Goal: Task Accomplishment & Management: Complete application form

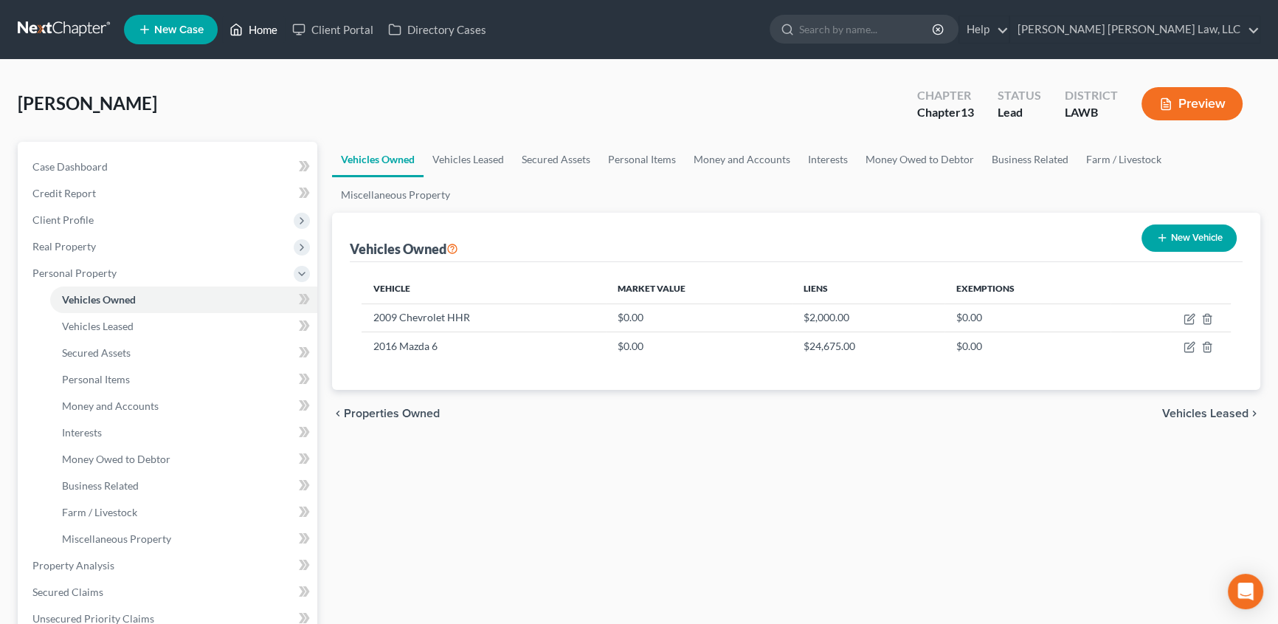
click at [251, 30] on link "Home" at bounding box center [253, 29] width 63 height 27
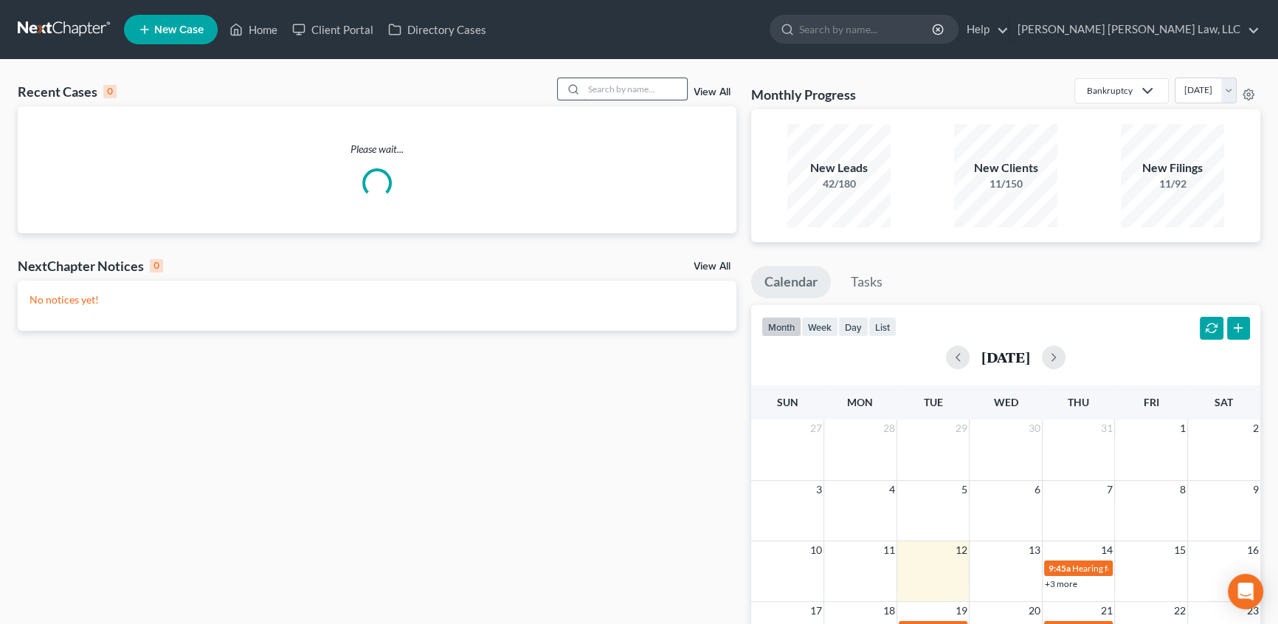
click at [601, 96] on input "search" at bounding box center [635, 88] width 103 height 21
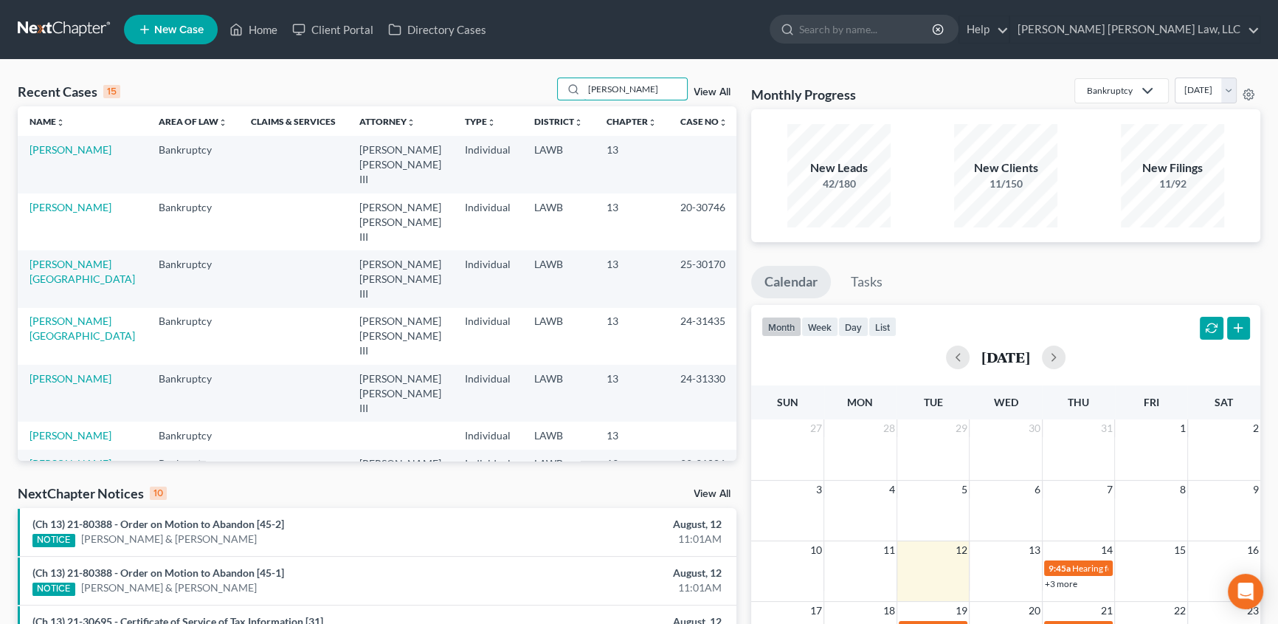
type input "[PERSON_NAME]"
click at [78, 142] on td "[PERSON_NAME]" at bounding box center [82, 164] width 129 height 57
click at [64, 151] on link "[PERSON_NAME]" at bounding box center [71, 149] width 82 height 13
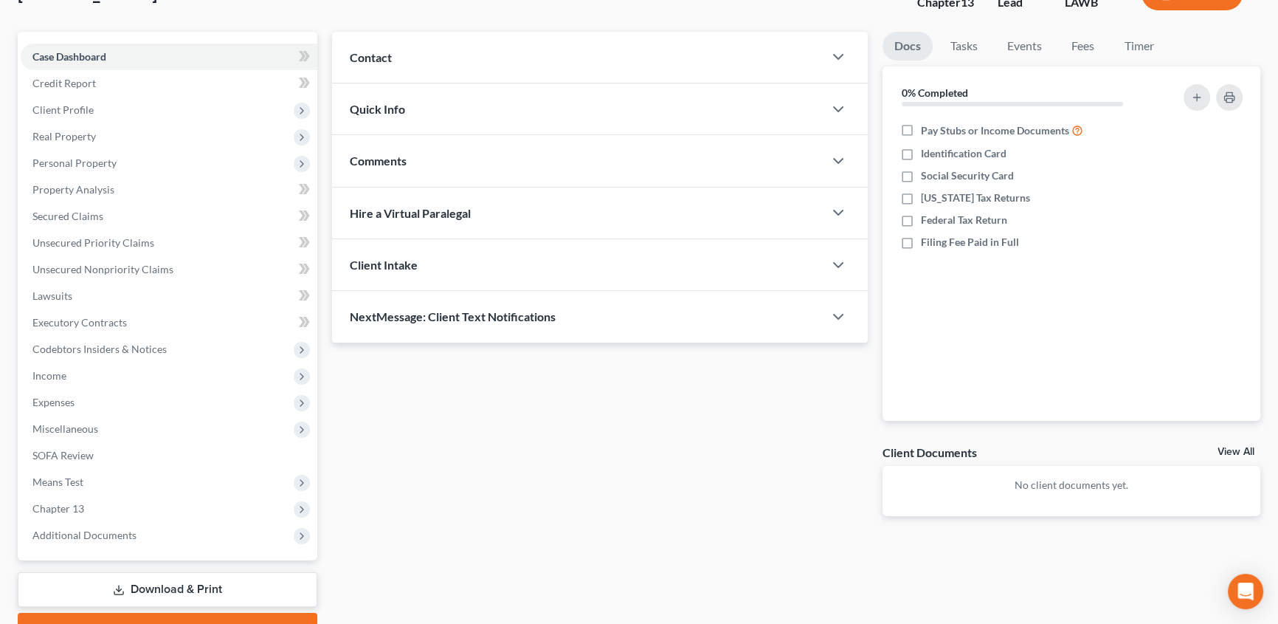
scroll to position [118, 0]
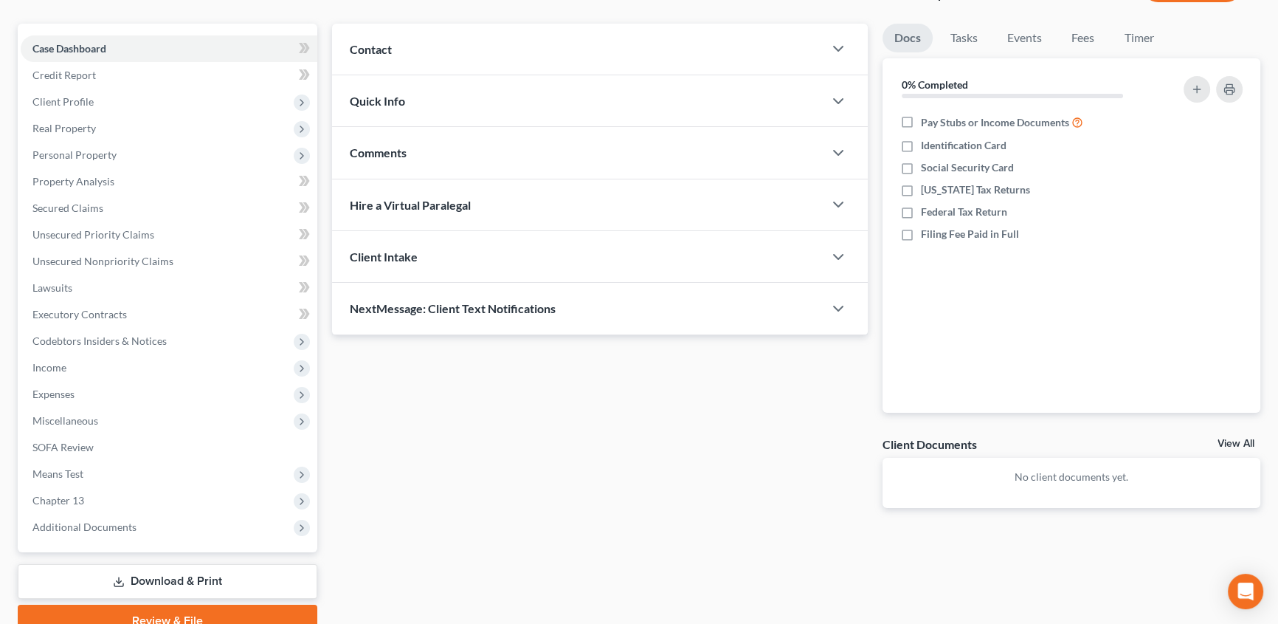
click at [170, 582] on link "Download & Print" at bounding box center [168, 581] width 300 height 35
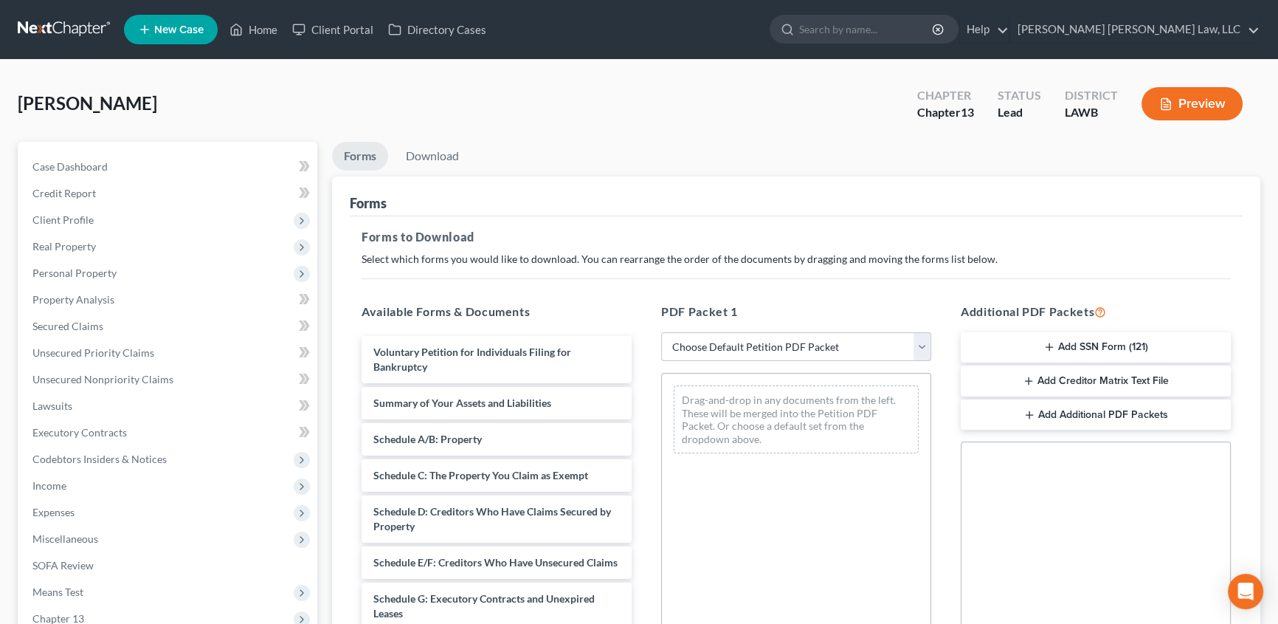
click at [700, 348] on select "Choose Default Petition PDF Packet Complete Bankruptcy Petition (all forms and …" at bounding box center [796, 347] width 270 height 30
select select "15"
click at [661, 332] on select "Choose Default Petition PDF Packet Complete Bankruptcy Petition (all forms and …" at bounding box center [796, 347] width 270 height 30
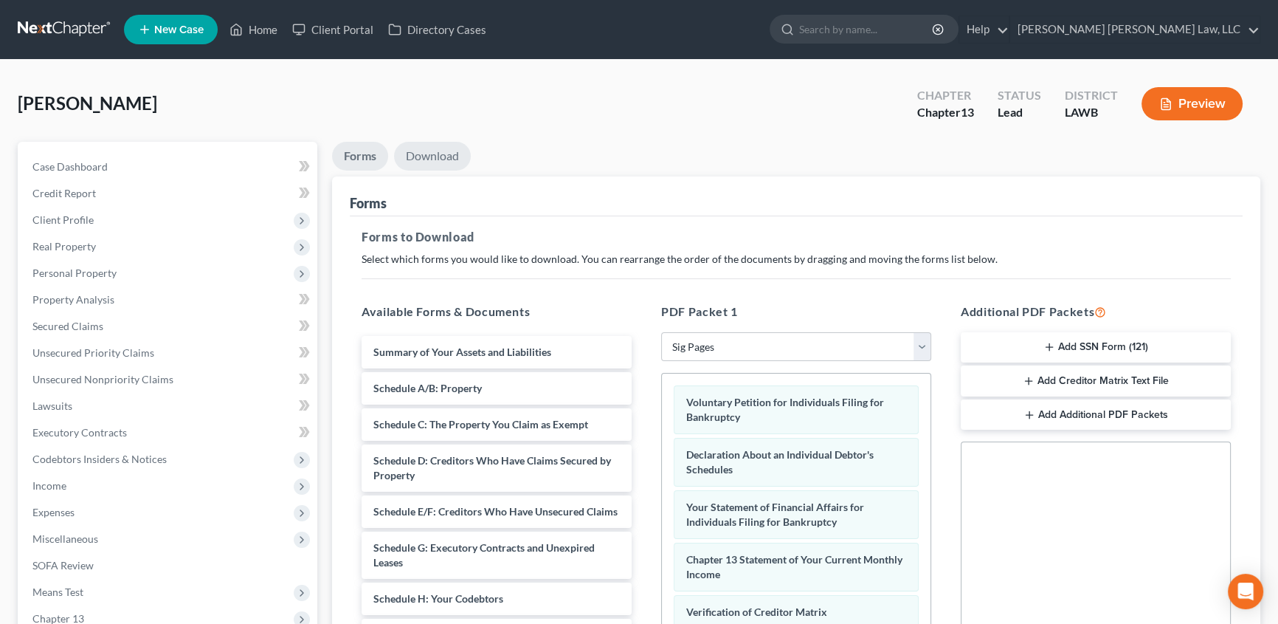
click at [438, 151] on link "Download" at bounding box center [432, 156] width 77 height 29
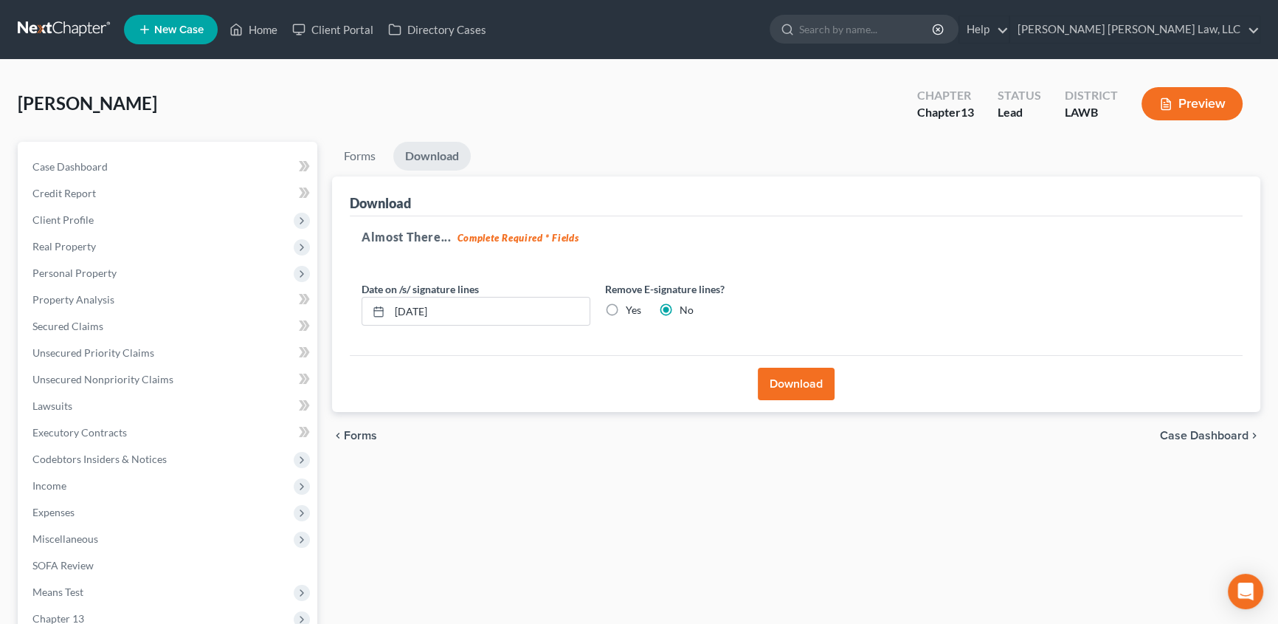
click at [790, 376] on button "Download" at bounding box center [796, 384] width 77 height 32
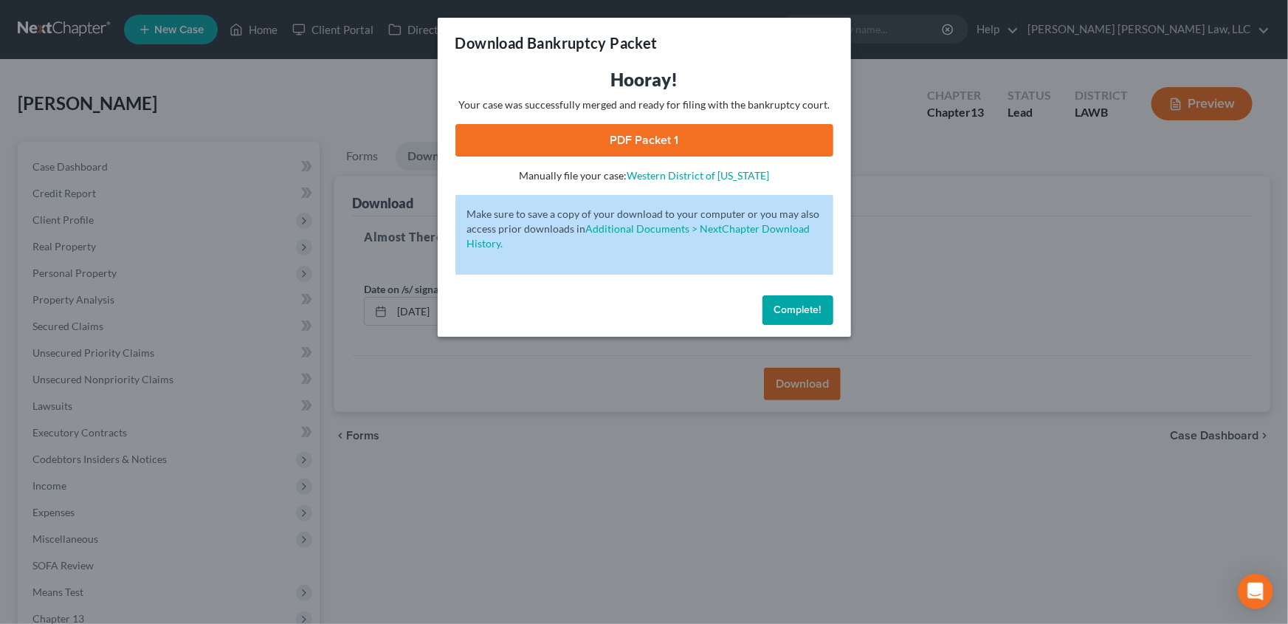
click at [664, 134] on link "PDF Packet 1" at bounding box center [644, 140] width 378 height 32
click at [794, 306] on span "Complete!" at bounding box center [797, 309] width 47 height 13
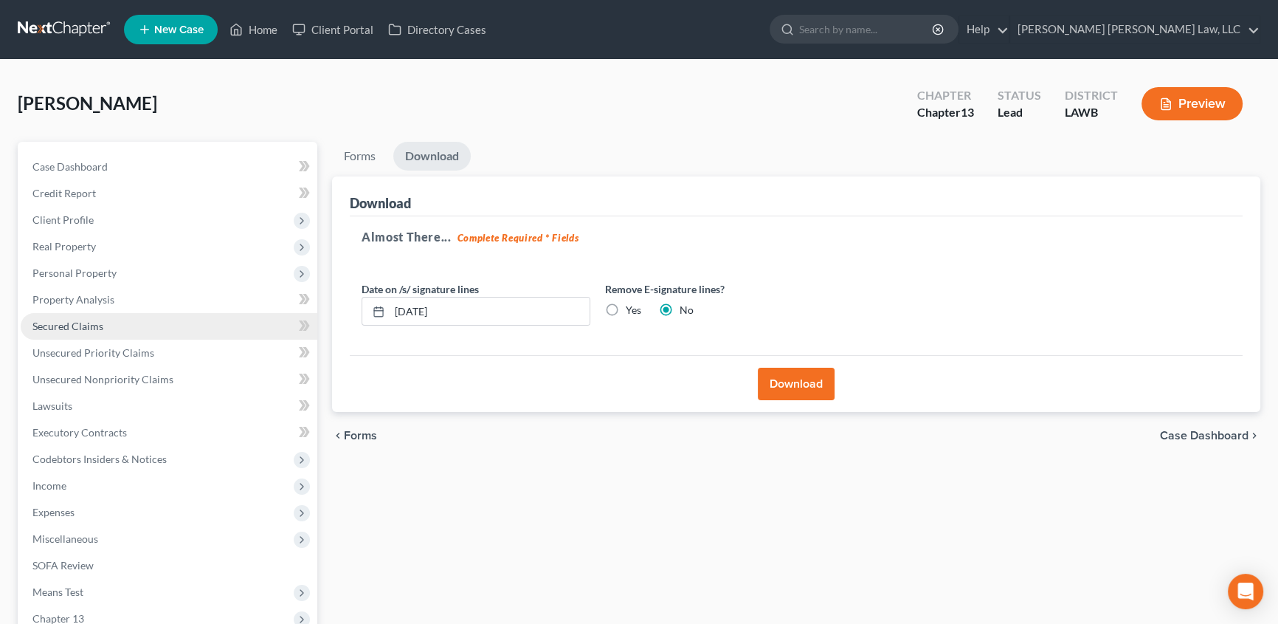
click at [83, 320] on span "Secured Claims" at bounding box center [67, 326] width 71 height 13
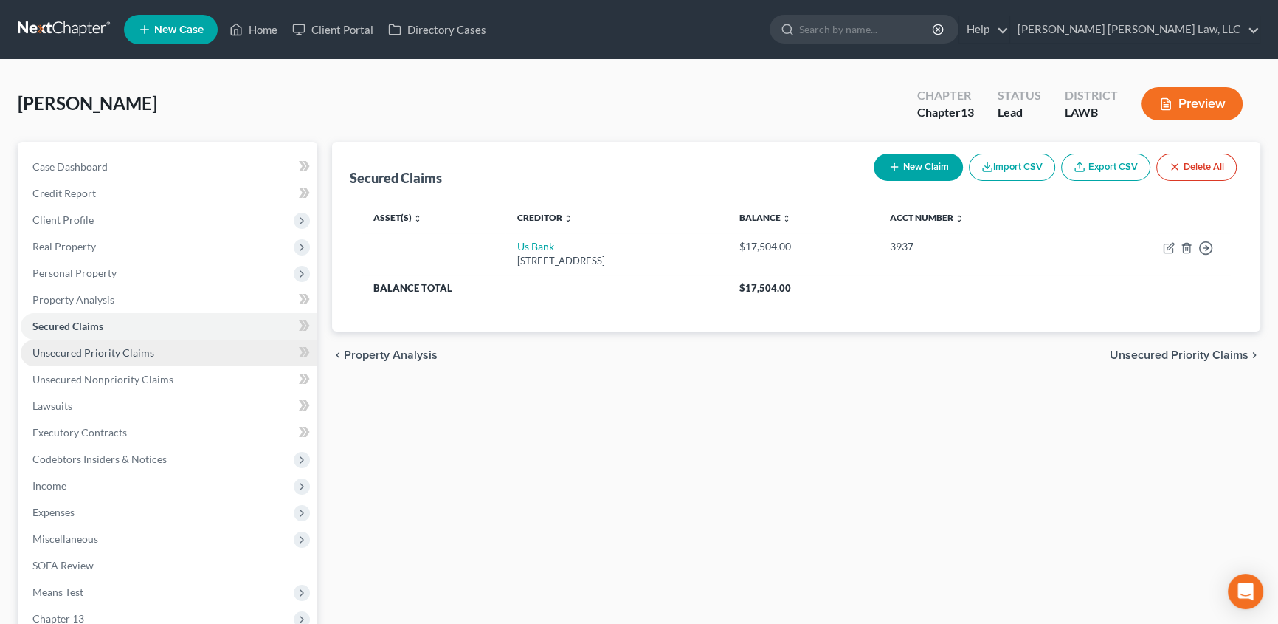
click at [118, 351] on span "Unsecured Priority Claims" at bounding box center [93, 352] width 122 height 13
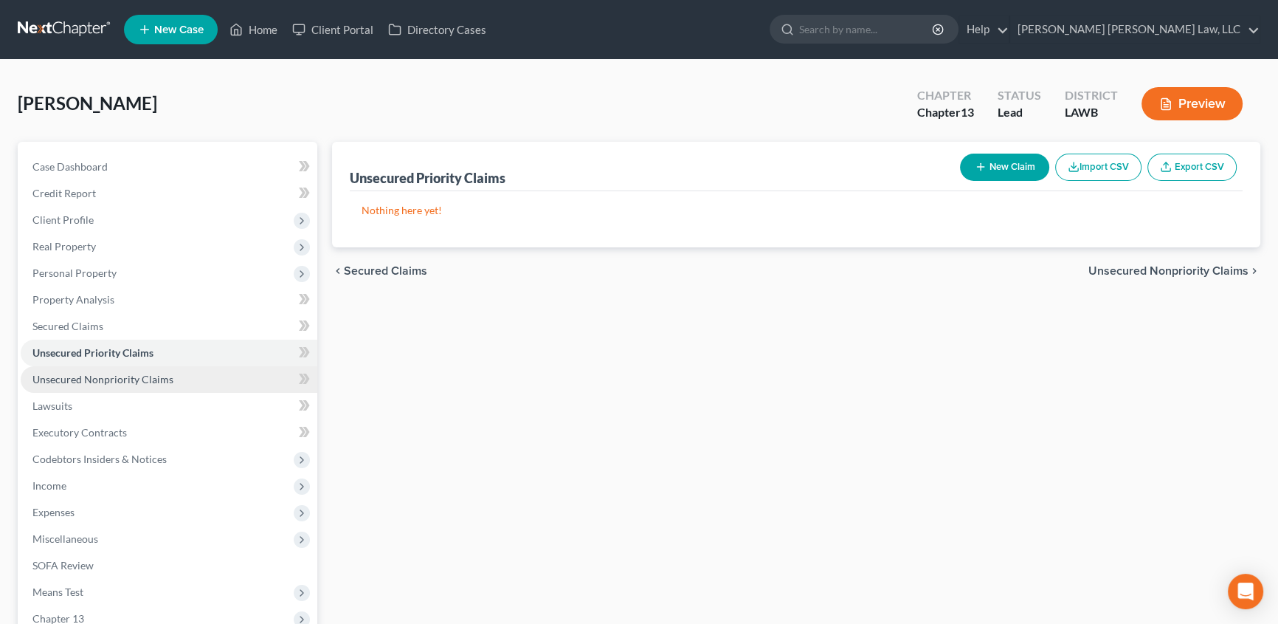
click at [89, 374] on span "Unsecured Nonpriority Claims" at bounding box center [102, 379] width 141 height 13
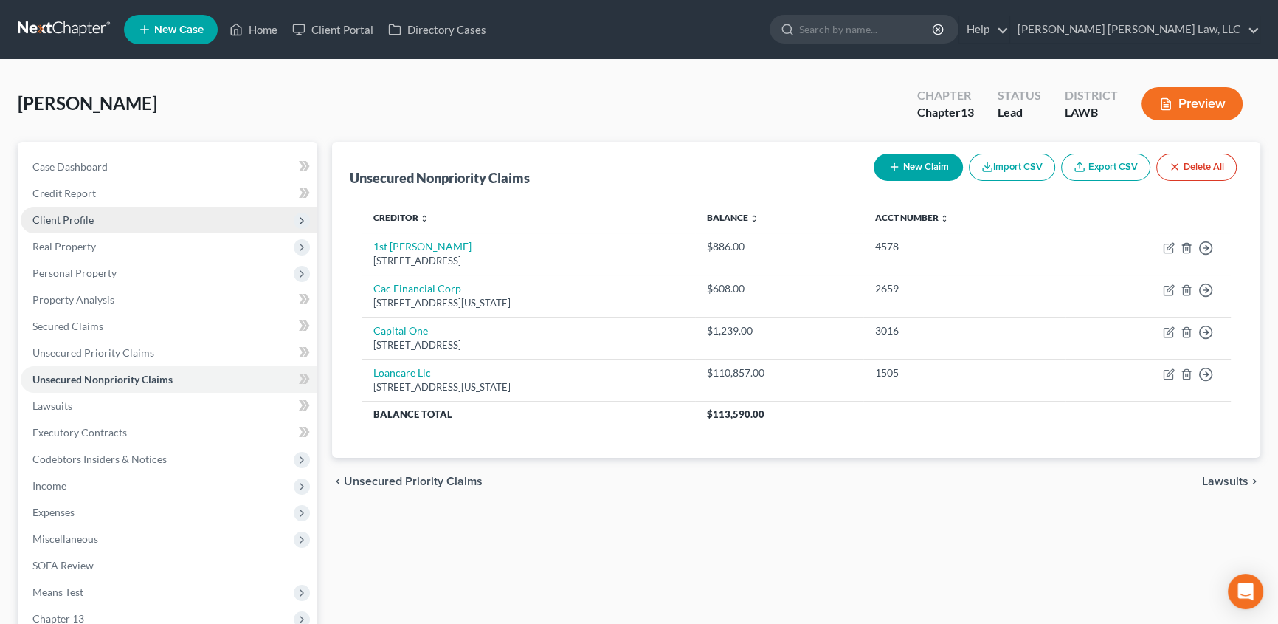
click at [74, 221] on span "Client Profile" at bounding box center [62, 219] width 61 height 13
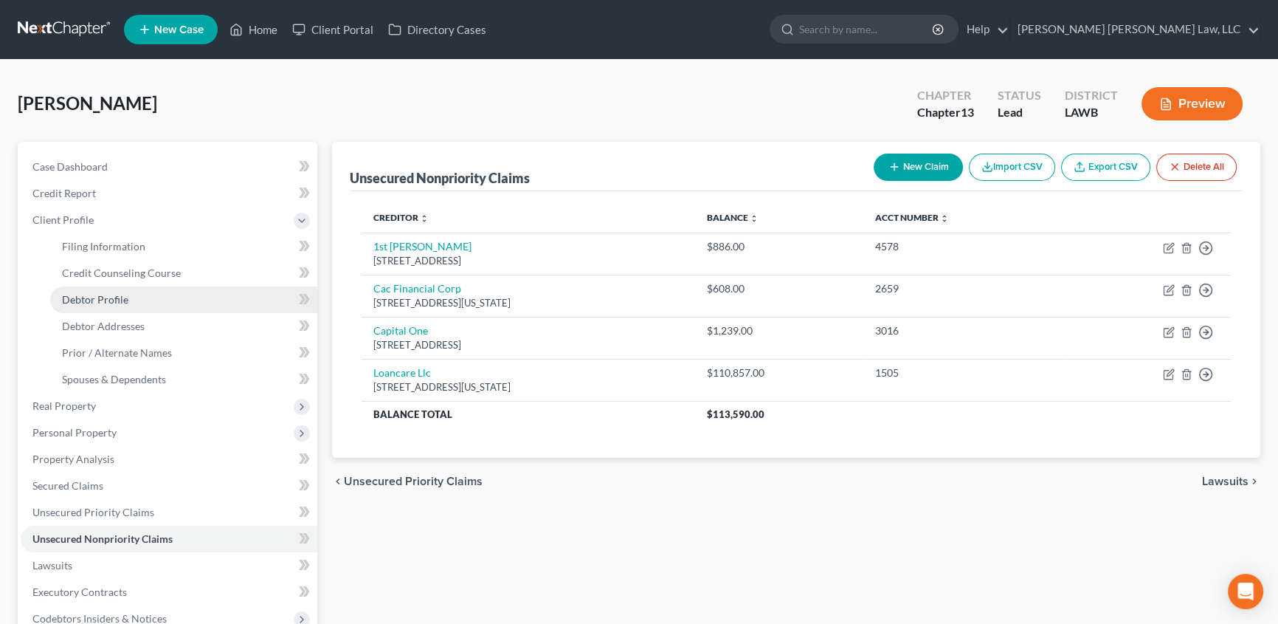
click at [100, 305] on link "Debtor Profile" at bounding box center [183, 299] width 267 height 27
select select "0"
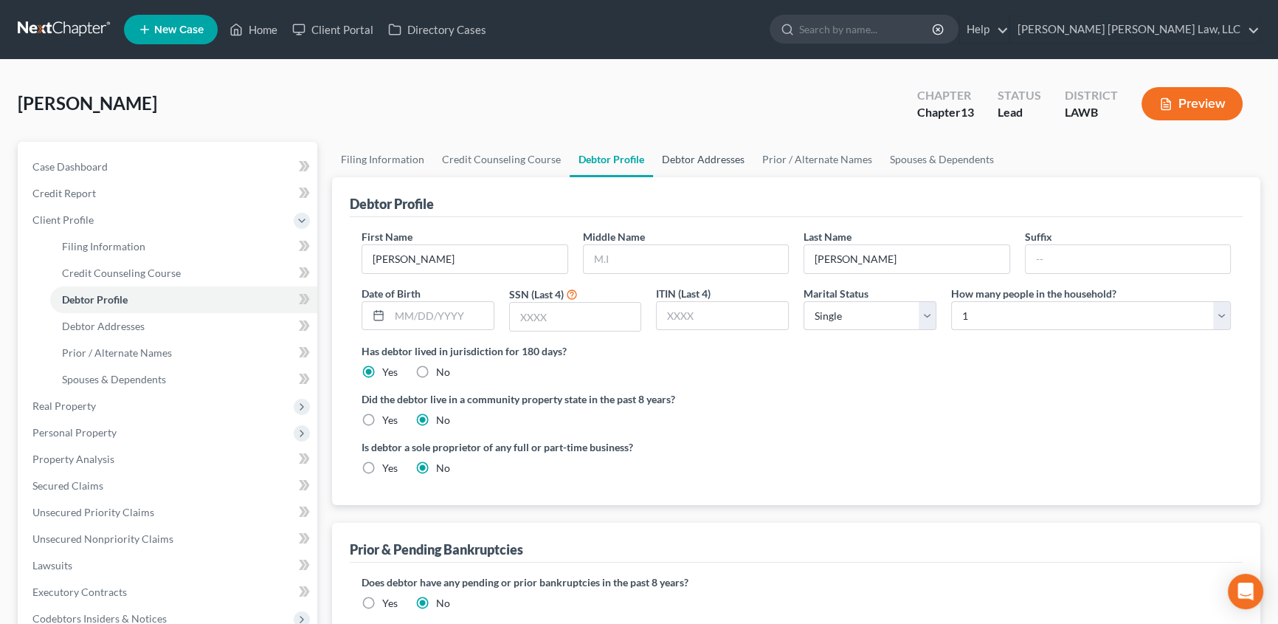
click at [683, 159] on link "Debtor Addresses" at bounding box center [703, 159] width 100 height 35
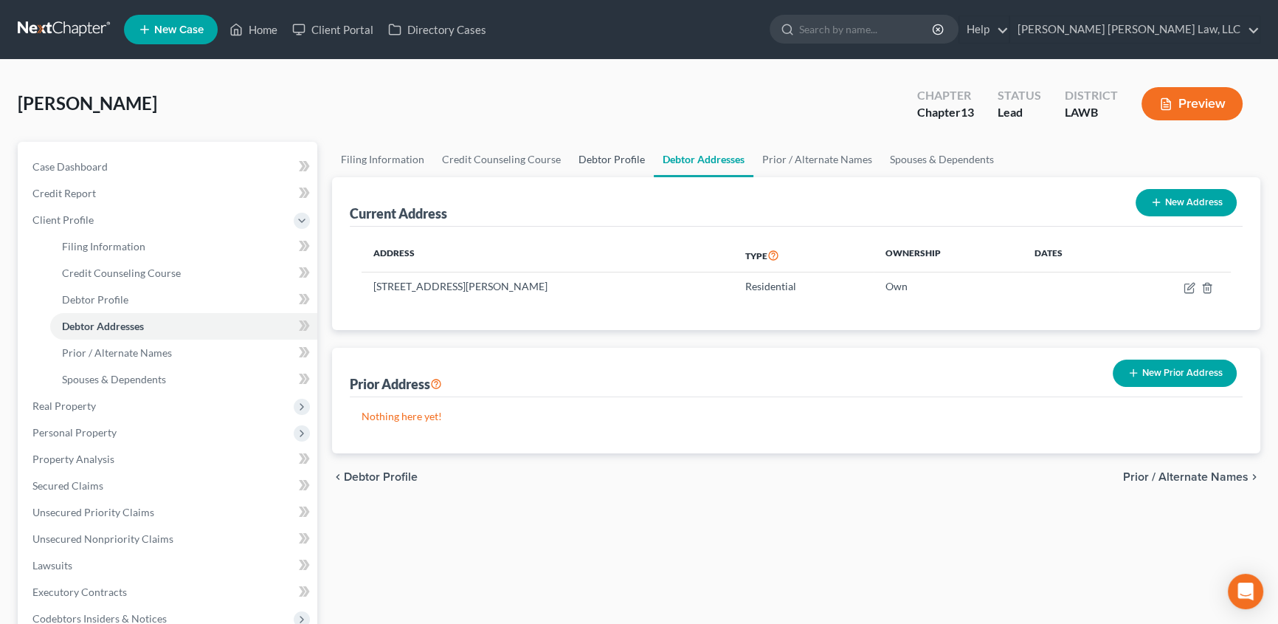
click at [591, 163] on link "Debtor Profile" at bounding box center [612, 159] width 84 height 35
select select "0"
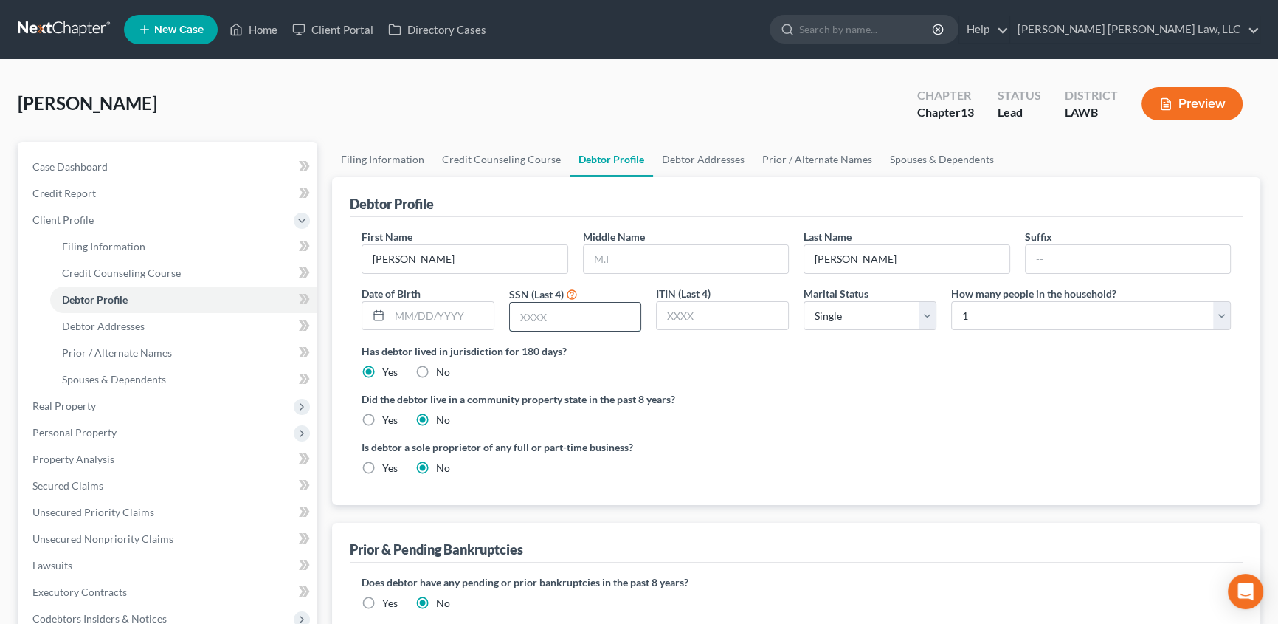
click at [548, 319] on input "text" at bounding box center [575, 317] width 131 height 28
type input "5313"
click at [405, 312] on input "text" at bounding box center [442, 316] width 104 height 28
type input "[DATE]"
click at [382, 415] on label "Yes" at bounding box center [390, 420] width 16 height 15
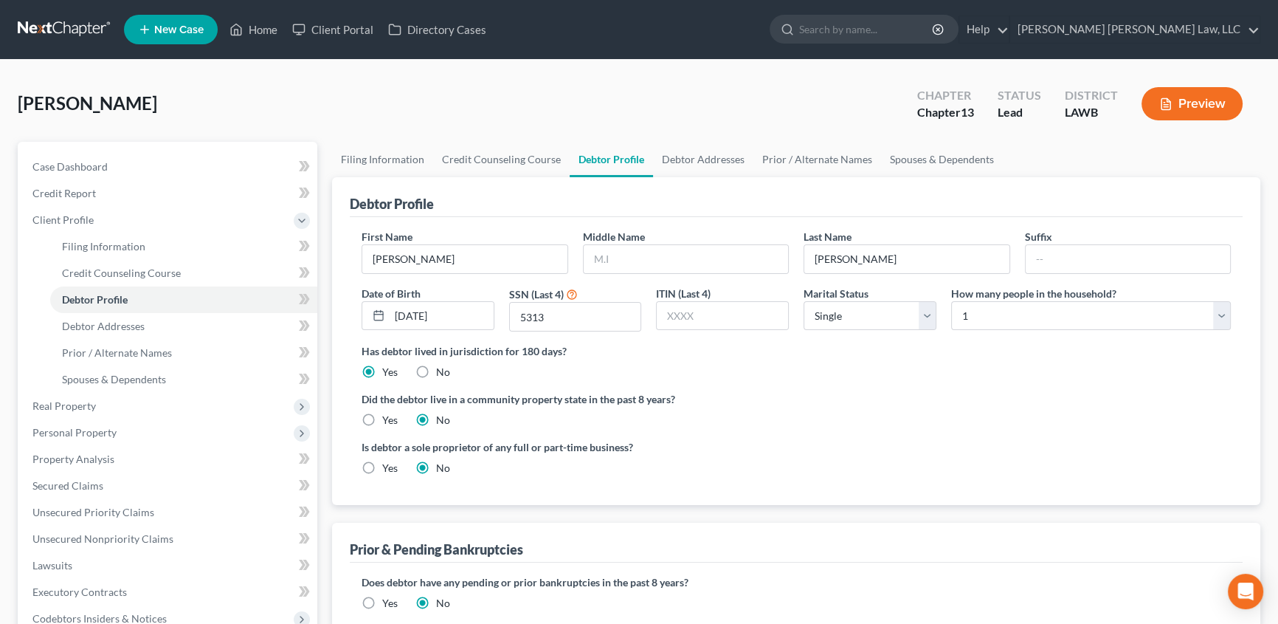
click at [388, 415] on input "Yes" at bounding box center [393, 418] width 10 height 10
radio input "true"
radio input "false"
drag, startPoint x: 709, startPoint y: 160, endPoint x: 291, endPoint y: 525, distance: 555.1
click at [709, 159] on link "Debtor Addresses" at bounding box center [703, 159] width 100 height 35
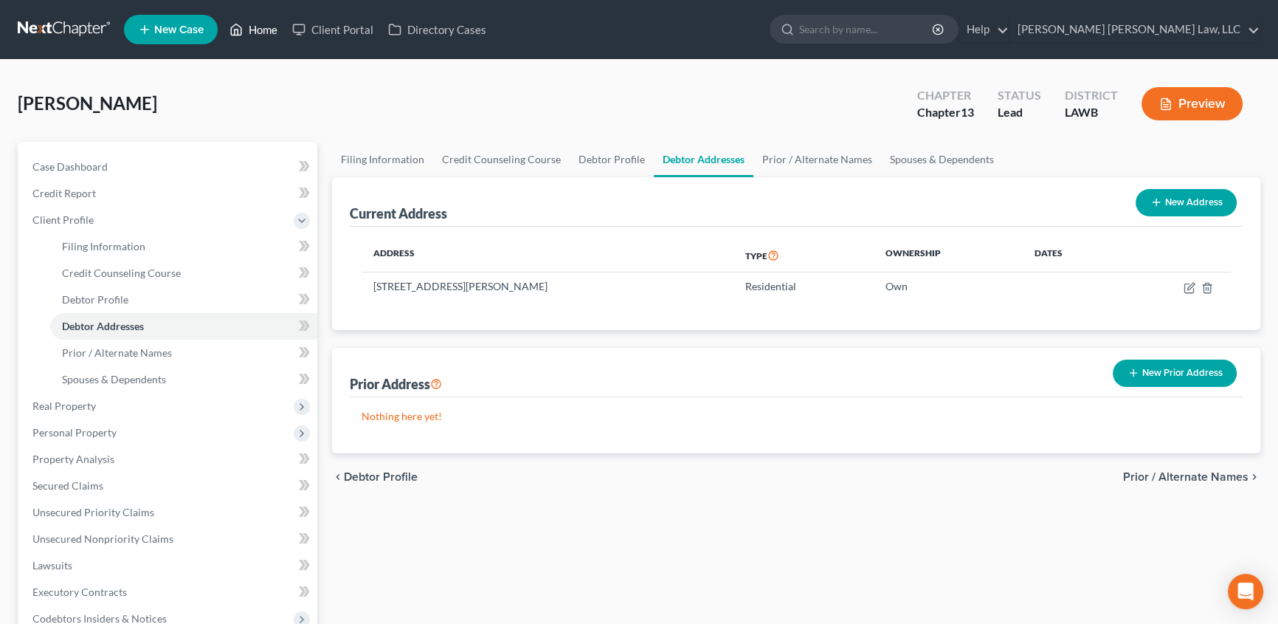
click at [259, 25] on link "Home" at bounding box center [253, 29] width 63 height 27
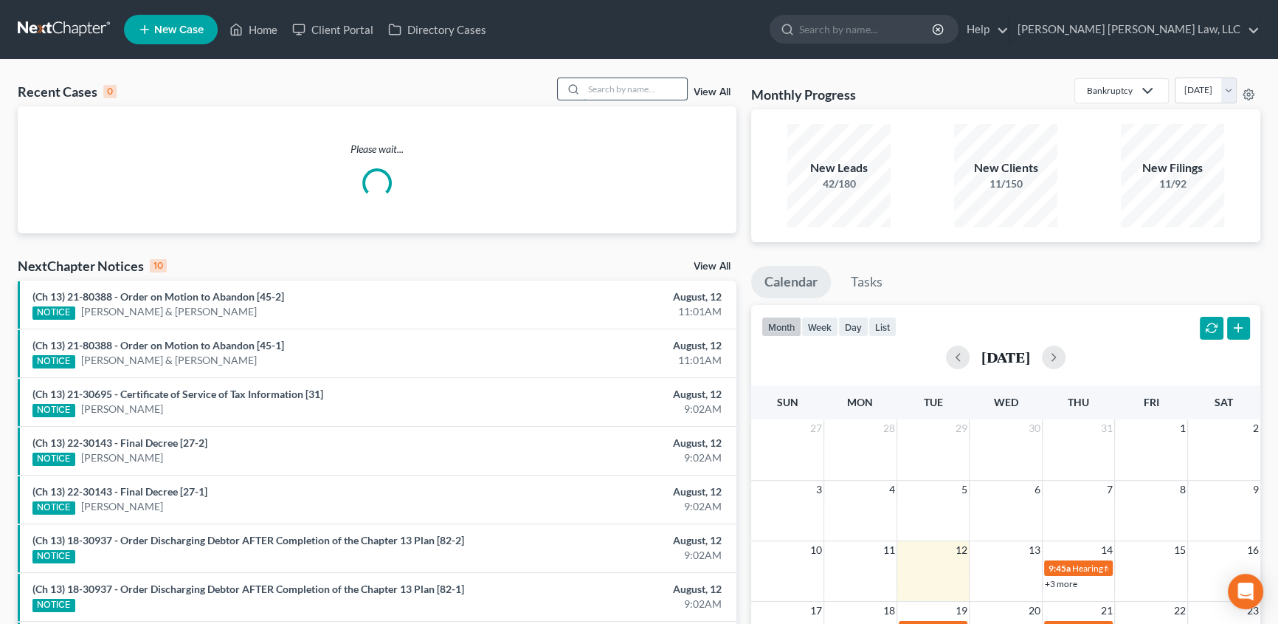
click at [622, 88] on input "search" at bounding box center [635, 88] width 103 height 21
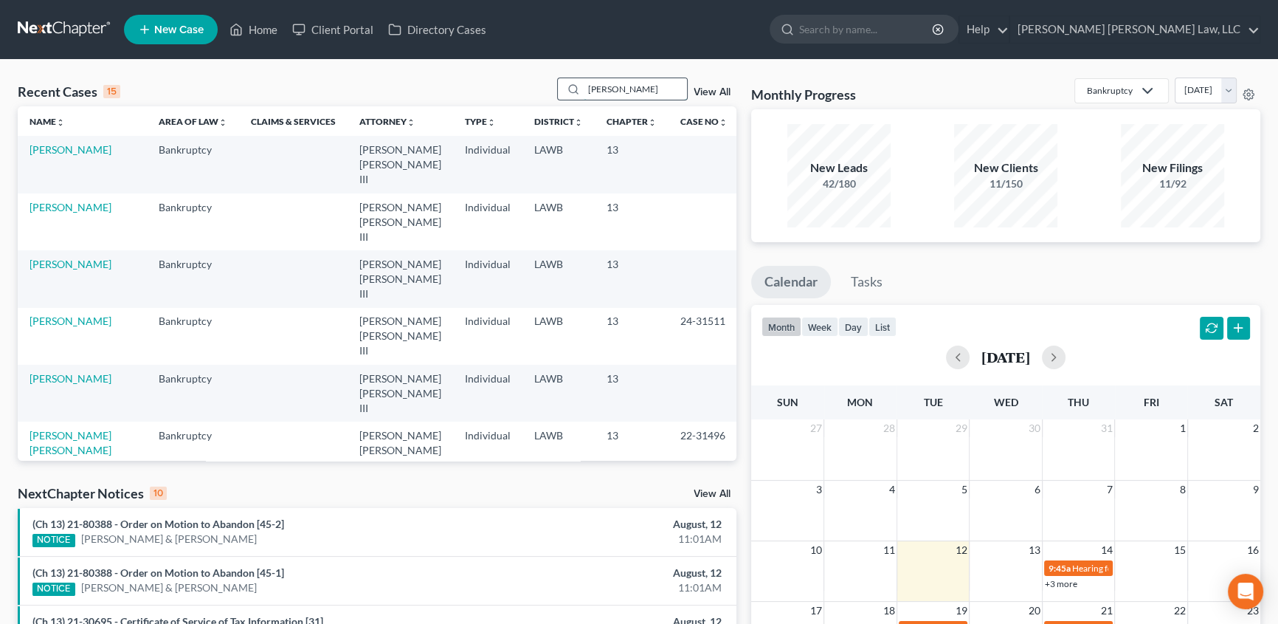
type input "[PERSON_NAME]"
click at [49, 150] on link "[PERSON_NAME]" at bounding box center [71, 149] width 82 height 13
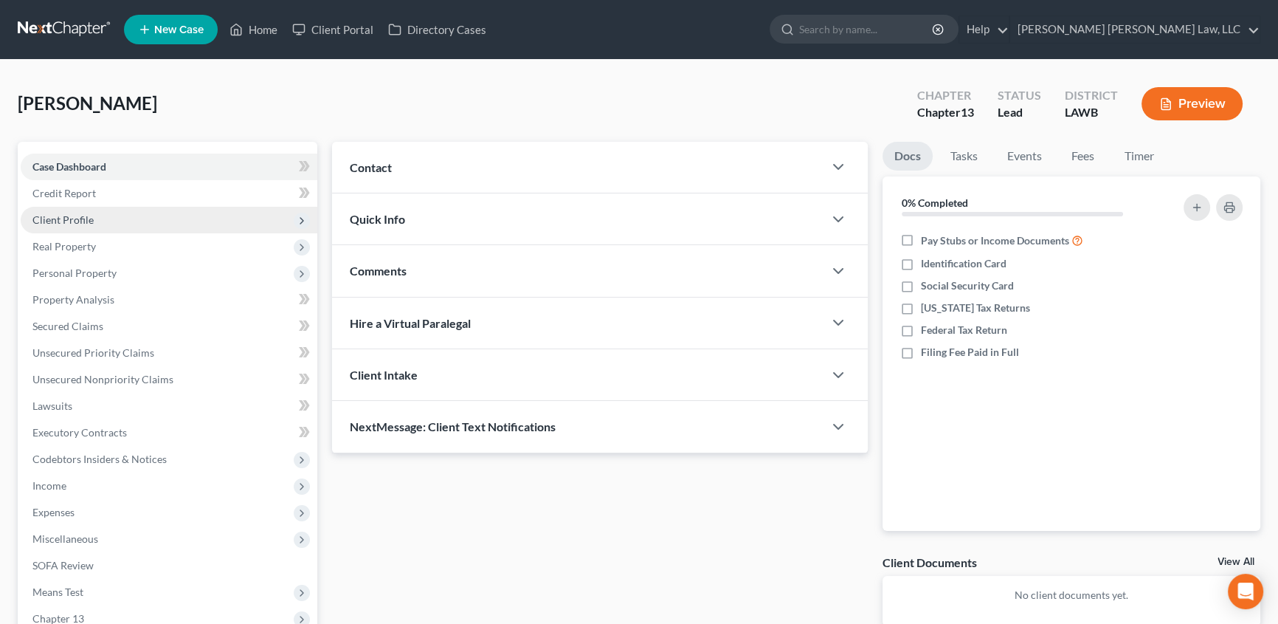
click at [72, 218] on span "Client Profile" at bounding box center [62, 219] width 61 height 13
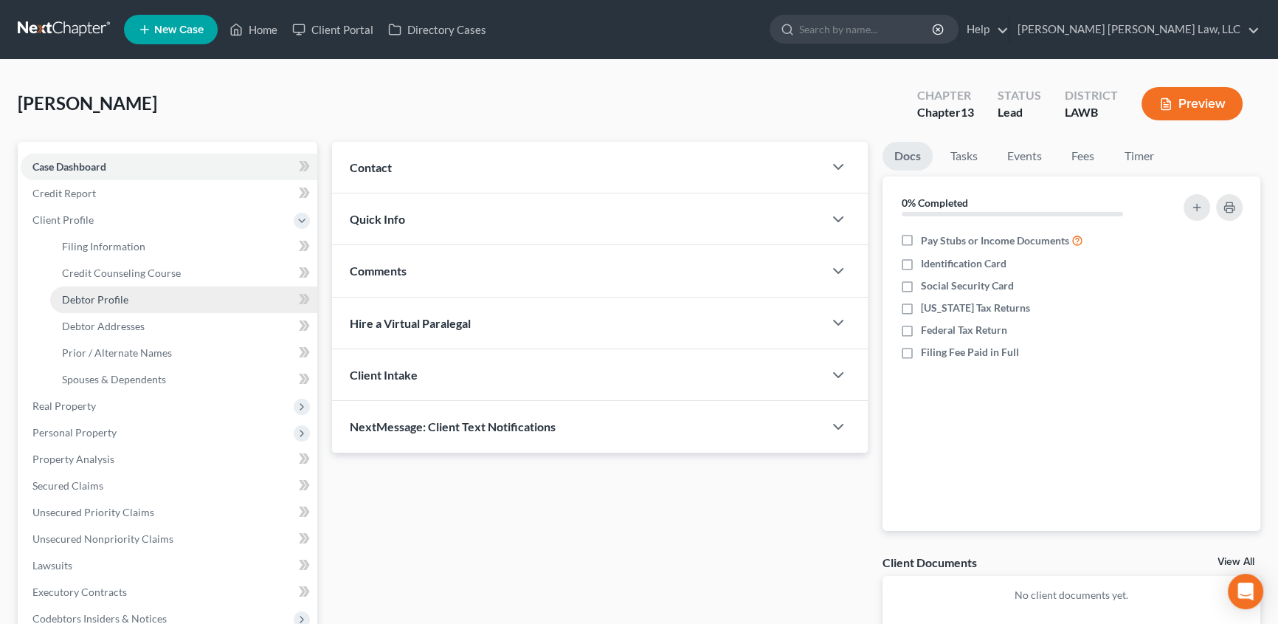
click at [91, 295] on span "Debtor Profile" at bounding box center [95, 299] width 66 height 13
select select "0"
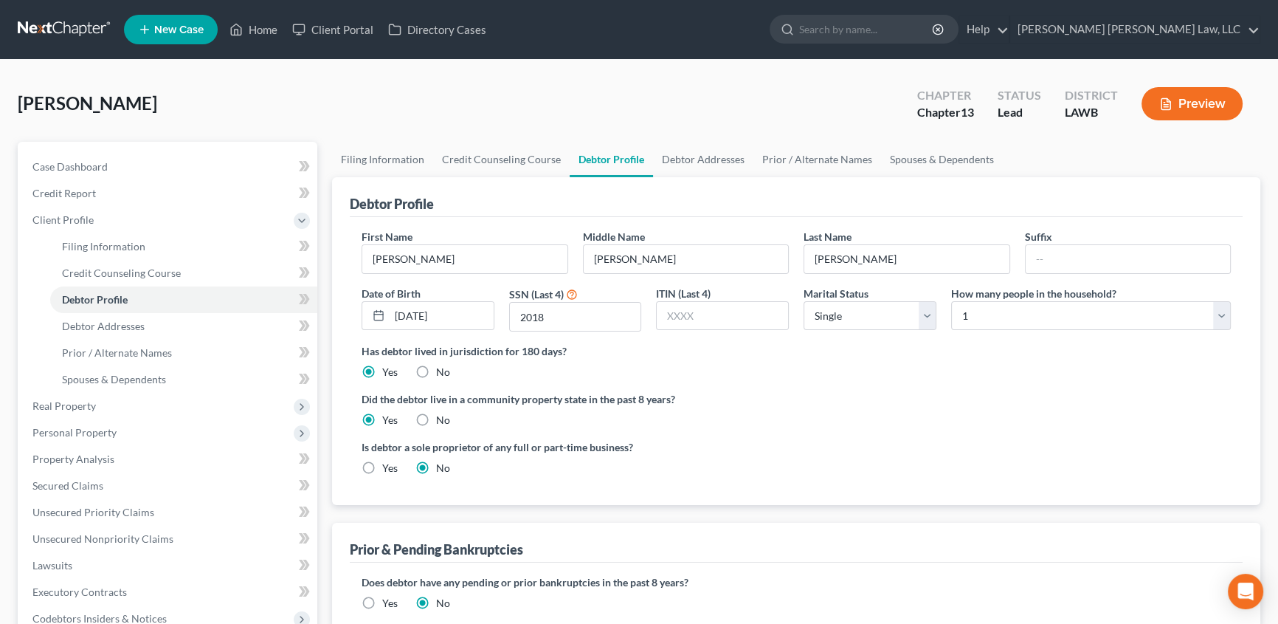
radio input "true"
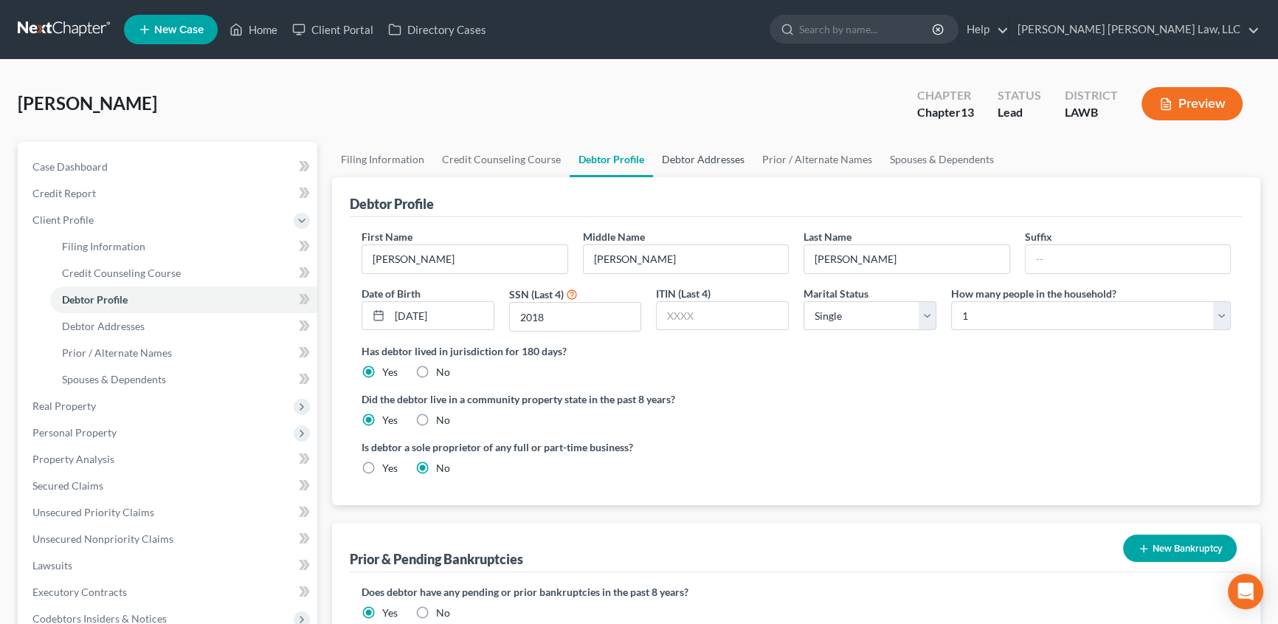
click at [687, 148] on link "Debtor Addresses" at bounding box center [703, 159] width 100 height 35
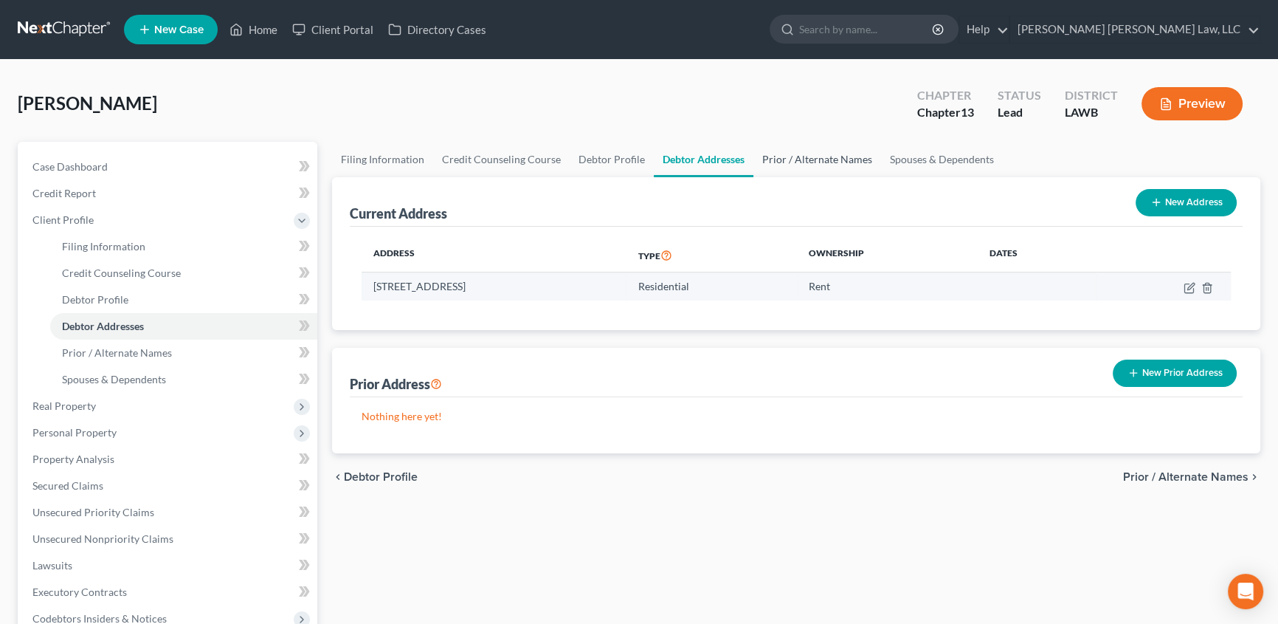
drag, startPoint x: 819, startPoint y: 149, endPoint x: 686, endPoint y: 298, distance: 199.7
click at [819, 149] on link "Prior / Alternate Names" at bounding box center [818, 159] width 128 height 35
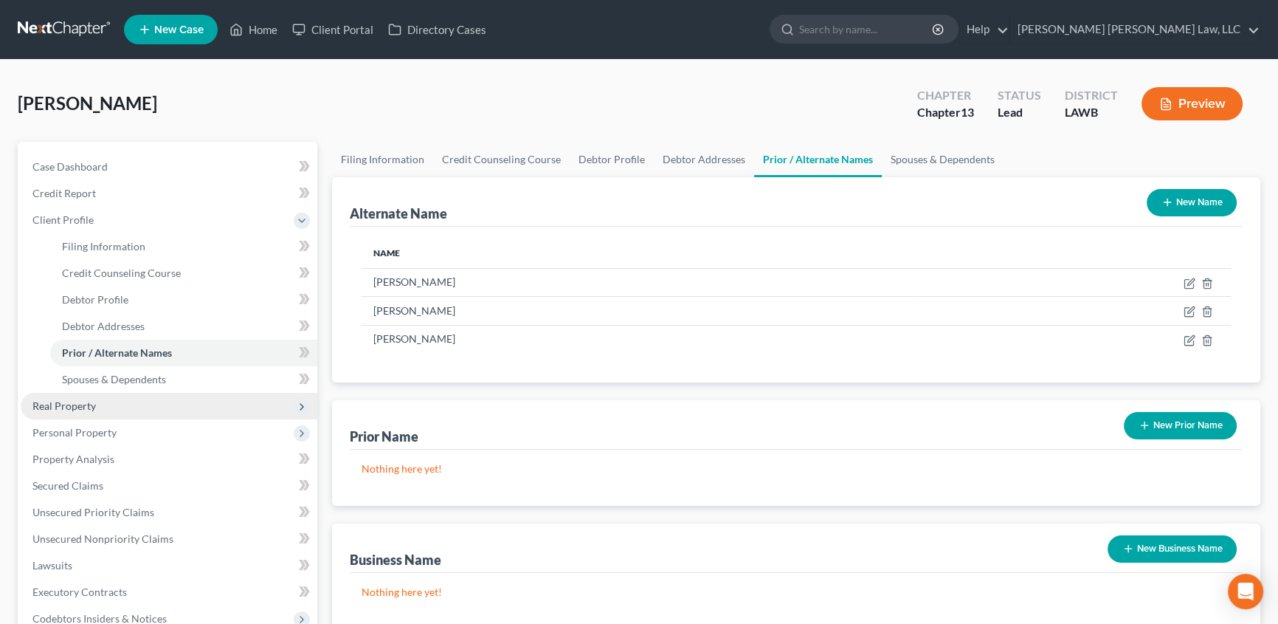
click at [89, 406] on span "Real Property" at bounding box center [63, 405] width 63 height 13
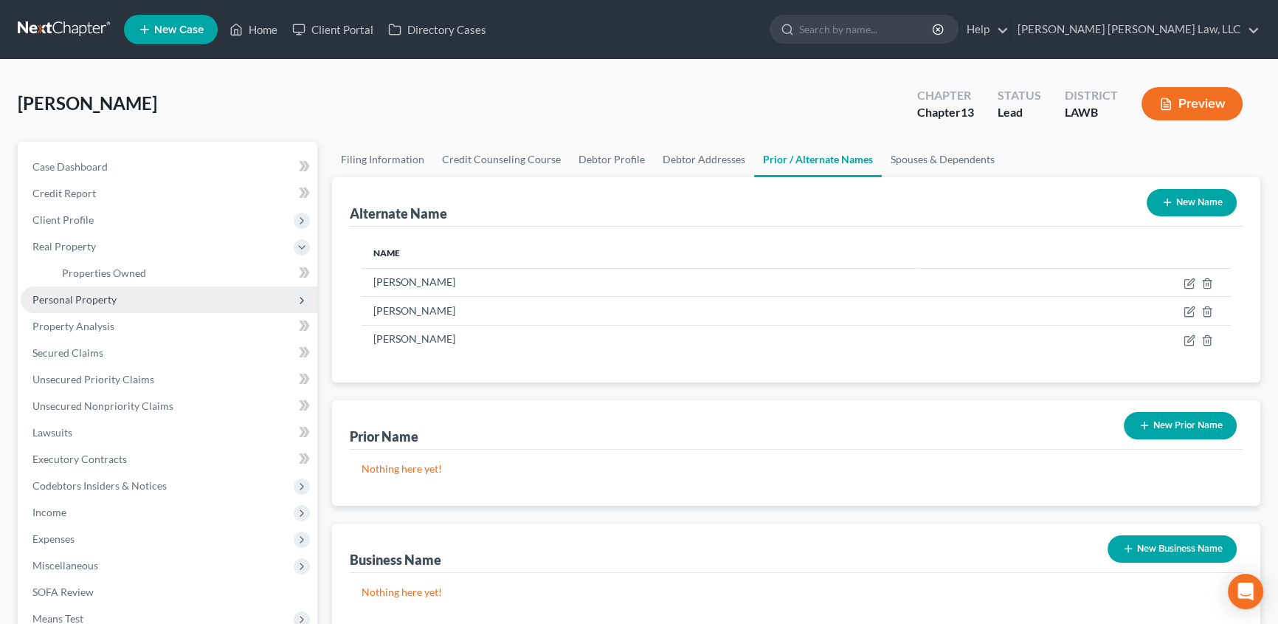
click at [86, 297] on span "Personal Property" at bounding box center [74, 299] width 84 height 13
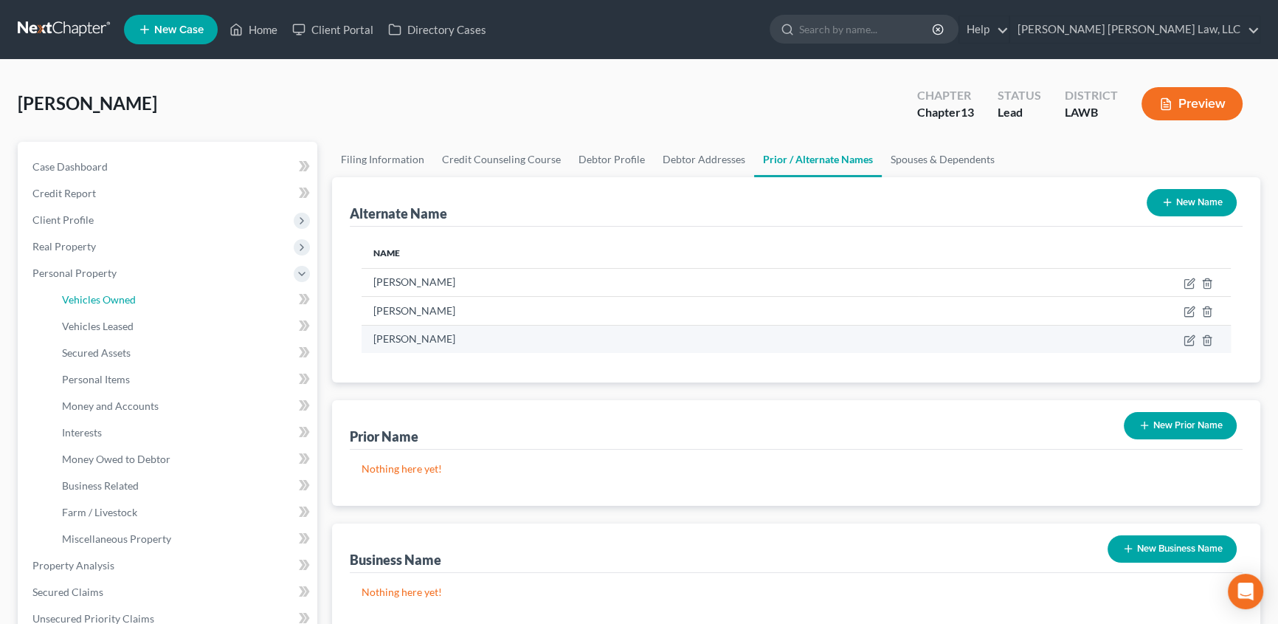
drag, startPoint x: 113, startPoint y: 302, endPoint x: 514, endPoint y: 350, distance: 403.7
click at [112, 301] on span "Vehicles Owned" at bounding box center [99, 299] width 74 height 13
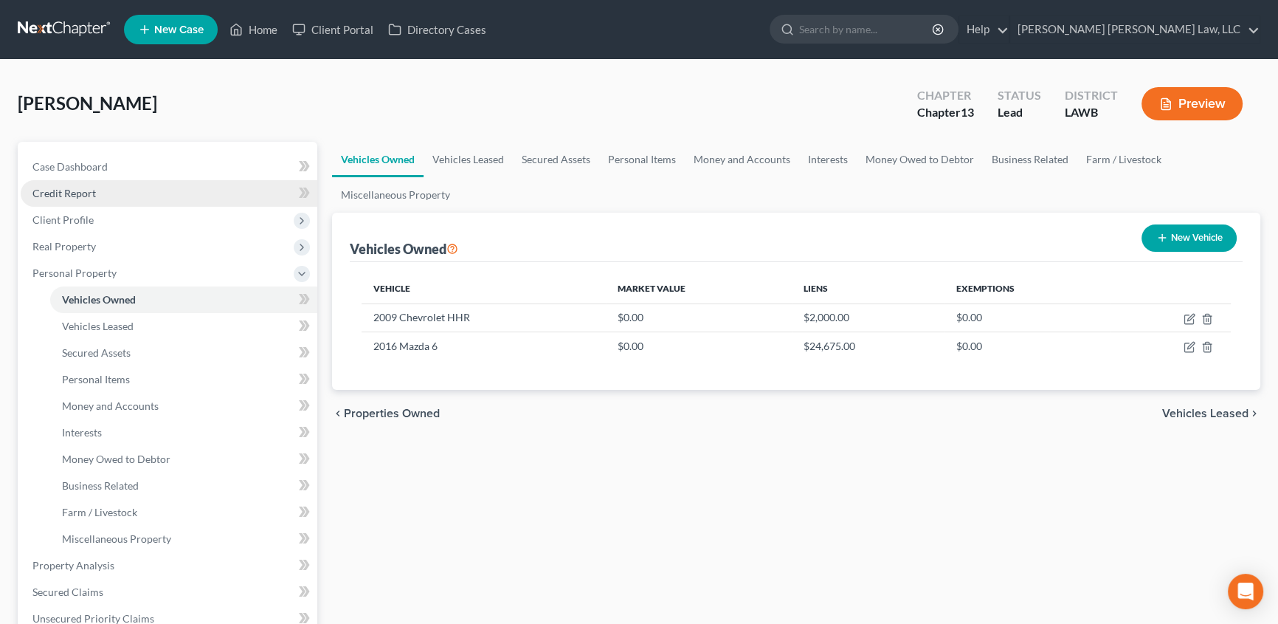
click at [92, 198] on span "Credit Report" at bounding box center [63, 193] width 63 height 13
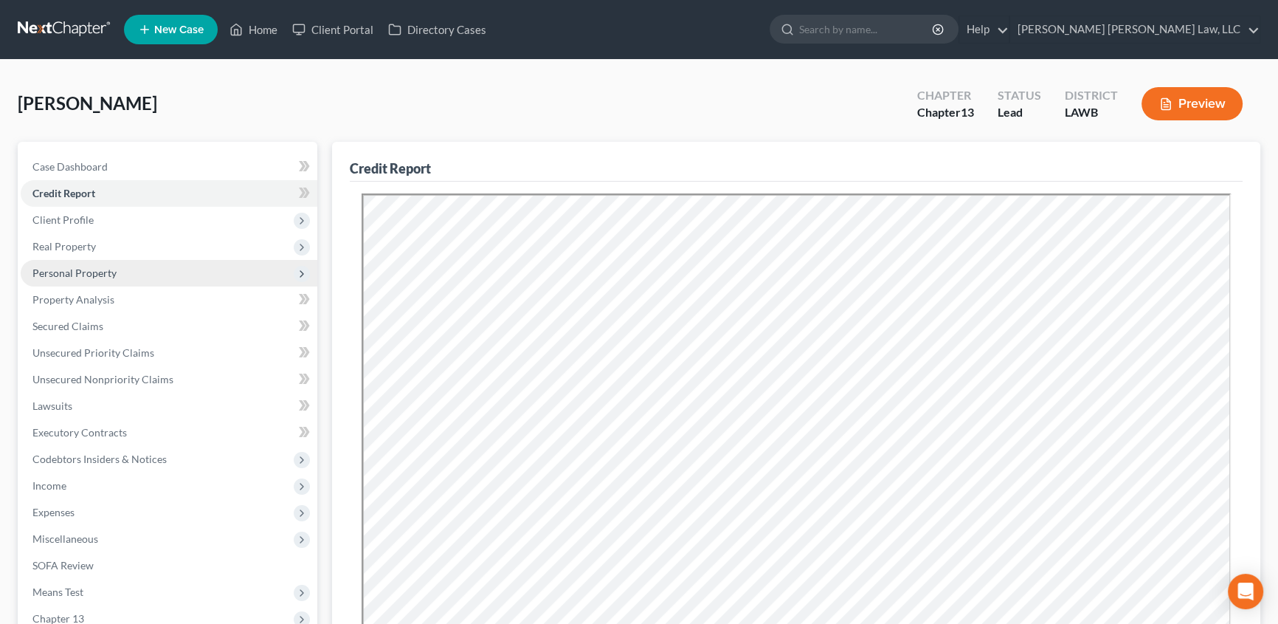
click at [73, 276] on span "Personal Property" at bounding box center [74, 272] width 84 height 13
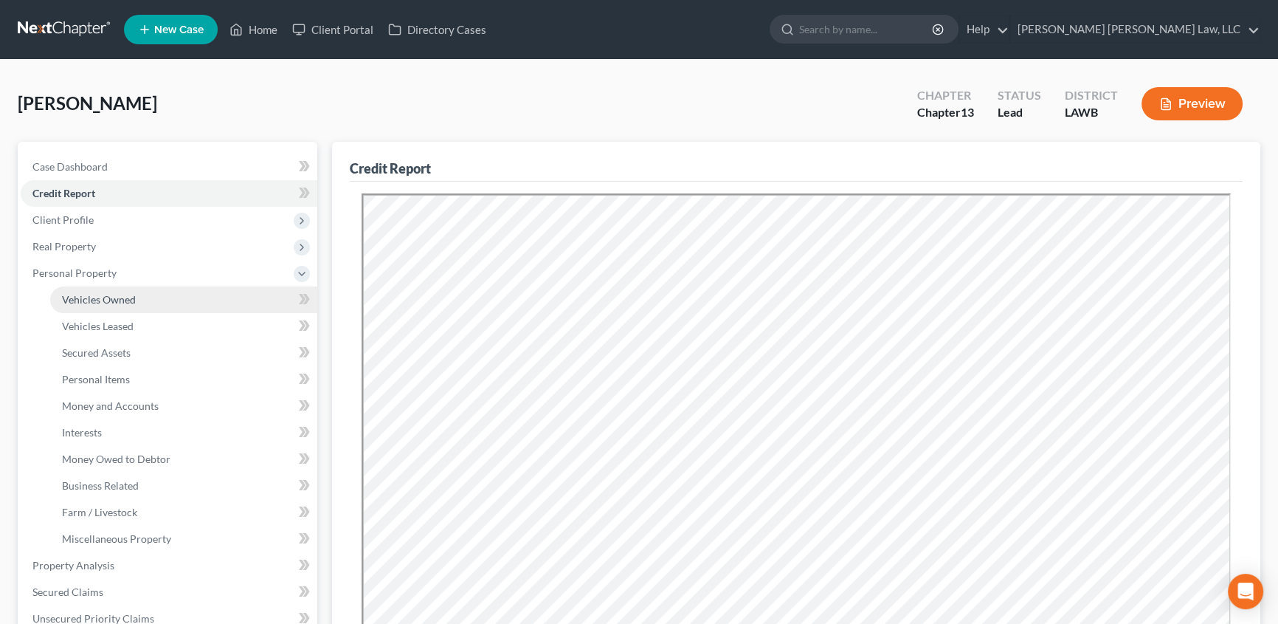
click at [80, 296] on span "Vehicles Owned" at bounding box center [99, 299] width 74 height 13
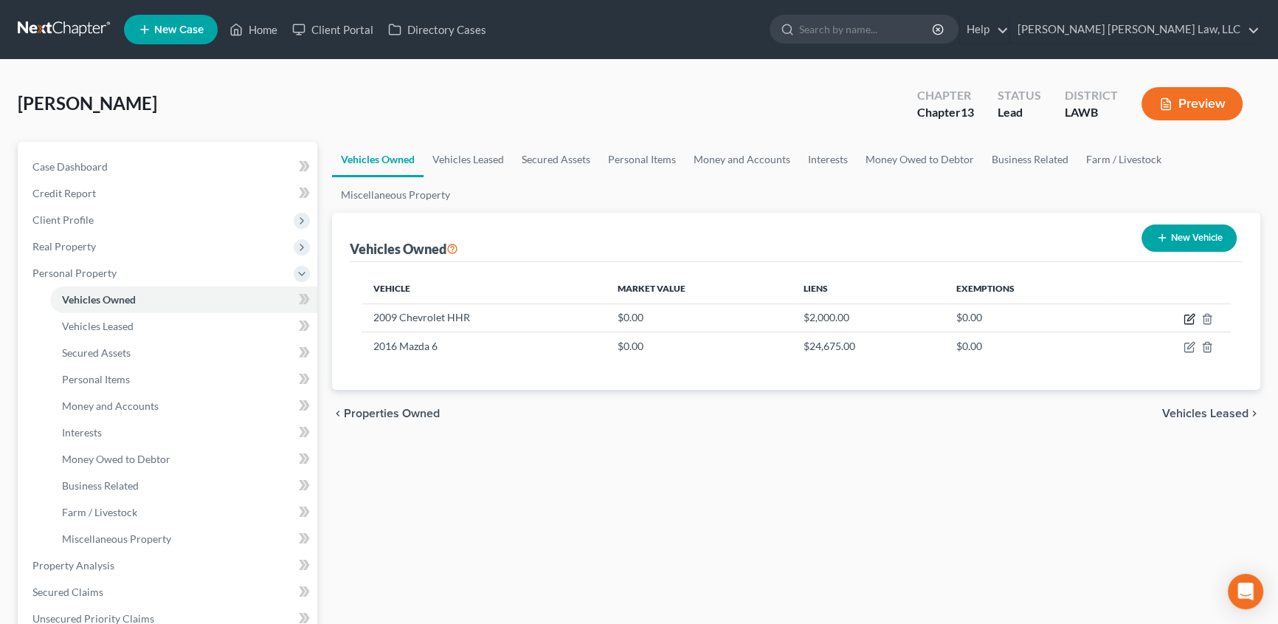
drag, startPoint x: 1189, startPoint y: 315, endPoint x: 861, endPoint y: 619, distance: 446.6
click at [1191, 315] on icon "button" at bounding box center [1190, 319] width 12 height 12
select select "0"
select select "17"
select select "4"
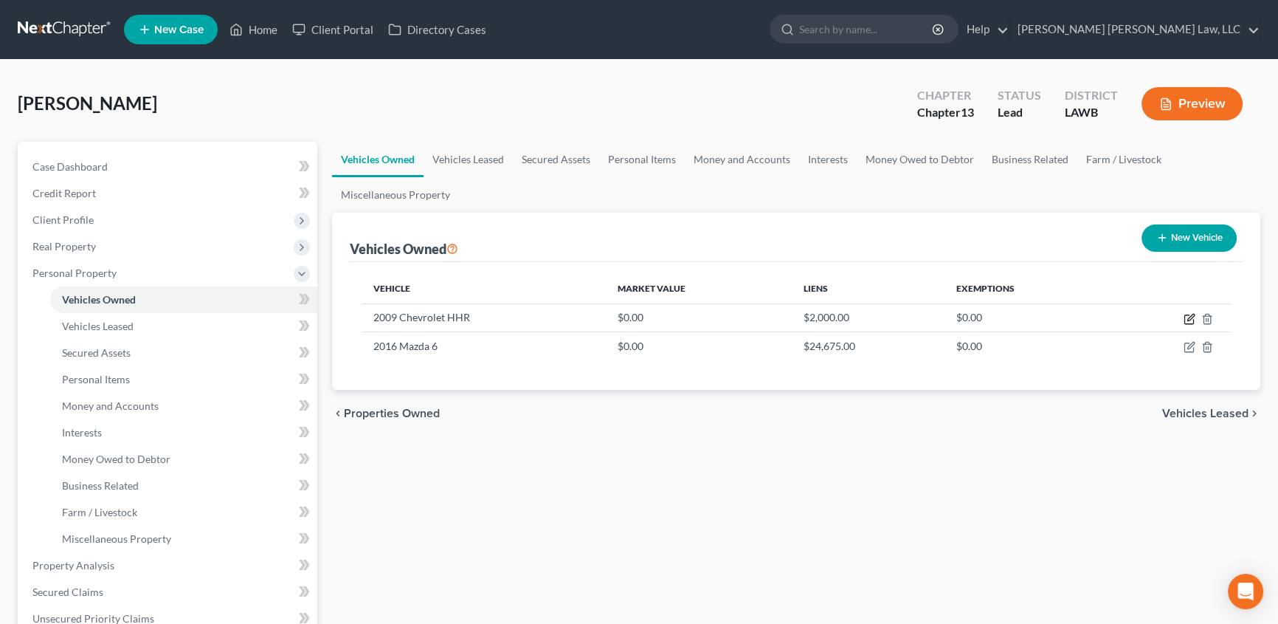
select select "0"
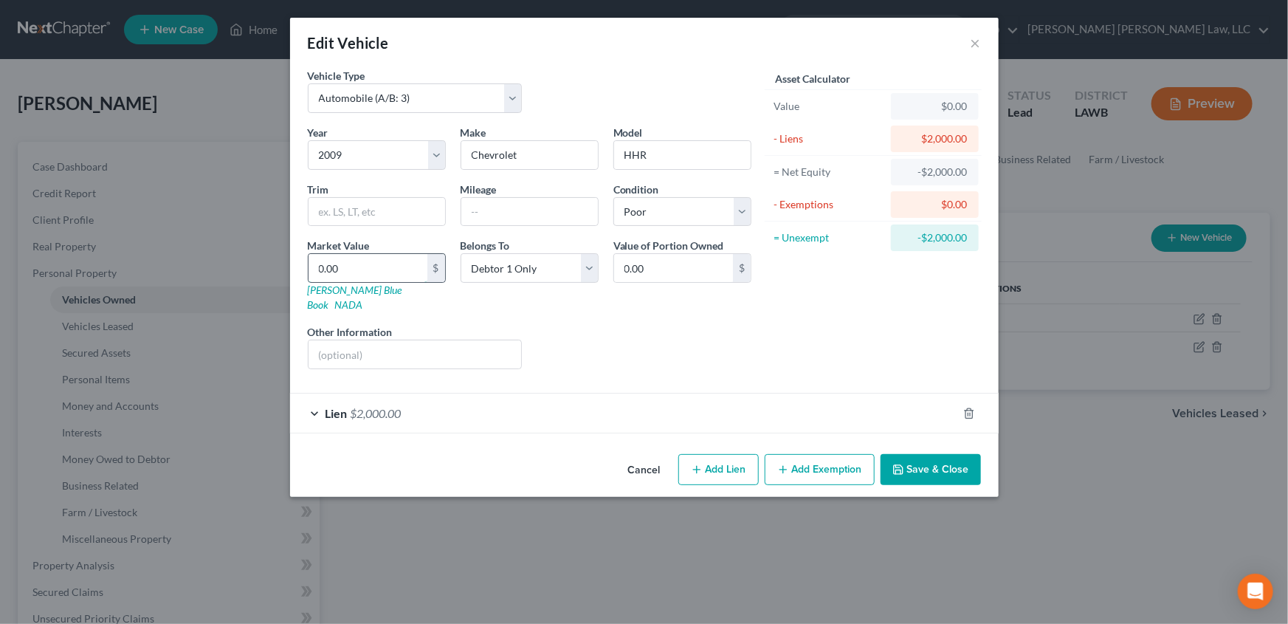
click at [344, 267] on input "0.00" at bounding box center [368, 268] width 119 height 28
type input "3"
type input "3.00"
type input "31"
type input "31.00"
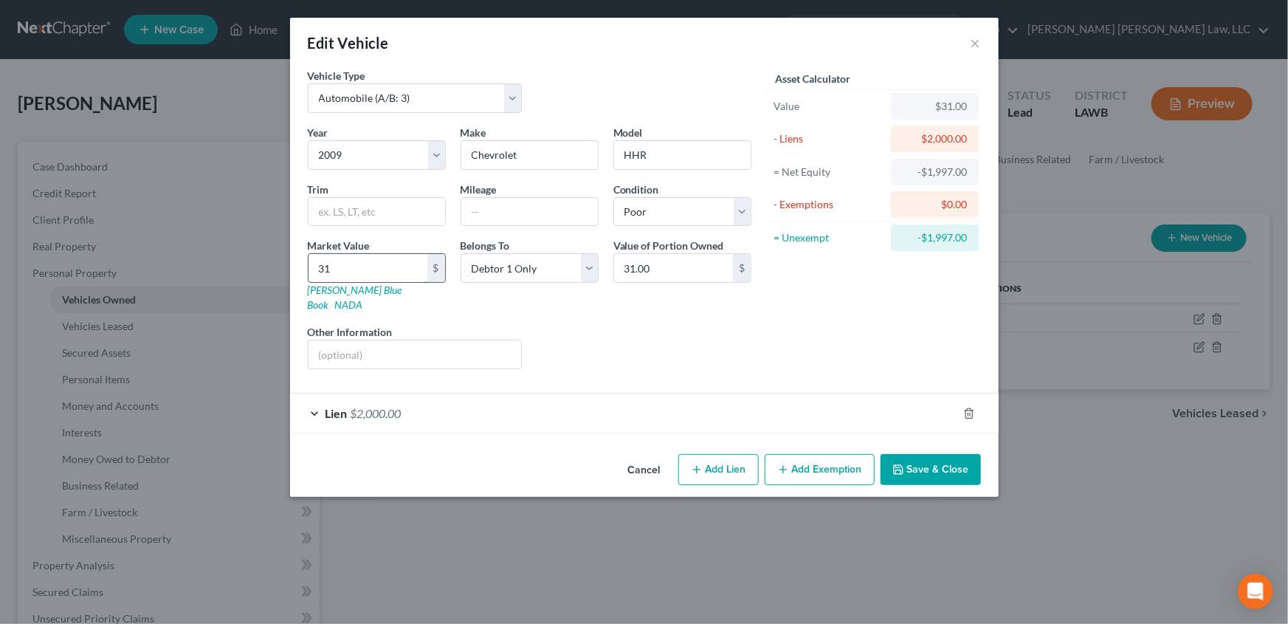
type input "316"
type input "316.00"
type input "3162"
type input "3,162.00"
type input "3,162.5"
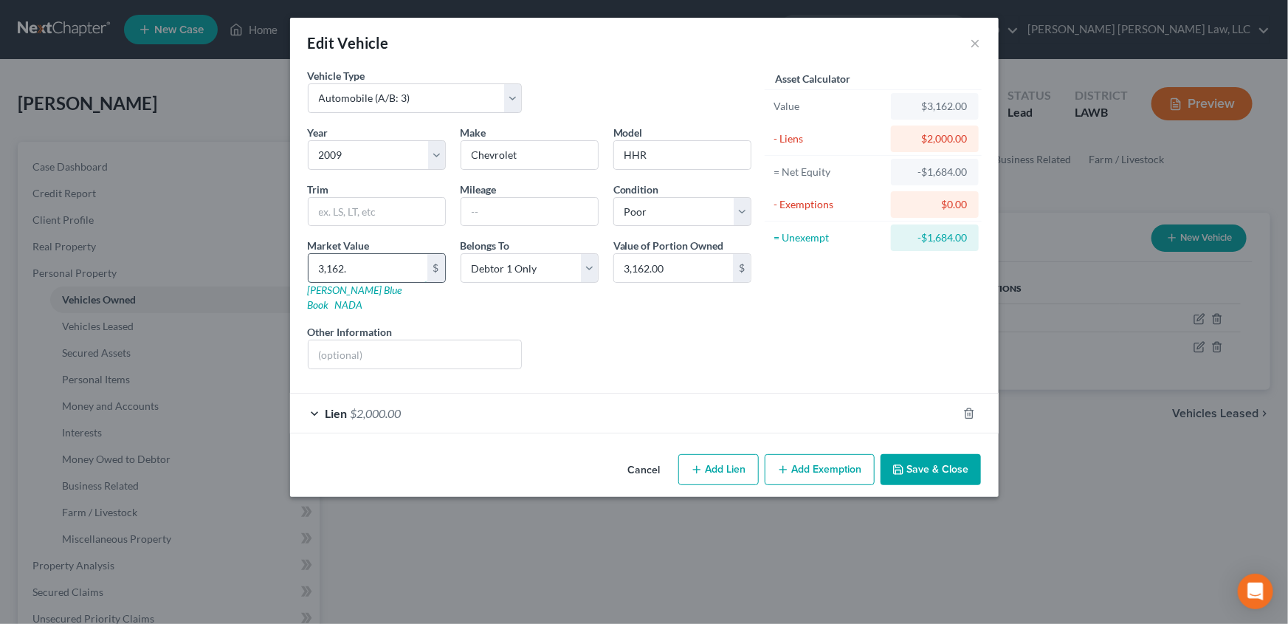
type input "3,162.50"
click at [822, 455] on button "Add Exemption" at bounding box center [820, 469] width 110 height 31
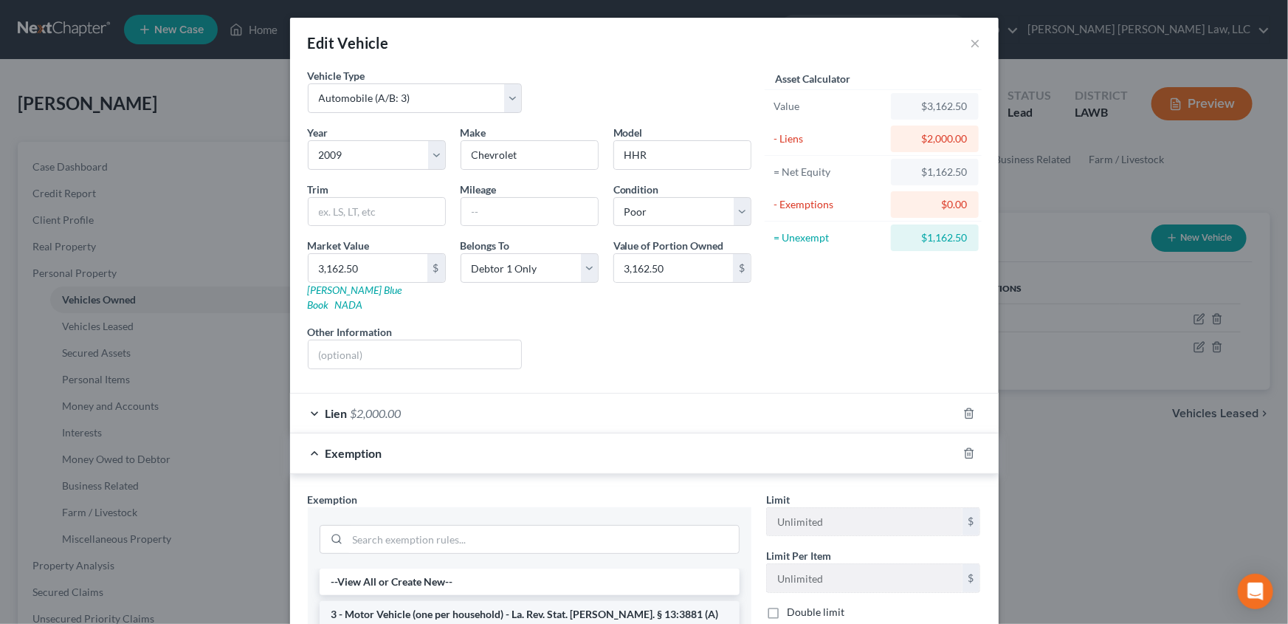
click at [384, 603] on li "3 - Motor Vehicle (one per household) - La. Rev. Stat. [PERSON_NAME]. § 13:3881…" at bounding box center [530, 621] width 420 height 41
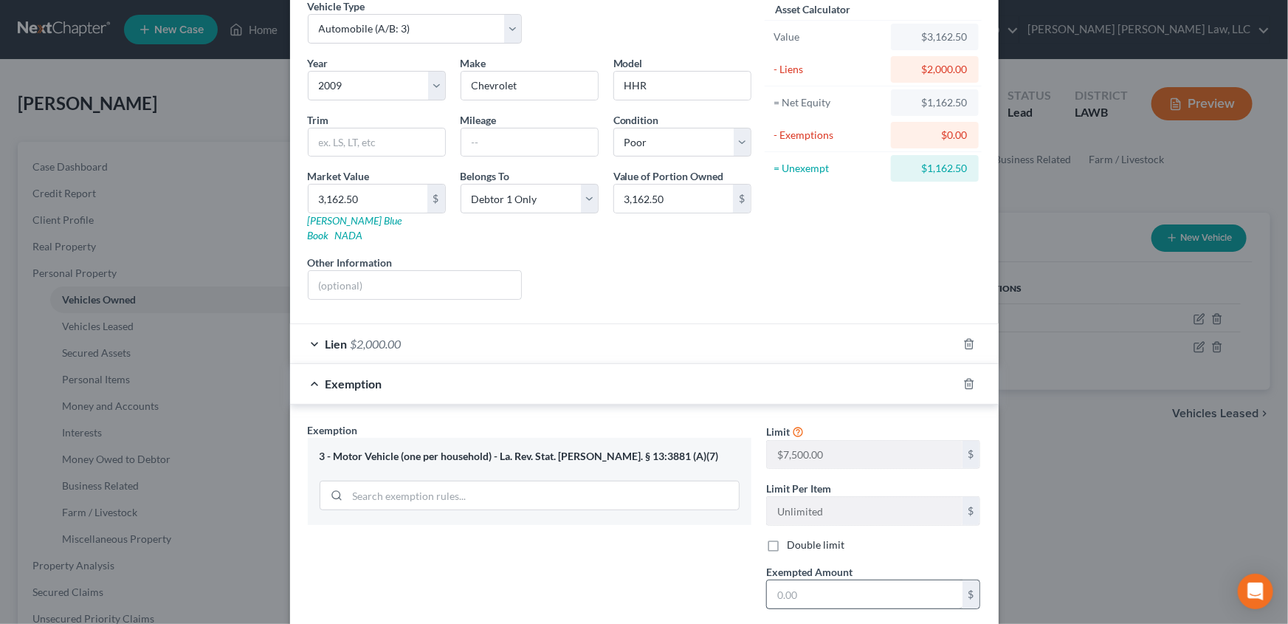
scroll to position [66, 0]
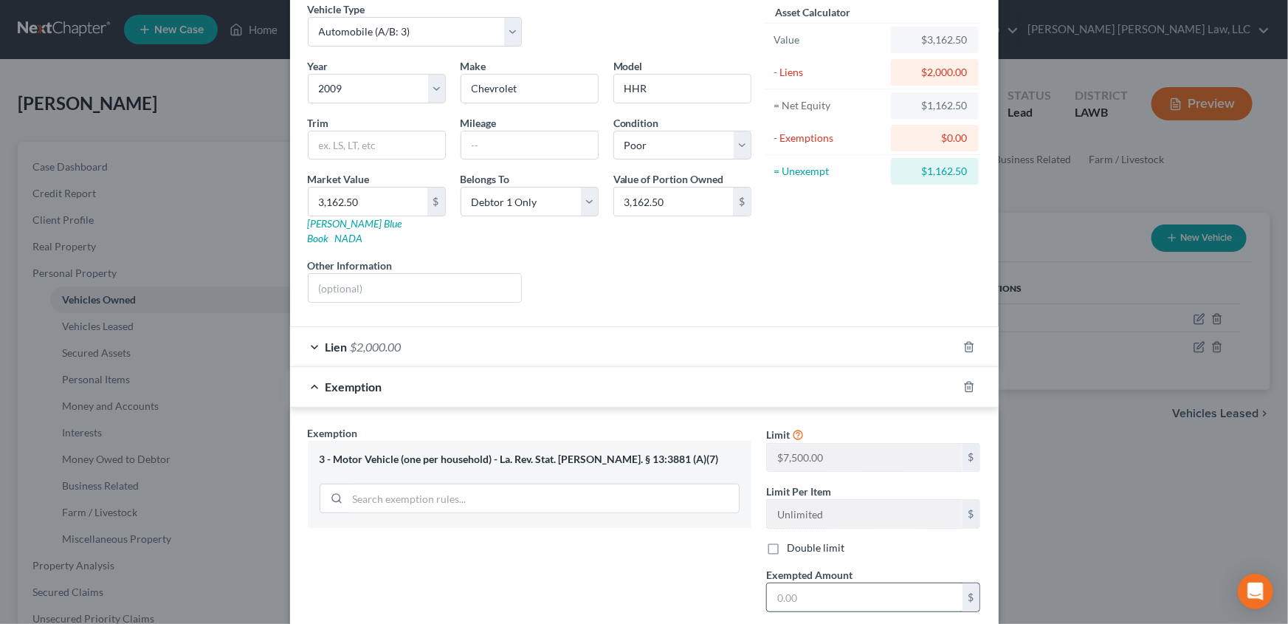
drag, startPoint x: 827, startPoint y: 584, endPoint x: 844, endPoint y: 568, distance: 23.5
click at [827, 584] on input "text" at bounding box center [865, 597] width 196 height 28
type input "7,500.00"
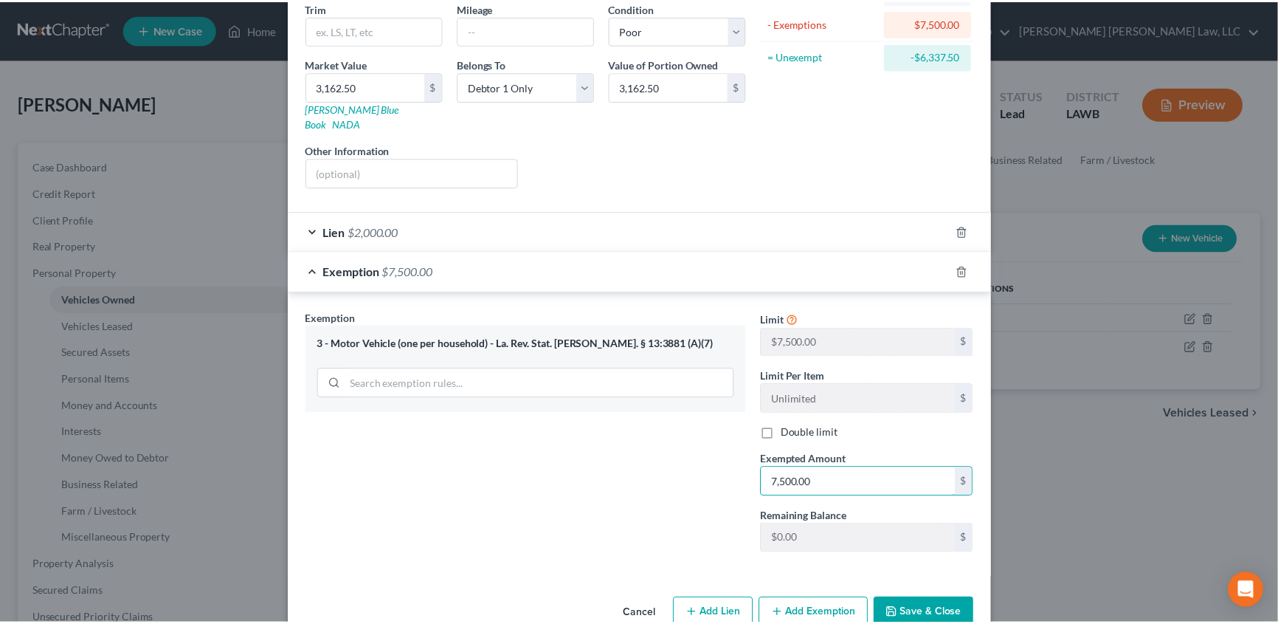
scroll to position [200, 0]
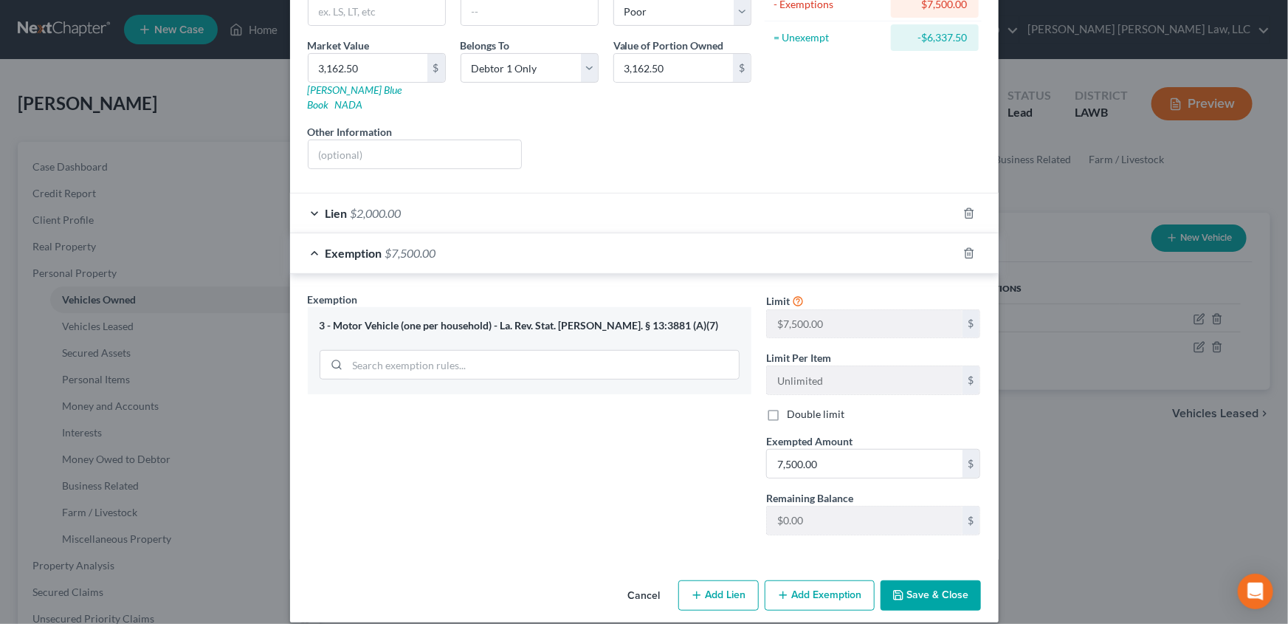
click at [933, 580] on button "Save & Close" at bounding box center [931, 595] width 100 height 31
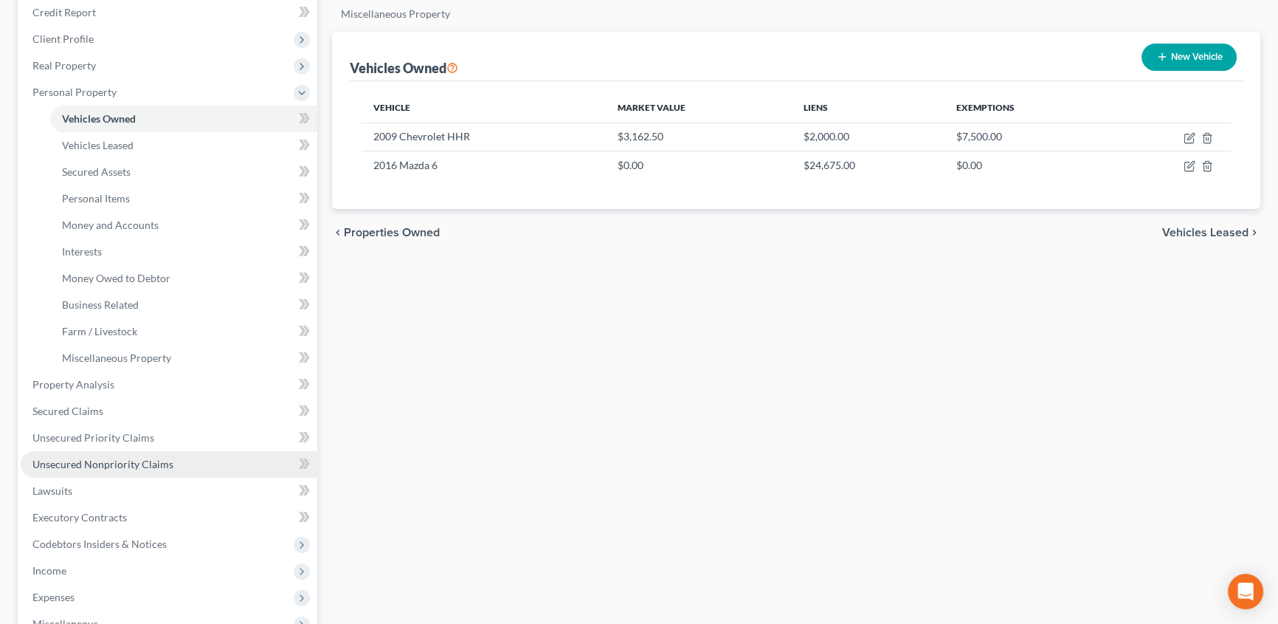
scroll to position [201, 0]
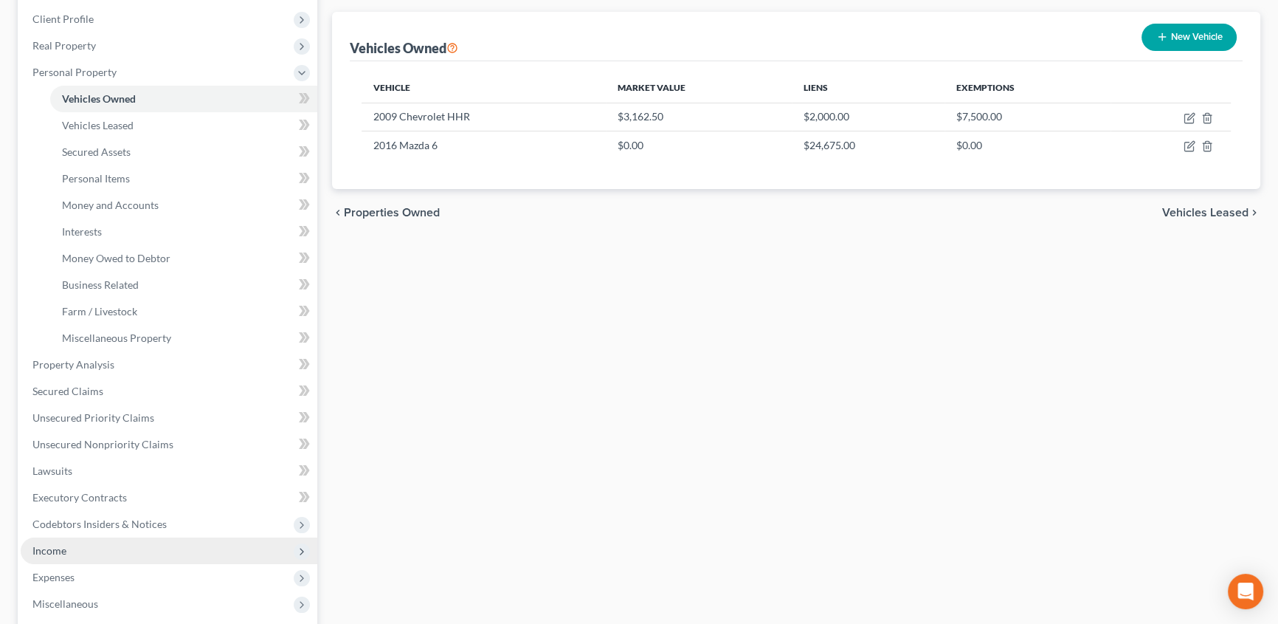
click at [34, 544] on span "Income" at bounding box center [49, 550] width 34 height 13
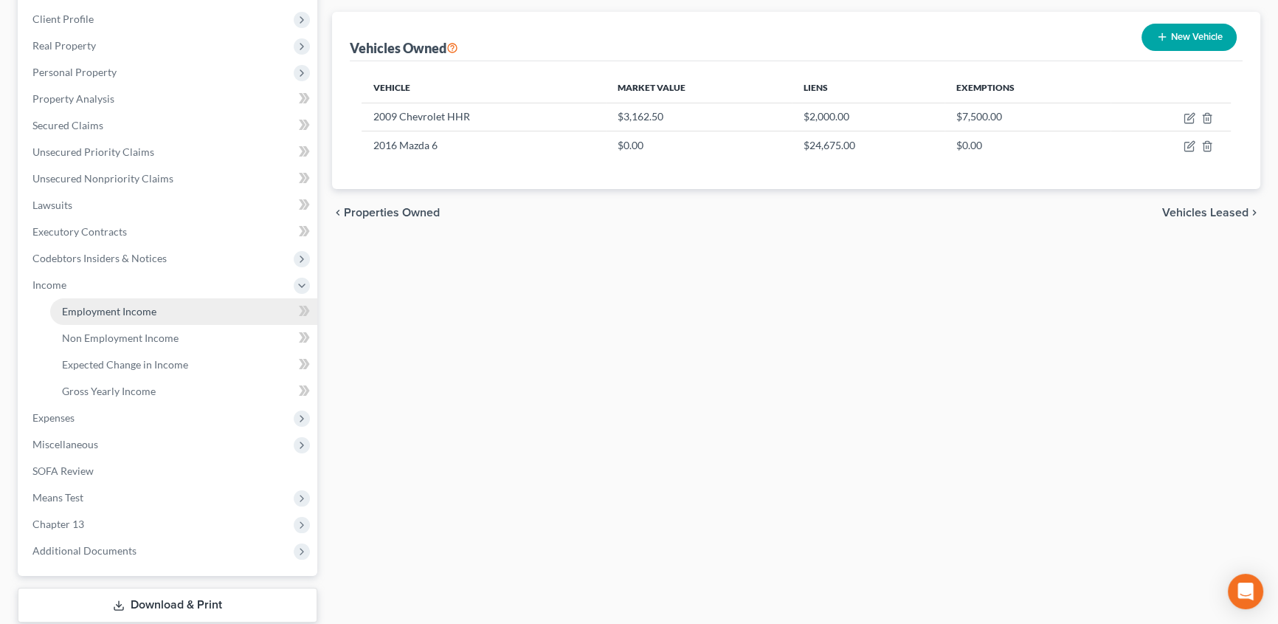
click at [71, 303] on link "Employment Income" at bounding box center [183, 311] width 267 height 27
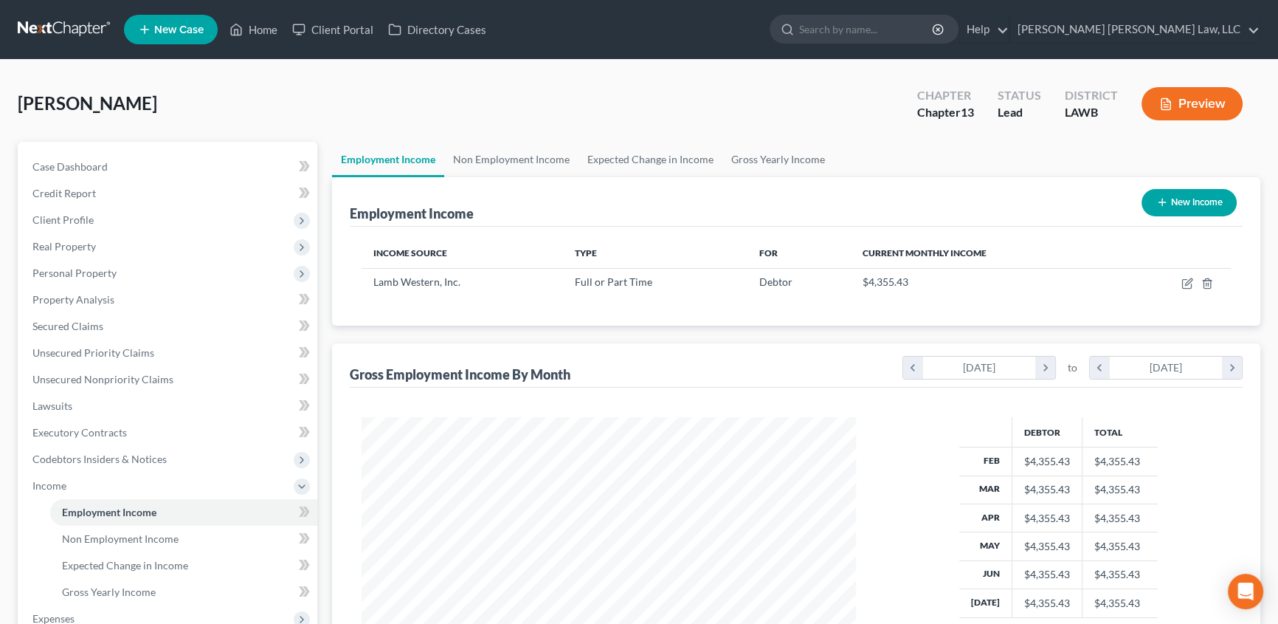
scroll to position [264, 524]
click at [767, 156] on link "Gross Yearly Income" at bounding box center [778, 159] width 111 height 35
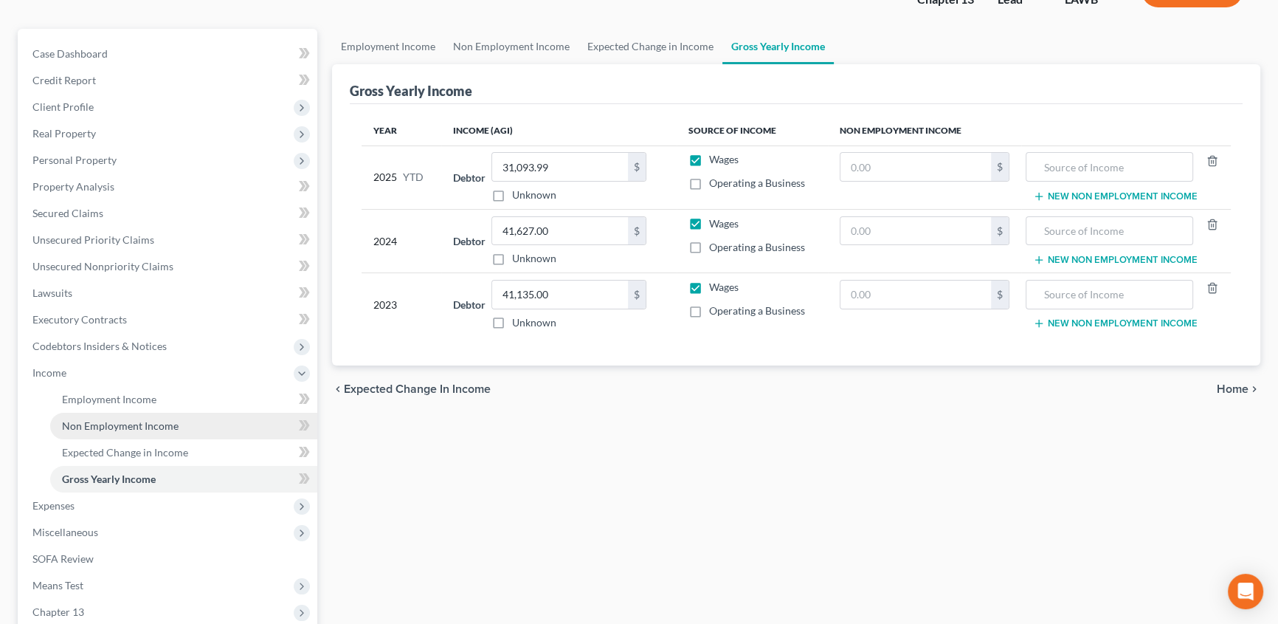
scroll to position [134, 0]
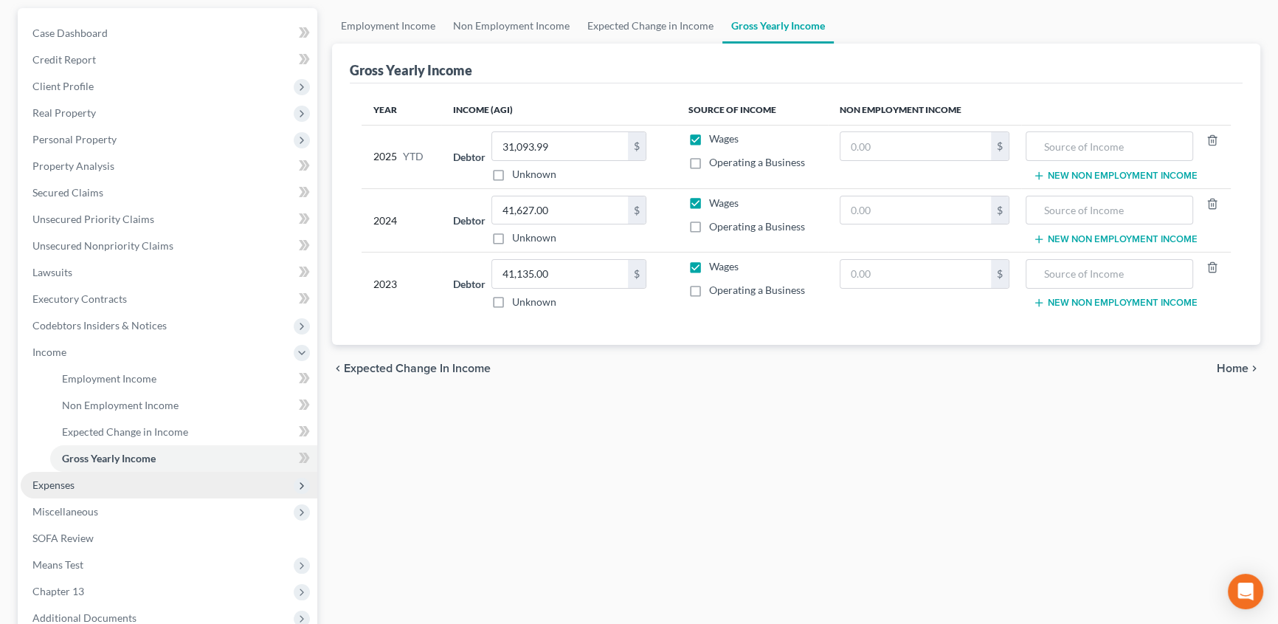
click at [72, 488] on span "Expenses" at bounding box center [53, 484] width 42 height 13
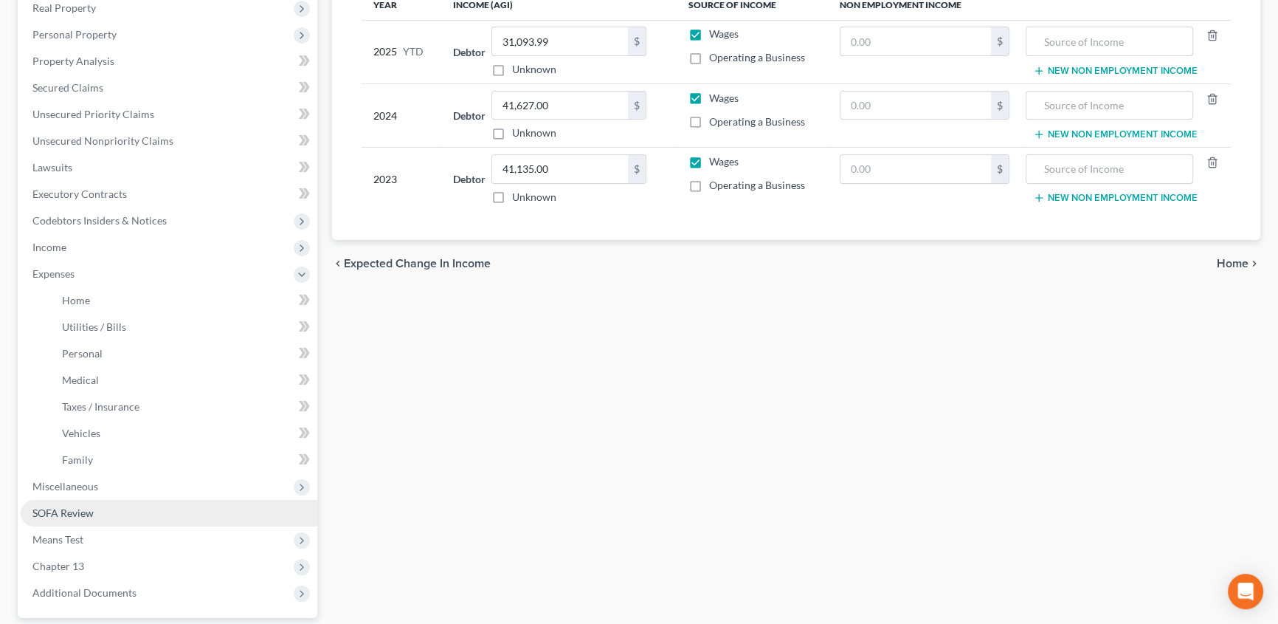
scroll to position [268, 0]
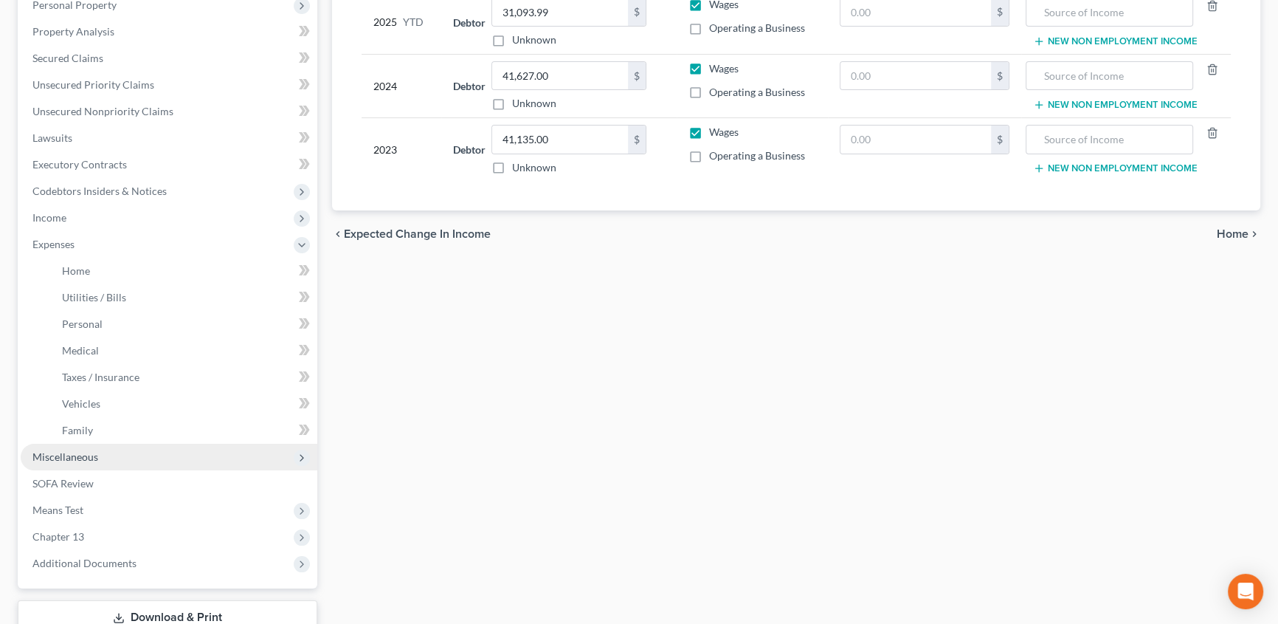
click at [89, 458] on span "Miscellaneous" at bounding box center [65, 456] width 66 height 13
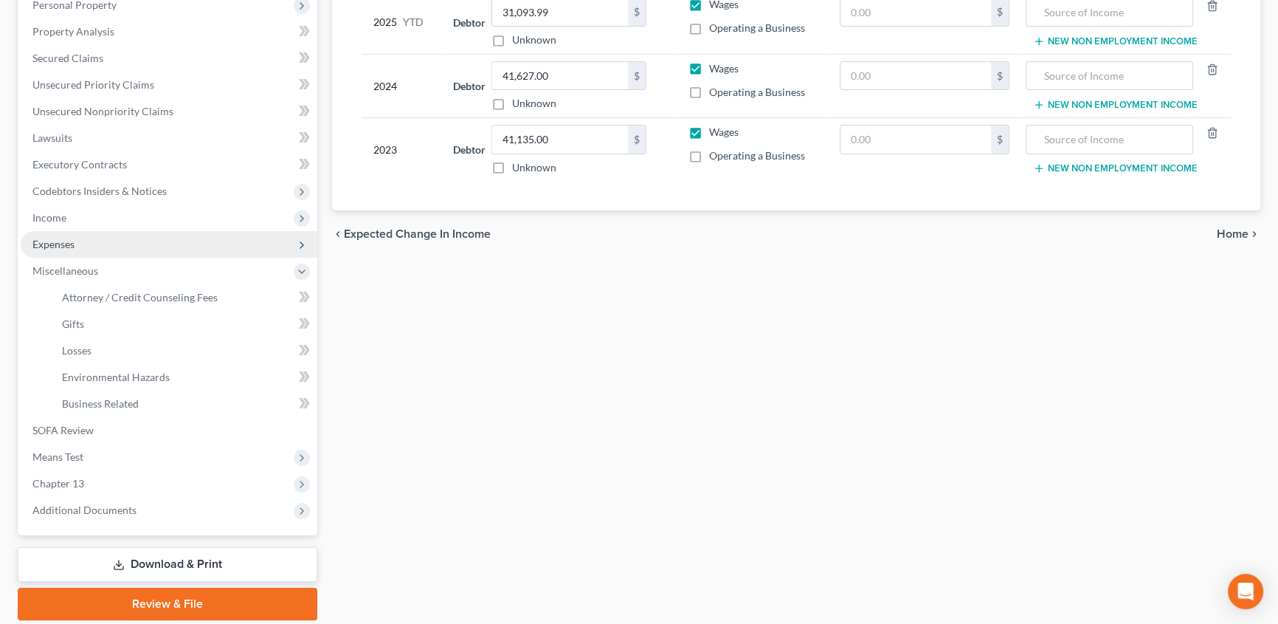
click at [52, 242] on span "Expenses" at bounding box center [53, 244] width 42 height 13
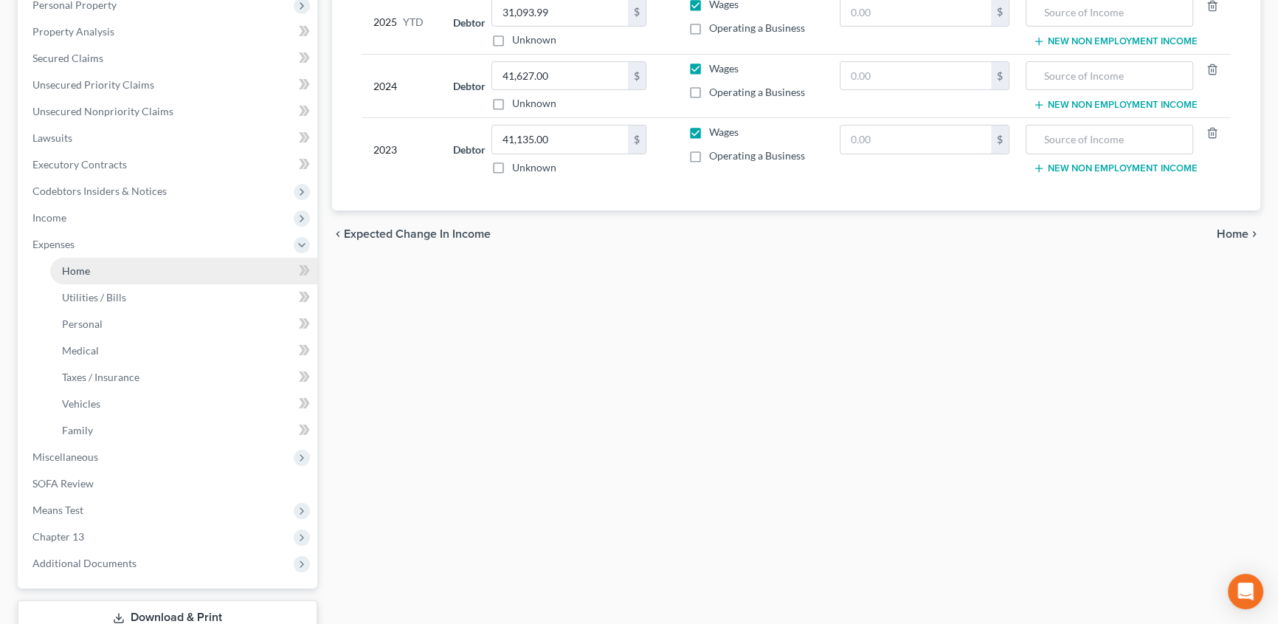
click at [55, 264] on link "Home" at bounding box center [183, 271] width 267 height 27
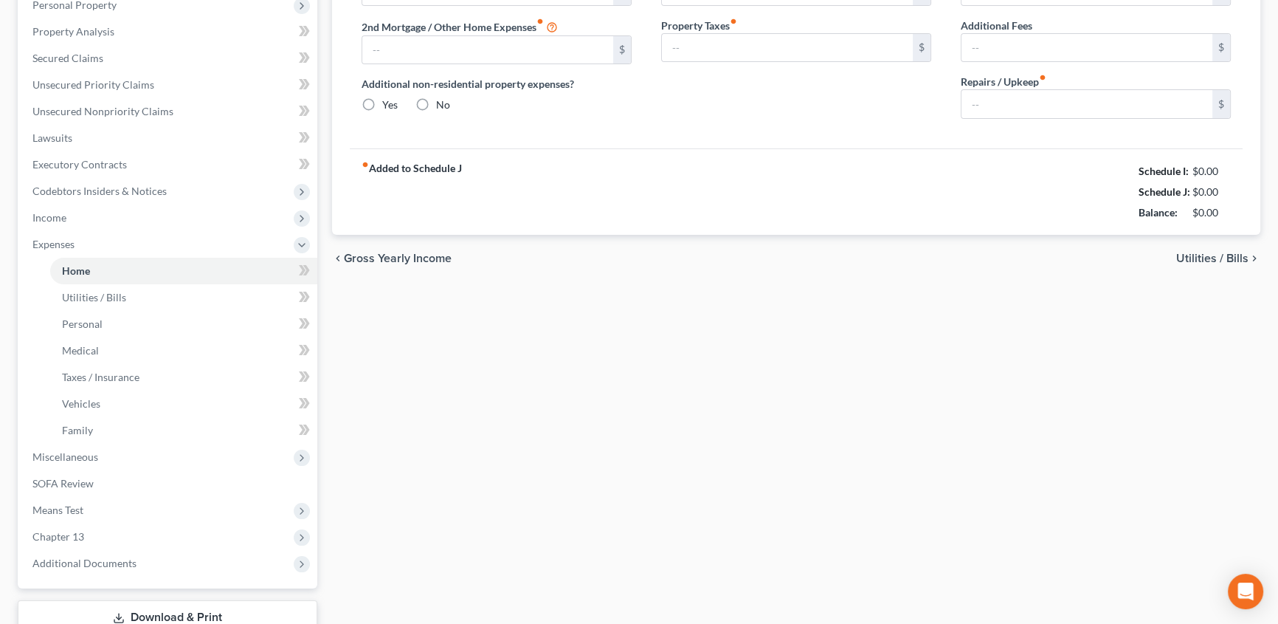
scroll to position [15, 0]
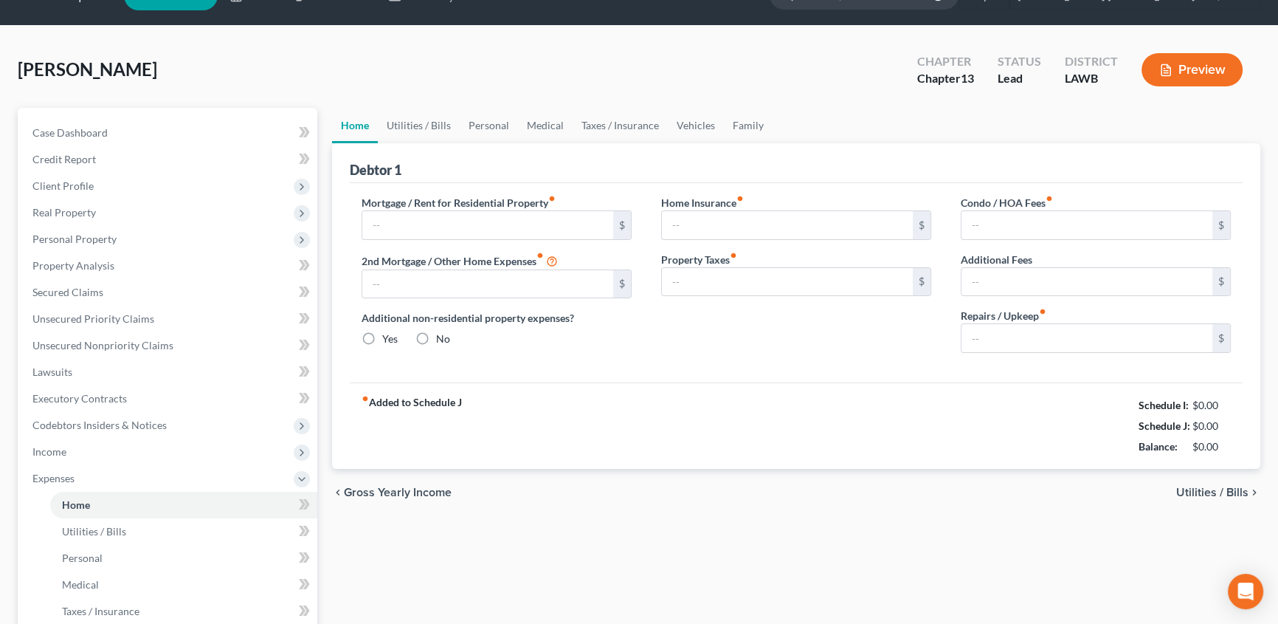
type input "882.00"
type input "0.00"
radio input "true"
type input "0.00"
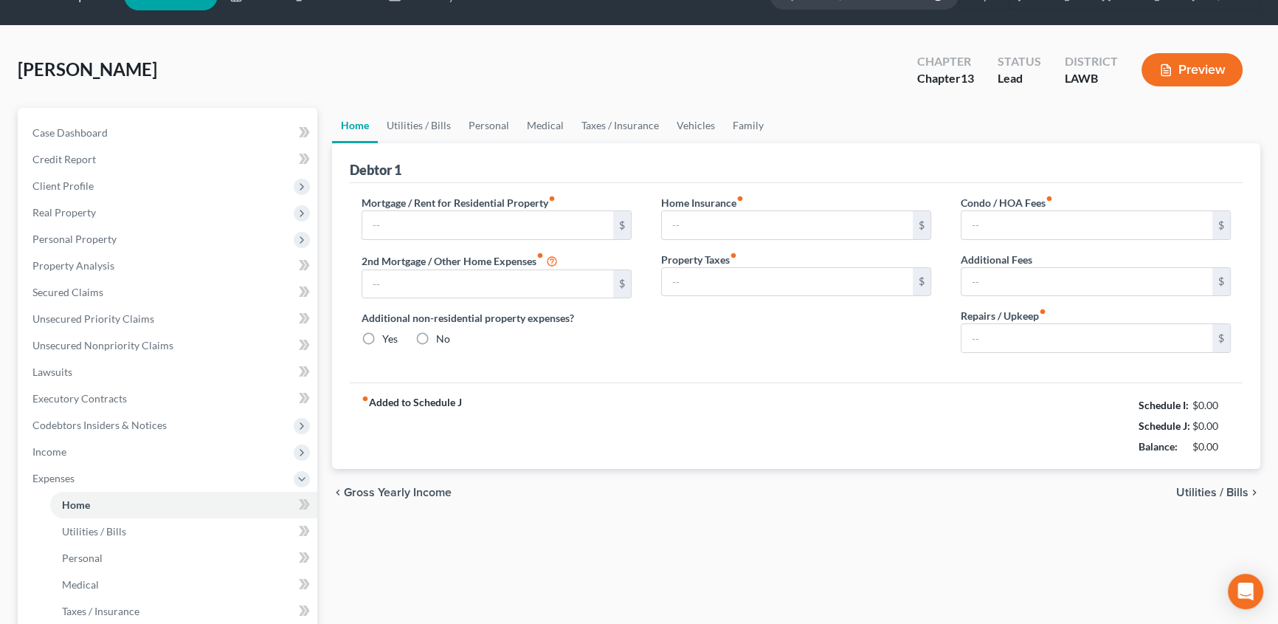
type input "0.00"
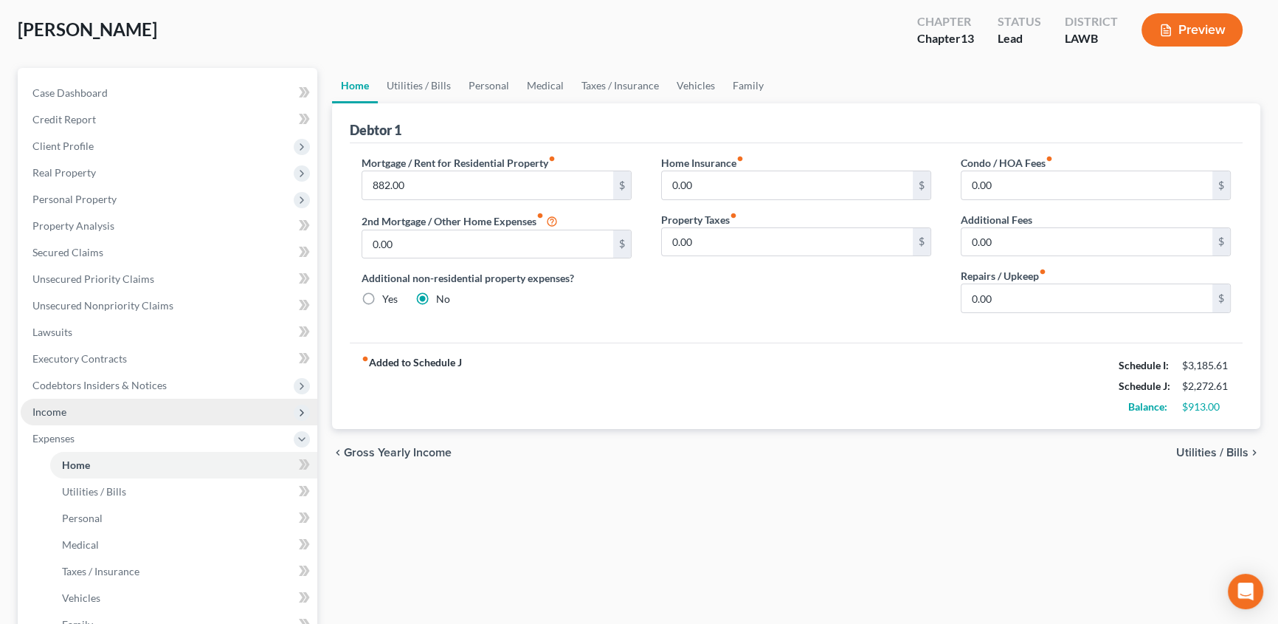
scroll to position [201, 0]
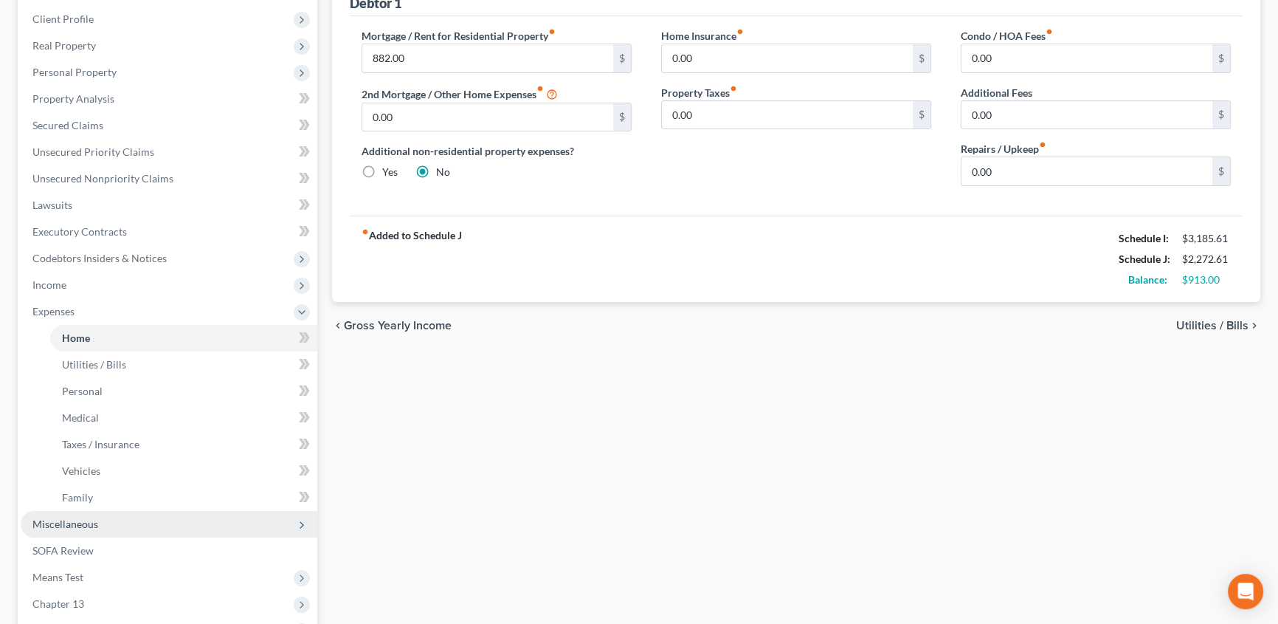
click at [100, 524] on span "Miscellaneous" at bounding box center [169, 524] width 297 height 27
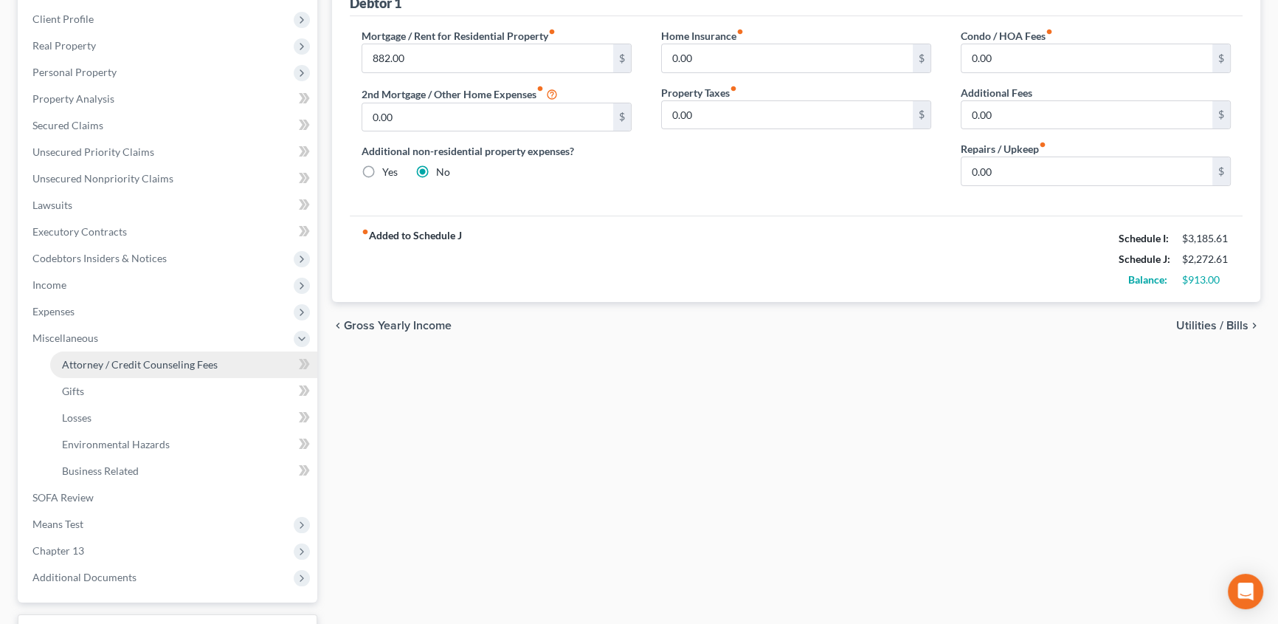
click at [109, 358] on span "Attorney / Credit Counseling Fees" at bounding box center [140, 364] width 156 height 13
select select "1"
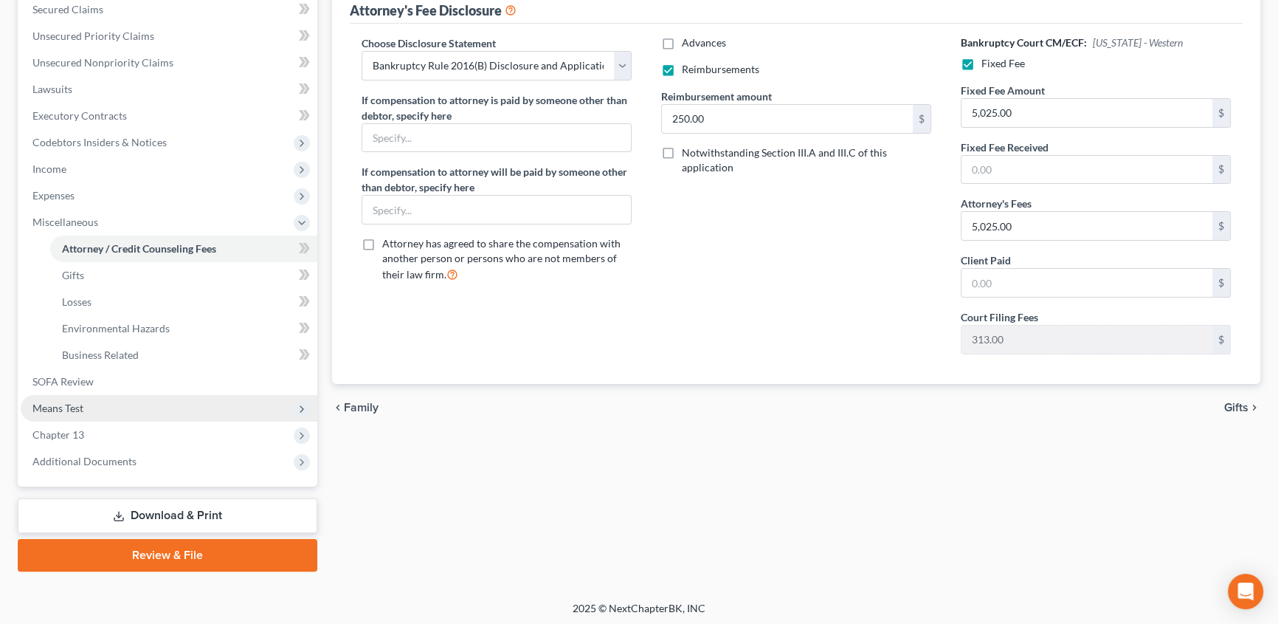
scroll to position [318, 0]
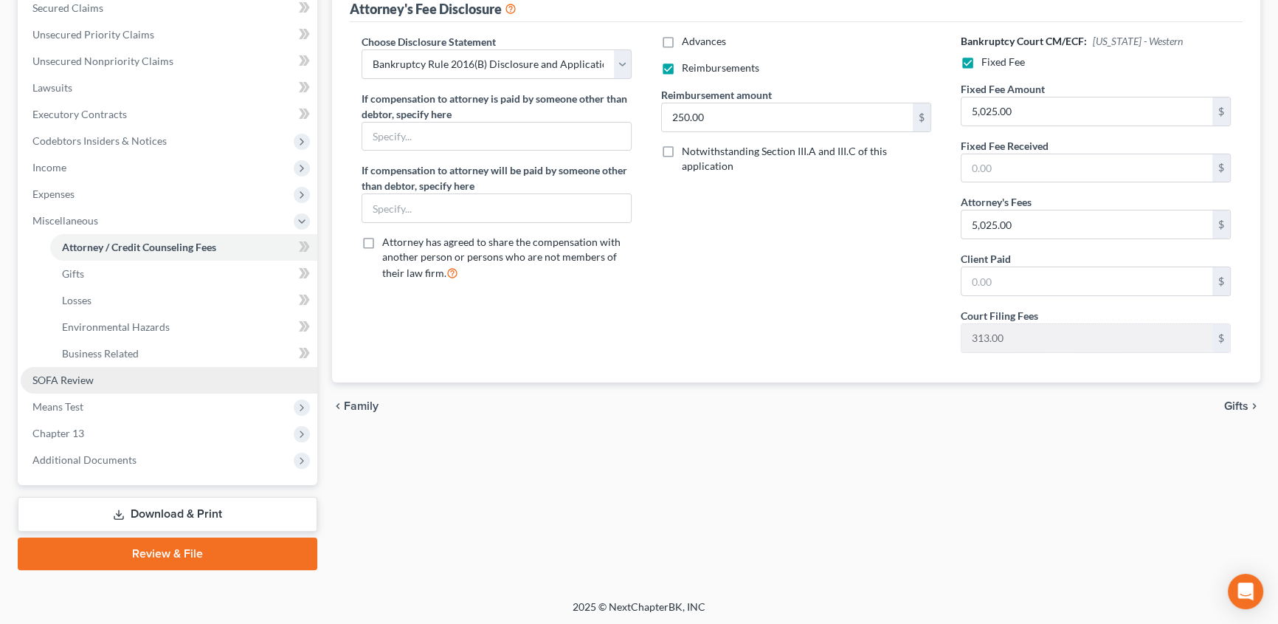
click at [66, 382] on span "SOFA Review" at bounding box center [62, 380] width 61 height 13
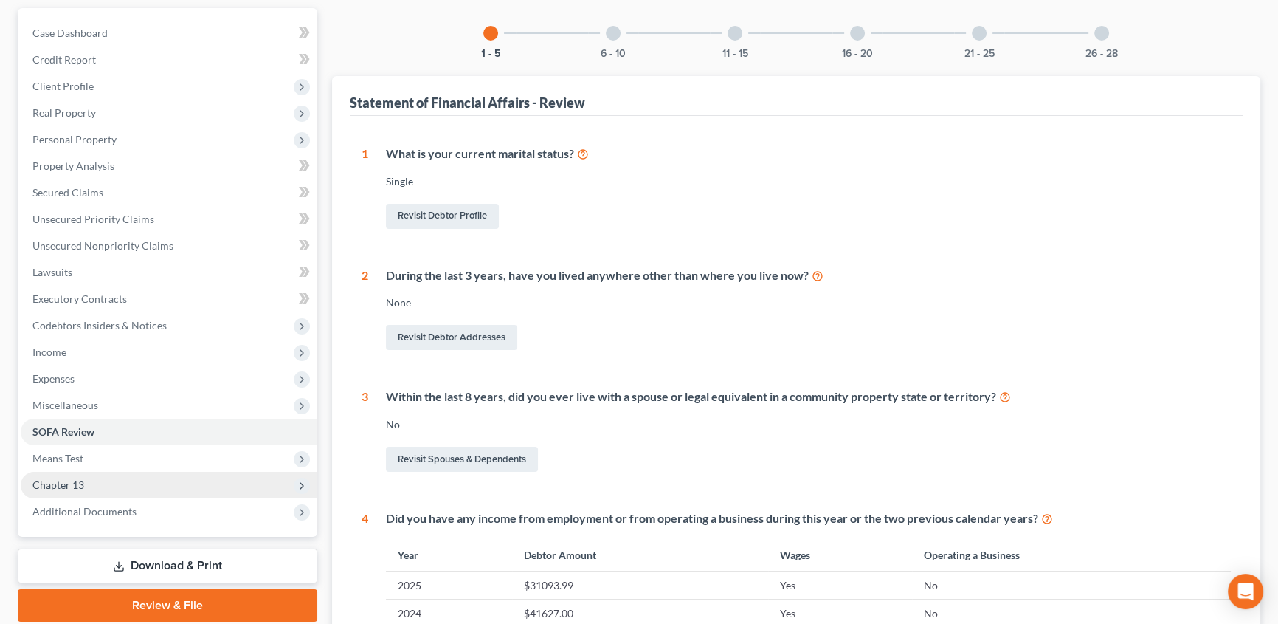
scroll to position [134, 0]
click at [61, 485] on span "Chapter 13" at bounding box center [58, 484] width 52 height 13
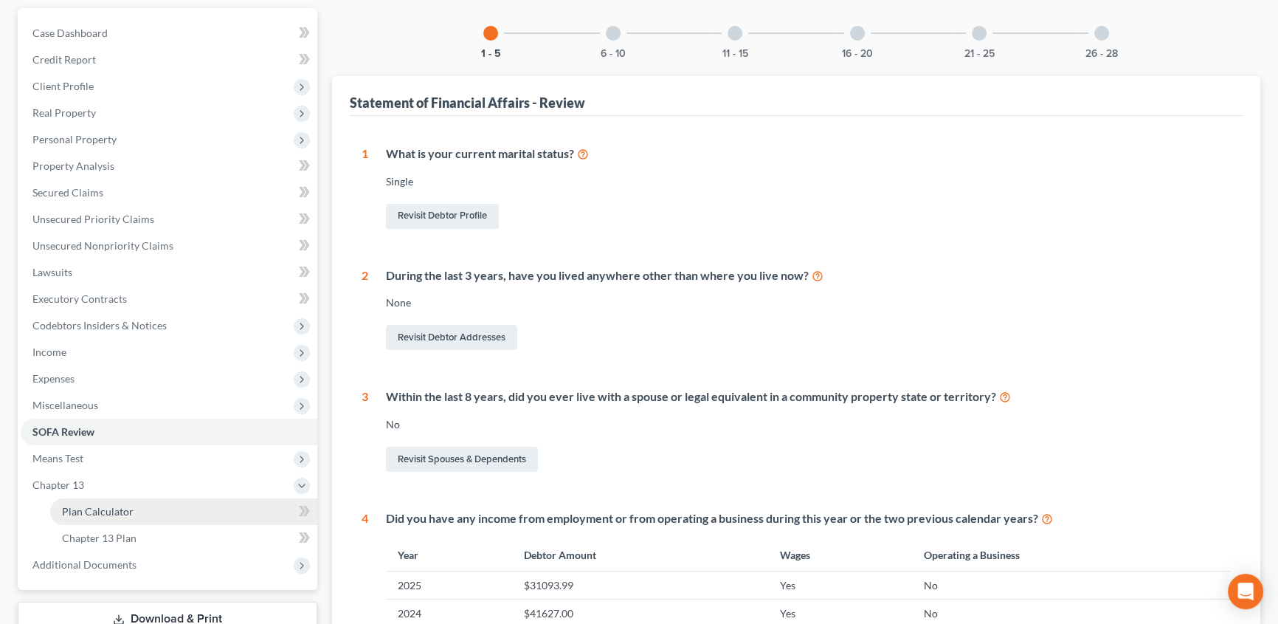
click at [86, 509] on span "Plan Calculator" at bounding box center [98, 511] width 72 height 13
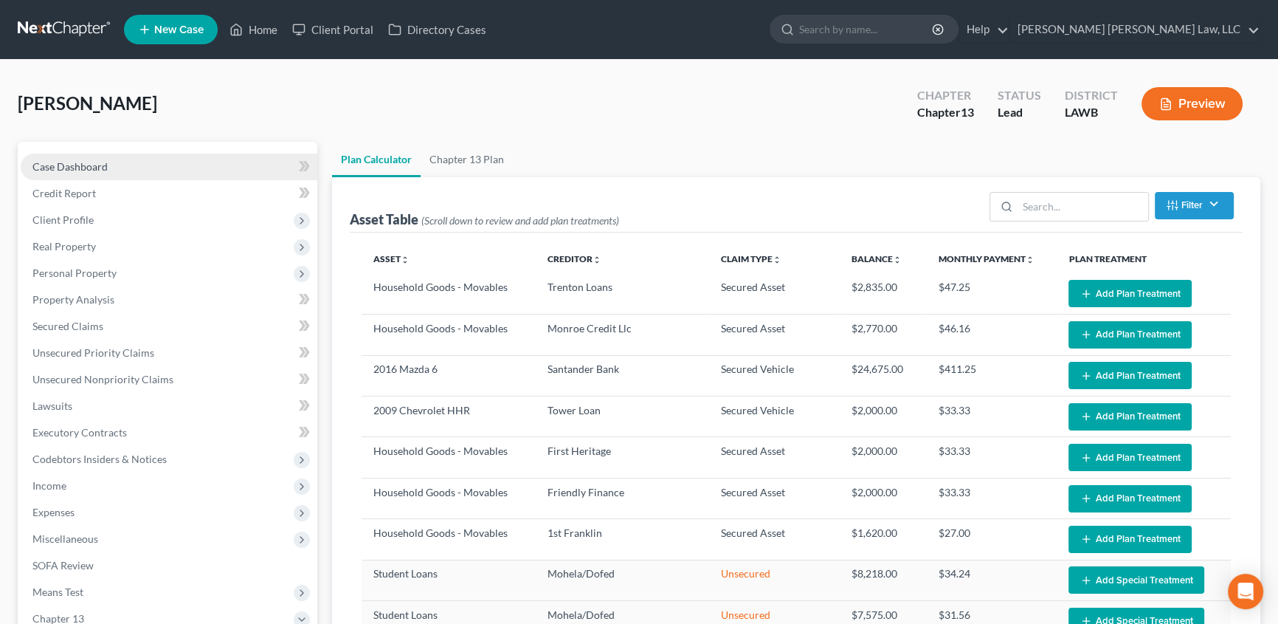
select select "59"
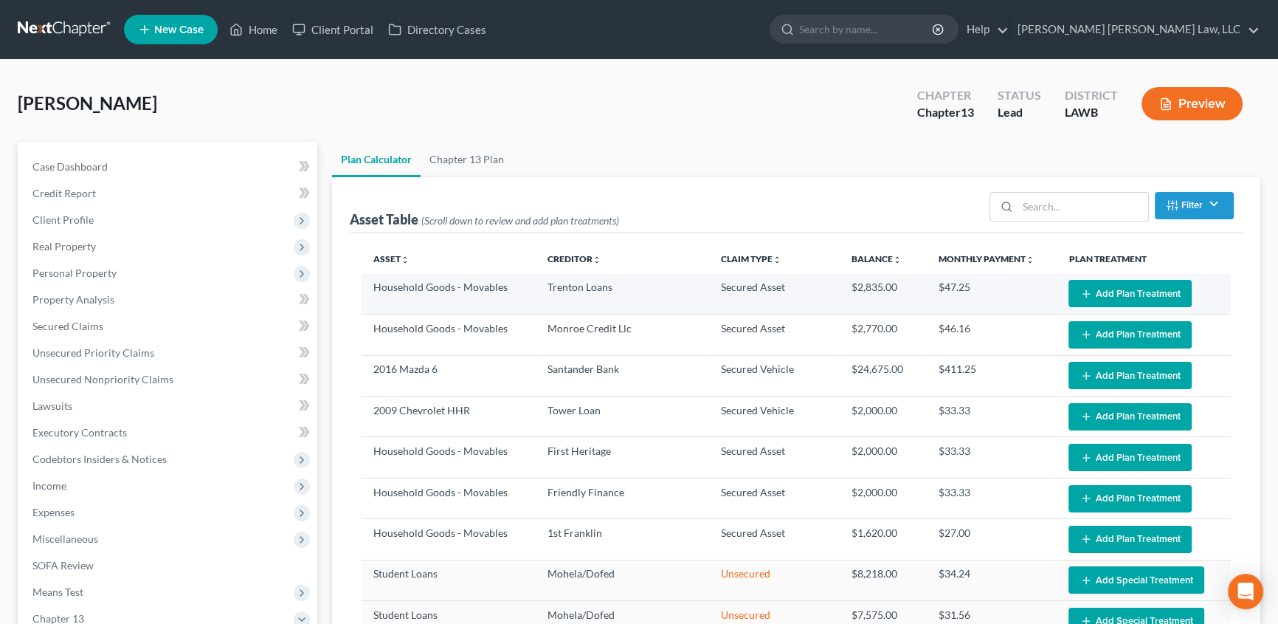
click at [1133, 292] on button "Add Plan Treatment" at bounding box center [1130, 293] width 123 height 27
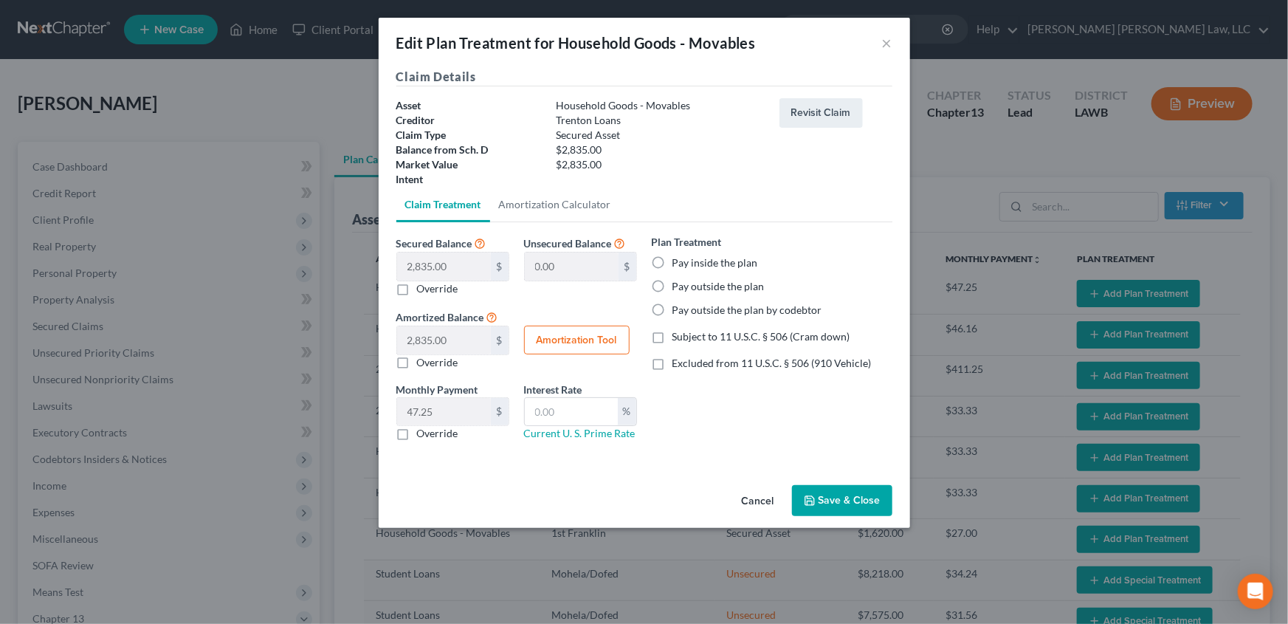
click at [761, 500] on button "Cancel" at bounding box center [758, 501] width 56 height 30
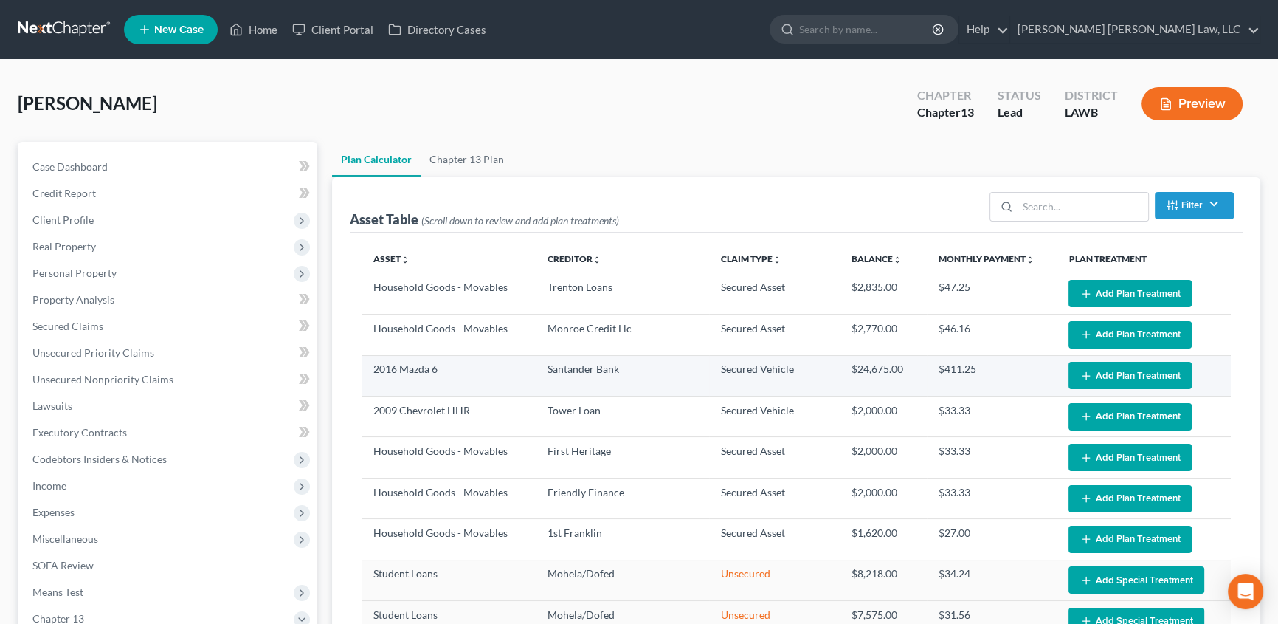
click at [1156, 379] on button "Add Plan Treatment" at bounding box center [1130, 375] width 123 height 27
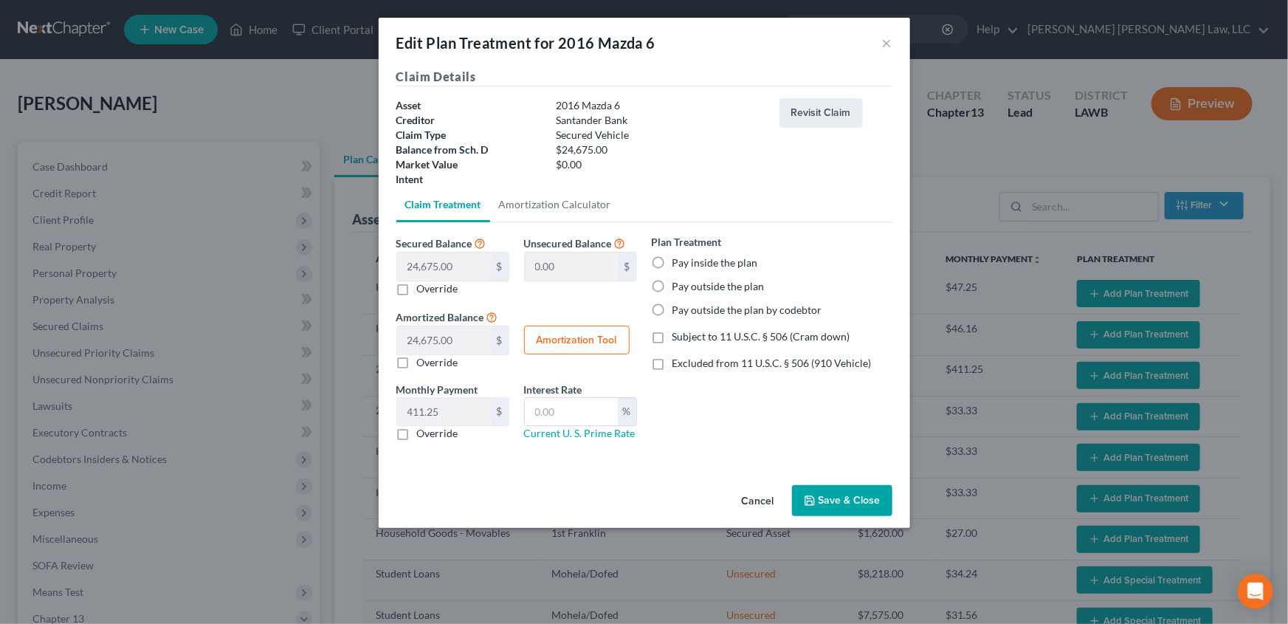
drag, startPoint x: 663, startPoint y: 261, endPoint x: 655, endPoint y: 365, distance: 103.7
click at [672, 261] on label "Pay inside the plan" at bounding box center [715, 262] width 86 height 15
click at [678, 261] on input "Pay inside the plan" at bounding box center [683, 260] width 10 height 10
radio input "true"
click at [672, 368] on label "Excluded from 11 U.S.C. § 506 (910 Vehicle)" at bounding box center [771, 363] width 199 height 15
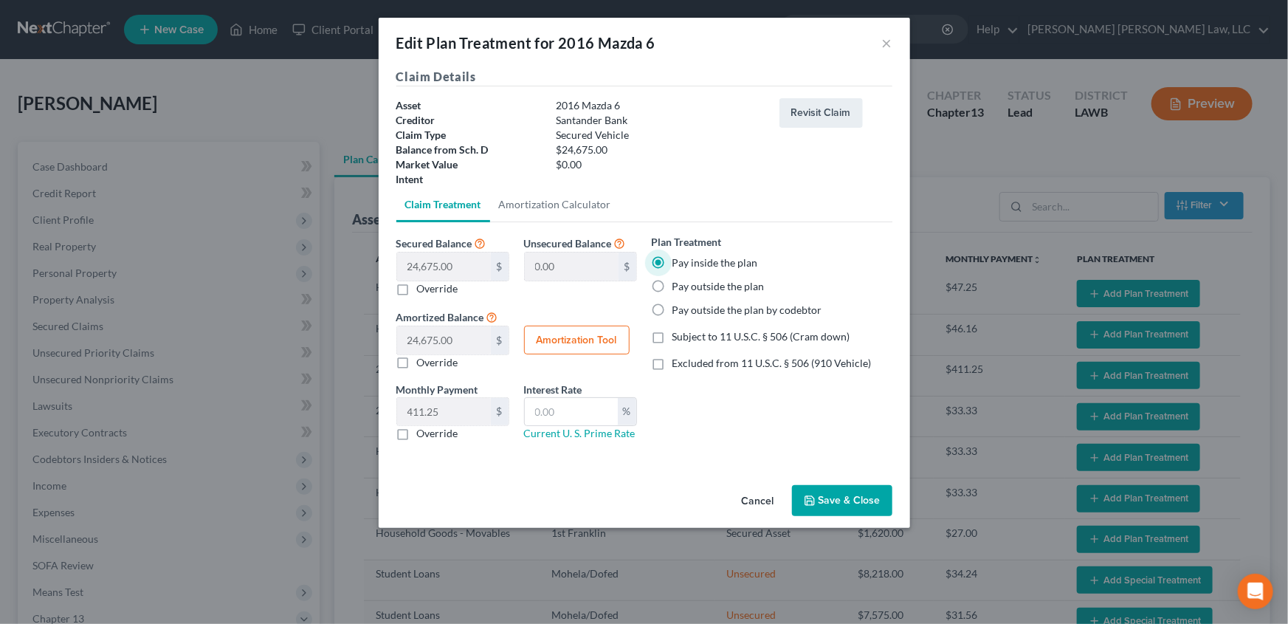
click at [678, 365] on input "Excluded from 11 U.S.C. § 506 (910 Vehicle)" at bounding box center [683, 361] width 10 height 10
checkbox input "true"
click at [417, 436] on label "Override" at bounding box center [437, 433] width 41 height 15
click at [423, 436] on input "Override" at bounding box center [428, 431] width 10 height 10
checkbox input "true"
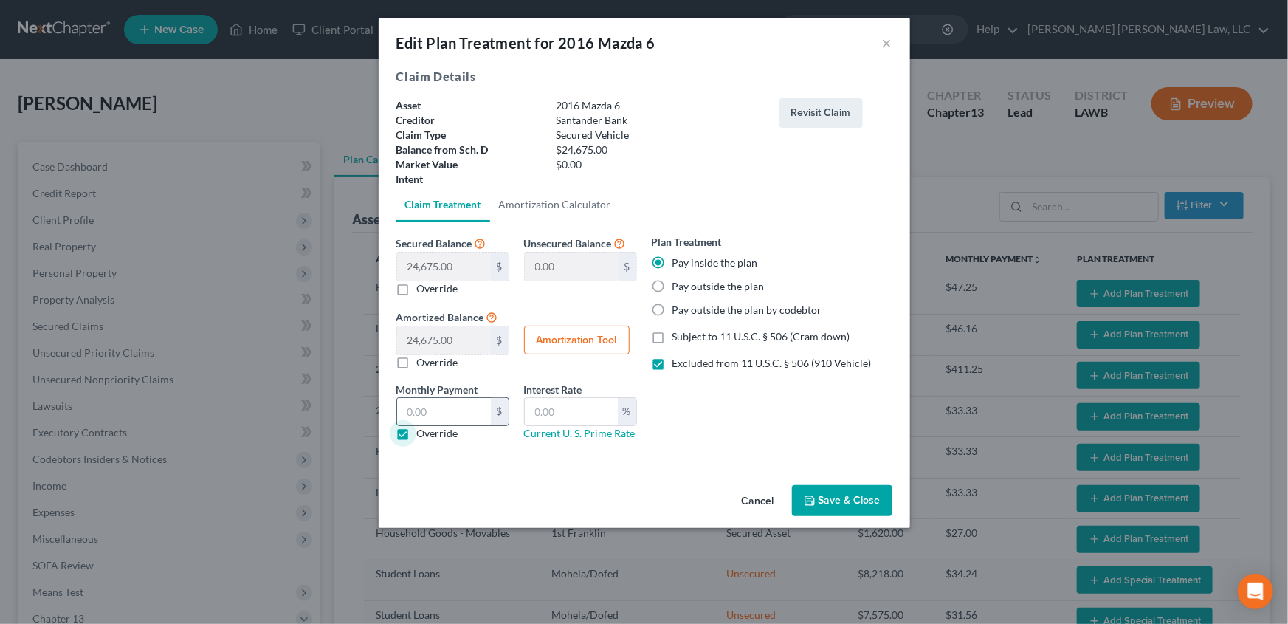
click at [413, 414] on input "text" at bounding box center [444, 412] width 94 height 28
type input "518.22"
click at [588, 416] on input "text" at bounding box center [571, 412] width 93 height 28
type input "9.5"
click at [863, 502] on button "Save & Close" at bounding box center [842, 500] width 100 height 31
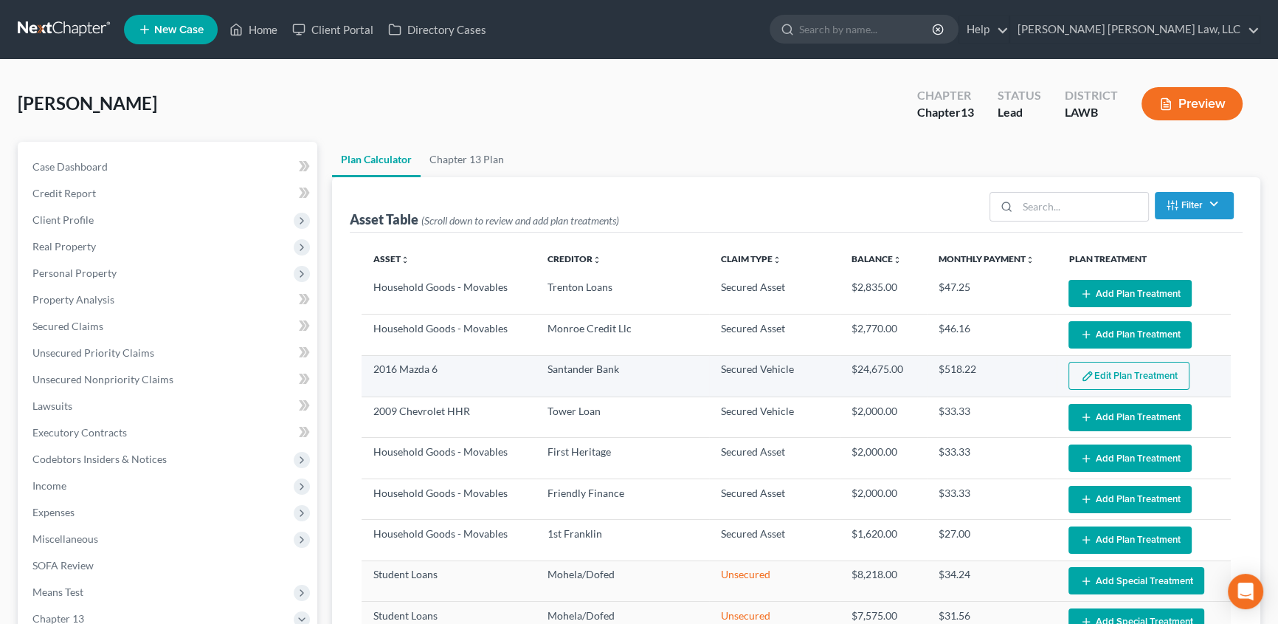
select select "59"
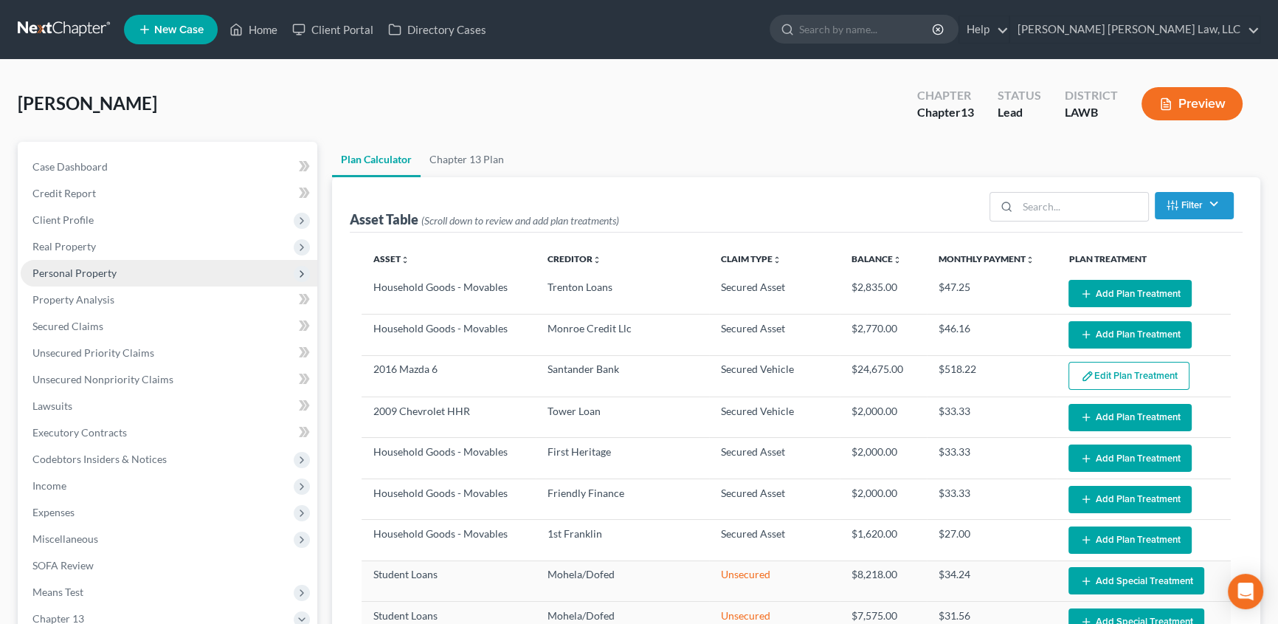
click at [80, 275] on span "Personal Property" at bounding box center [74, 272] width 84 height 13
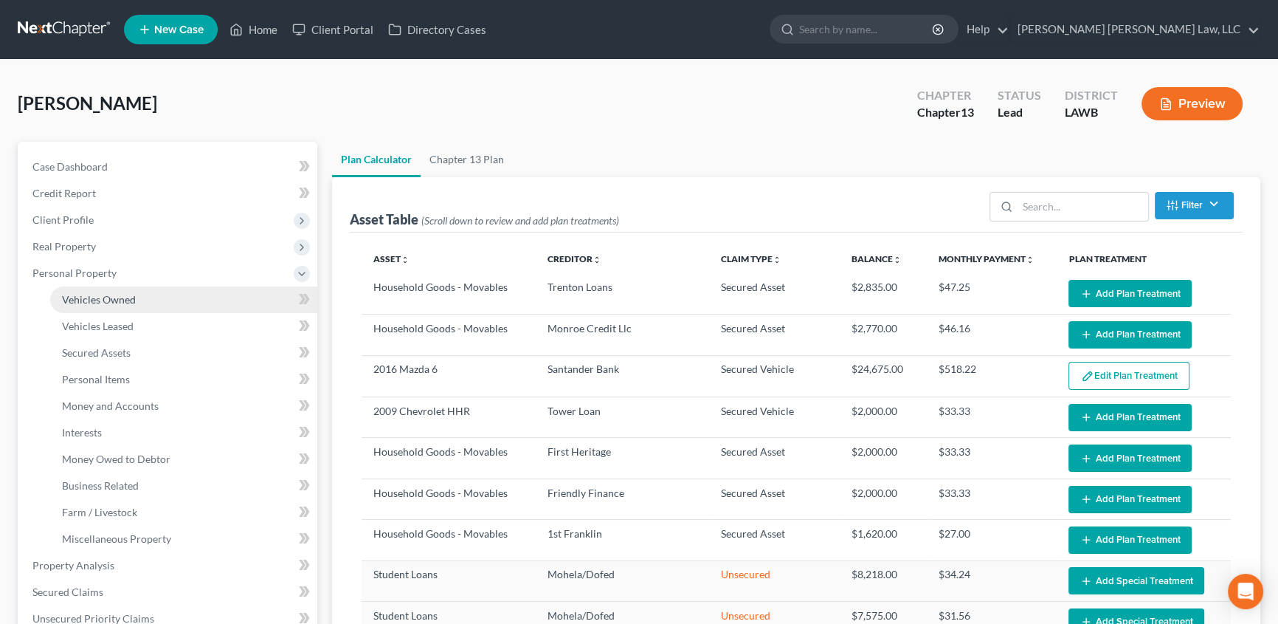
click at [114, 300] on span "Vehicles Owned" at bounding box center [99, 299] width 74 height 13
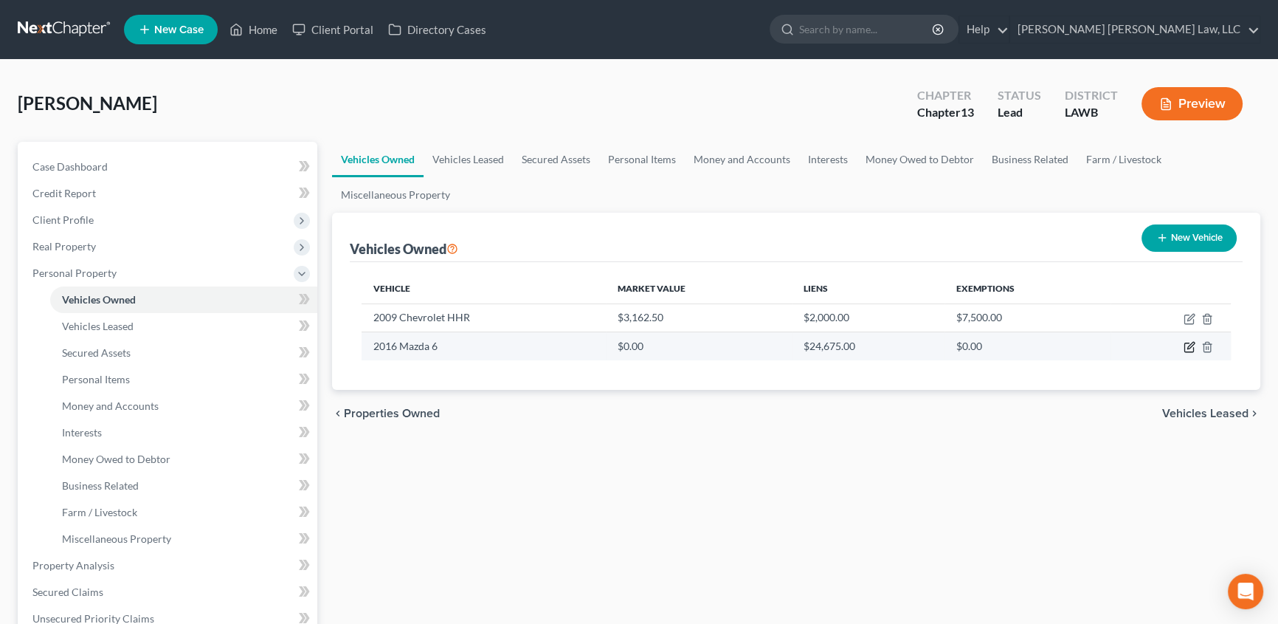
drag, startPoint x: 1188, startPoint y: 347, endPoint x: 580, endPoint y: 357, distance: 607.6
click at [1188, 346] on icon "button" at bounding box center [1191, 346] width 7 height 7
select select "0"
select select "10"
select select "3"
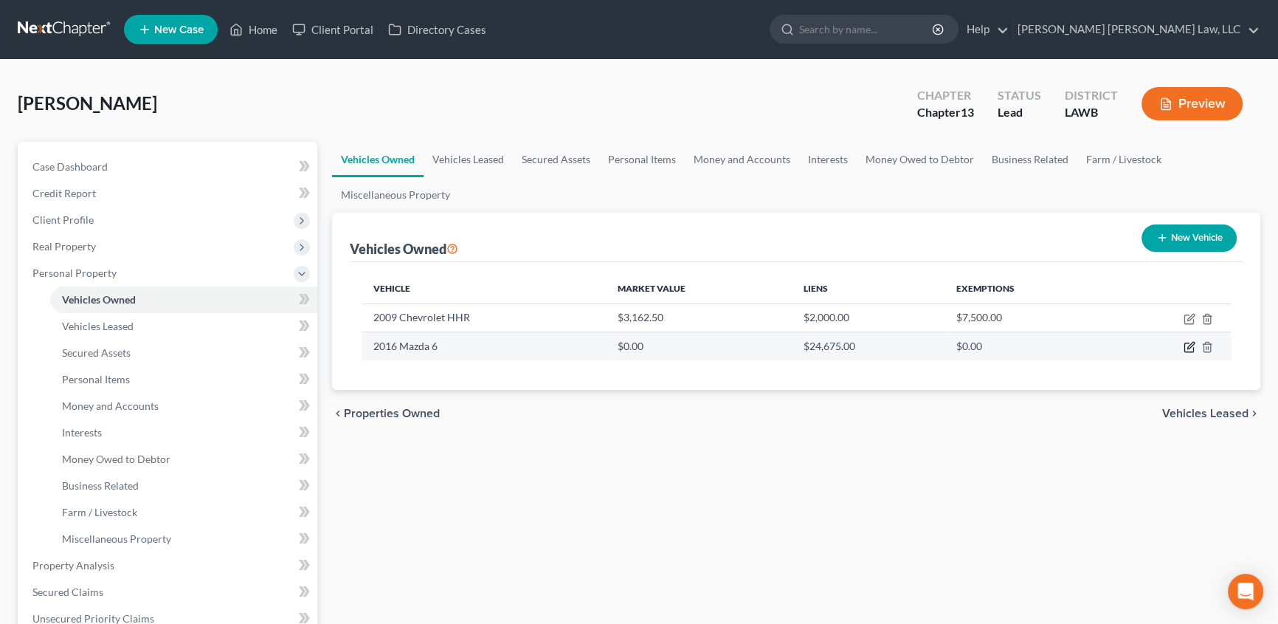
select select "0"
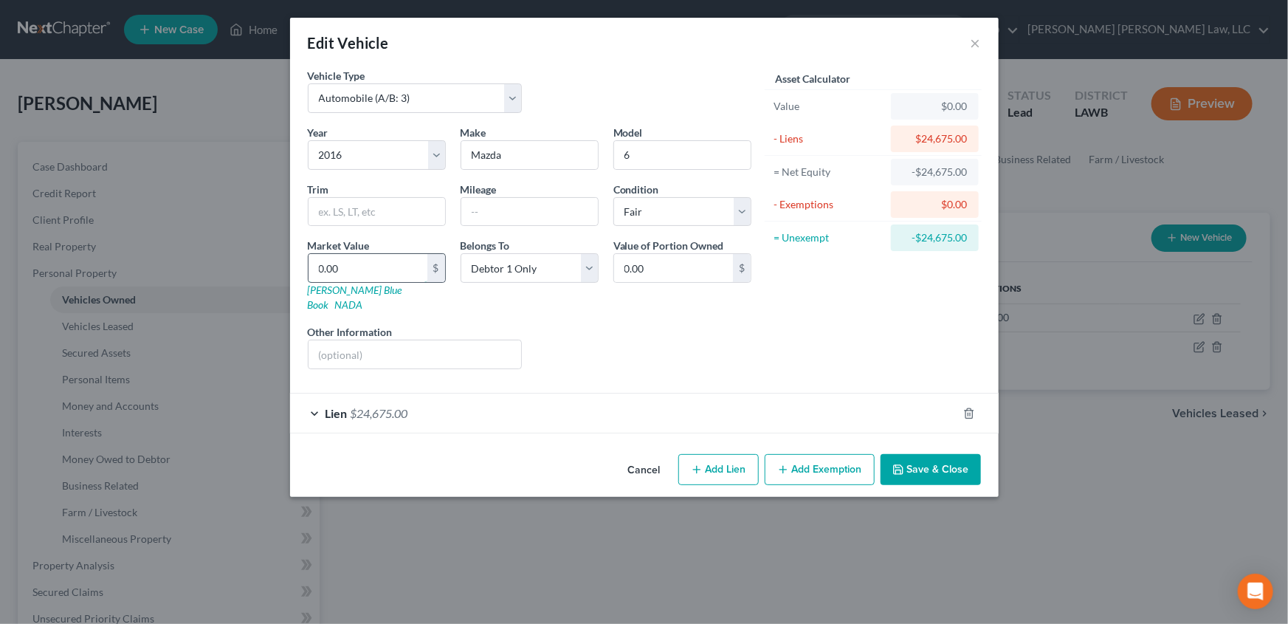
click at [356, 274] on input "0.00" at bounding box center [368, 268] width 119 height 28
type input "2"
type input "2.00"
type input "24"
type input "24.00"
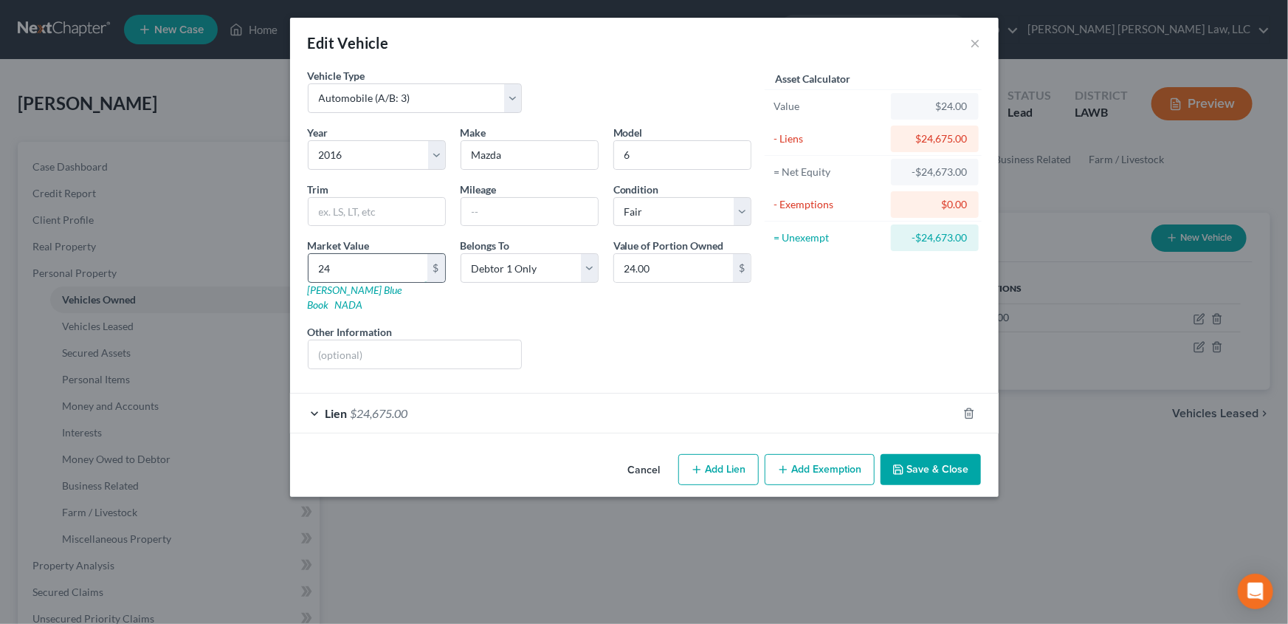
type input "246"
type input "246.00"
type input "2467"
type input "2,467.00"
type input "2,4675"
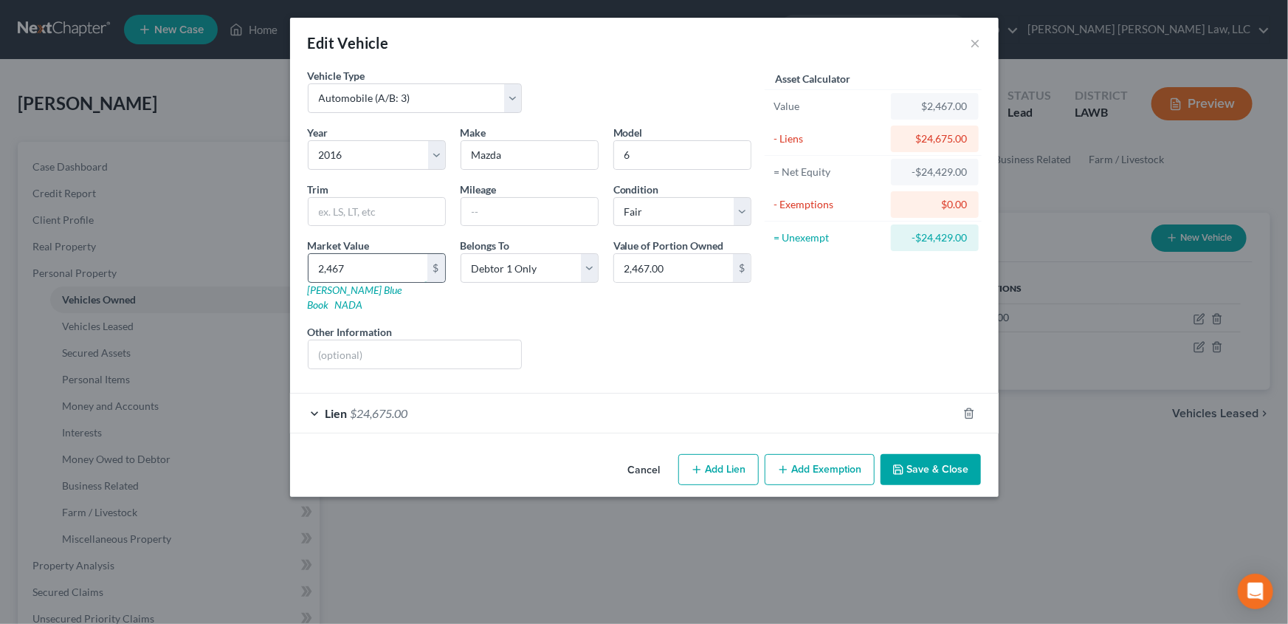
type input "24,675.00"
drag, startPoint x: 946, startPoint y: 444, endPoint x: 579, endPoint y: 509, distance: 372.7
click at [944, 454] on button "Save & Close" at bounding box center [931, 469] width 100 height 31
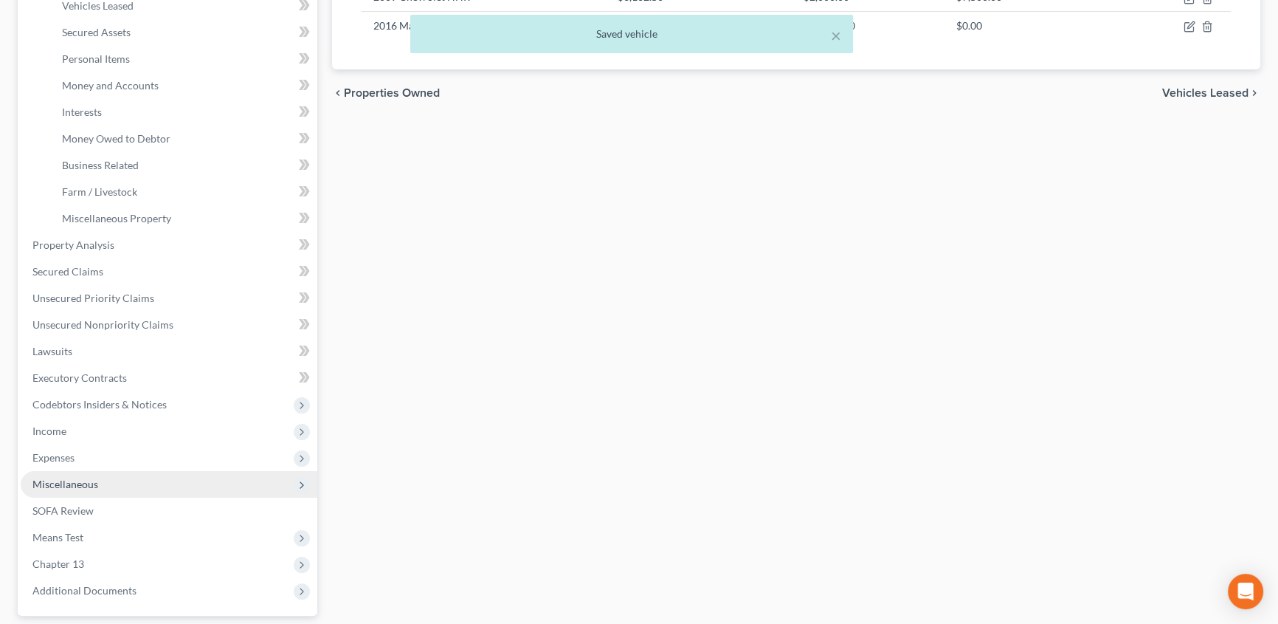
scroll to position [402, 0]
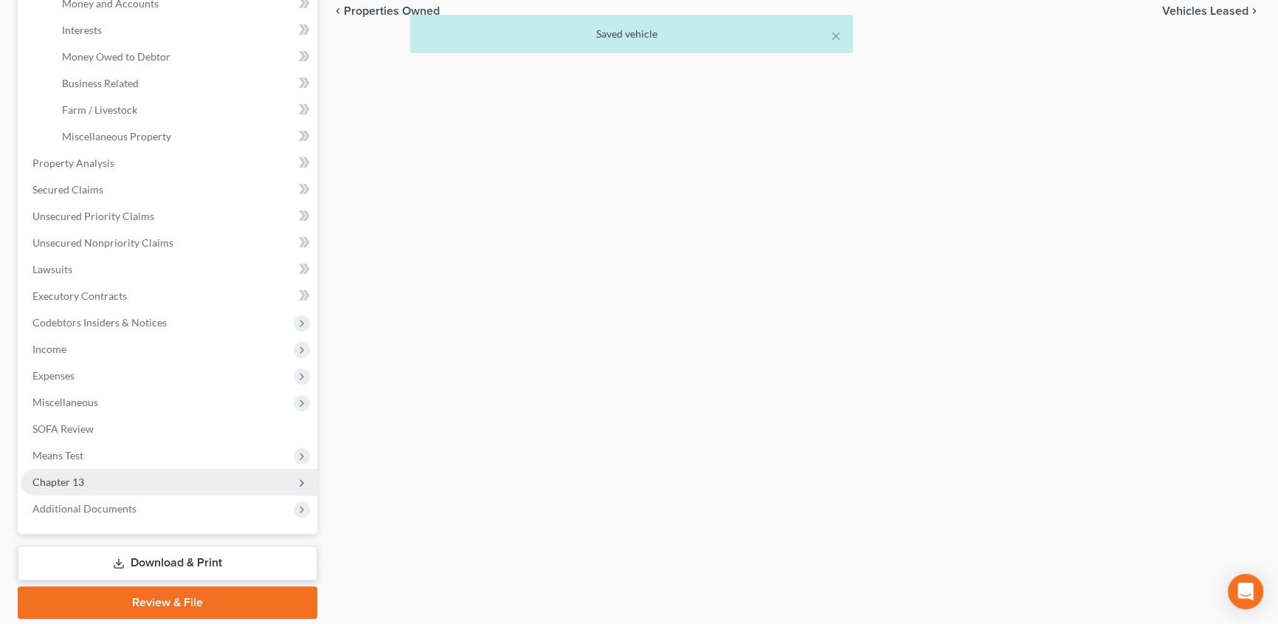
click at [57, 482] on span "Chapter 13" at bounding box center [58, 481] width 52 height 13
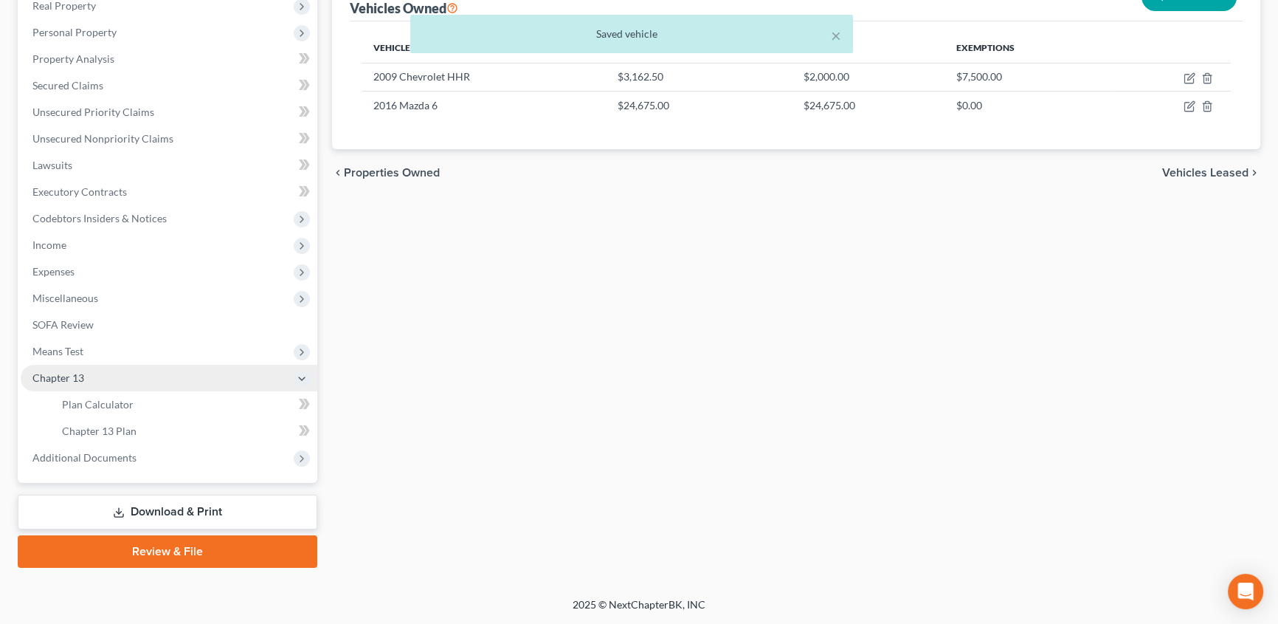
scroll to position [239, 0]
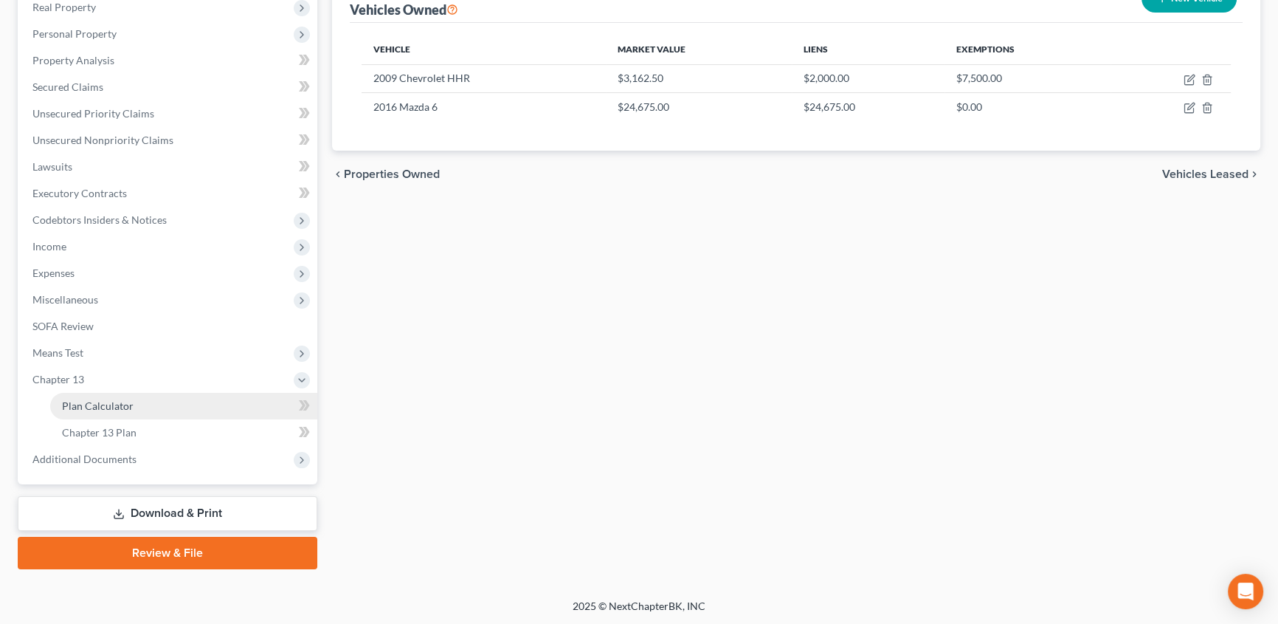
click at [102, 399] on span "Plan Calculator" at bounding box center [98, 405] width 72 height 13
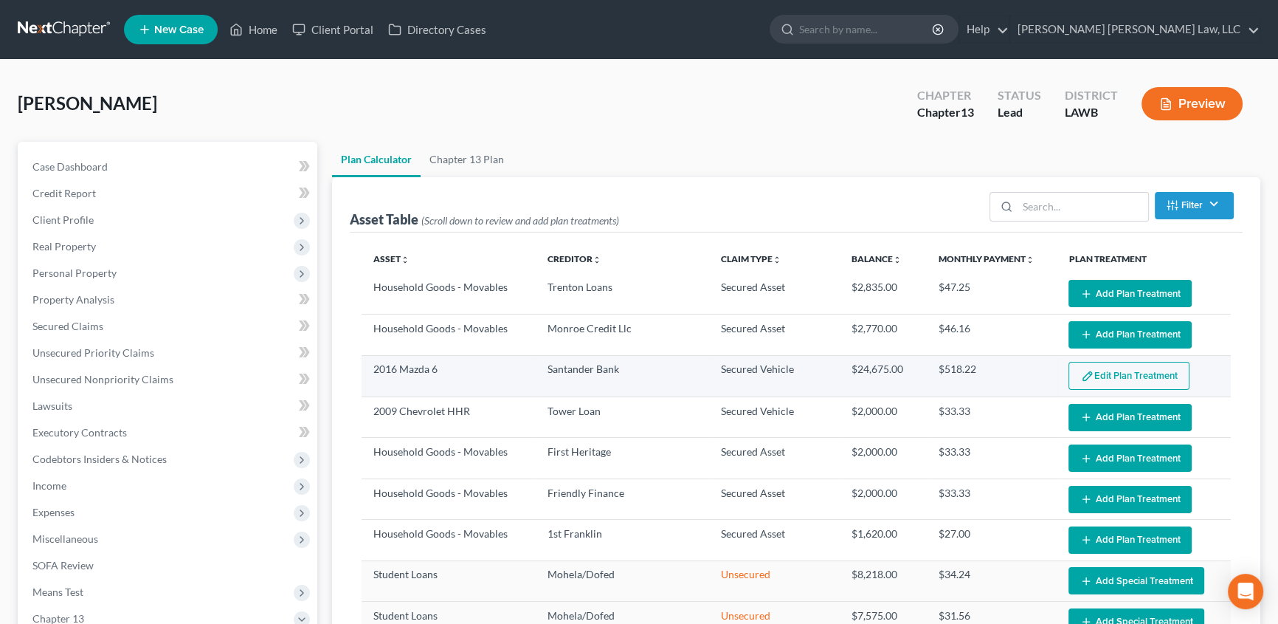
select select "59"
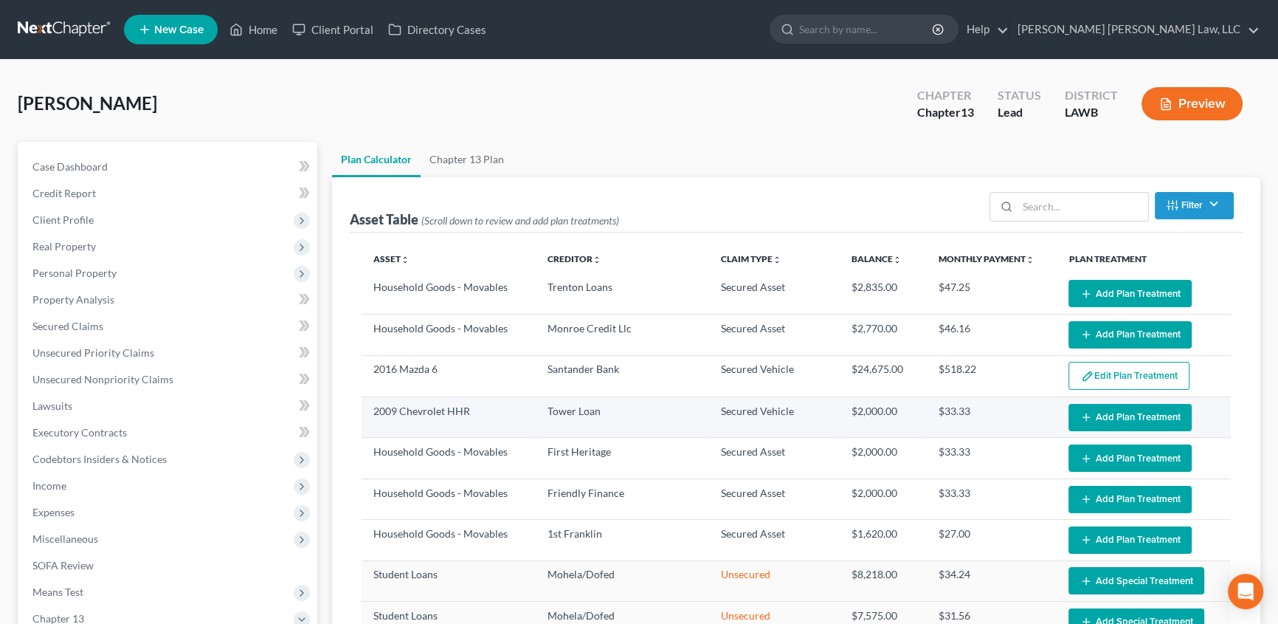
click at [1101, 413] on button "Add Plan Treatment" at bounding box center [1130, 417] width 123 height 27
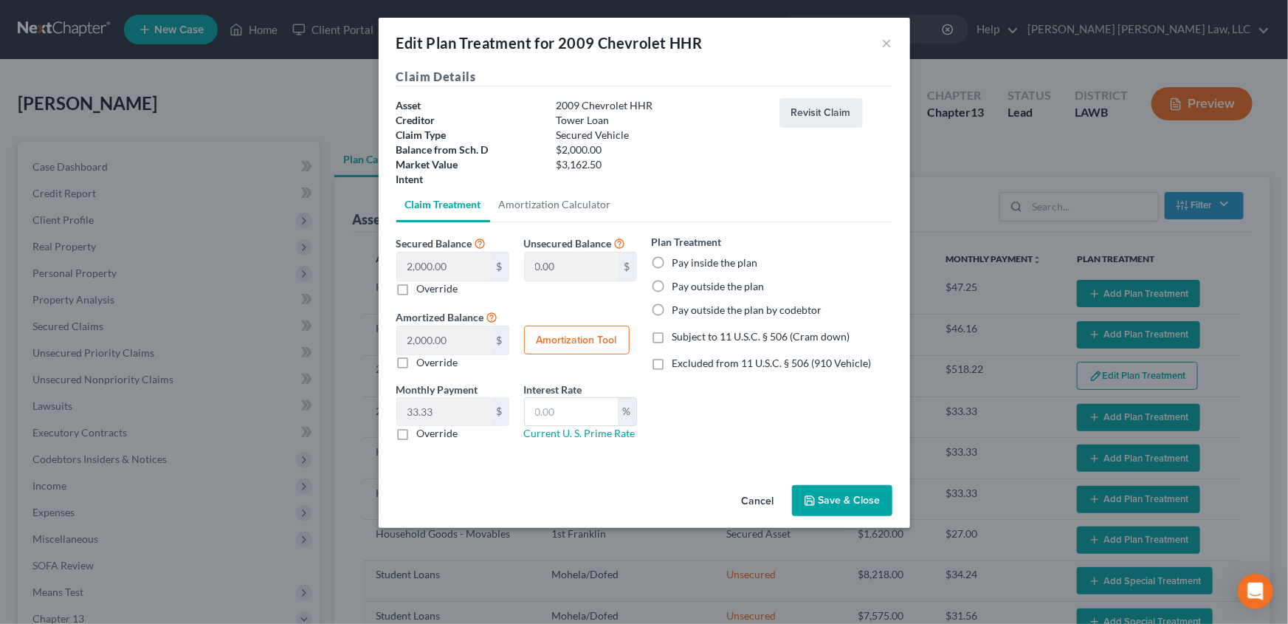
click at [672, 261] on label "Pay inside the plan" at bounding box center [715, 262] width 86 height 15
click at [678, 261] on input "Pay inside the plan" at bounding box center [683, 260] width 10 height 10
radio input "true"
click at [672, 339] on label "Subject to 11 U.S.C. § 506 (Cram down)" at bounding box center [761, 336] width 178 height 15
click at [678, 339] on input "Subject to 11 U.S.C. § 506 (Cram down)" at bounding box center [683, 334] width 10 height 10
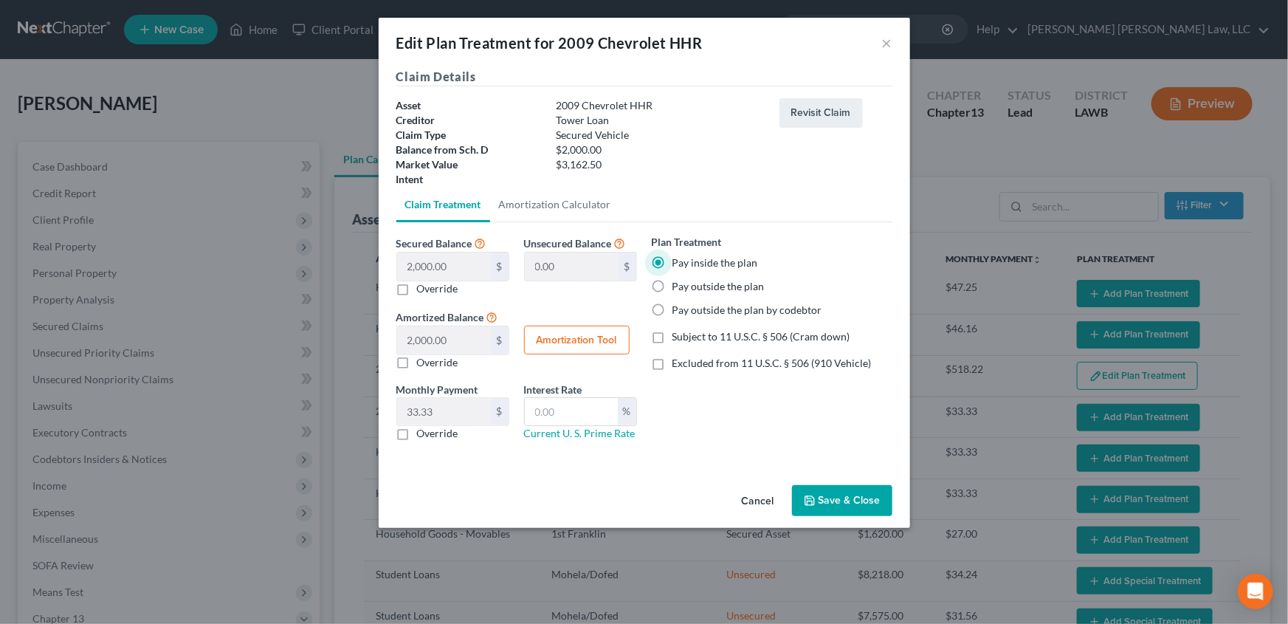
checkbox input "true"
click at [417, 435] on label "Override" at bounding box center [437, 433] width 41 height 15
click at [423, 435] on input "Override" at bounding box center [428, 431] width 10 height 10
checkbox input "true"
click at [433, 417] on input "text" at bounding box center [444, 412] width 94 height 28
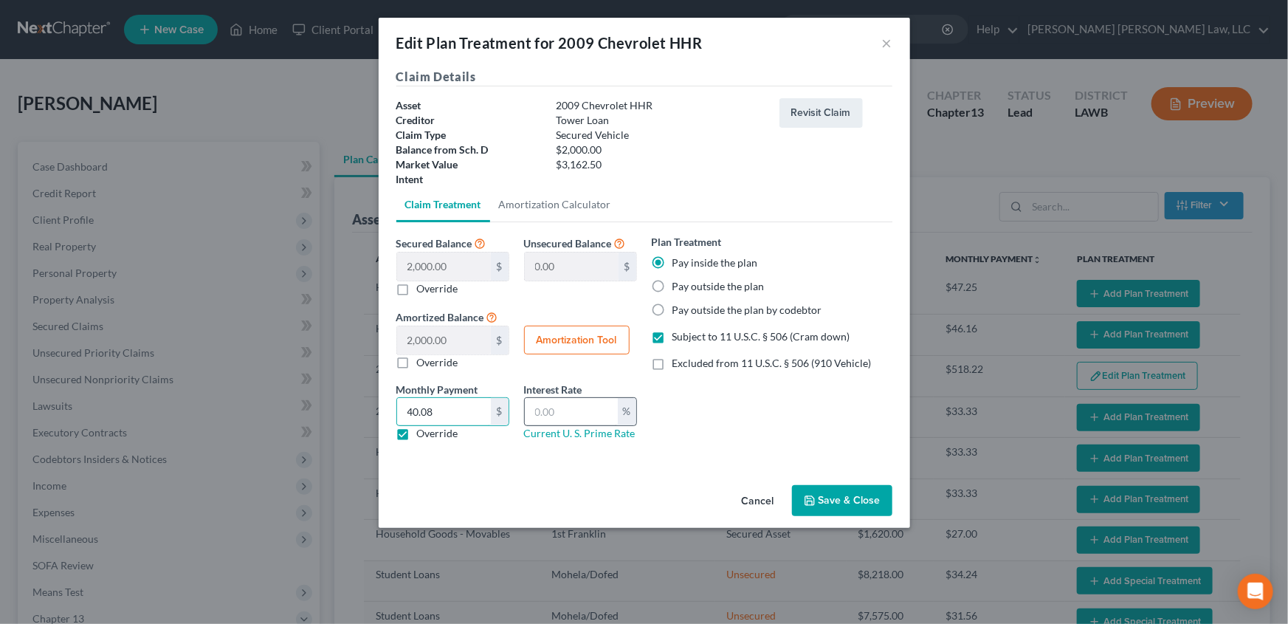
type input "40.08"
drag, startPoint x: 589, startPoint y: 417, endPoint x: 591, endPoint y: 424, distance: 7.5
click at [589, 417] on input "text" at bounding box center [571, 412] width 93 height 28
type input "7.5"
click at [844, 495] on button "Save & Close" at bounding box center [842, 500] width 100 height 31
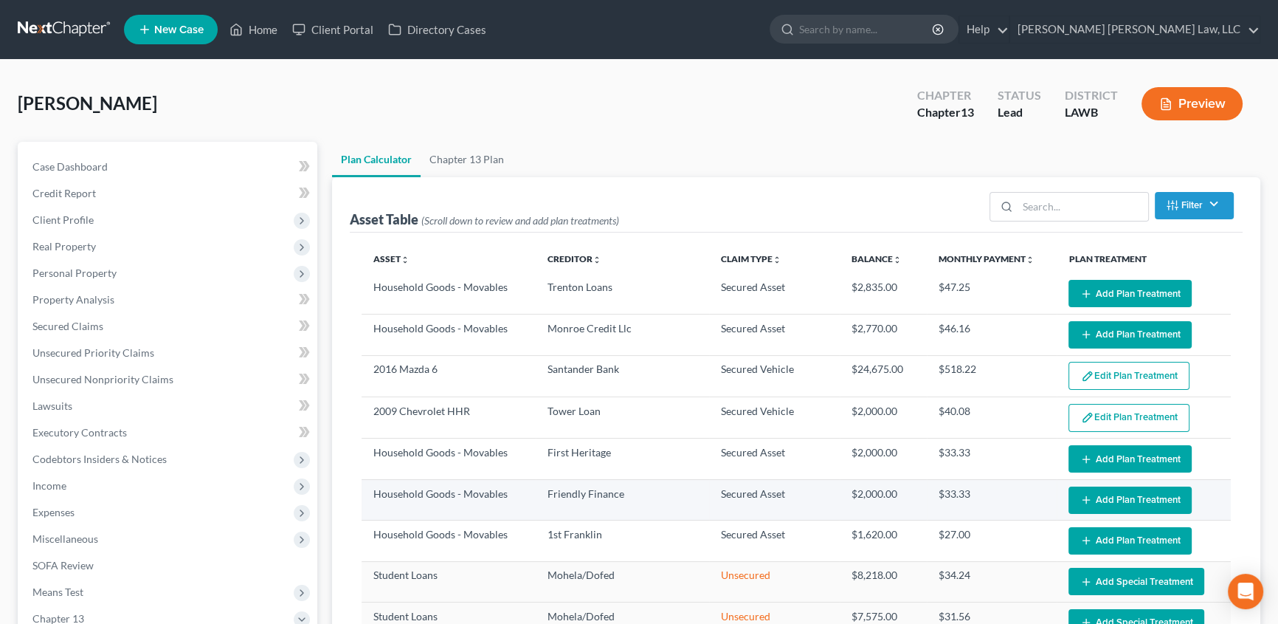
select select "59"
click at [1122, 498] on button "Add Plan Treatment" at bounding box center [1130, 499] width 123 height 27
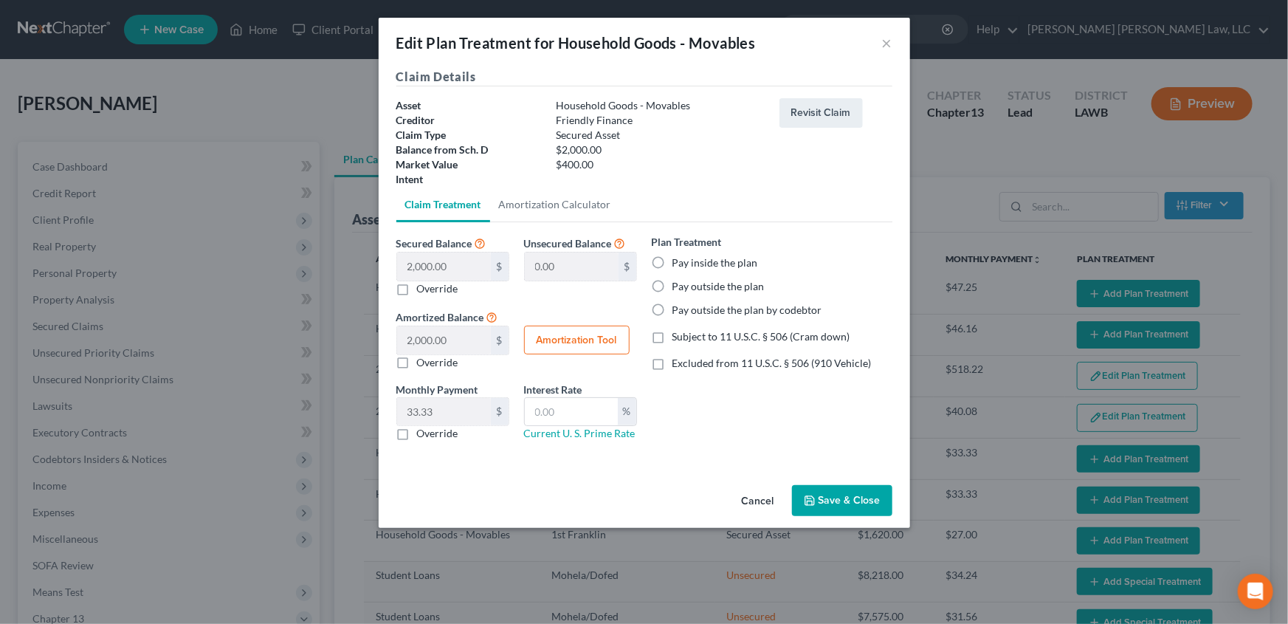
click at [672, 262] on label "Pay inside the plan" at bounding box center [715, 262] width 86 height 15
click at [678, 262] on input "Pay inside the plan" at bounding box center [683, 260] width 10 height 10
radio input "true"
click at [672, 339] on label "Subject to 11 U.S.C. § 506 (Cram down)" at bounding box center [761, 336] width 178 height 15
click at [678, 339] on input "Subject to 11 U.S.C. § 506 (Cram down)" at bounding box center [683, 334] width 10 height 10
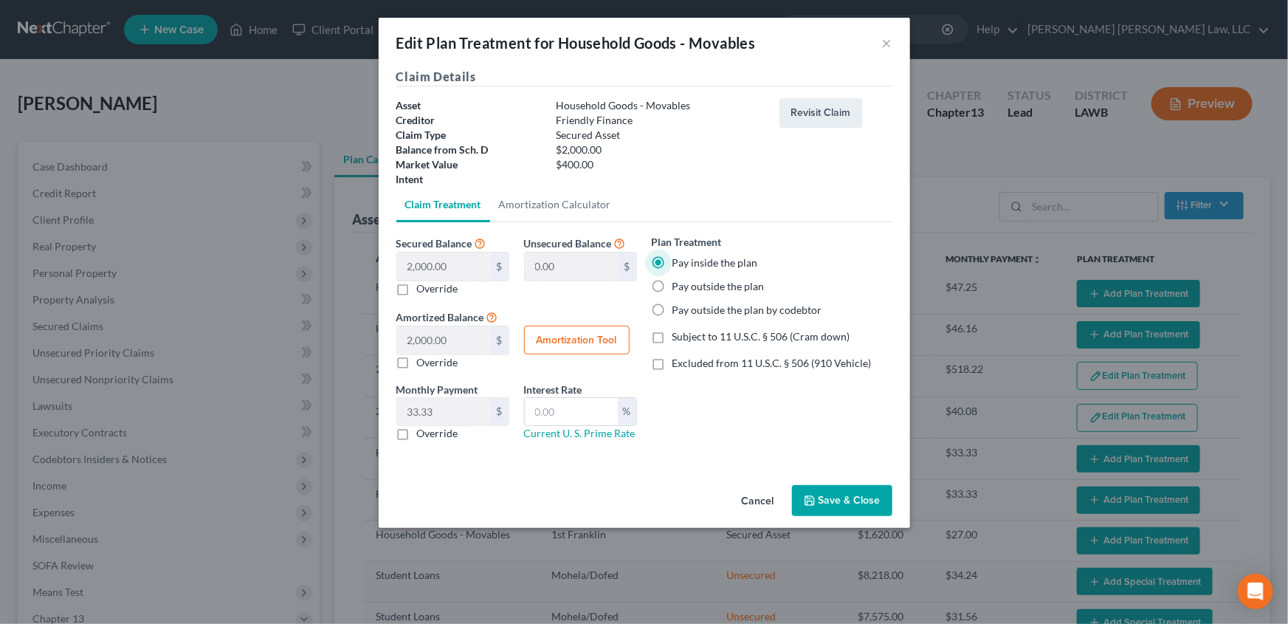
checkbox input "true"
click at [417, 291] on label "Override" at bounding box center [437, 288] width 41 height 15
click at [423, 291] on input "Override" at bounding box center [428, 286] width 10 height 10
checkbox input "true"
click at [435, 264] on input "text" at bounding box center [444, 266] width 94 height 28
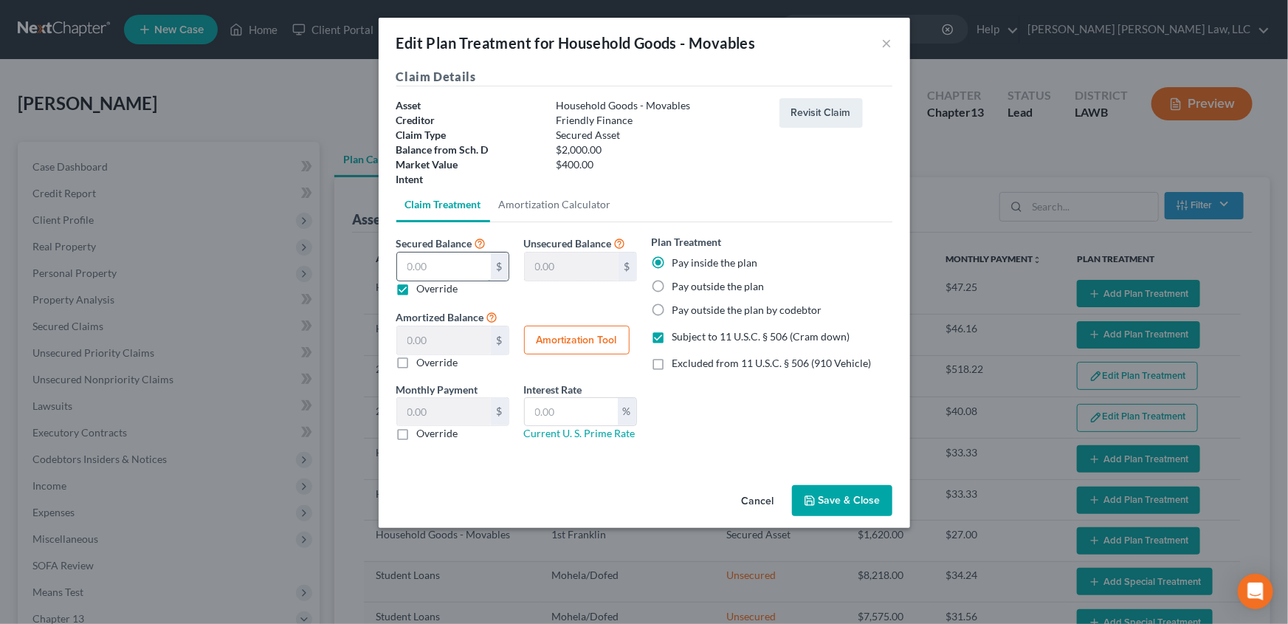
type input "4"
type input "1,996.00"
type input "4.00"
type input "0.06"
type input "40"
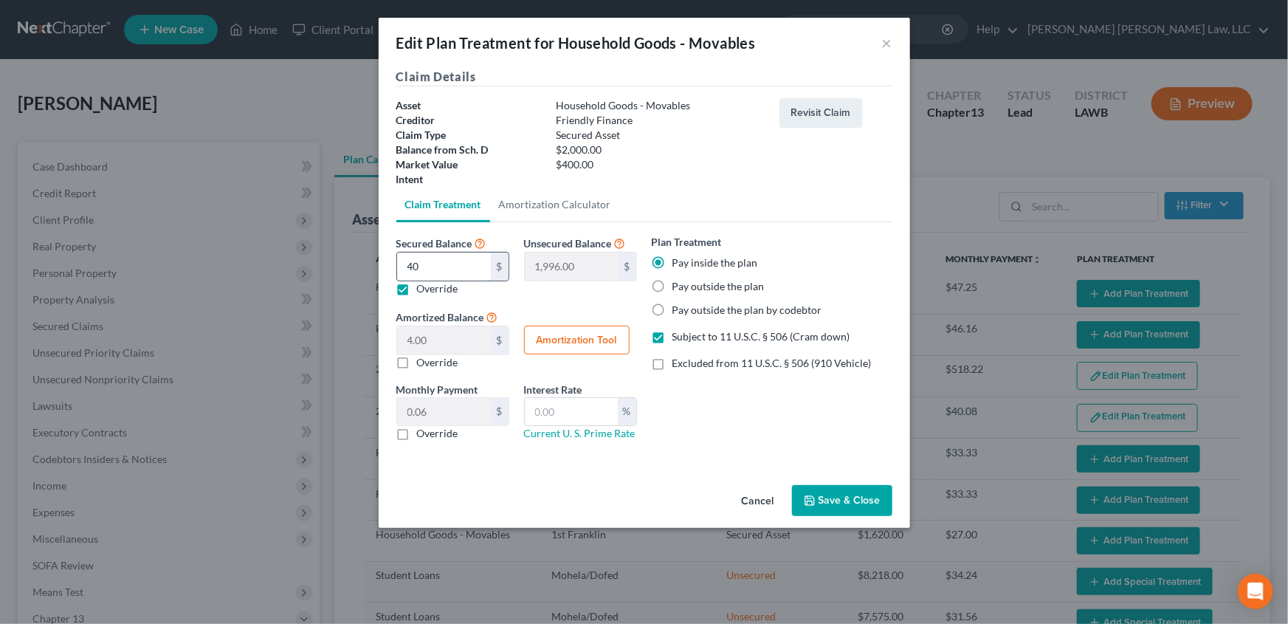
type input "1,960.00"
type input "40.00"
type input "0.66"
type input "400"
type input "1,600.00"
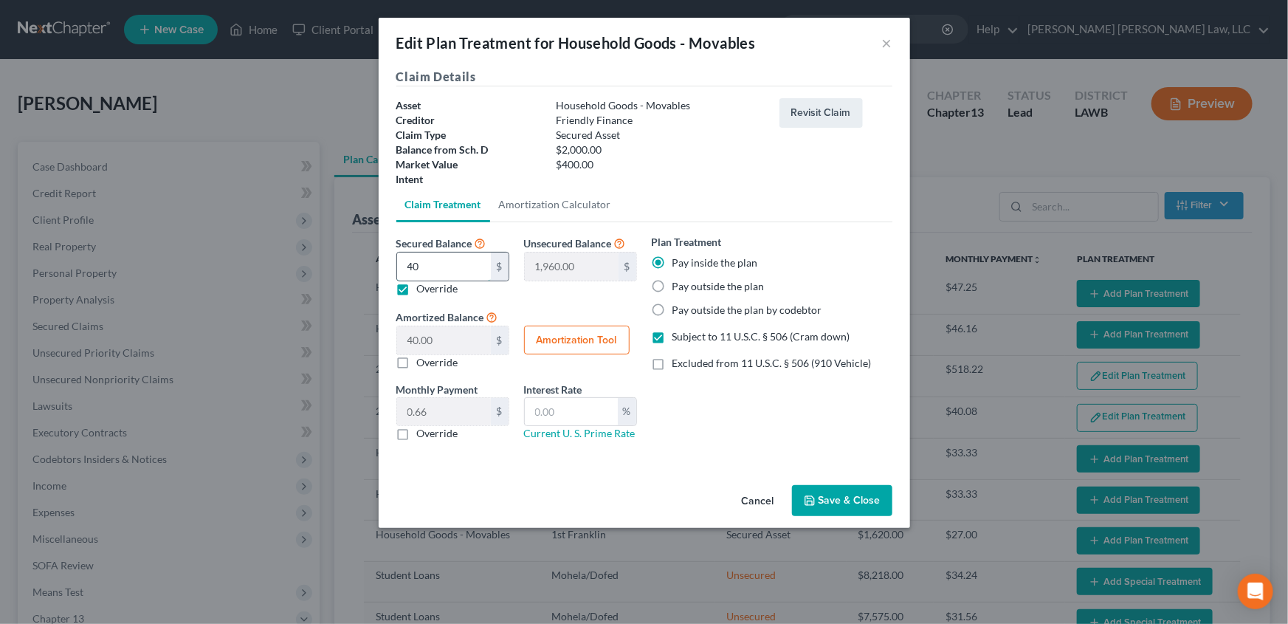
type input "400.00"
type input "6.66"
type input "400.00"
click at [417, 433] on label "Override" at bounding box center [437, 433] width 41 height 15
click at [423, 433] on input "Override" at bounding box center [428, 431] width 10 height 10
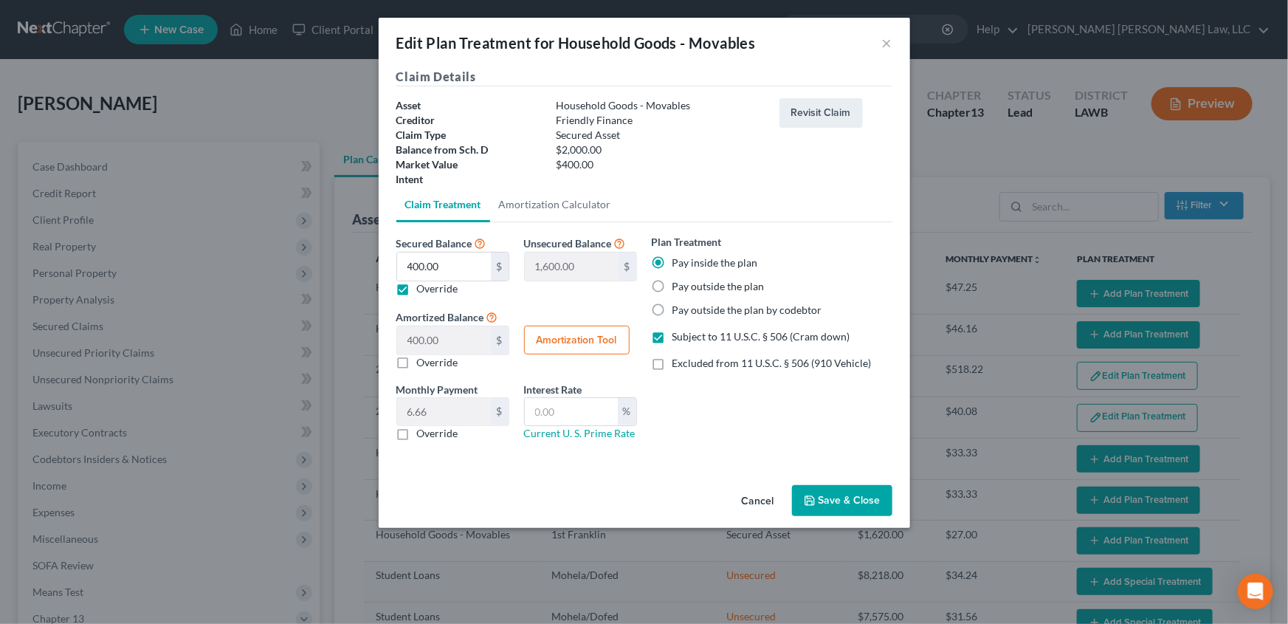
checkbox input "true"
click at [452, 413] on input "text" at bounding box center [444, 412] width 94 height 28
type input "8.02"
click at [585, 412] on input "text" at bounding box center [571, 412] width 93 height 28
type input "7.5"
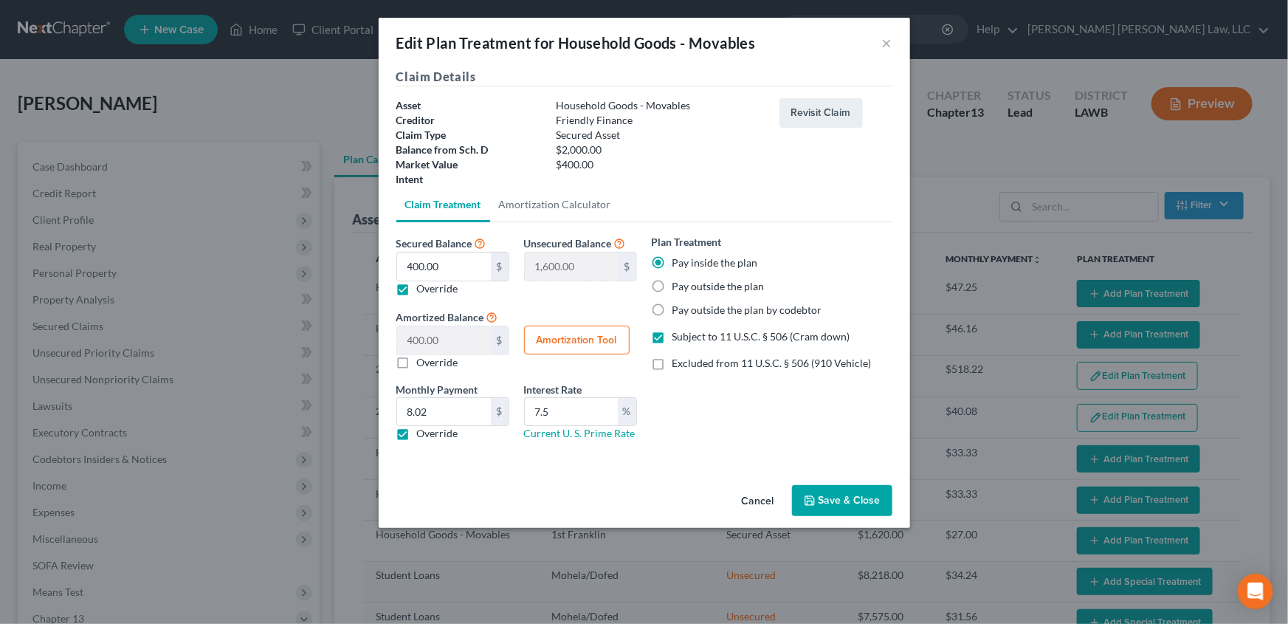
click at [840, 501] on button "Save & Close" at bounding box center [842, 500] width 100 height 31
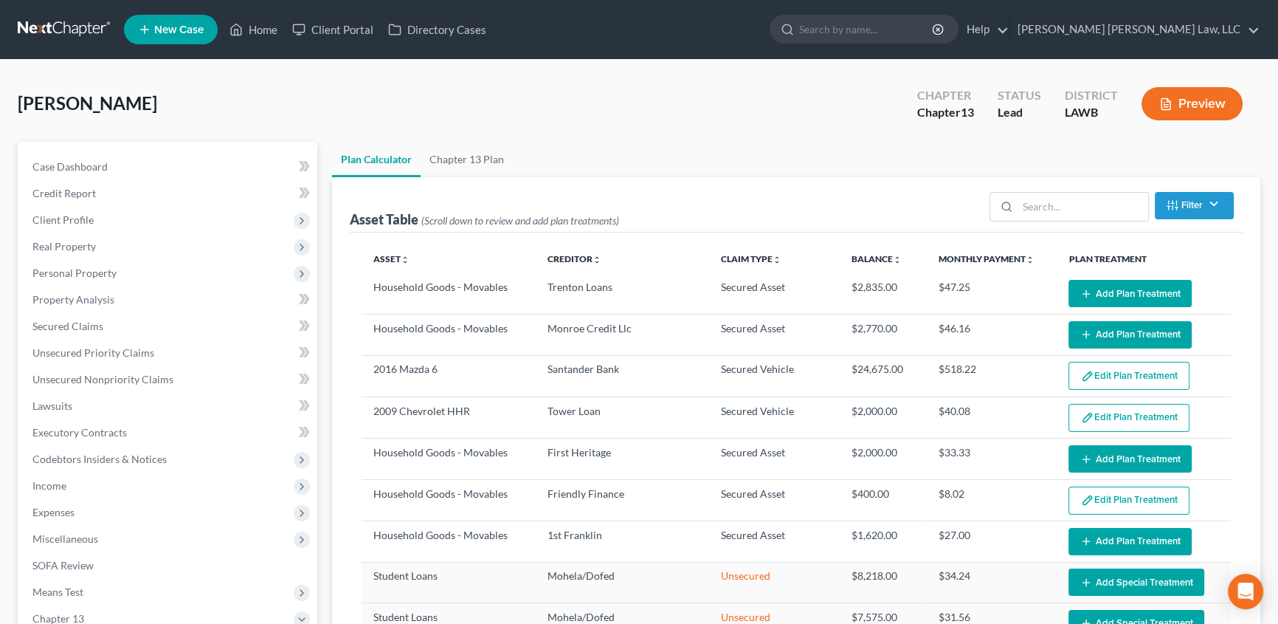
select select "59"
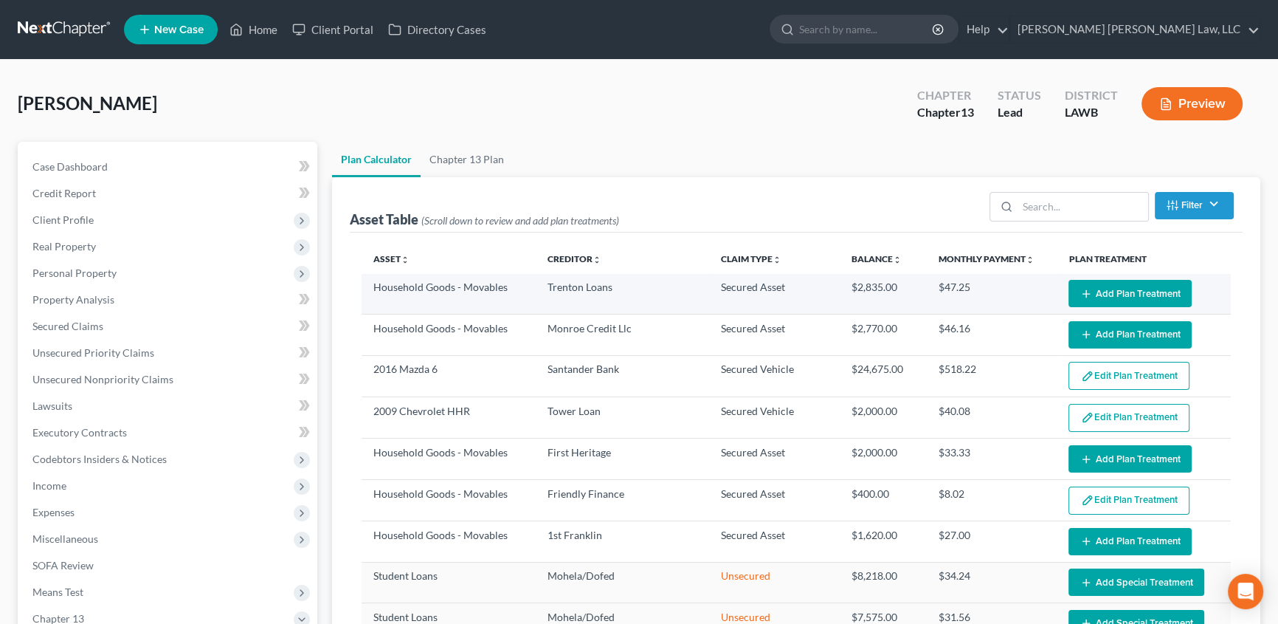
click at [1150, 288] on button "Add Plan Treatment" at bounding box center [1130, 293] width 123 height 27
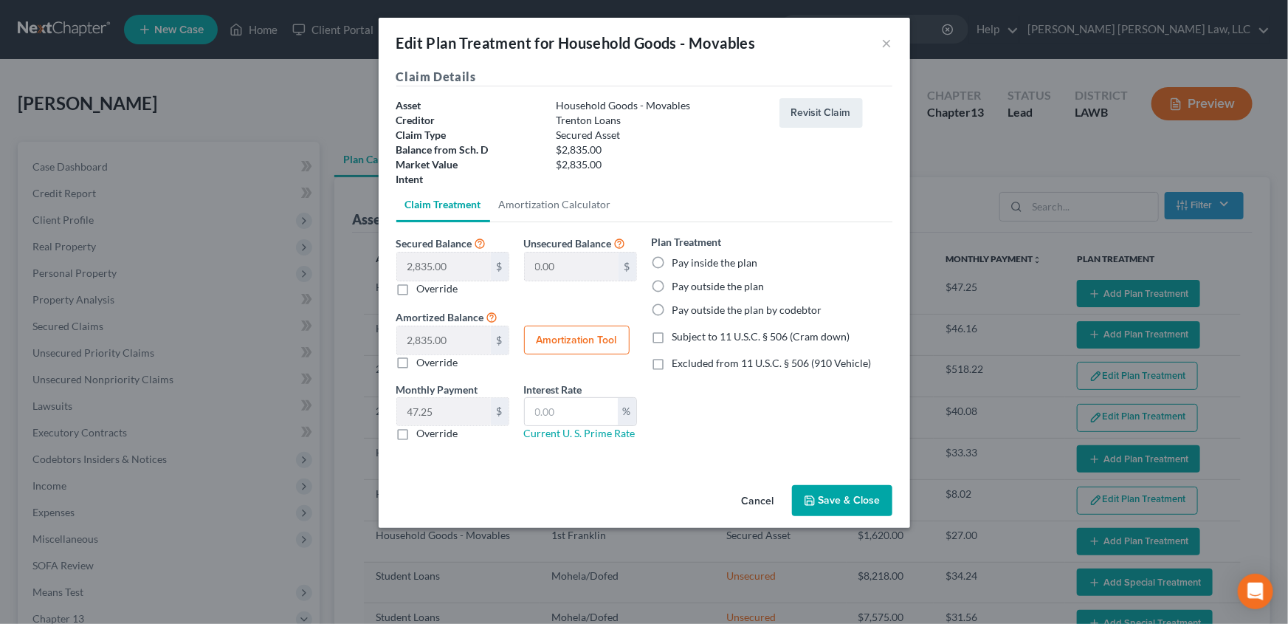
click at [672, 260] on label "Pay inside the plan" at bounding box center [715, 262] width 86 height 15
click at [678, 260] on input "Pay inside the plan" at bounding box center [683, 260] width 10 height 10
radio input "true"
click at [672, 336] on label "Subject to 11 U.S.C. § 506 (Cram down)" at bounding box center [761, 336] width 178 height 15
click at [678, 336] on input "Subject to 11 U.S.C. § 506 (Cram down)" at bounding box center [683, 334] width 10 height 10
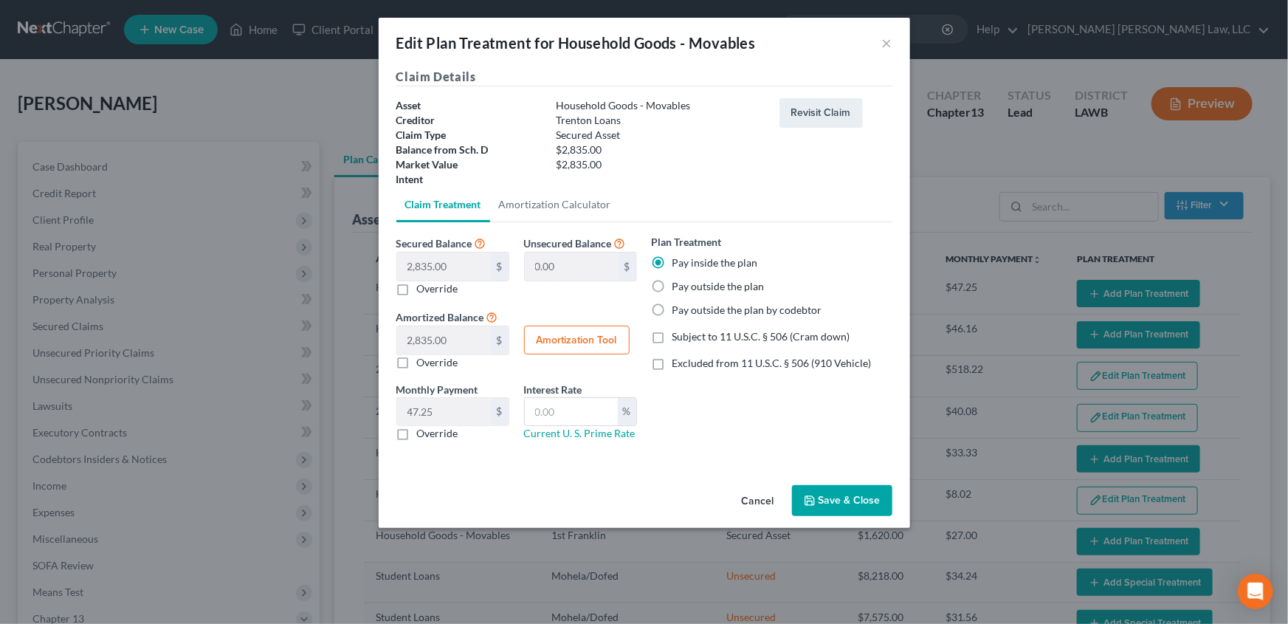
checkbox input "true"
click at [417, 430] on label "Override" at bounding box center [437, 433] width 41 height 15
click at [423, 430] on input "Override" at bounding box center [428, 431] width 10 height 10
checkbox input "true"
click at [428, 407] on input "text" at bounding box center [444, 412] width 94 height 28
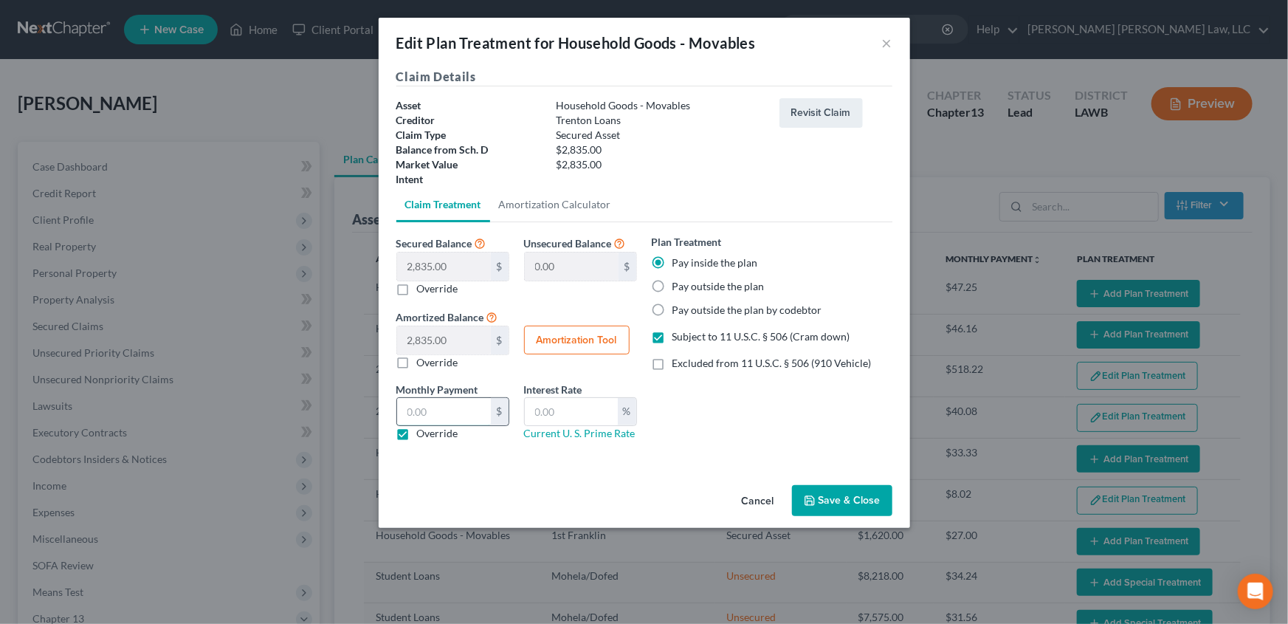
click at [440, 413] on input "text" at bounding box center [444, 412] width 94 height 28
type input "56.81"
drag, startPoint x: 560, startPoint y: 399, endPoint x: 568, endPoint y: 424, distance: 26.4
click at [561, 399] on input "text" at bounding box center [571, 412] width 93 height 28
type input "7.5"
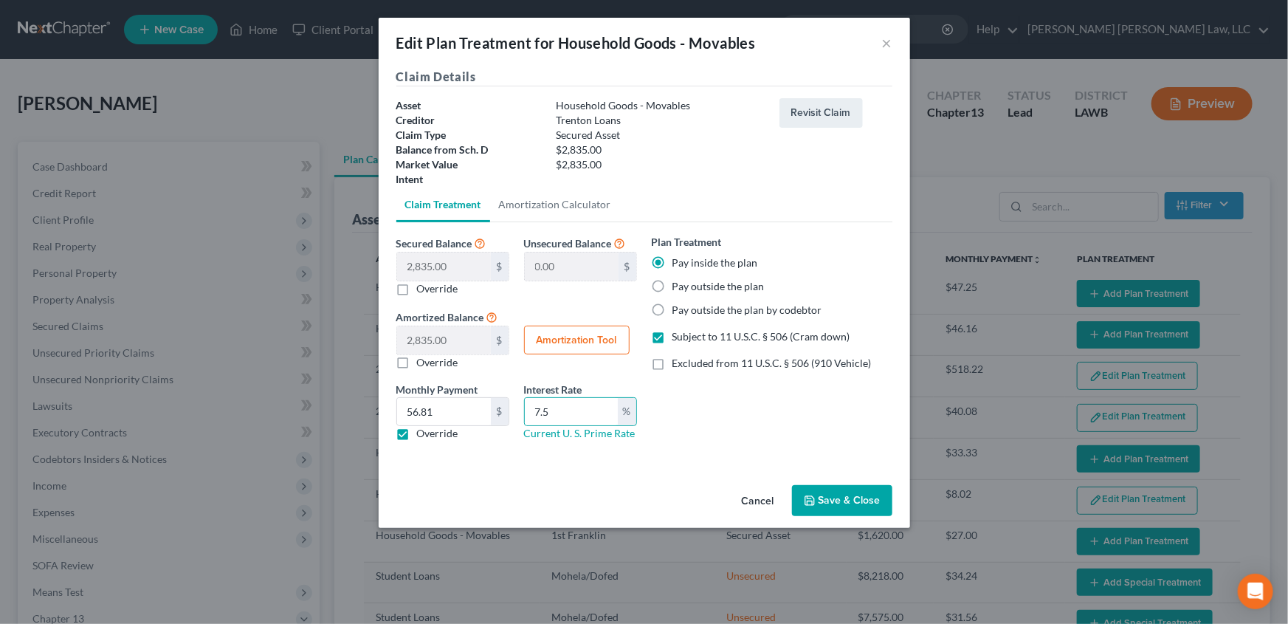
drag, startPoint x: 836, startPoint y: 486, endPoint x: 357, endPoint y: 412, distance: 484.7
click at [837, 486] on button "Save & Close" at bounding box center [842, 500] width 100 height 31
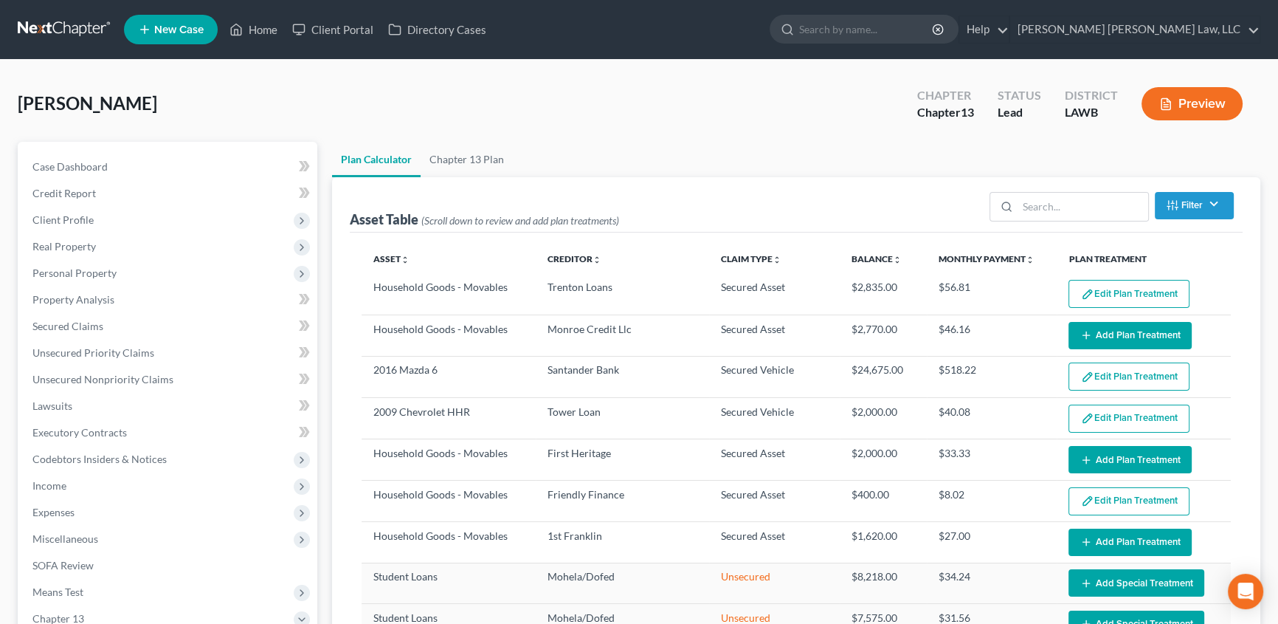
select select "59"
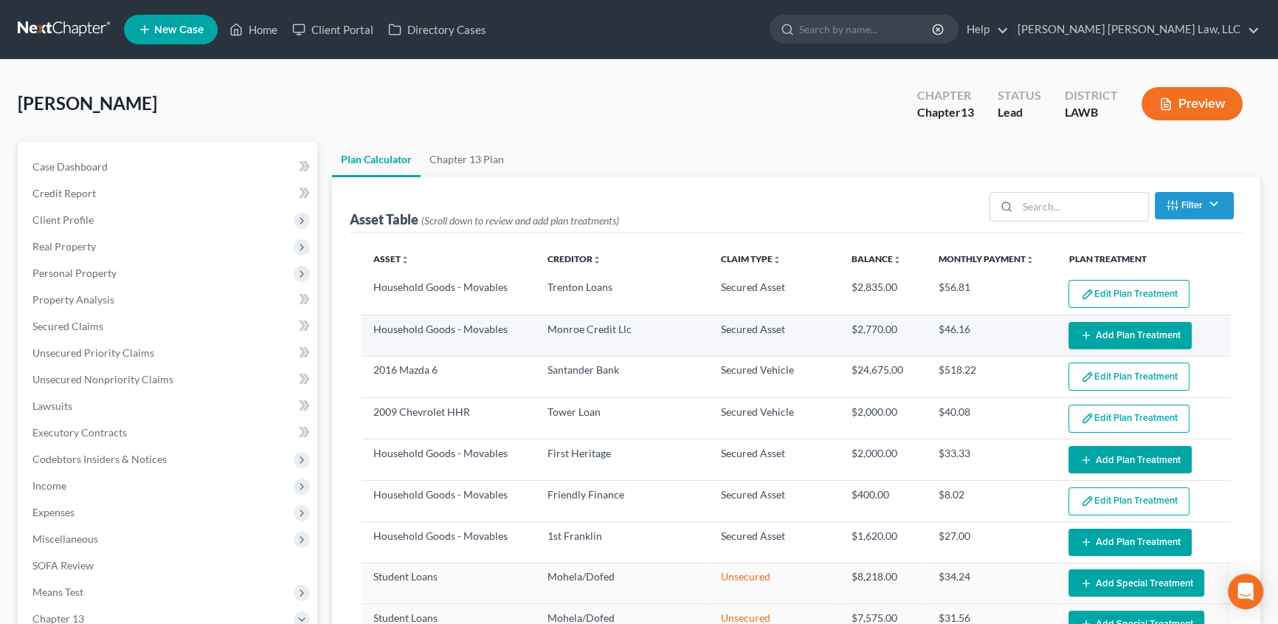
click at [1131, 342] on button "Add Plan Treatment" at bounding box center [1130, 335] width 123 height 27
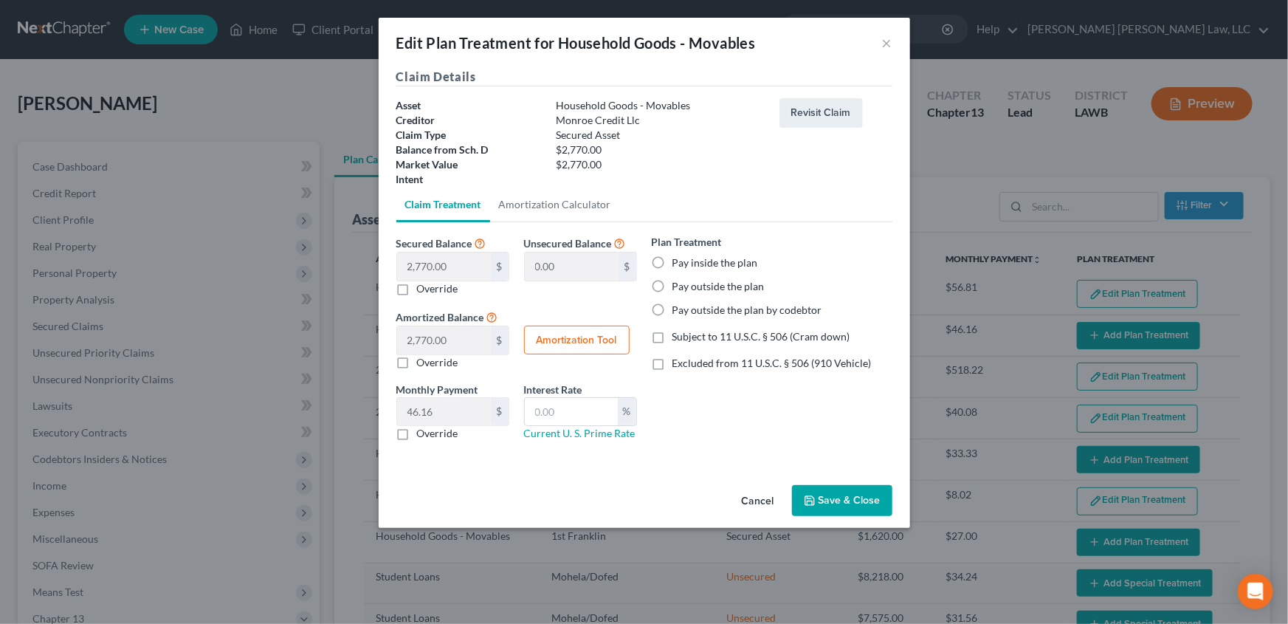
click at [672, 260] on label "Pay inside the plan" at bounding box center [715, 262] width 86 height 15
click at [678, 260] on input "Pay inside the plan" at bounding box center [683, 260] width 10 height 10
radio input "true"
click at [672, 339] on label "Subject to 11 U.S.C. § 506 (Cram down)" at bounding box center [761, 336] width 178 height 15
click at [678, 339] on input "Subject to 11 U.S.C. § 506 (Cram down)" at bounding box center [683, 334] width 10 height 10
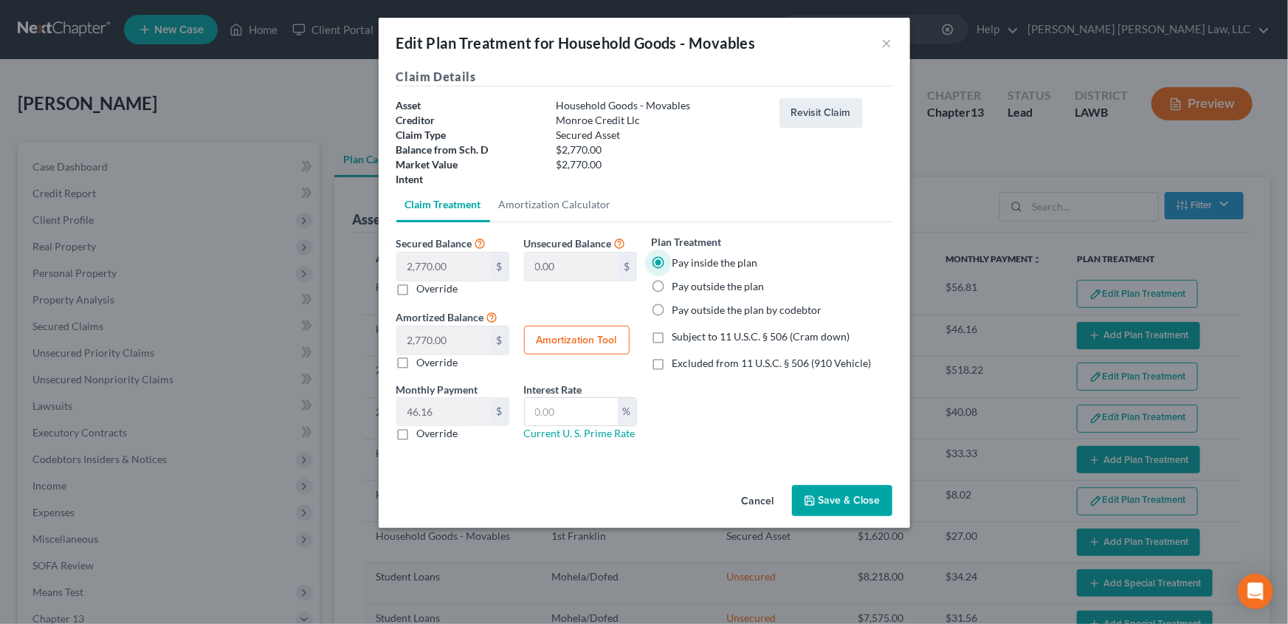
checkbox input "true"
click at [417, 430] on label "Override" at bounding box center [437, 433] width 41 height 15
click at [423, 430] on input "Override" at bounding box center [428, 431] width 10 height 10
checkbox input "true"
click at [438, 411] on input "text" at bounding box center [444, 412] width 94 height 28
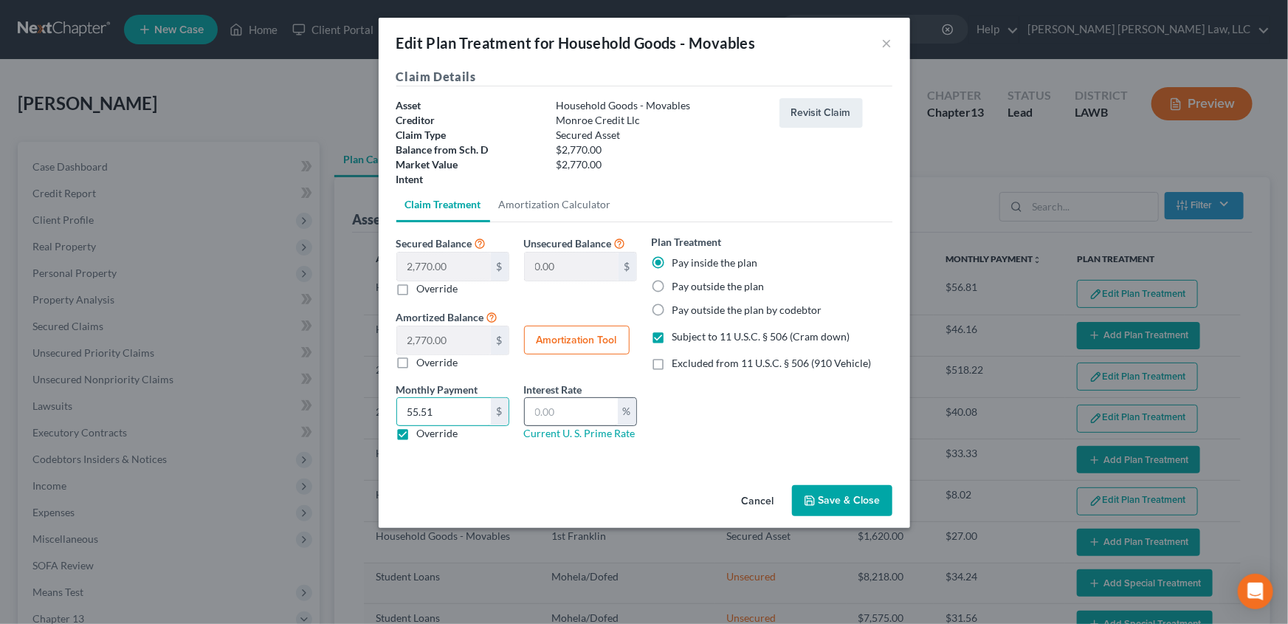
type input "55.51"
drag, startPoint x: 556, startPoint y: 410, endPoint x: 555, endPoint y: 424, distance: 14.0
click at [556, 410] on input "text" at bounding box center [571, 412] width 93 height 28
type input "7.5"
click at [812, 499] on icon "button" at bounding box center [810, 501] width 12 height 12
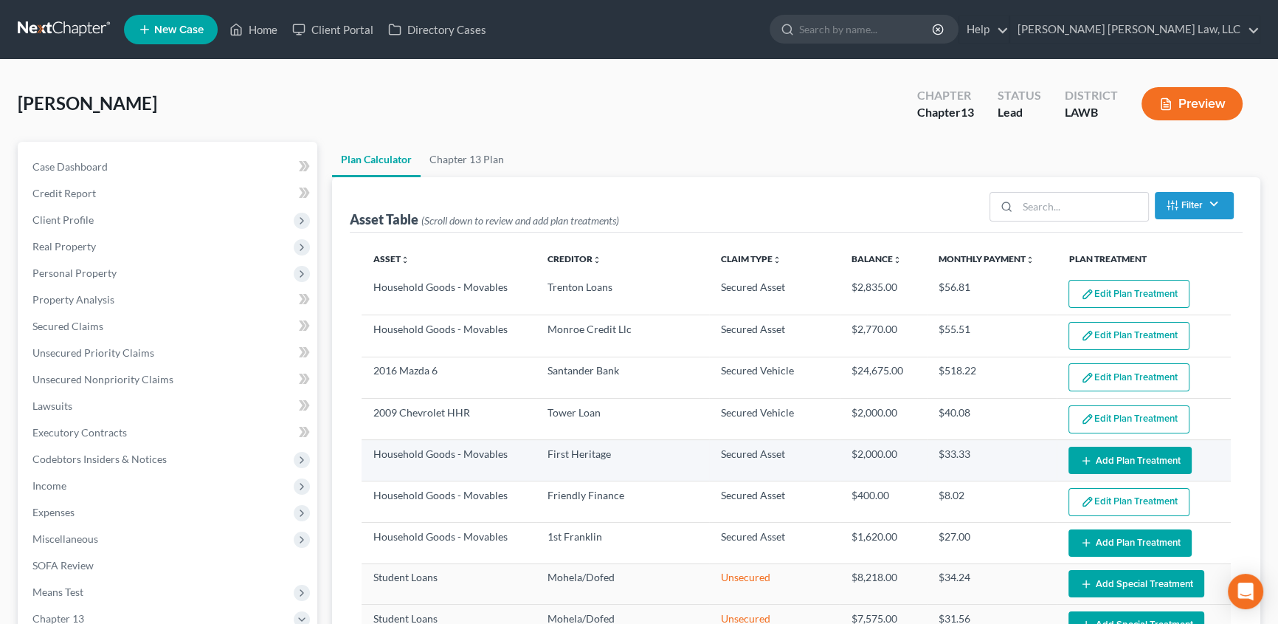
select select "59"
click at [1100, 458] on button "Add Plan Treatment" at bounding box center [1130, 460] width 123 height 27
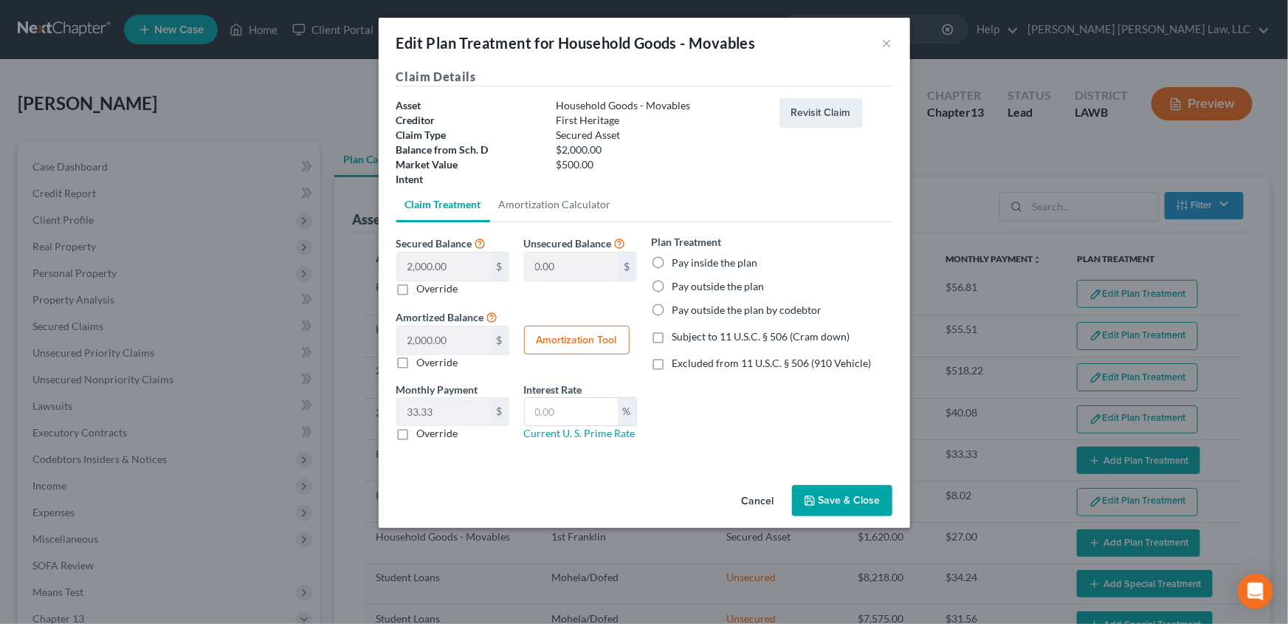
click at [672, 265] on label "Pay inside the plan" at bounding box center [715, 262] width 86 height 15
click at [678, 265] on input "Pay inside the plan" at bounding box center [683, 260] width 10 height 10
radio input "true"
click at [672, 339] on label "Subject to 11 U.S.C. § 506 (Cram down)" at bounding box center [761, 336] width 178 height 15
click at [678, 339] on input "Subject to 11 U.S.C. § 506 (Cram down)" at bounding box center [683, 334] width 10 height 10
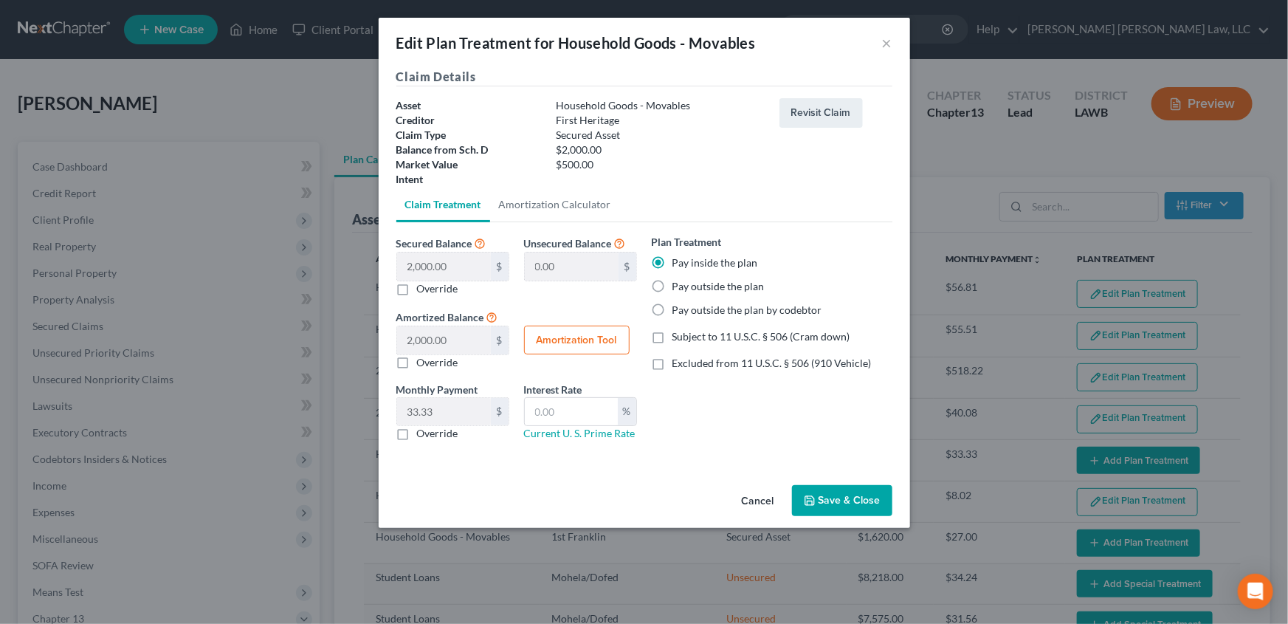
checkbox input "true"
click at [417, 285] on label "Override" at bounding box center [437, 288] width 41 height 15
click at [423, 285] on input "Override" at bounding box center [428, 286] width 10 height 10
checkbox input "true"
click at [438, 270] on input "text" at bounding box center [444, 266] width 94 height 28
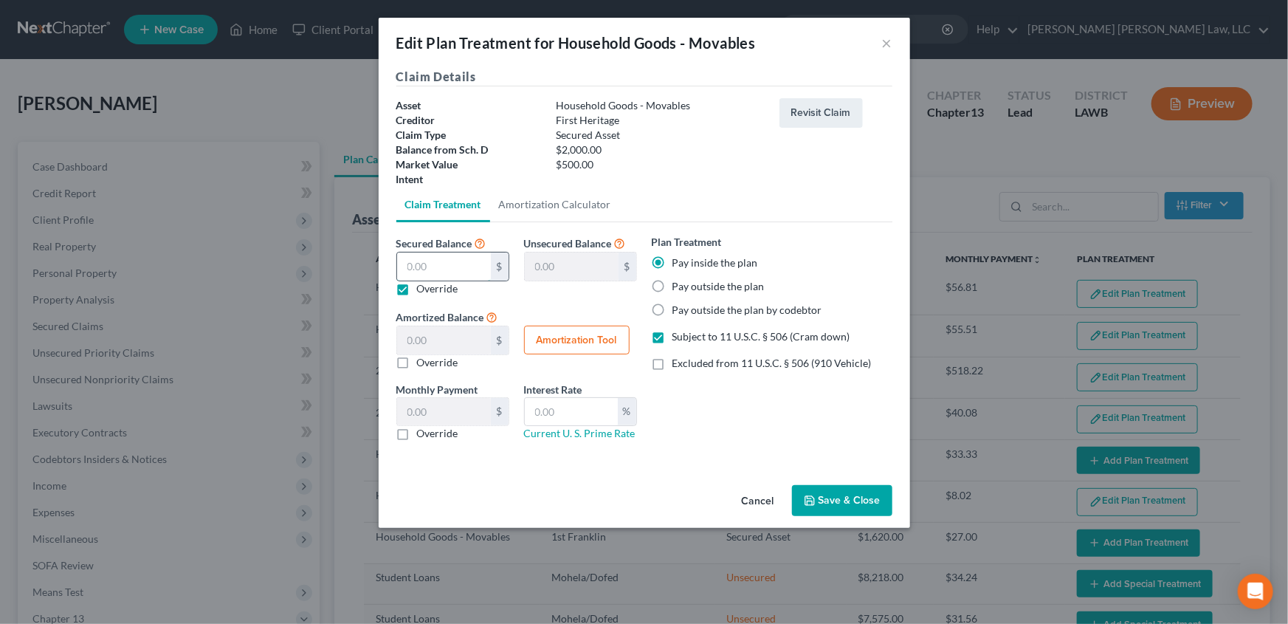
type input "5"
type input "1,995.00"
type input "5.00"
type input "0.08"
type input "50"
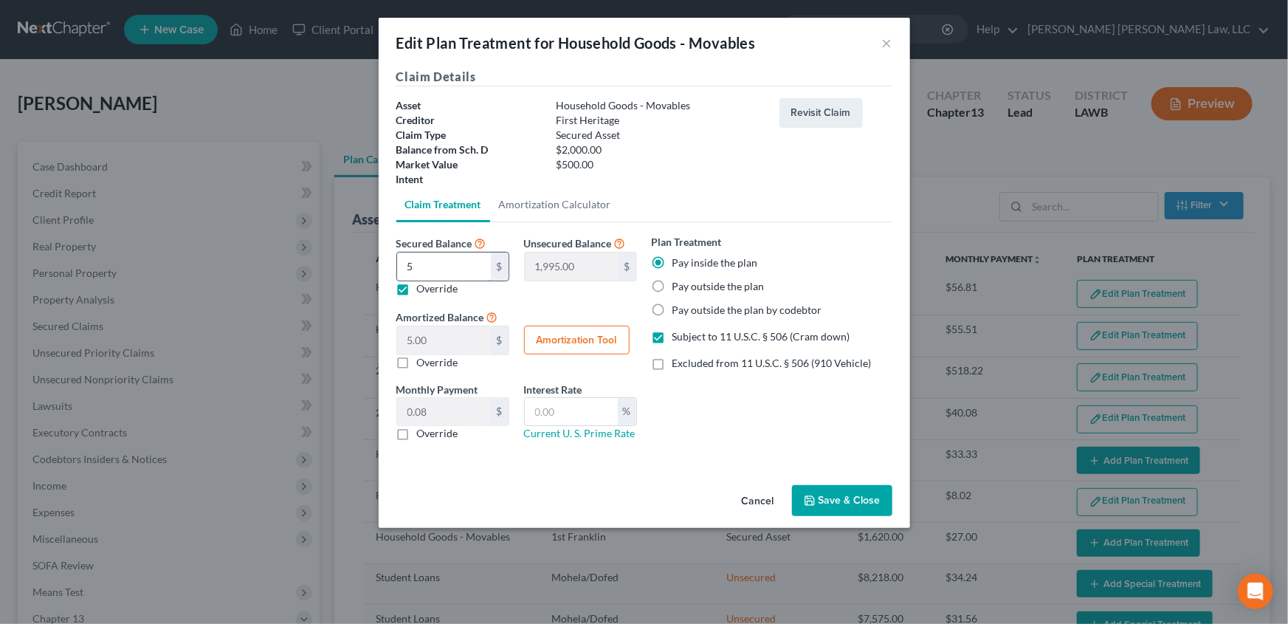
type input "1,950.00"
type input "50.00"
type input "0.83"
type input "500"
type input "1,500.00"
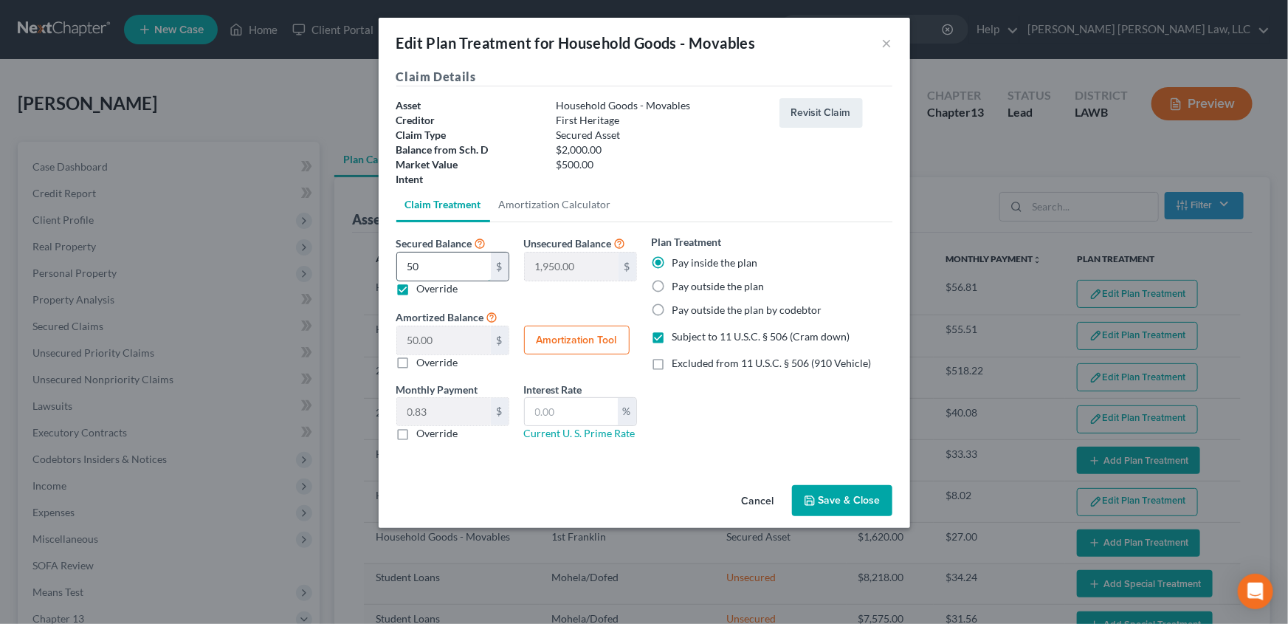
type input "500.00"
type input "8.33"
type input "500.00"
click at [417, 435] on label "Override" at bounding box center [437, 433] width 41 height 15
click at [423, 435] on input "Override" at bounding box center [428, 431] width 10 height 10
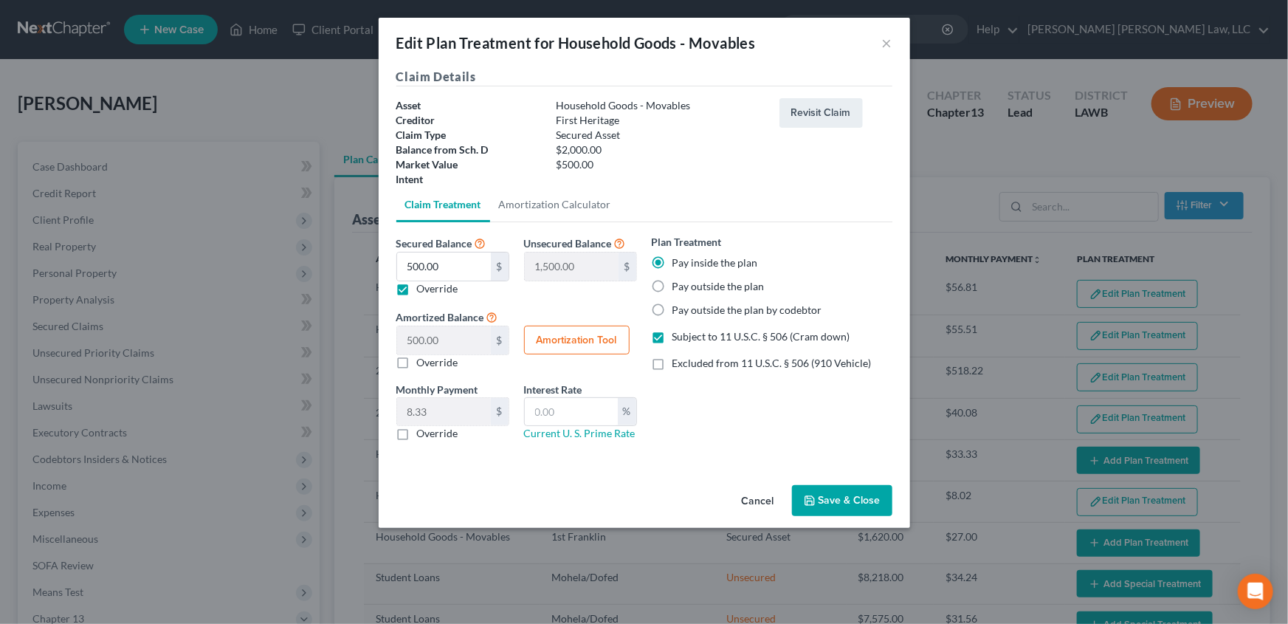
checkbox input "true"
click at [470, 410] on input "text" at bounding box center [444, 412] width 94 height 28
type input "10.02"
click at [571, 406] on input "text" at bounding box center [571, 412] width 93 height 28
type input "7.5"
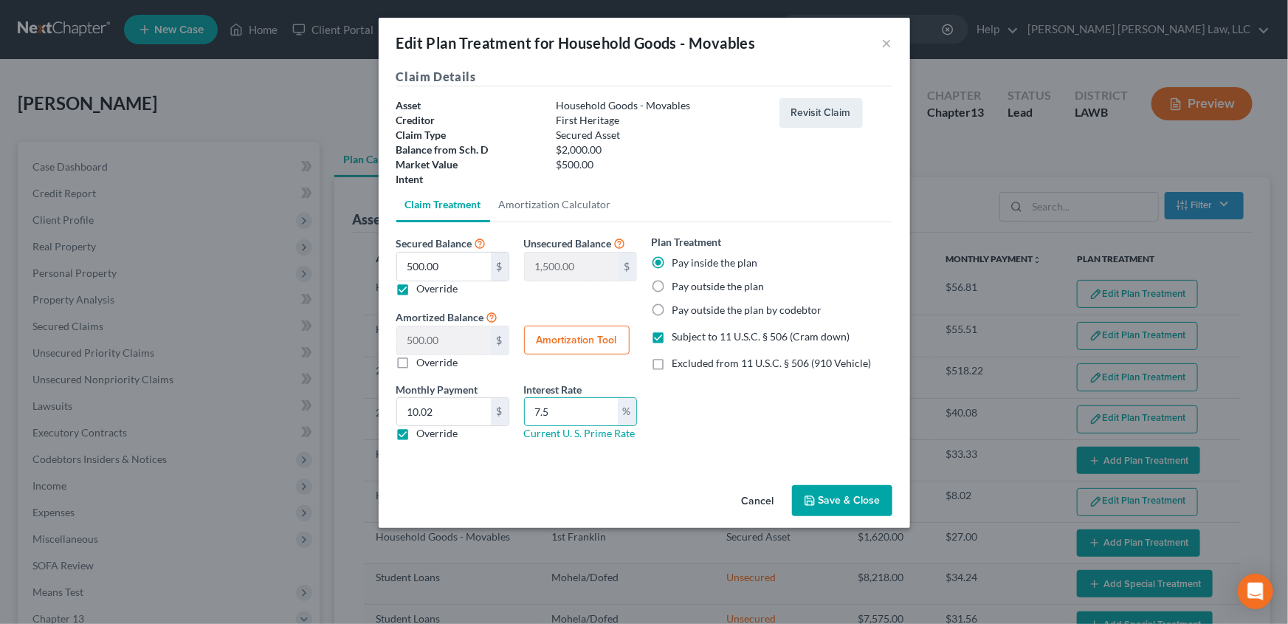
click at [836, 506] on button "Save & Close" at bounding box center [842, 500] width 100 height 31
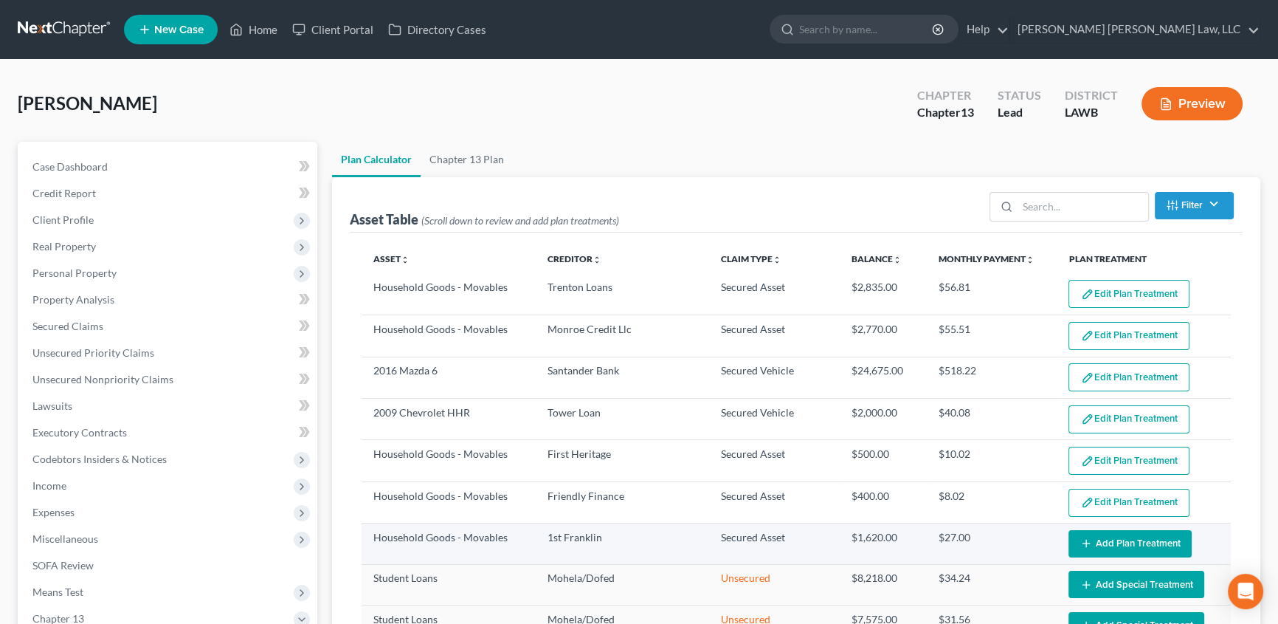
select select "59"
click at [1128, 546] on button "Add Plan Treatment" at bounding box center [1130, 543] width 123 height 27
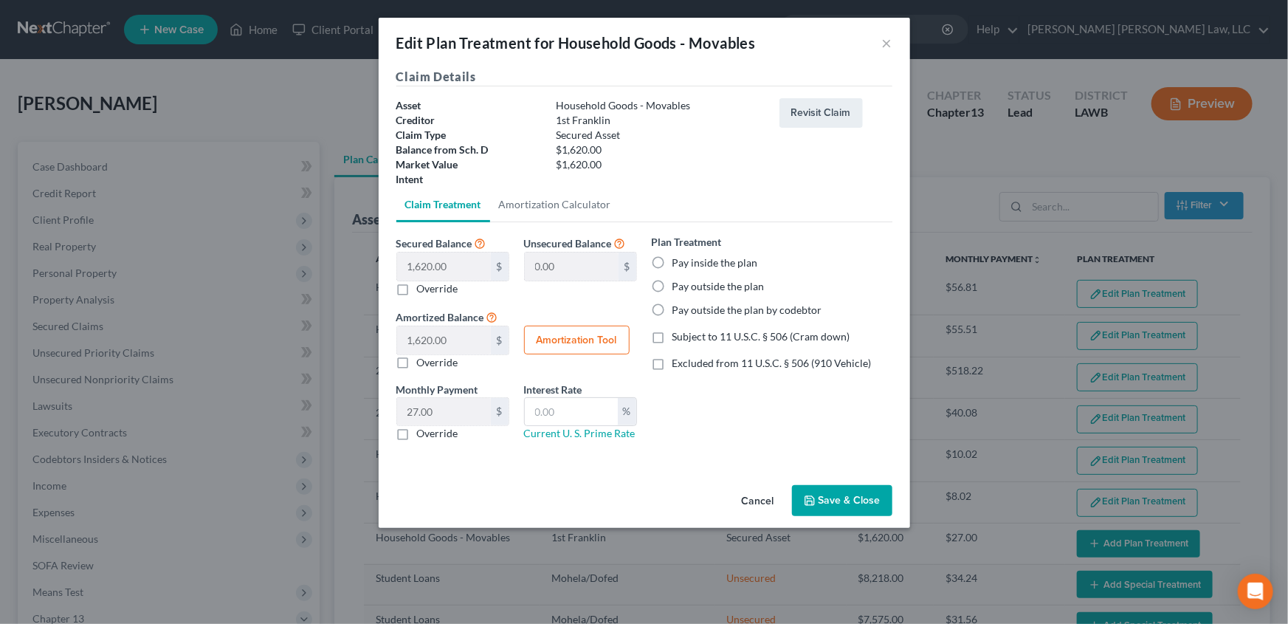
click at [672, 266] on label "Pay inside the plan" at bounding box center [715, 262] width 86 height 15
click at [678, 265] on input "Pay inside the plan" at bounding box center [683, 260] width 10 height 10
radio input "true"
click at [672, 337] on label "Subject to 11 U.S.C. § 506 (Cram down)" at bounding box center [761, 336] width 178 height 15
click at [678, 337] on input "Subject to 11 U.S.C. § 506 (Cram down)" at bounding box center [683, 334] width 10 height 10
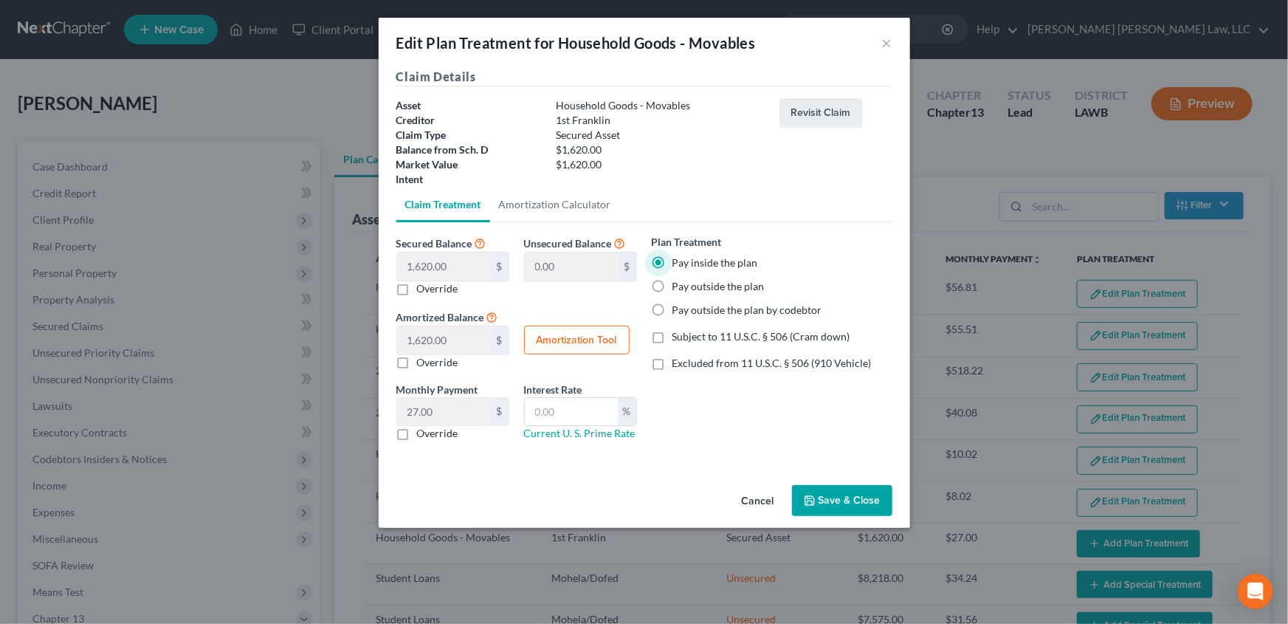
checkbox input "true"
click at [417, 435] on label "Override" at bounding box center [437, 433] width 41 height 15
click at [423, 435] on input "Override" at bounding box center [428, 431] width 10 height 10
checkbox input "true"
click at [436, 413] on input "text" at bounding box center [444, 412] width 94 height 28
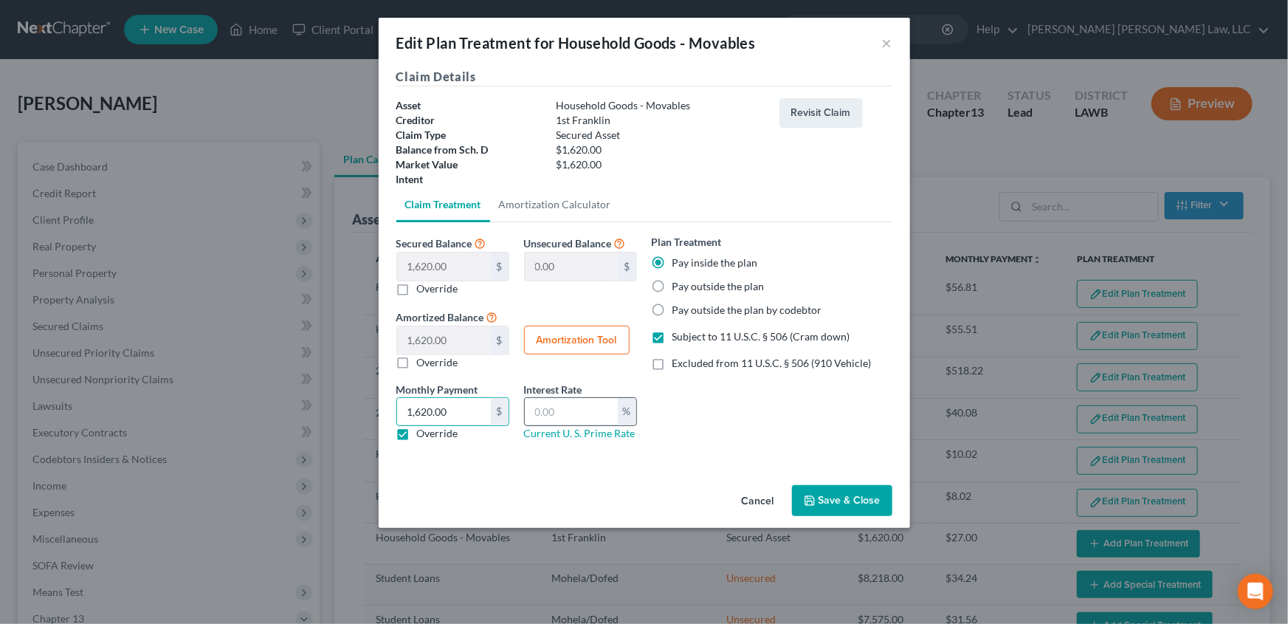
type input "1,620.00"
click at [554, 407] on input "text" at bounding box center [571, 412] width 93 height 28
type input "7.5"
click at [822, 493] on button "Save & Close" at bounding box center [842, 500] width 100 height 31
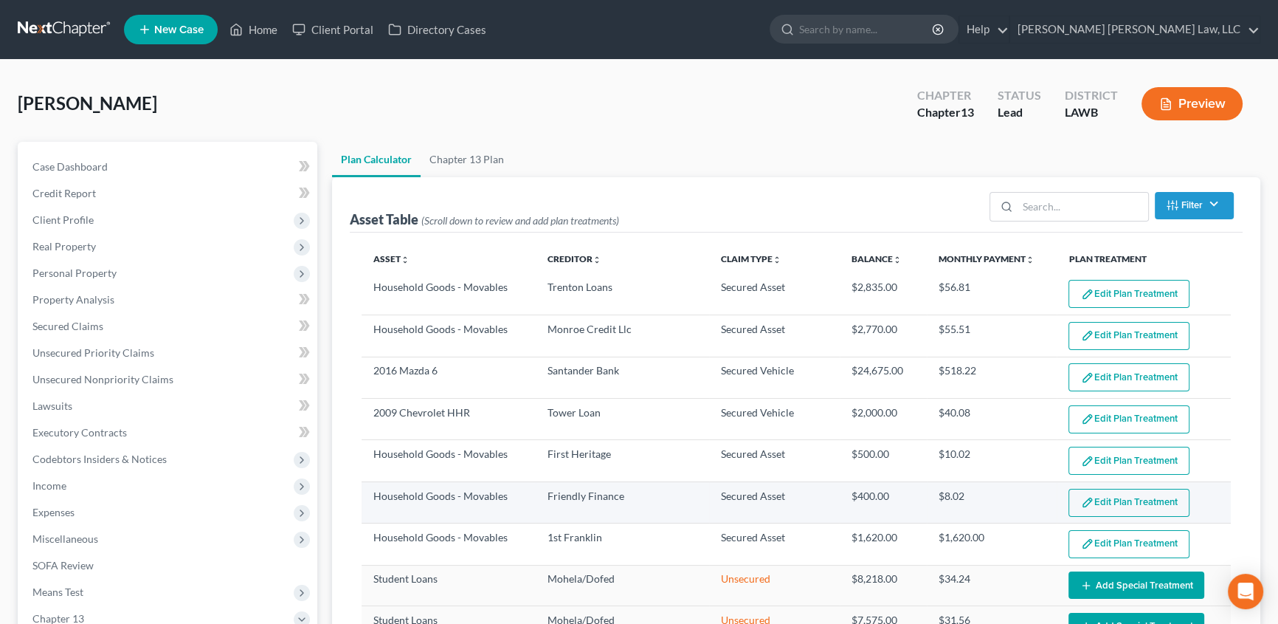
select select "59"
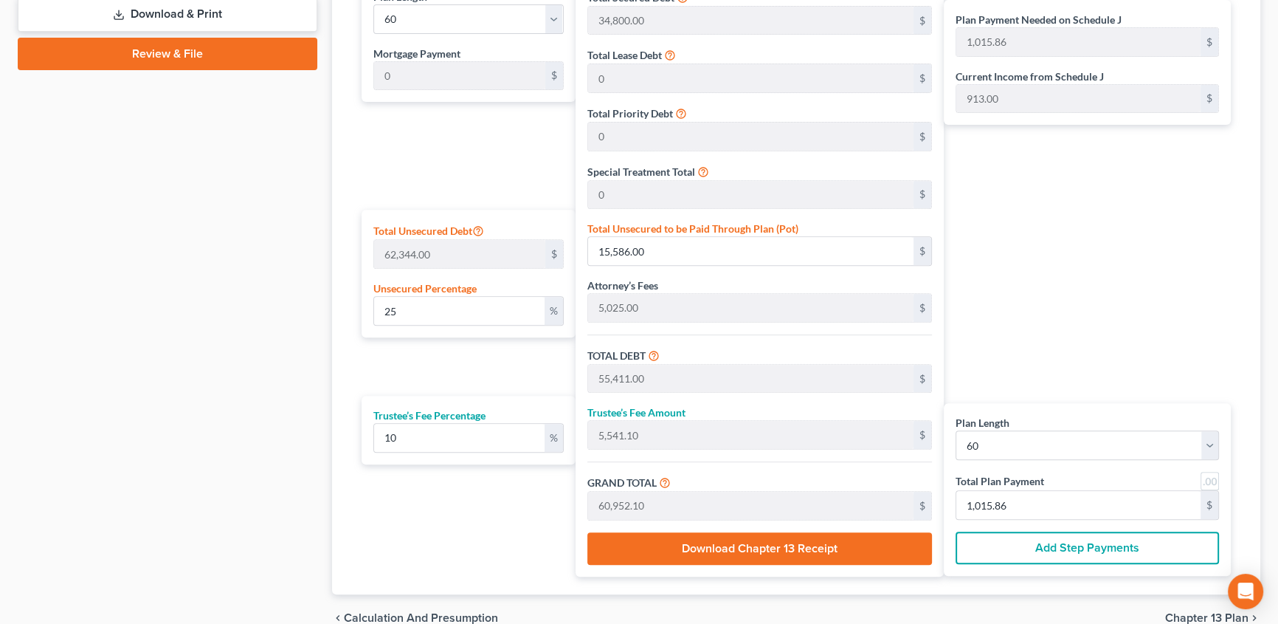
scroll to position [805, 0]
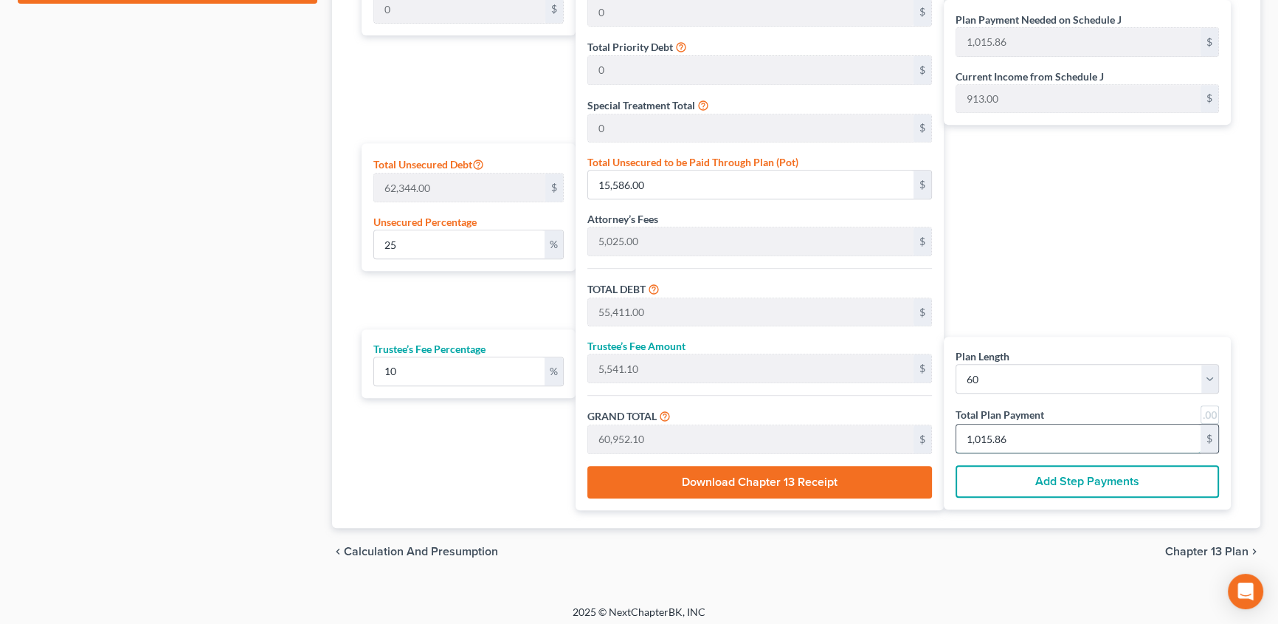
click at [1020, 438] on input "1,015.86" at bounding box center [1079, 438] width 244 height 28
type input "0"
type input "490.90"
type input "49.09"
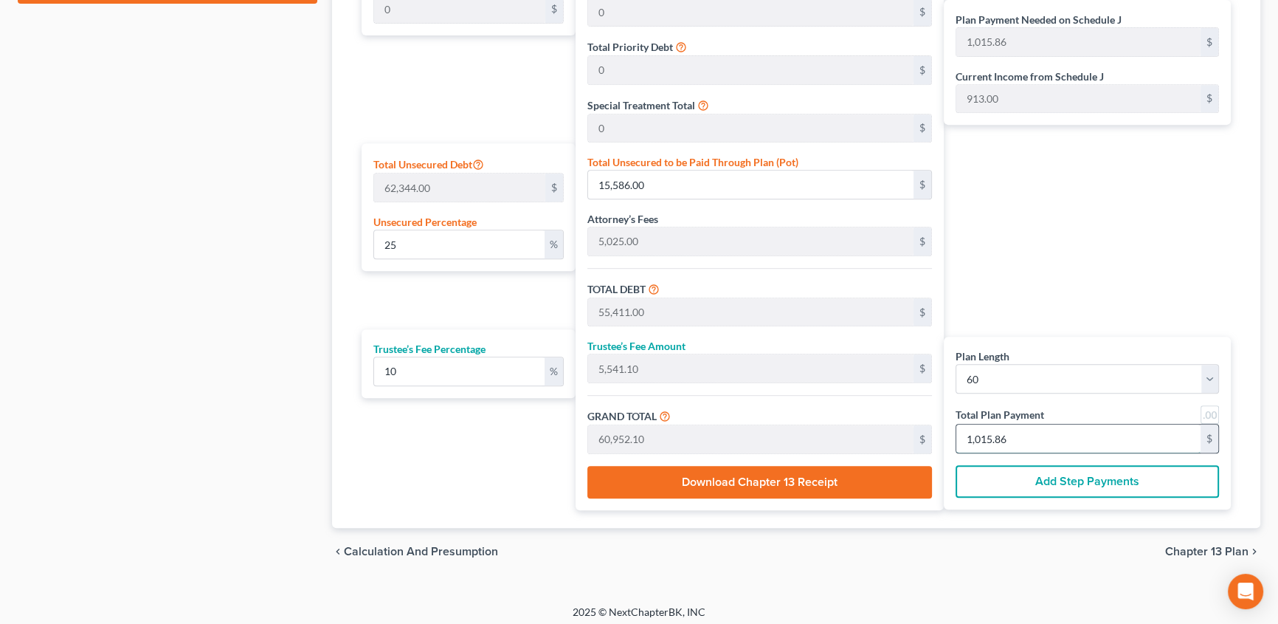
type input "540.00"
type input "91"
type input "4,963.63"
type input "496.36"
type input "5,460.00"
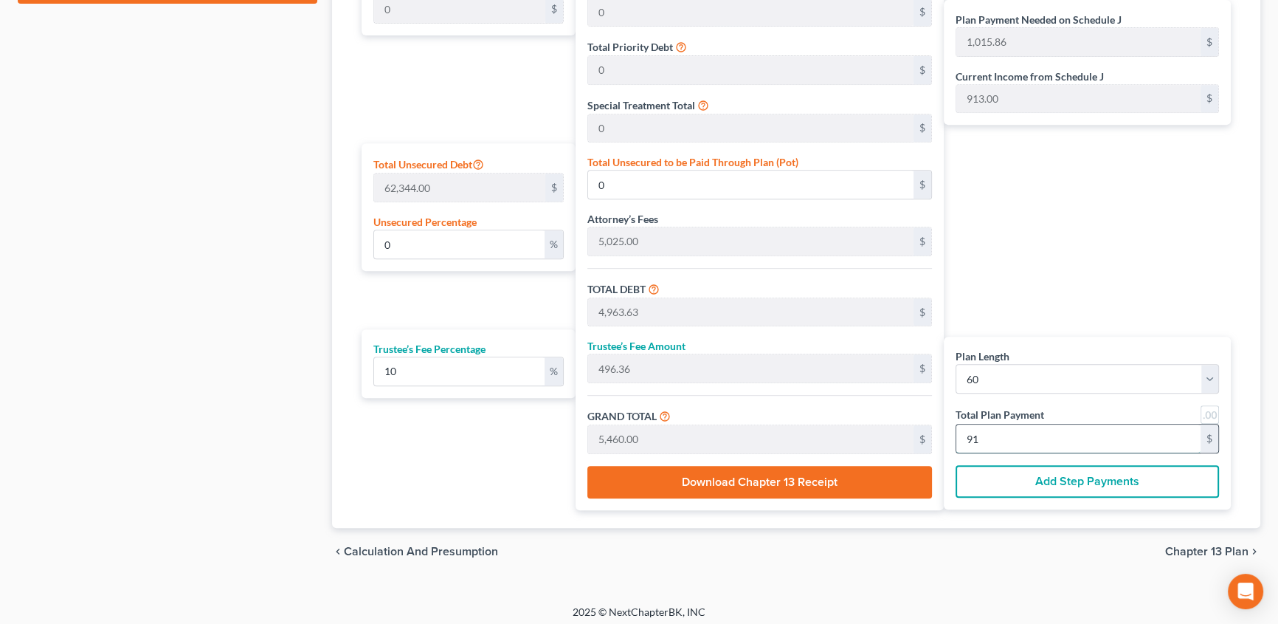
type input "16.00"
type input "9,975.00"
type input "49,800.00"
type input "4,980.00"
type input "54,780.00"
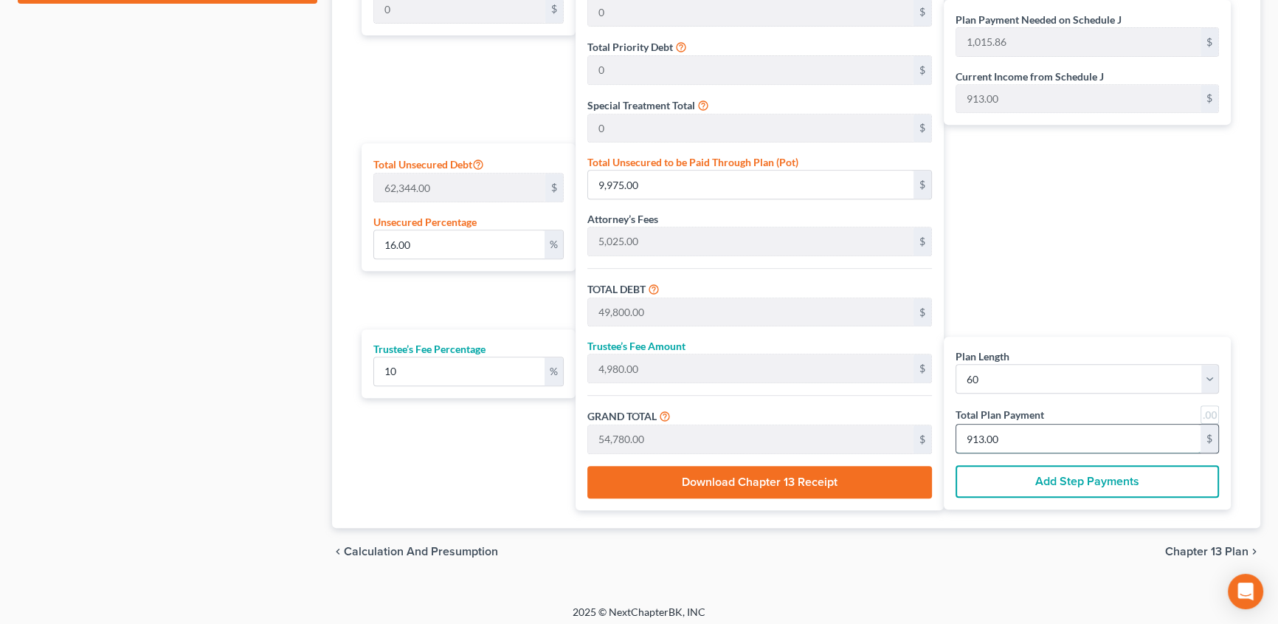
type input "913.00"
click at [1208, 551] on span "Chapter 13 Plan" at bounding box center [1207, 552] width 83 height 12
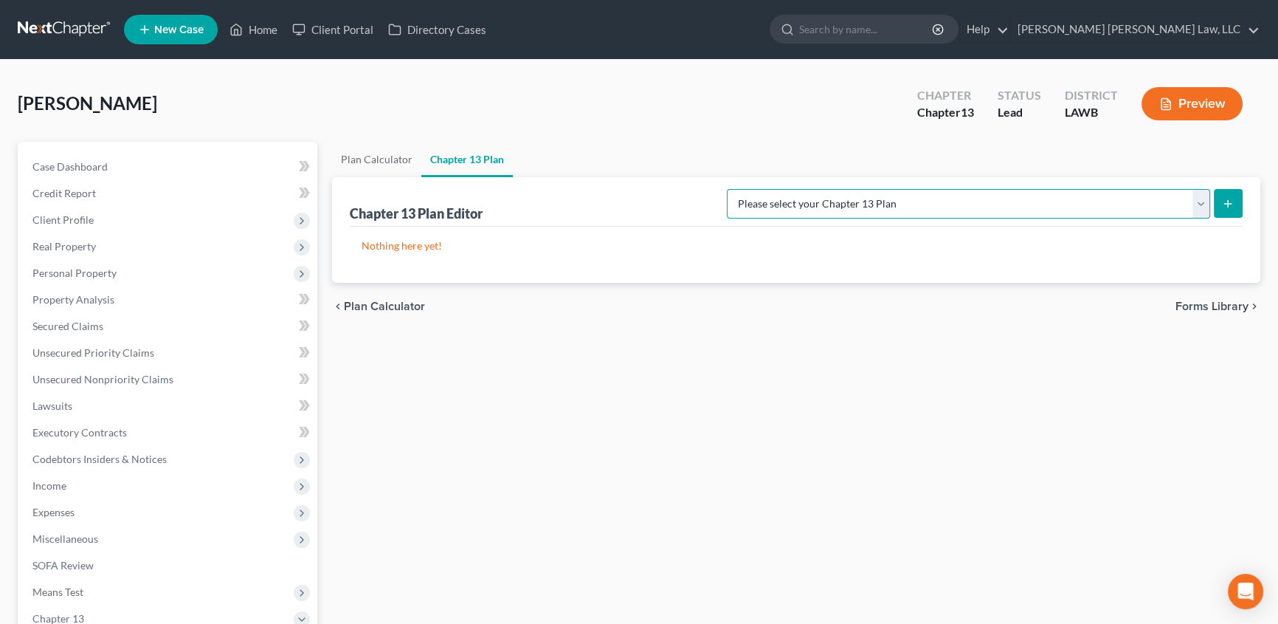
drag, startPoint x: 1203, startPoint y: 205, endPoint x: 1191, endPoint y: 216, distance: 16.3
click at [1203, 205] on select "Please select your Chapter 13 Plan [PERSON_NAME] Custom Plan (Revised [DATE]) […" at bounding box center [968, 204] width 483 height 30
select select "1"
click at [881, 189] on select "Please select your Chapter 13 Plan [PERSON_NAME] Custom Plan (Revised [DATE]) […" at bounding box center [968, 204] width 483 height 30
click at [1225, 207] on icon "submit" at bounding box center [1228, 204] width 12 height 12
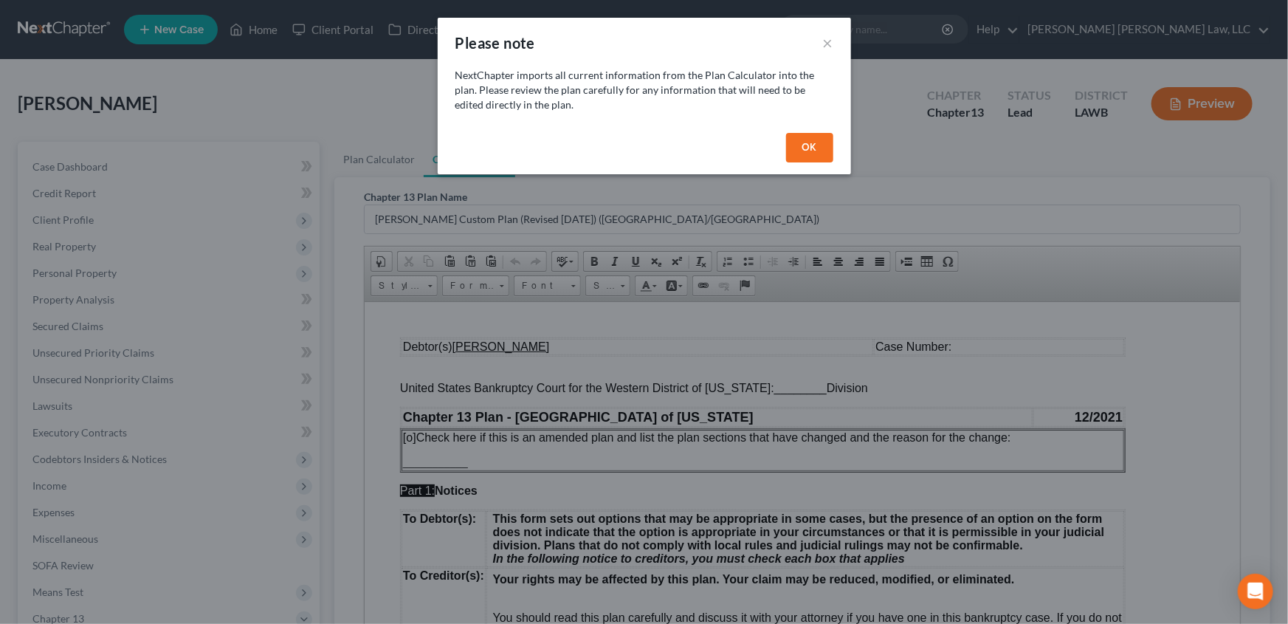
click at [811, 152] on button "OK" at bounding box center [809, 148] width 47 height 30
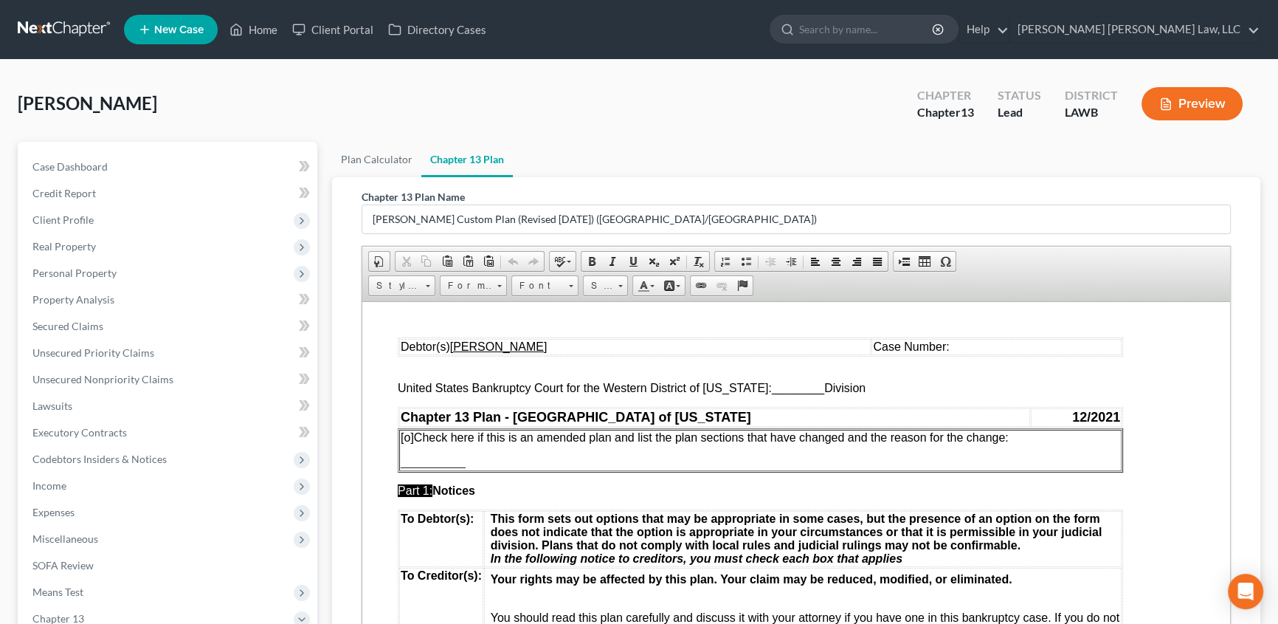
click at [772, 389] on span "________" at bounding box center [798, 387] width 52 height 13
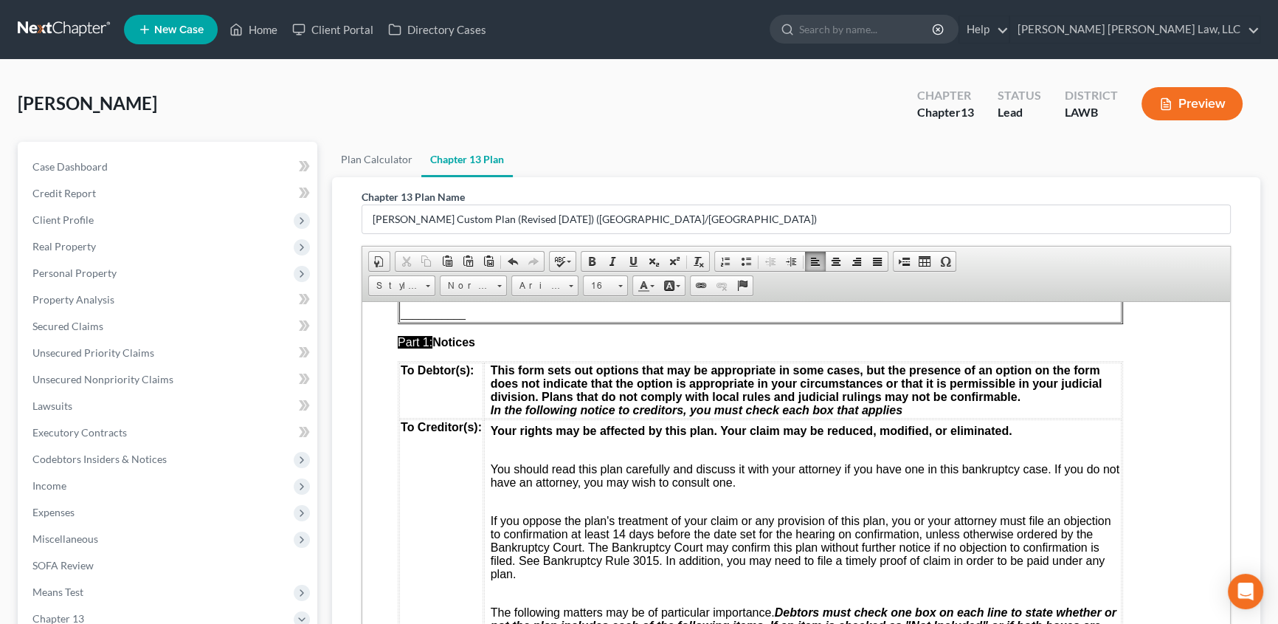
scroll to position [335, 0]
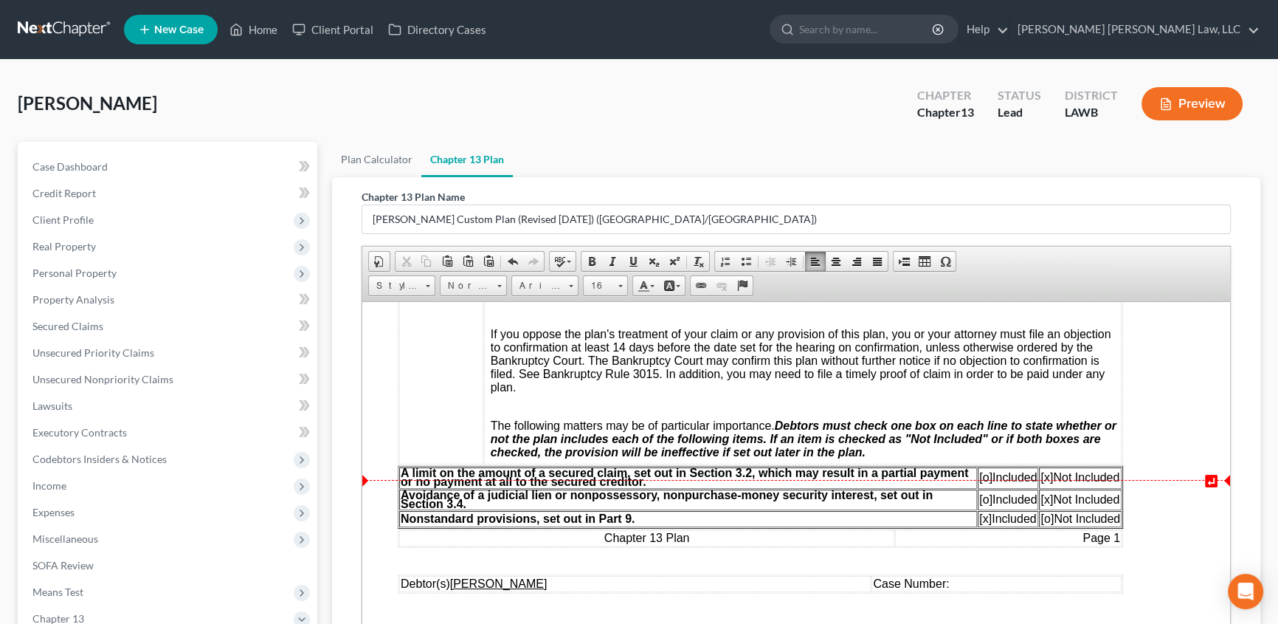
click at [980, 483] on span "[o]" at bounding box center [986, 476] width 13 height 13
click at [1045, 483] on span "[x]" at bounding box center [1047, 476] width 13 height 13
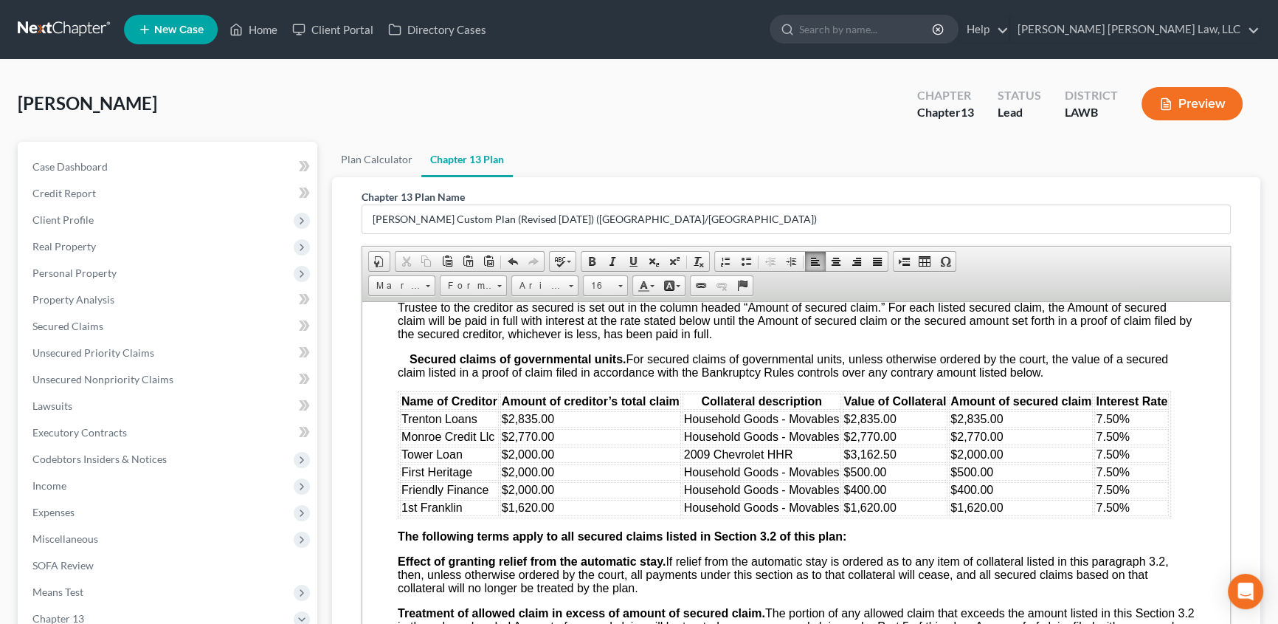
scroll to position [1677, 0]
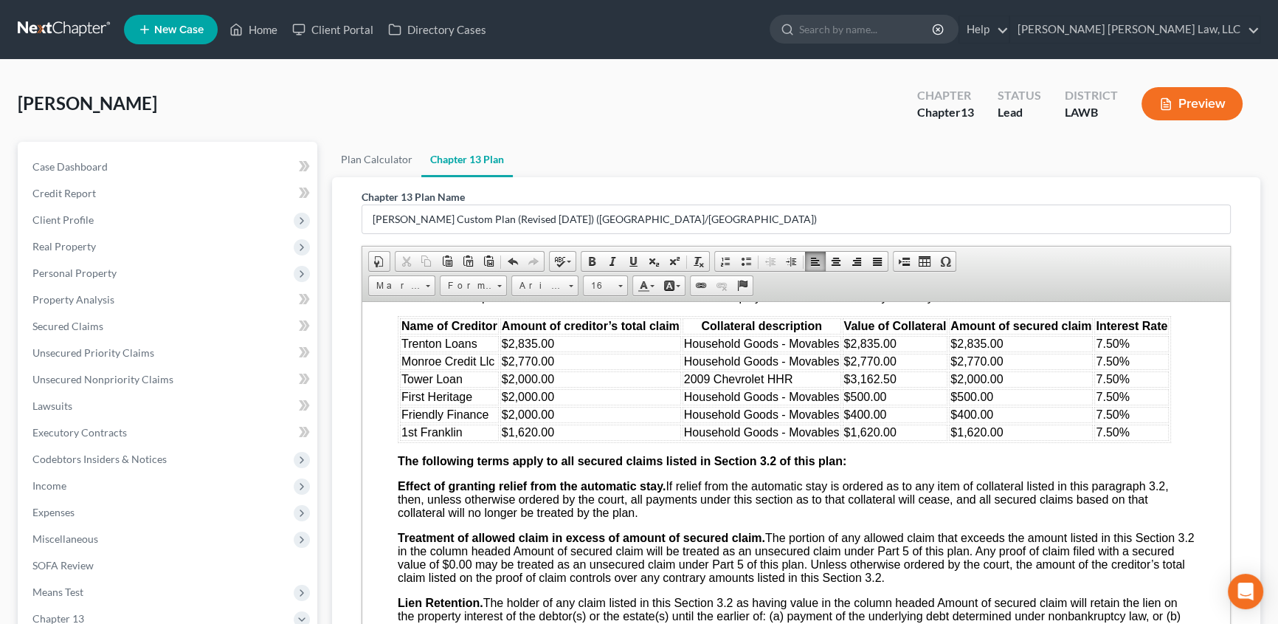
click at [896, 387] on td "$3,162.50" at bounding box center [896, 379] width 106 height 16
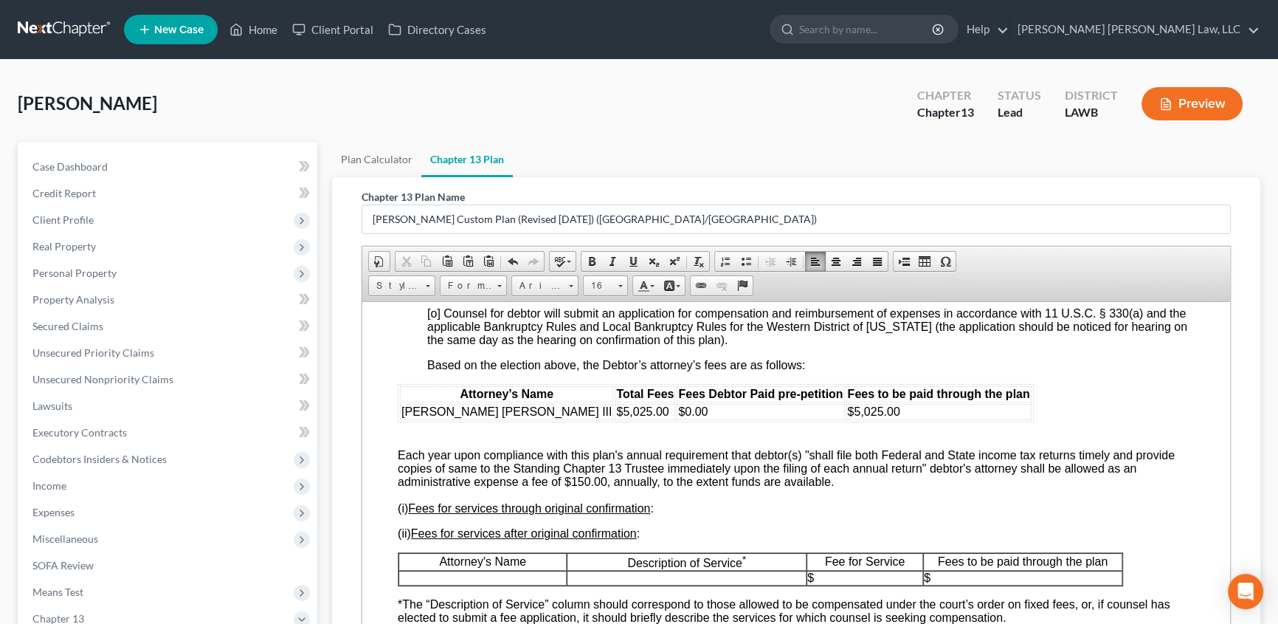
scroll to position [2953, 0]
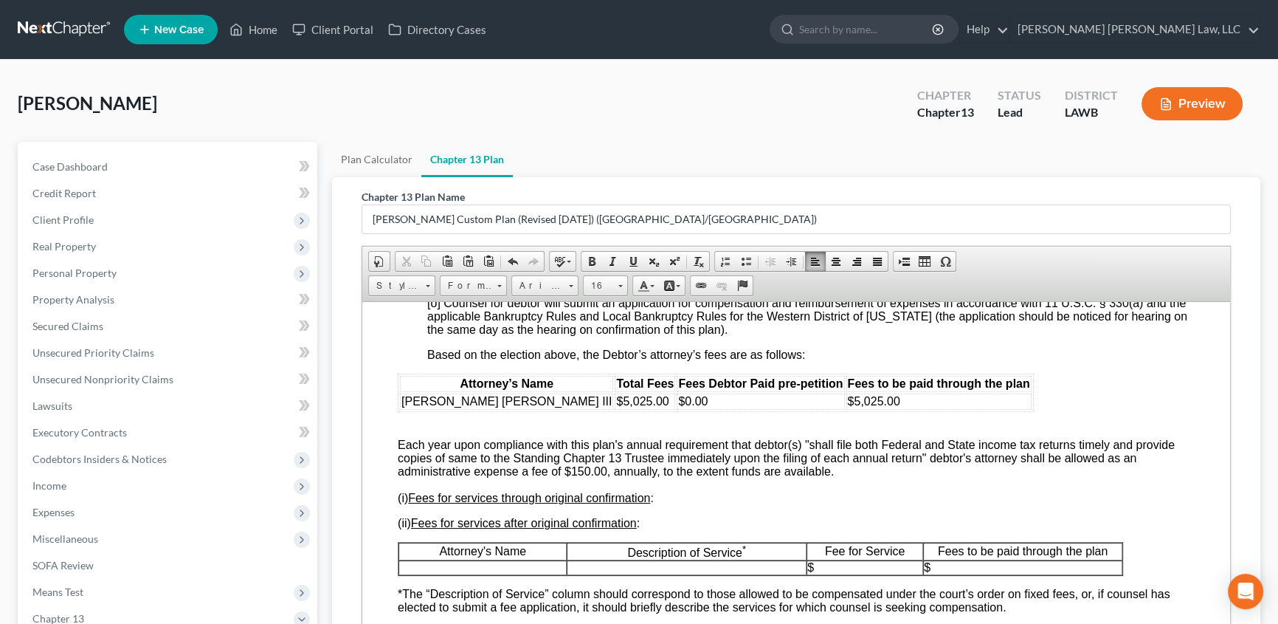
click at [436, 283] on span "[o] Counsel has elected to be paid the fixed (“no-look”) fee as authorized in t…" at bounding box center [718, 277] width 582 height 13
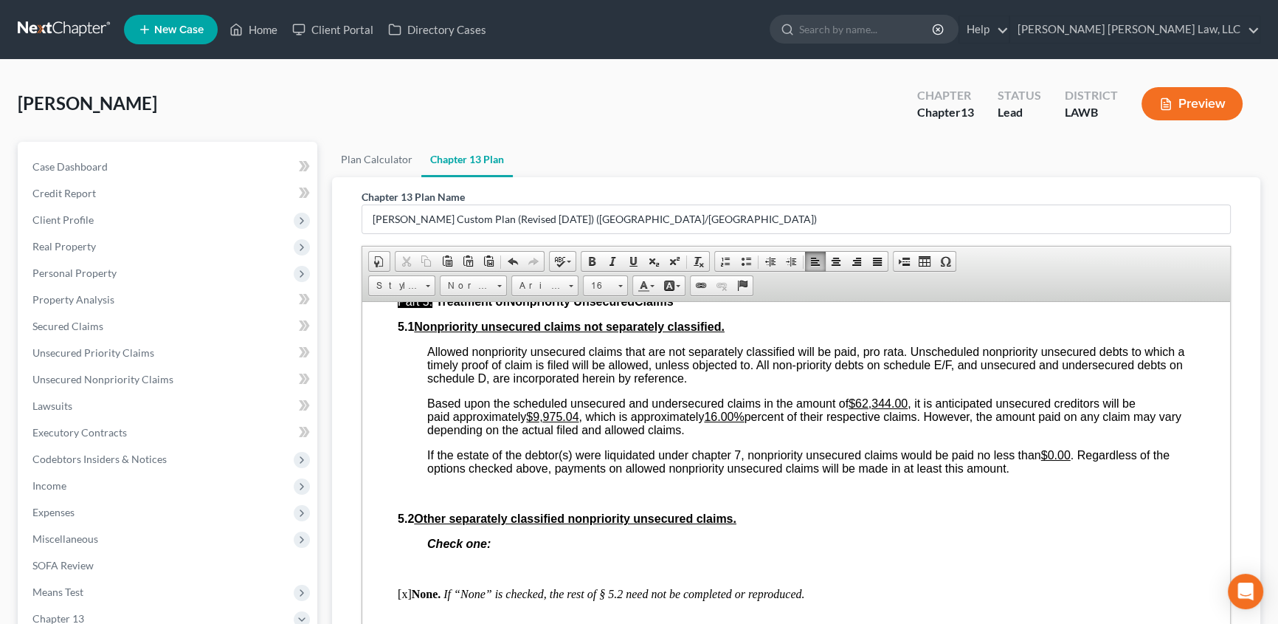
scroll to position [3892, 0]
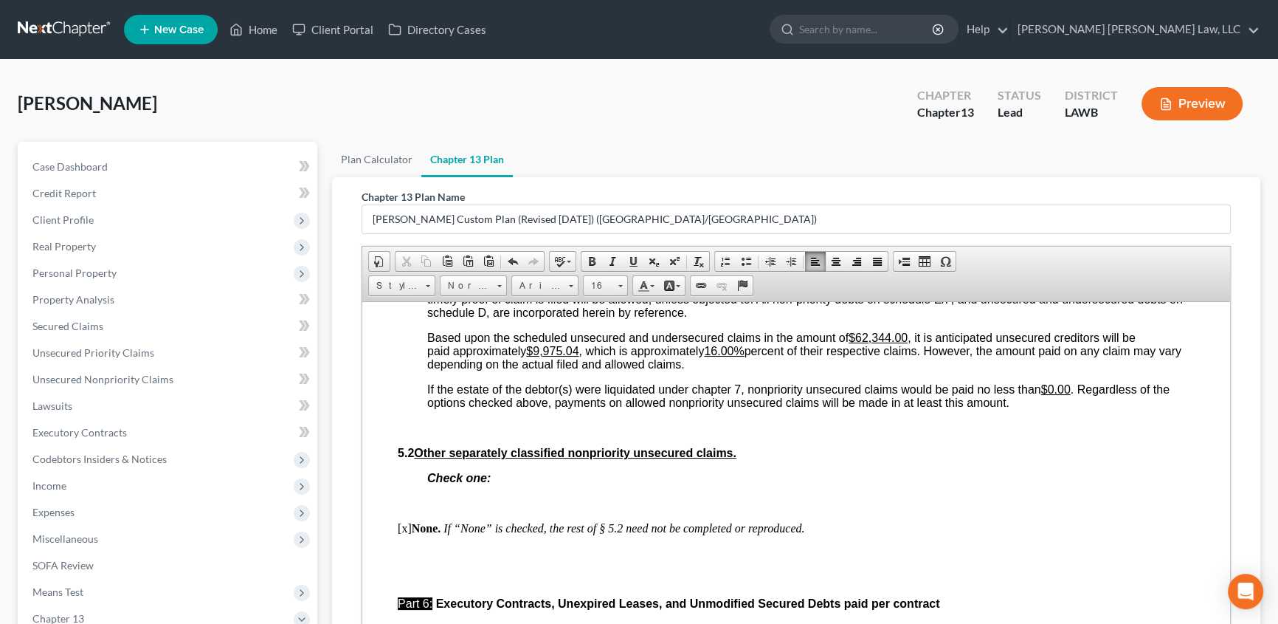
click at [860, 343] on u "$62,344.00" at bounding box center [878, 337] width 59 height 13
drag, startPoint x: 536, startPoint y: 489, endPoint x: 636, endPoint y: 507, distance: 101.3
click at [536, 357] on u "$9,975.04" at bounding box center [552, 350] width 52 height 13
click at [720, 357] on u "16.00%" at bounding box center [708, 350] width 40 height 13
click at [710, 357] on u "16.0.02%" at bounding box center [713, 350] width 50 height 13
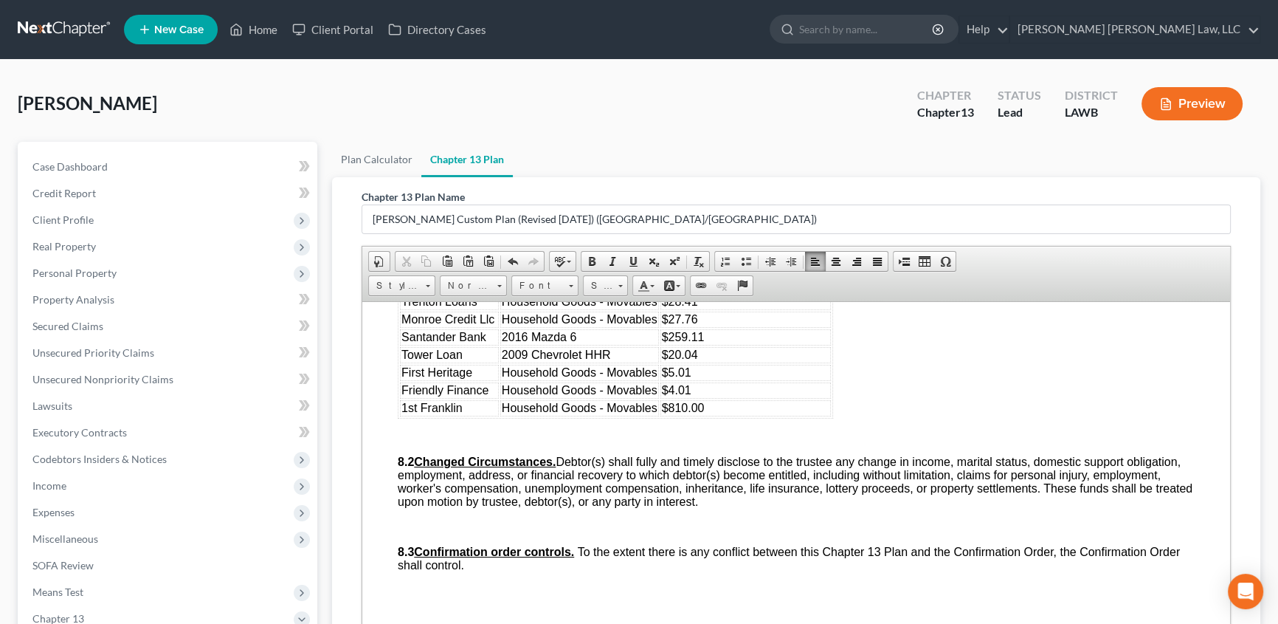
scroll to position [4563, 0]
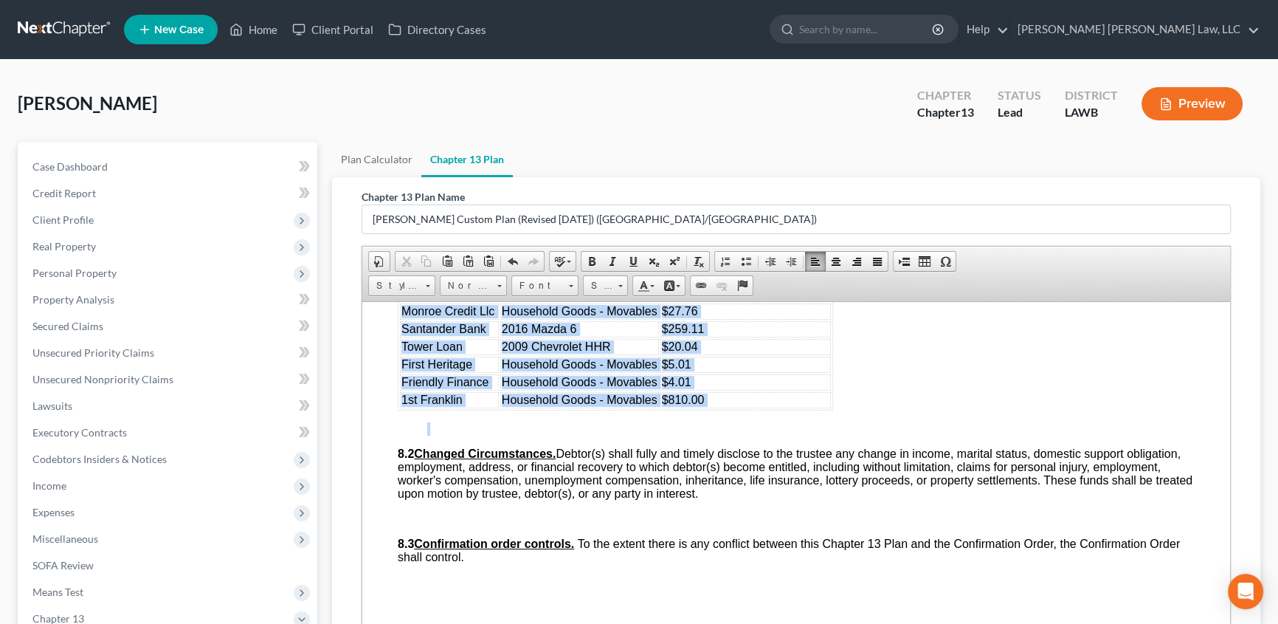
drag, startPoint x: 399, startPoint y: 430, endPoint x: 836, endPoint y: 575, distance: 461.0
drag, startPoint x: 925, startPoint y: 444, endPoint x: 932, endPoint y: 437, distance: 9.9
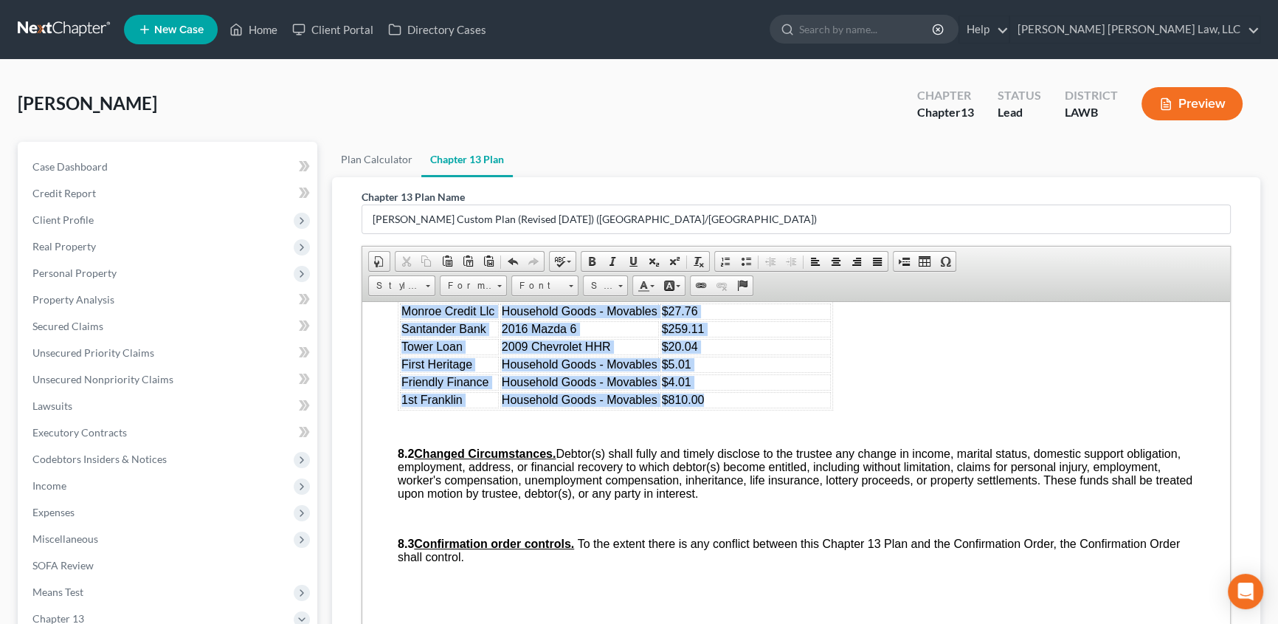
drag, startPoint x: 399, startPoint y: 430, endPoint x: 768, endPoint y: 553, distance: 388.9
click at [768, 410] on table "Name of Creditor Collateral Adequate Protection Payment Trenton Loans Household…" at bounding box center [616, 337] width 436 height 145
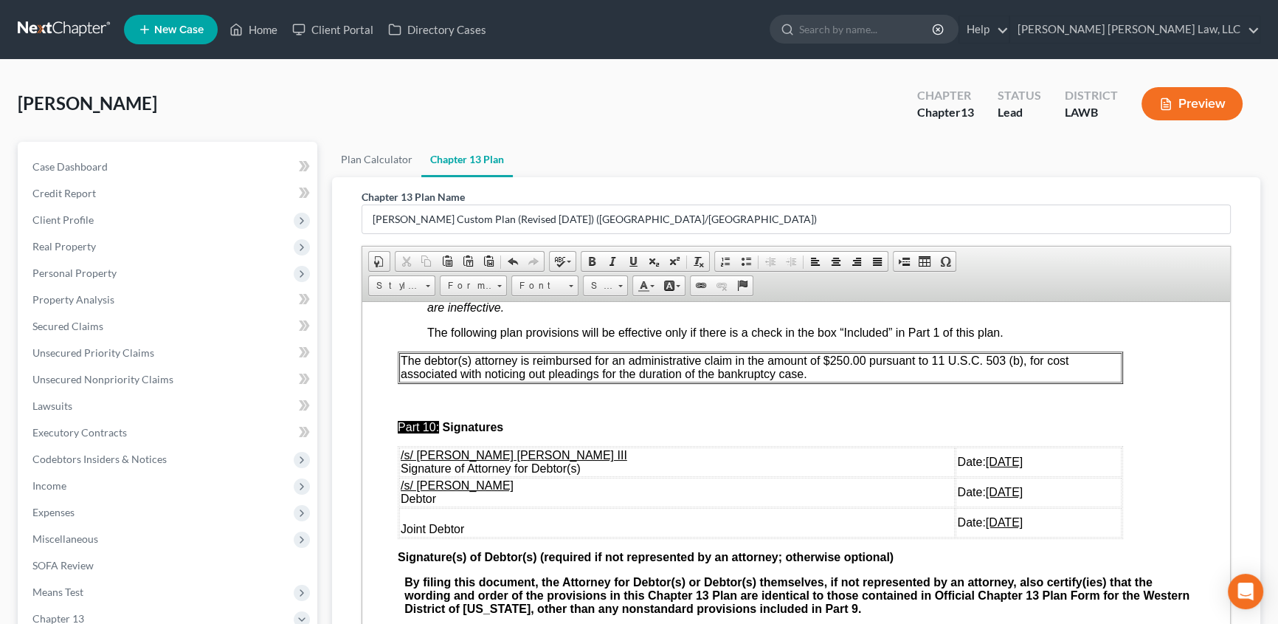
scroll to position [4831, 0]
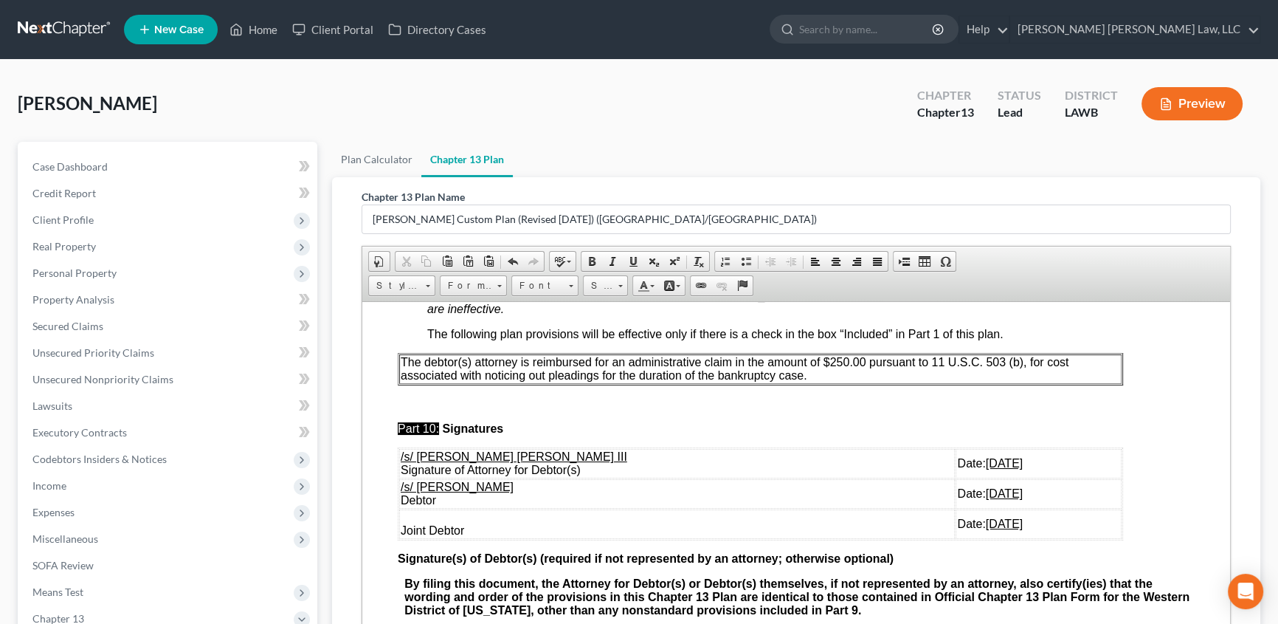
click at [830, 382] on p "The debtor(s) attorney is reimbursed for an administrative claim in the amount …" at bounding box center [761, 368] width 720 height 27
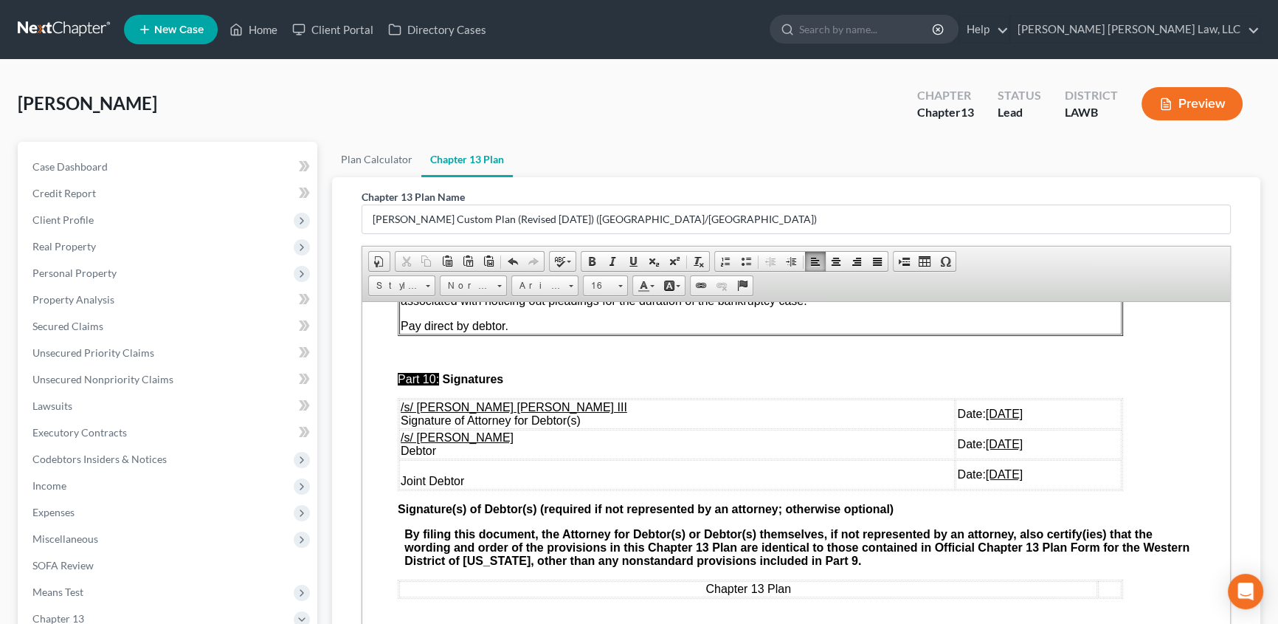
scroll to position [5063, 0]
drag, startPoint x: 399, startPoint y: 429, endPoint x: 1008, endPoint y: 465, distance: 610.1
click at [1008, 465] on tbody "/s/ [PERSON_NAME] [PERSON_NAME] III Signature of Attorney for Debtor(s) Date: […" at bounding box center [760, 444] width 723 height 90
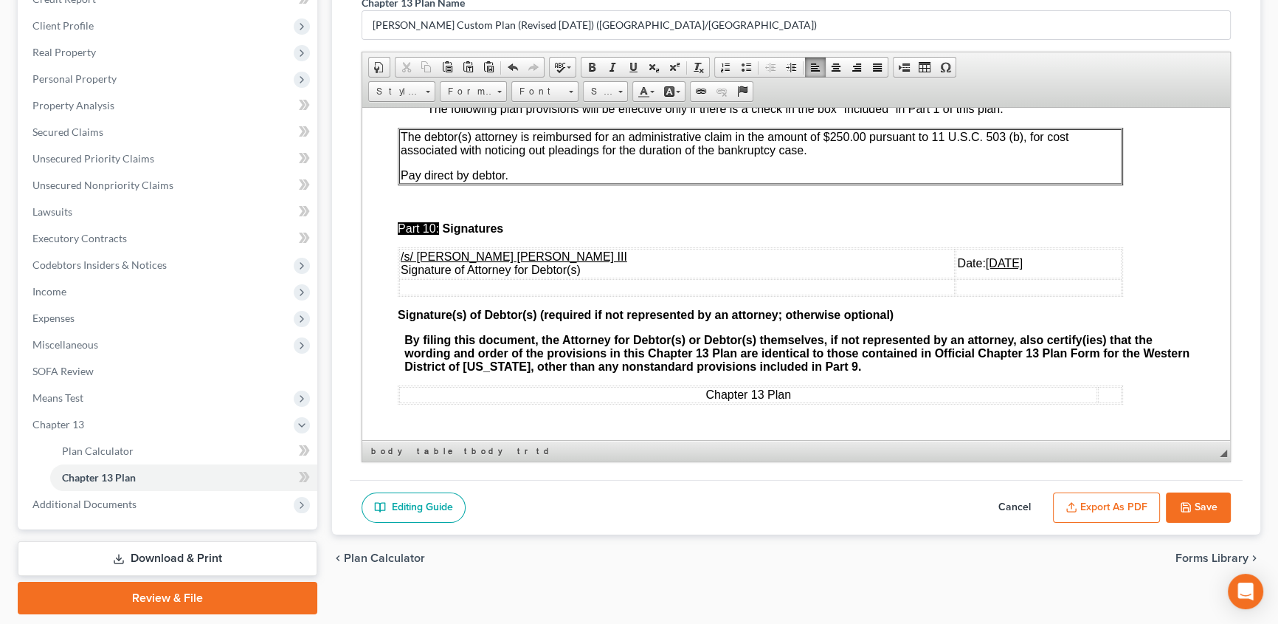
scroll to position [172, 0]
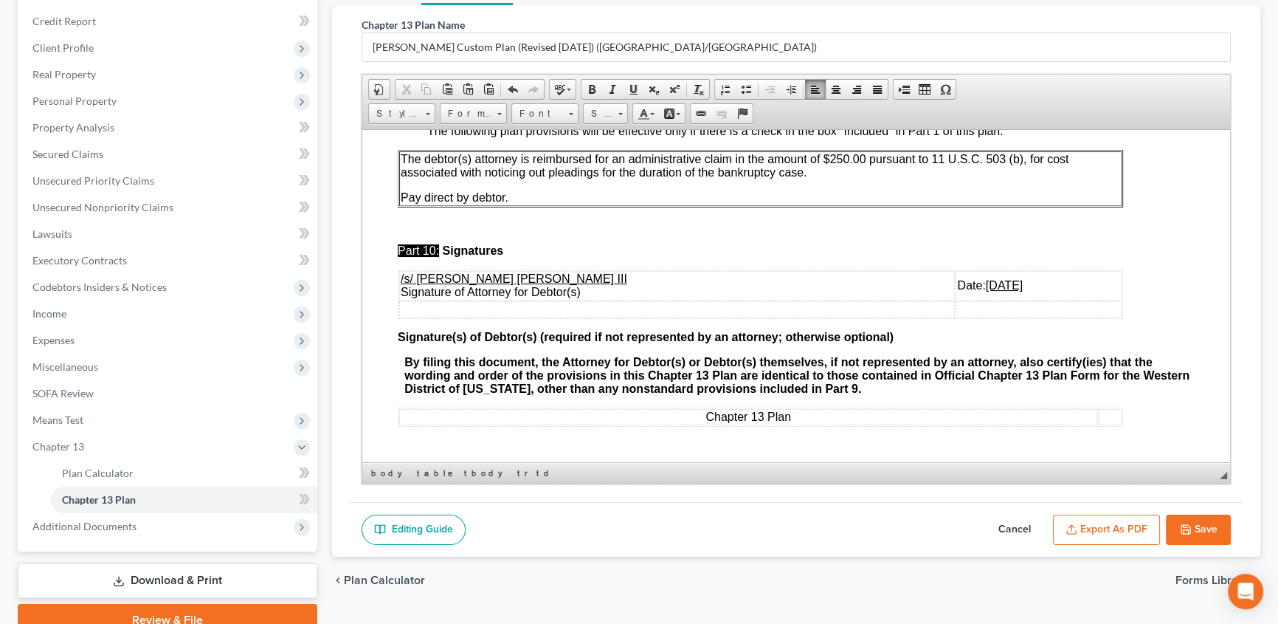
click at [1195, 521] on button "Save" at bounding box center [1198, 529] width 65 height 31
select select "1"
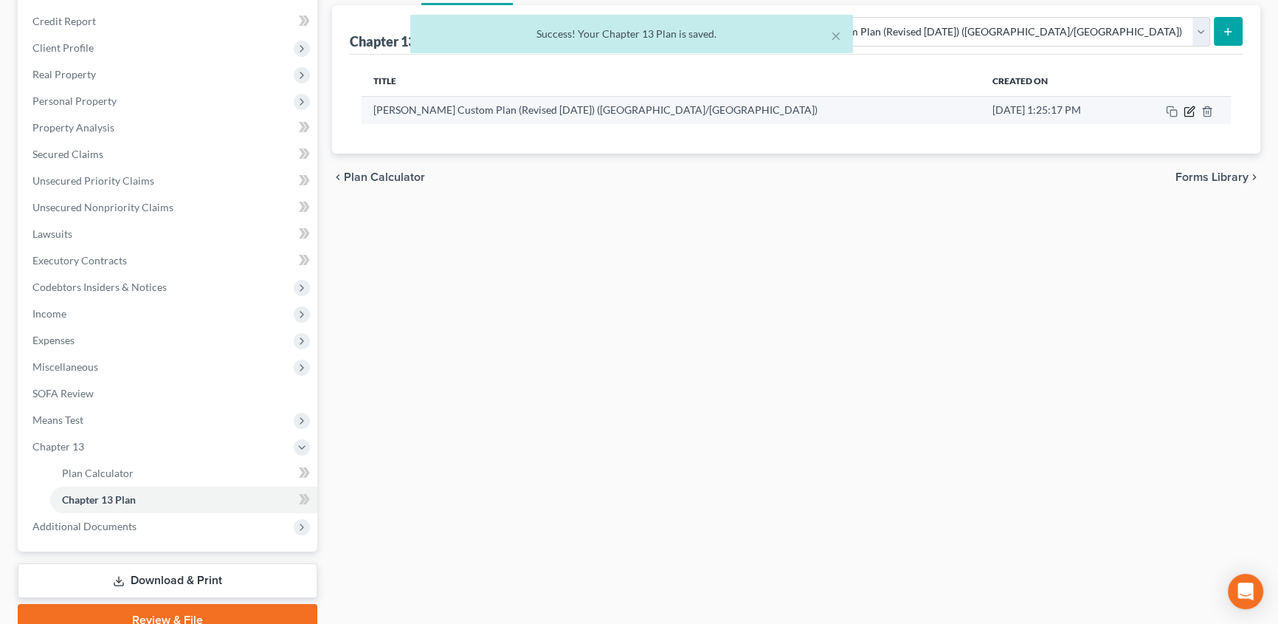
click at [1185, 111] on icon "button" at bounding box center [1190, 112] width 12 height 12
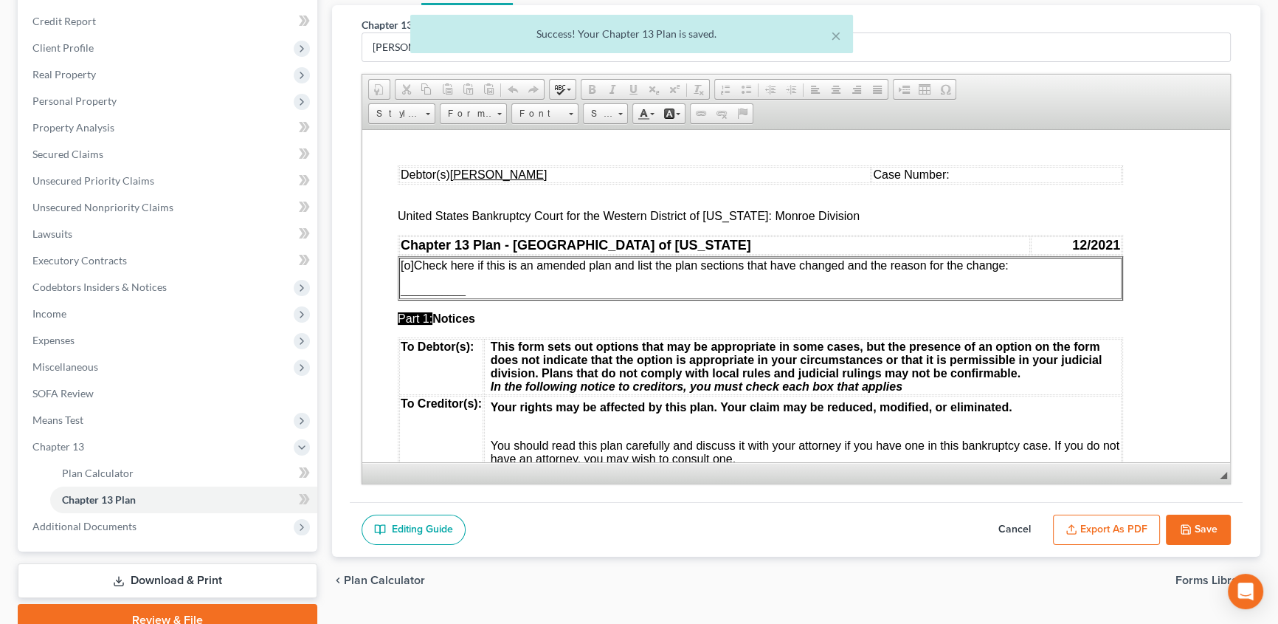
scroll to position [0, 0]
drag, startPoint x: 1107, startPoint y: 535, endPoint x: 275, endPoint y: 249, distance: 880.3
click at [1107, 535] on button "Export as PDF" at bounding box center [1106, 529] width 107 height 31
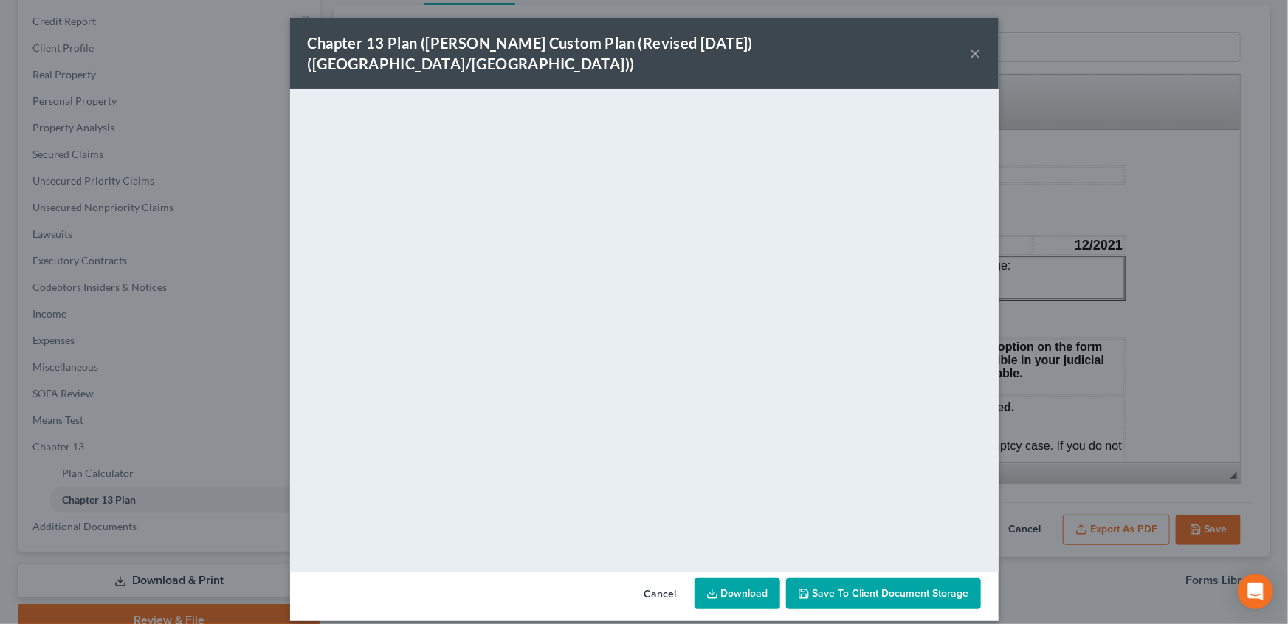
click at [744, 578] on link "Download" at bounding box center [738, 593] width 86 height 31
click at [979, 44] on button "×" at bounding box center [976, 53] width 10 height 18
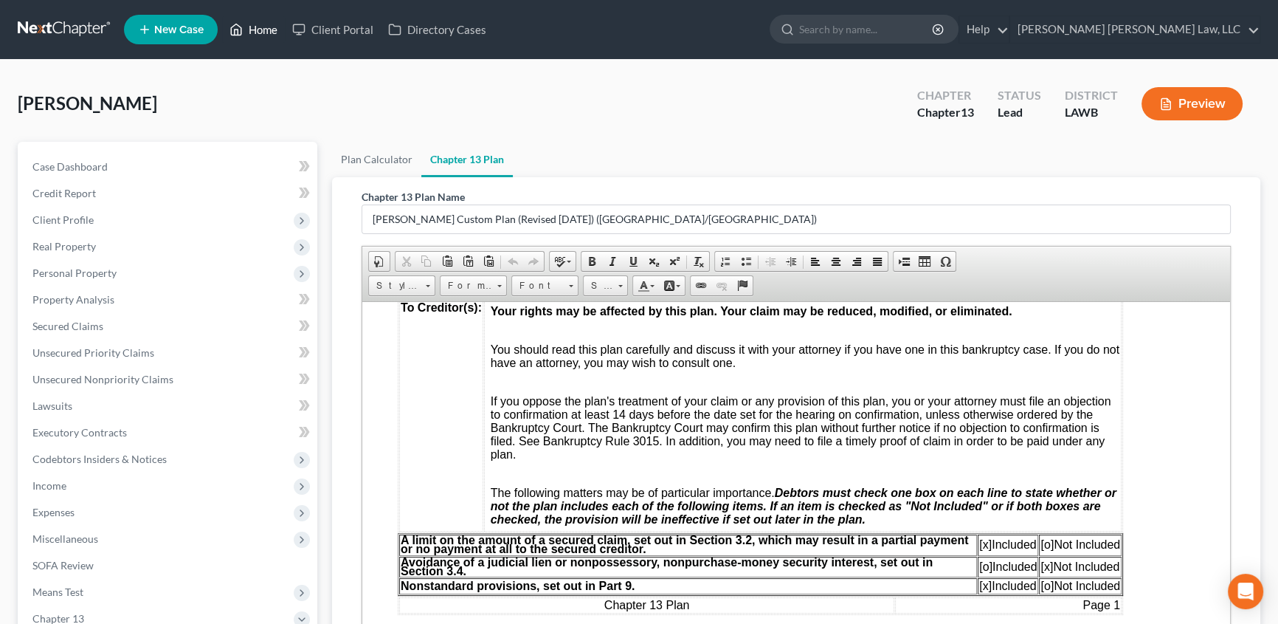
click at [280, 29] on link "Home" at bounding box center [253, 29] width 63 height 27
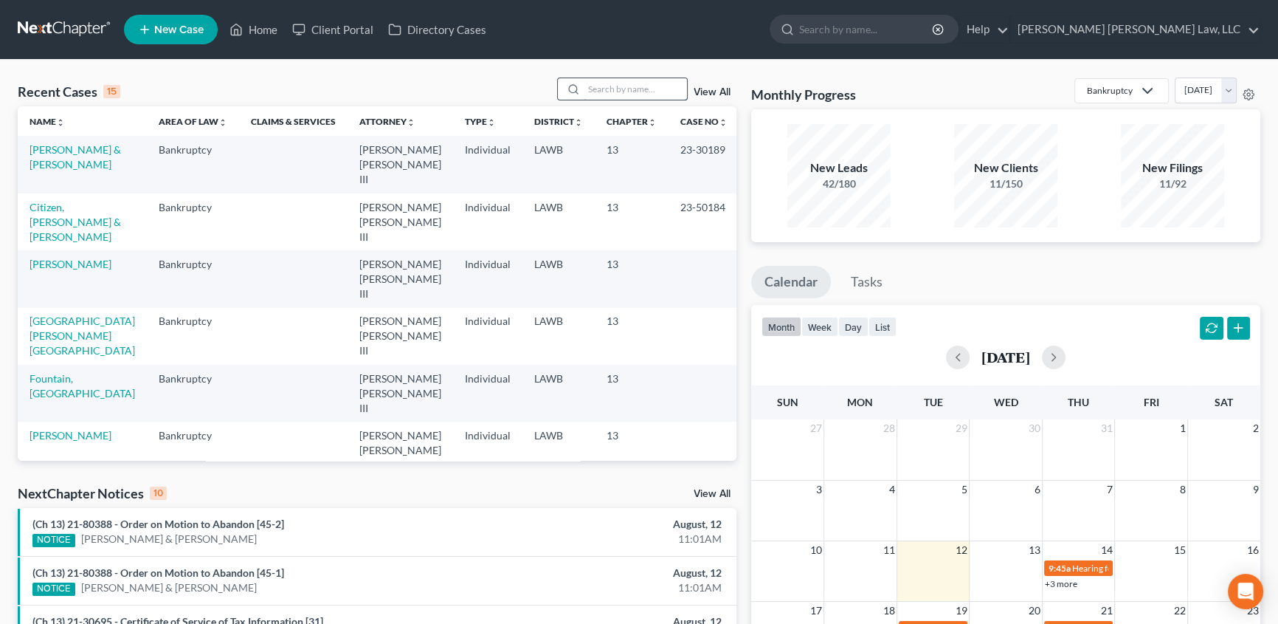
click at [655, 92] on input "search" at bounding box center [635, 88] width 103 height 21
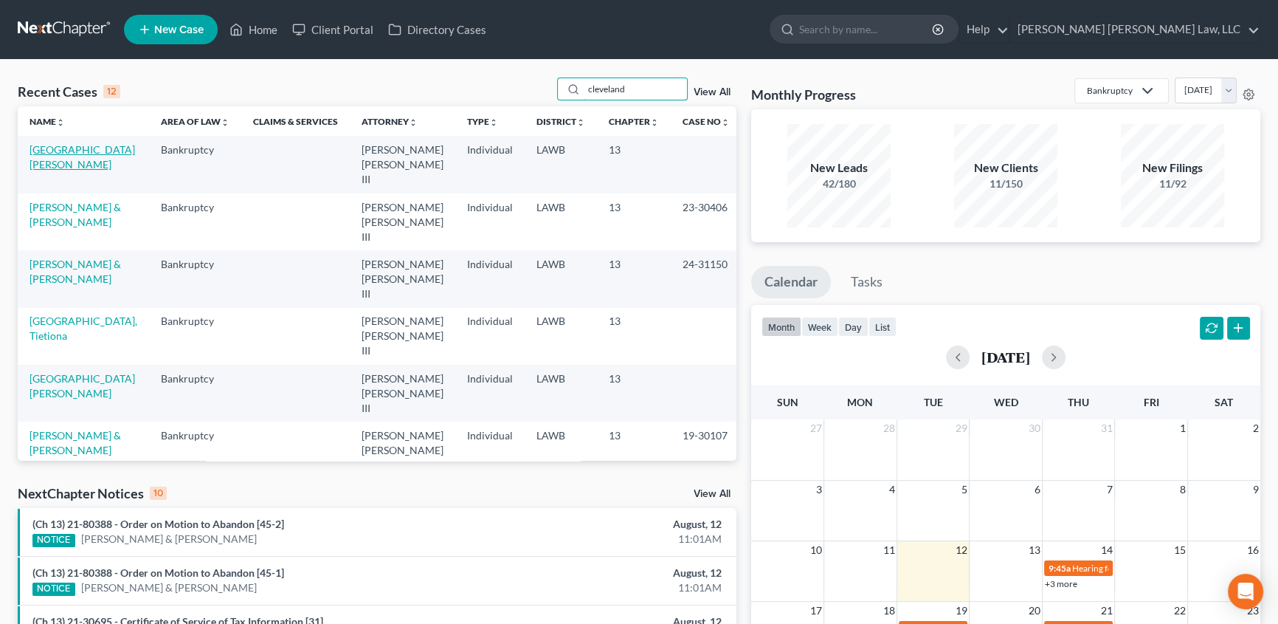
type input "cleveland"
click at [71, 155] on link "[GEOGRAPHIC_DATA][PERSON_NAME]" at bounding box center [83, 156] width 106 height 27
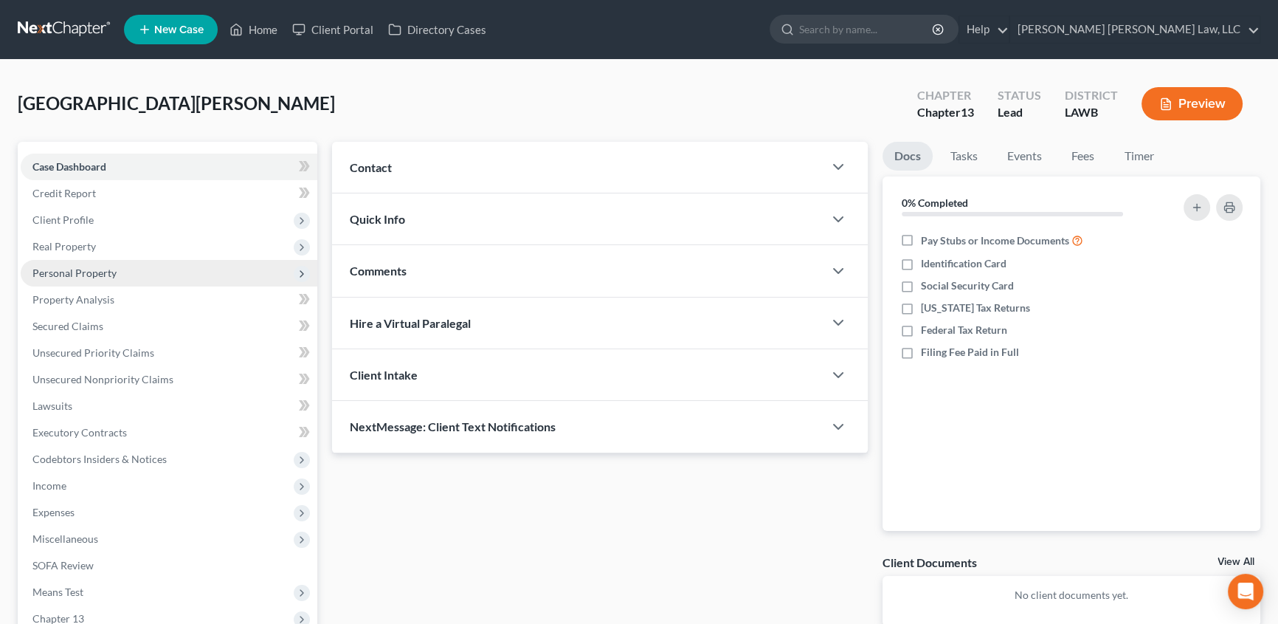
click at [63, 266] on span "Personal Property" at bounding box center [74, 272] width 84 height 13
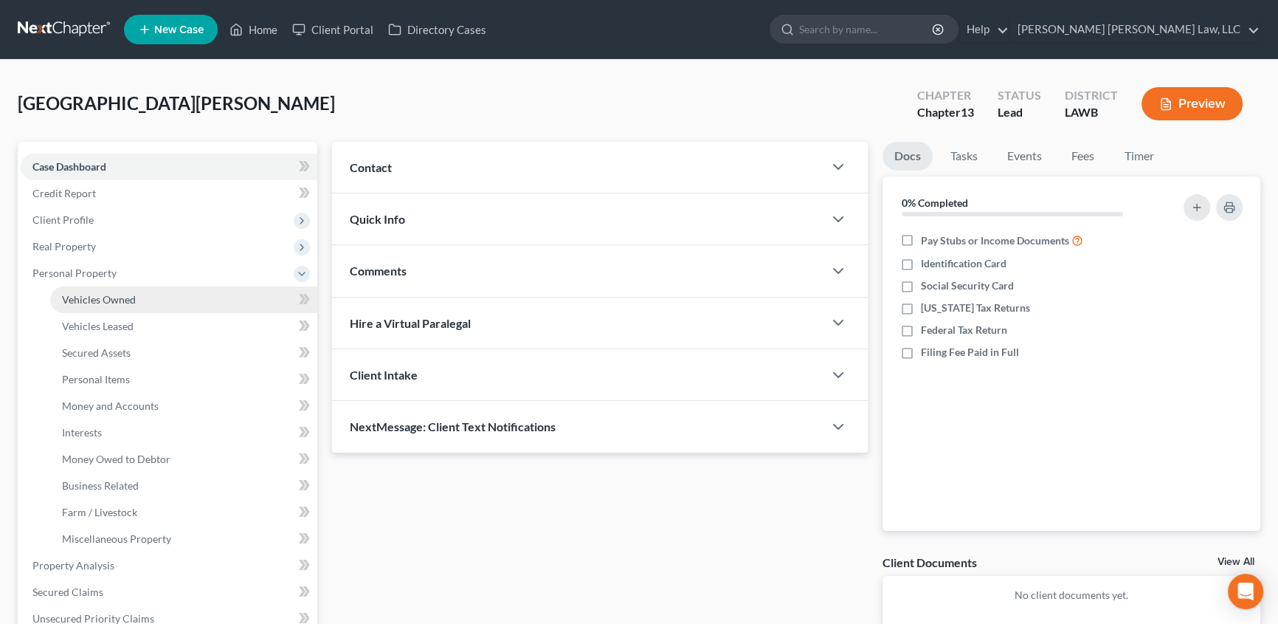
click at [87, 297] on span "Vehicles Owned" at bounding box center [99, 299] width 74 height 13
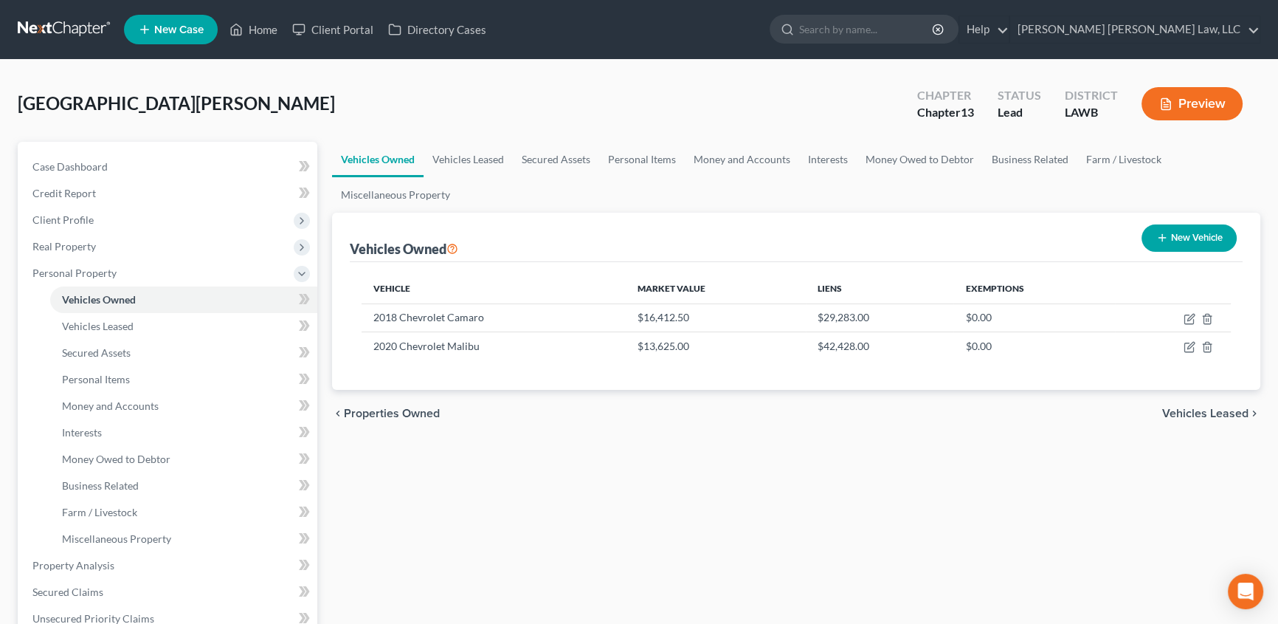
click at [1188, 235] on button "New Vehicle" at bounding box center [1189, 237] width 95 height 27
select select "0"
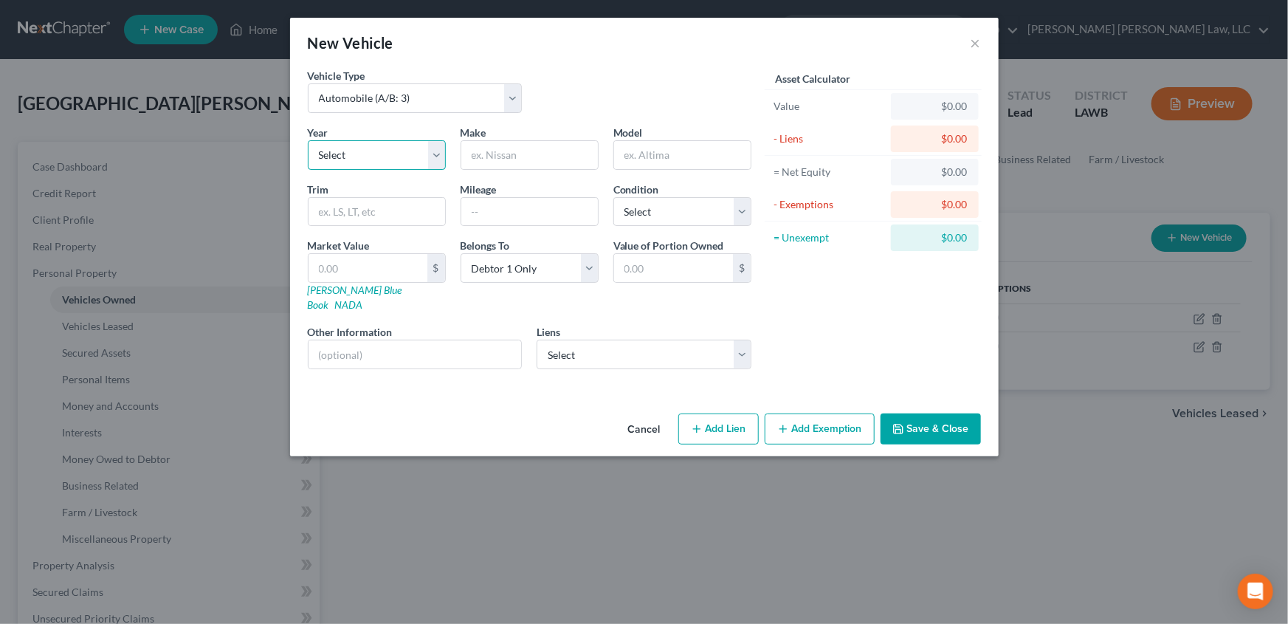
drag, startPoint x: 334, startPoint y: 154, endPoint x: 333, endPoint y: 165, distance: 11.2
click at [334, 154] on select "Select 2026 2025 2024 2023 2022 2021 2020 2019 2018 2017 2016 2015 2014 2013 20…" at bounding box center [377, 155] width 138 height 30
select select "7"
click at [308, 140] on select "Select 2026 2025 2024 2023 2022 2021 2020 2019 2018 2017 2016 2015 2014 2013 20…" at bounding box center [377, 155] width 138 height 30
click at [533, 148] on input "text" at bounding box center [529, 155] width 137 height 28
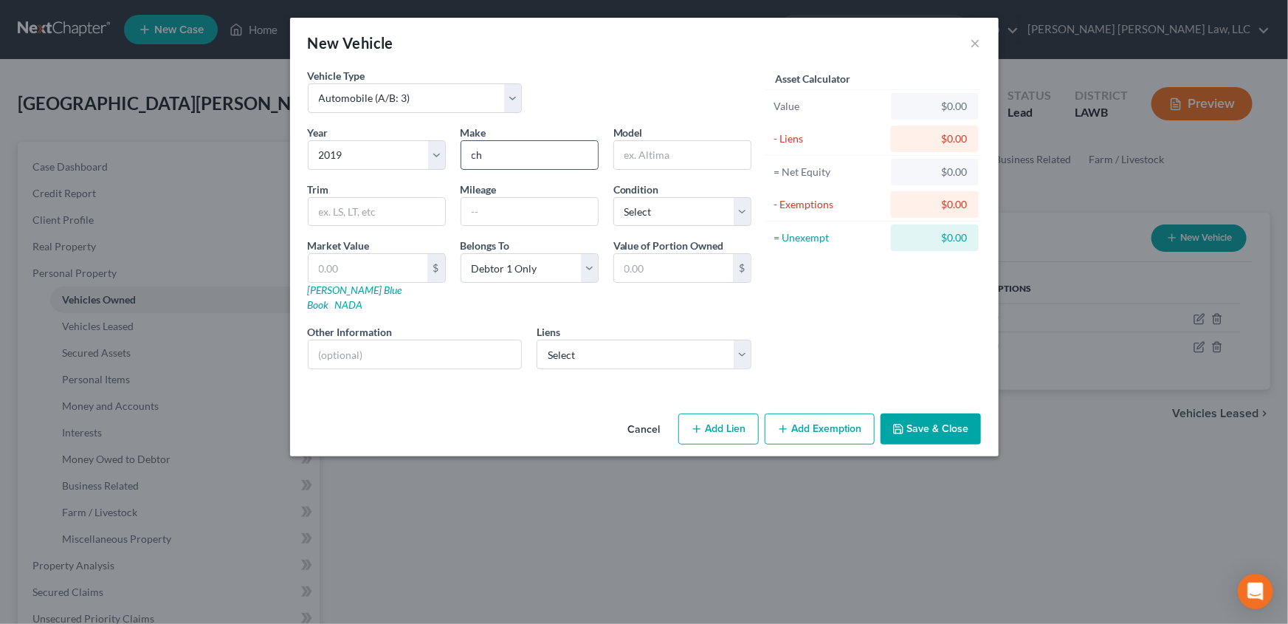
type input "Chevrolet"
click at [655, 157] on input "text" at bounding box center [682, 155] width 137 height 28
type input "Impala"
drag, startPoint x: 642, startPoint y: 209, endPoint x: 647, endPoint y: 223, distance: 14.9
click at [642, 209] on select "Select Excellent Very Good Good Fair Poor" at bounding box center [682, 212] width 138 height 30
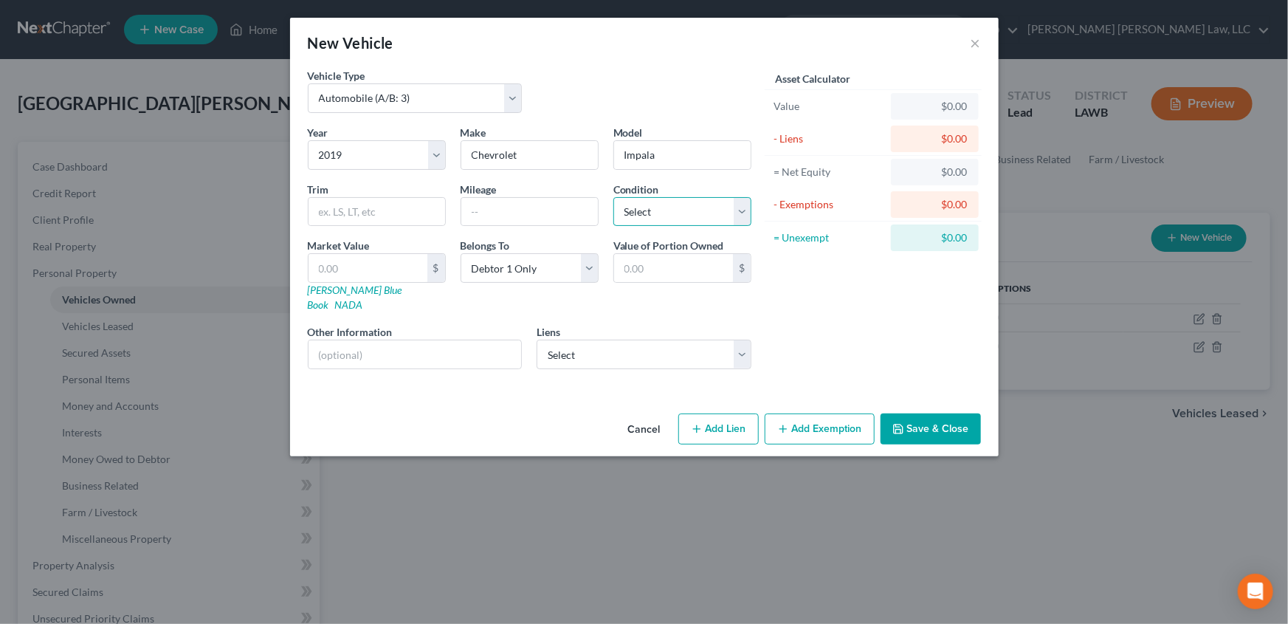
select select "3"
click at [613, 197] on select "Select Excellent Very Good Good Fair Poor" at bounding box center [682, 212] width 138 height 30
click at [597, 341] on select "Select Arivo Accept - $23,620.00" at bounding box center [644, 355] width 215 height 30
select select "46"
select select "3"
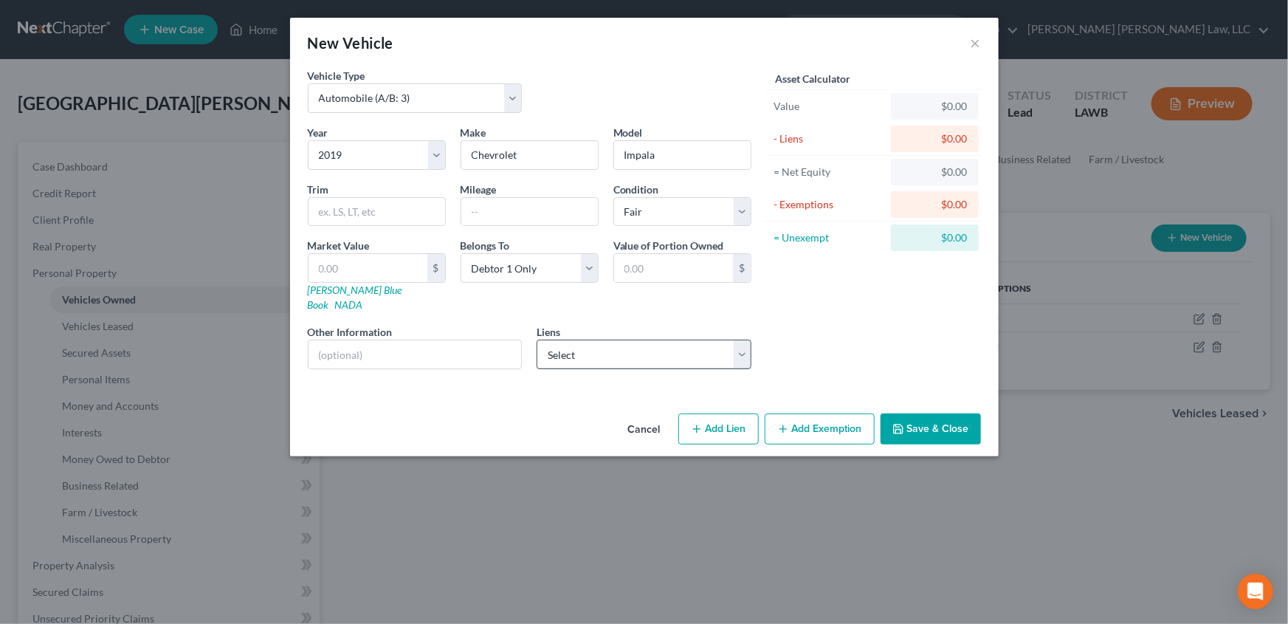
select select "0"
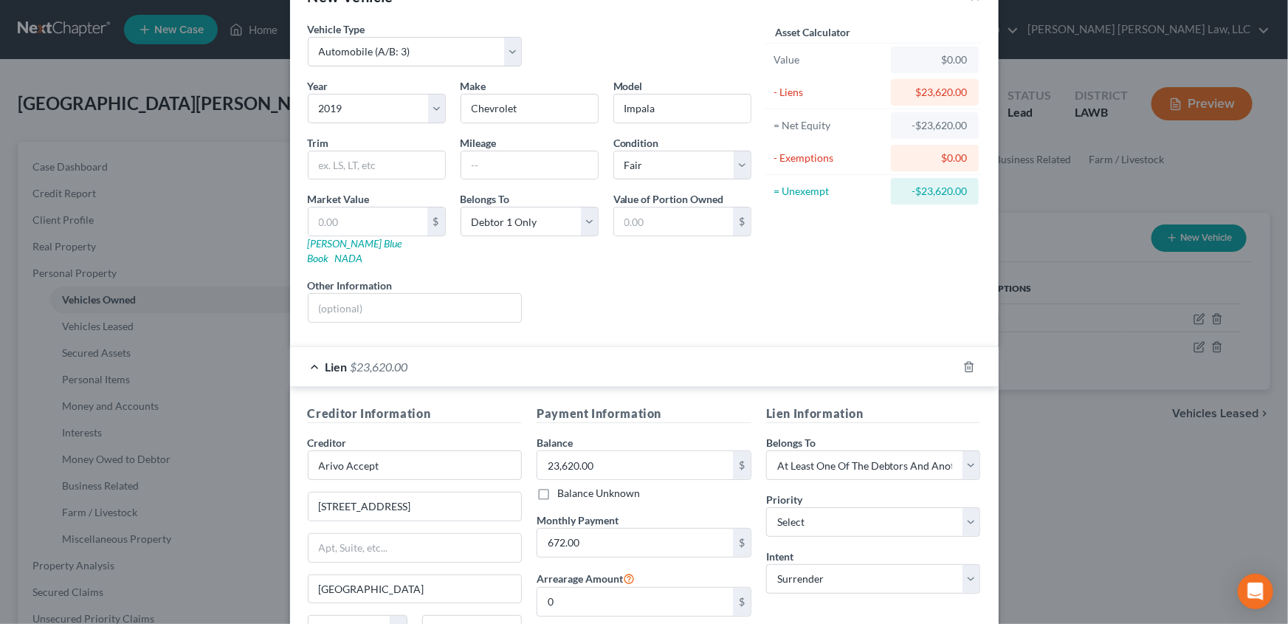
scroll to position [66, 0]
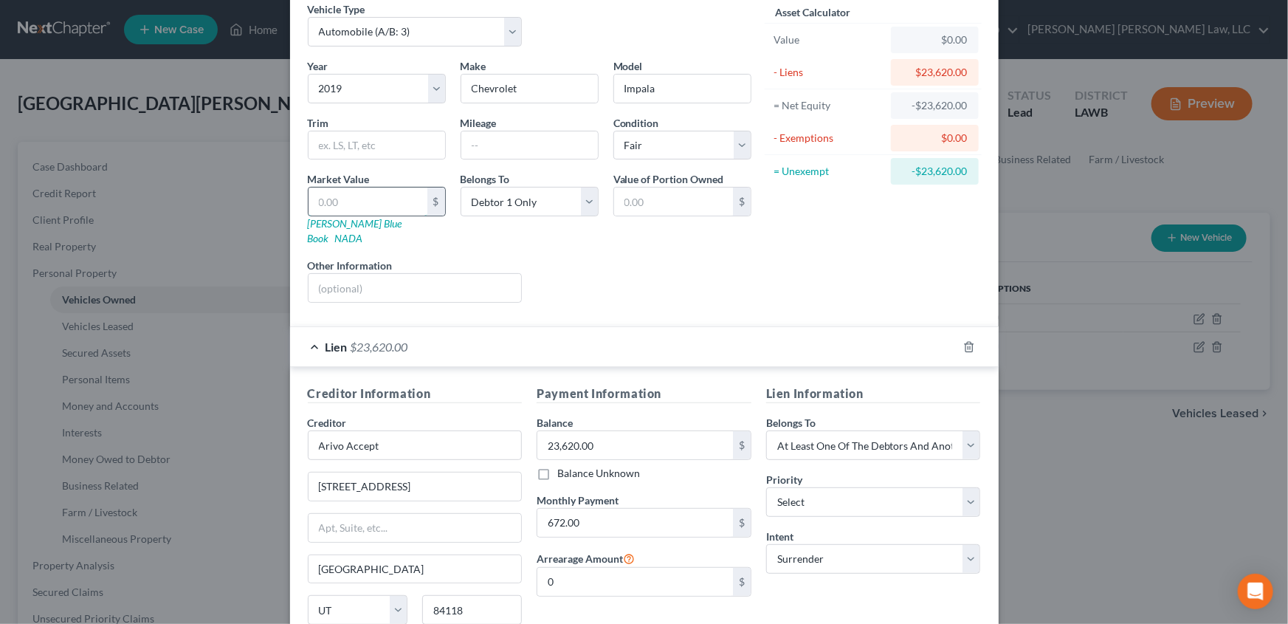
click at [343, 199] on input "text" at bounding box center [368, 201] width 119 height 28
type input "2"
type input "2.00"
type input "23"
type input "23.00"
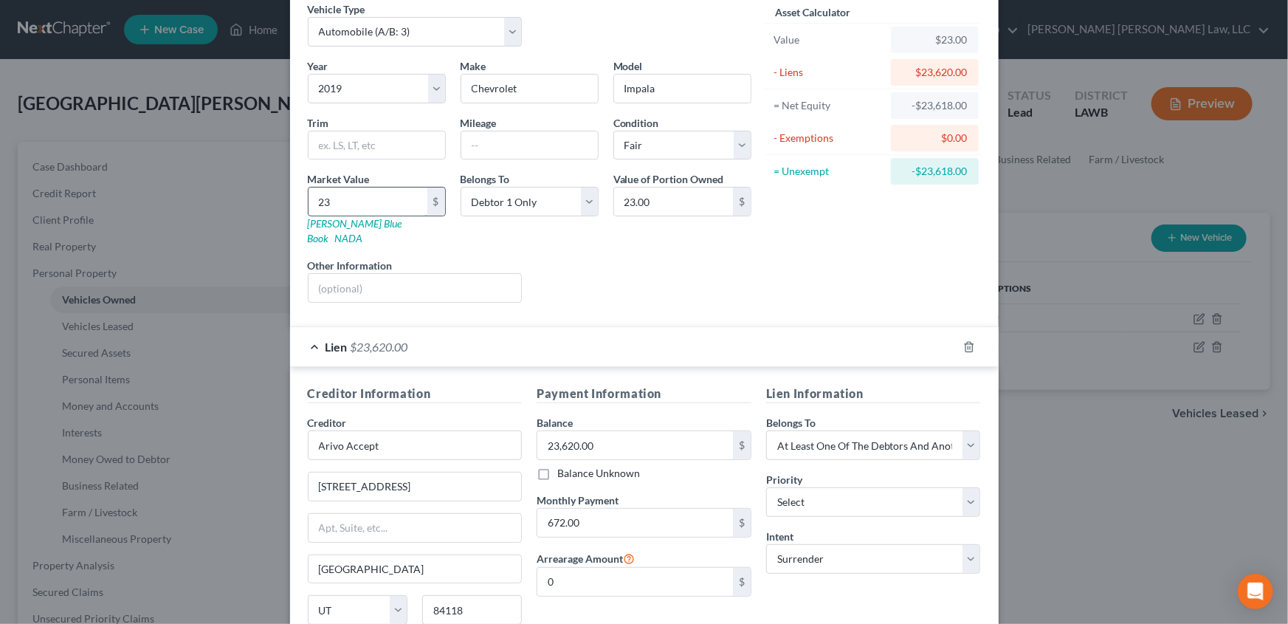
type input "236"
type input "236.00"
type input "2362"
type input "2,362.00"
type input "2,3620"
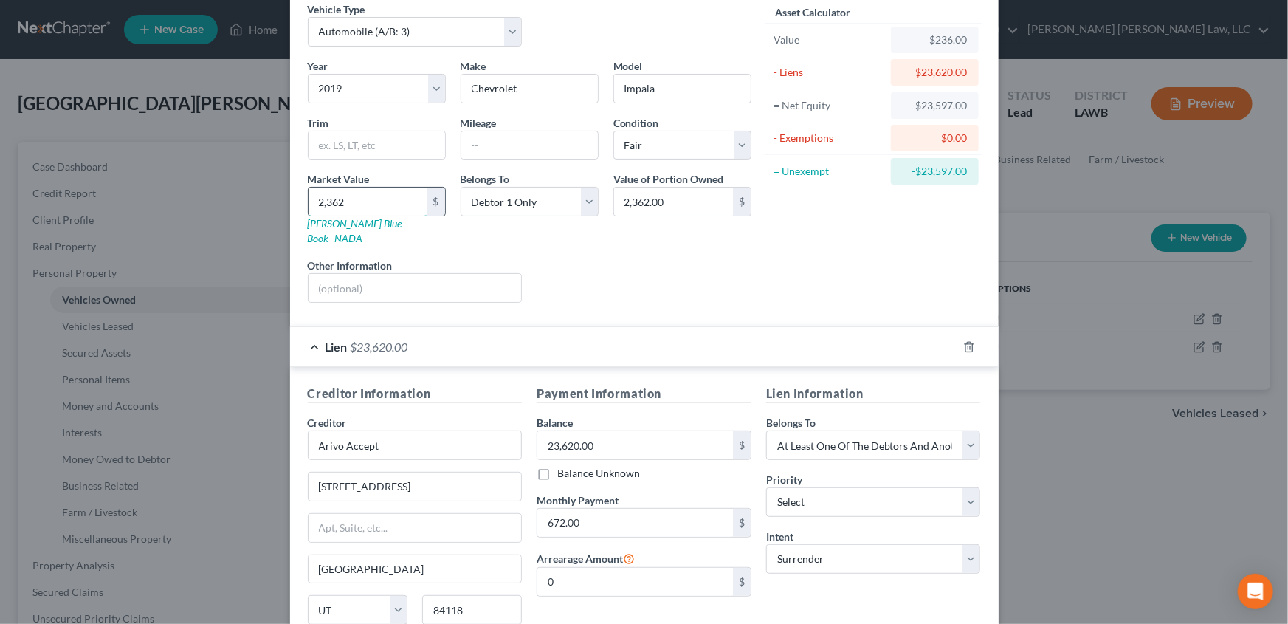
type input "23,620.00"
click at [479, 148] on input "text" at bounding box center [529, 145] width 137 height 28
type input "87500"
click at [322, 139] on input "text" at bounding box center [377, 145] width 137 height 28
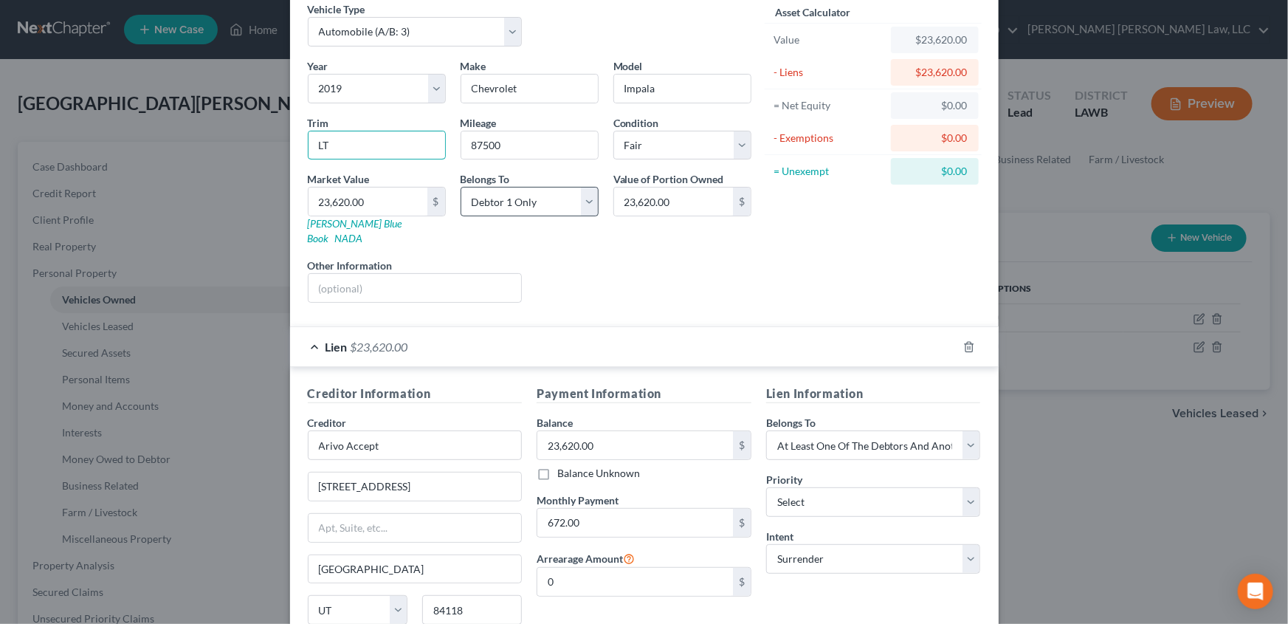
type input "LT"
drag, startPoint x: 585, startPoint y: 199, endPoint x: 592, endPoint y: 214, distance: 17.2
click at [585, 199] on select "Select Debtor 1 Only Debtor 2 Only Debtor 1 And Debtor 2 Only At Least One Of T…" at bounding box center [530, 202] width 138 height 30
select select "3"
click at [461, 187] on select "Select Debtor 1 Only Debtor 2 Only Debtor 1 And Debtor 2 Only At Least One Of T…" at bounding box center [530, 202] width 138 height 30
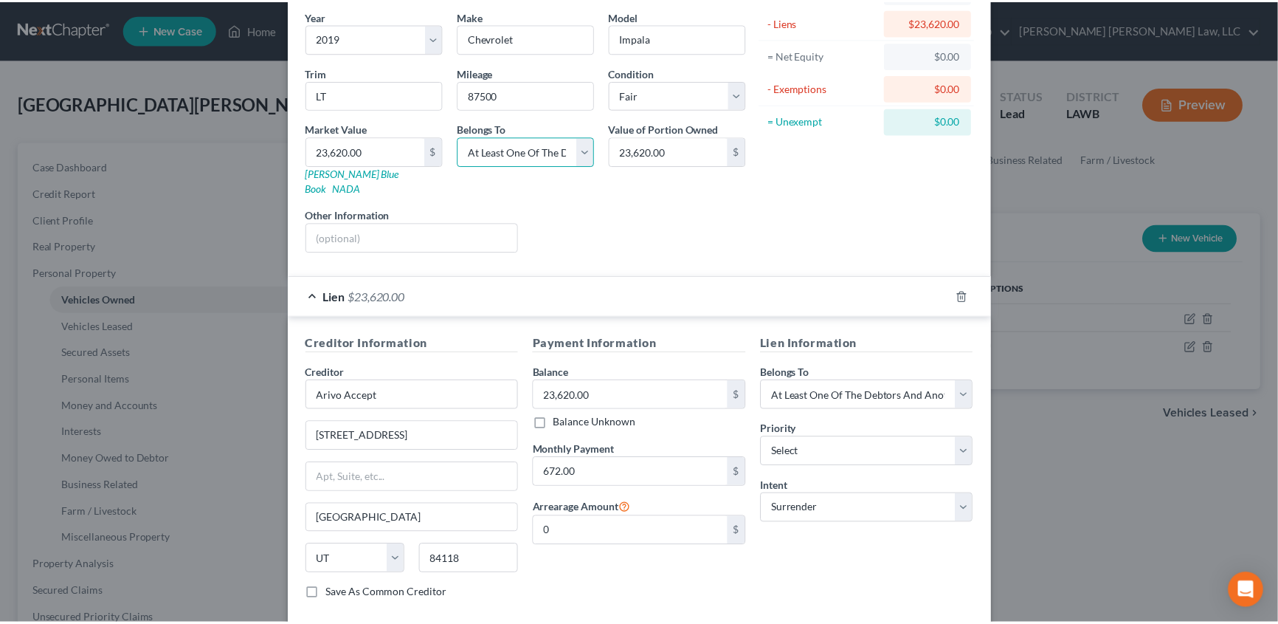
scroll to position [182, 0]
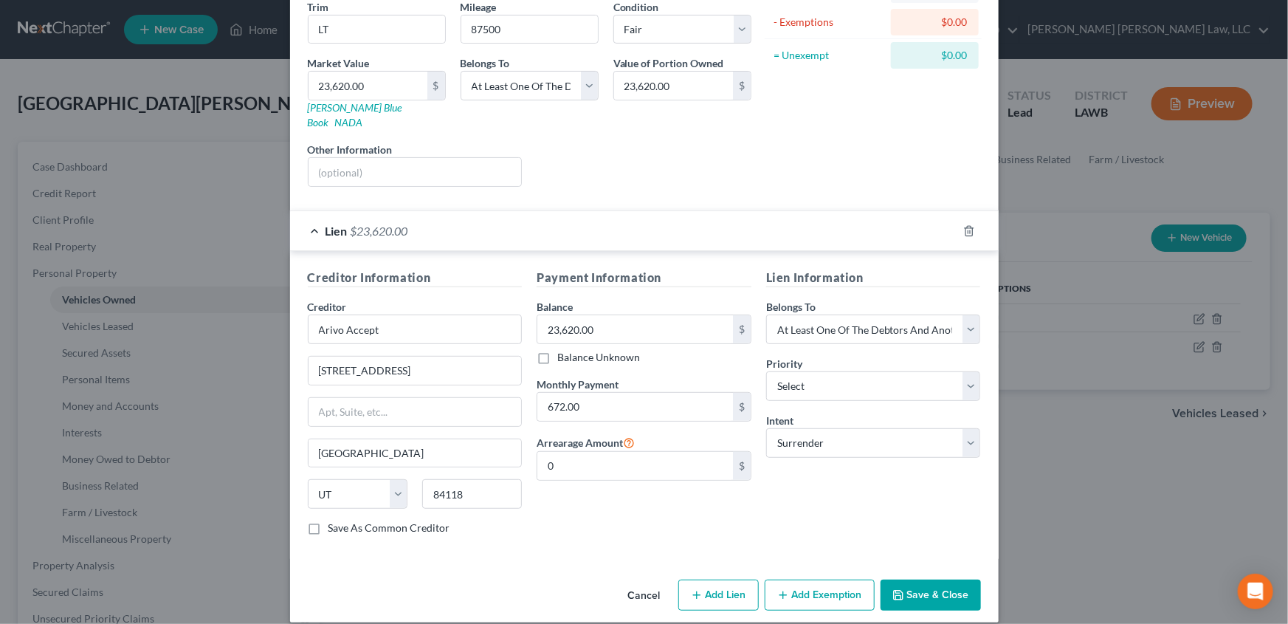
click at [909, 579] on button "Save & Close" at bounding box center [931, 594] width 100 height 31
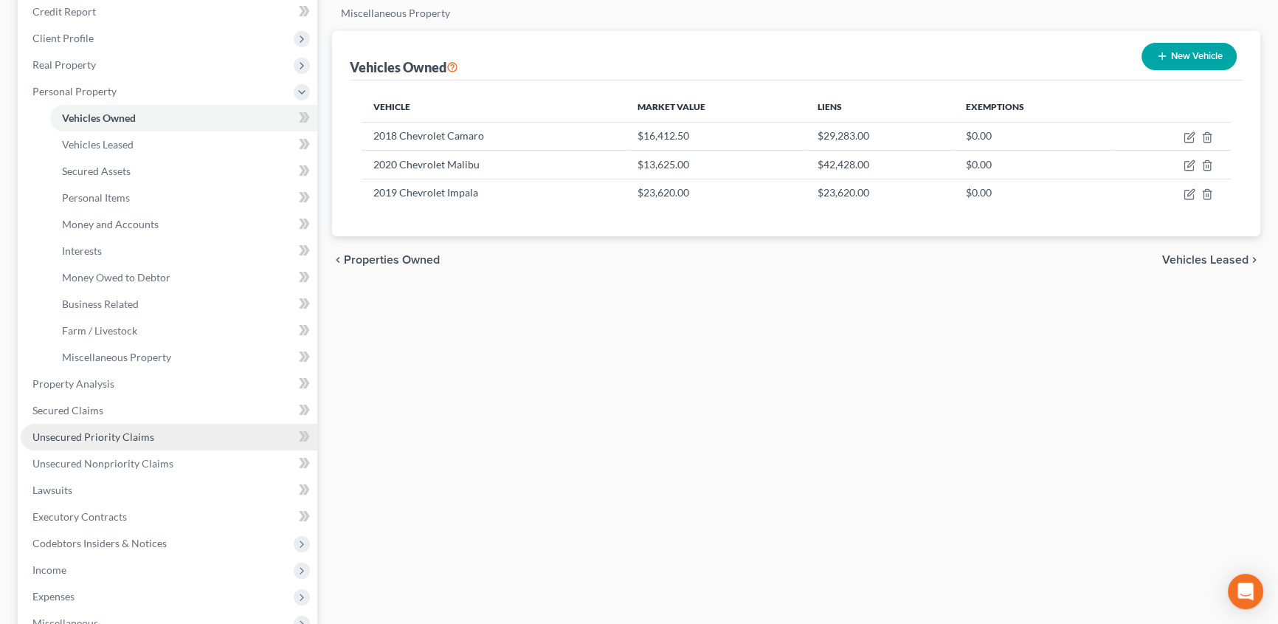
scroll to position [201, 0]
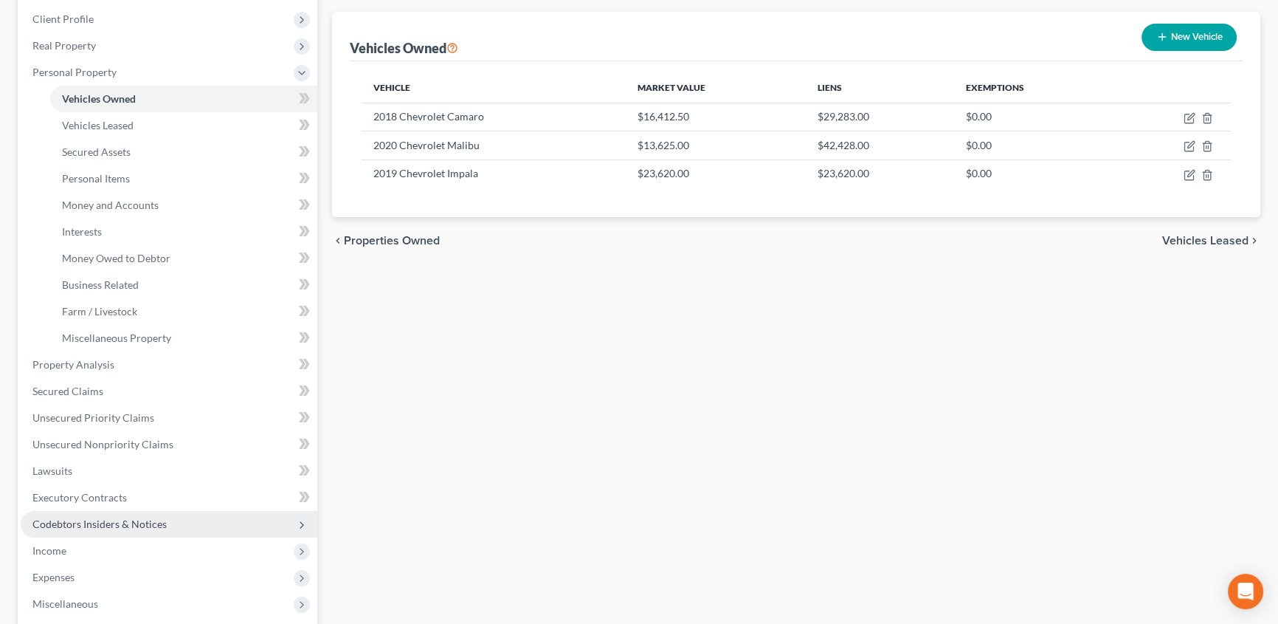
click at [66, 520] on span "Codebtors Insiders & Notices" at bounding box center [99, 523] width 134 height 13
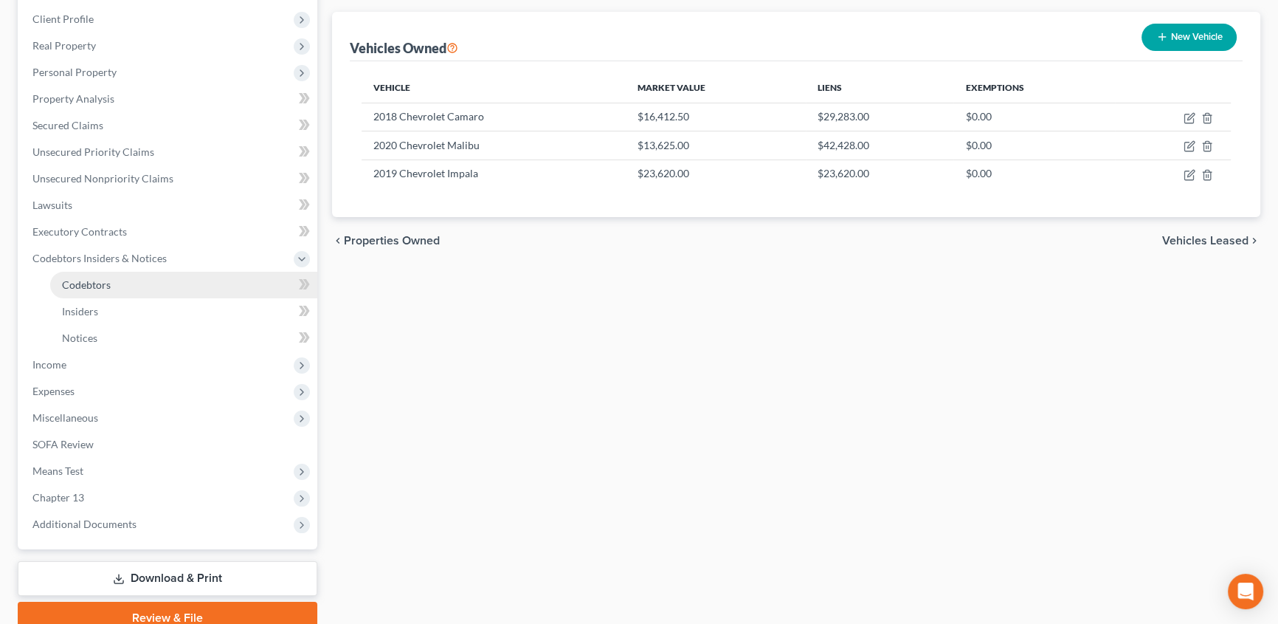
click at [101, 278] on span "Codebtors" at bounding box center [86, 284] width 49 height 13
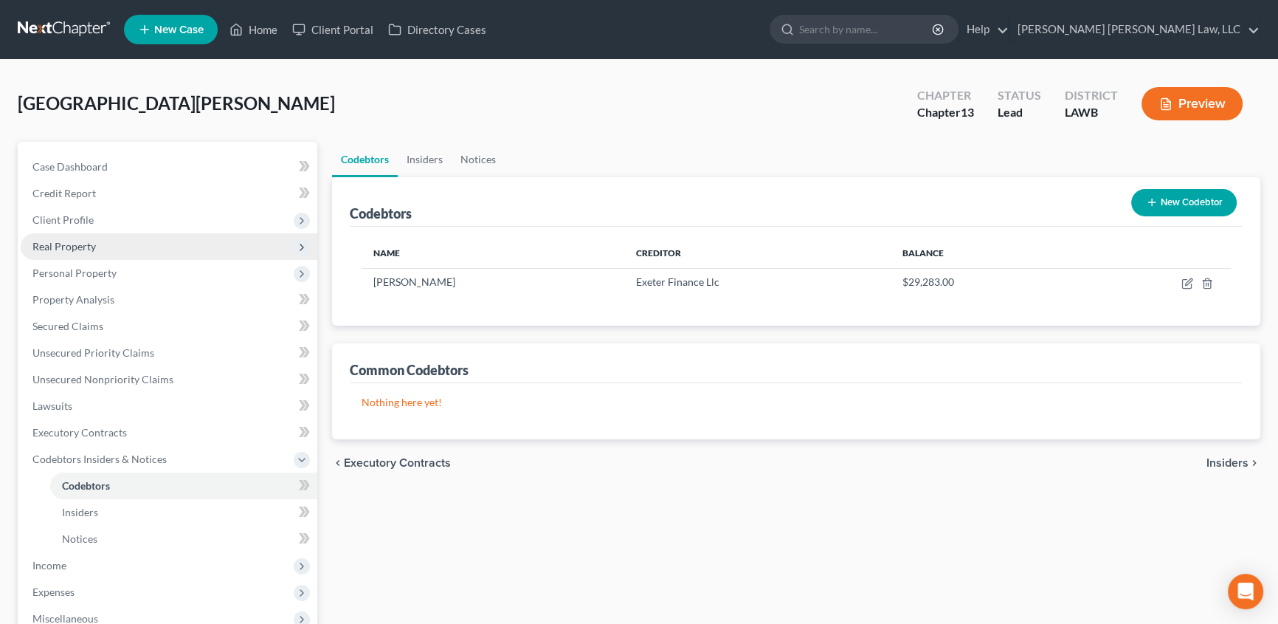
drag, startPoint x: 80, startPoint y: 213, endPoint x: 147, endPoint y: 251, distance: 76.4
click at [80, 213] on span "Client Profile" at bounding box center [62, 219] width 61 height 13
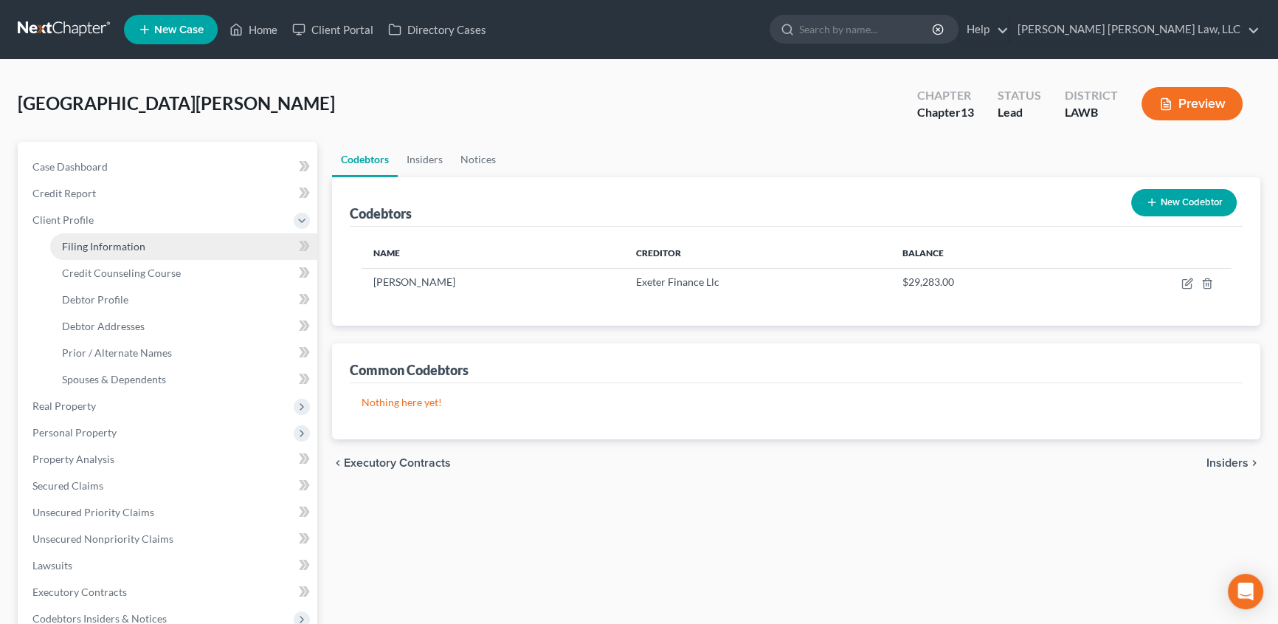
click at [120, 251] on link "Filing Information" at bounding box center [183, 246] width 267 height 27
select select "1"
select select "0"
select select "3"
select select "36"
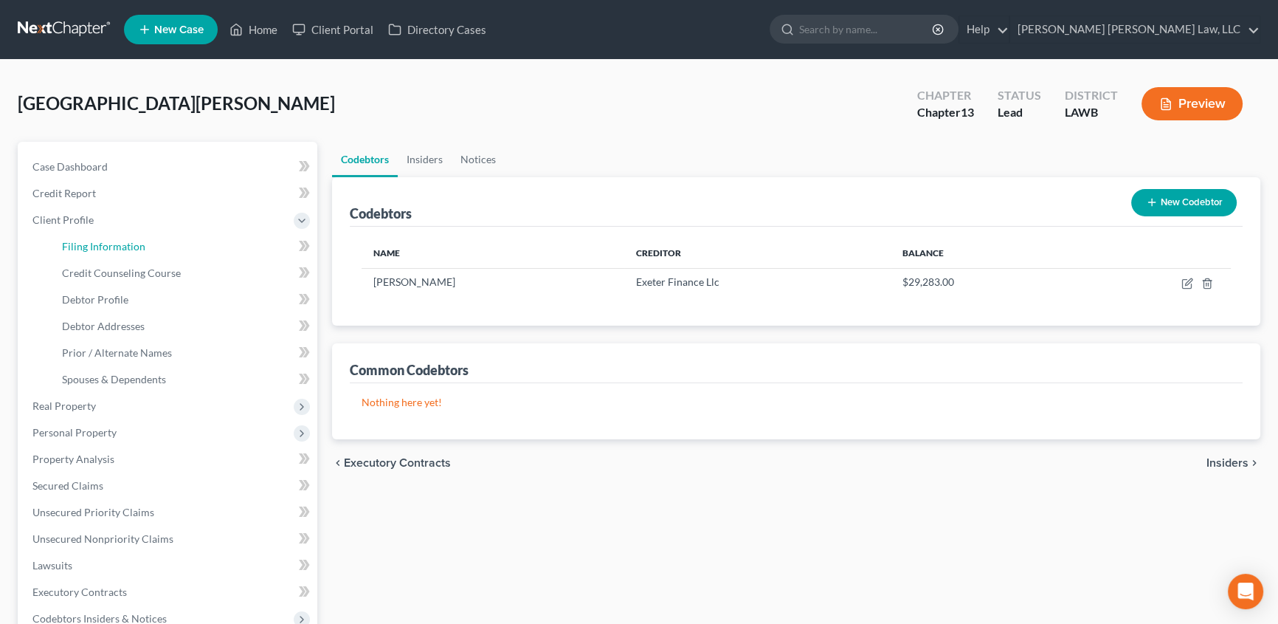
select select "0"
select select "19"
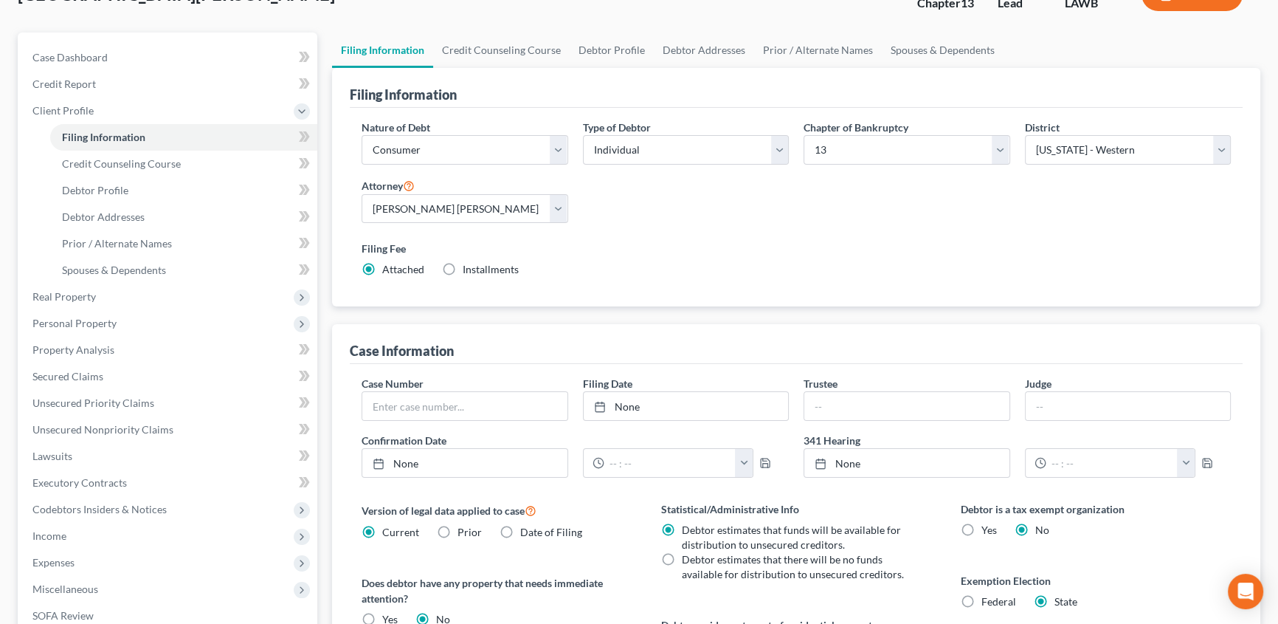
scroll to position [66, 0]
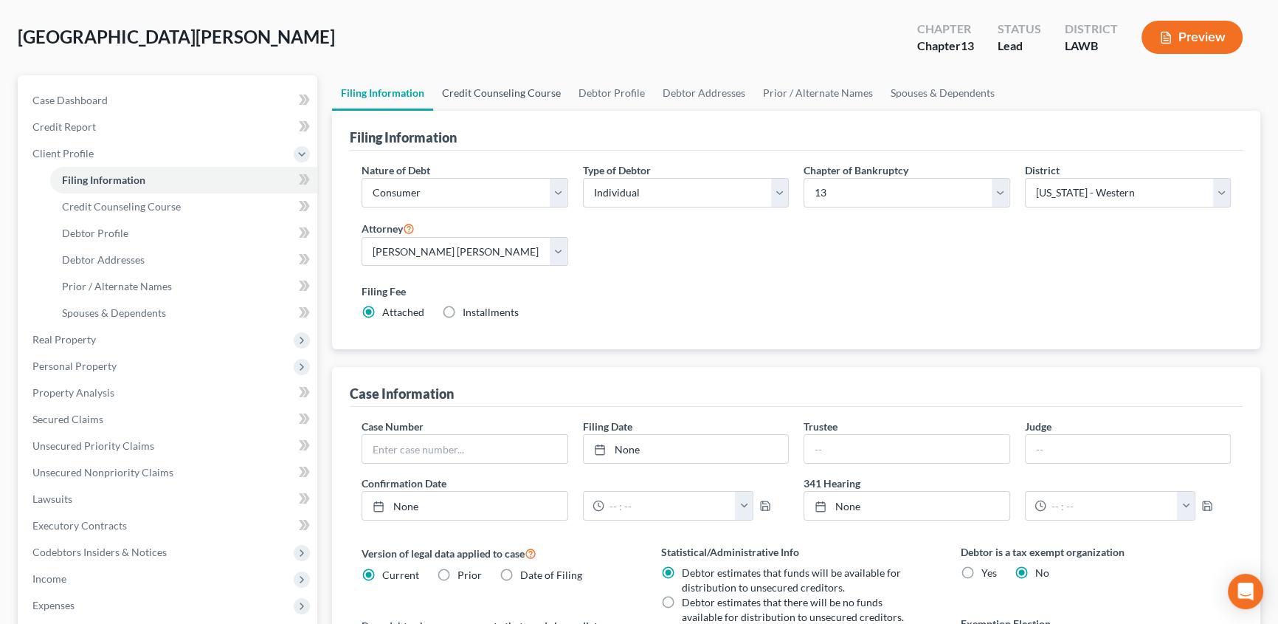
click at [509, 89] on link "Credit Counseling Course" at bounding box center [501, 92] width 137 height 35
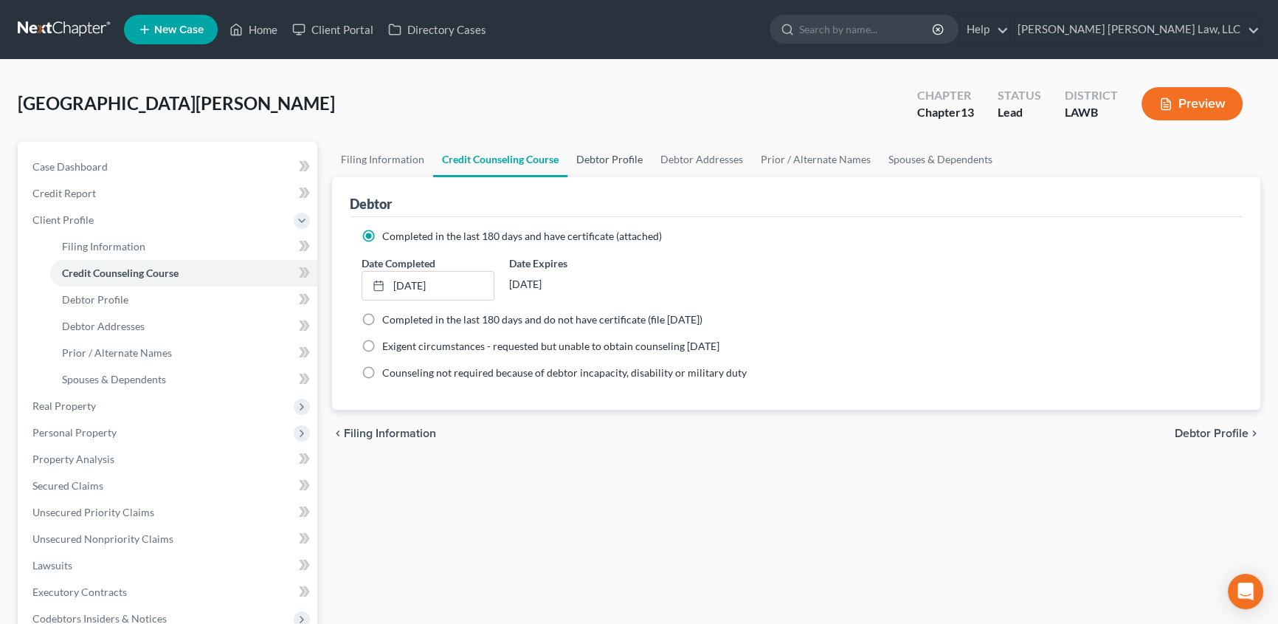
click at [616, 159] on link "Debtor Profile" at bounding box center [610, 159] width 84 height 35
select select "0"
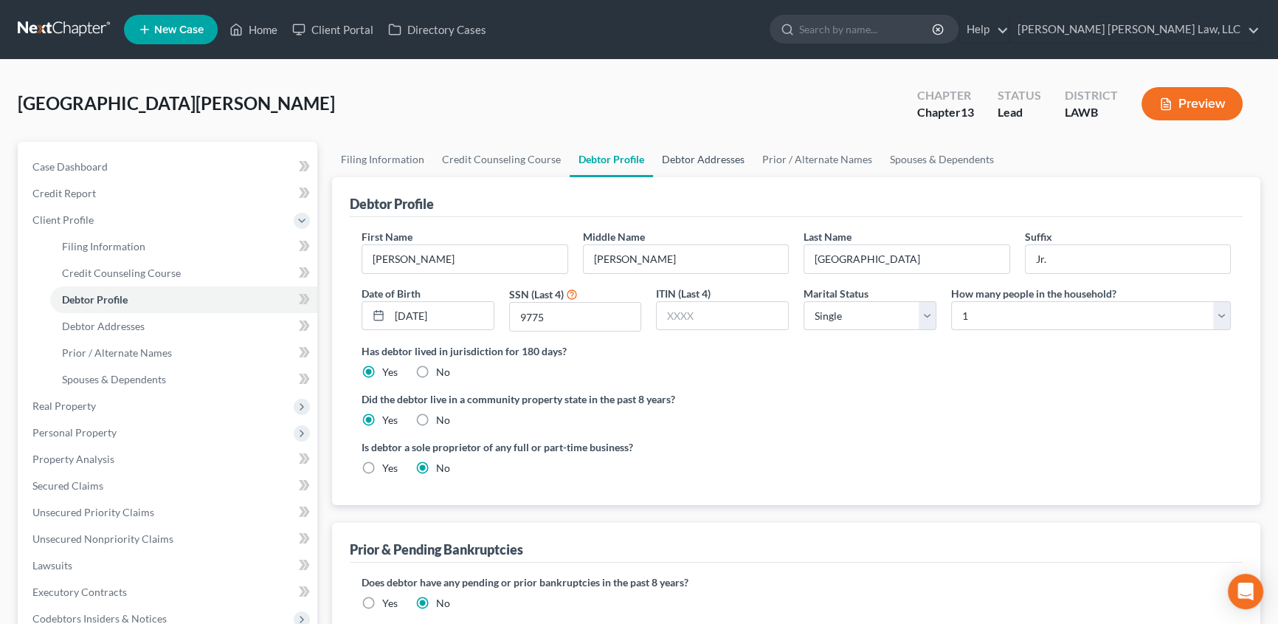
click at [704, 164] on link "Debtor Addresses" at bounding box center [703, 159] width 100 height 35
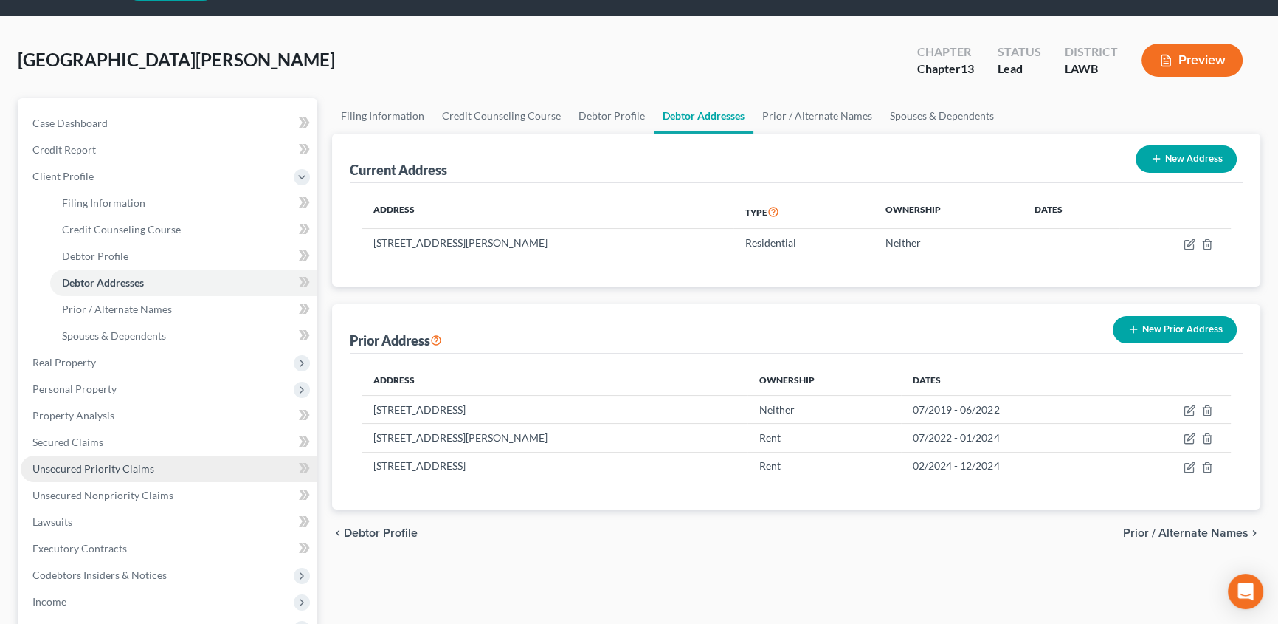
scroll to position [66, 0]
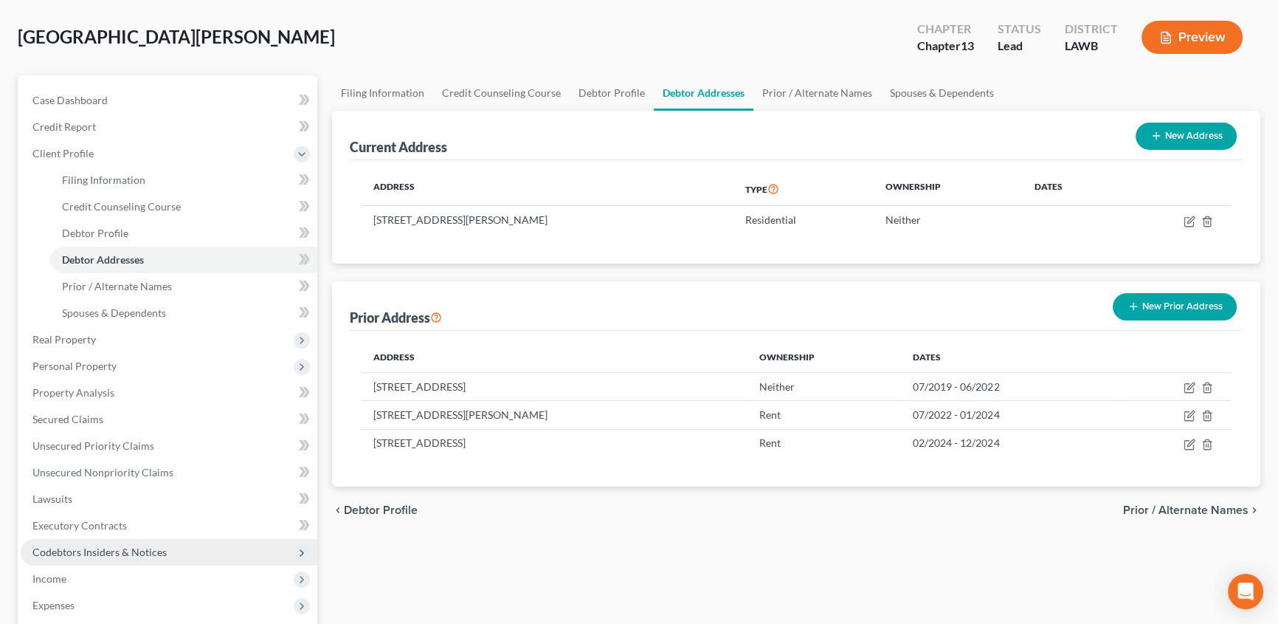
click at [94, 546] on span "Codebtors Insiders & Notices" at bounding box center [99, 552] width 134 height 13
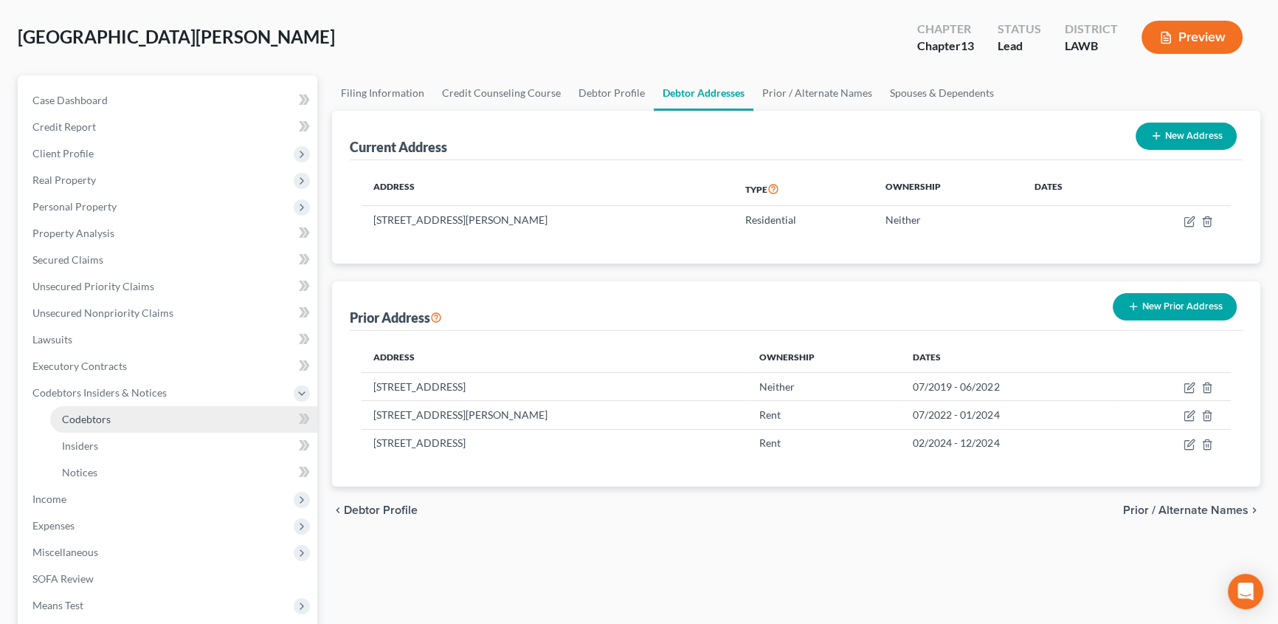
click at [87, 419] on span "Codebtors" at bounding box center [86, 419] width 49 height 13
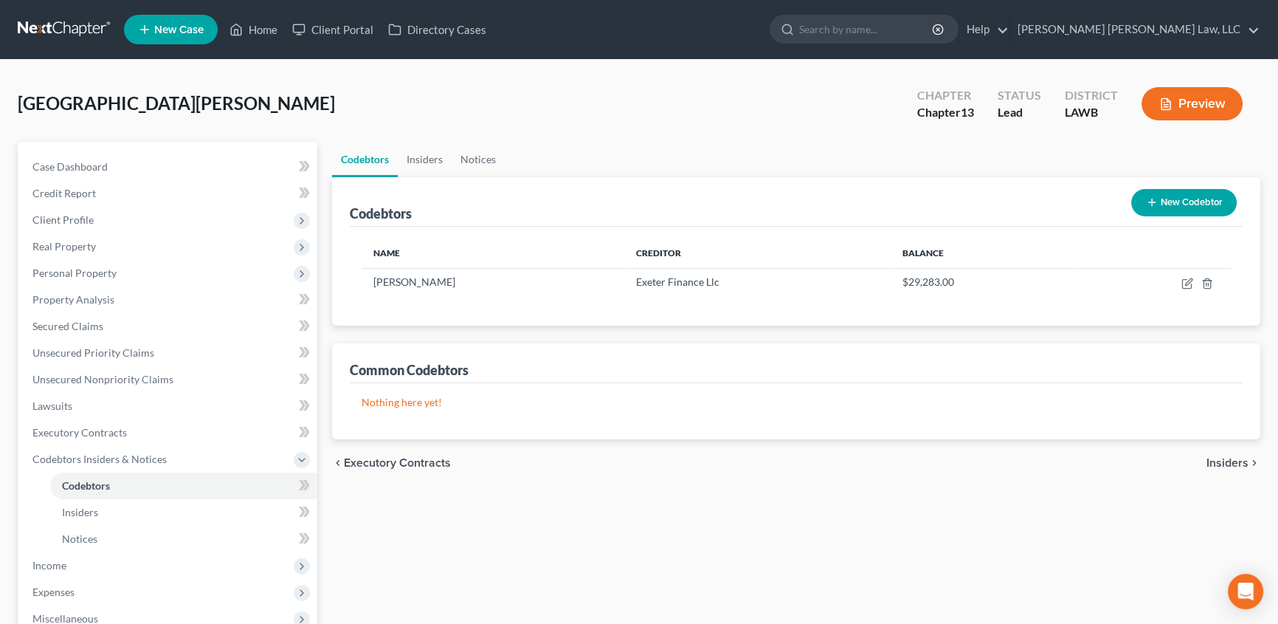
click at [1183, 199] on button "New Codebtor" at bounding box center [1185, 202] width 106 height 27
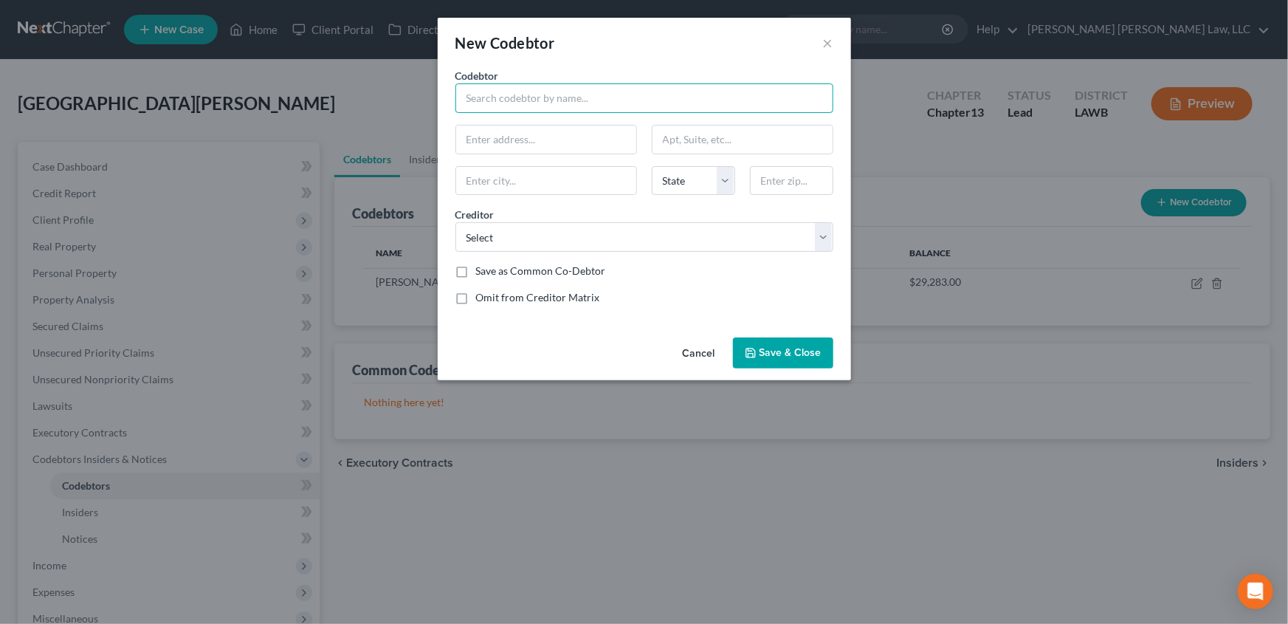
click at [498, 92] on input "text" at bounding box center [644, 98] width 378 height 30
type input "[PERSON_NAME]"
type input "[STREET_ADDRESS]"
type input "71203"
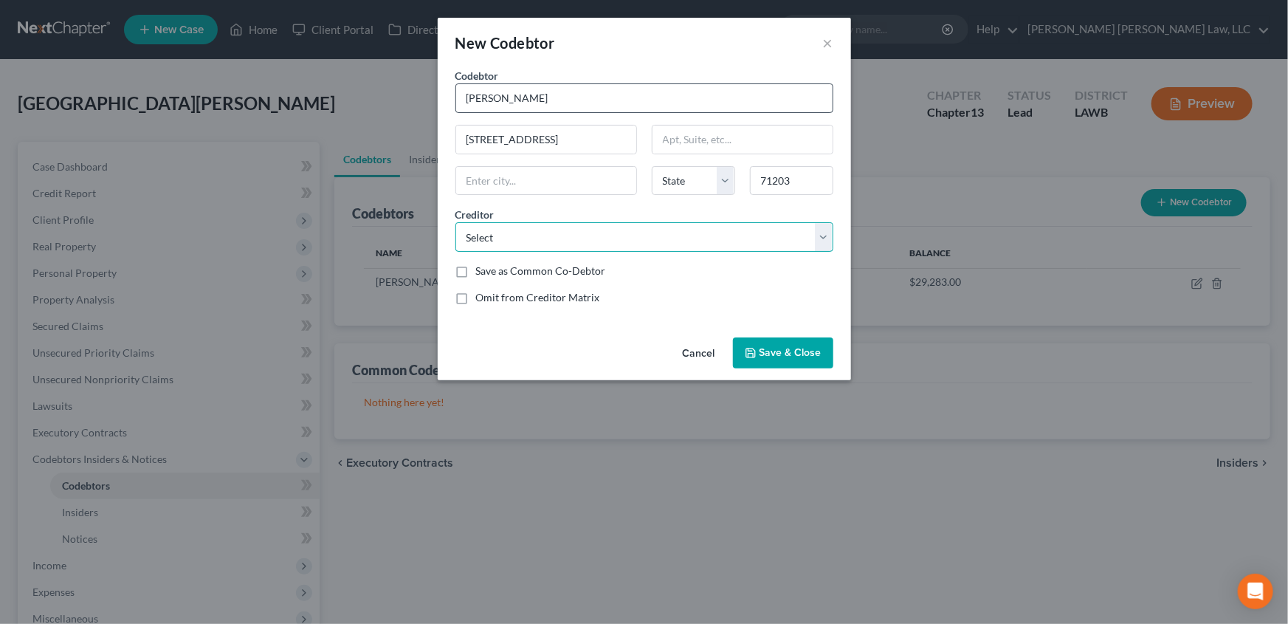
type input "Monroe"
select select "19"
click at [495, 234] on select "Select Exeter Finance Llc Cdr Genesis Capital One Bank Usa National Credit Syst…" at bounding box center [644, 237] width 378 height 30
select select "6"
click at [455, 222] on select "Select Exeter Finance Llc Cdr Genesis Capital One Bank Usa National Credit Syst…" at bounding box center [644, 237] width 378 height 30
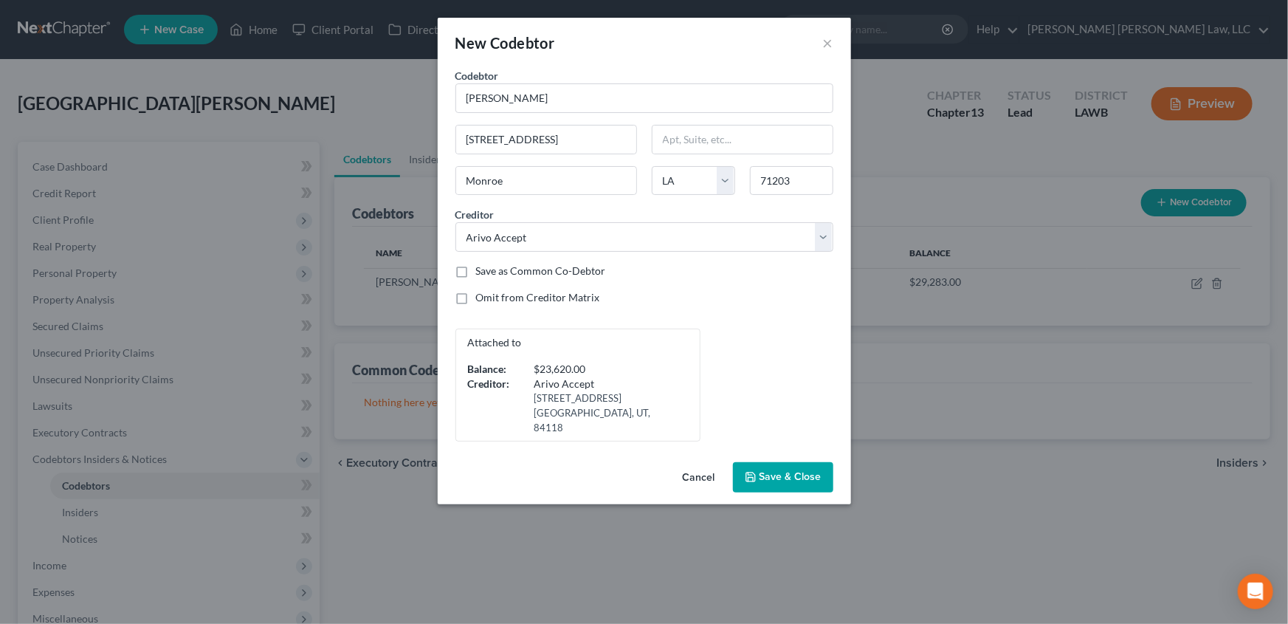
drag, startPoint x: 769, startPoint y: 465, endPoint x: 317, endPoint y: 320, distance: 474.6
click at [769, 471] on span "Save & Close" at bounding box center [791, 477] width 62 height 13
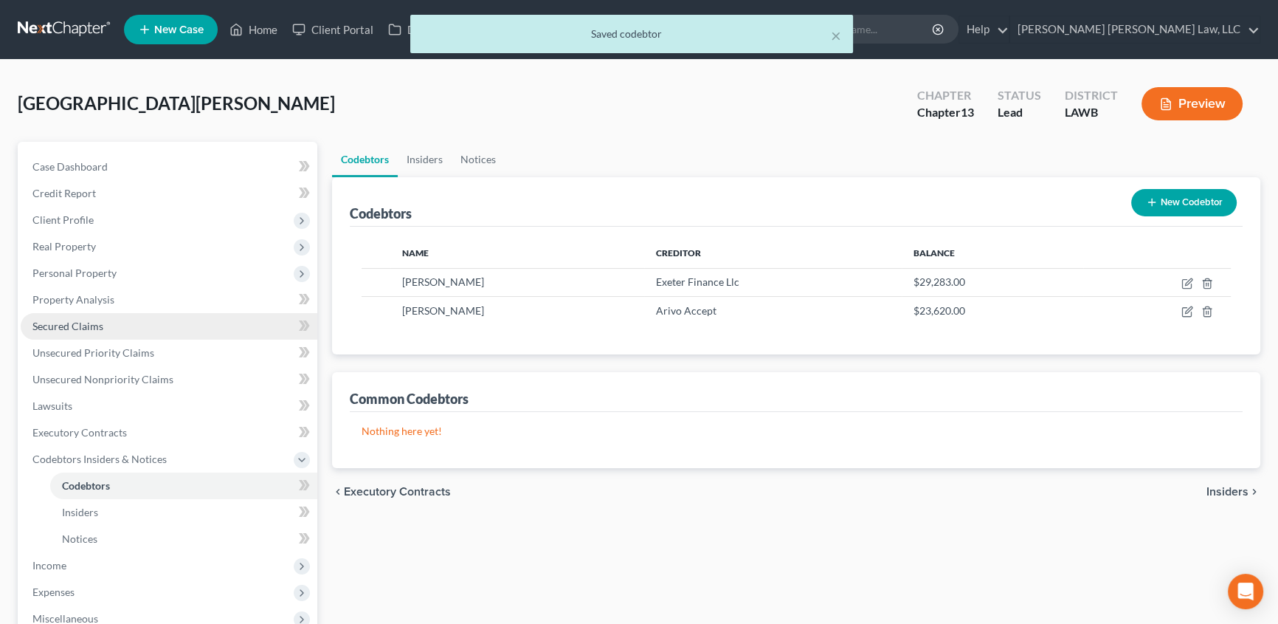
click at [83, 324] on span "Secured Claims" at bounding box center [67, 326] width 71 height 13
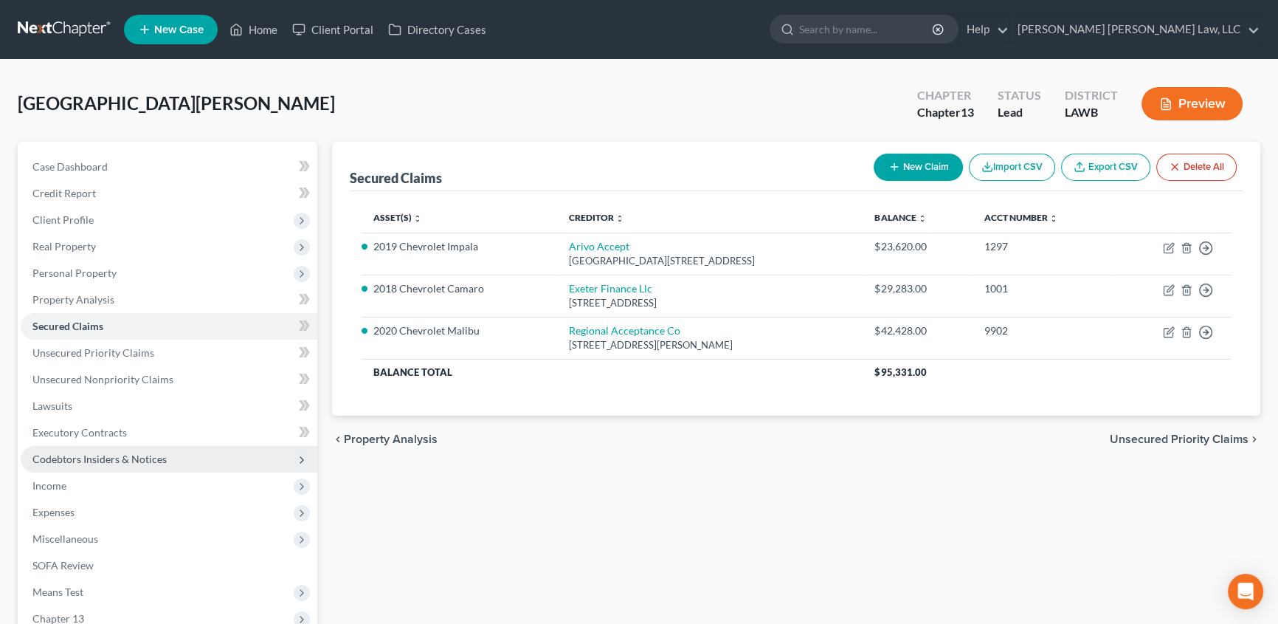
click at [78, 455] on span "Codebtors Insiders & Notices" at bounding box center [99, 458] width 134 height 13
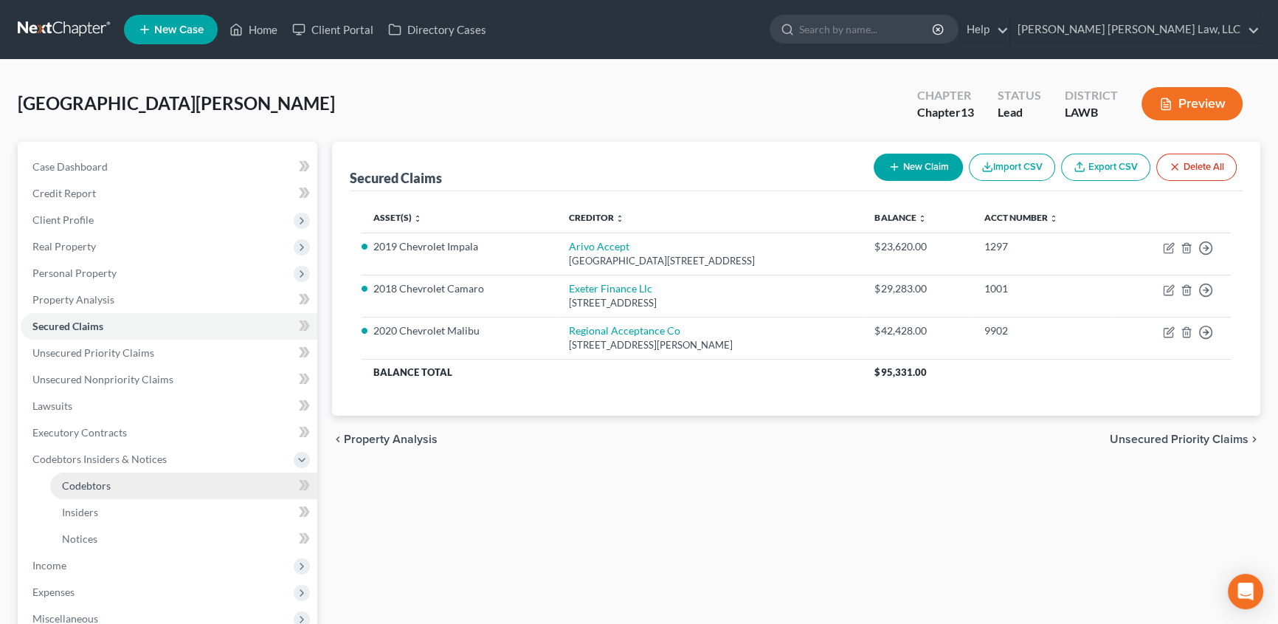
click at [103, 477] on link "Codebtors" at bounding box center [183, 485] width 267 height 27
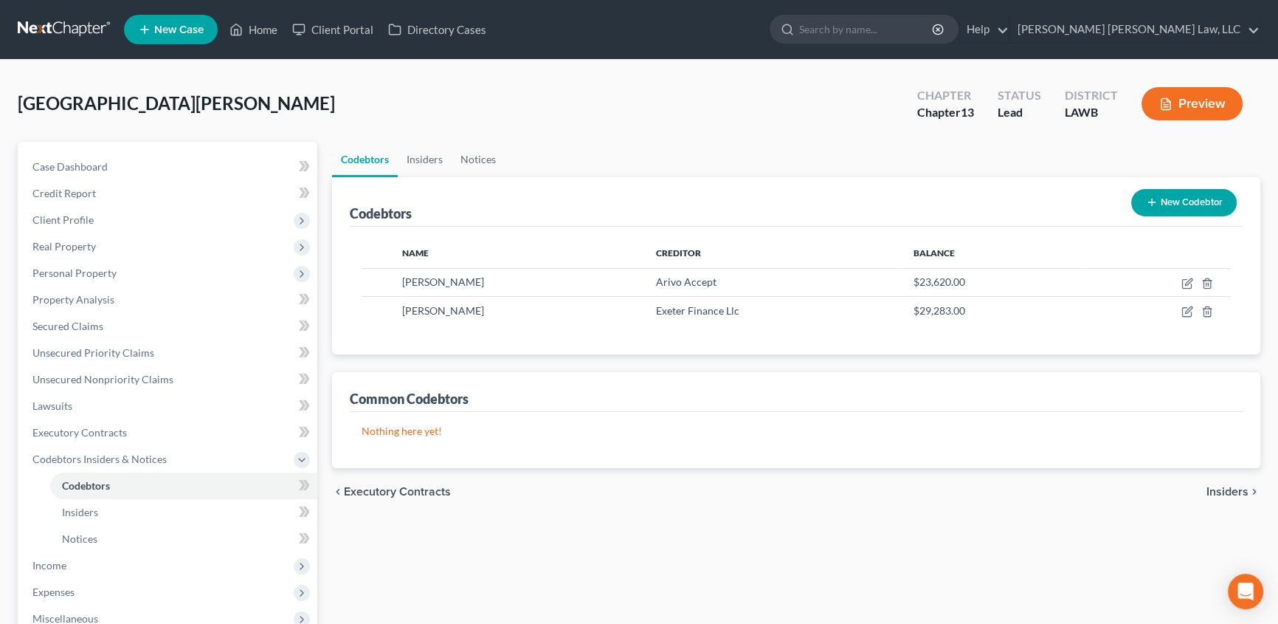
click at [1183, 199] on button "New Codebtor" at bounding box center [1185, 202] width 106 height 27
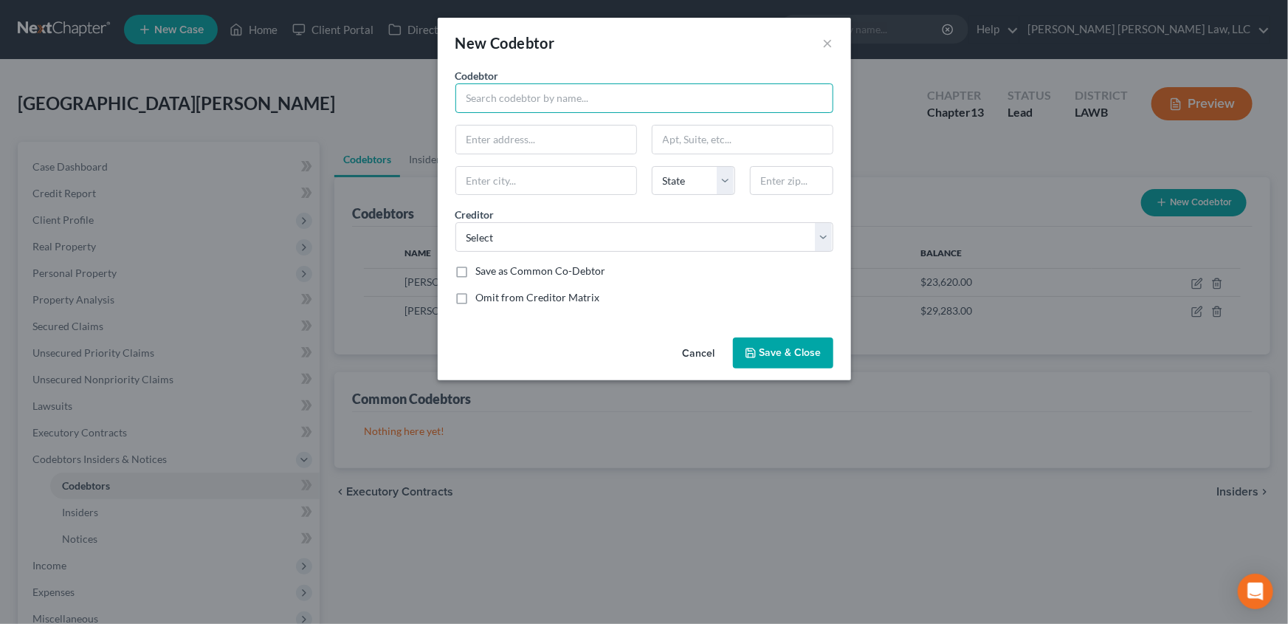
click at [494, 100] on input "text" at bounding box center [644, 98] width 378 height 30
type input "[PERSON_NAME]"
type input "[STREET_ADDRESS]"
click at [796, 183] on input "text" at bounding box center [791, 181] width 83 height 30
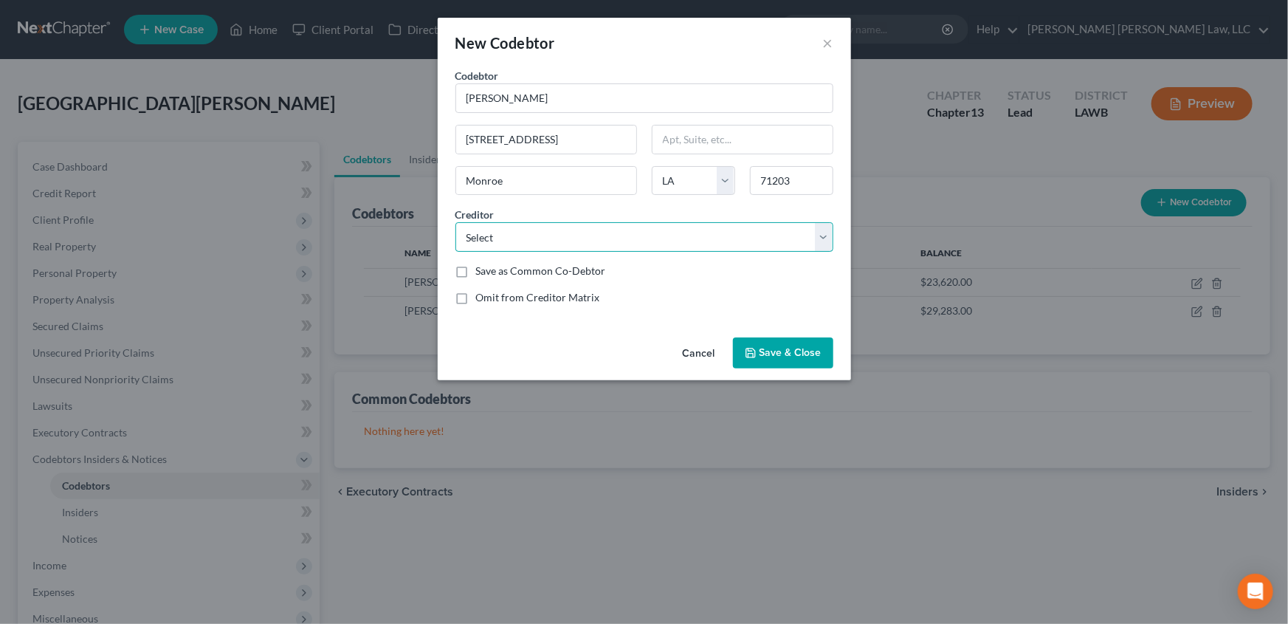
click at [585, 237] on select "Select Exeter Finance Llc Cdr Genesis Capital One Bank Usa National Credit Syst…" at bounding box center [644, 237] width 378 height 30
click at [455, 222] on select "Select Exeter Finance Llc Cdr Genesis Capital One Bank Usa National Credit Syst…" at bounding box center [644, 237] width 378 height 30
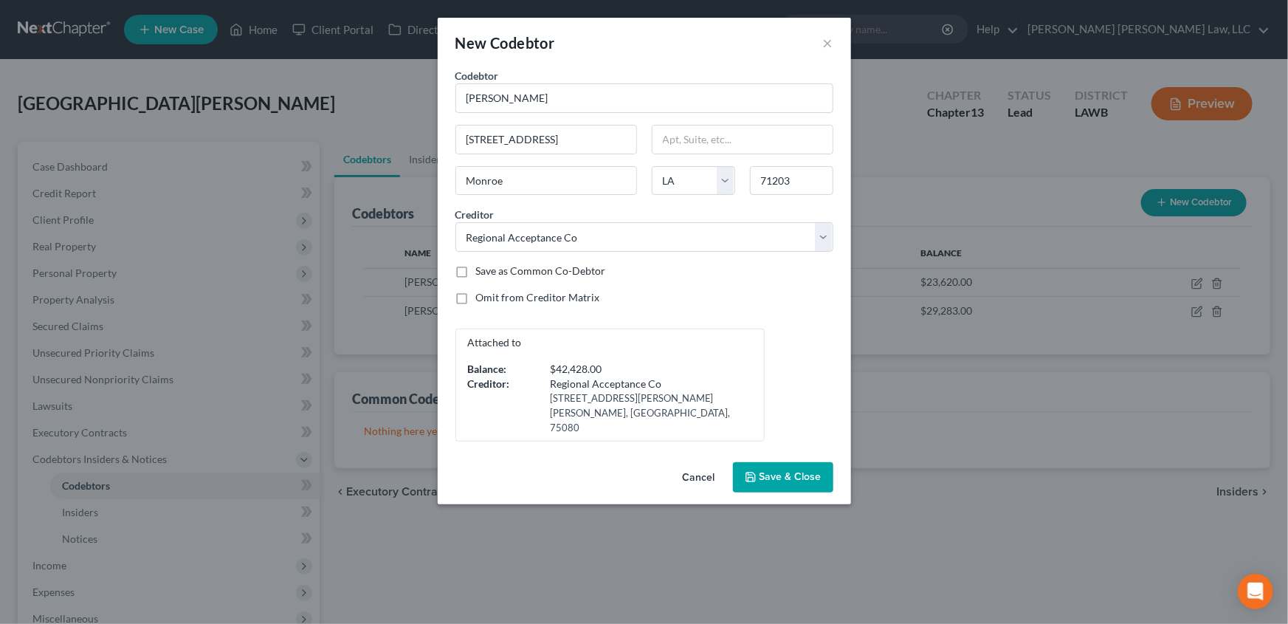
click at [763, 462] on button "Save & Close" at bounding box center [783, 477] width 100 height 31
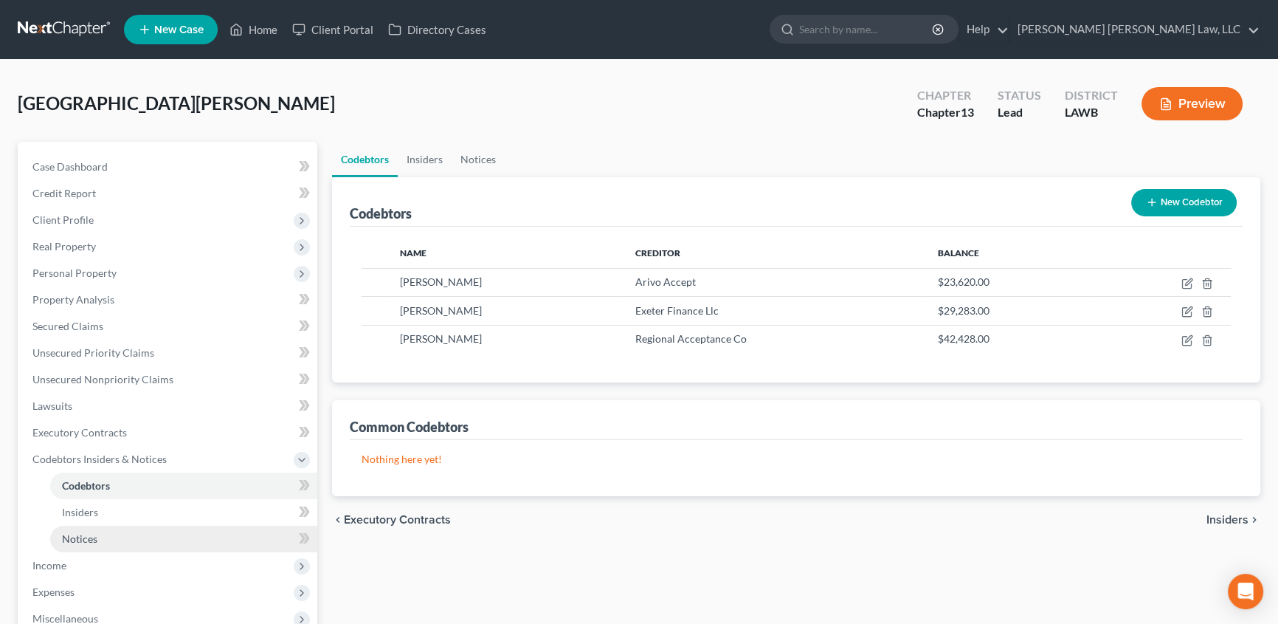
click at [80, 534] on span "Notices" at bounding box center [79, 538] width 35 height 13
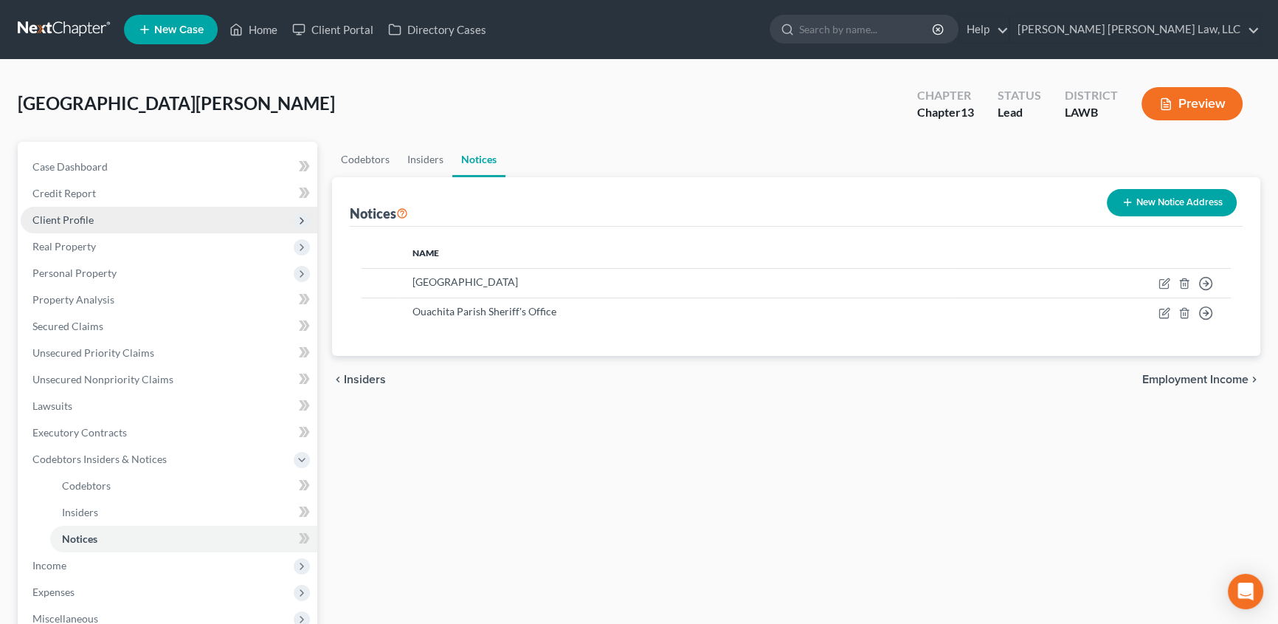
click at [79, 219] on span "Client Profile" at bounding box center [62, 219] width 61 height 13
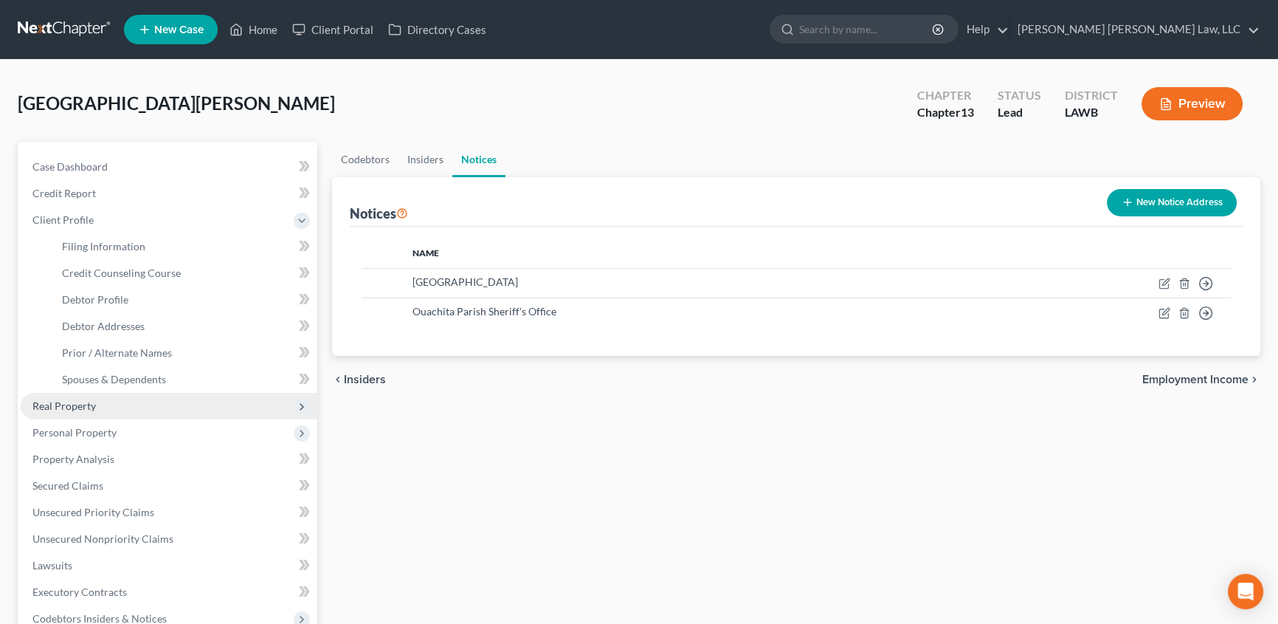
click at [64, 410] on span "Real Property" at bounding box center [63, 405] width 63 height 13
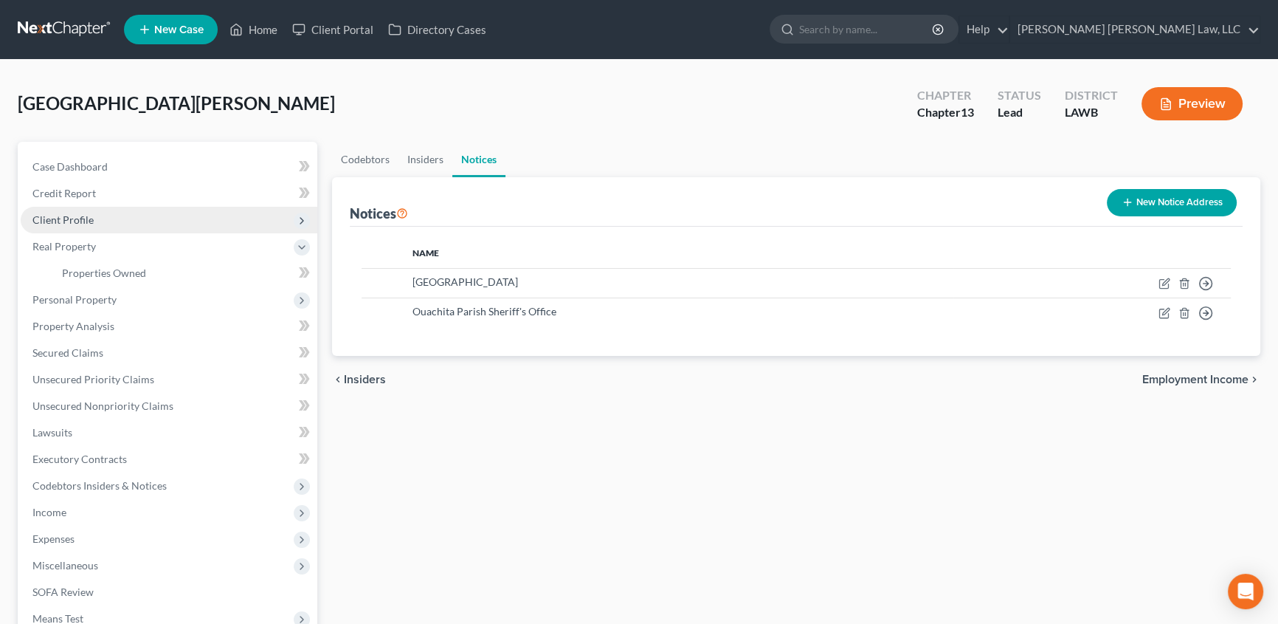
click at [88, 215] on span "Client Profile" at bounding box center [62, 219] width 61 height 13
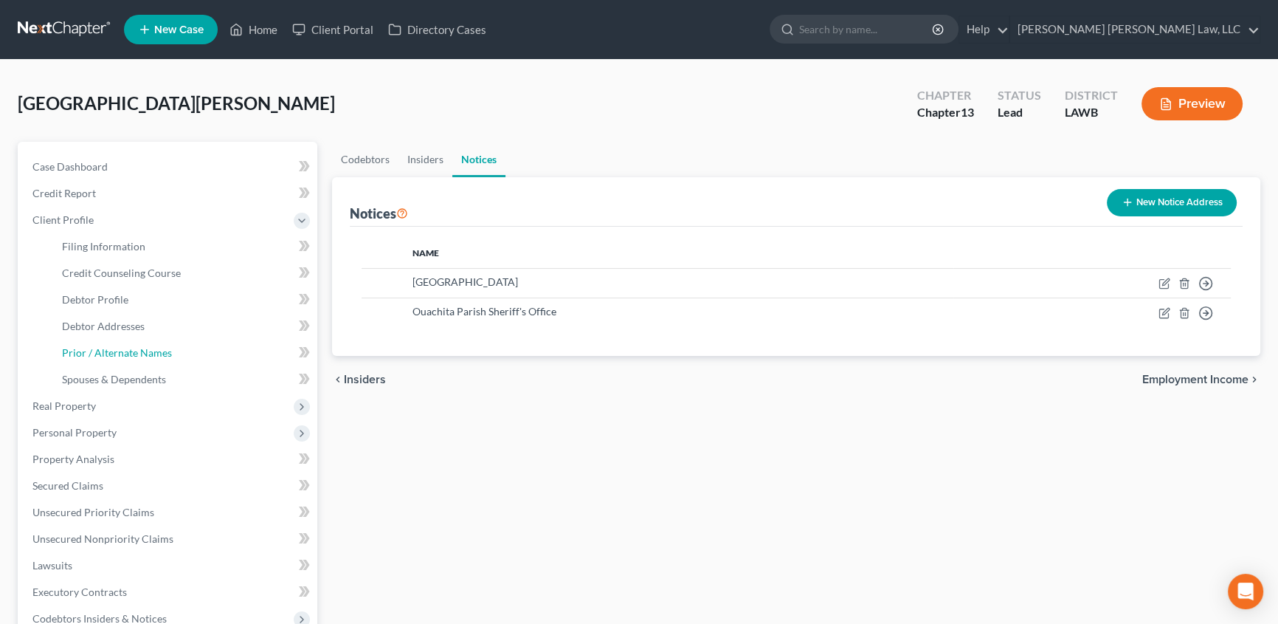
click at [114, 352] on span "Prior / Alternate Names" at bounding box center [117, 352] width 110 height 13
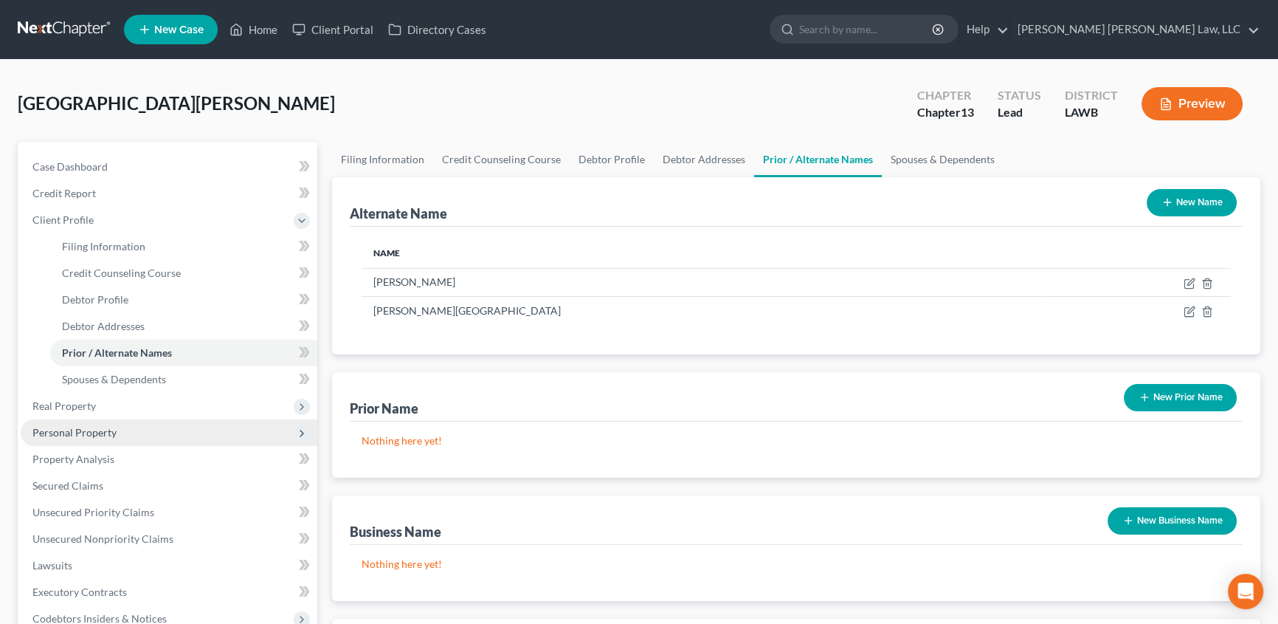
click at [54, 437] on span "Personal Property" at bounding box center [169, 432] width 297 height 27
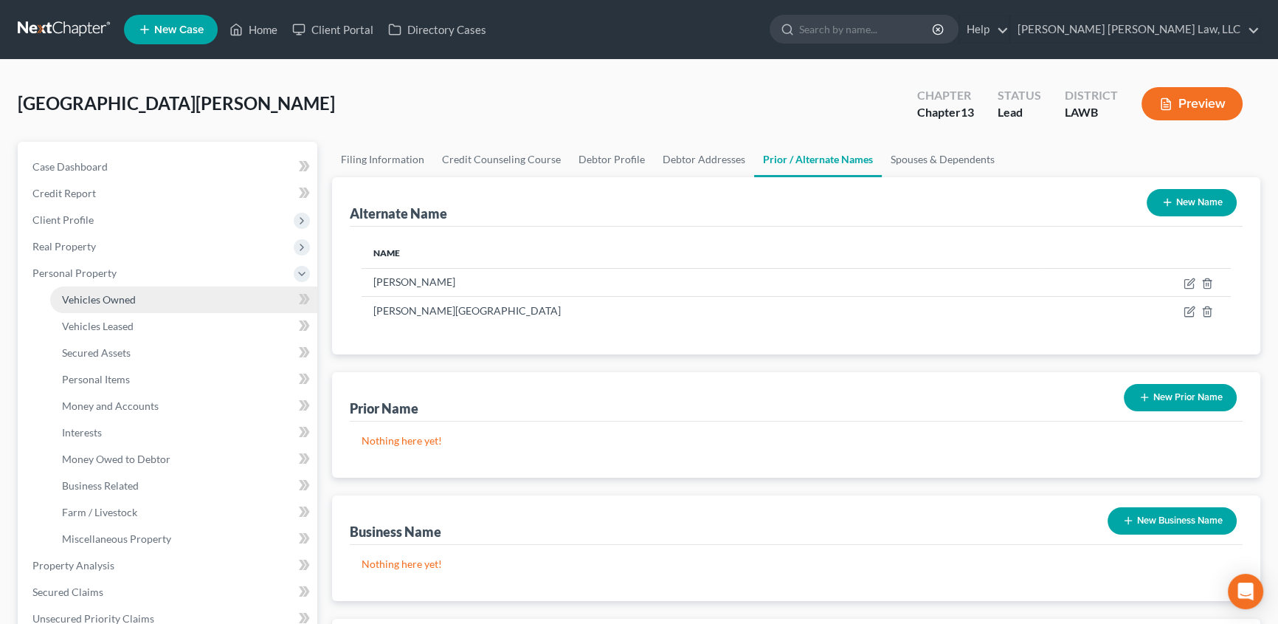
click at [88, 293] on span "Vehicles Owned" at bounding box center [99, 299] width 74 height 13
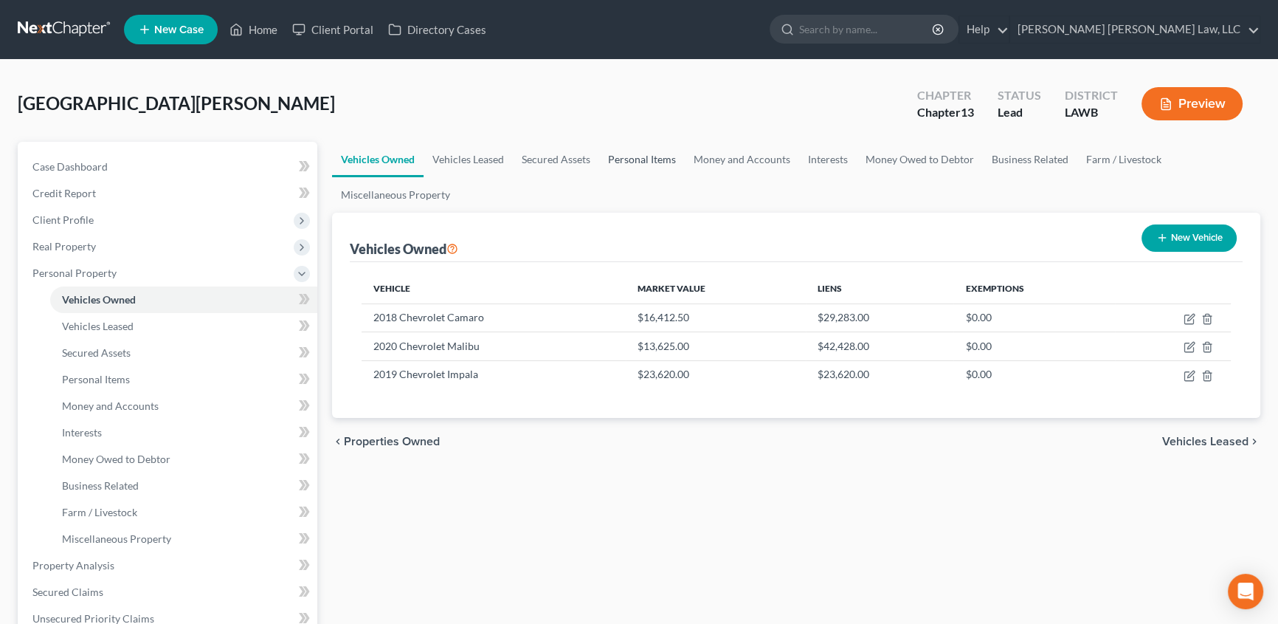
click at [647, 155] on link "Personal Items" at bounding box center [642, 159] width 86 height 35
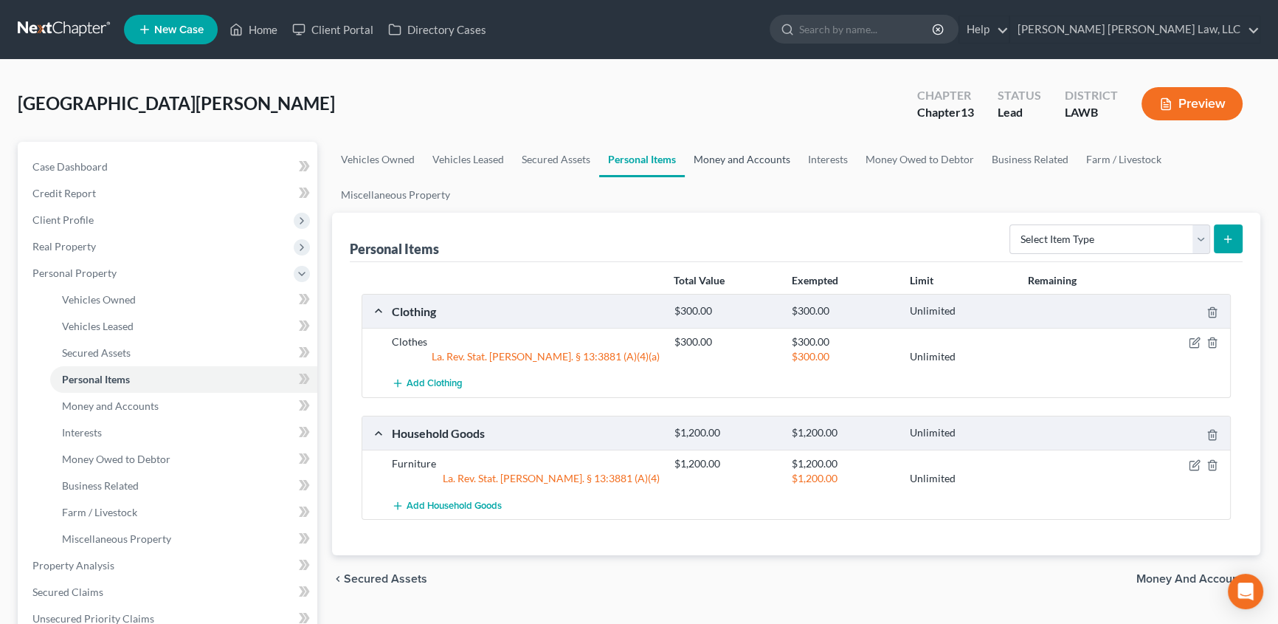
click at [754, 155] on link "Money and Accounts" at bounding box center [742, 159] width 114 height 35
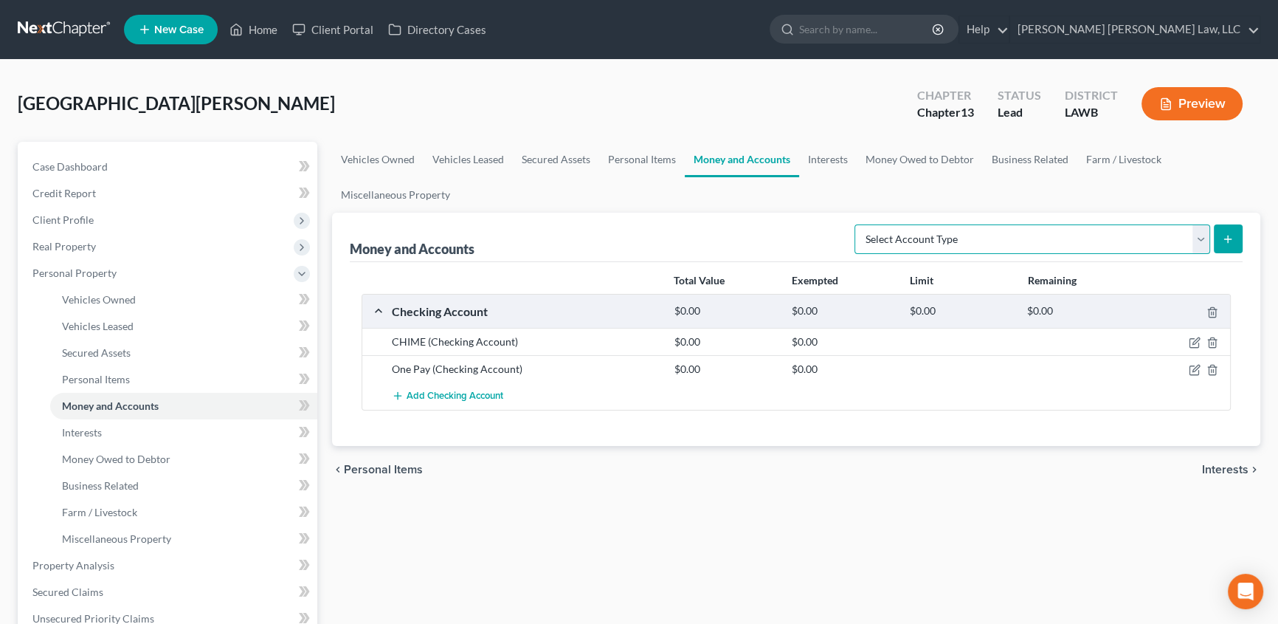
click at [1202, 239] on select "Select Account Type Brokerage (A/B: 18, SOFA: 20) Cash on Hand (A/B: 16) Certif…" at bounding box center [1033, 239] width 356 height 30
click at [859, 224] on select "Select Account Type Brokerage (A/B: 18, SOFA: 20) Cash on Hand (A/B: 16) Certif…" at bounding box center [1033, 239] width 356 height 30
click at [1225, 233] on icon "submit" at bounding box center [1228, 239] width 12 height 12
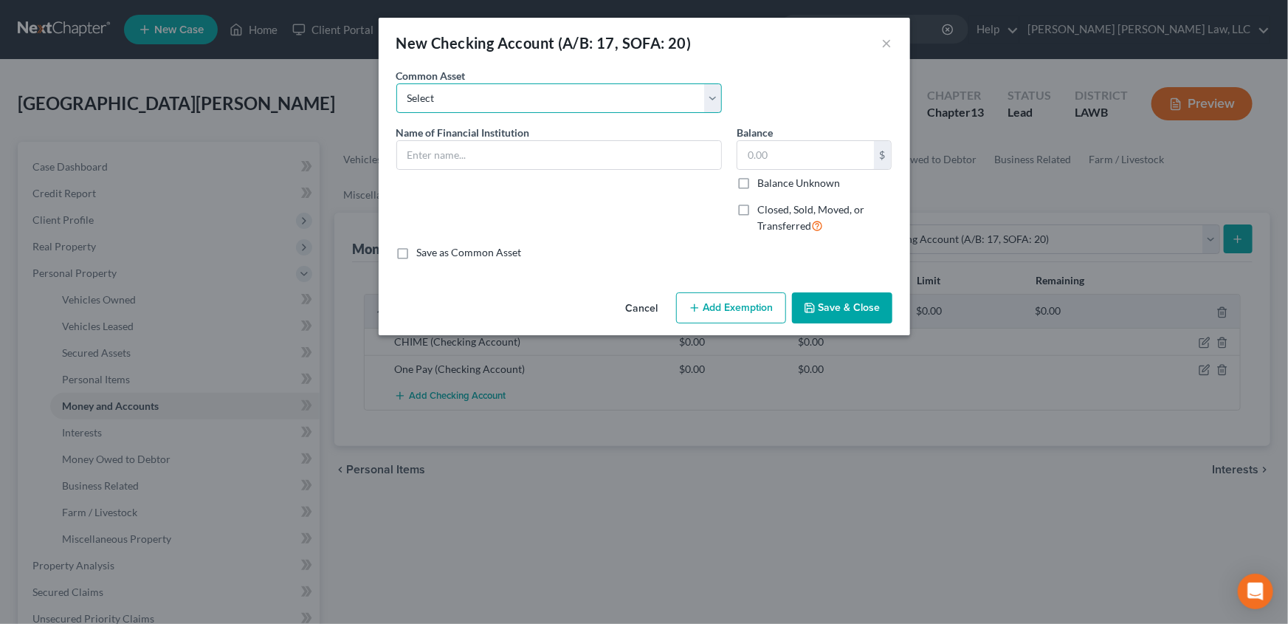
drag, startPoint x: 446, startPoint y: 98, endPoint x: 433, endPoint y: 111, distance: 18.3
click at [446, 98] on select "Select Current Bank Sevenfold Credit Union Apple Cash First Horizon Bank Centri…" at bounding box center [559, 98] width 326 height 30
click at [396, 83] on select "Select Current Bank Sevenfold Credit Union Apple Cash First Horizon Bank Centri…" at bounding box center [559, 98] width 326 height 30
click at [777, 152] on input "text" at bounding box center [805, 155] width 137 height 28
drag, startPoint x: 813, startPoint y: 303, endPoint x: 1259, endPoint y: 241, distance: 450.1
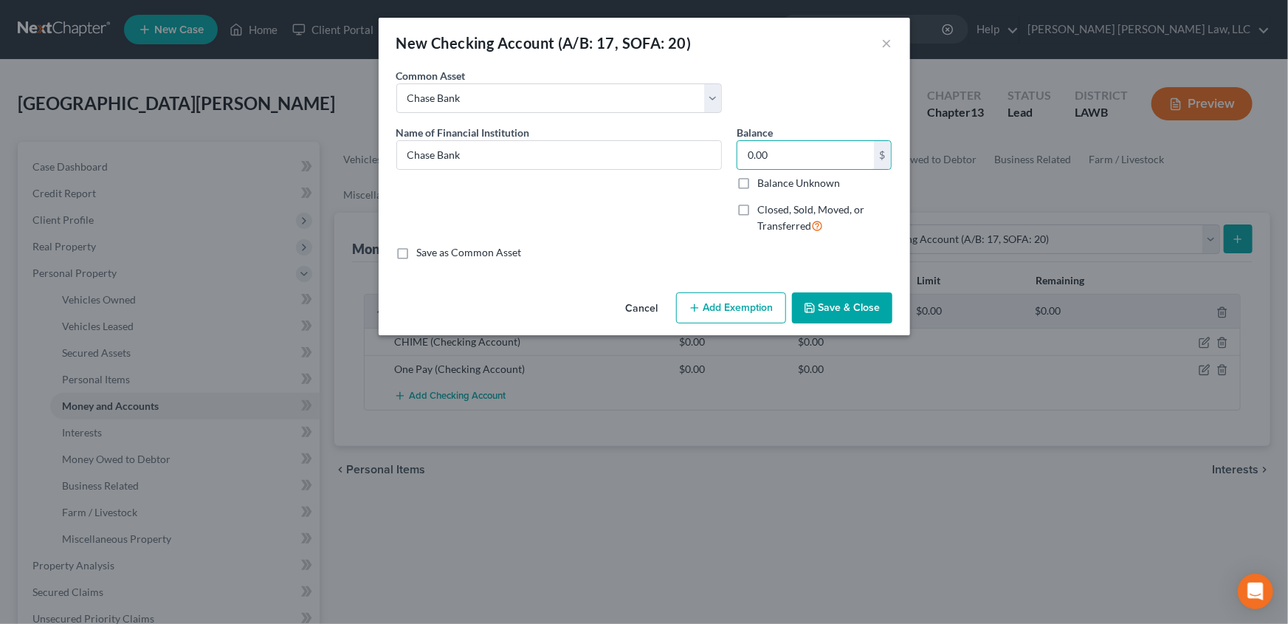
click at [814, 303] on icon "button" at bounding box center [810, 308] width 12 height 12
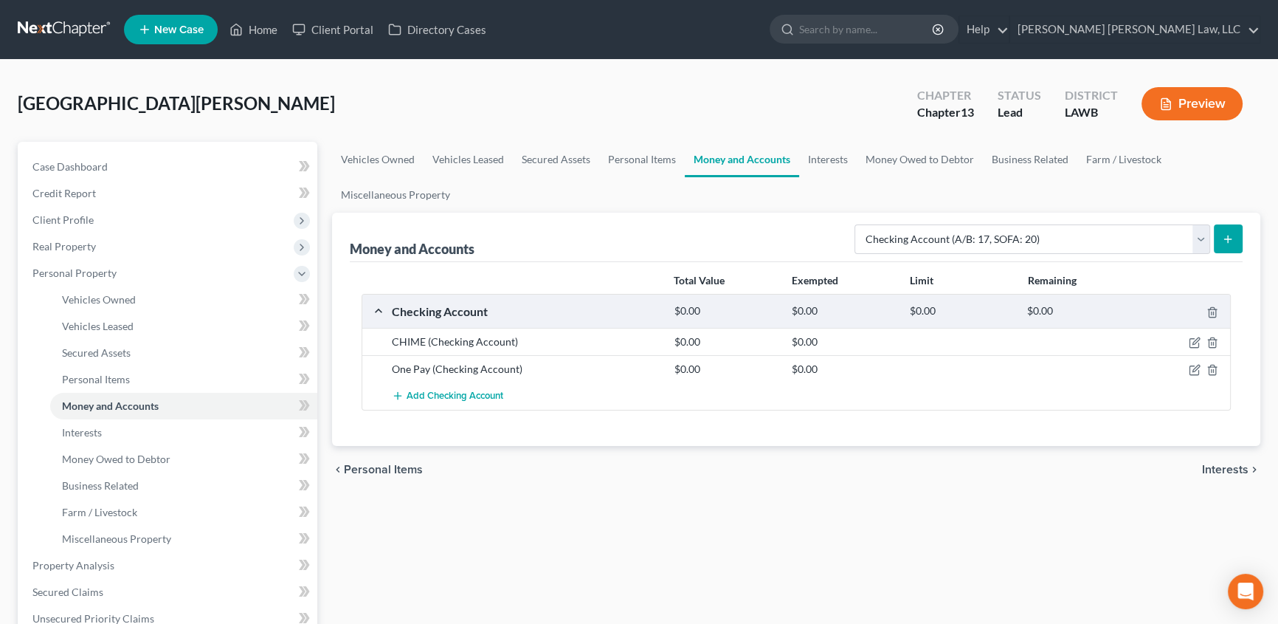
click at [1240, 237] on button "submit" at bounding box center [1228, 238] width 29 height 29
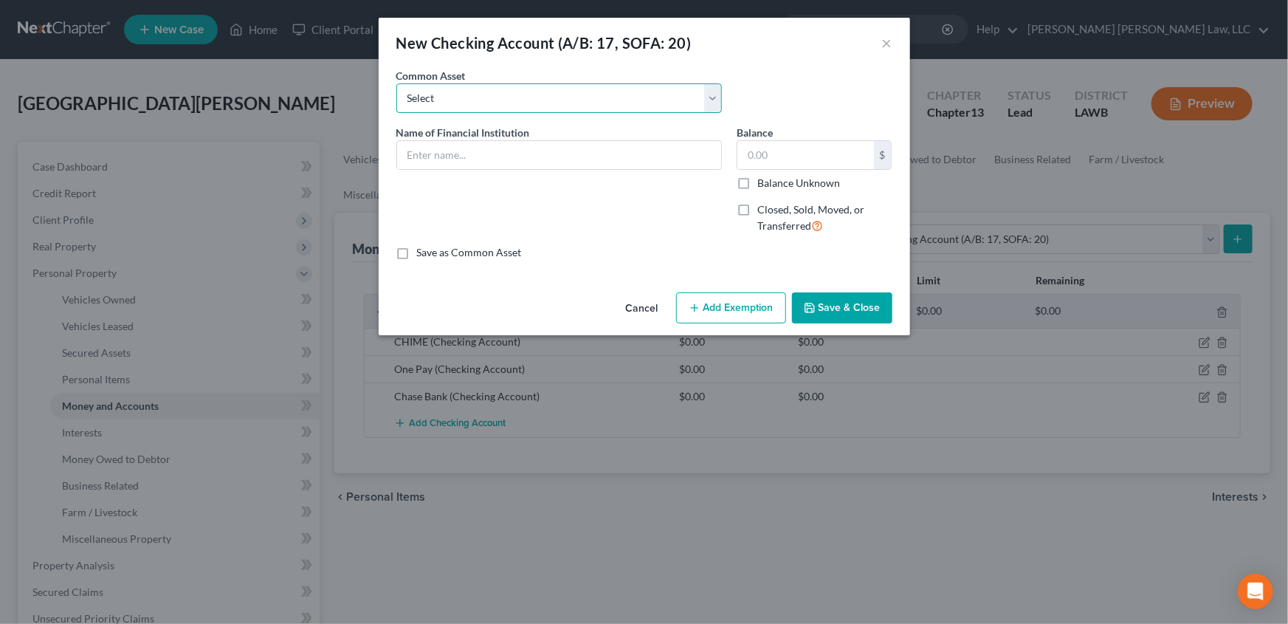
drag, startPoint x: 434, startPoint y: 90, endPoint x: 428, endPoint y: 111, distance: 21.5
click at [434, 90] on select "Select Current Bank Sevenfold Credit Union Apple Cash First Horizon Bank Centri…" at bounding box center [559, 98] width 326 height 30
click at [396, 83] on select "Select Current Bank Sevenfold Credit Union Apple Cash First Horizon Bank Centri…" at bounding box center [559, 98] width 326 height 30
click at [768, 155] on input "text" at bounding box center [805, 155] width 137 height 28
click at [833, 307] on button "Save & Close" at bounding box center [842, 307] width 100 height 31
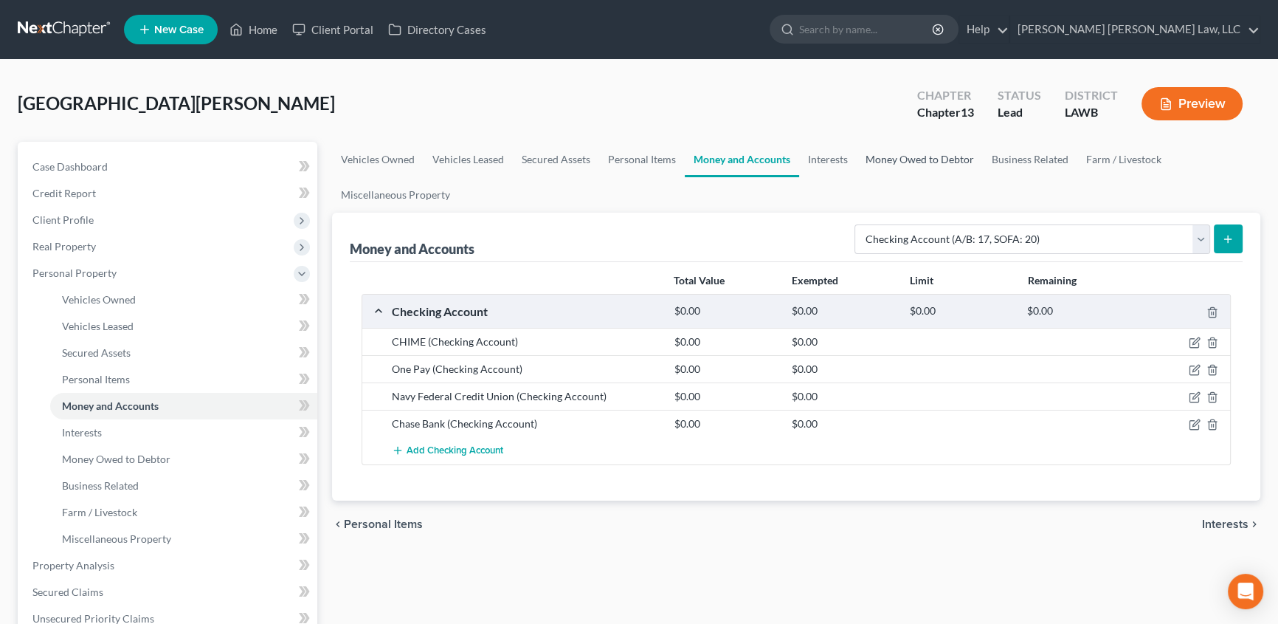
click at [920, 156] on link "Money Owed to Debtor" at bounding box center [920, 159] width 126 height 35
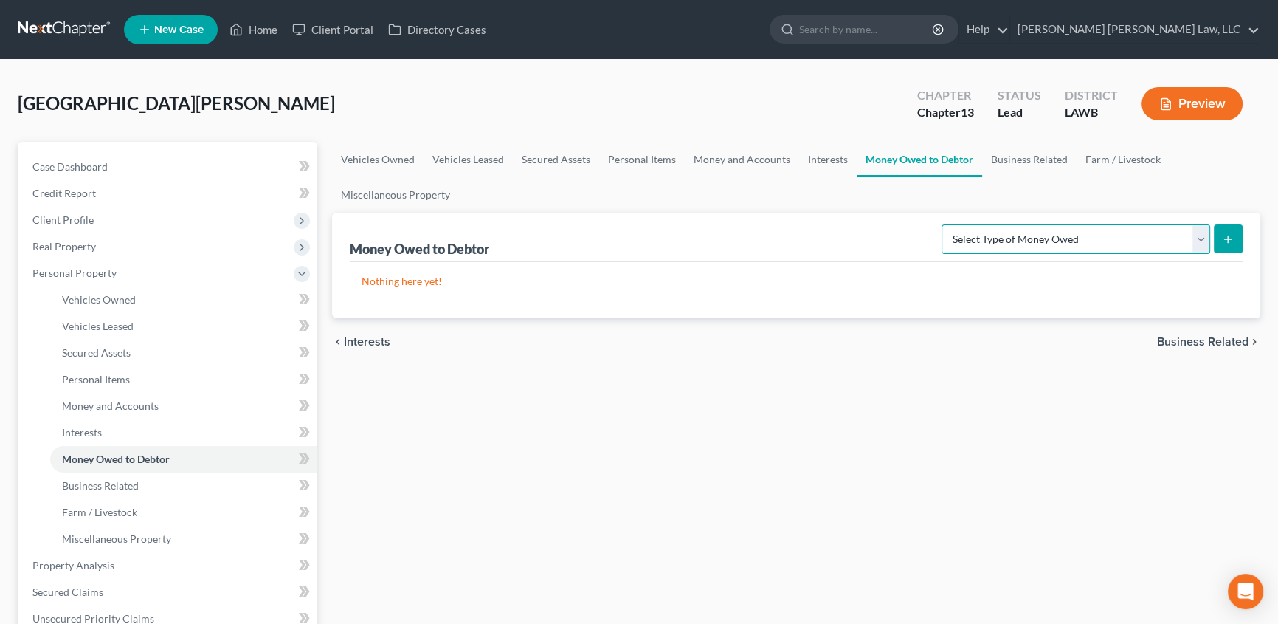
click at [1204, 236] on select "Select Type of Money Owed Accounts Receivable (A/B: 38) Alimony (A/B: 29) Child…" at bounding box center [1076, 239] width 269 height 30
click at [945, 224] on select "Select Type of Money Owed Accounts Receivable (A/B: 38) Alimony (A/B: 29) Child…" at bounding box center [1076, 239] width 269 height 30
click at [1233, 237] on icon "submit" at bounding box center [1228, 239] width 12 height 12
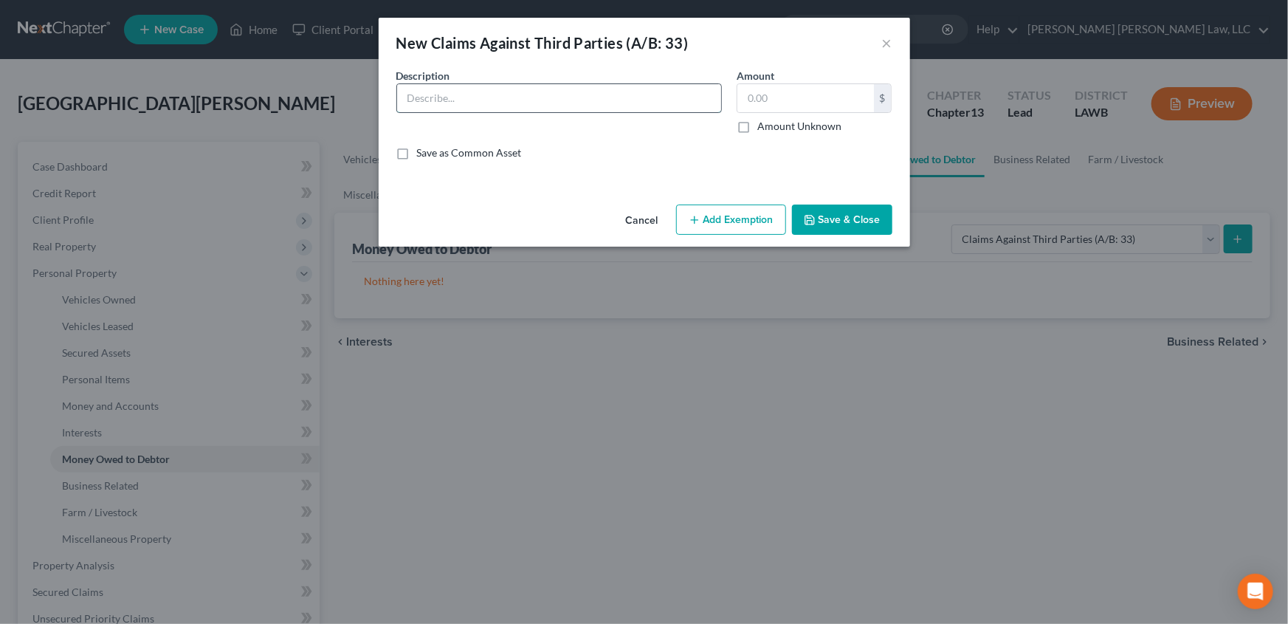
click at [436, 96] on input "text" at bounding box center [559, 98] width 324 height 28
drag, startPoint x: 737, startPoint y: 125, endPoint x: 757, endPoint y: 140, distance: 24.2
click at [757, 125] on label "Amount Unknown" at bounding box center [799, 126] width 84 height 15
click at [763, 125] on input "Amount Unknown" at bounding box center [768, 124] width 10 height 10
click at [837, 221] on button "Save & Close" at bounding box center [842, 219] width 100 height 31
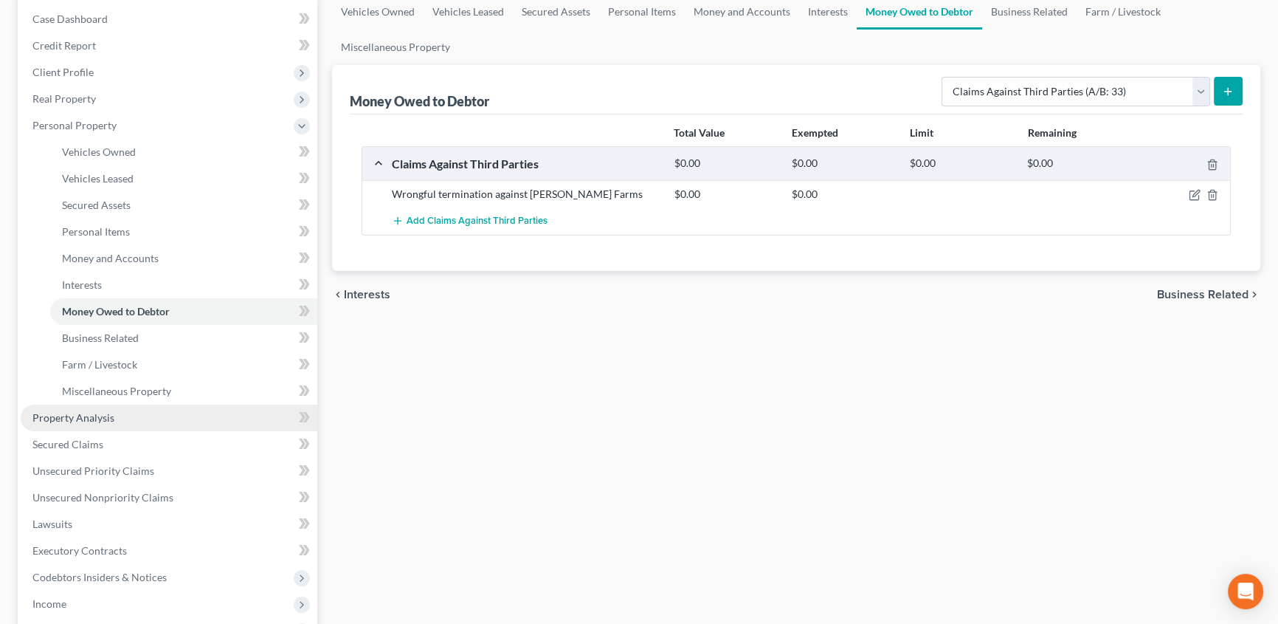
scroll to position [201, 0]
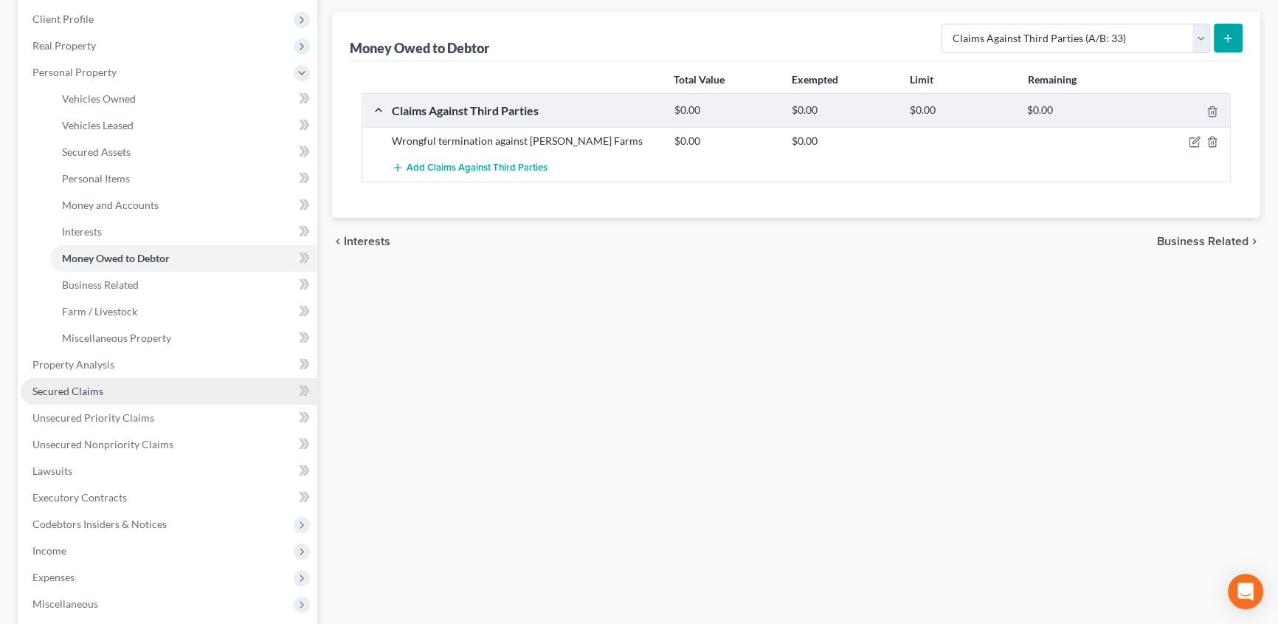
click at [78, 385] on span "Secured Claims" at bounding box center [67, 391] width 71 height 13
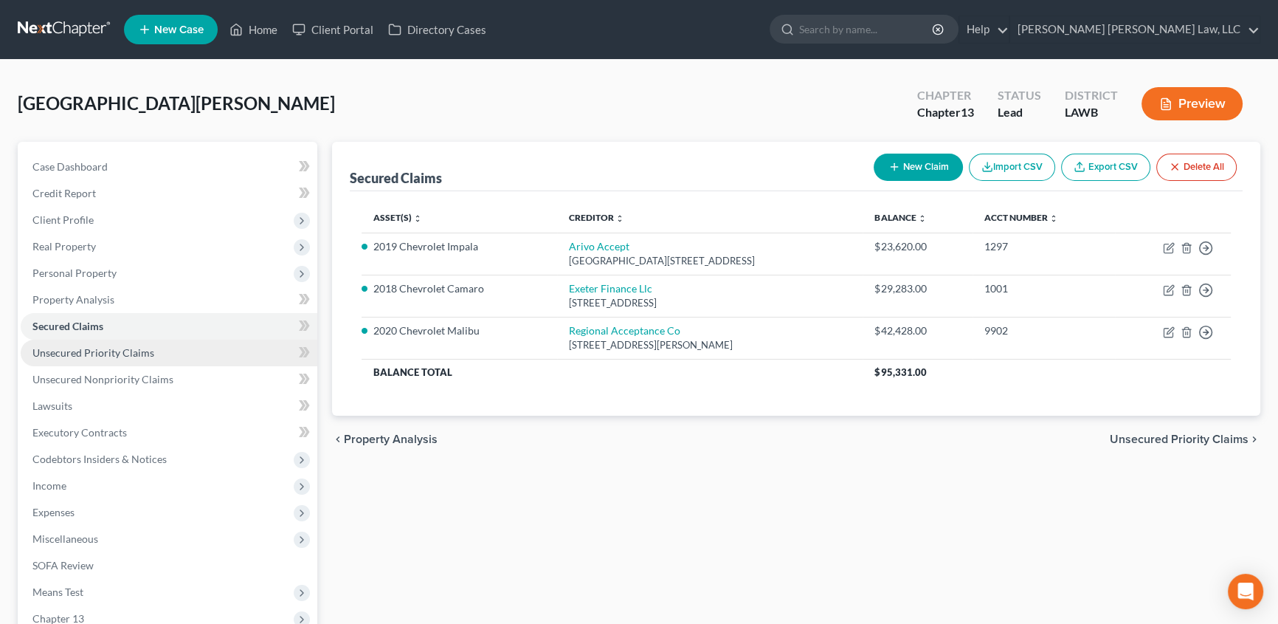
click at [110, 355] on span "Unsecured Priority Claims" at bounding box center [93, 352] width 122 height 13
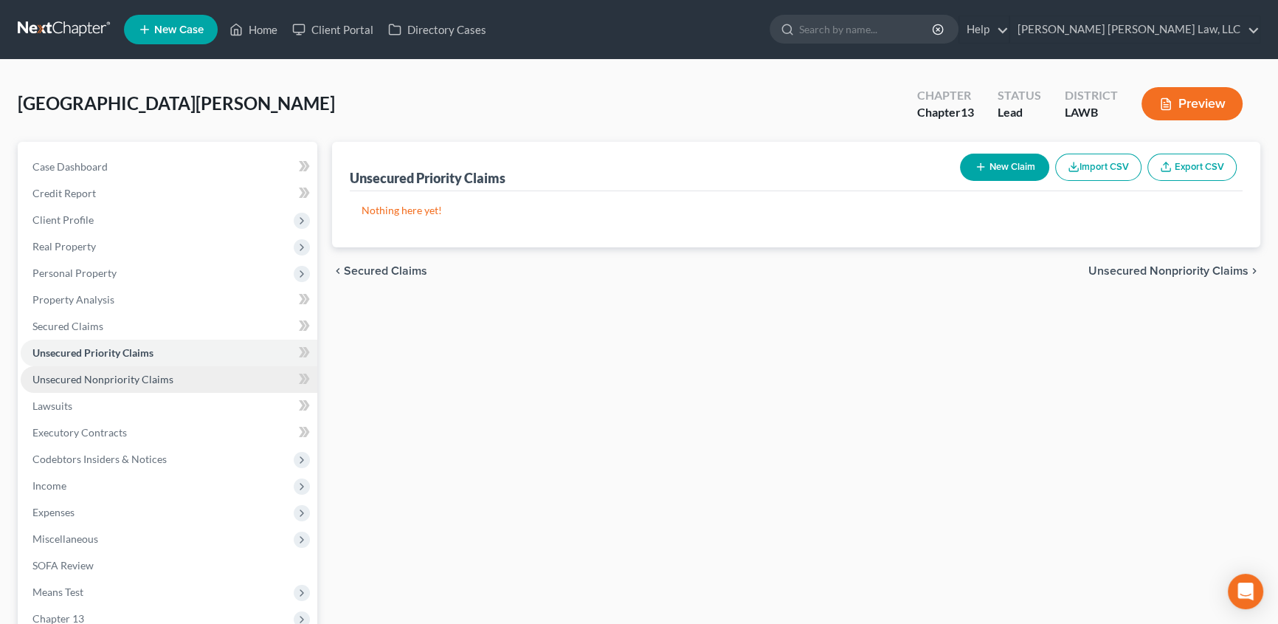
click at [97, 375] on span "Unsecured Nonpriority Claims" at bounding box center [102, 379] width 141 height 13
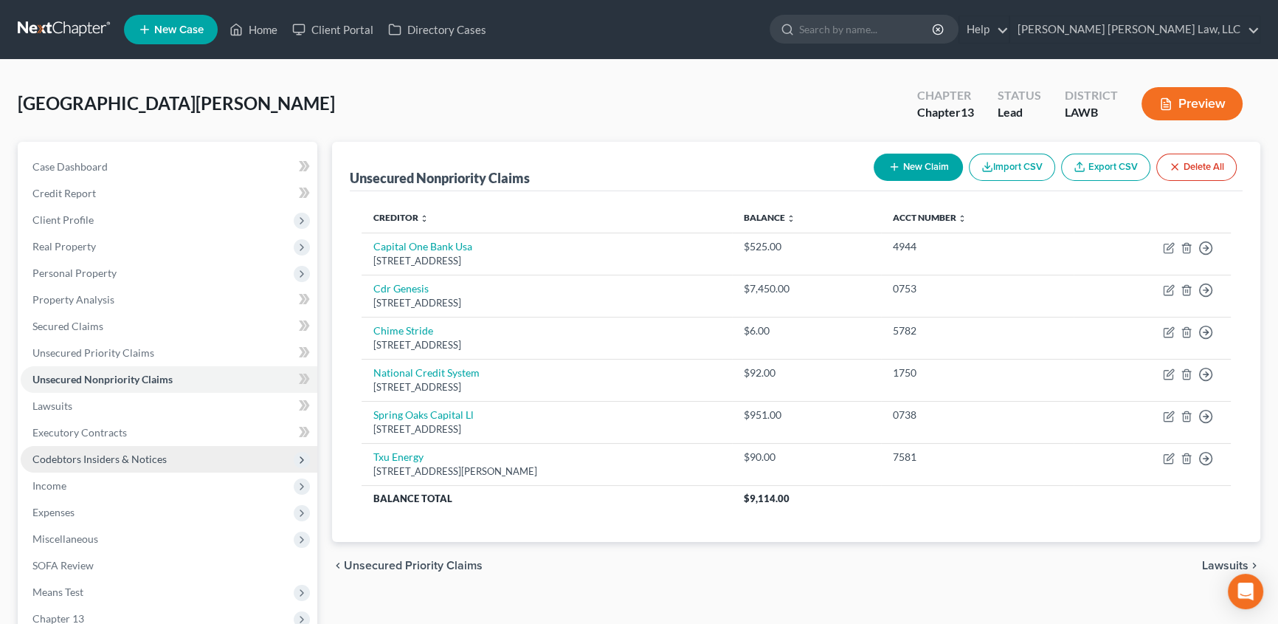
click at [100, 458] on span "Codebtors Insiders & Notices" at bounding box center [99, 458] width 134 height 13
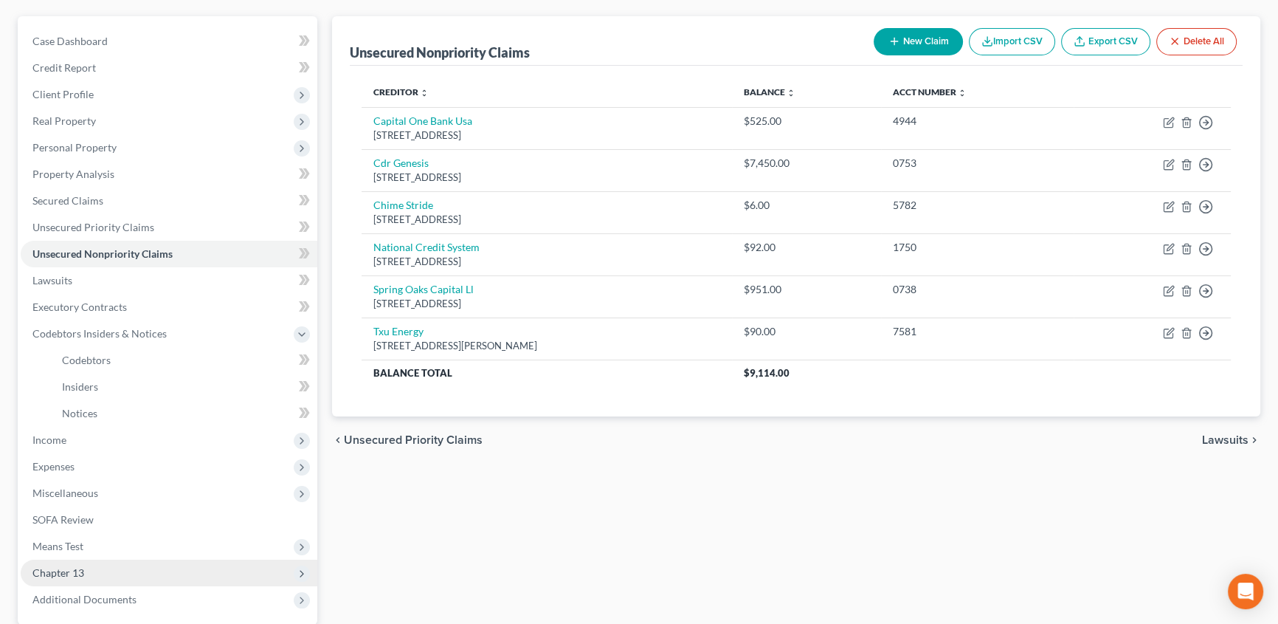
scroll to position [266, 0]
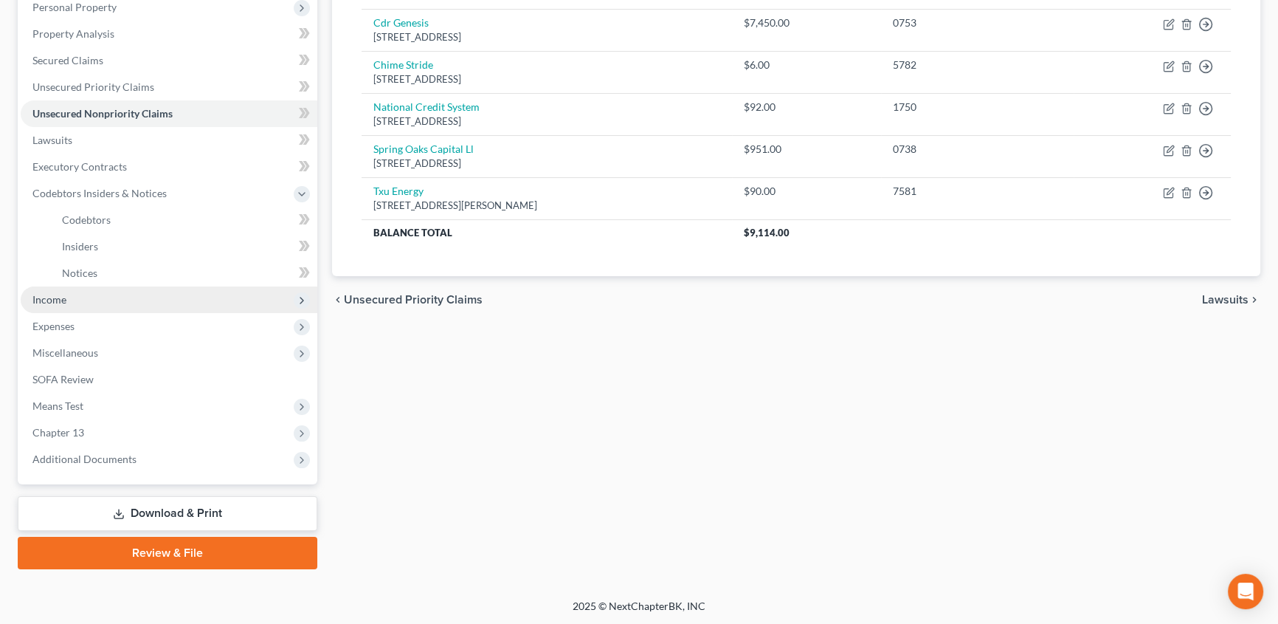
click at [66, 297] on span "Income" at bounding box center [169, 299] width 297 height 27
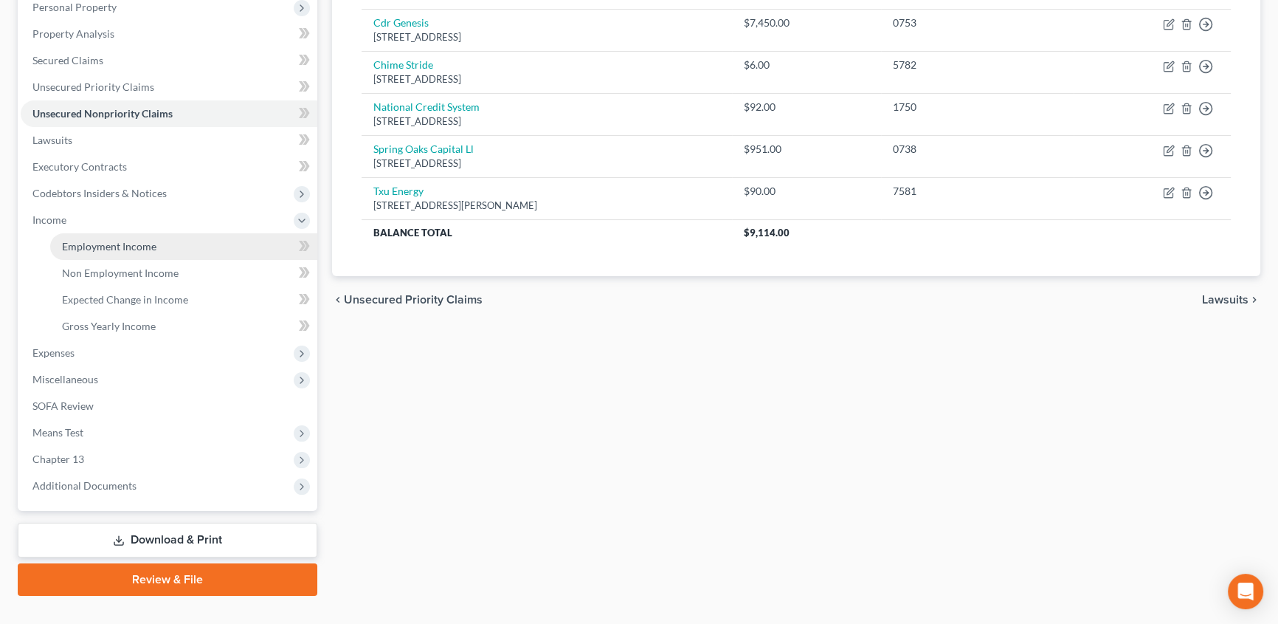
click at [140, 241] on span "Employment Income" at bounding box center [109, 246] width 94 height 13
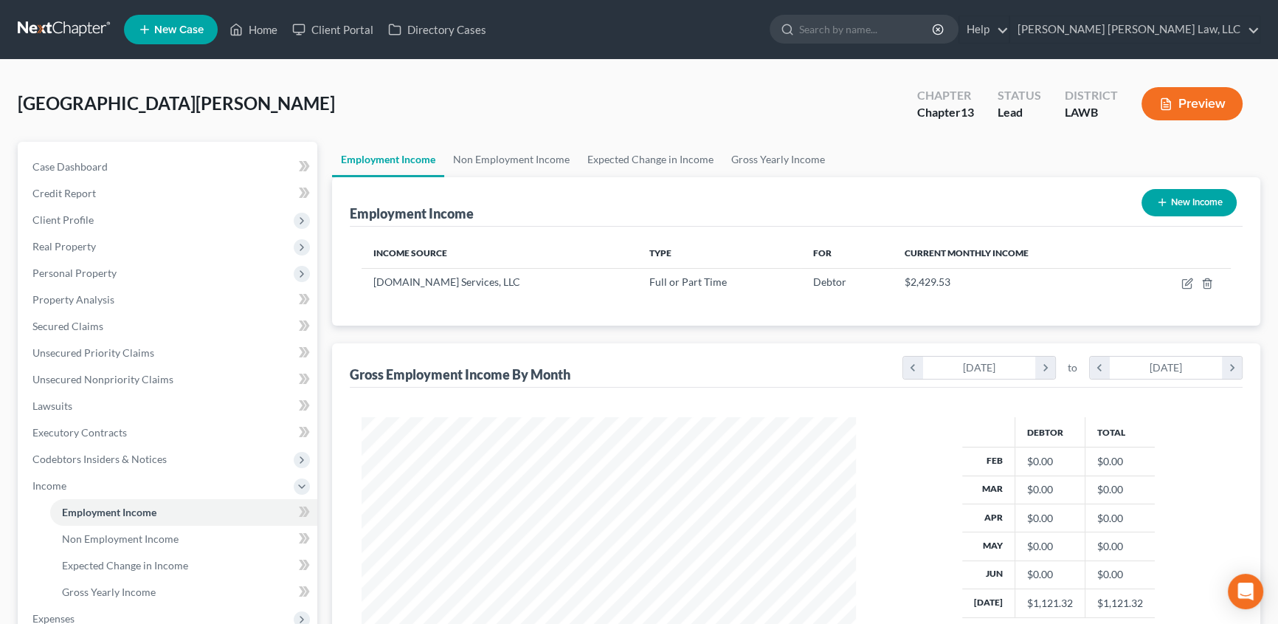
scroll to position [264, 524]
click at [774, 158] on link "Gross Yearly Income" at bounding box center [778, 159] width 111 height 35
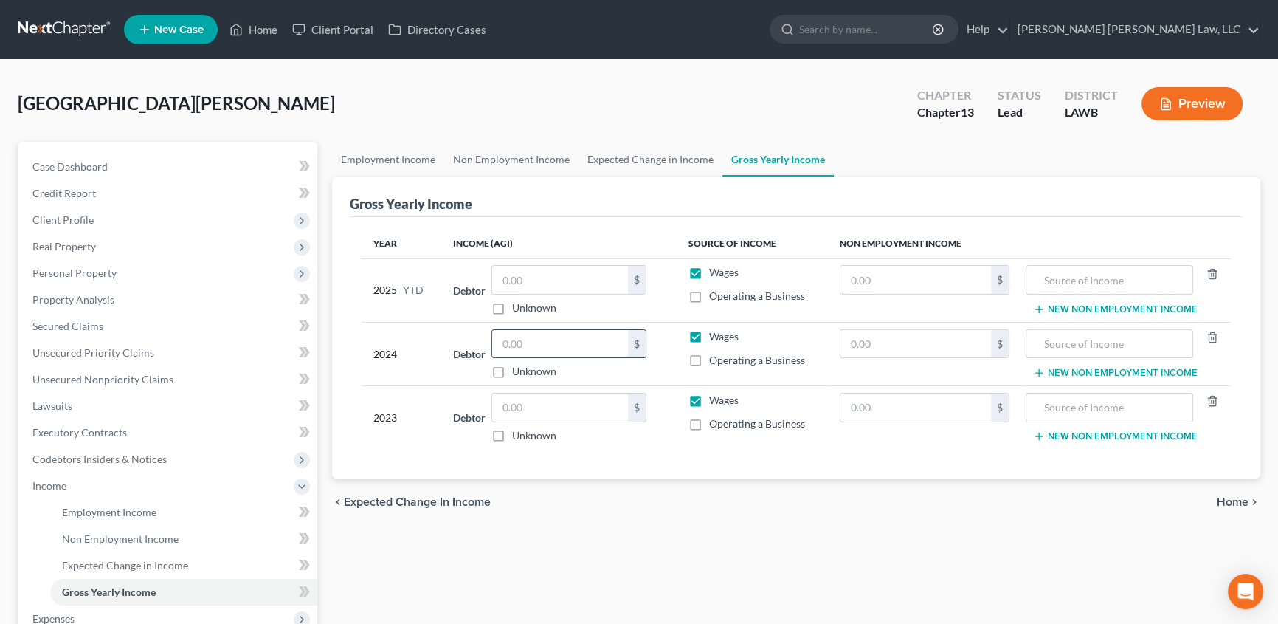
drag, startPoint x: 524, startPoint y: 346, endPoint x: 531, endPoint y: 334, distance: 14.6
click at [524, 346] on input "text" at bounding box center [560, 344] width 136 height 28
click at [566, 407] on input "text" at bounding box center [560, 407] width 136 height 28
click at [524, 277] on input "text" at bounding box center [560, 280] width 136 height 28
click at [519, 273] on input "text" at bounding box center [560, 280] width 136 height 28
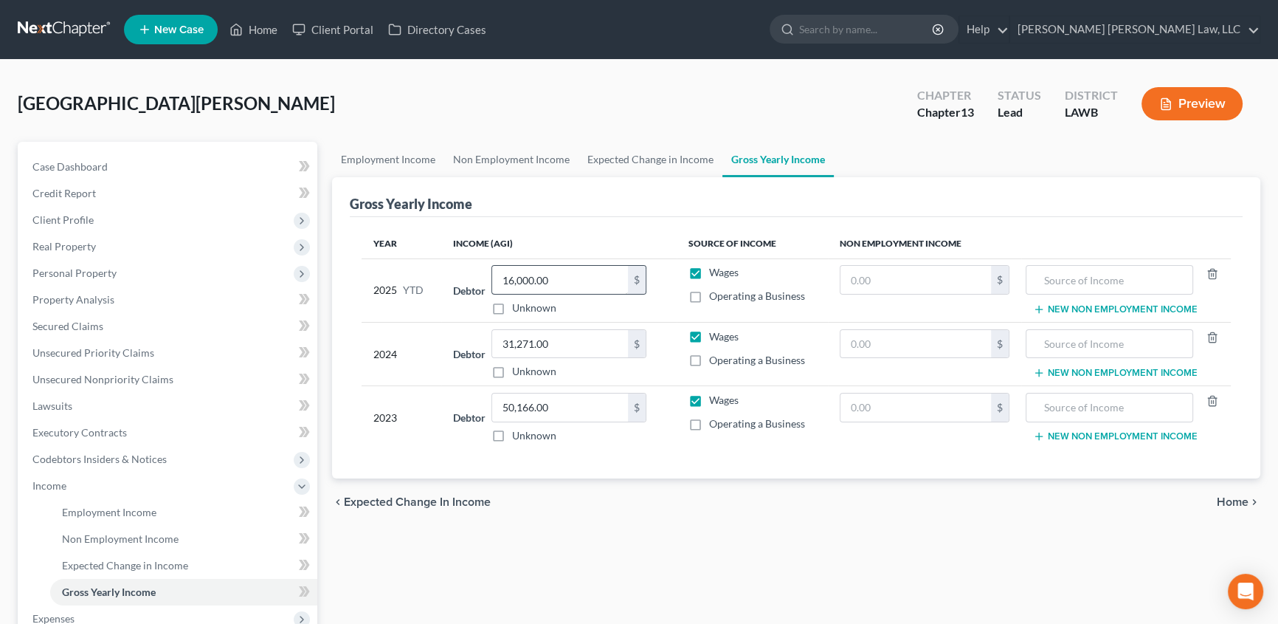
drag, startPoint x: 559, startPoint y: 263, endPoint x: 577, endPoint y: 286, distance: 29.4
click at [559, 263] on td "Debtor 16,000.00 $ Unknown Balance Undetermined 16,000.00 $ Unknown" at bounding box center [558, 289] width 235 height 63
click at [577, 286] on input "16,000.00" at bounding box center [560, 280] width 136 height 28
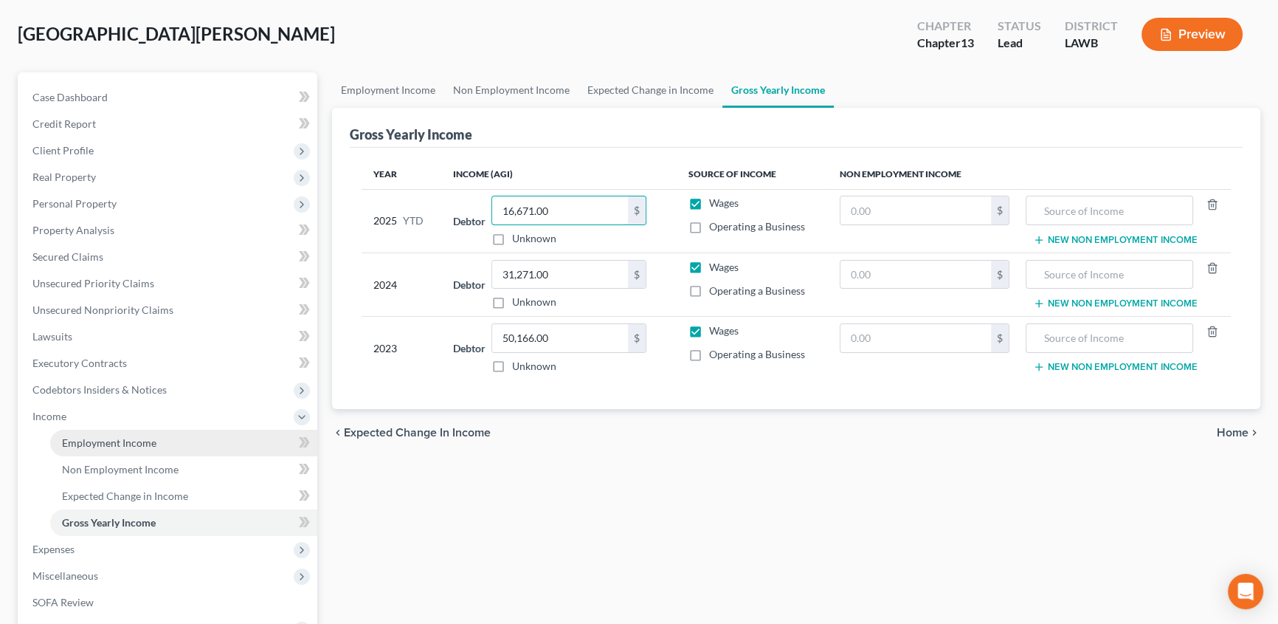
scroll to position [201, 0]
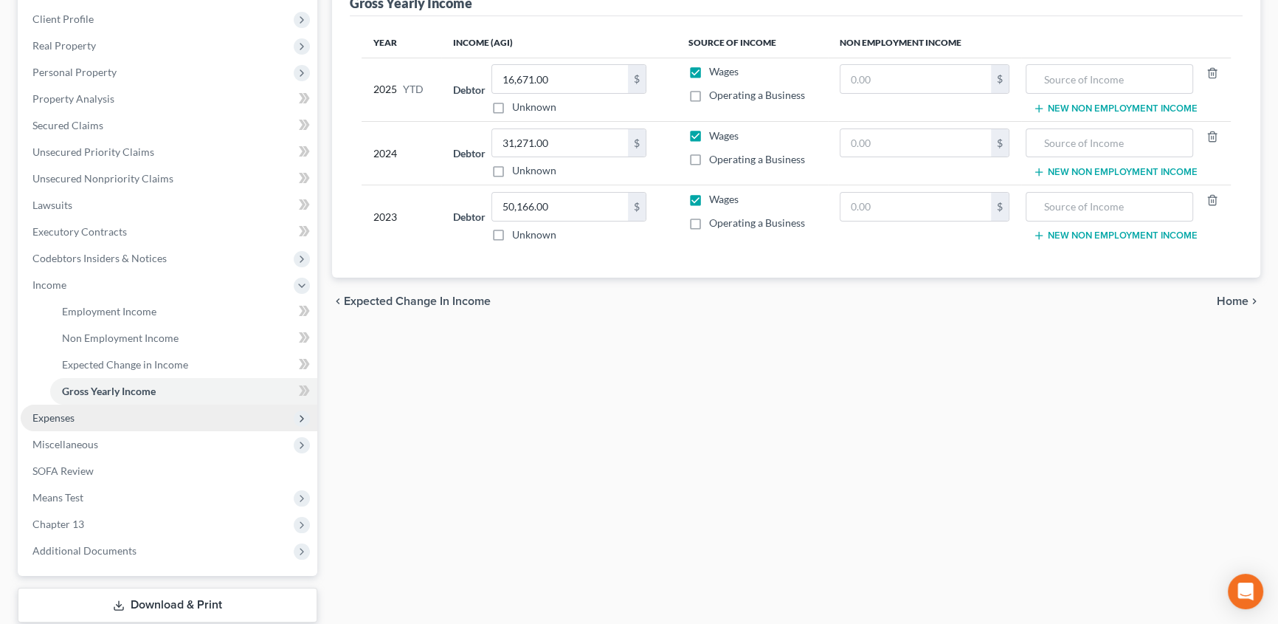
click at [70, 411] on span "Expenses" at bounding box center [53, 417] width 42 height 13
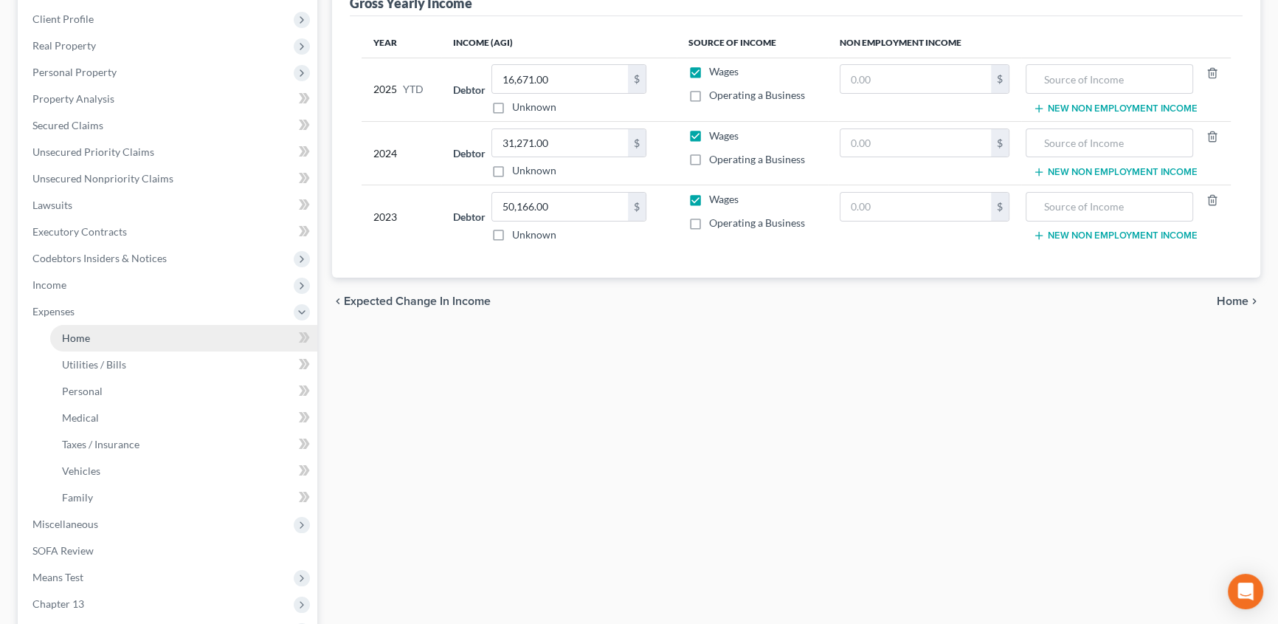
click at [96, 333] on link "Home" at bounding box center [183, 338] width 267 height 27
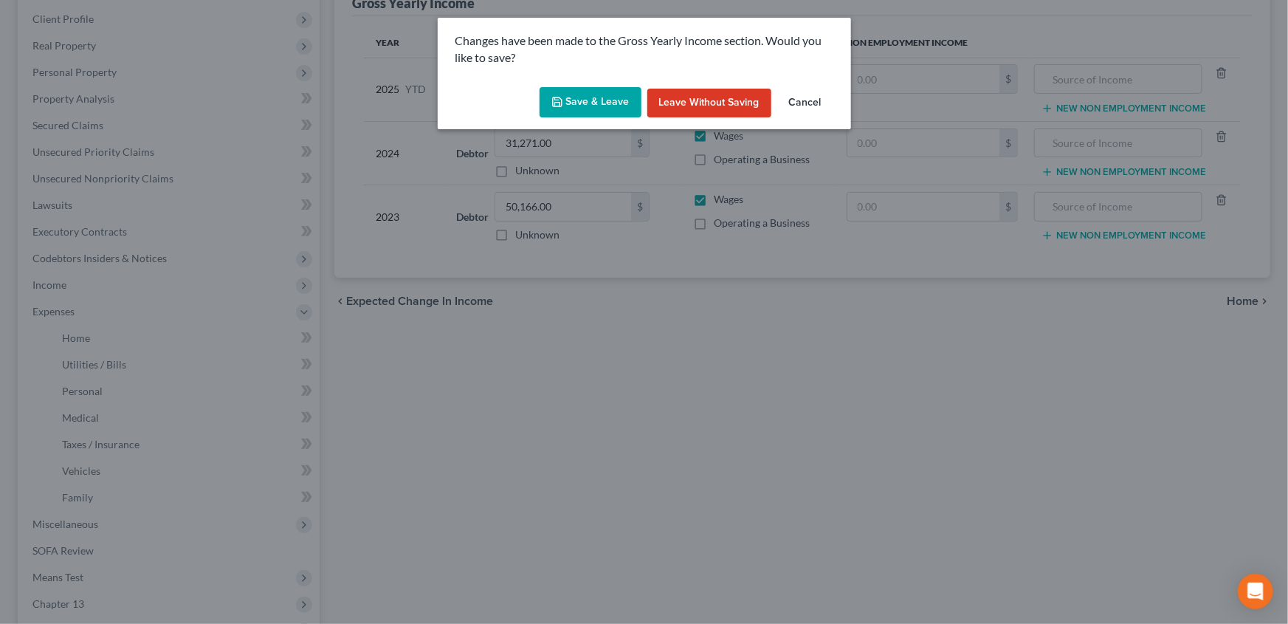
click at [612, 104] on button "Save & Leave" at bounding box center [591, 102] width 102 height 31
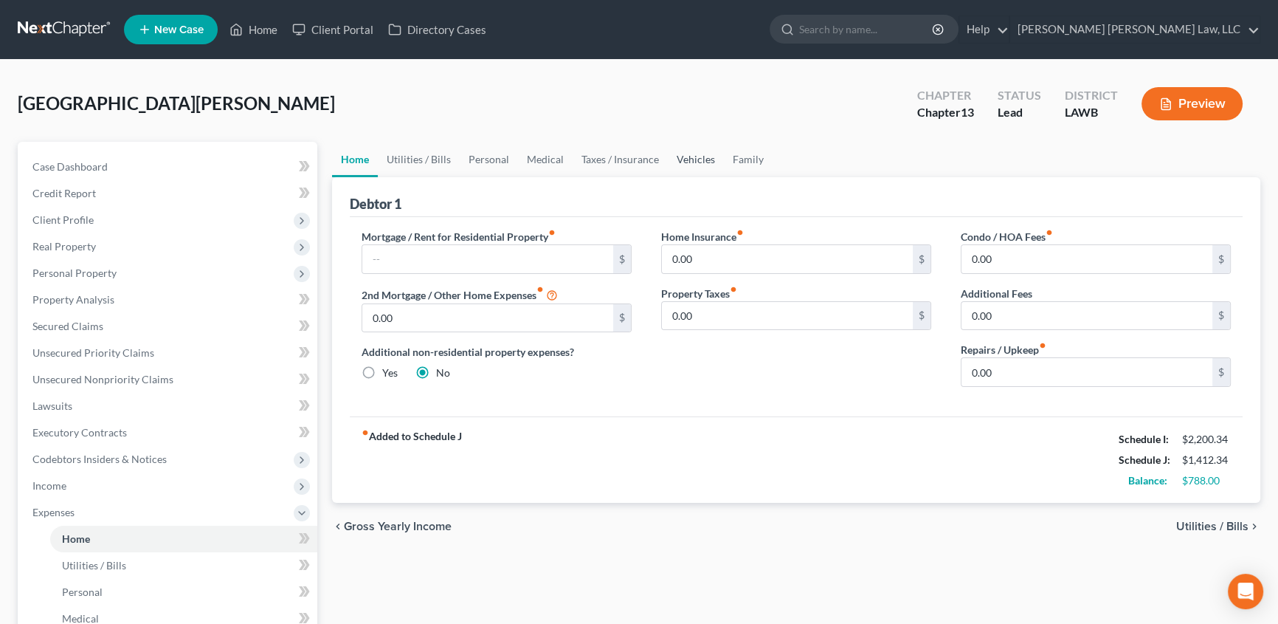
click at [689, 161] on link "Vehicles" at bounding box center [696, 159] width 56 height 35
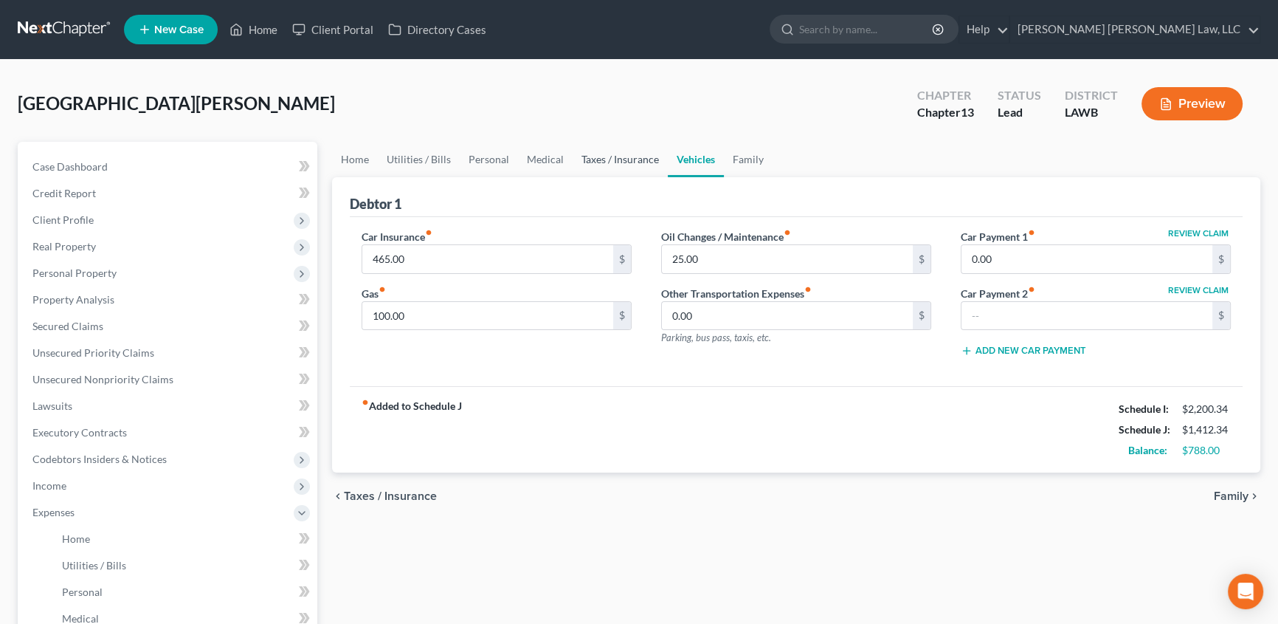
click at [621, 159] on link "Taxes / Insurance" at bounding box center [620, 159] width 95 height 35
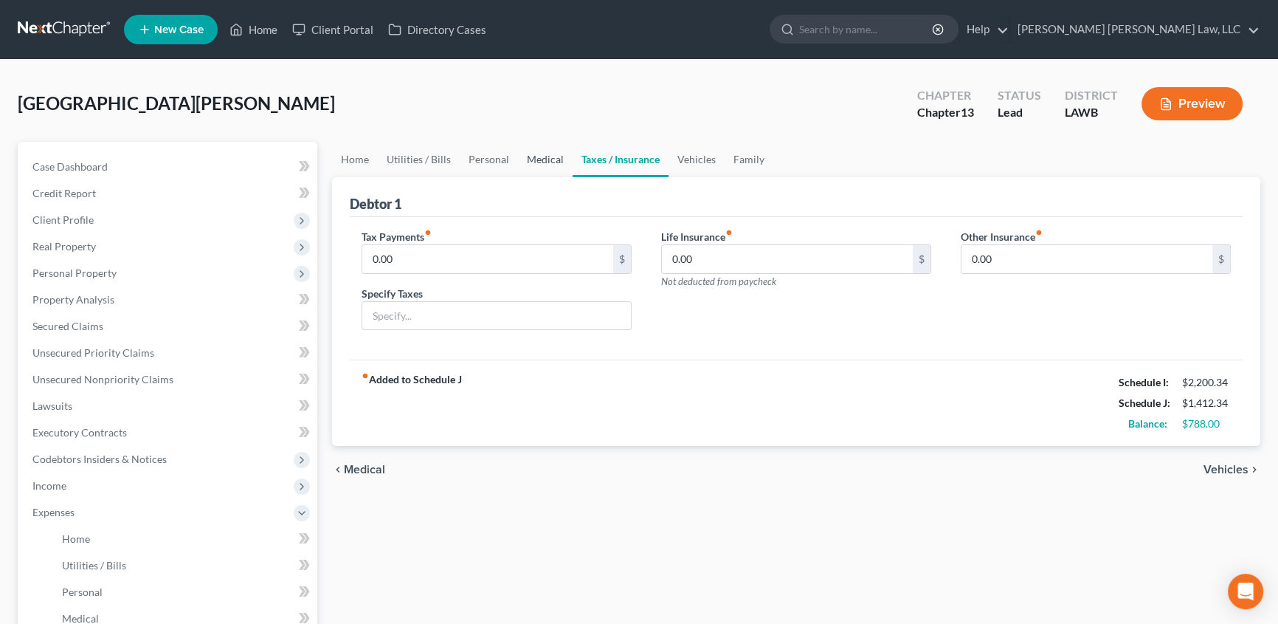
click at [531, 164] on link "Medical" at bounding box center [545, 159] width 55 height 35
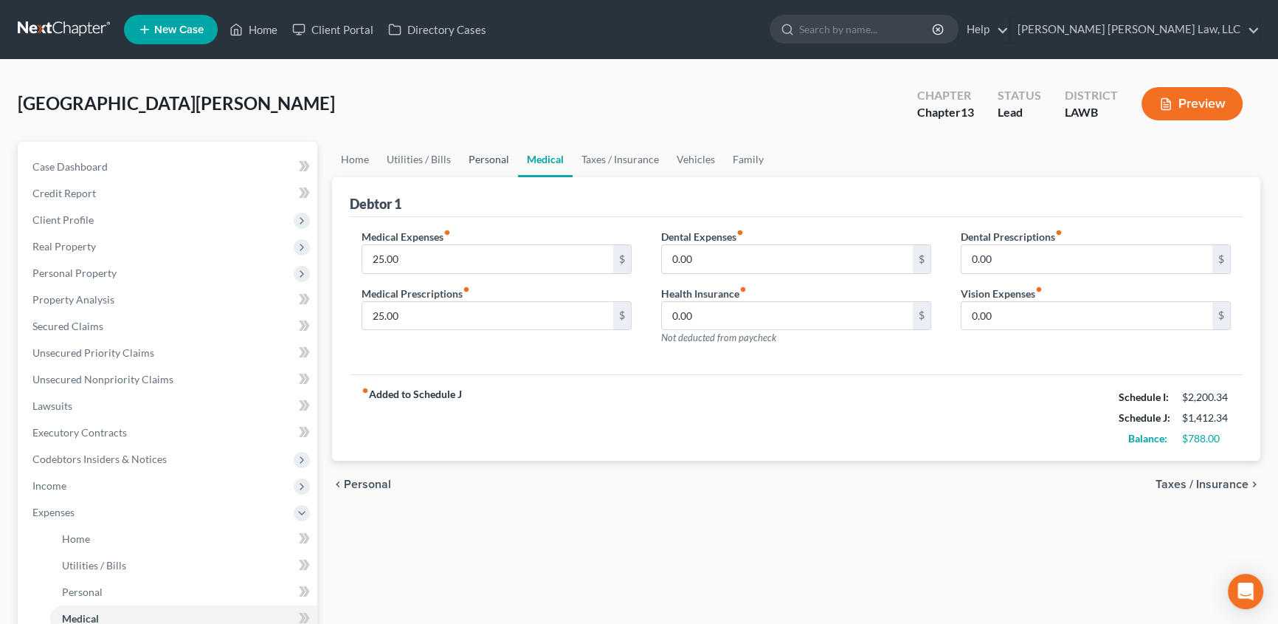
click at [502, 149] on link "Personal" at bounding box center [489, 159] width 58 height 35
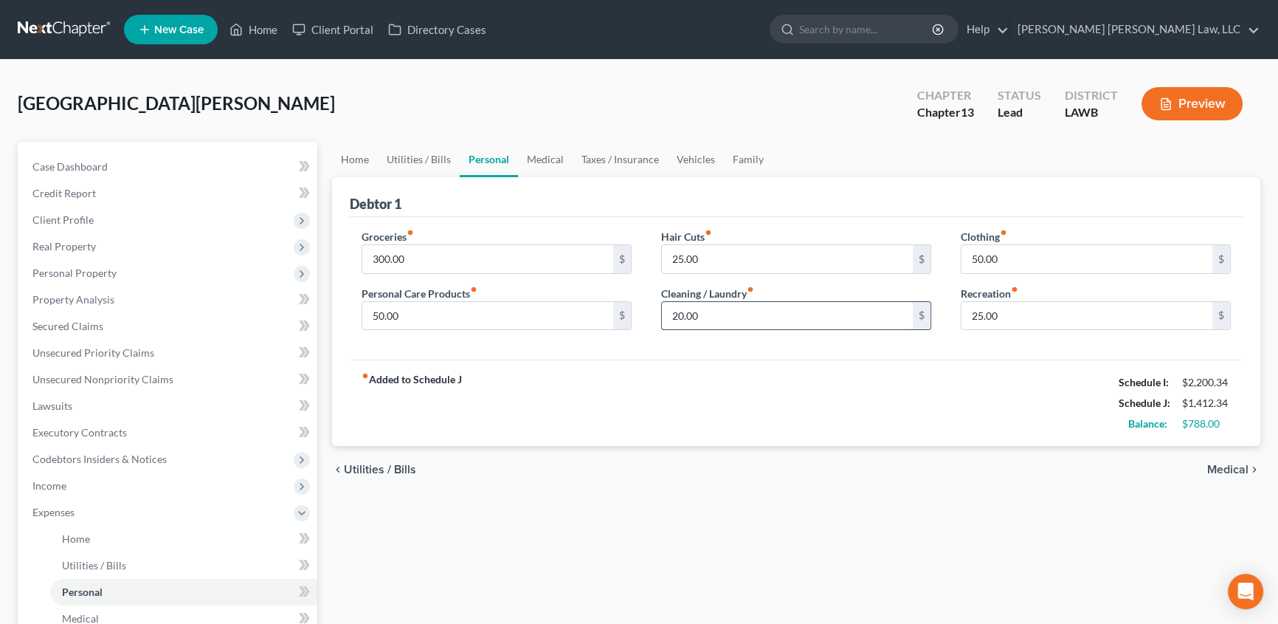
click at [695, 312] on input "20.00" at bounding box center [787, 316] width 251 height 28
click at [428, 157] on link "Utilities / Bills" at bounding box center [419, 159] width 82 height 35
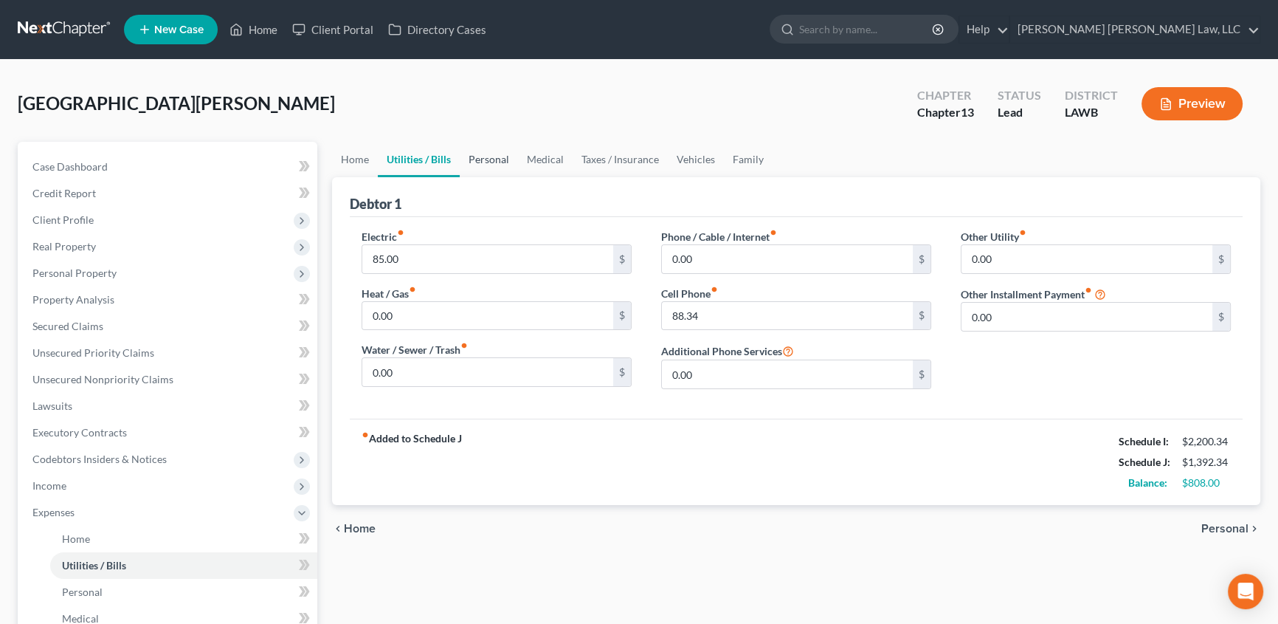
click at [491, 158] on link "Personal" at bounding box center [489, 159] width 58 height 35
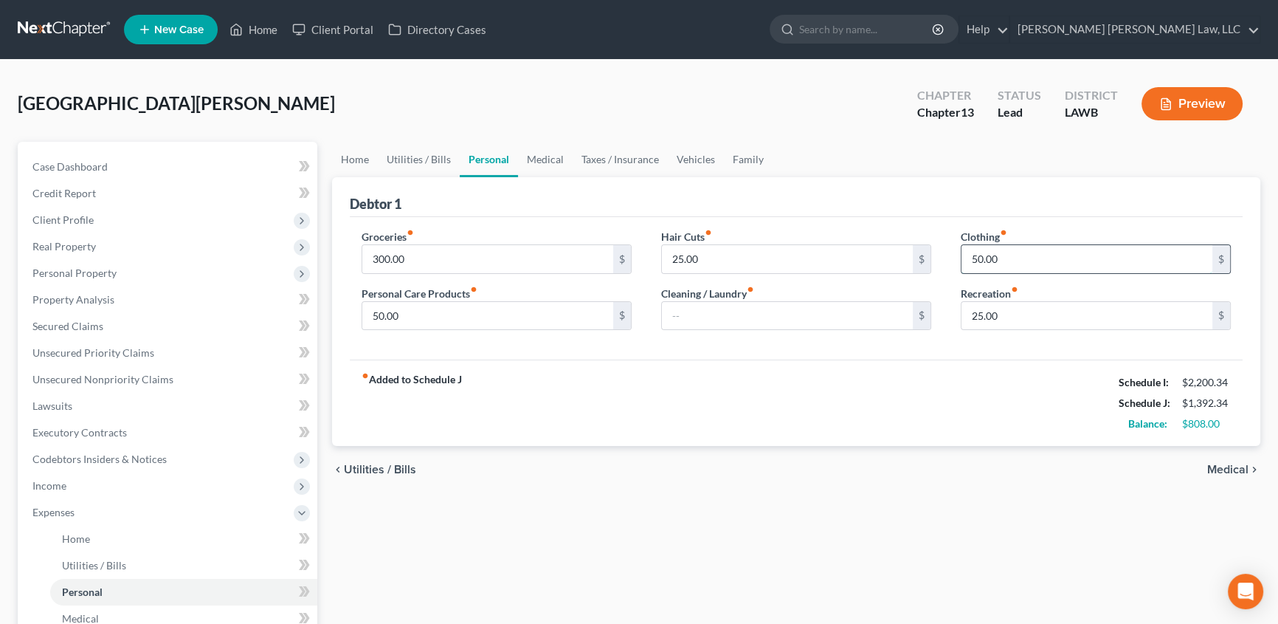
click at [1023, 261] on input "50.00" at bounding box center [1087, 259] width 251 height 28
drag, startPoint x: 776, startPoint y: 306, endPoint x: 740, endPoint y: 160, distance: 150.4
click at [776, 306] on input "text" at bounding box center [787, 316] width 251 height 28
click at [740, 160] on link "Family" at bounding box center [748, 159] width 49 height 35
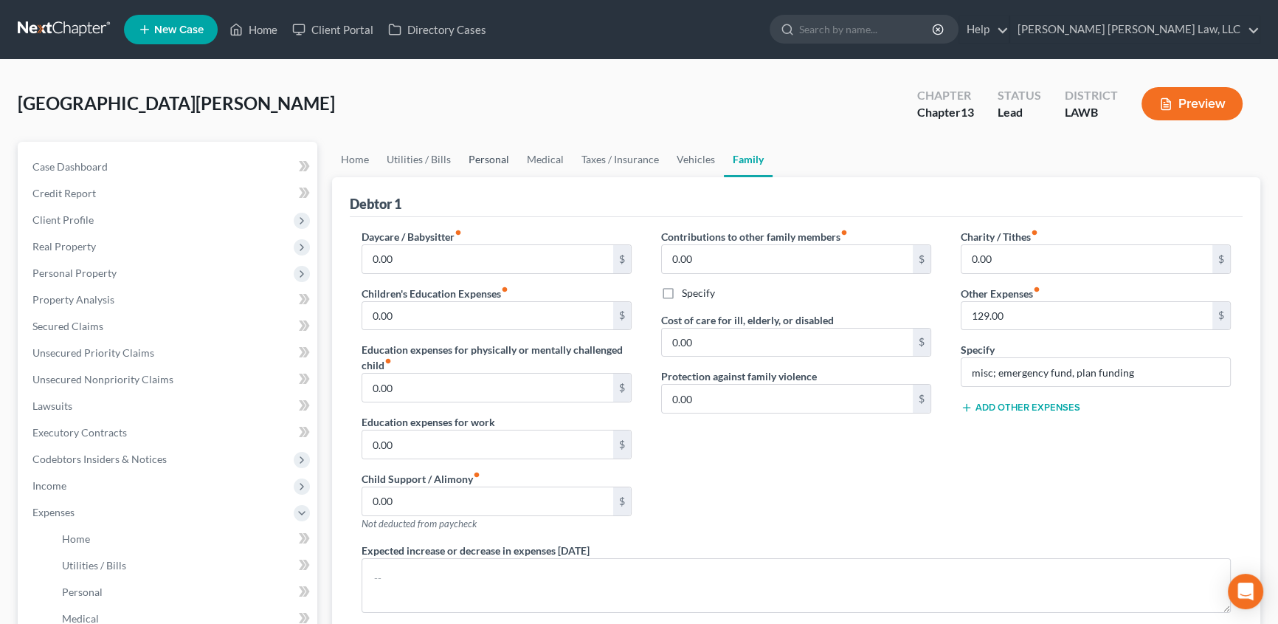
click at [487, 160] on link "Personal" at bounding box center [489, 159] width 58 height 35
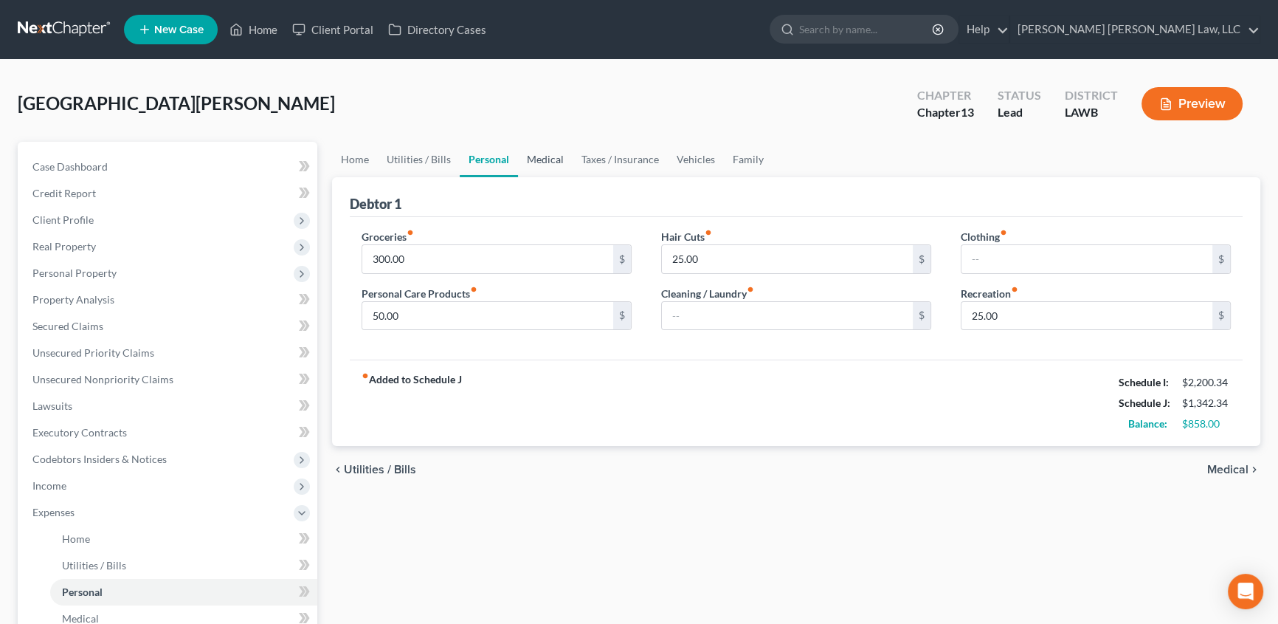
click at [548, 160] on link "Medical" at bounding box center [545, 159] width 55 height 35
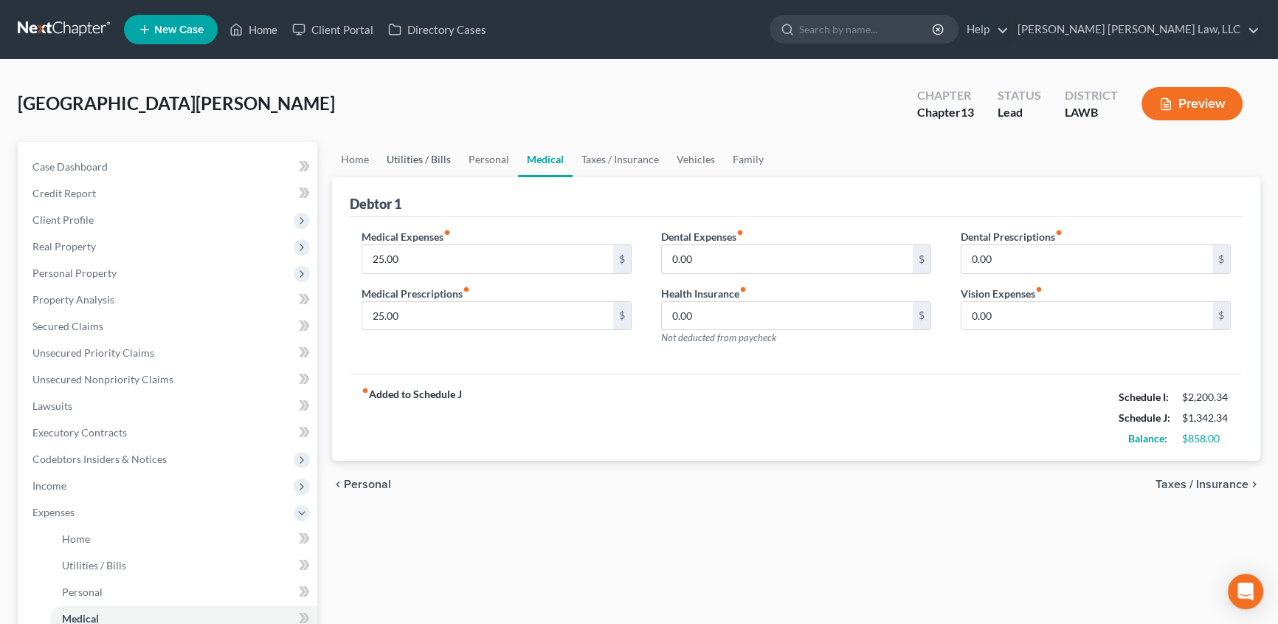
click at [415, 162] on link "Utilities / Bills" at bounding box center [419, 159] width 82 height 35
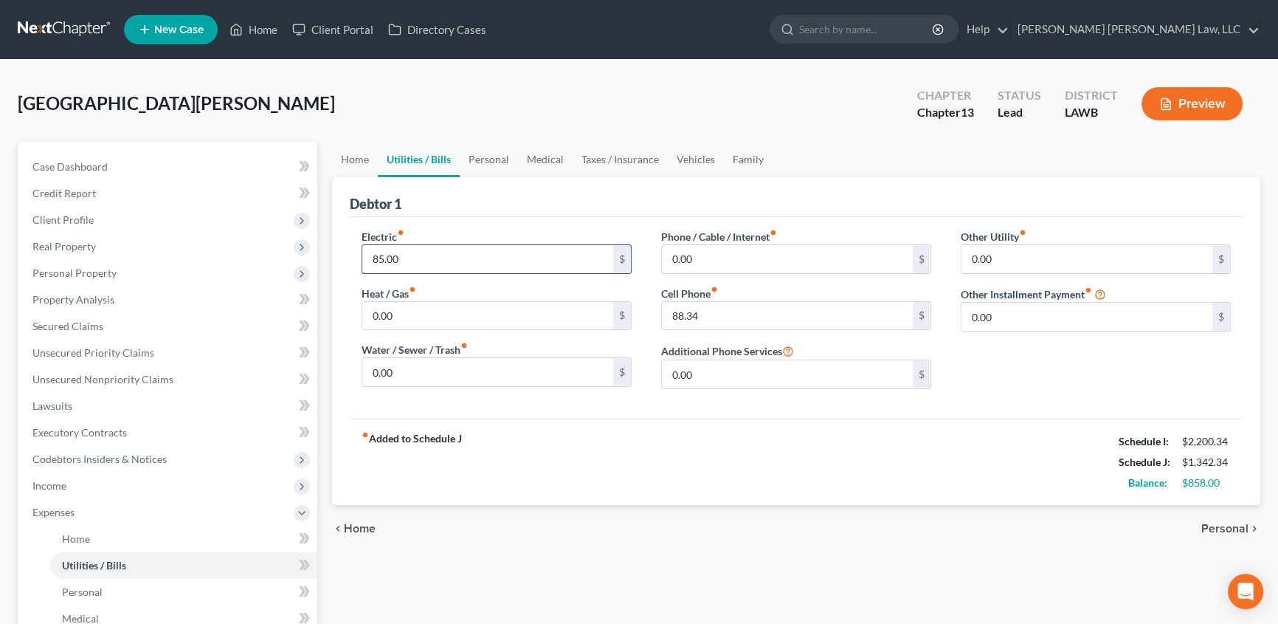
click at [424, 252] on input "85.00" at bounding box center [487, 259] width 251 height 28
click at [442, 376] on input "0.00" at bounding box center [487, 372] width 251 height 28
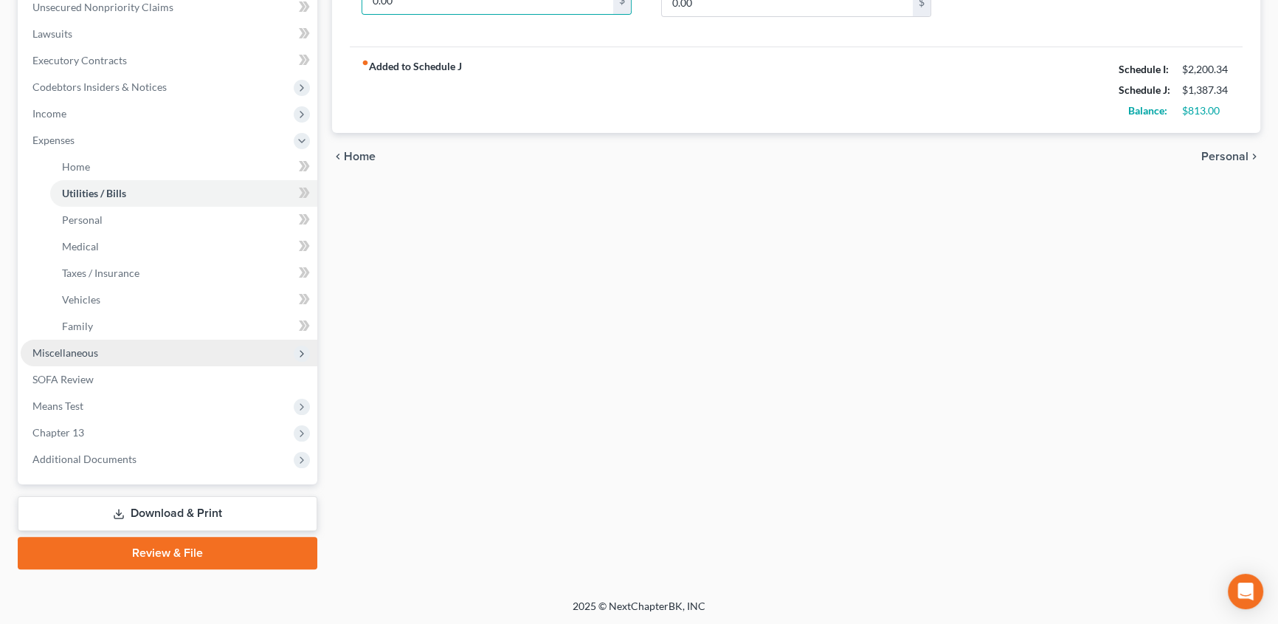
click at [92, 351] on span "Miscellaneous" at bounding box center [65, 352] width 66 height 13
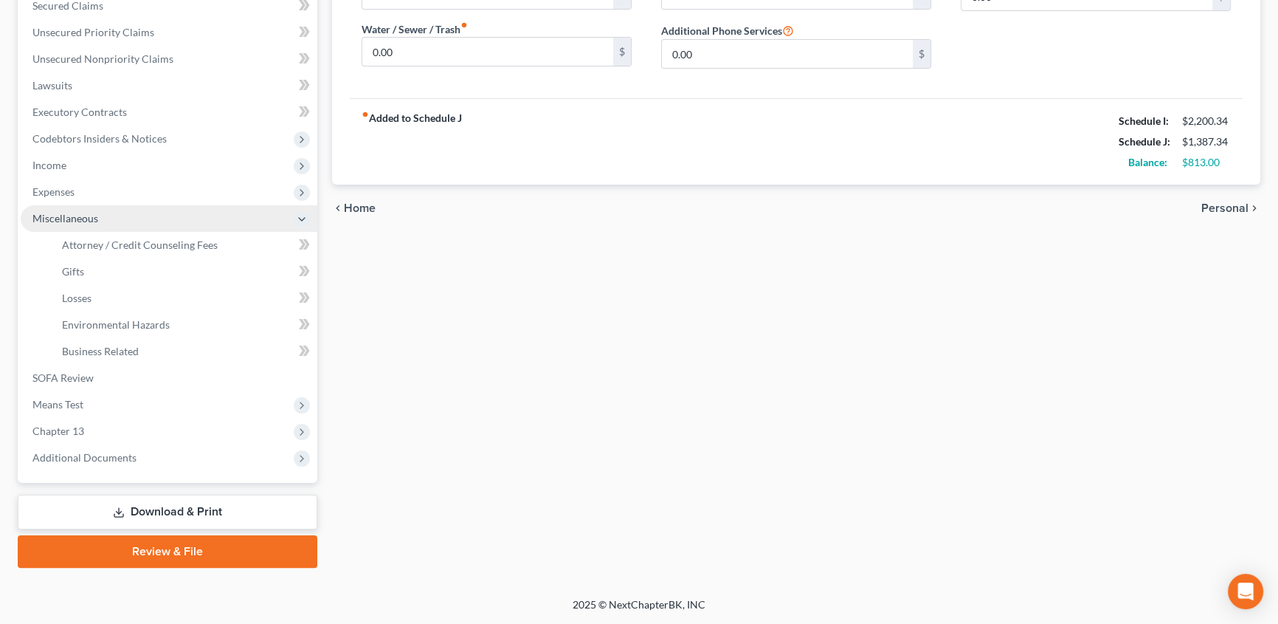
scroll to position [318, 0]
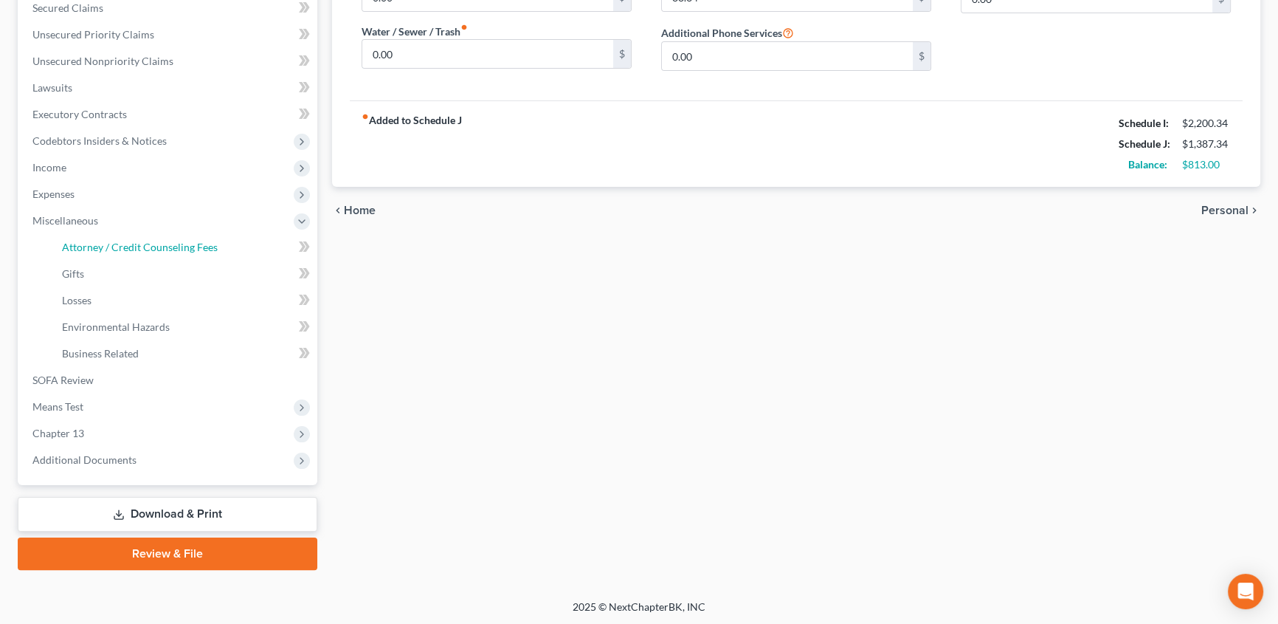
drag, startPoint x: 123, startPoint y: 246, endPoint x: 325, endPoint y: 247, distance: 201.5
click at [124, 245] on span "Attorney / Credit Counseling Fees" at bounding box center [140, 247] width 156 height 13
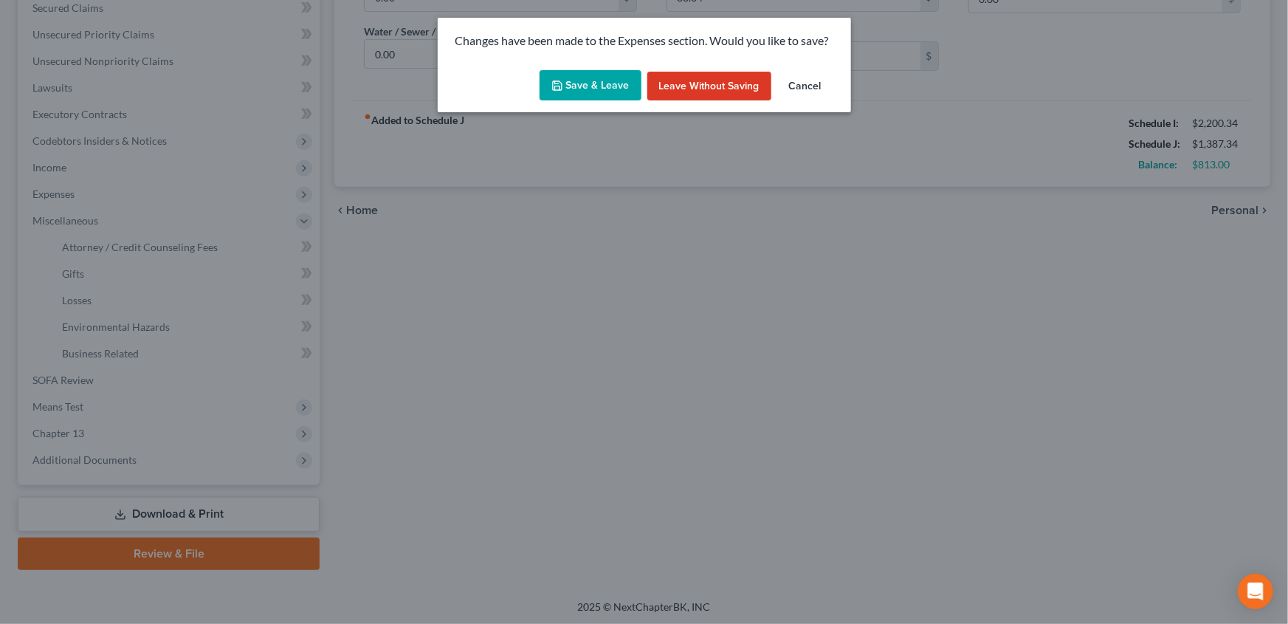
drag, startPoint x: 572, startPoint y: 78, endPoint x: 432, endPoint y: 0, distance: 160.6
click at [571, 82] on button "Save & Leave" at bounding box center [591, 85] width 102 height 31
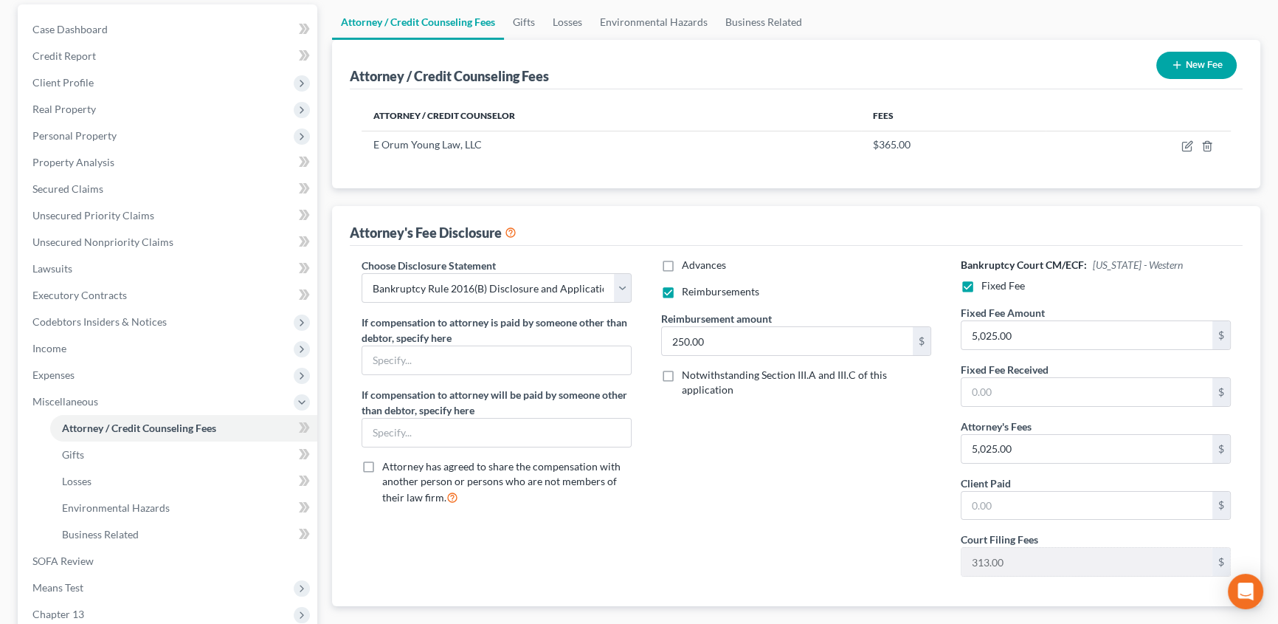
scroll to position [268, 0]
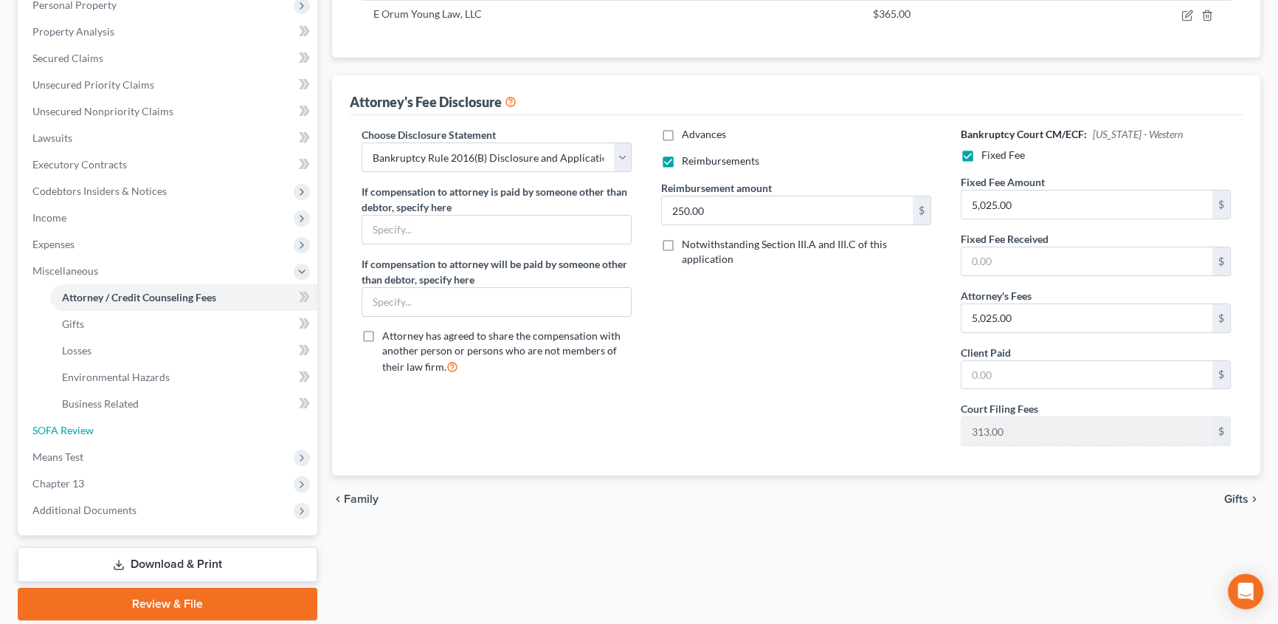
drag, startPoint x: 86, startPoint y: 430, endPoint x: 571, endPoint y: 487, distance: 489.0
click at [86, 430] on span "SOFA Review" at bounding box center [62, 430] width 61 height 13
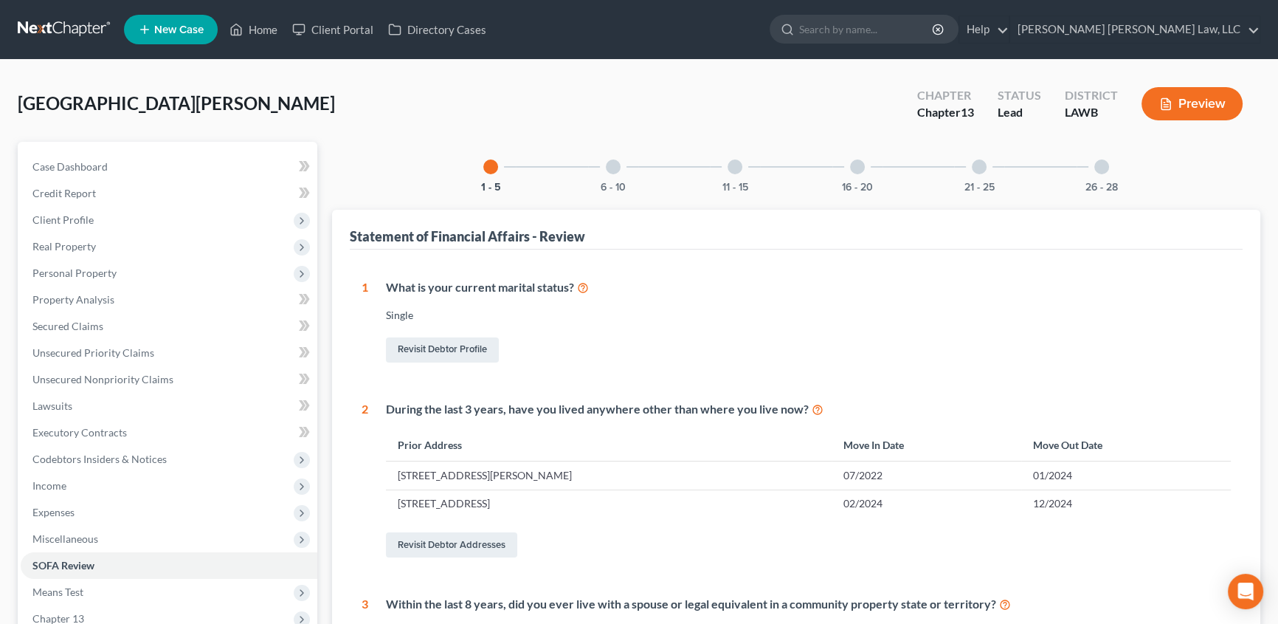
drag, startPoint x: 608, startPoint y: 167, endPoint x: 323, endPoint y: 7, distance: 326.5
click at [608, 167] on div at bounding box center [613, 166] width 15 height 15
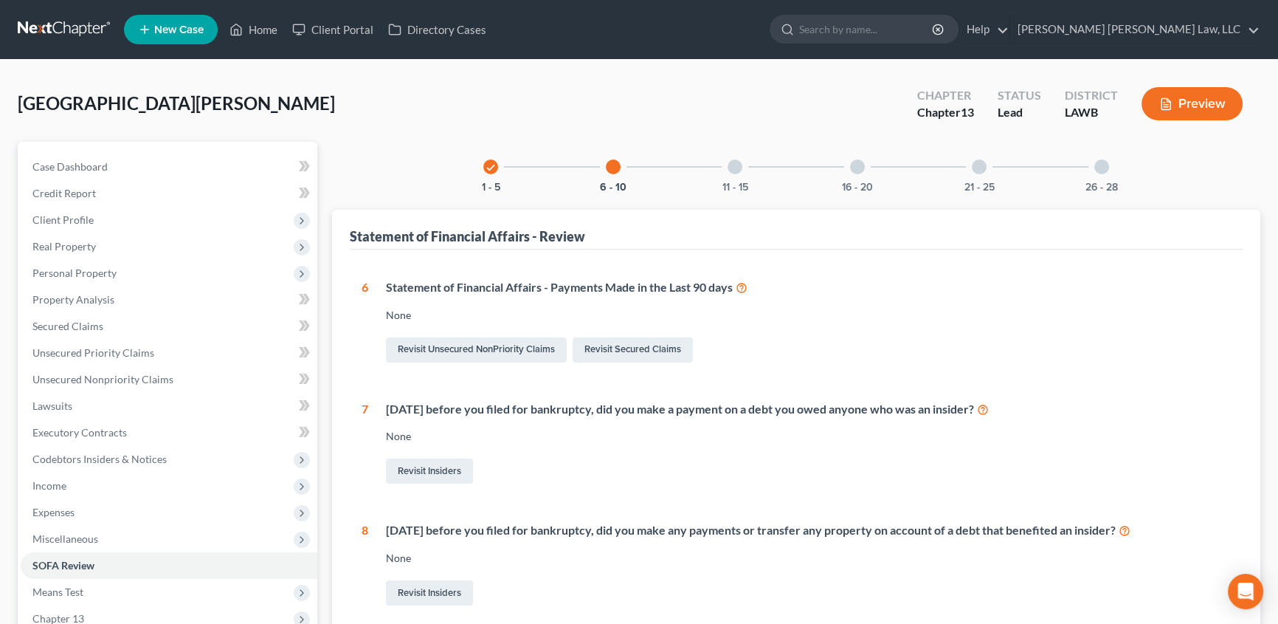
click at [734, 169] on div at bounding box center [735, 166] width 15 height 15
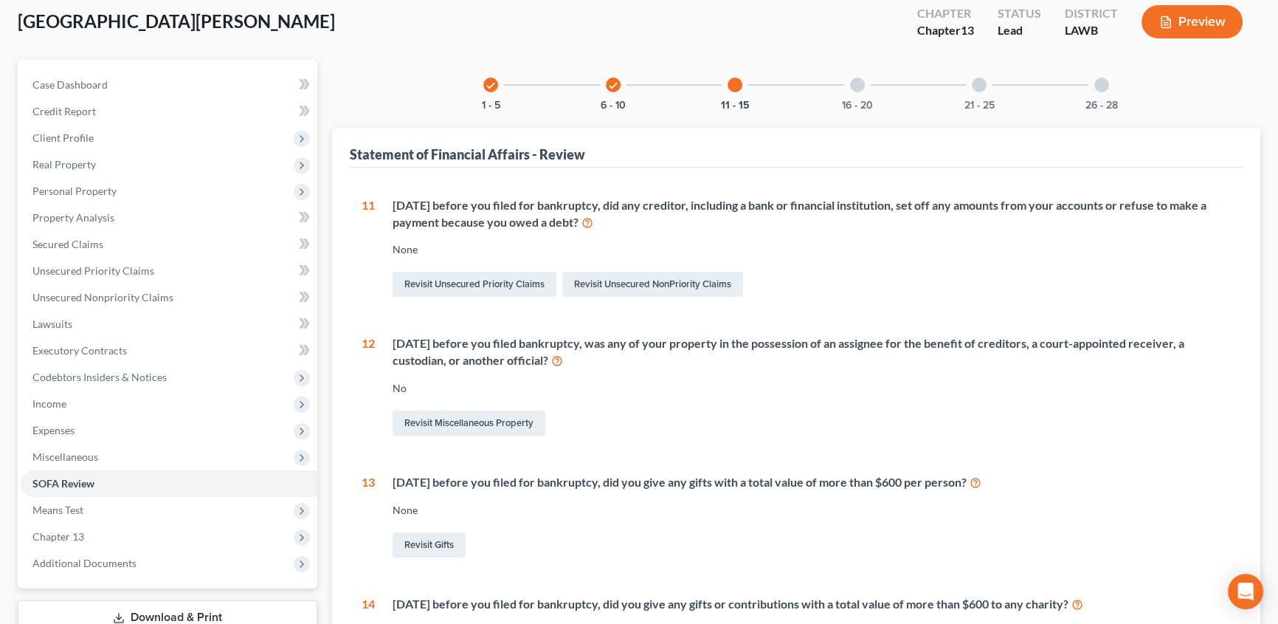
scroll to position [81, 0]
click at [856, 80] on div at bounding box center [857, 85] width 15 height 15
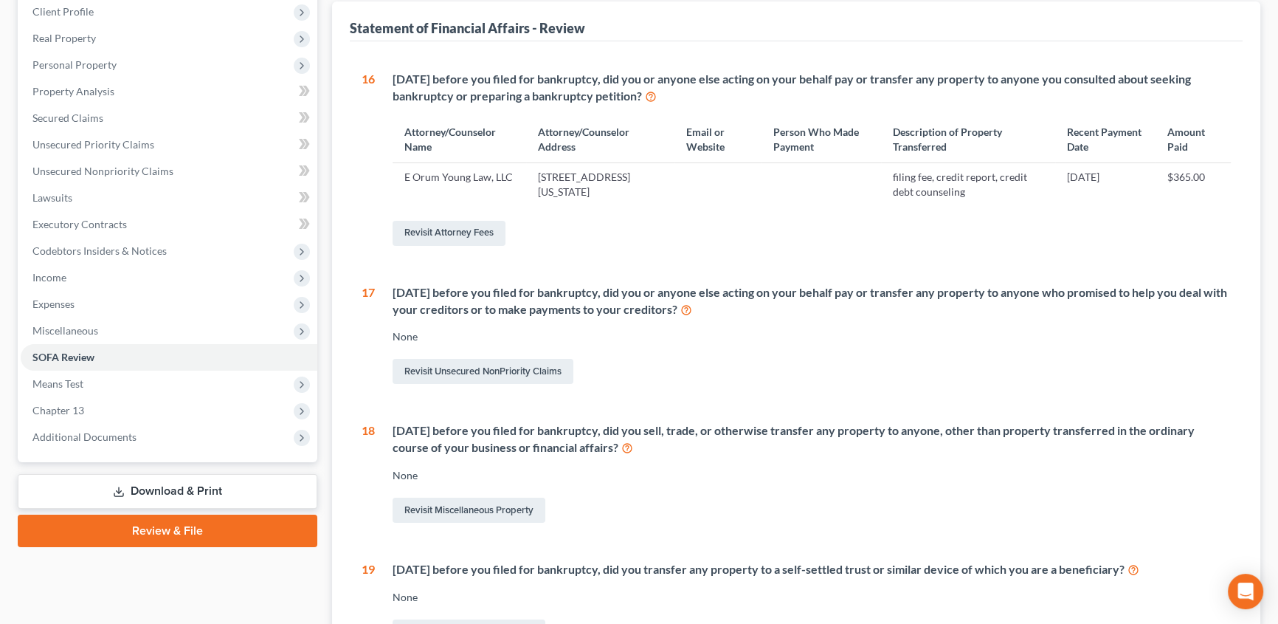
scroll to position [0, 0]
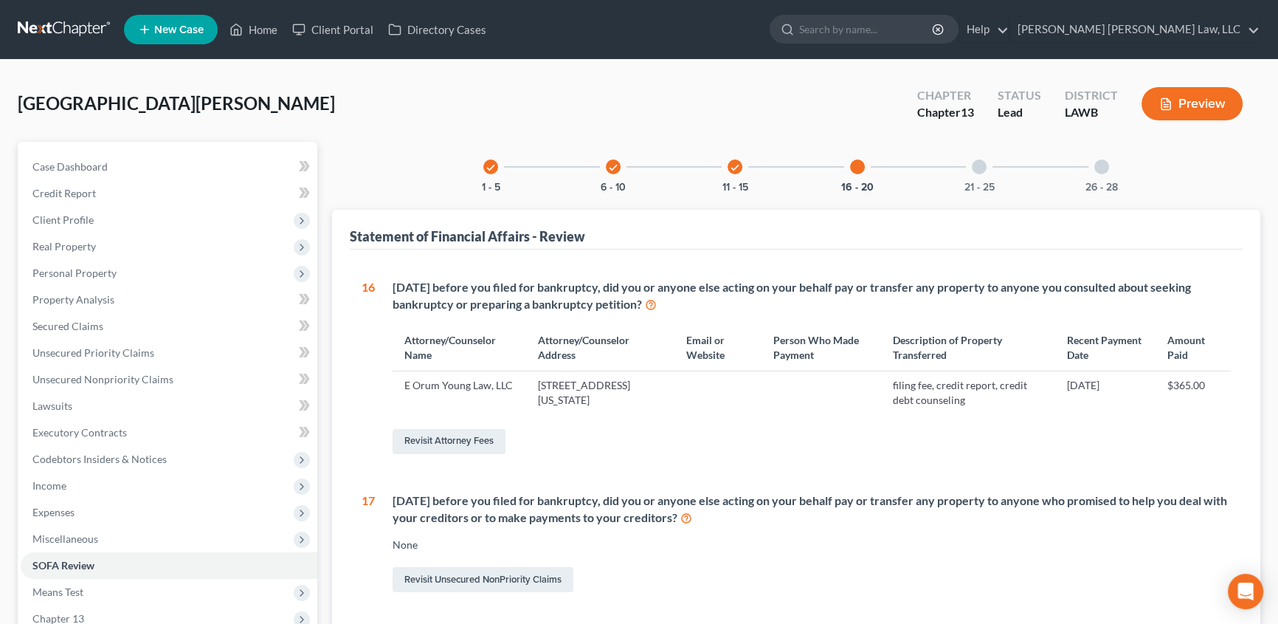
click at [979, 165] on div at bounding box center [979, 166] width 15 height 15
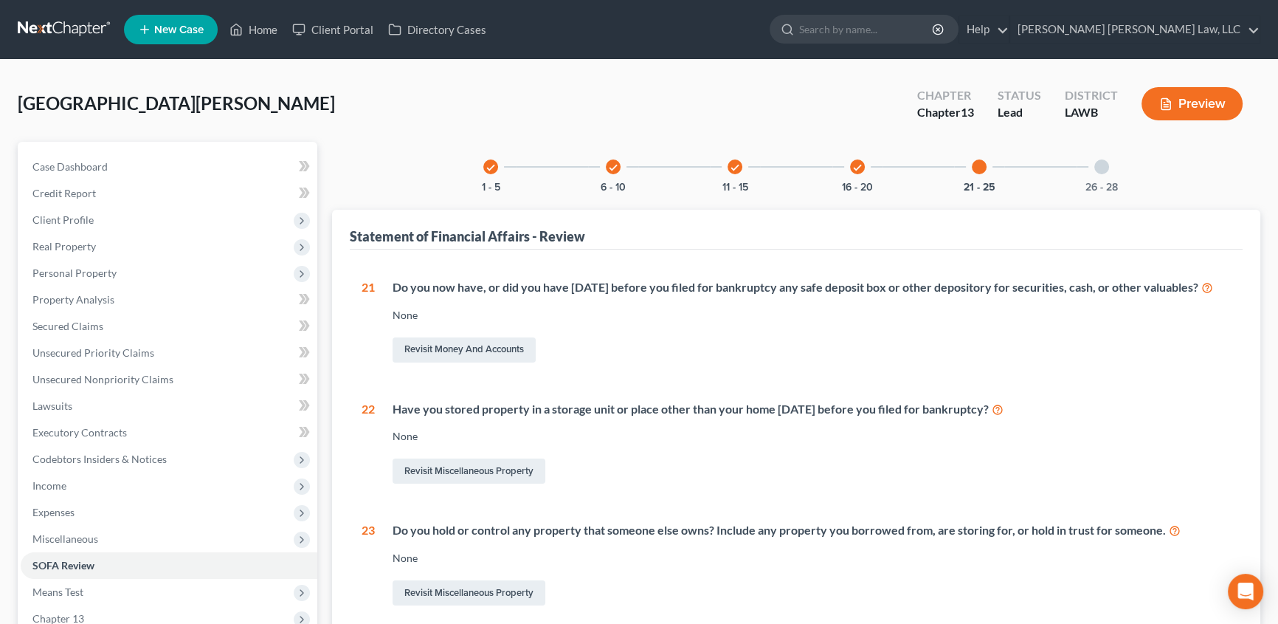
click at [1099, 164] on div at bounding box center [1102, 166] width 15 height 15
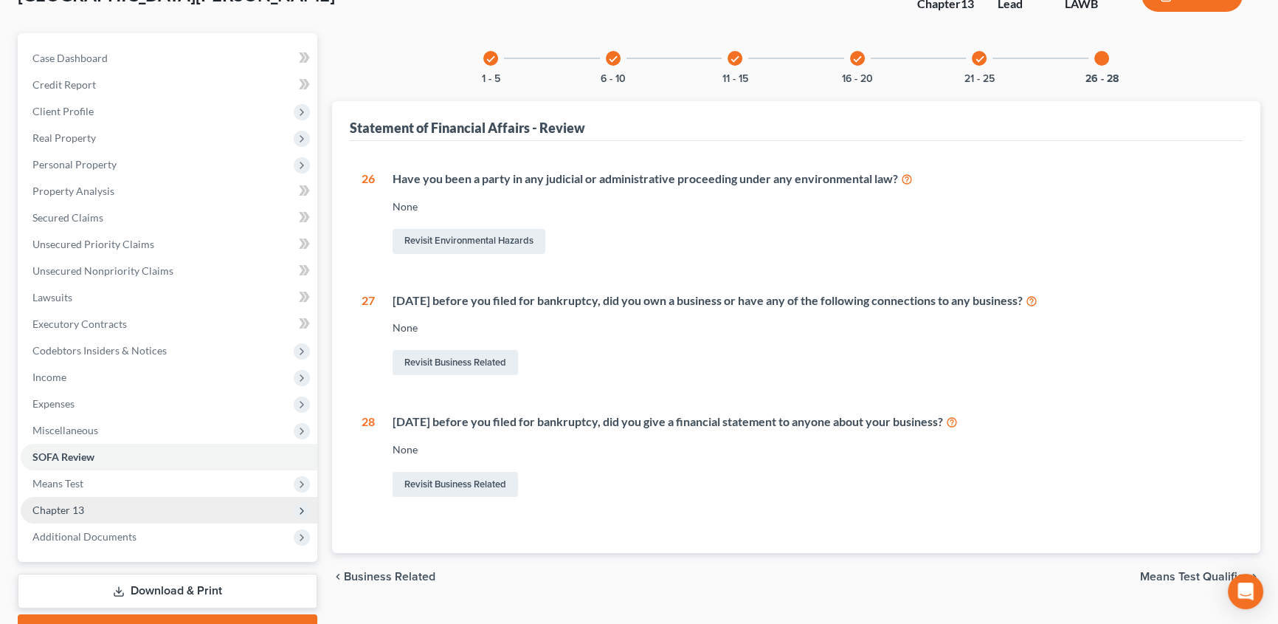
scroll to position [185, 0]
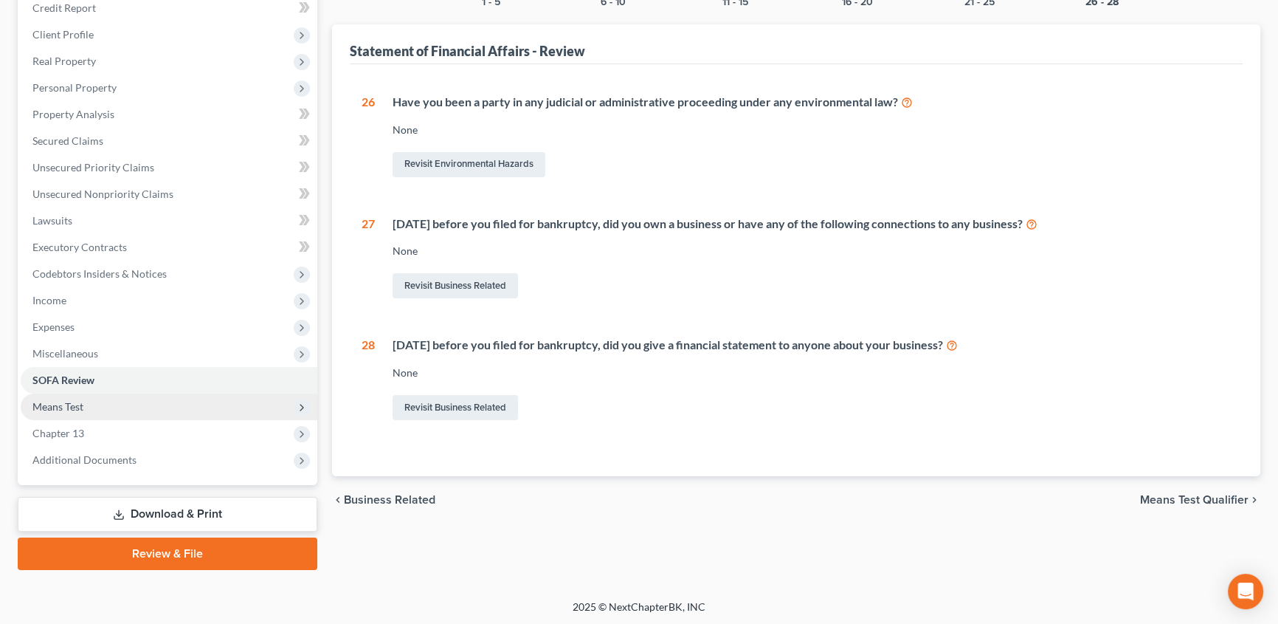
click at [78, 411] on span "Means Test" at bounding box center [169, 406] width 297 height 27
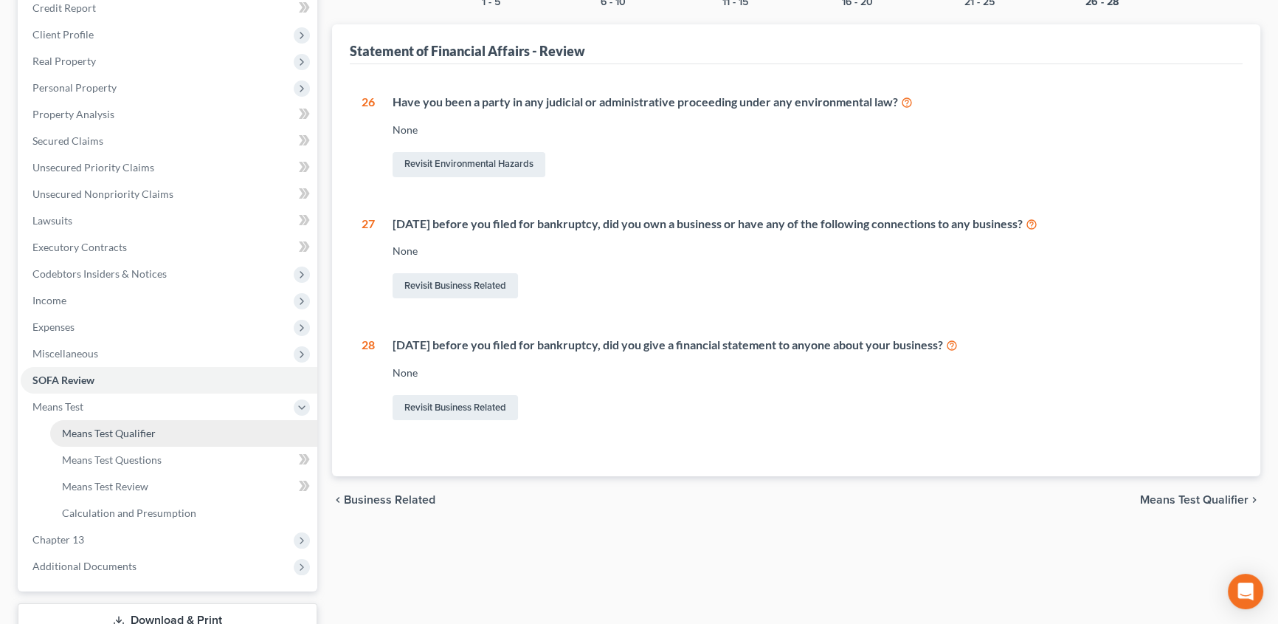
click at [80, 427] on span "Means Test Qualifier" at bounding box center [109, 433] width 94 height 13
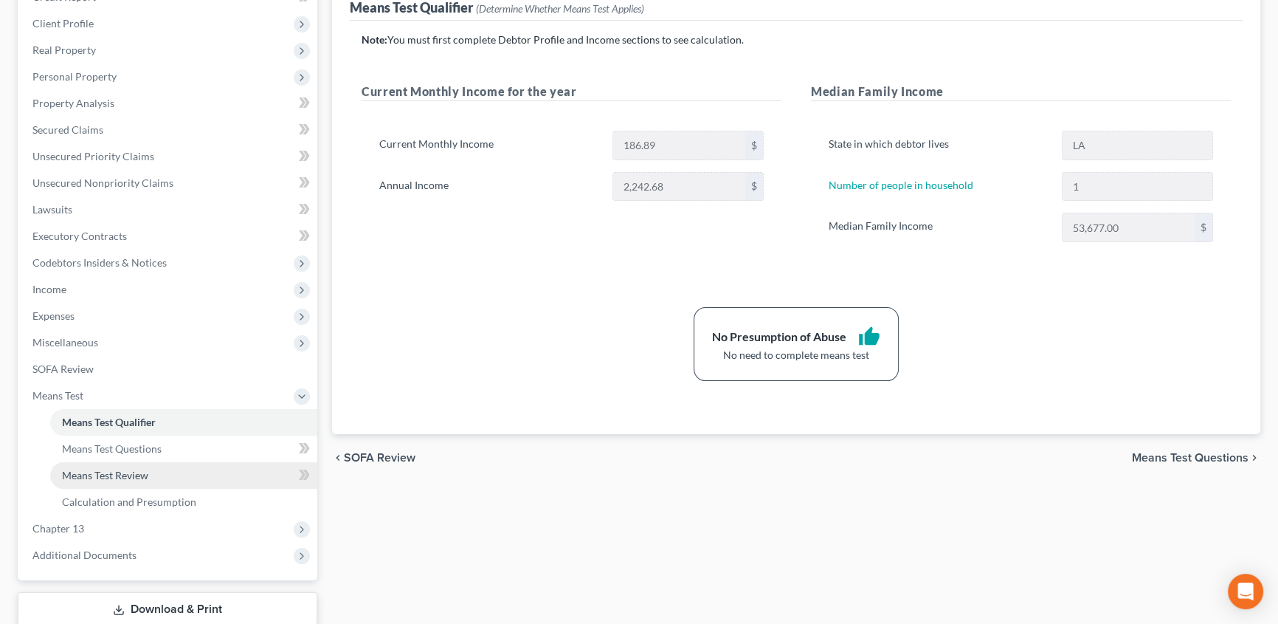
scroll to position [201, 0]
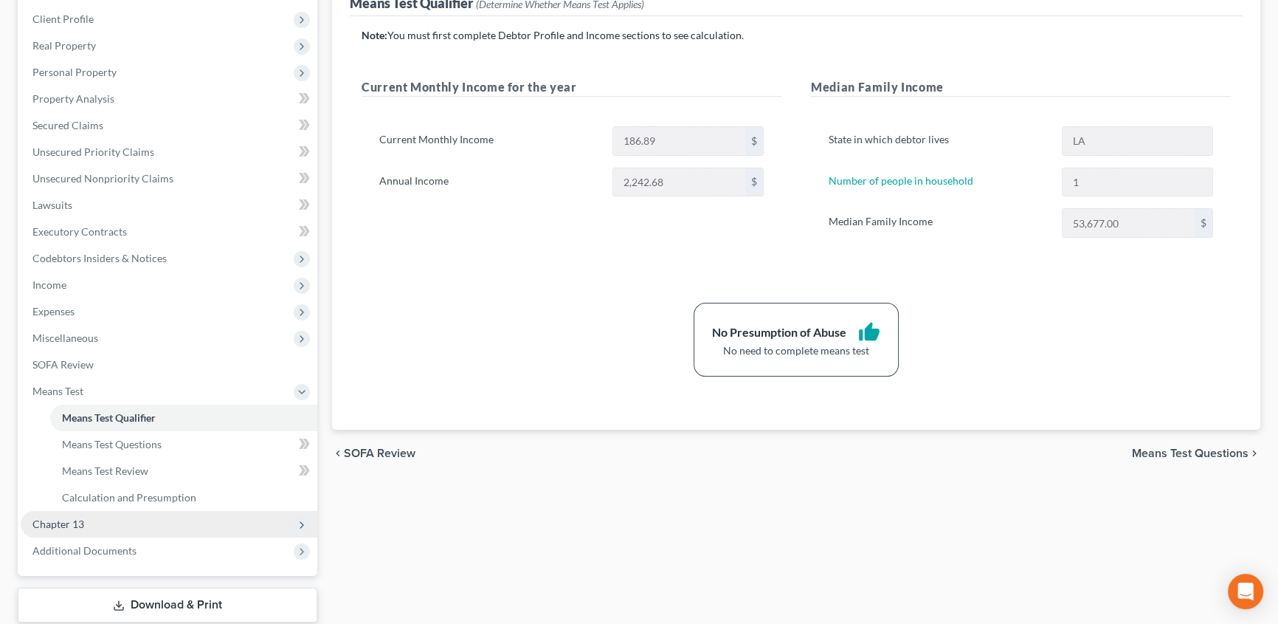
click at [92, 525] on span "Chapter 13" at bounding box center [169, 524] width 297 height 27
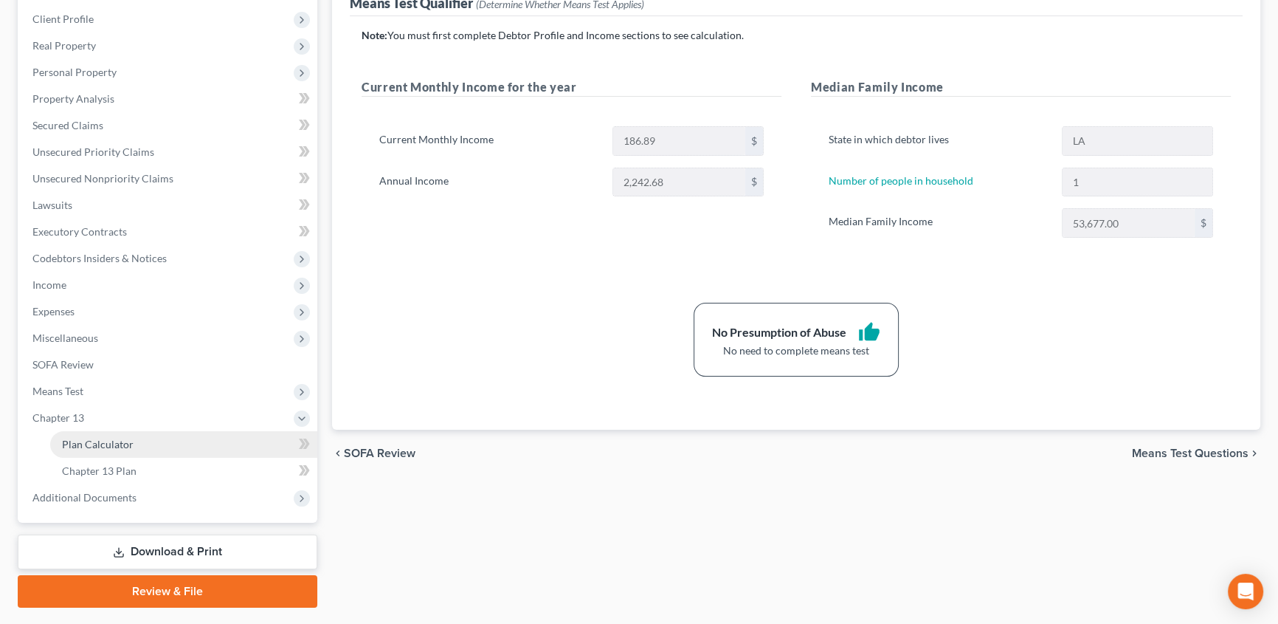
click at [124, 449] on link "Plan Calculator" at bounding box center [183, 444] width 267 height 27
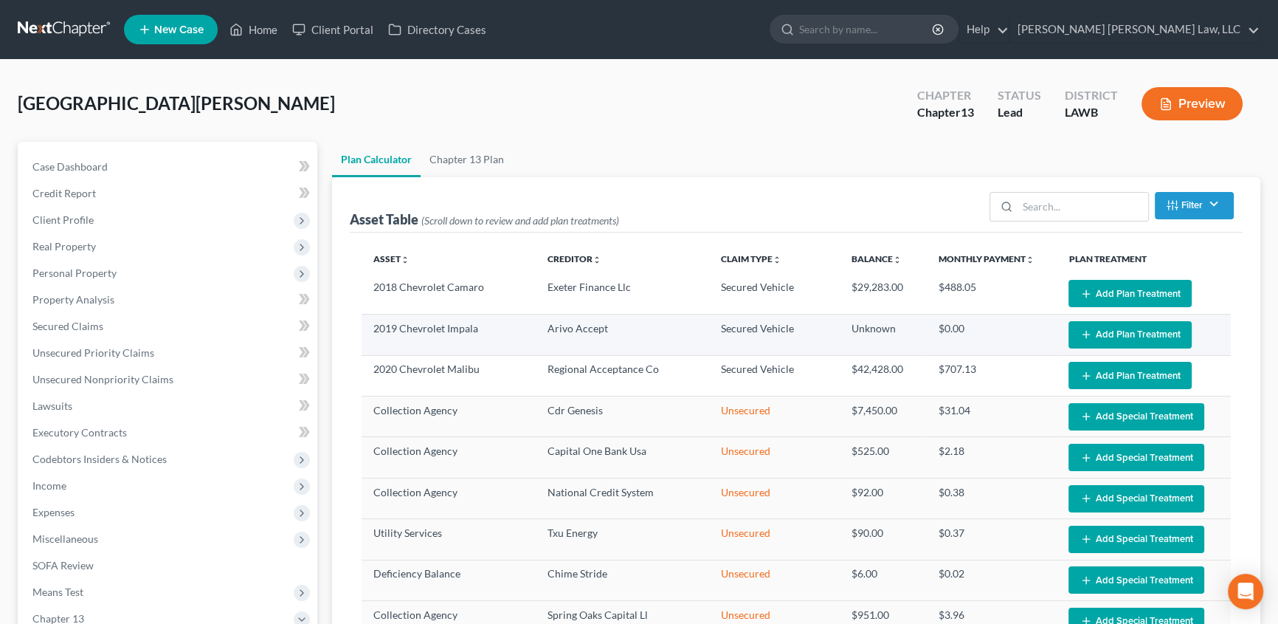
click at [1156, 334] on button "Add Plan Treatment" at bounding box center [1130, 334] width 123 height 27
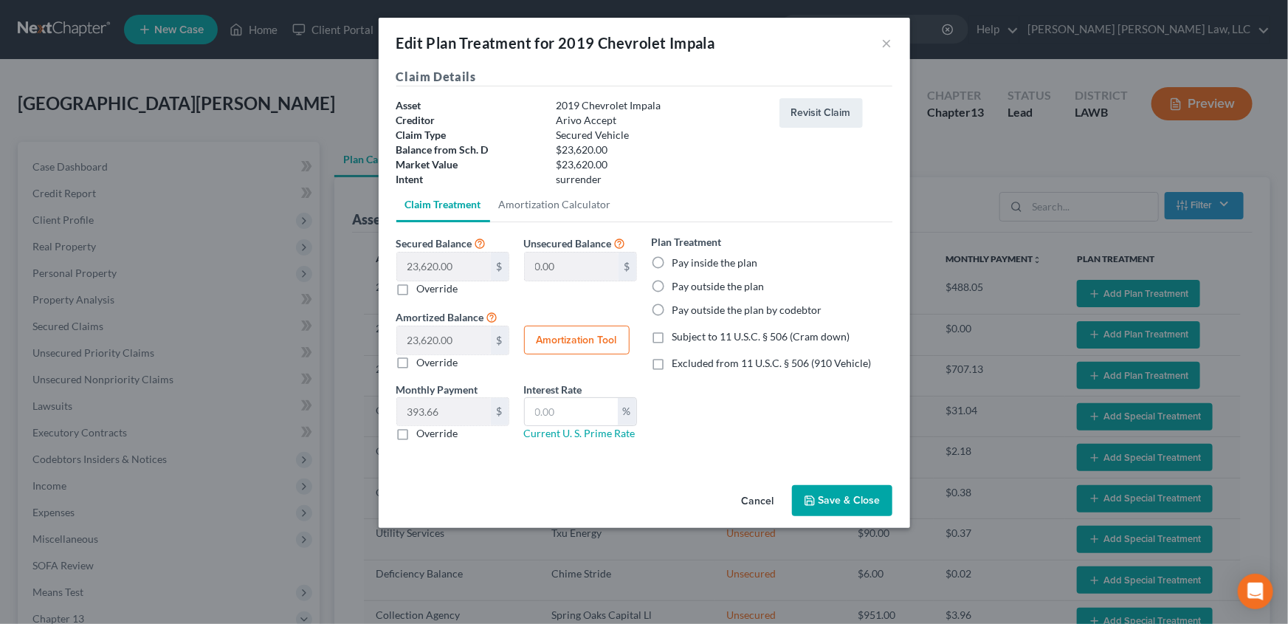
click at [832, 498] on button "Save & Close" at bounding box center [842, 500] width 100 height 31
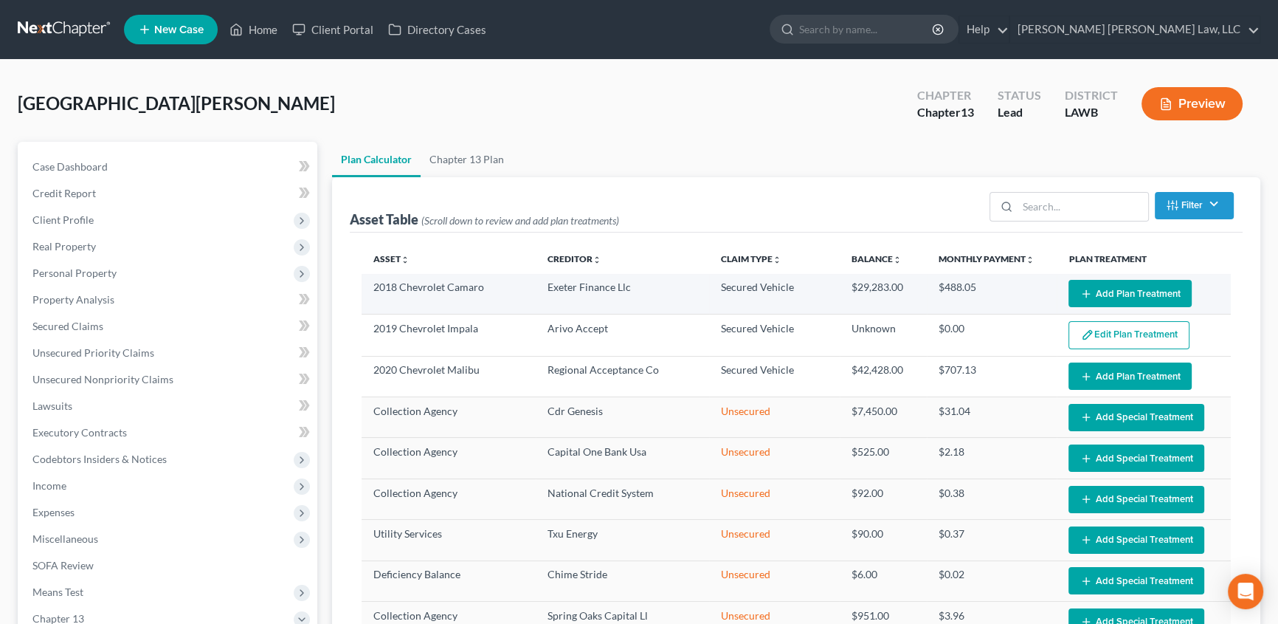
click at [1096, 295] on button "Add Plan Treatment" at bounding box center [1130, 293] width 123 height 27
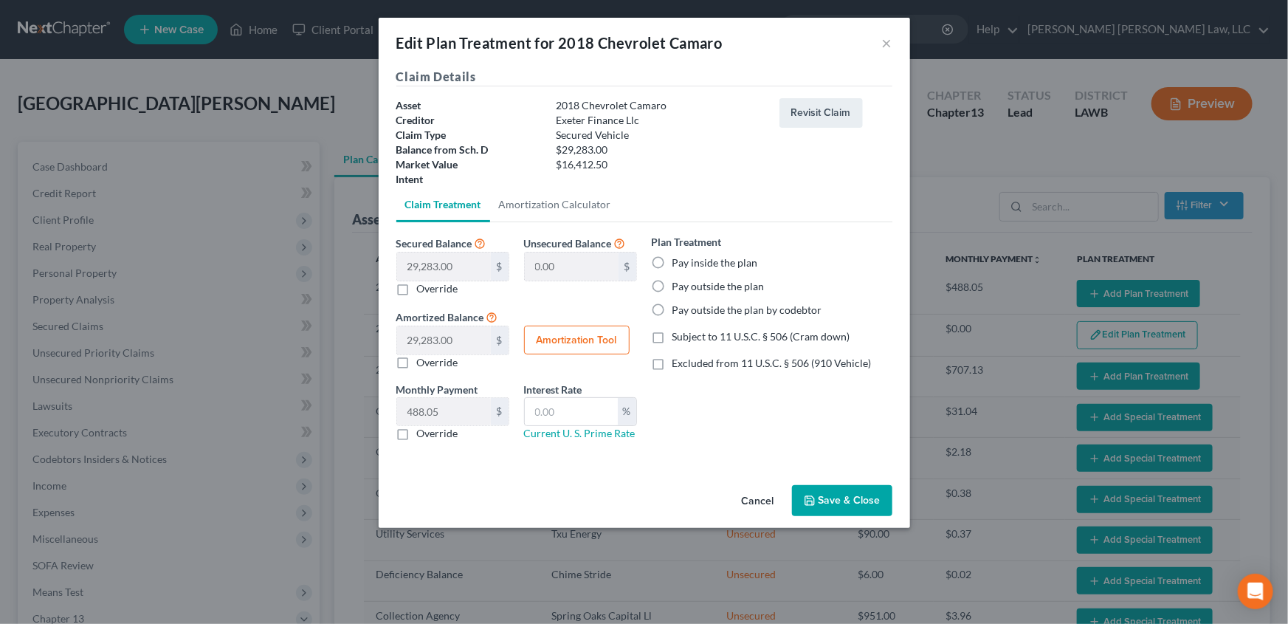
click at [672, 264] on label "Pay inside the plan" at bounding box center [715, 262] width 86 height 15
click at [678, 264] on input "Pay inside the plan" at bounding box center [683, 260] width 10 height 10
click at [672, 334] on label "Subject to 11 U.S.C. § 506 (Cram down)" at bounding box center [761, 336] width 178 height 15
click at [678, 334] on input "Subject to 11 U.S.C. § 506 (Cram down)" at bounding box center [683, 334] width 10 height 10
click at [417, 289] on label "Override" at bounding box center [437, 288] width 41 height 15
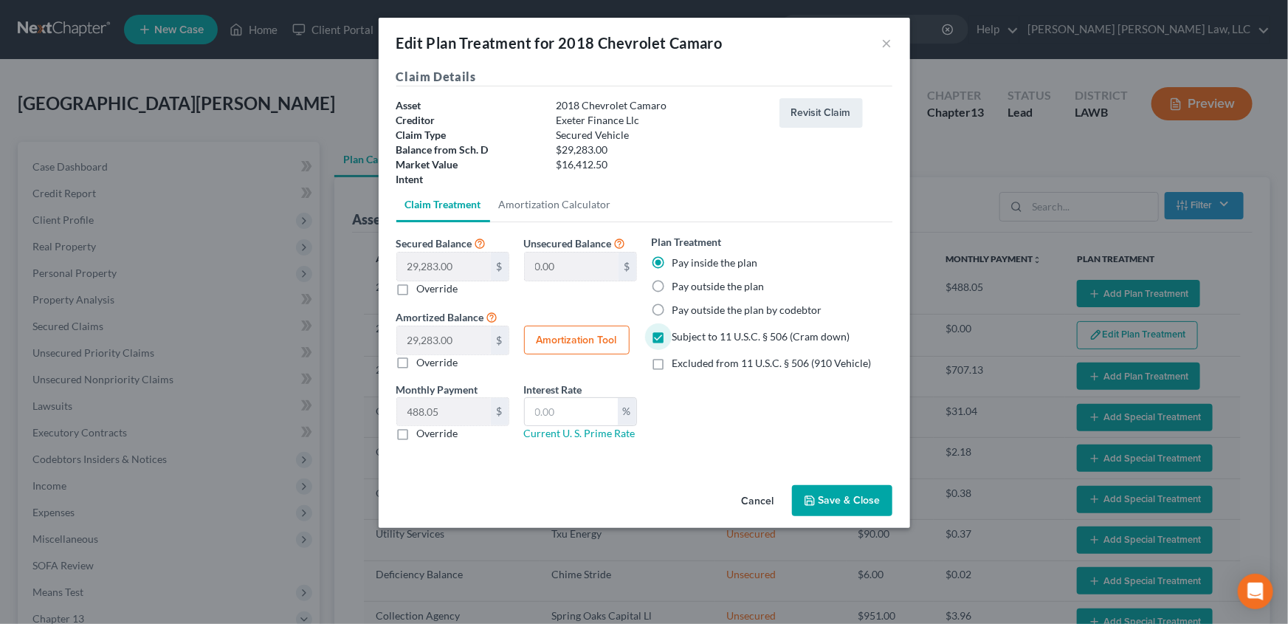
click at [423, 289] on input "Override" at bounding box center [428, 286] width 10 height 10
click at [419, 265] on input "text" at bounding box center [444, 266] width 94 height 28
click at [417, 429] on label "Override" at bounding box center [437, 433] width 41 height 15
click at [423, 429] on input "Override" at bounding box center [428, 431] width 10 height 10
click at [422, 415] on input "text" at bounding box center [444, 412] width 94 height 28
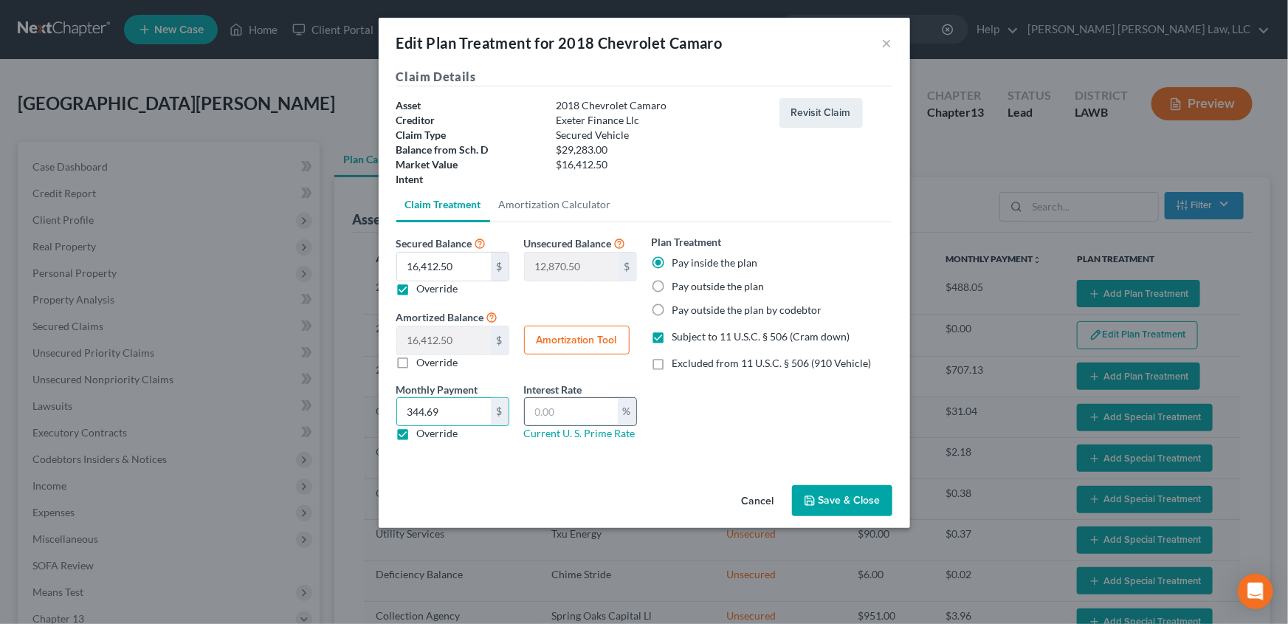
drag, startPoint x: 576, startPoint y: 418, endPoint x: 582, endPoint y: 425, distance: 9.5
click at [576, 418] on input "text" at bounding box center [571, 412] width 93 height 28
click at [835, 502] on button "Save & Close" at bounding box center [842, 500] width 100 height 31
click at [672, 259] on label "Pay inside the plan" at bounding box center [715, 262] width 86 height 15
click at [678, 259] on input "Pay inside the plan" at bounding box center [683, 260] width 10 height 10
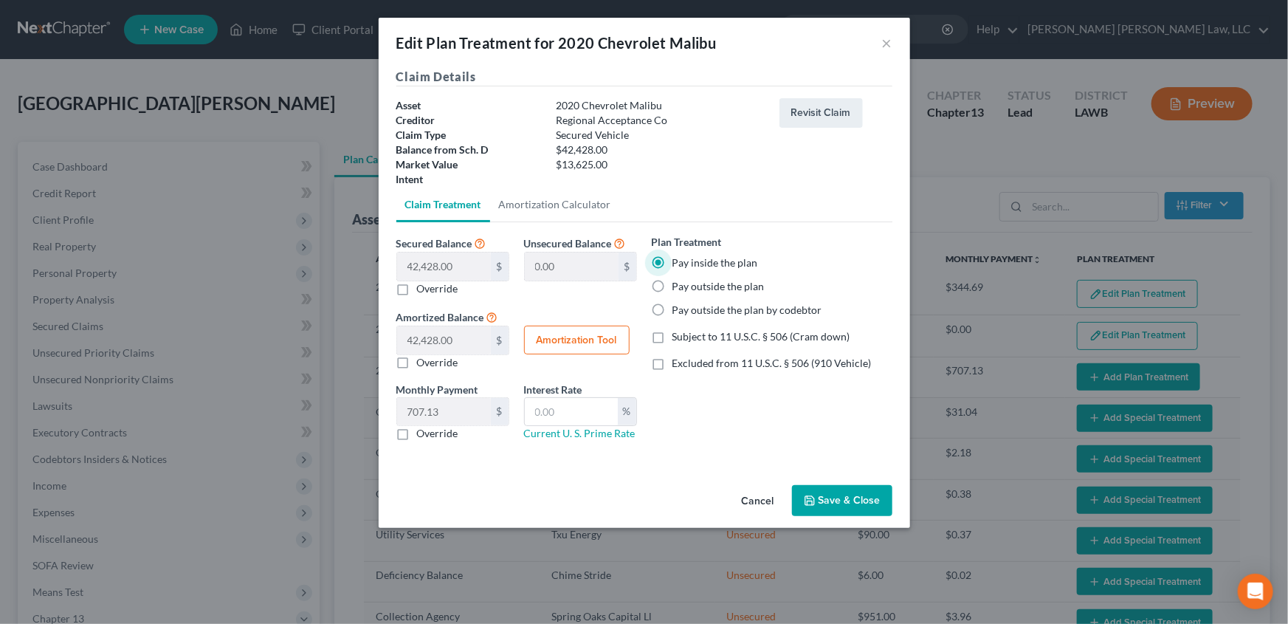
click at [672, 336] on label "Subject to 11 U.S.C. § 506 (Cram down)" at bounding box center [761, 336] width 178 height 15
click at [678, 336] on input "Subject to 11 U.S.C. § 506 (Cram down)" at bounding box center [683, 334] width 10 height 10
click at [417, 287] on label "Override" at bounding box center [437, 288] width 41 height 15
click at [423, 287] on input "Override" at bounding box center [428, 286] width 10 height 10
click at [406, 269] on input "text" at bounding box center [444, 266] width 94 height 28
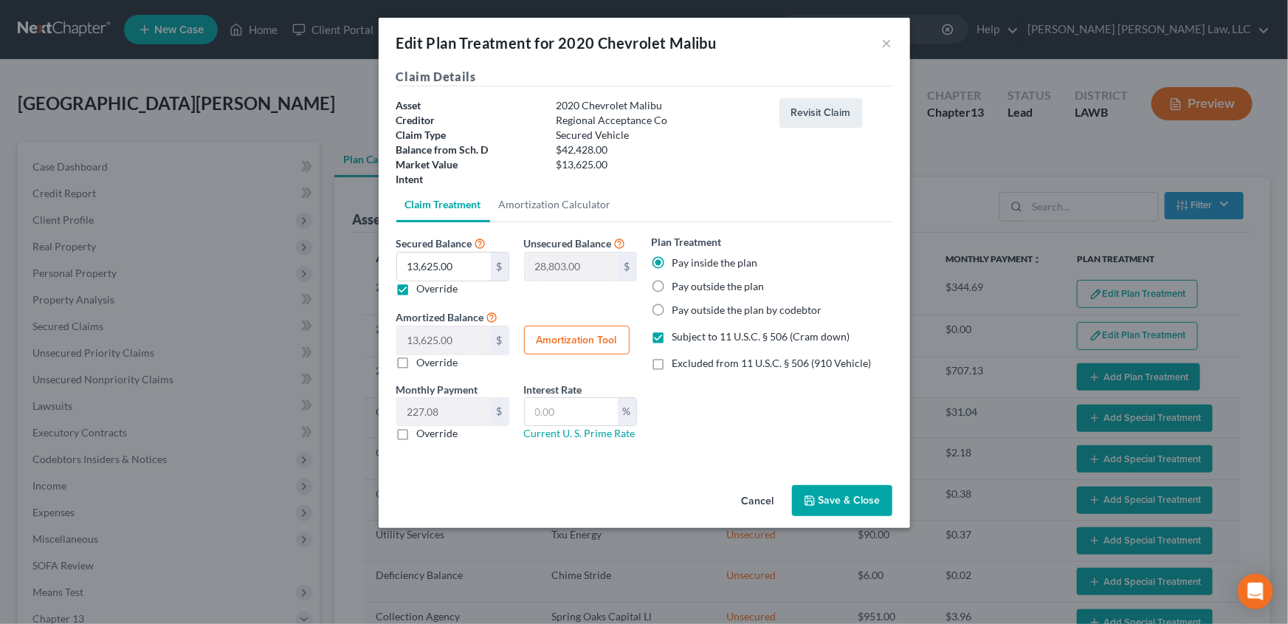
click at [417, 438] on label "Override" at bounding box center [437, 433] width 41 height 15
click at [423, 436] on input "Override" at bounding box center [428, 431] width 10 height 10
click at [420, 413] on input "text" at bounding box center [444, 412] width 94 height 28
drag, startPoint x: 604, startPoint y: 413, endPoint x: 609, endPoint y: 424, distance: 11.6
click at [604, 413] on input "text" at bounding box center [571, 412] width 93 height 28
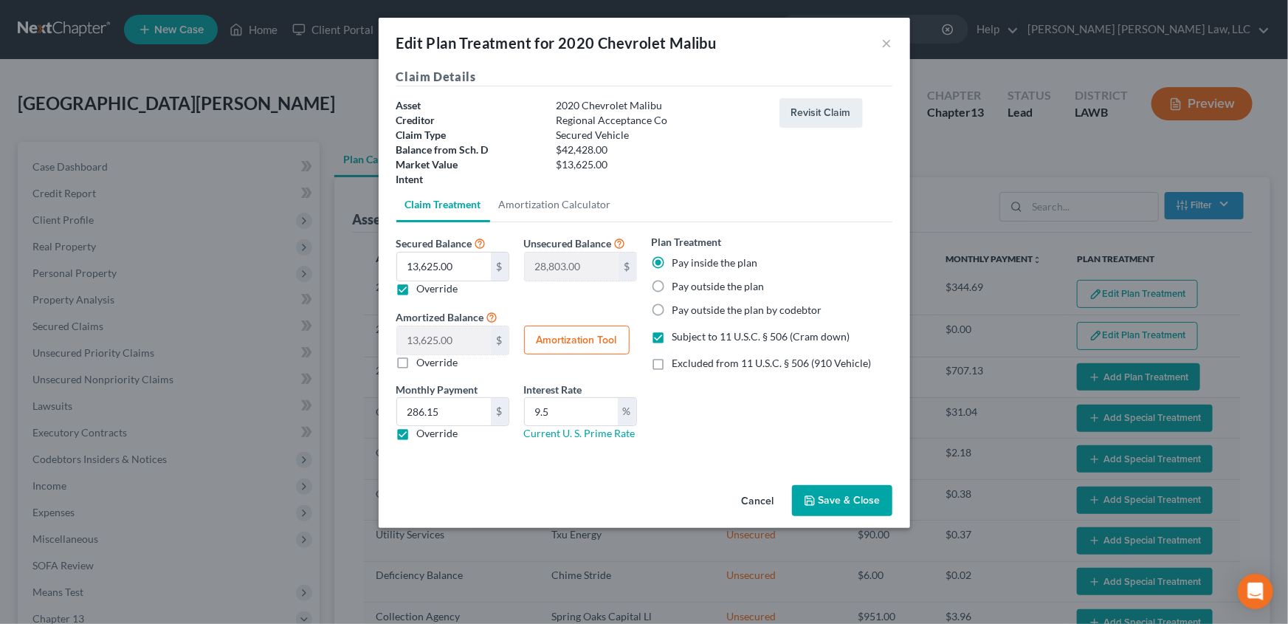
click at [821, 501] on button "Save & Close" at bounding box center [842, 500] width 100 height 31
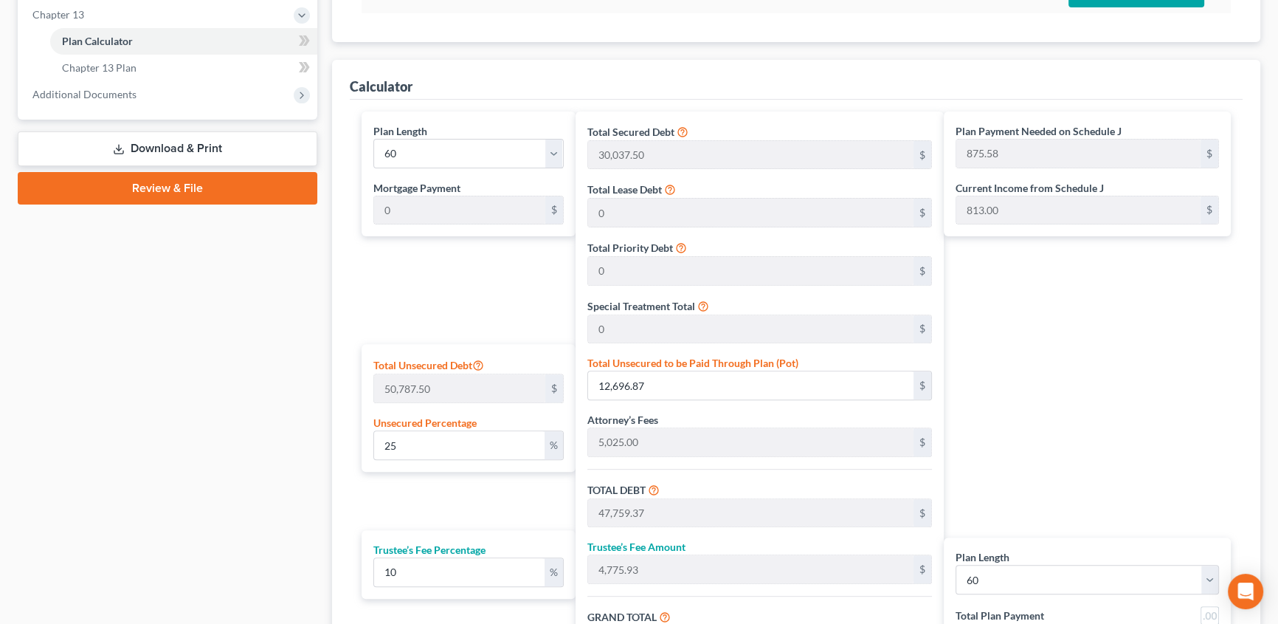
scroll to position [738, 0]
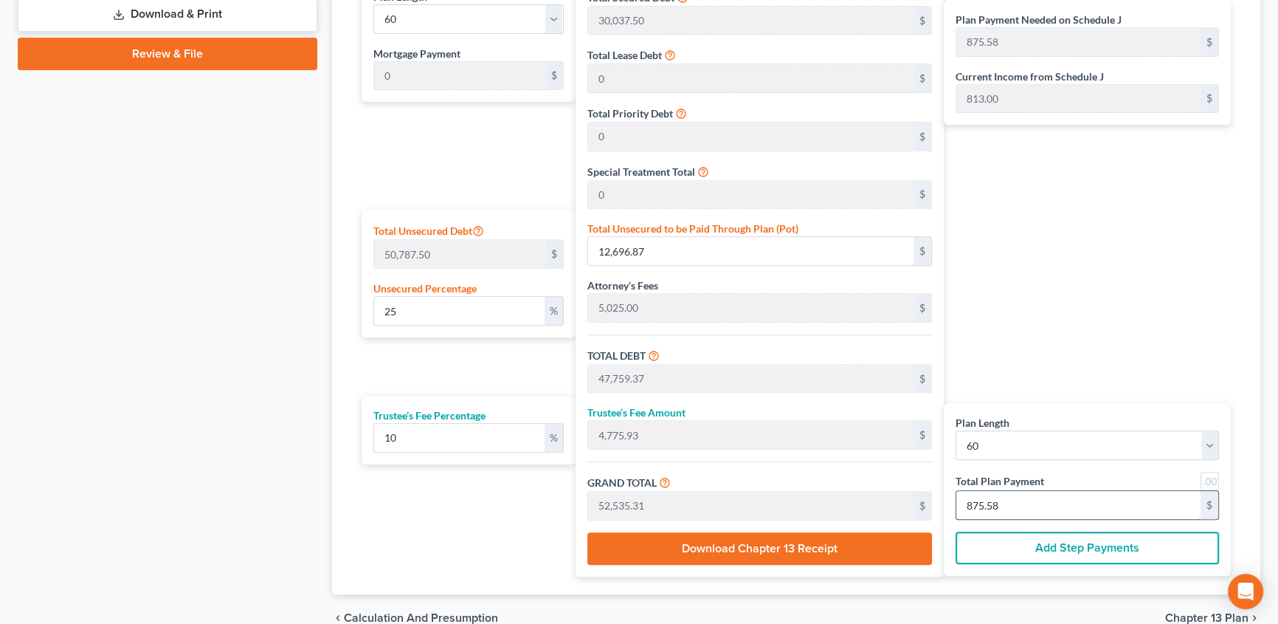
click at [1023, 498] on input "875.58" at bounding box center [1079, 505] width 244 height 28
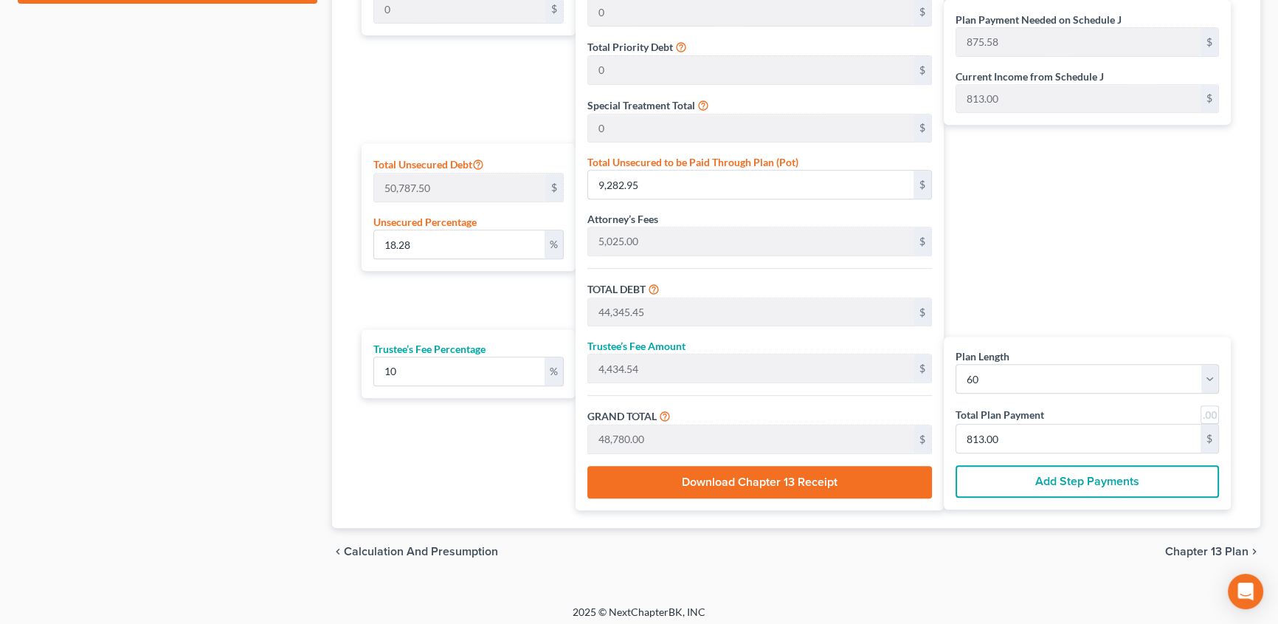
click at [1191, 551] on span "Chapter 13 Plan" at bounding box center [1207, 552] width 83 height 12
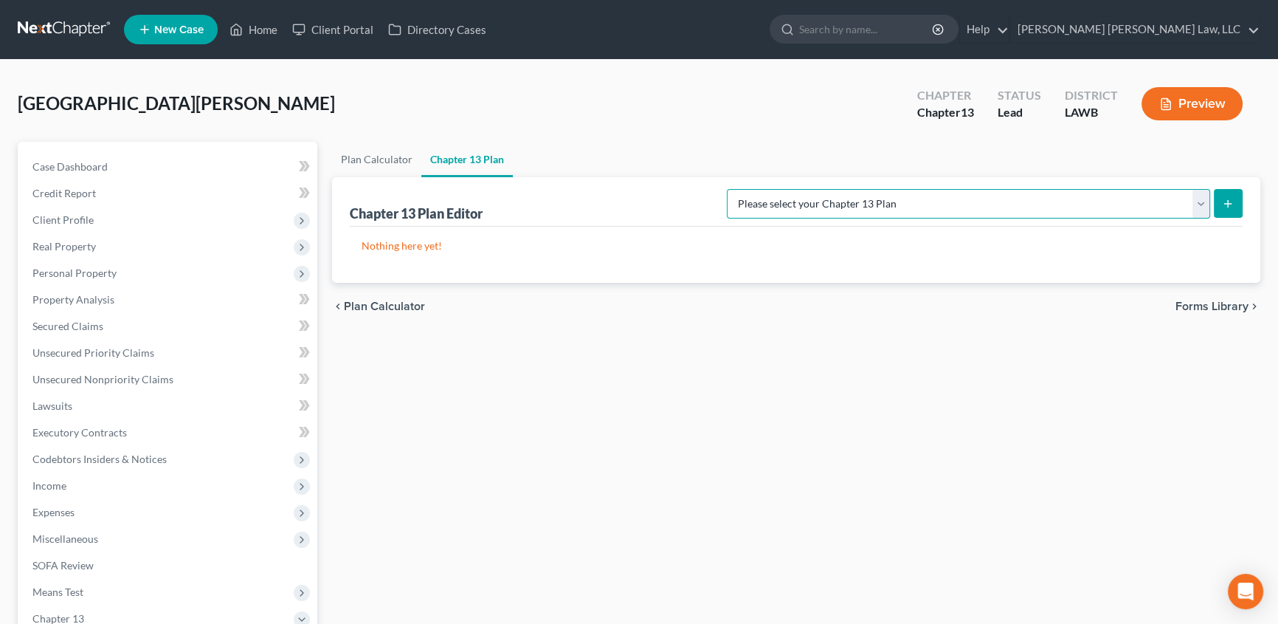
drag, startPoint x: 1195, startPoint y: 207, endPoint x: 1189, endPoint y: 216, distance: 10.0
click at [1195, 207] on select "Please select your Chapter 13 Plan [PERSON_NAME] Custom Plan (Revised [DATE]) […" at bounding box center [968, 204] width 483 height 30
click at [881, 189] on select "Please select your Chapter 13 Plan [PERSON_NAME] Custom Plan (Revised [DATE]) […" at bounding box center [968, 204] width 483 height 30
click at [1232, 200] on icon "submit" at bounding box center [1228, 204] width 12 height 12
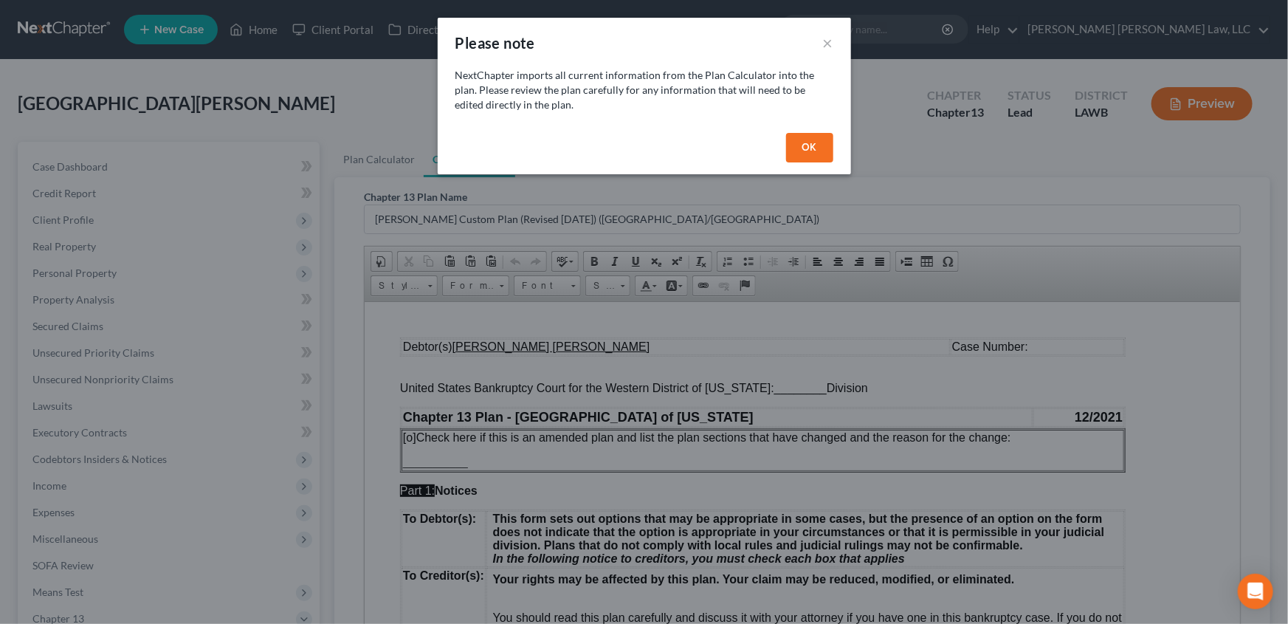
click at [812, 146] on button "OK" at bounding box center [809, 148] width 47 height 30
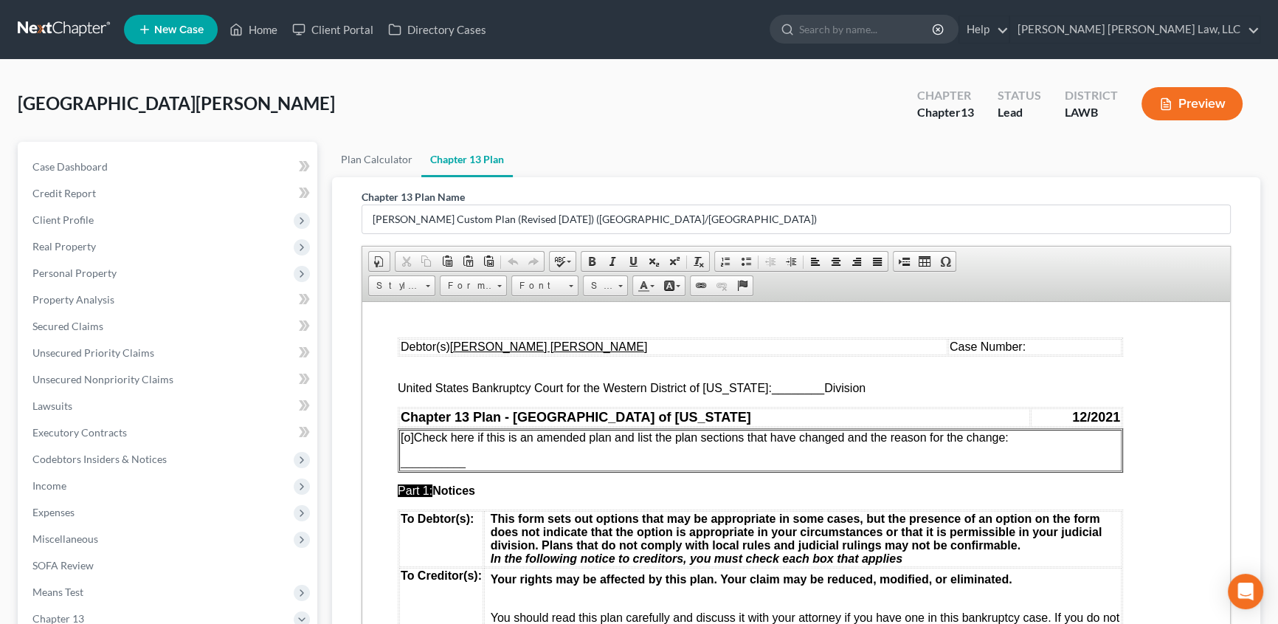
drag, startPoint x: 760, startPoint y: 389, endPoint x: 930, endPoint y: 383, distance: 169.9
click at [772, 389] on span "________" at bounding box center [798, 387] width 52 height 13
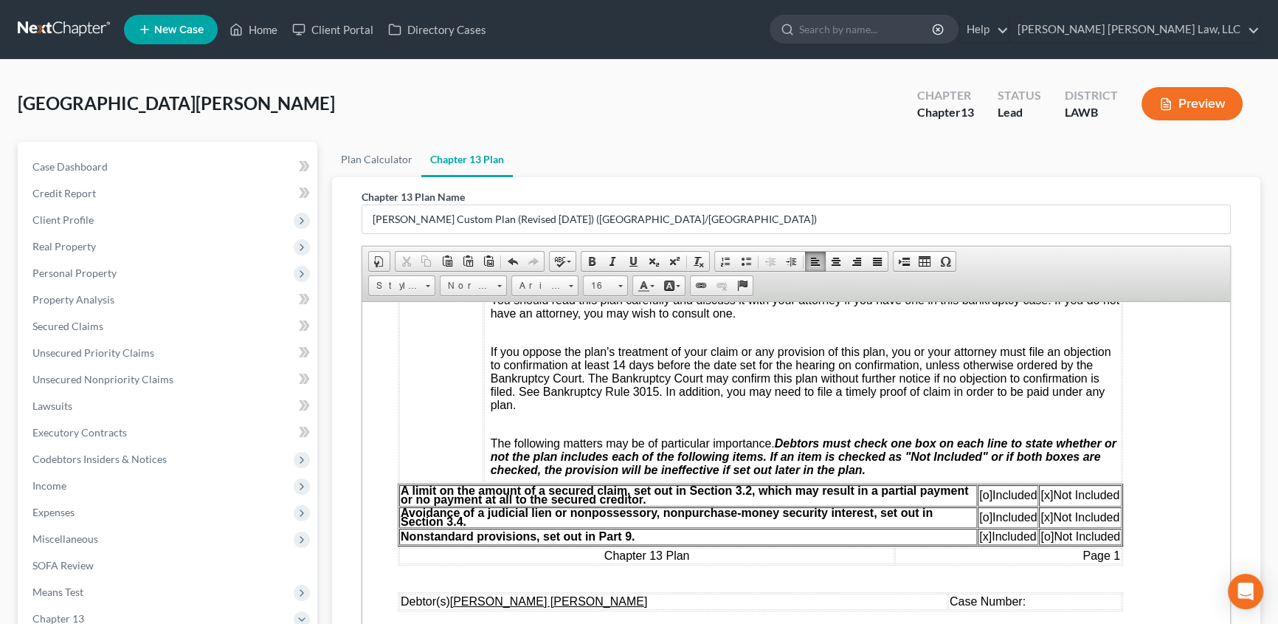
scroll to position [335, 0]
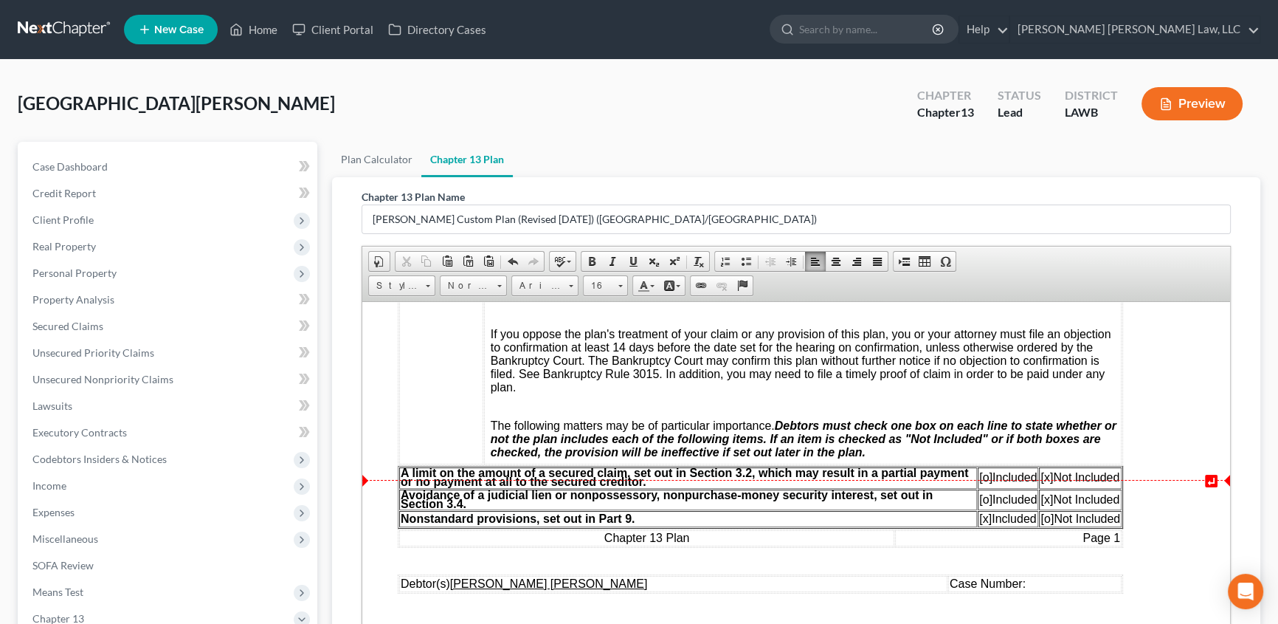
click at [980, 483] on span "[o]" at bounding box center [986, 476] width 13 height 13
click at [1046, 483] on span "[x]" at bounding box center [1047, 476] width 13 height 13
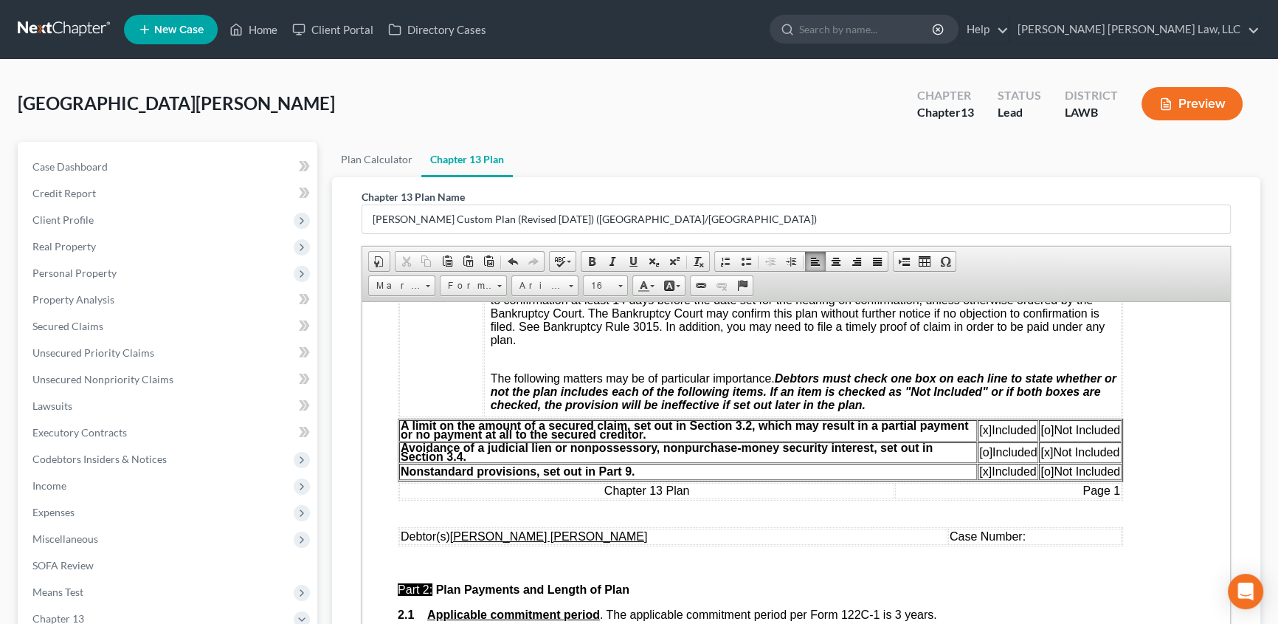
scroll to position [537, 0]
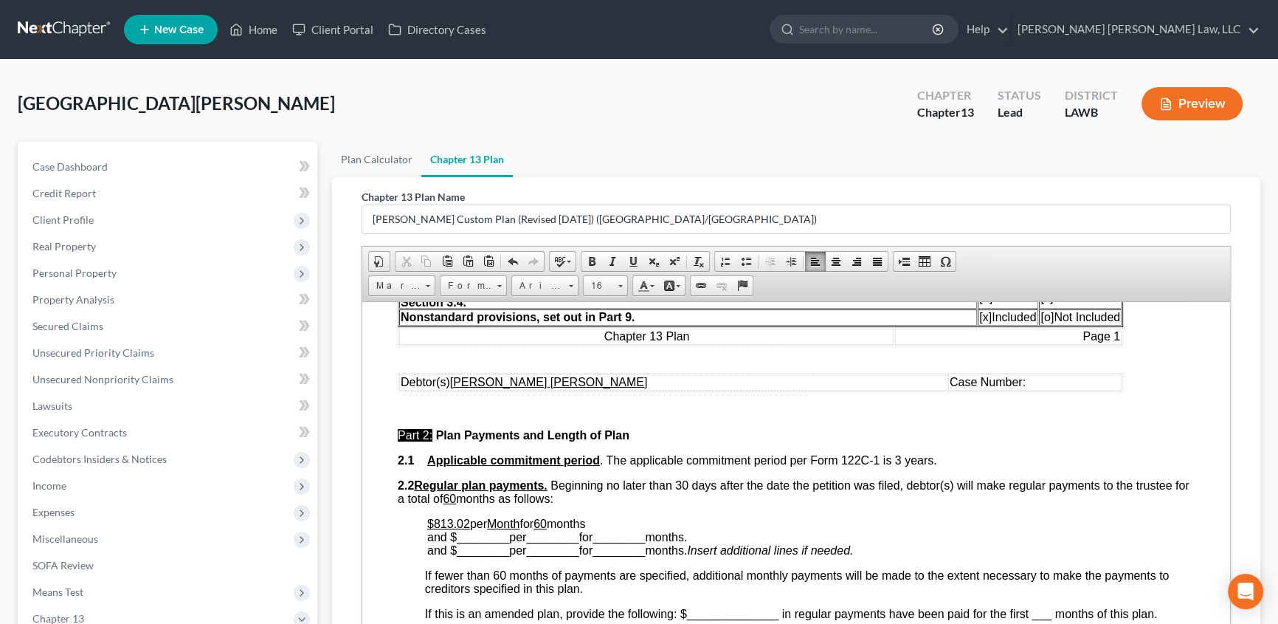
drag, startPoint x: 462, startPoint y: 543, endPoint x: 502, endPoint y: 571, distance: 49.2
click at [464, 529] on u "$813.02" at bounding box center [448, 523] width 43 height 13
click at [613, 543] on p "$813.00 per Month for 60 months and $ ________ per ________ for ________ months…" at bounding box center [811, 537] width 768 height 40
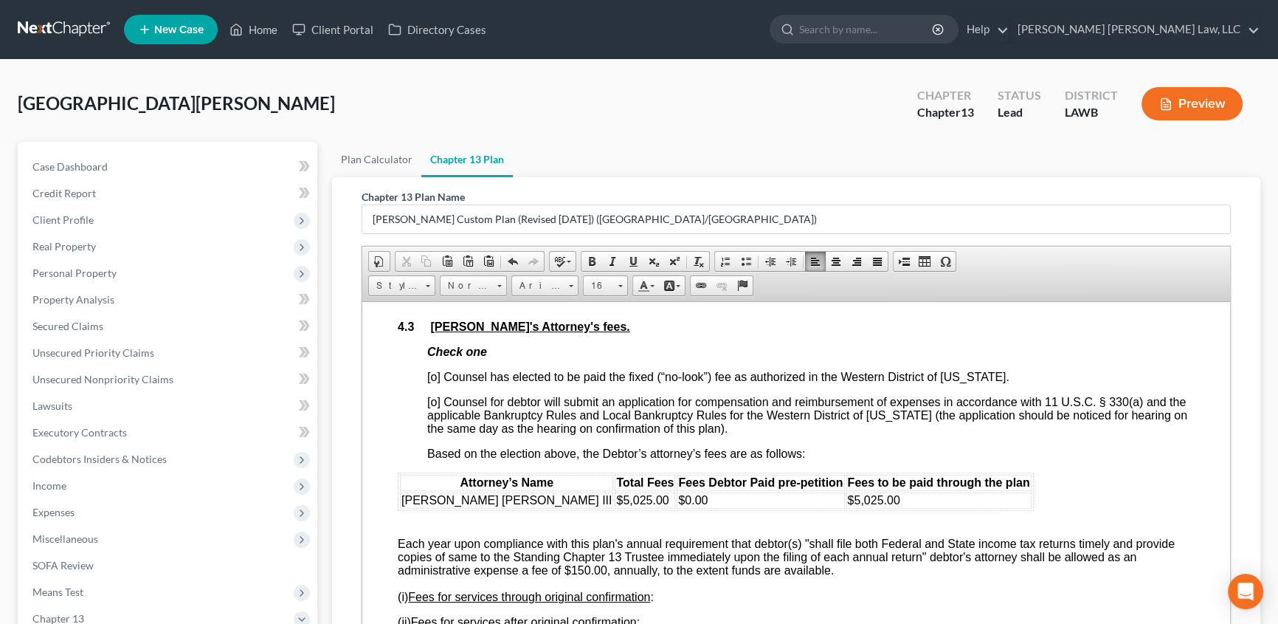
scroll to position [2617, 0]
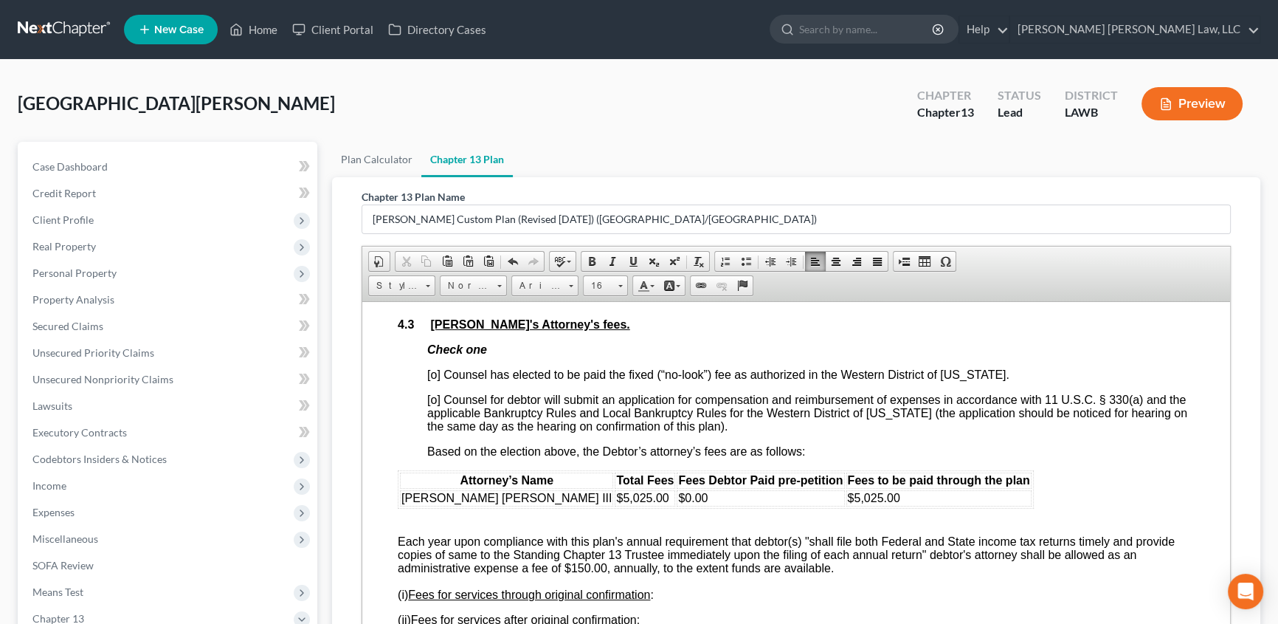
click at [430, 380] on span "[o] Counsel has elected to be paid the fixed (“no-look”) fee as authorized in t…" at bounding box center [718, 374] width 582 height 13
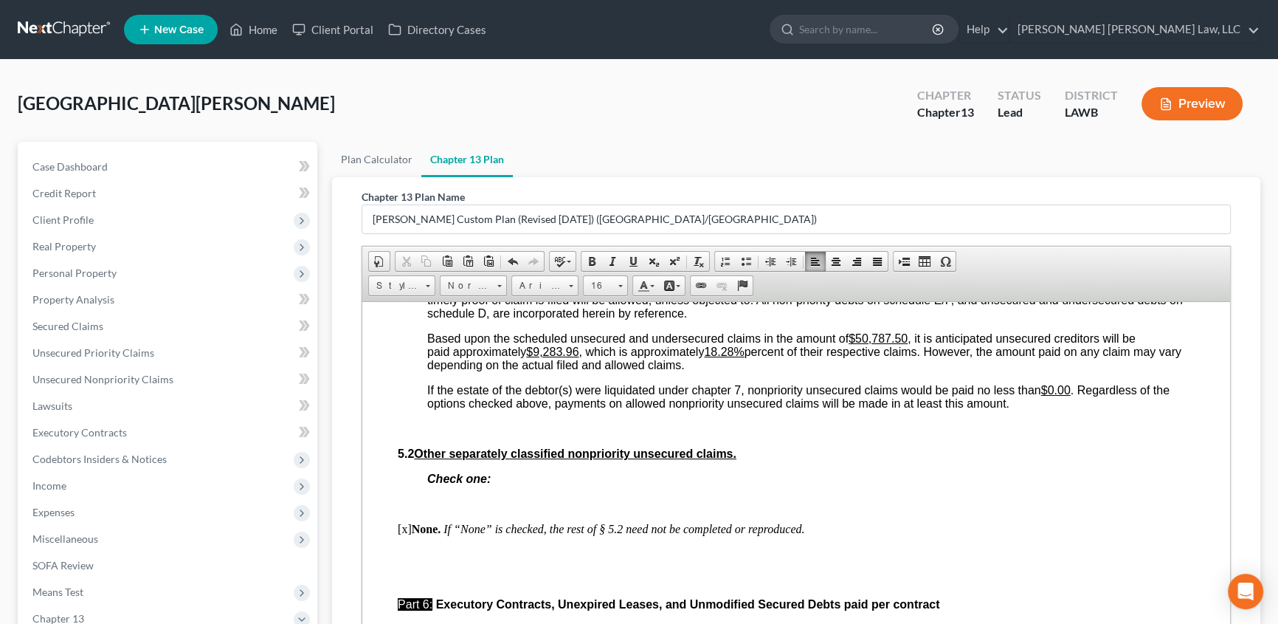
scroll to position [3691, 0]
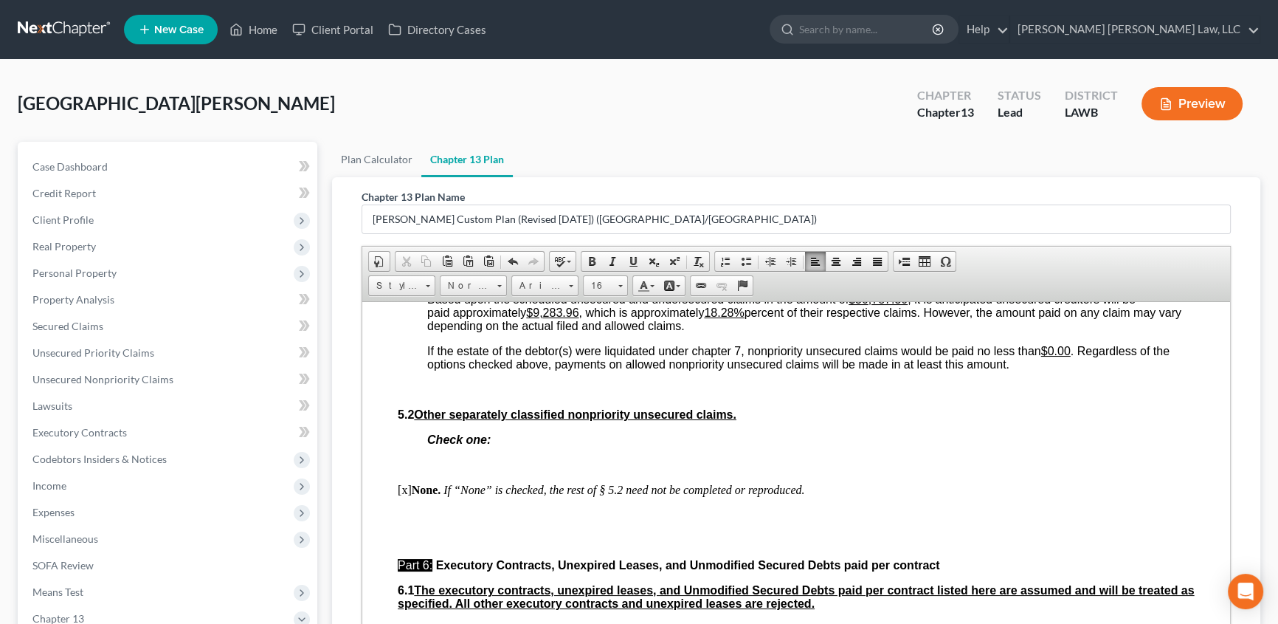
click at [858, 305] on u "$50,787.50" at bounding box center [878, 298] width 59 height 13
click at [866, 305] on u "$9114.00" at bounding box center [873, 298] width 49 height 13
click at [533, 318] on u "$9,283.96" at bounding box center [552, 312] width 52 height 13
click at [776, 421] on p "5.2 Other separately classified nonpriority unsecured claims." at bounding box center [796, 413] width 797 height 13
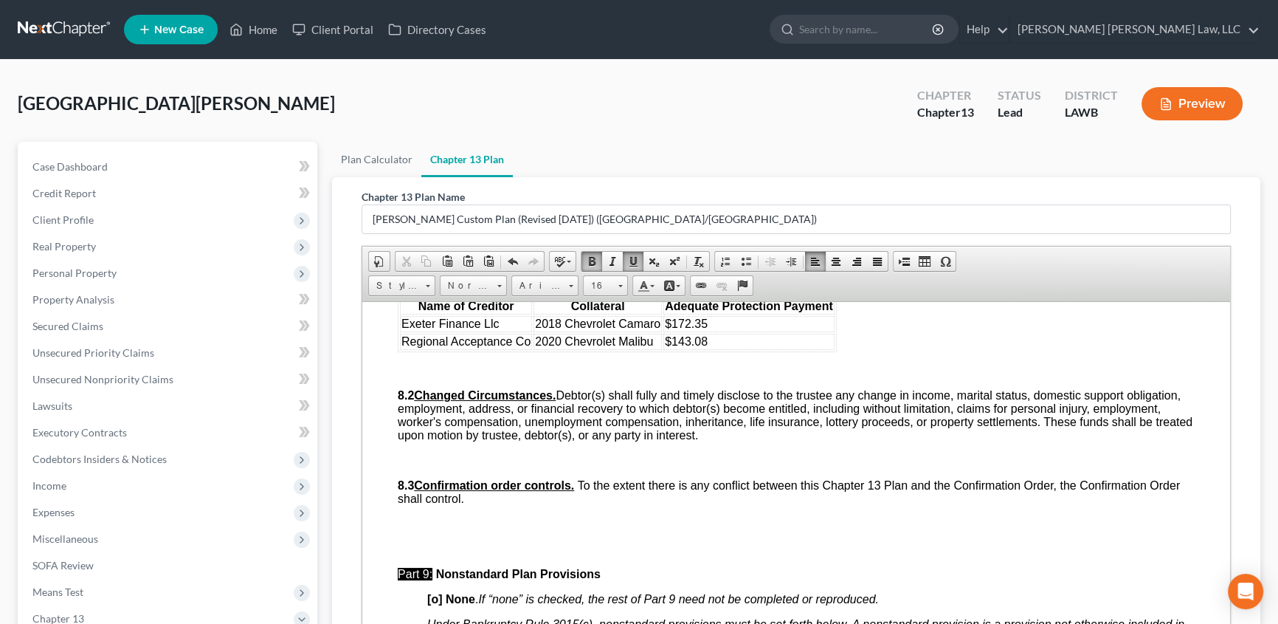
scroll to position [4295, 0]
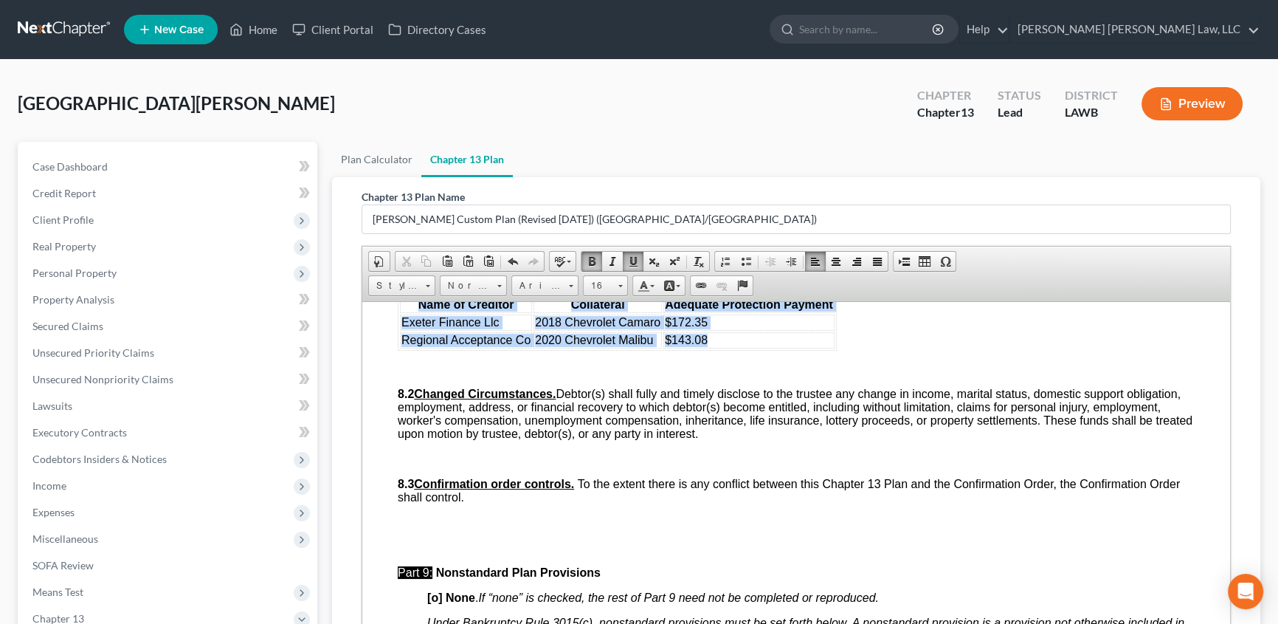
drag, startPoint x: 415, startPoint y: 451, endPoint x: 760, endPoint y: 491, distance: 347.0
click at [760, 350] on table "Name of Creditor Collateral Adequate Protection Payment Exeter Finance Llc 2018…" at bounding box center [617, 322] width 439 height 56
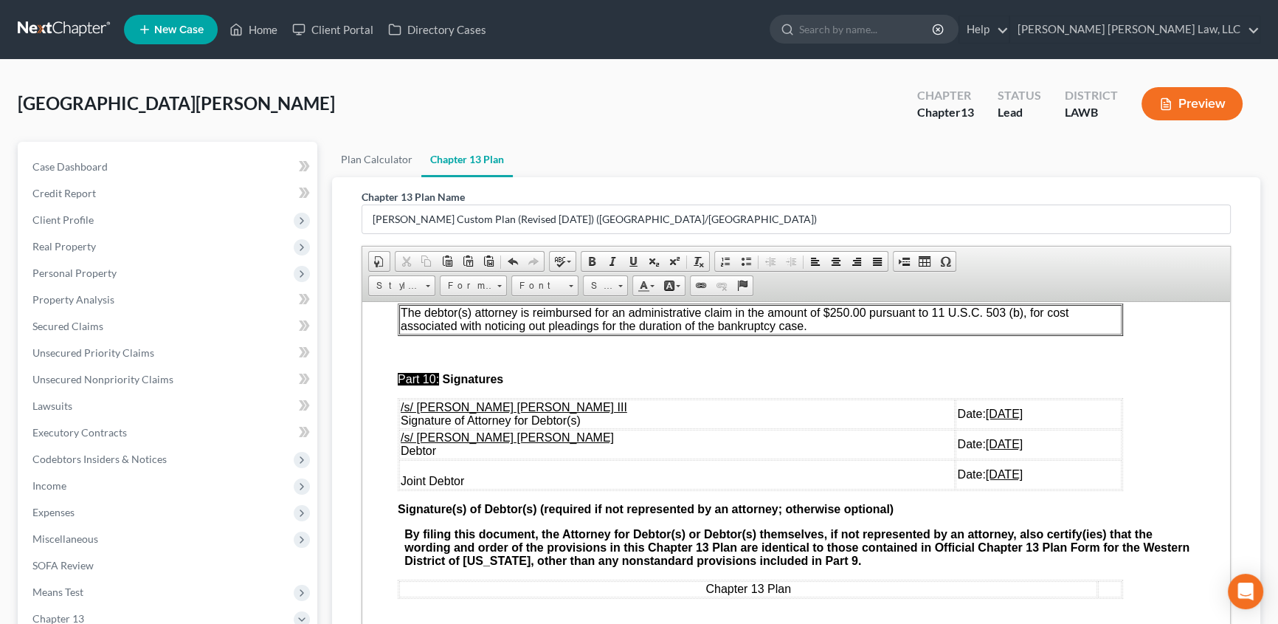
scroll to position [4630, 0]
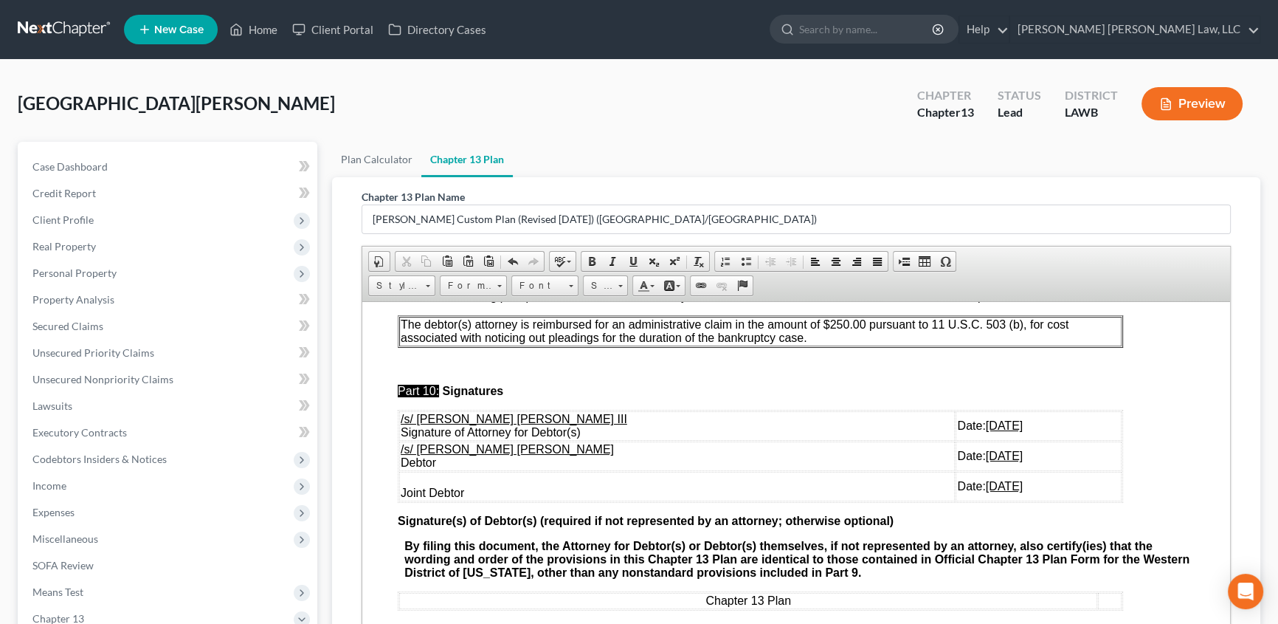
click at [816, 344] on p "The debtor(s) attorney is reimbursed for an administrative claim in the amount …" at bounding box center [761, 330] width 720 height 27
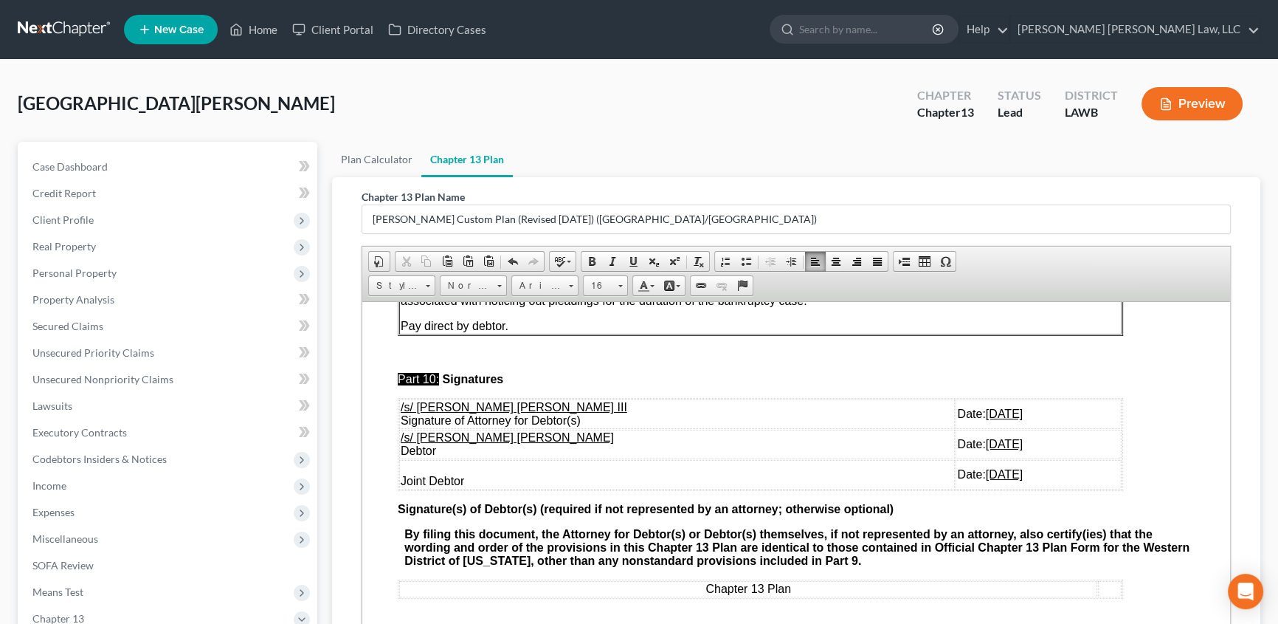
scroll to position [4813, 0]
drag, startPoint x: 399, startPoint y: 433, endPoint x: 982, endPoint y: 464, distance: 584.0
click at [982, 464] on tbody "/s/ [PERSON_NAME] [PERSON_NAME] III Signature of Attorney for Debtor(s) Date: […" at bounding box center [760, 444] width 723 height 90
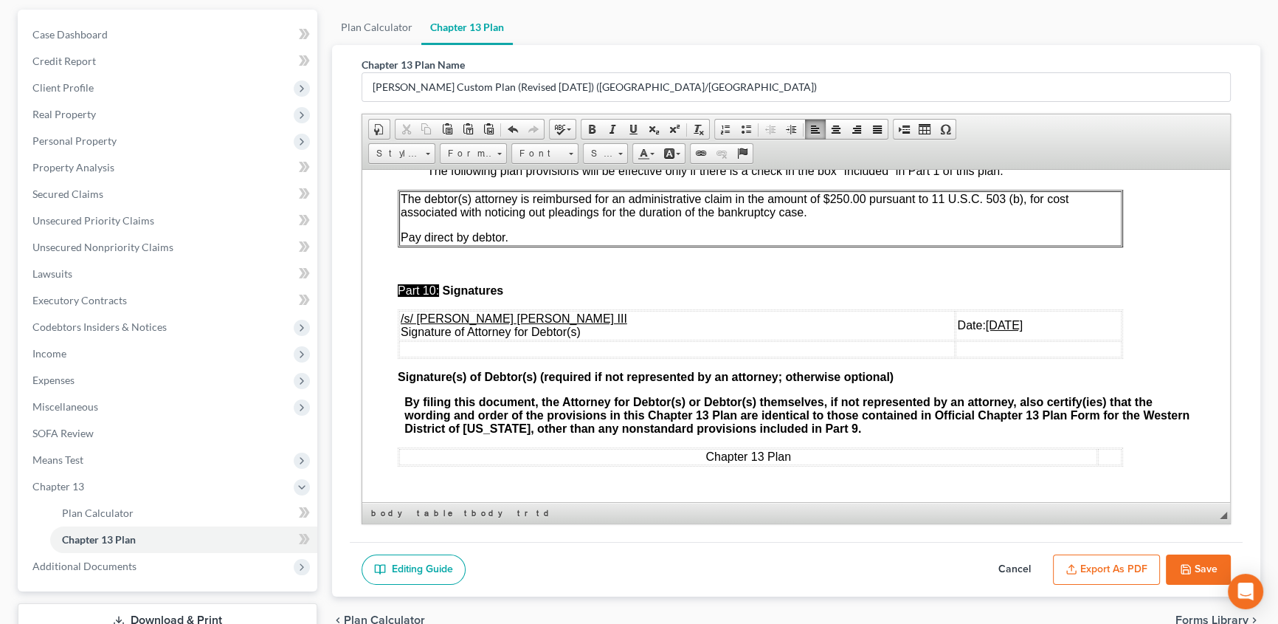
scroll to position [134, 0]
click at [1186, 565] on icon "button" at bounding box center [1186, 568] width 12 height 12
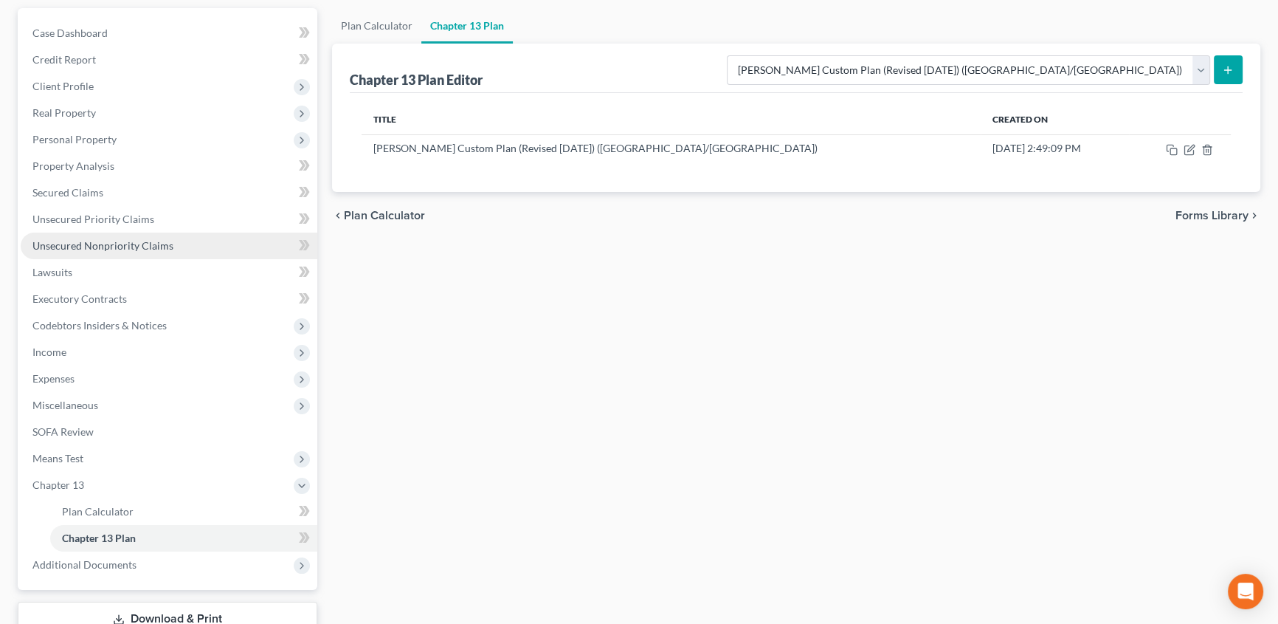
click at [80, 234] on link "Unsecured Nonpriority Claims" at bounding box center [169, 246] width 297 height 27
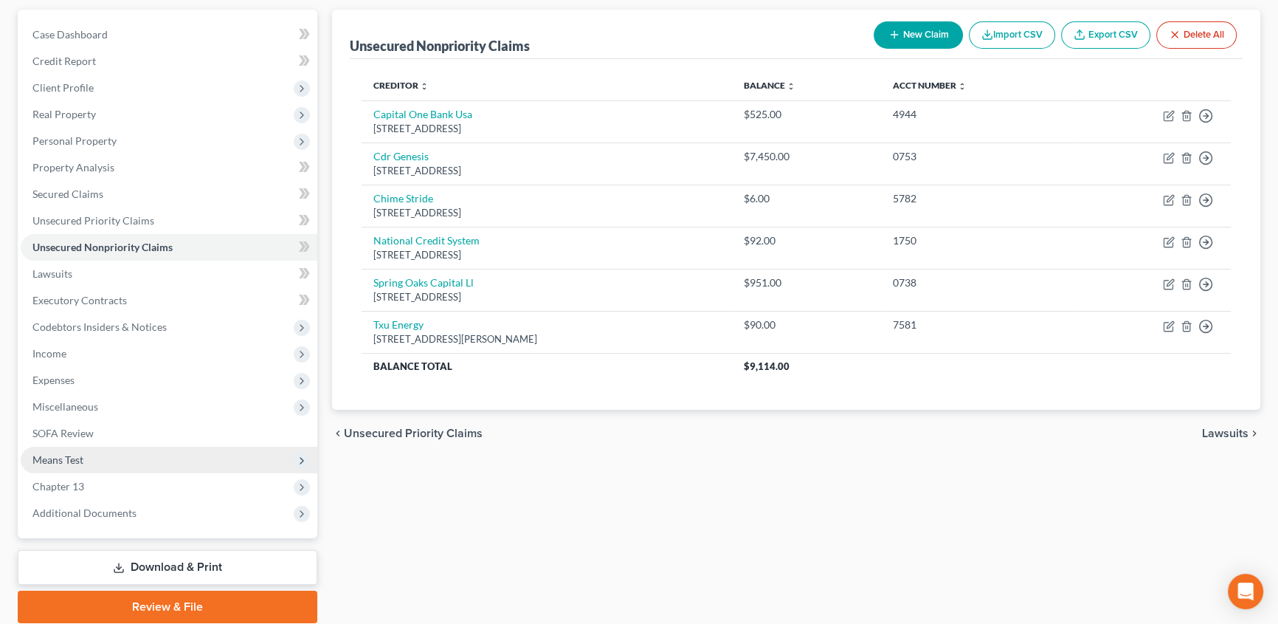
scroll to position [134, 0]
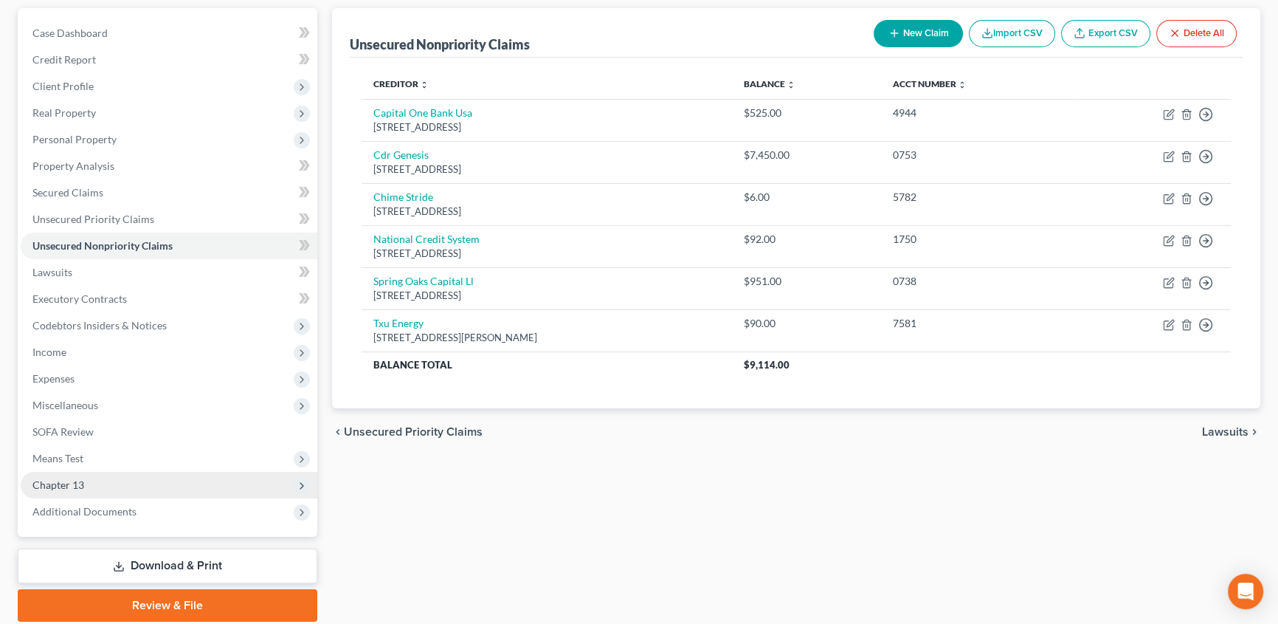
click at [89, 481] on span "Chapter 13" at bounding box center [169, 485] width 297 height 27
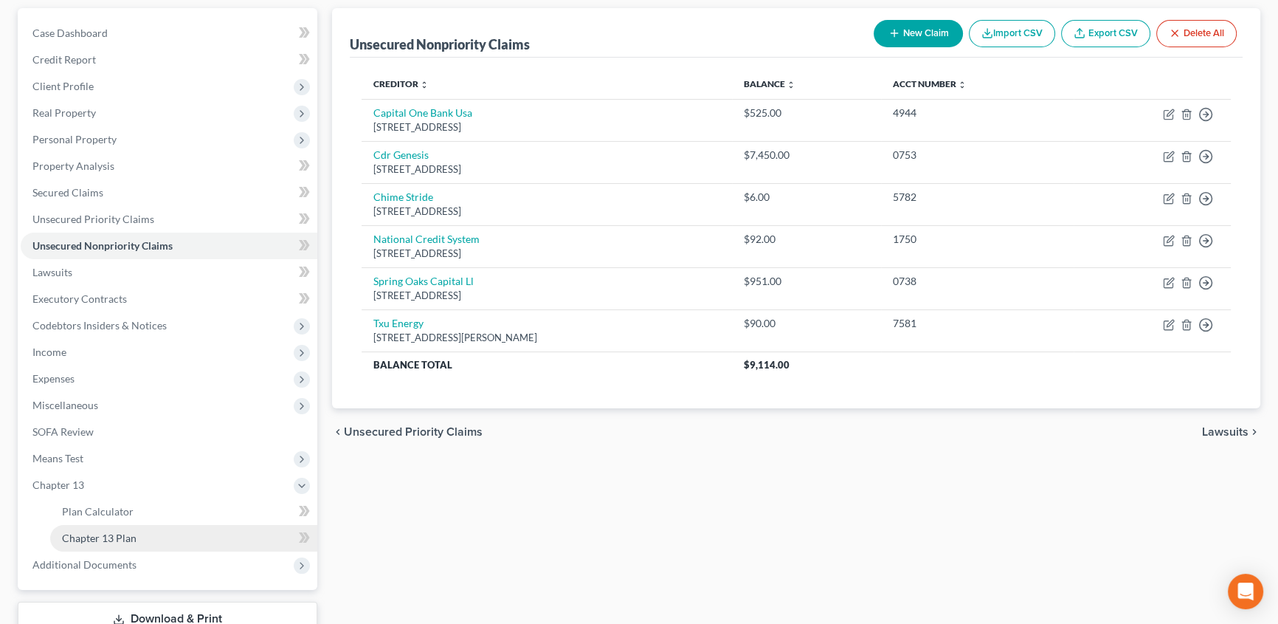
click at [90, 534] on span "Chapter 13 Plan" at bounding box center [99, 537] width 75 height 13
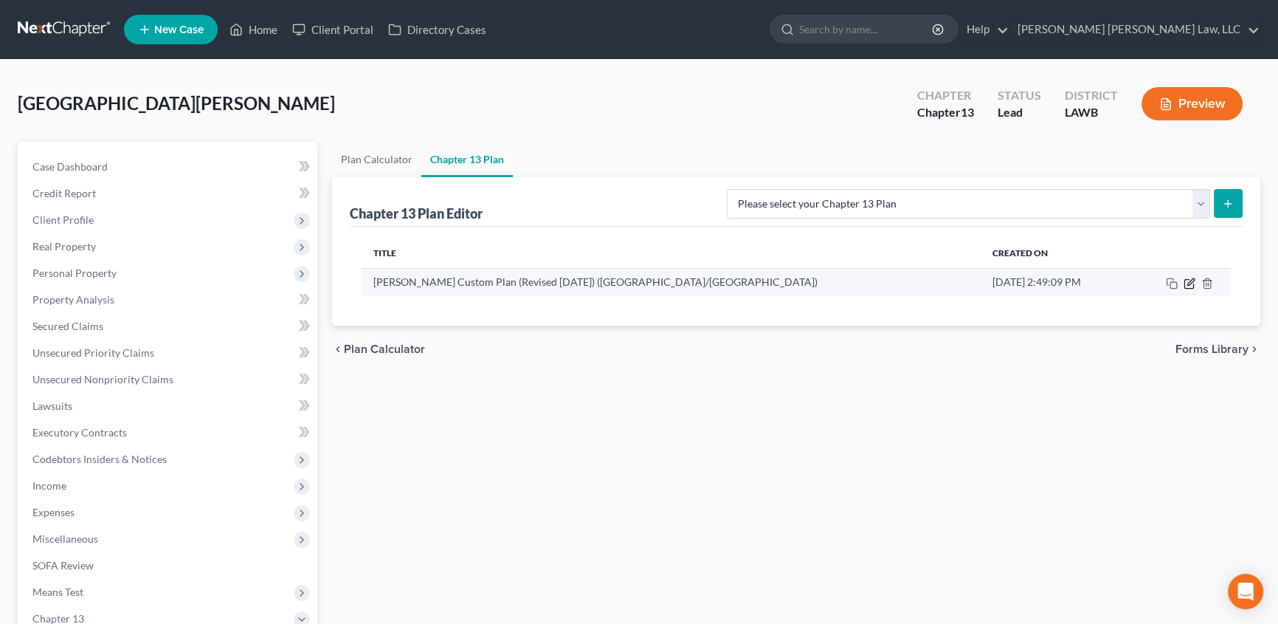
click at [1187, 281] on icon "button" at bounding box center [1190, 284] width 12 height 12
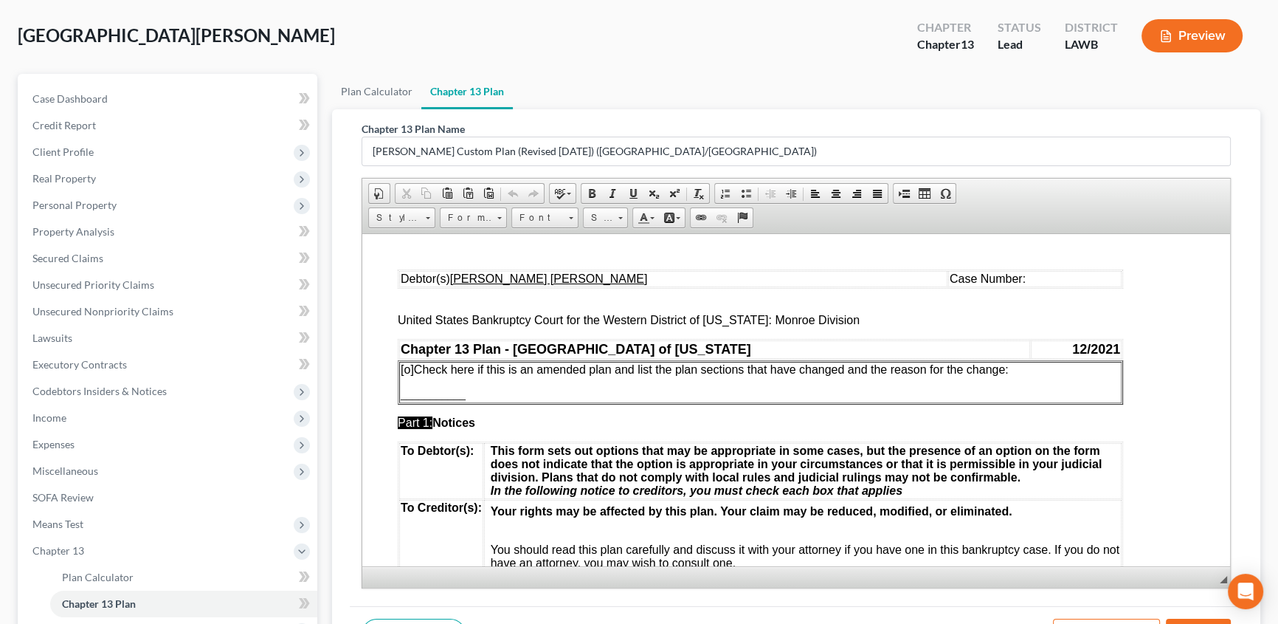
scroll to position [201, 0]
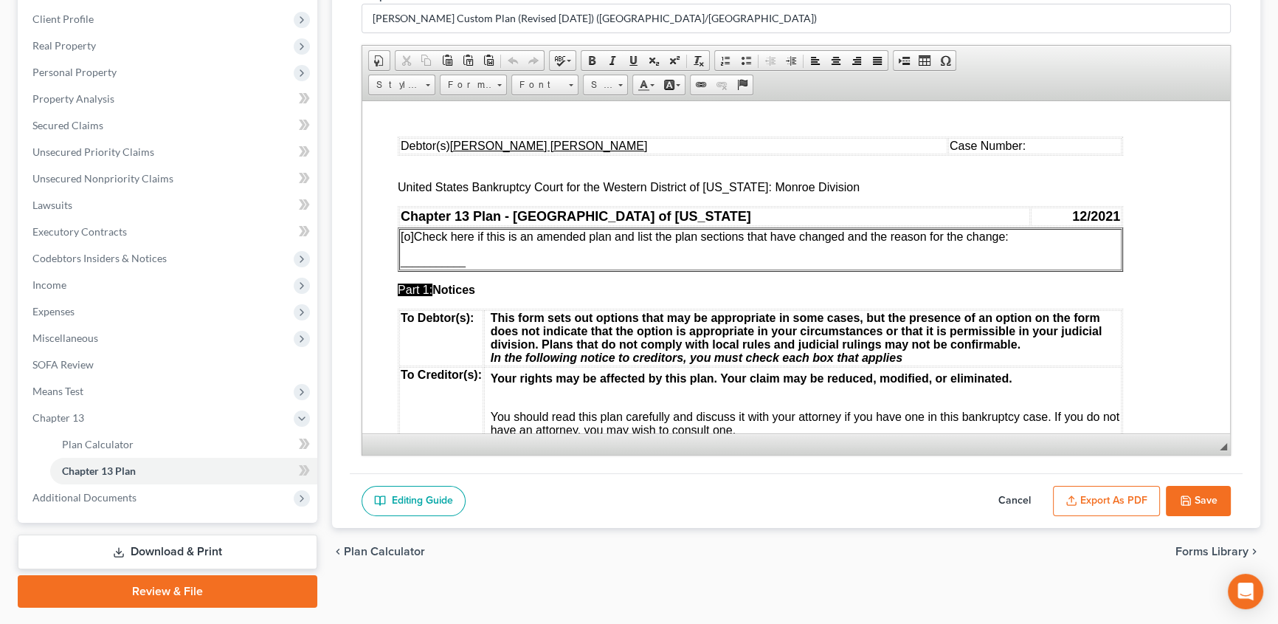
drag, startPoint x: 1092, startPoint y: 508, endPoint x: 137, endPoint y: 320, distance: 973.4
click at [1092, 508] on button "Export as PDF" at bounding box center [1106, 501] width 107 height 31
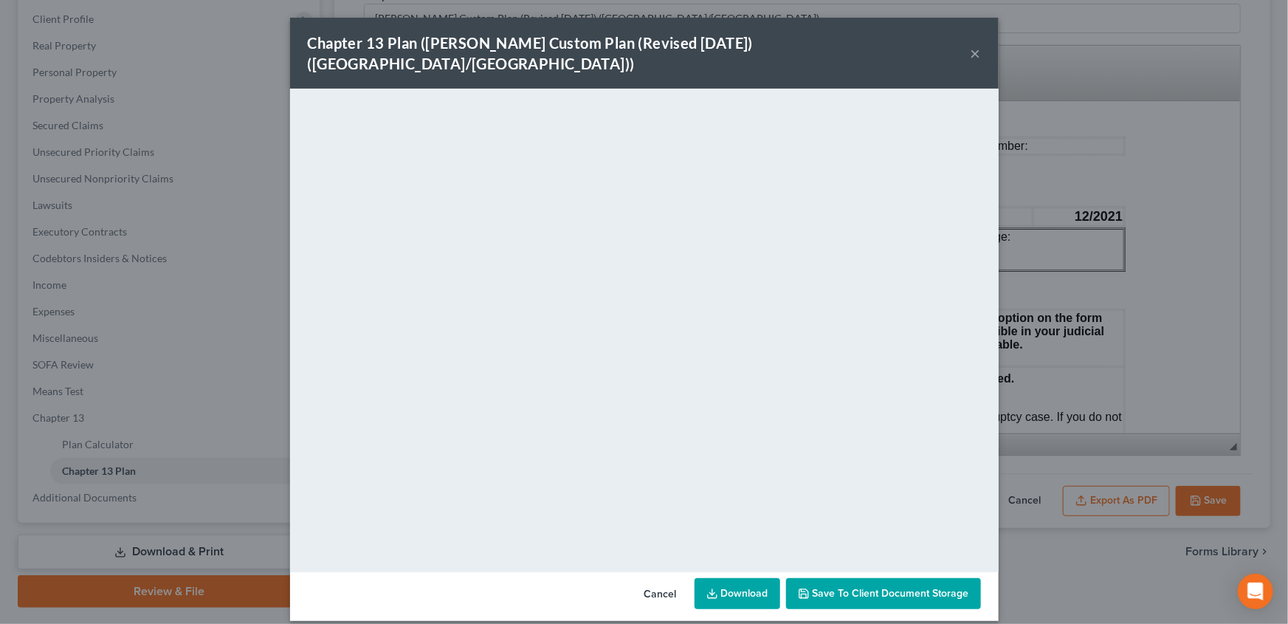
click at [976, 44] on button "×" at bounding box center [976, 53] width 10 height 18
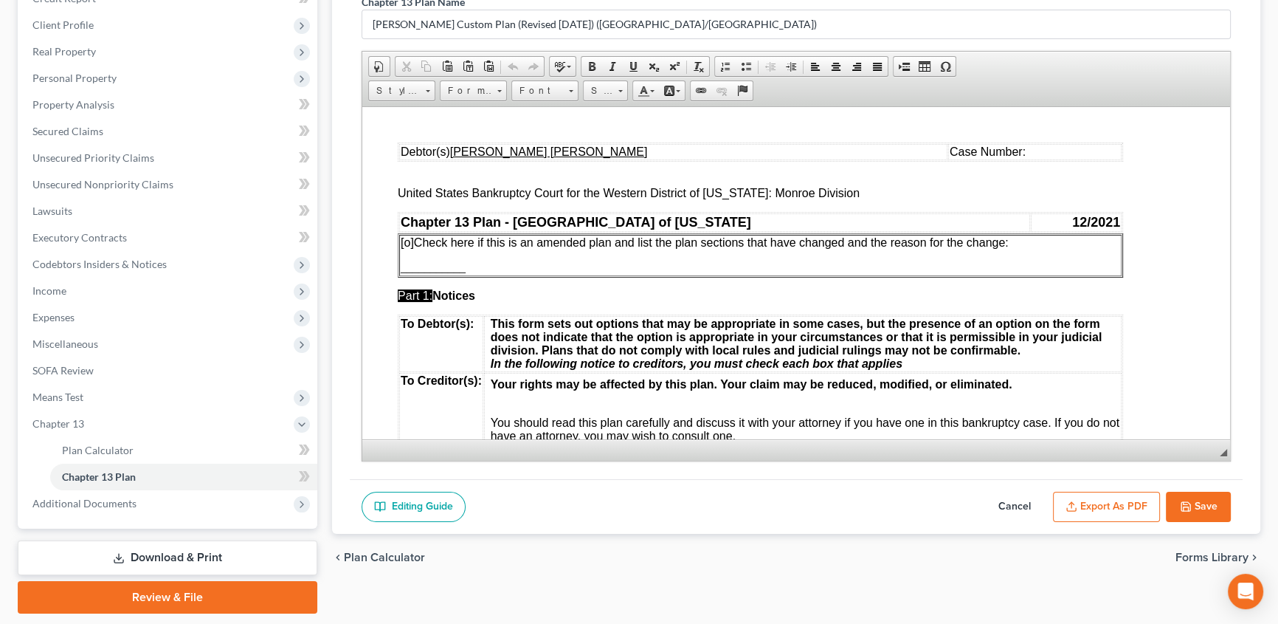
scroll to position [239, 0]
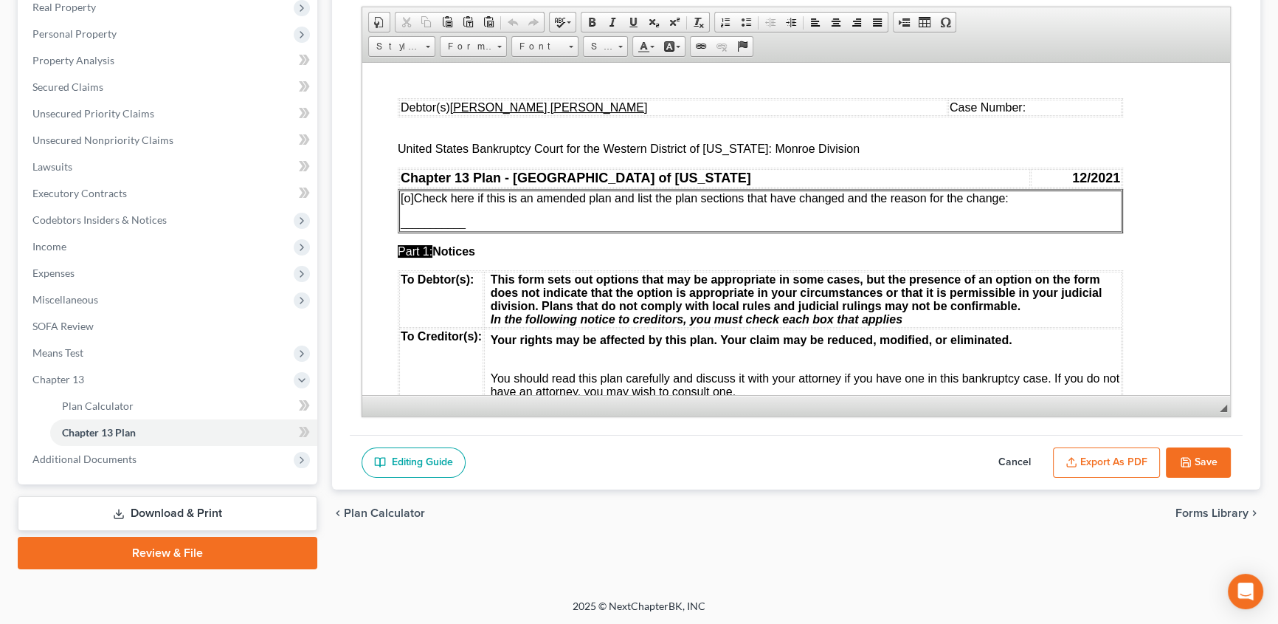
click at [154, 519] on link "Download & Print" at bounding box center [168, 513] width 300 height 35
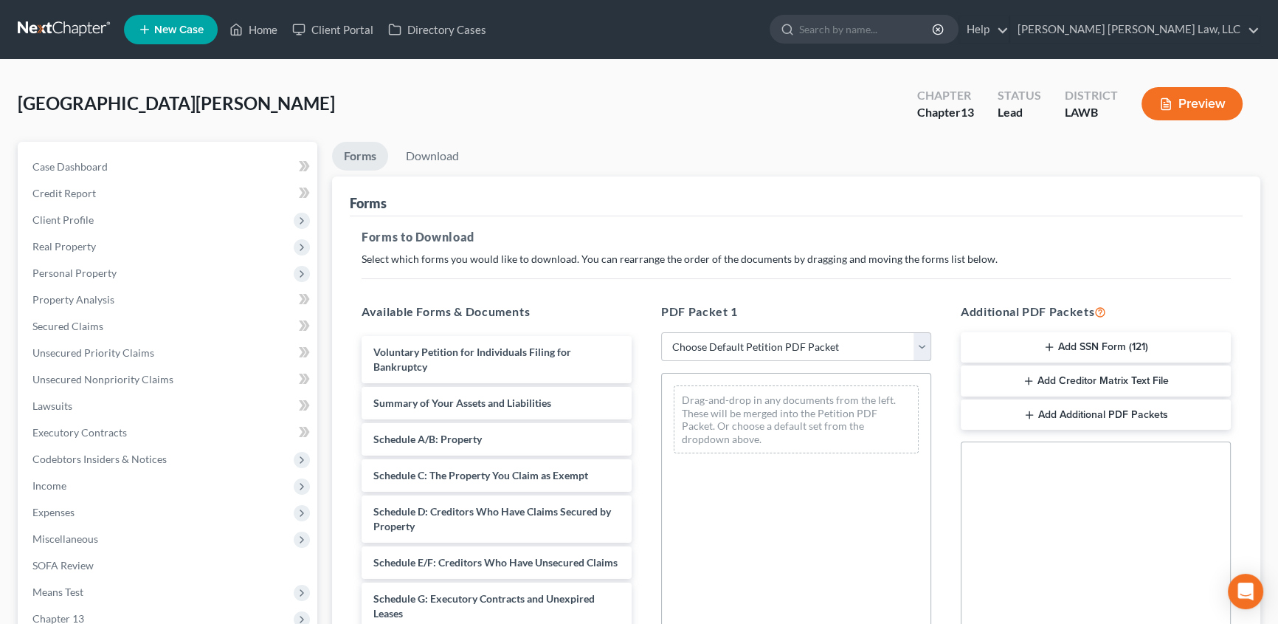
drag, startPoint x: 742, startPoint y: 346, endPoint x: 734, endPoint y: 334, distance: 14.6
click at [742, 346] on select "Choose Default Petition PDF Packet Complete Bankruptcy Petition (all forms and …" at bounding box center [796, 347] width 270 height 30
click at [661, 332] on select "Choose Default Petition PDF Packet Complete Bankruptcy Petition (all forms and …" at bounding box center [796, 347] width 270 height 30
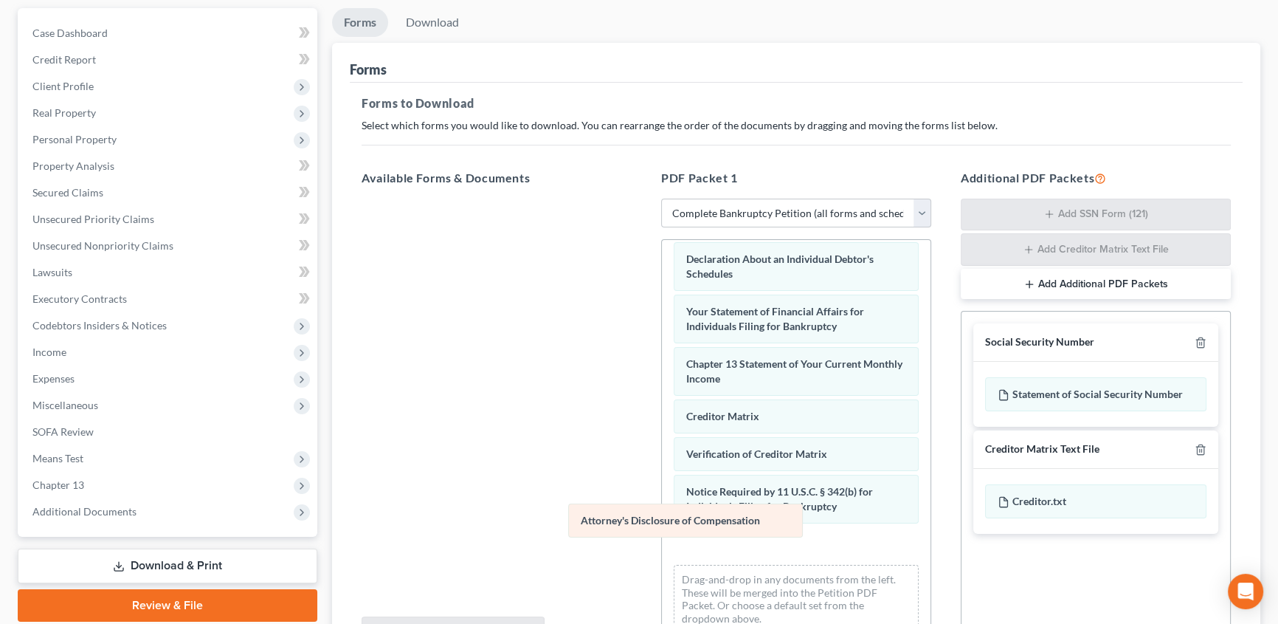
scroll to position [419, 0]
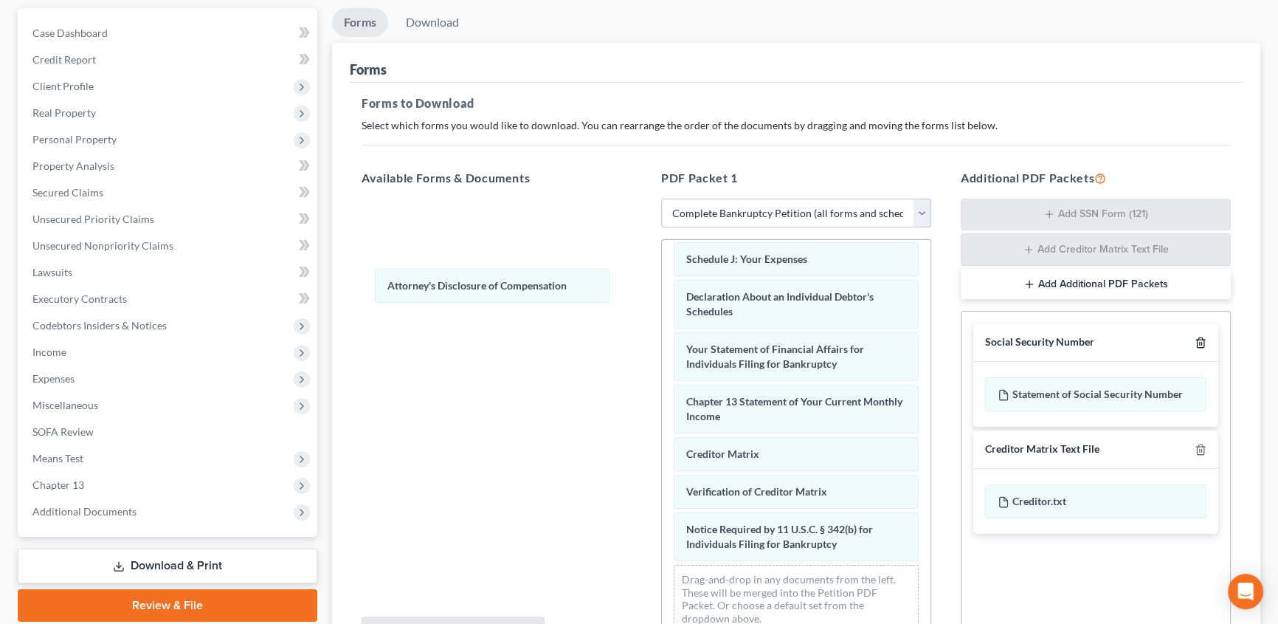
drag, startPoint x: 763, startPoint y: 546, endPoint x: 1202, endPoint y: 340, distance: 486.1
click at [662, 281] on div "Attorney's Disclosure of Compensation Voluntary Petition for Individuals Filing…" at bounding box center [796, 238] width 269 height 812
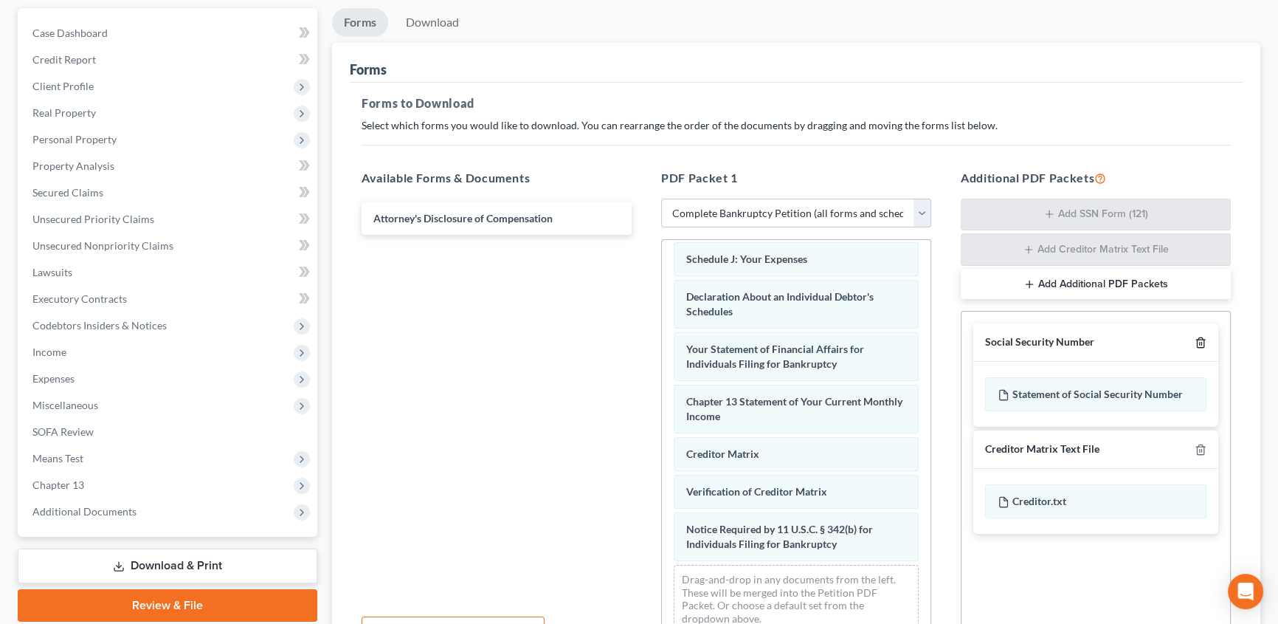
click at [1204, 340] on icon "button" at bounding box center [1200, 343] width 7 height 10
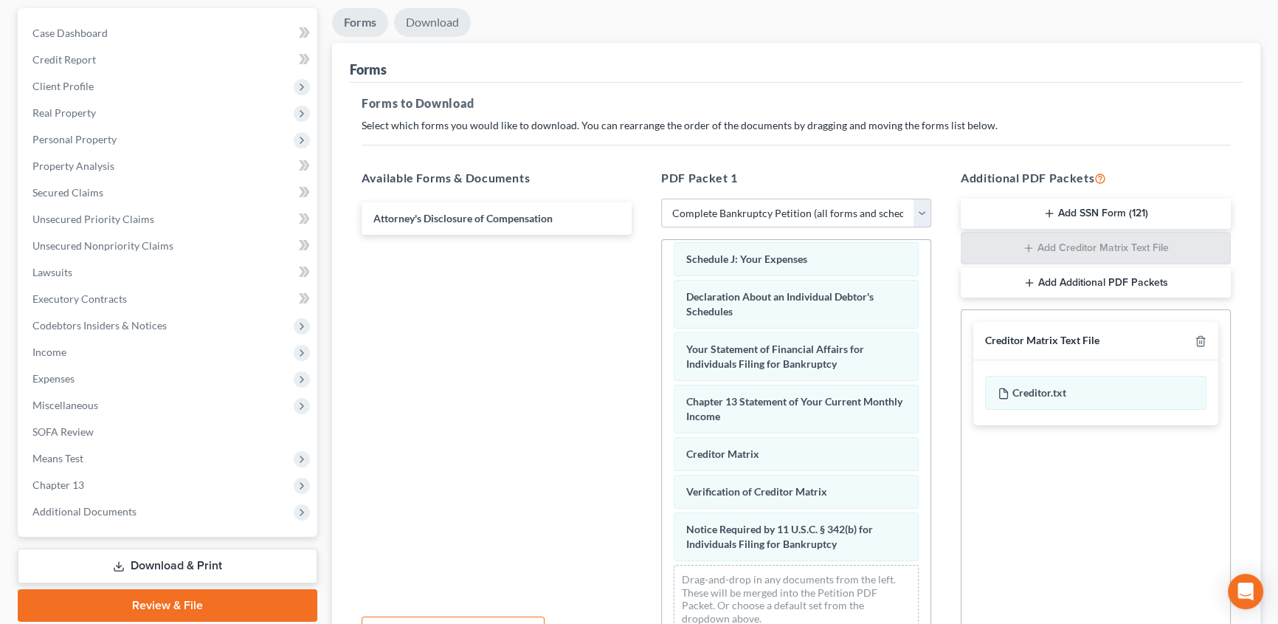
click at [449, 23] on link "Download" at bounding box center [432, 22] width 77 height 29
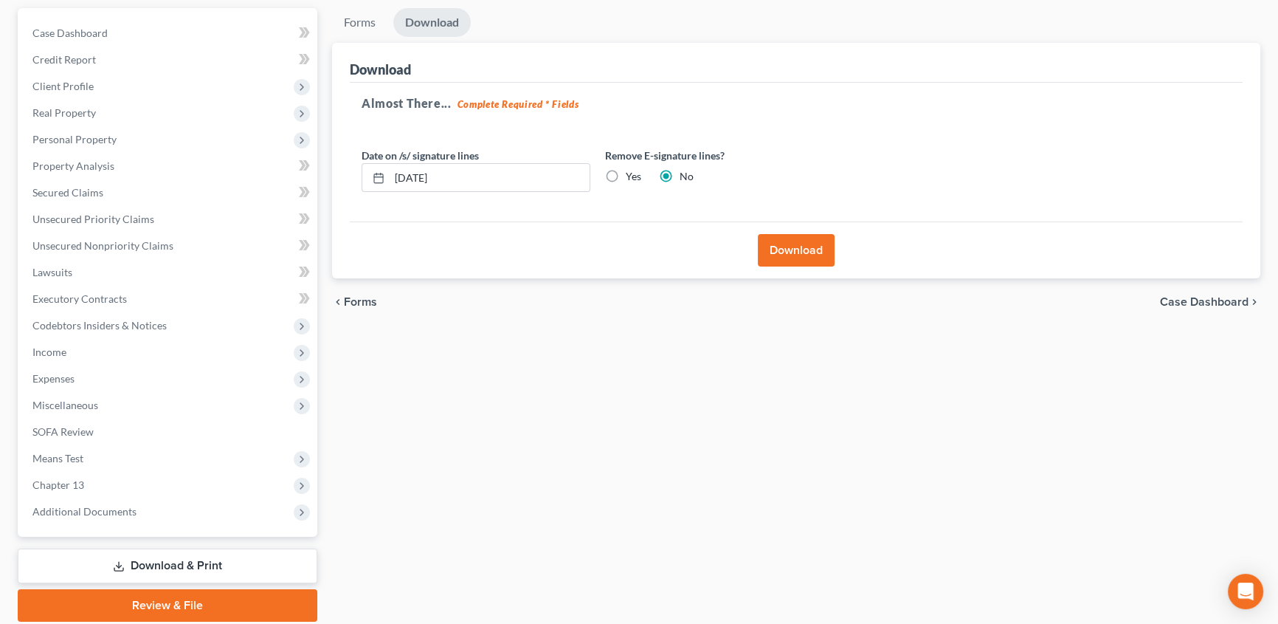
click at [788, 258] on button "Download" at bounding box center [796, 250] width 77 height 32
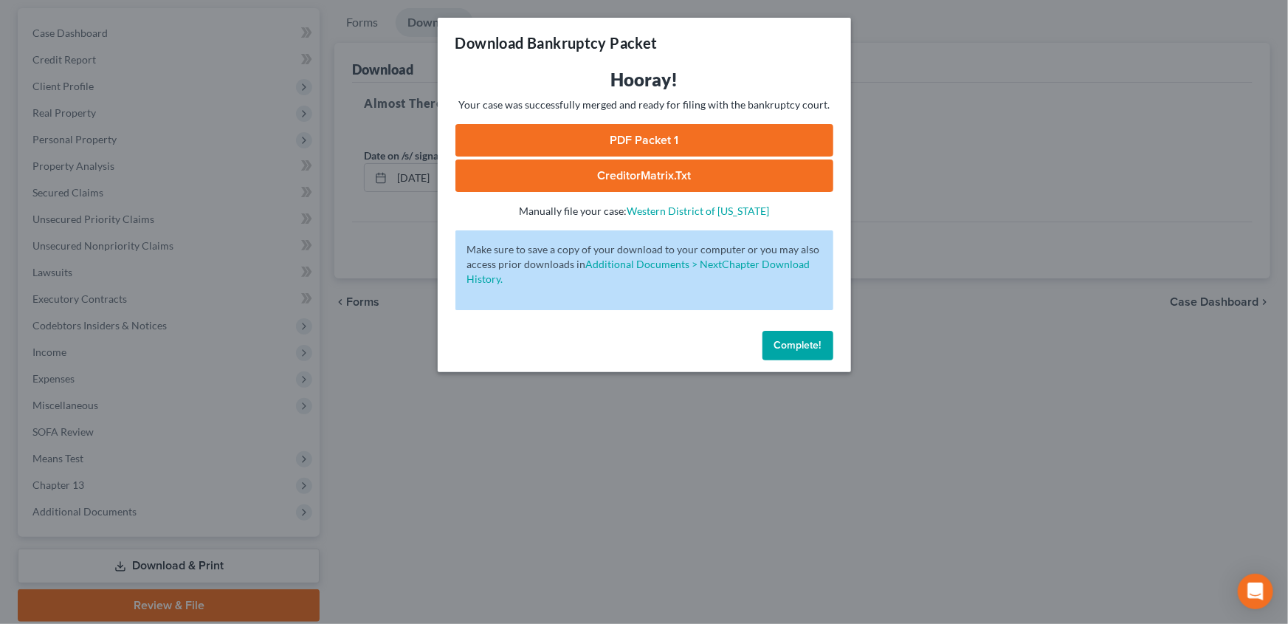
click at [652, 139] on link "PDF Packet 1" at bounding box center [644, 140] width 378 height 32
click at [804, 340] on span "Complete!" at bounding box center [797, 345] width 47 height 13
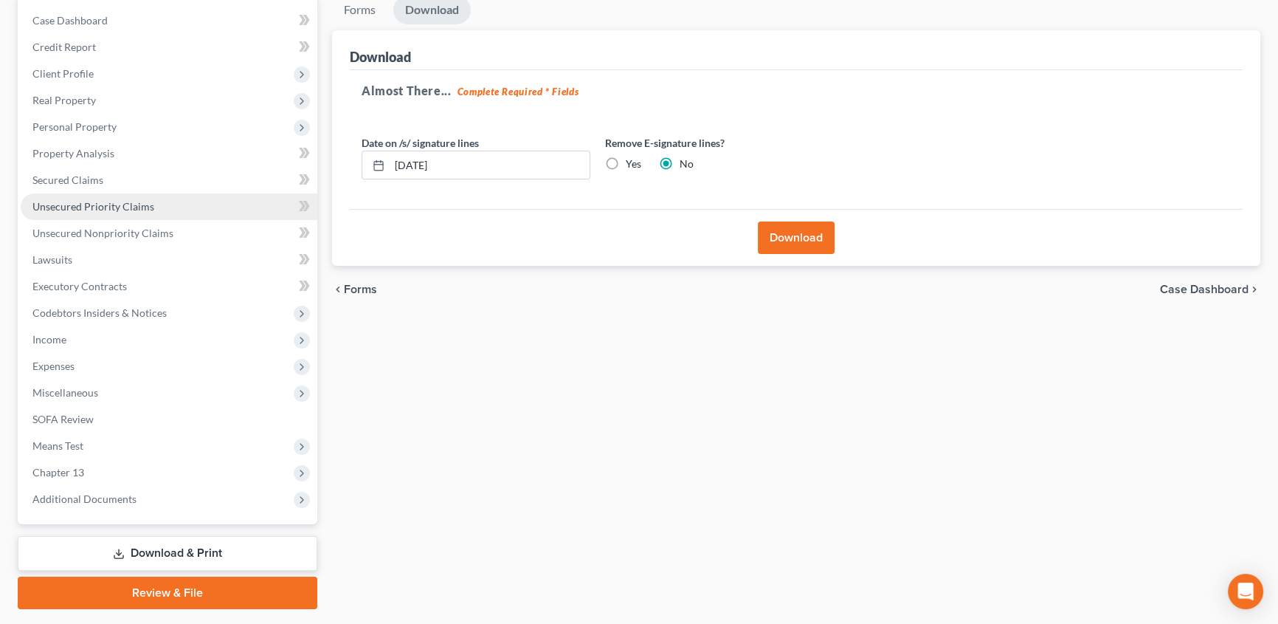
scroll to position [118, 0]
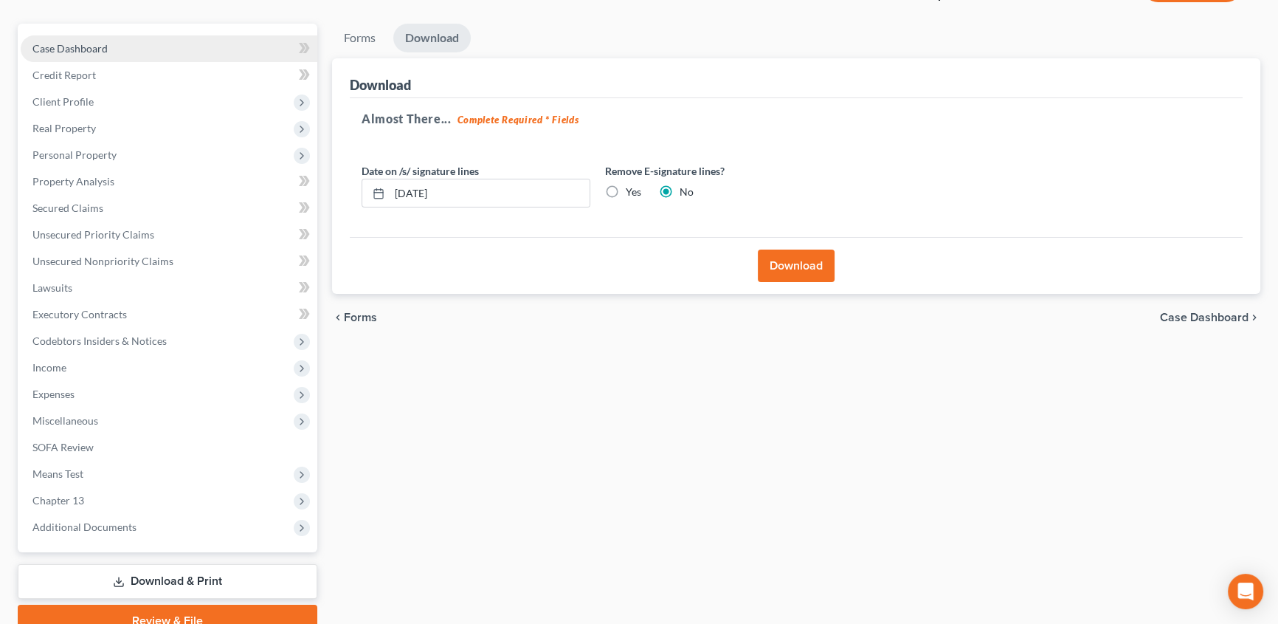
click at [96, 47] on span "Case Dashboard" at bounding box center [69, 48] width 75 height 13
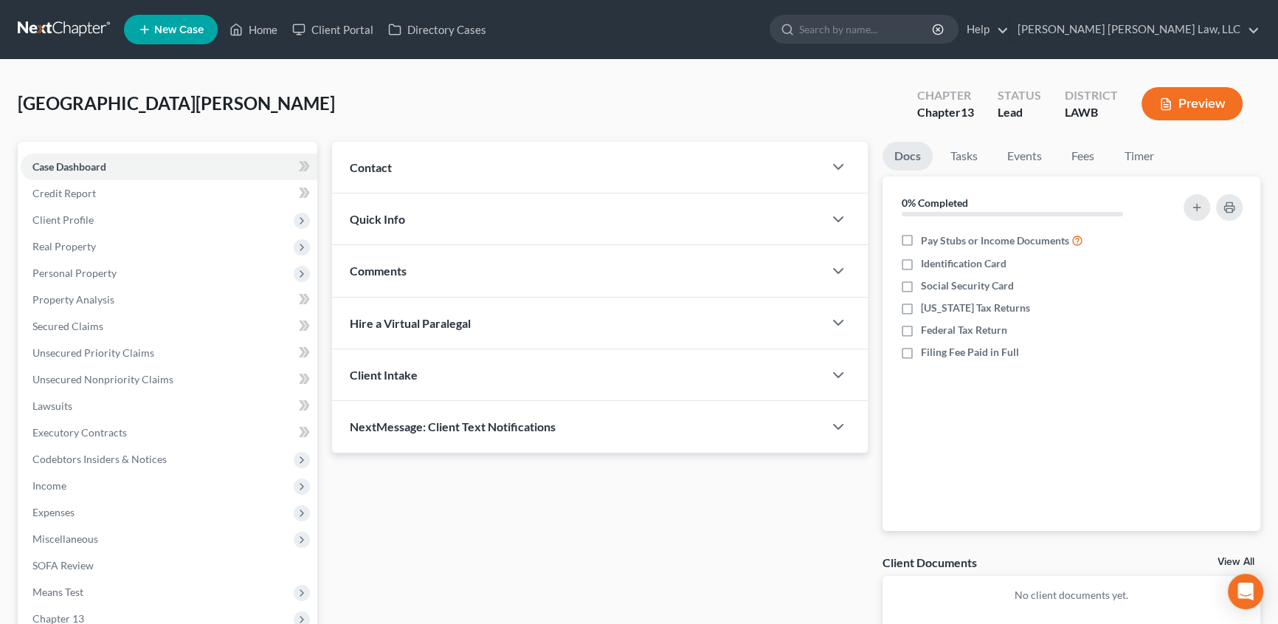
click at [408, 266] on div "Comments" at bounding box center [578, 270] width 492 height 51
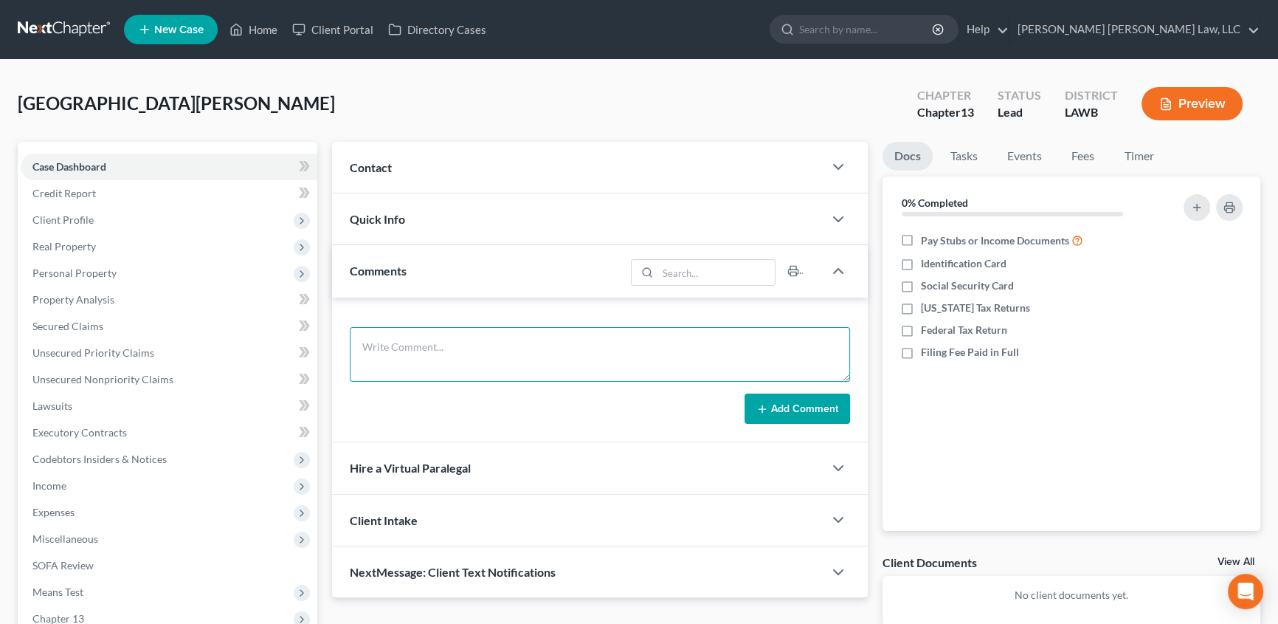
click at [374, 342] on textarea at bounding box center [600, 354] width 500 height 55
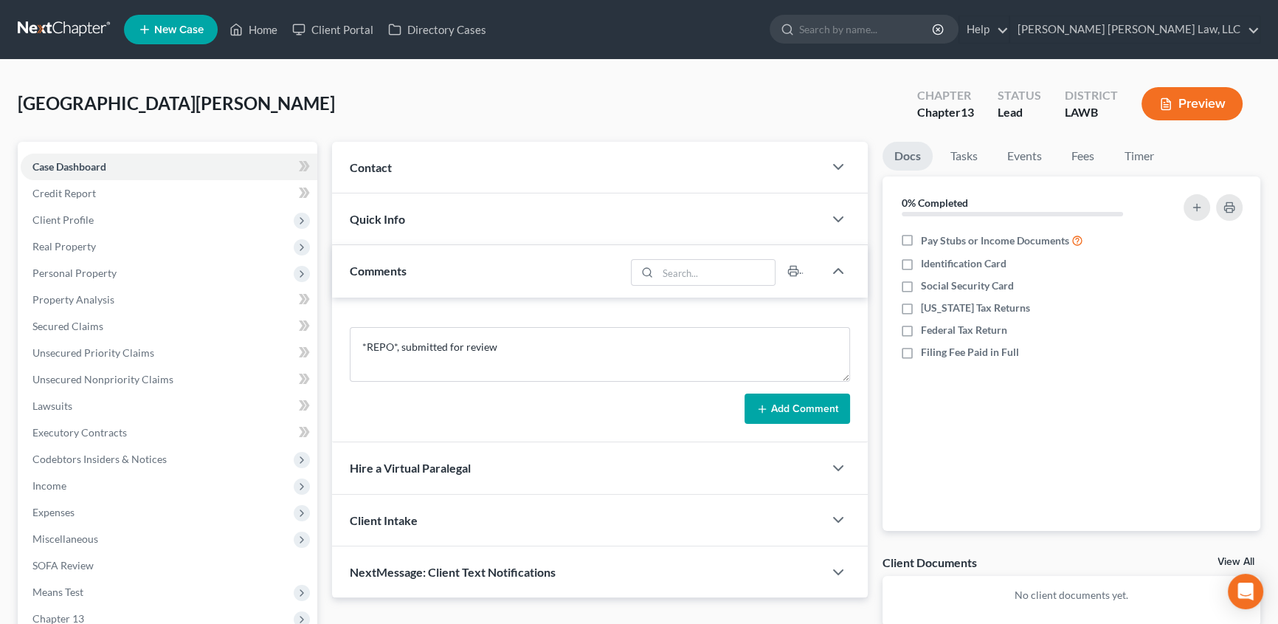
click at [790, 403] on button "Add Comment" at bounding box center [798, 408] width 106 height 31
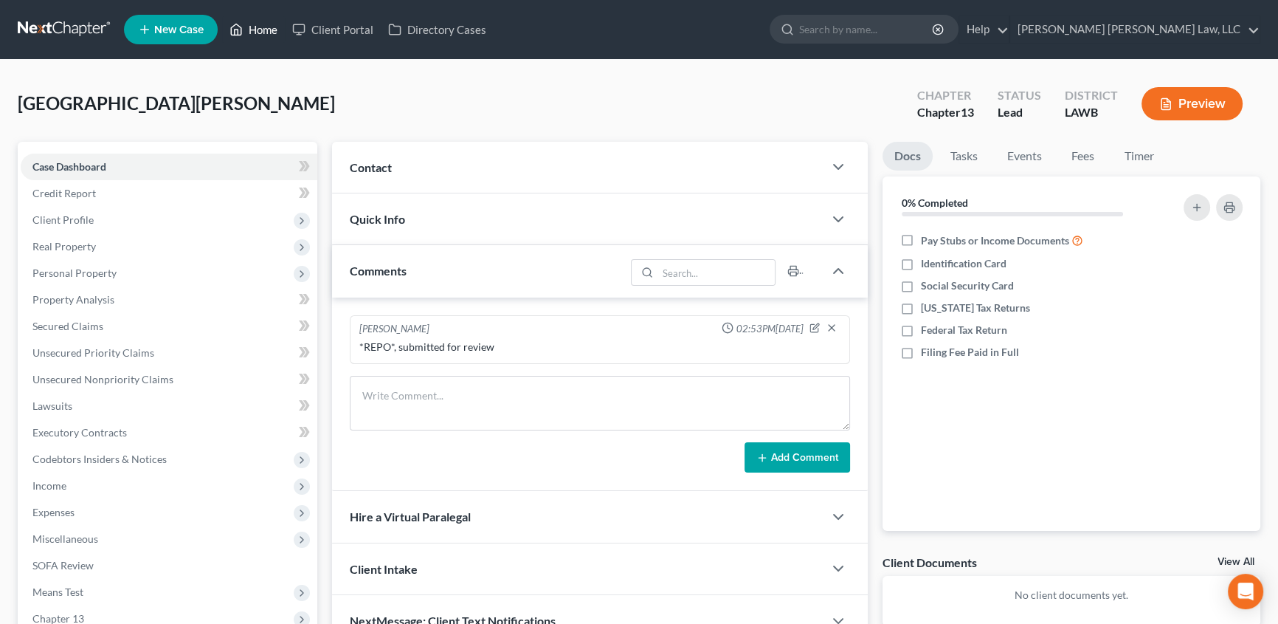
click at [251, 29] on link "Home" at bounding box center [253, 29] width 63 height 27
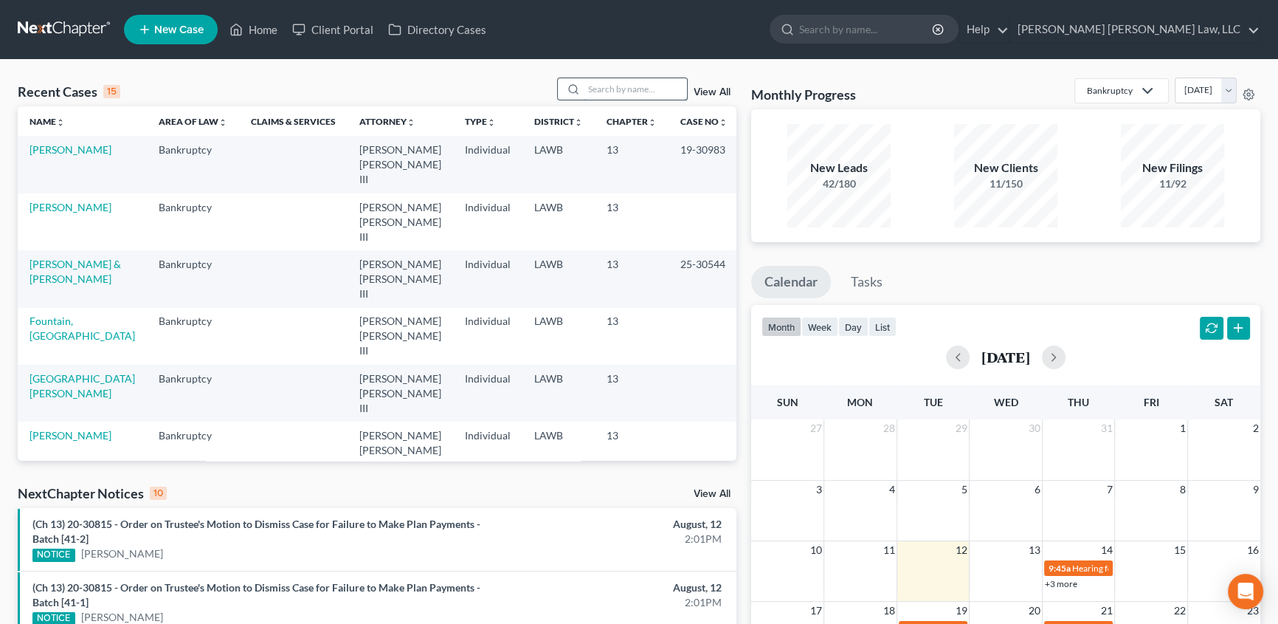
click at [617, 85] on input "search" at bounding box center [635, 88] width 103 height 21
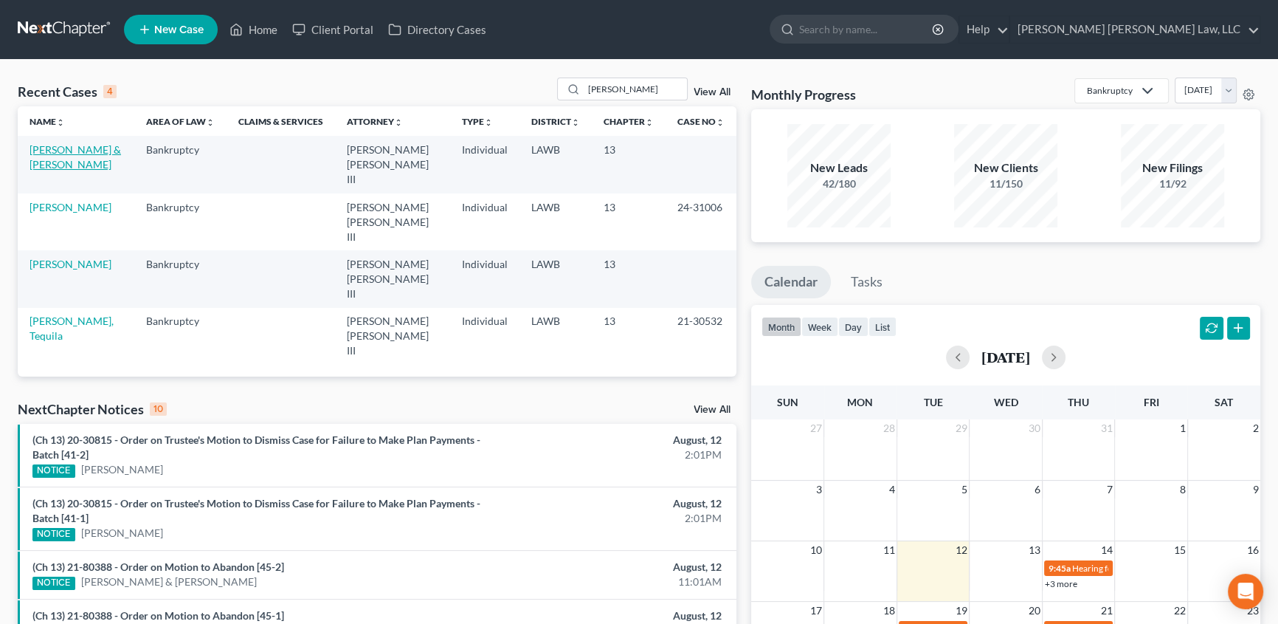
click at [58, 150] on link "[PERSON_NAME] & [PERSON_NAME]" at bounding box center [76, 156] width 92 height 27
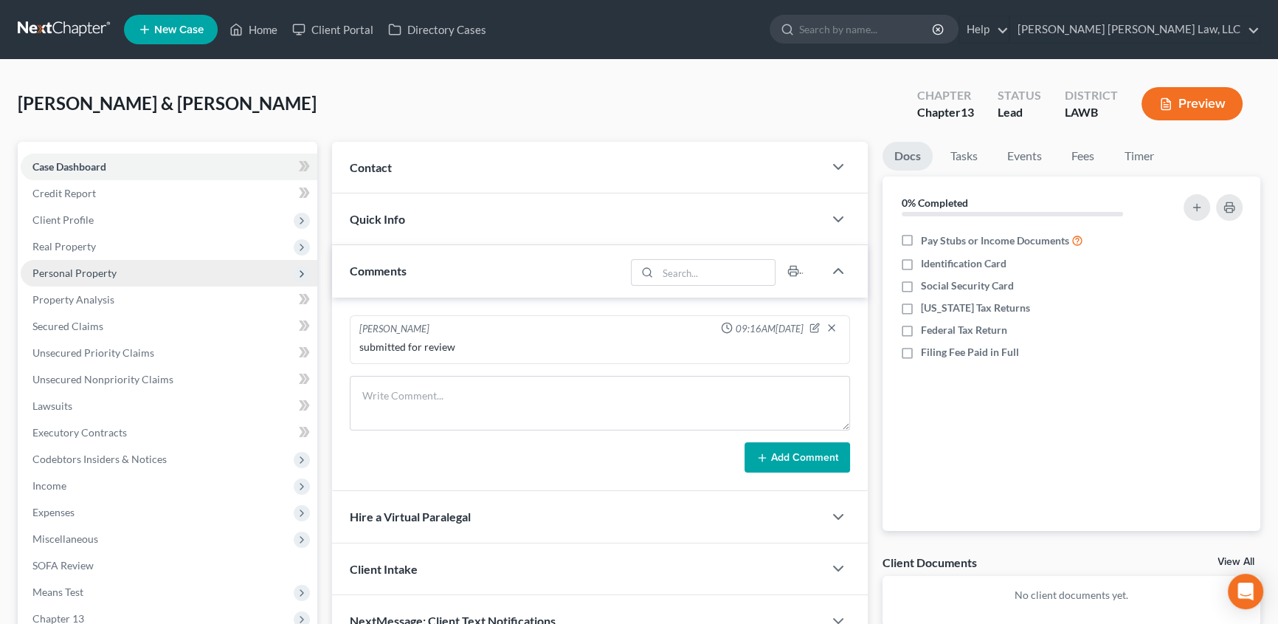
click at [56, 273] on span "Personal Property" at bounding box center [74, 272] width 84 height 13
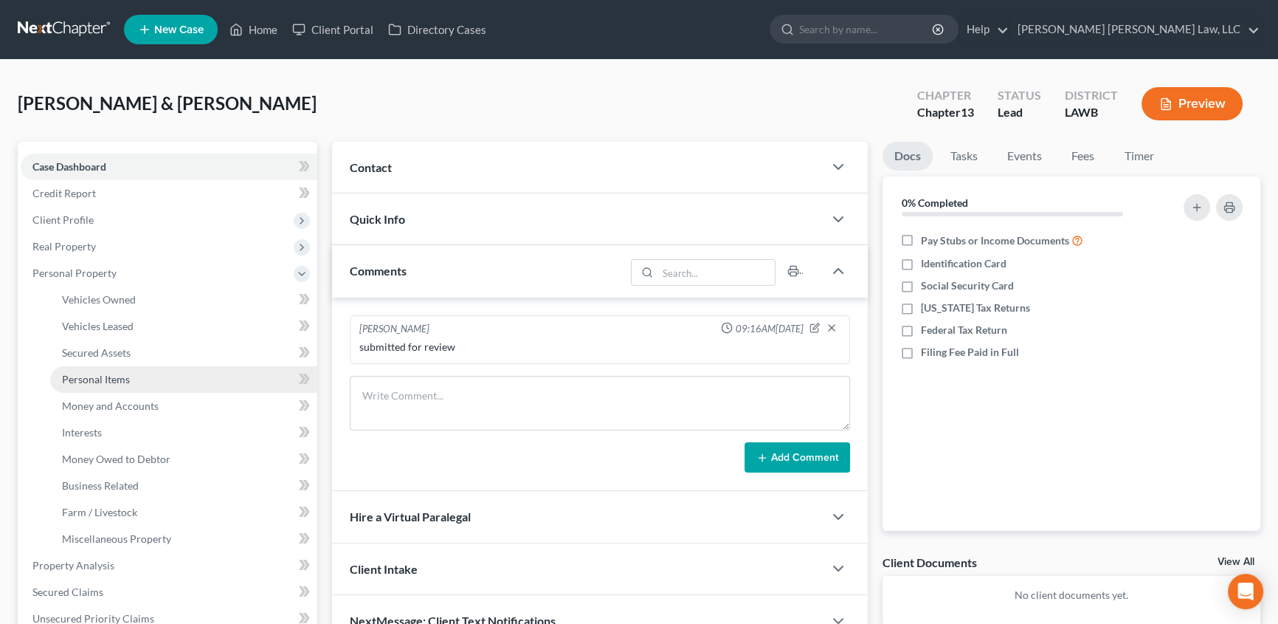
click at [89, 375] on span "Personal Items" at bounding box center [96, 379] width 68 height 13
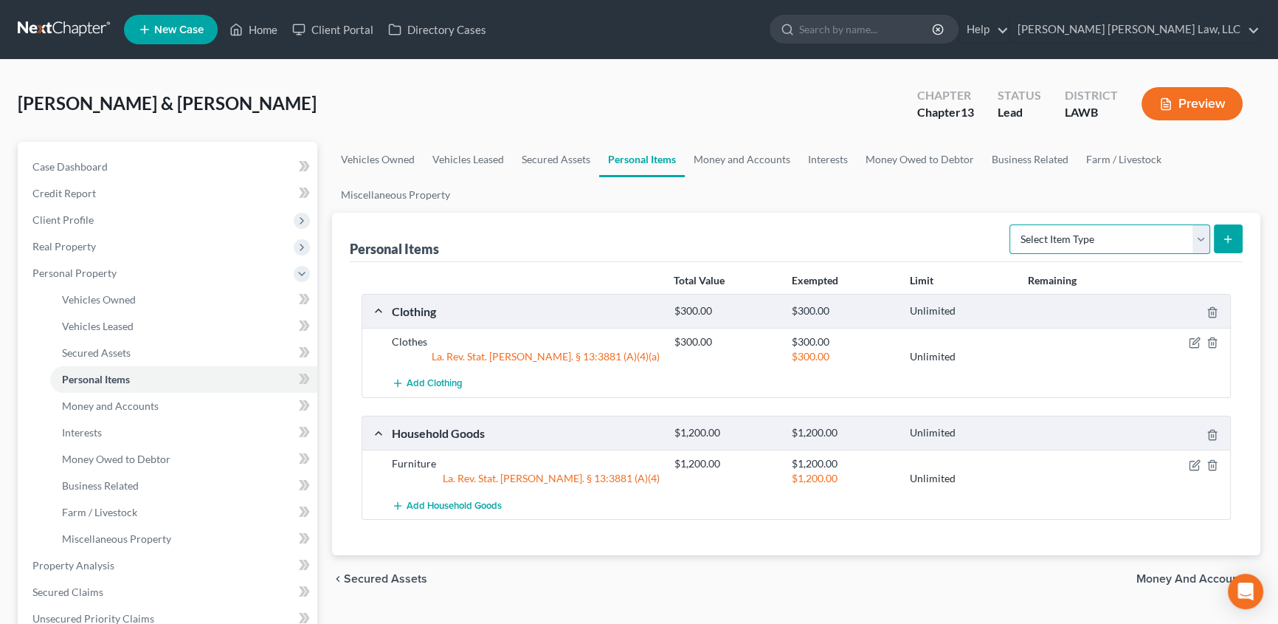
drag, startPoint x: 1203, startPoint y: 233, endPoint x: 1200, endPoint y: 251, distance: 18.1
click at [1203, 233] on select "Select Item Type Clothing (A/B: 11) Collectibles Of Value (A/B: 8) Electronics …" at bounding box center [1110, 239] width 201 height 30
click at [1012, 224] on select "Select Item Type Clothing (A/B: 11) Collectibles Of Value (A/B: 8) Electronics …" at bounding box center [1110, 239] width 201 height 30
click at [1226, 241] on icon "submit" at bounding box center [1228, 239] width 12 height 12
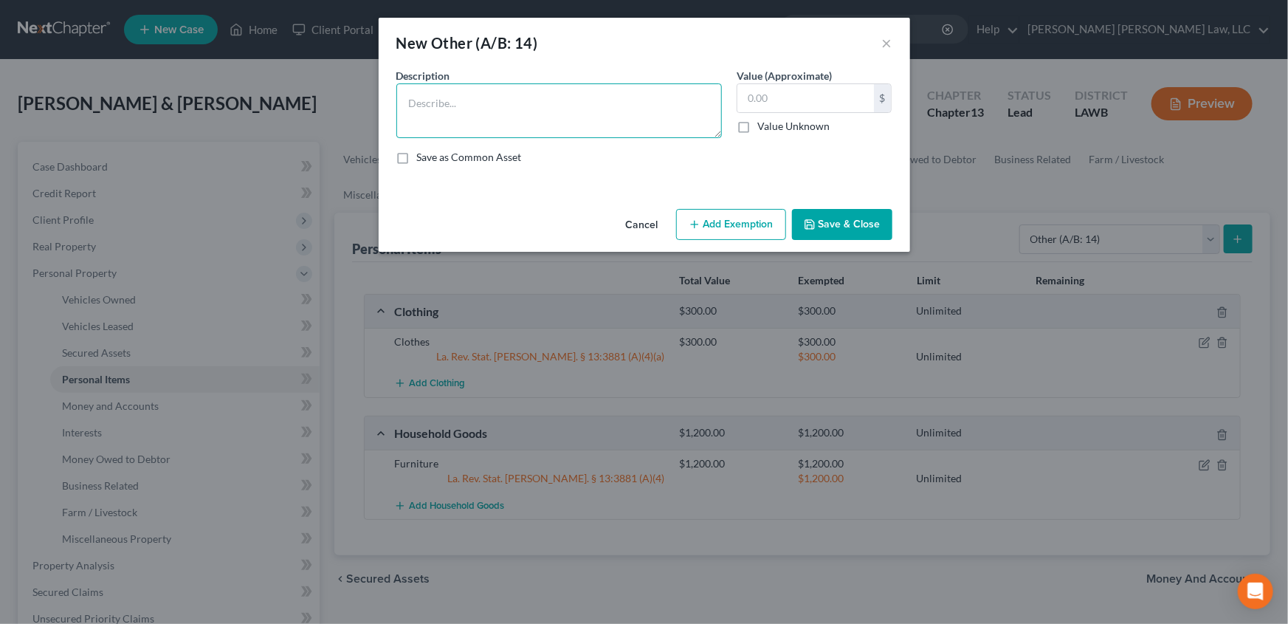
click at [434, 109] on textarea at bounding box center [559, 110] width 326 height 55
click at [757, 92] on input "text" at bounding box center [805, 98] width 137 height 28
click at [832, 222] on button "Save & Close" at bounding box center [842, 224] width 100 height 31
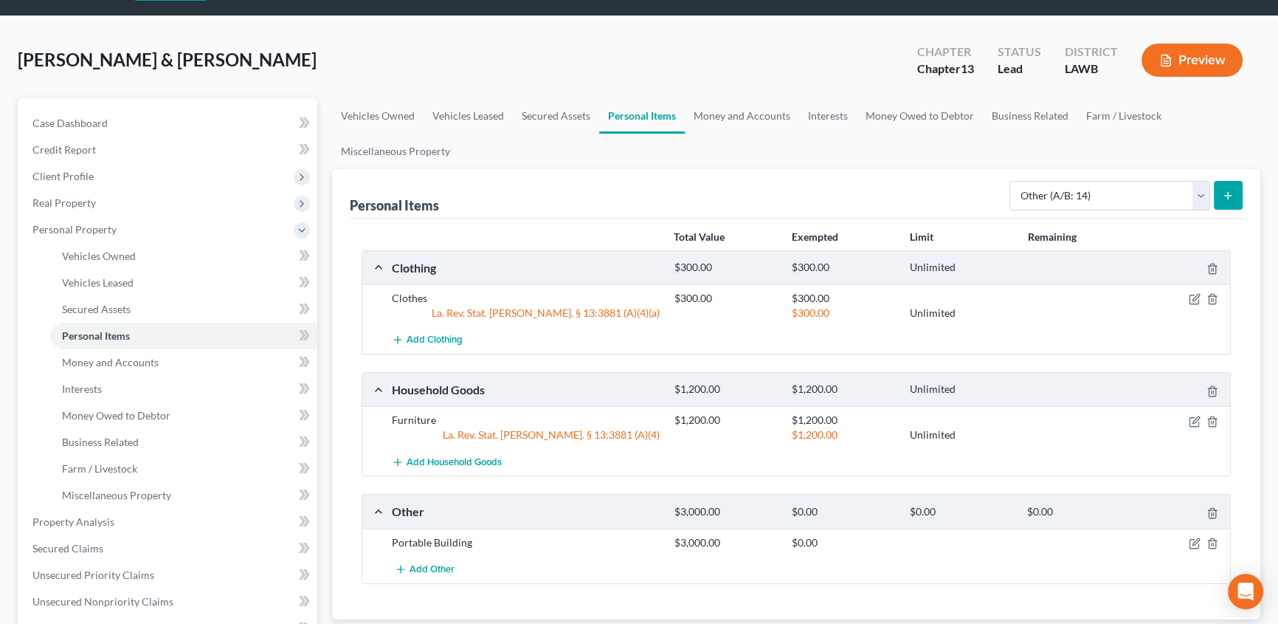
scroll to position [66, 0]
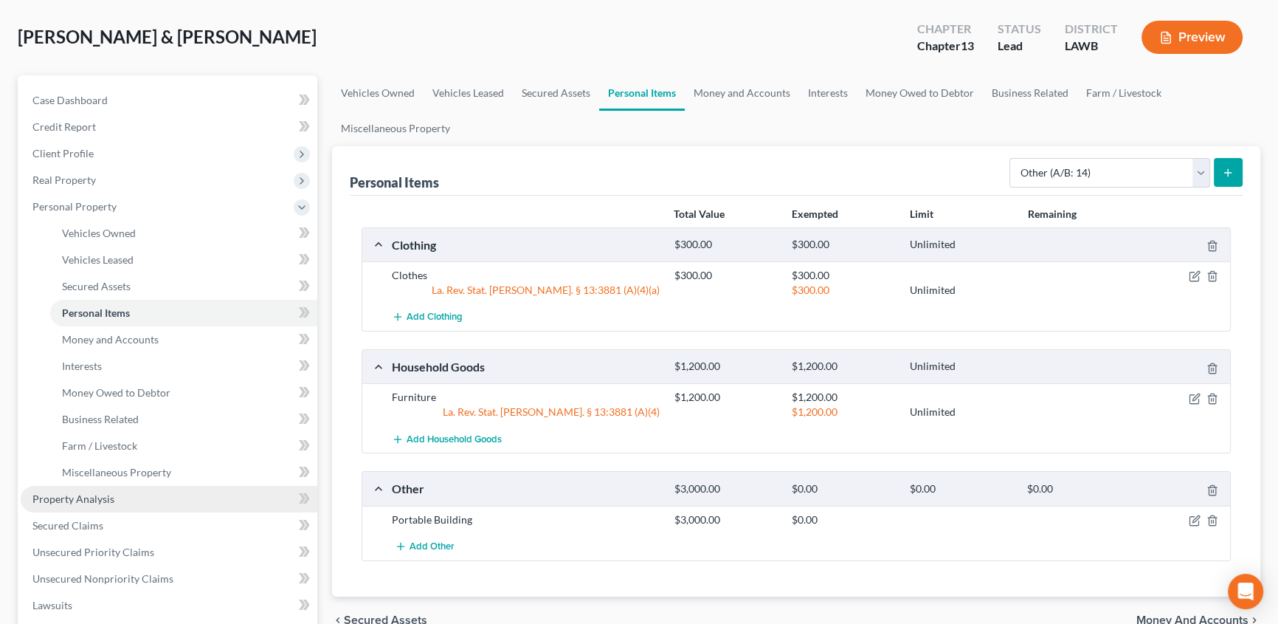
click at [78, 503] on link "Property Analysis" at bounding box center [169, 499] width 297 height 27
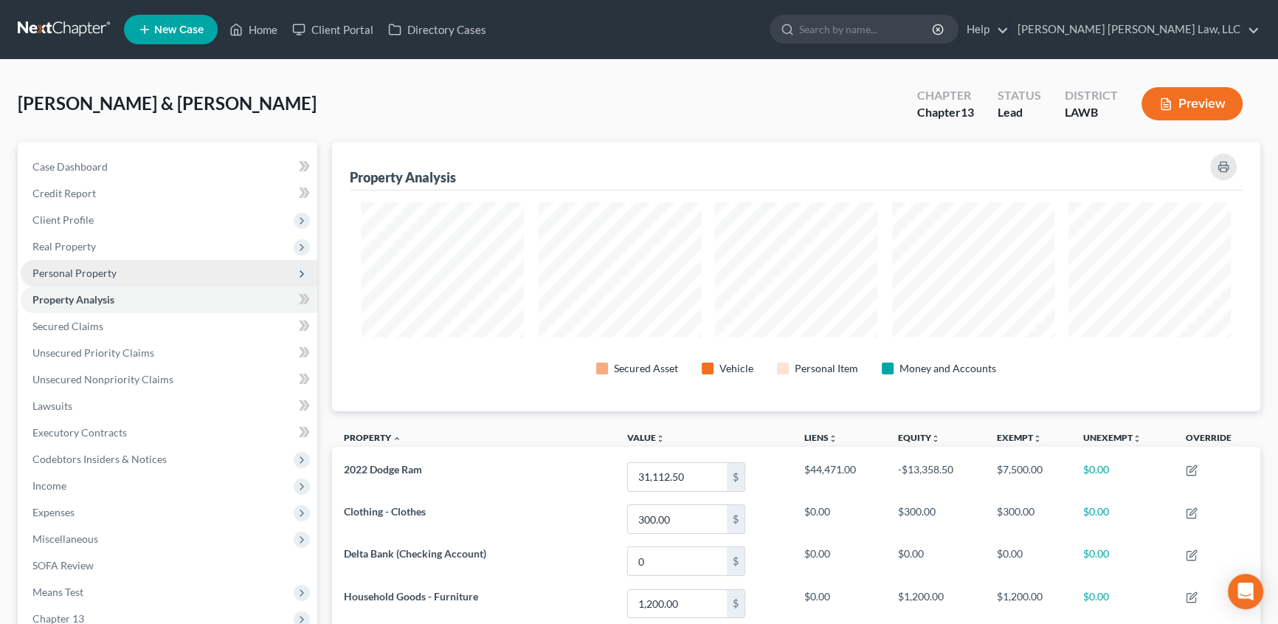
click at [89, 275] on span "Personal Property" at bounding box center [74, 272] width 84 height 13
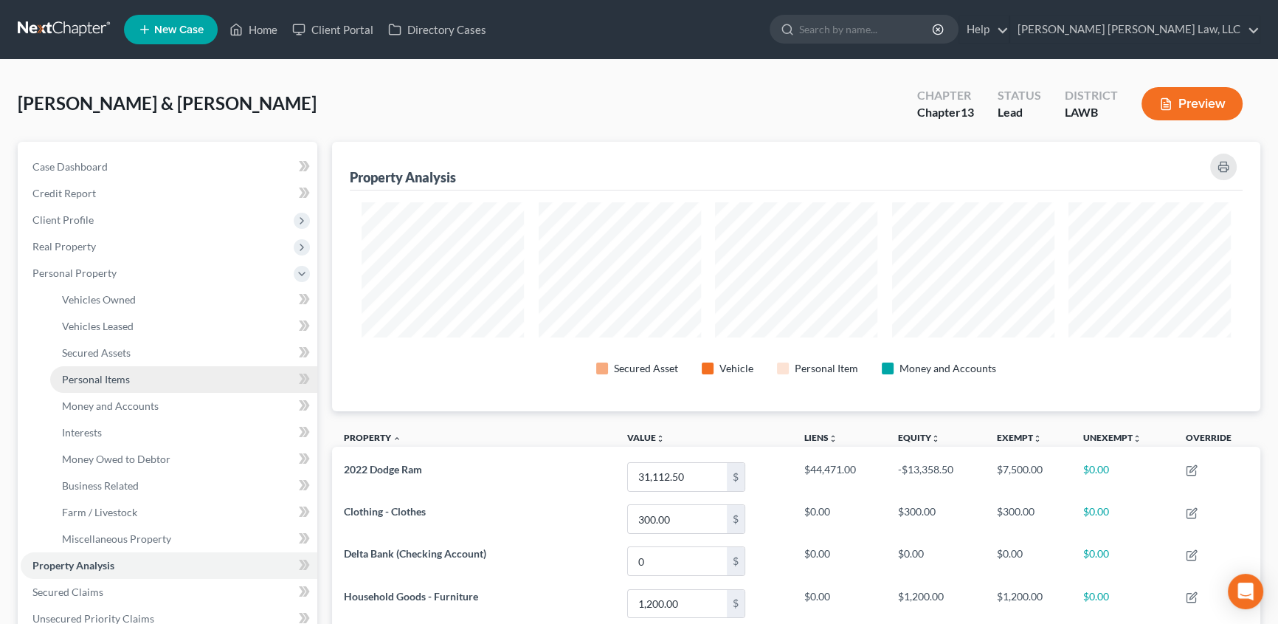
click at [97, 380] on span "Personal Items" at bounding box center [96, 379] width 68 height 13
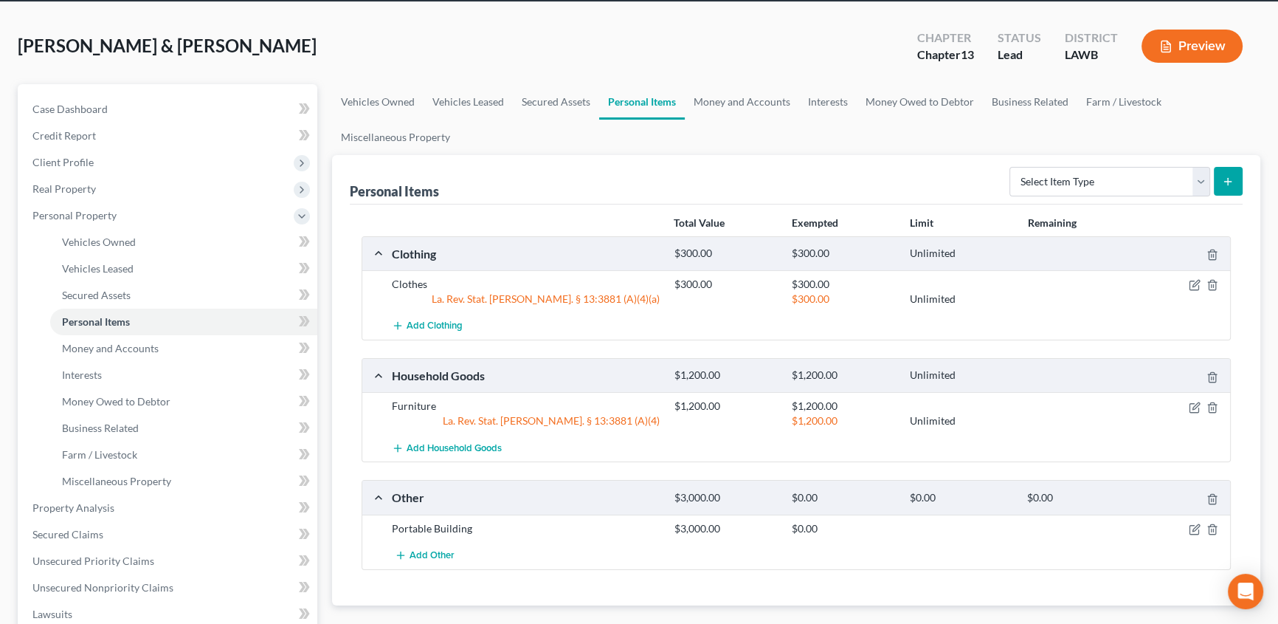
scroll to position [134, 0]
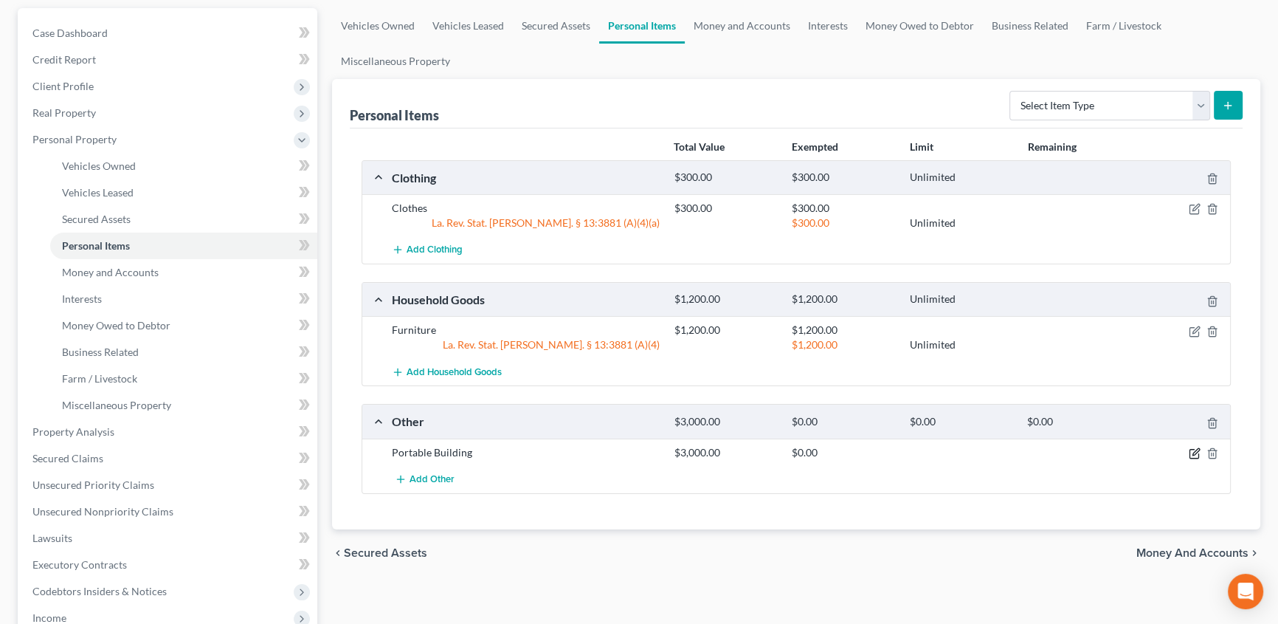
click at [1196, 452] on icon "button" at bounding box center [1195, 453] width 12 height 12
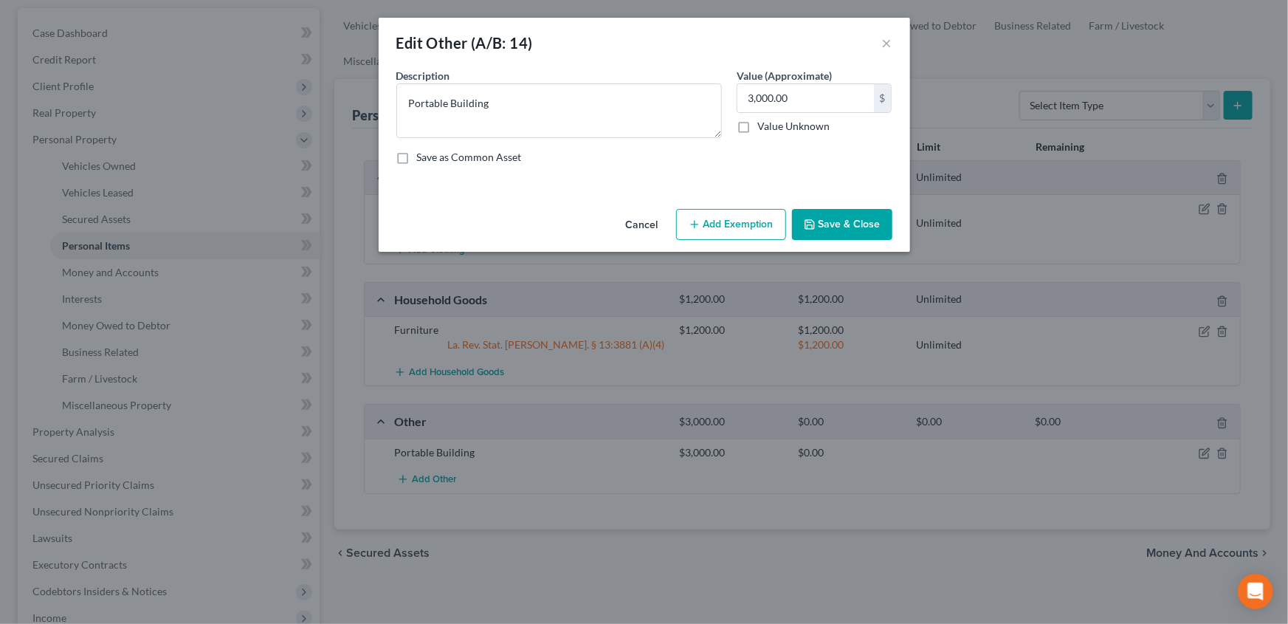
drag, startPoint x: 847, startPoint y: 229, endPoint x: 14, endPoint y: 274, distance: 833.9
click at [849, 227] on button "Save & Close" at bounding box center [842, 224] width 100 height 31
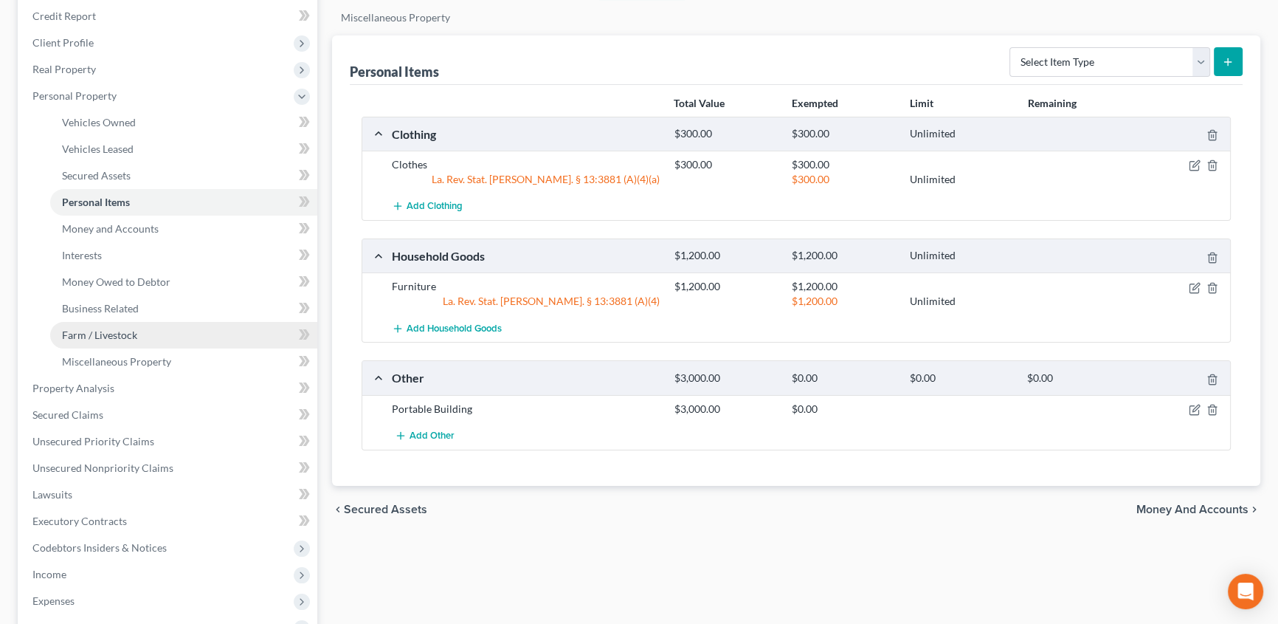
scroll to position [201, 0]
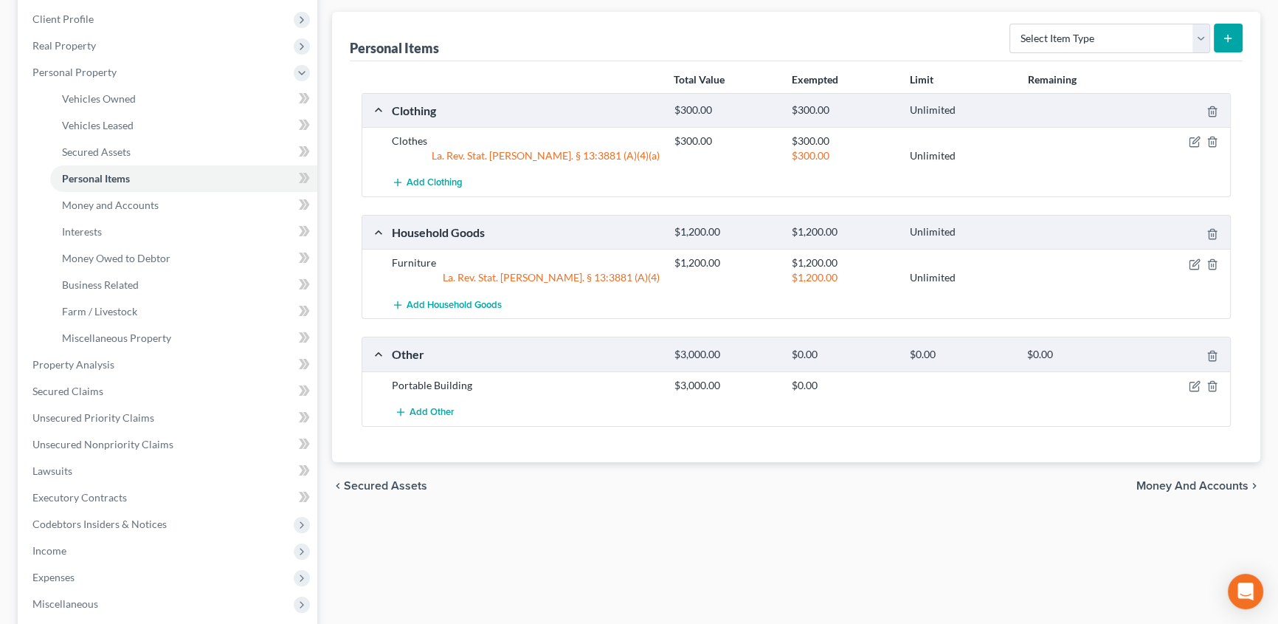
drag, startPoint x: 47, startPoint y: 568, endPoint x: 476, endPoint y: 392, distance: 464.4
click at [47, 571] on span "Expenses" at bounding box center [53, 577] width 42 height 13
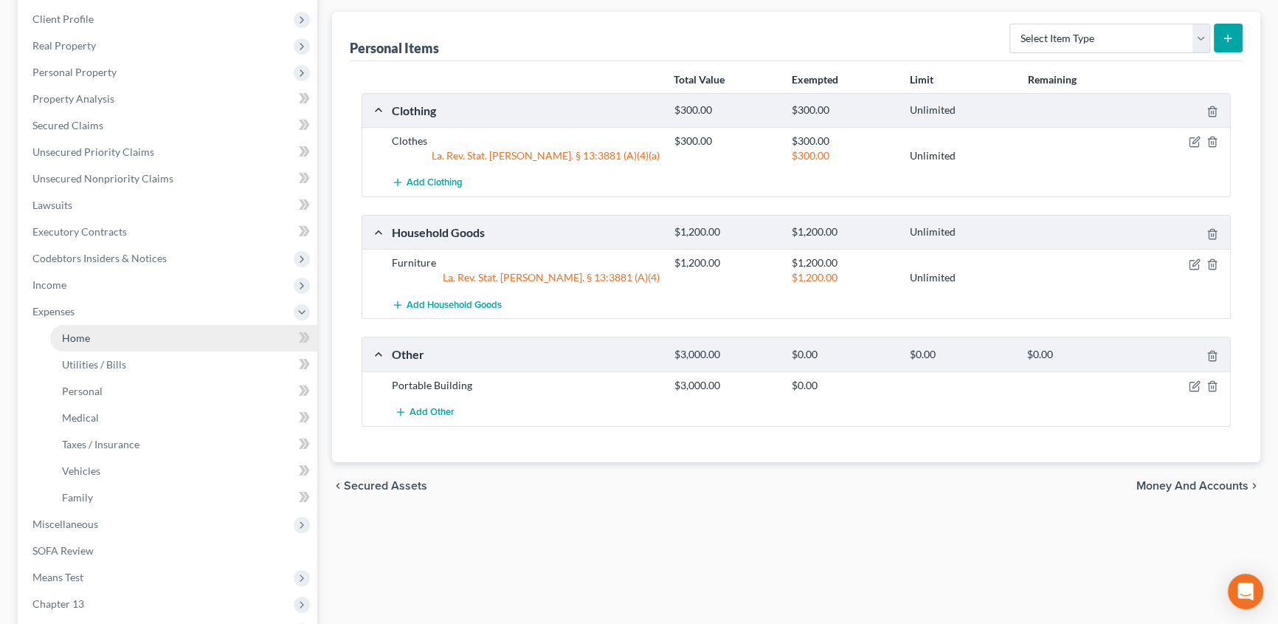
click at [91, 334] on link "Home" at bounding box center [183, 338] width 267 height 27
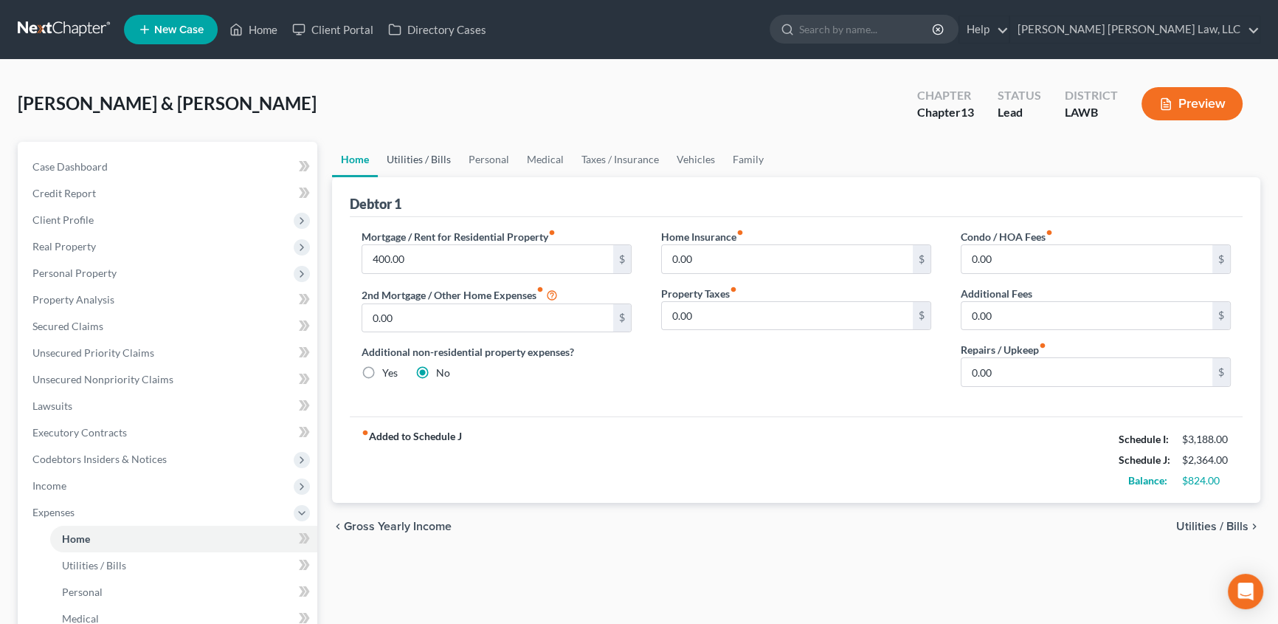
click at [424, 156] on link "Utilities / Bills" at bounding box center [419, 159] width 82 height 35
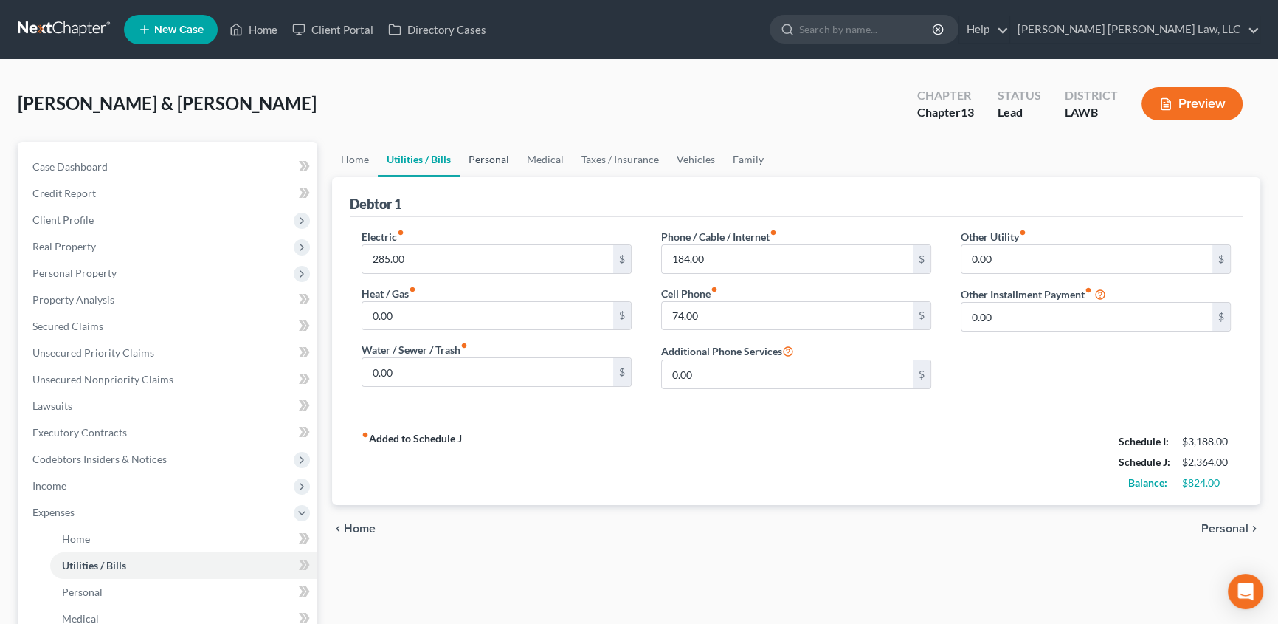
click at [501, 153] on link "Personal" at bounding box center [489, 159] width 58 height 35
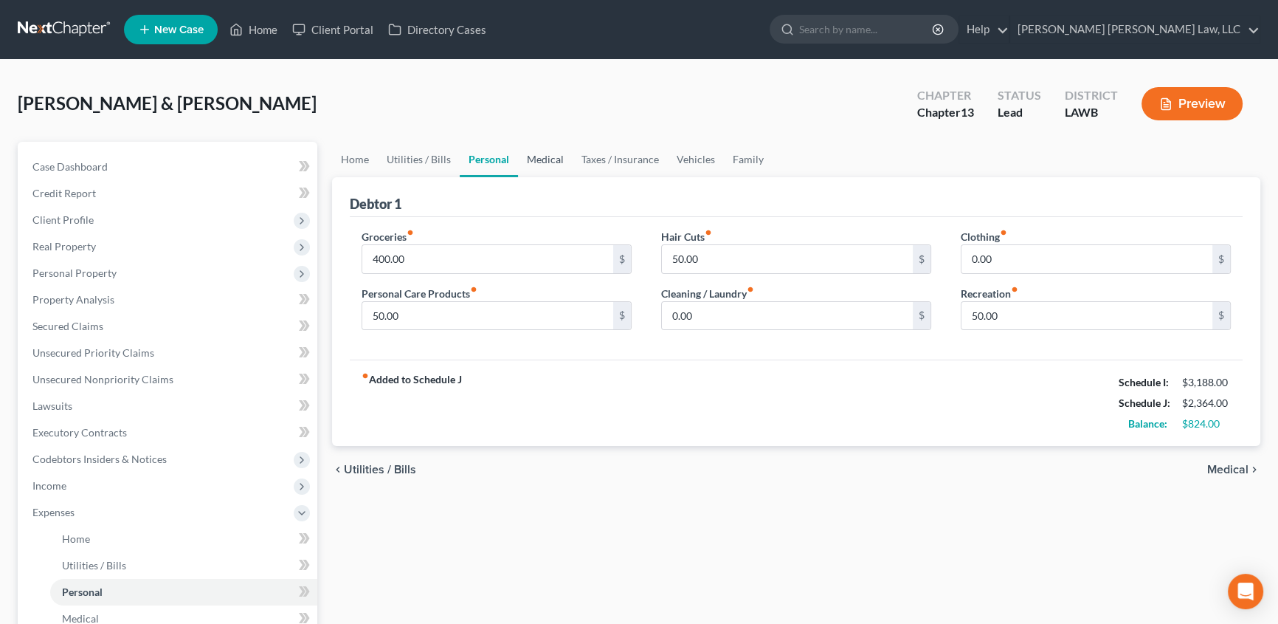
click at [543, 155] on link "Medical" at bounding box center [545, 159] width 55 height 35
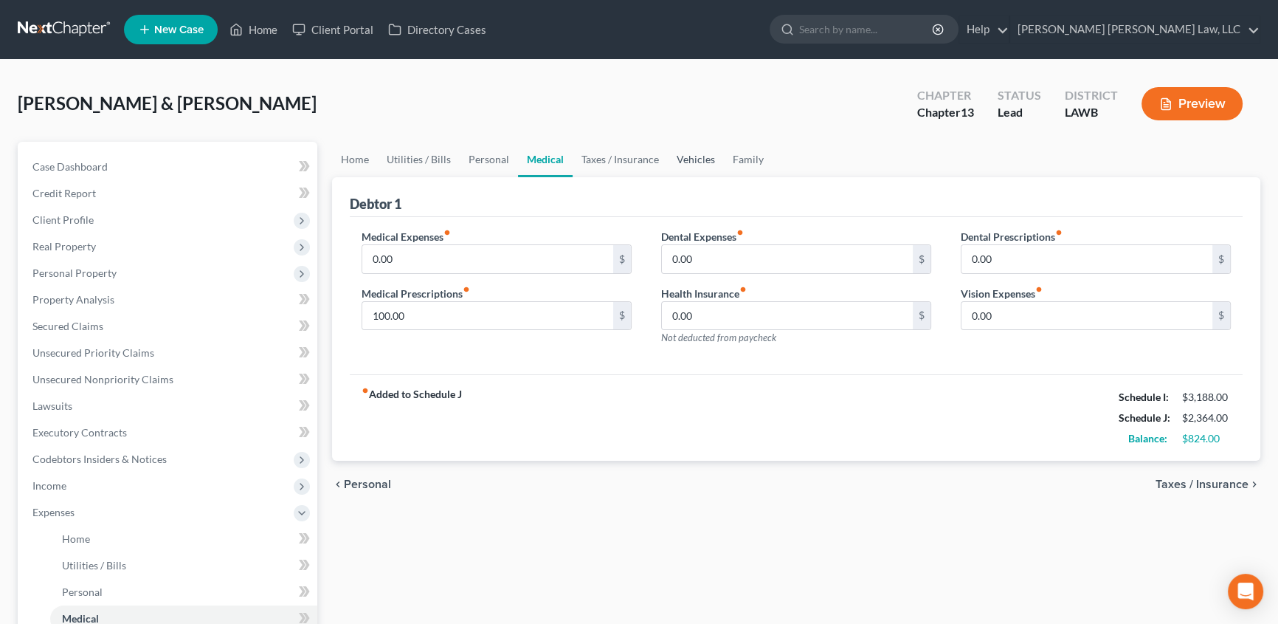
click at [689, 161] on link "Vehicles" at bounding box center [696, 159] width 56 height 35
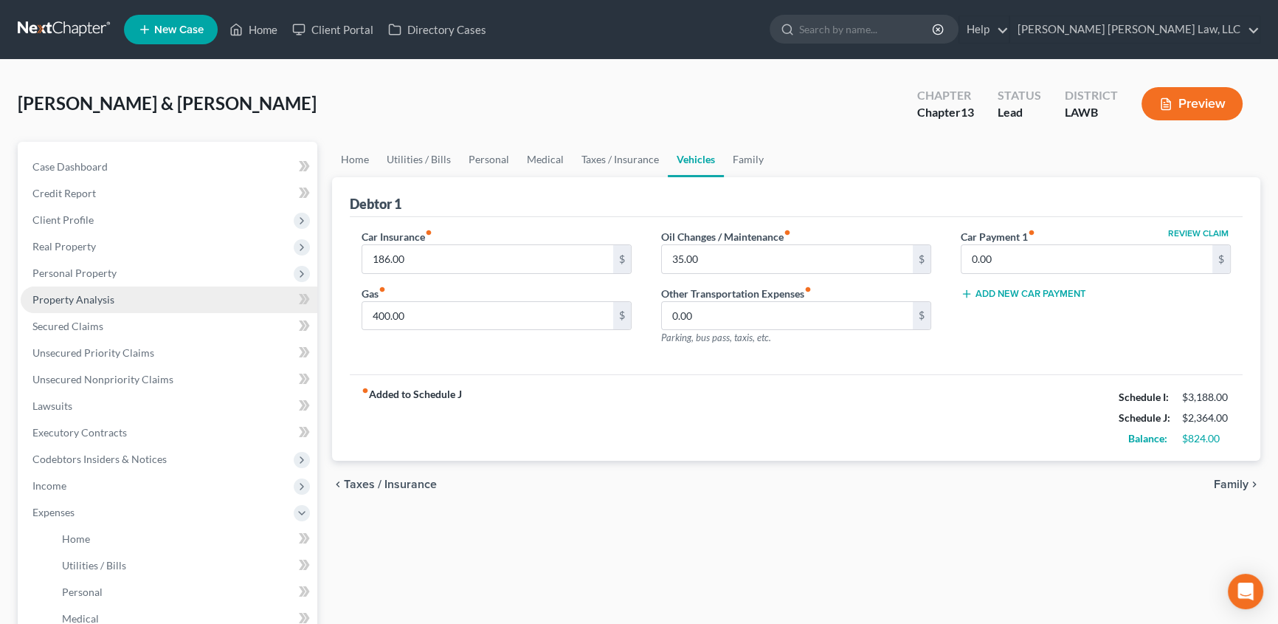
click at [73, 301] on span "Property Analysis" at bounding box center [73, 299] width 82 height 13
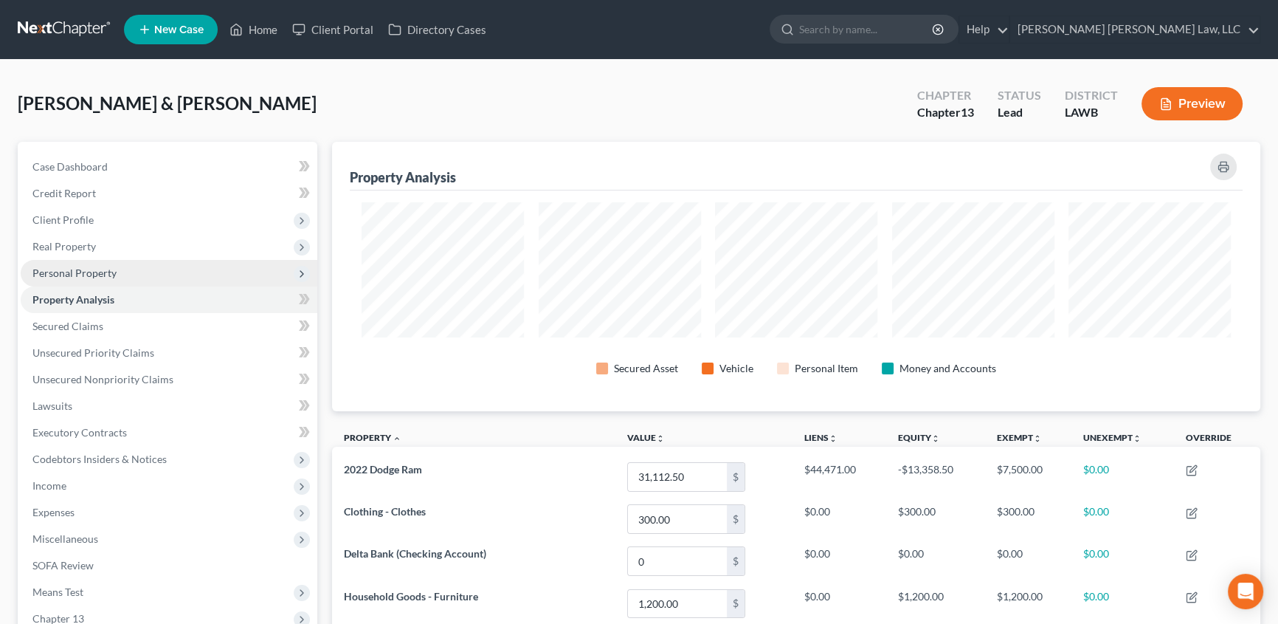
scroll to position [269, 928]
click at [72, 266] on span "Personal Property" at bounding box center [74, 272] width 84 height 13
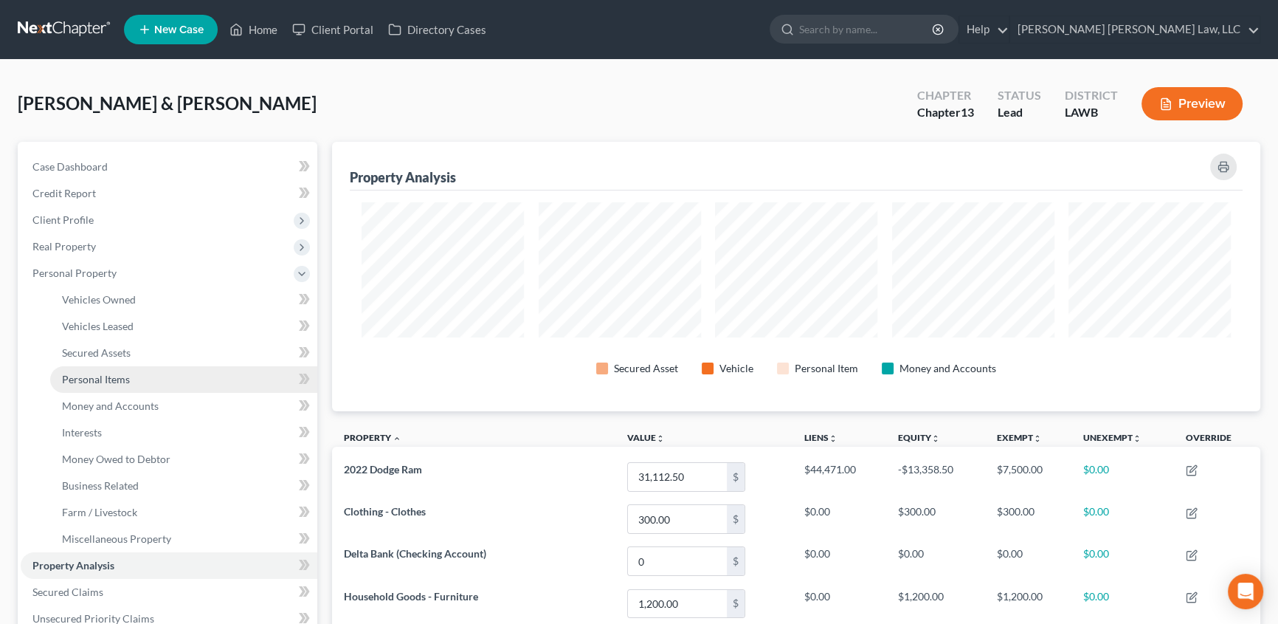
click at [115, 387] on link "Personal Items" at bounding box center [183, 379] width 267 height 27
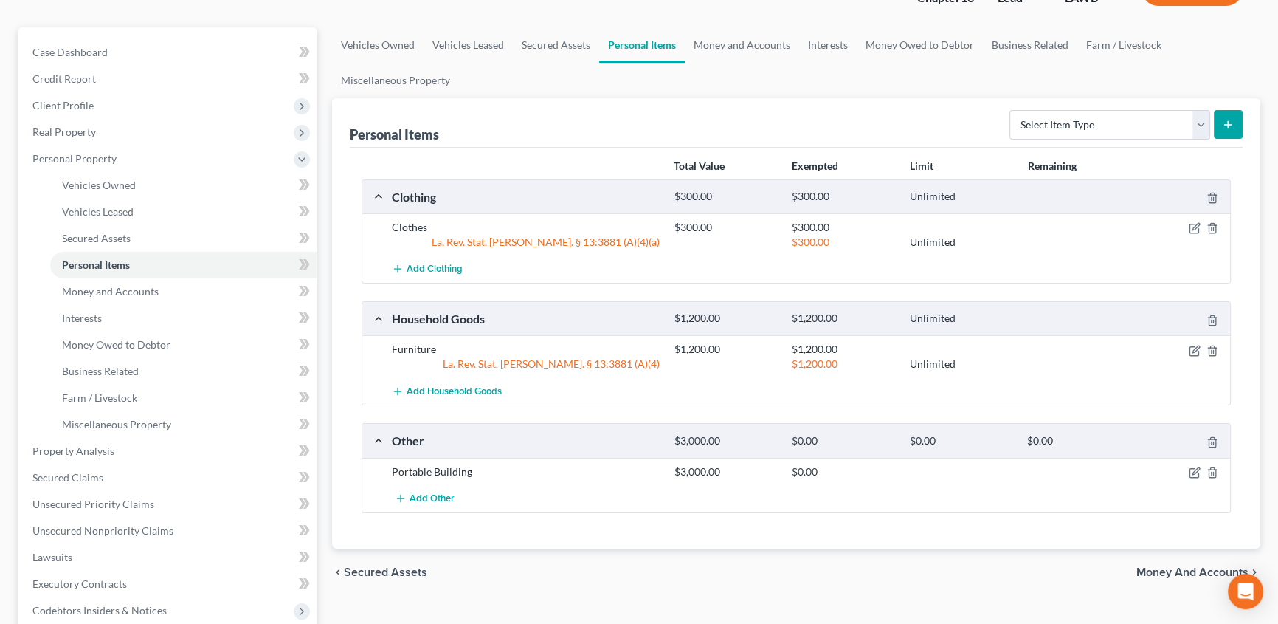
scroll to position [134, 0]
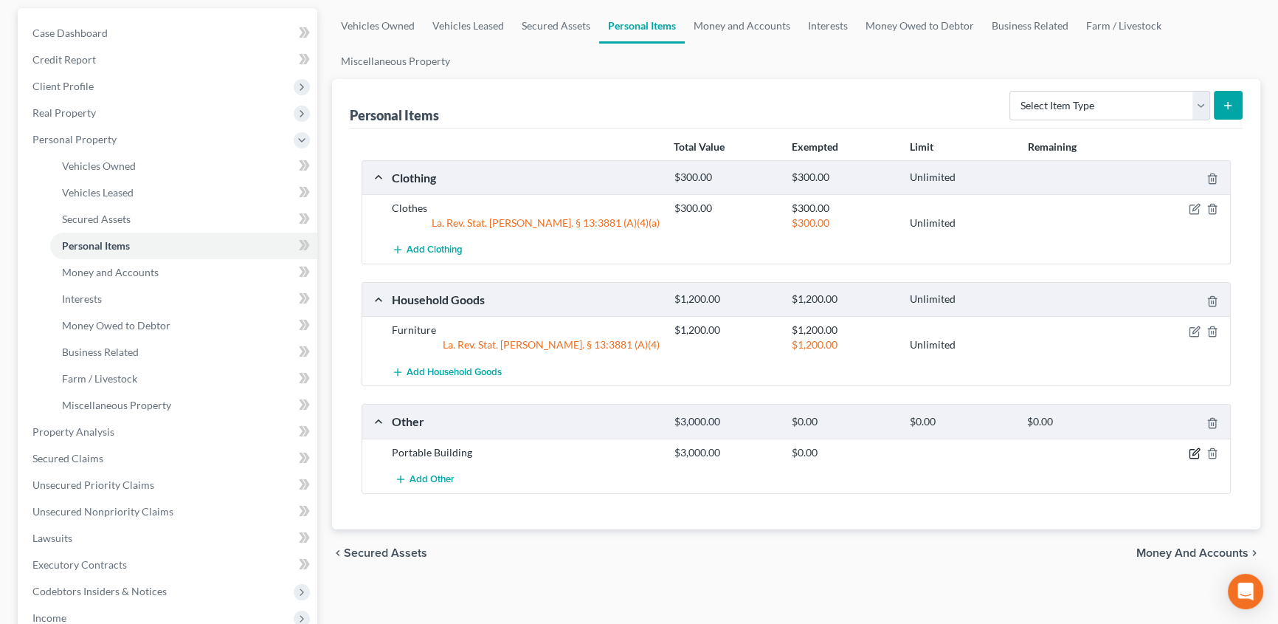
click at [1196, 448] on icon "button" at bounding box center [1196, 451] width 7 height 7
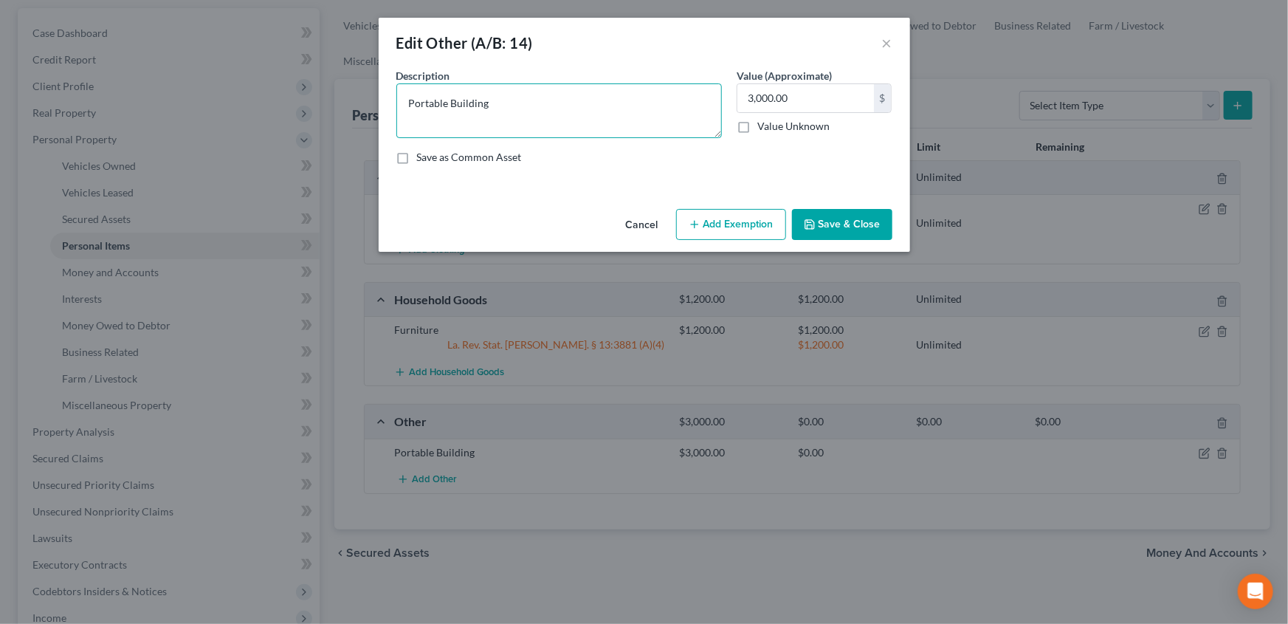
click at [507, 106] on textarea "Portable Building" at bounding box center [559, 110] width 326 height 55
click at [805, 218] on icon "button" at bounding box center [810, 224] width 12 height 12
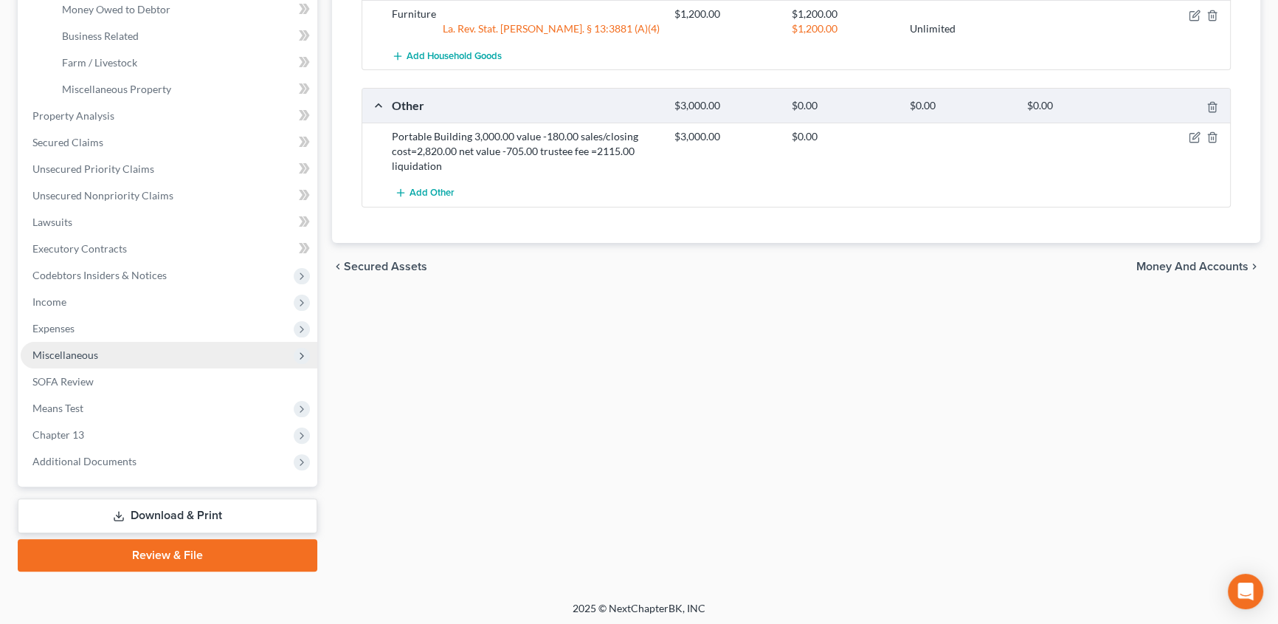
scroll to position [451, 0]
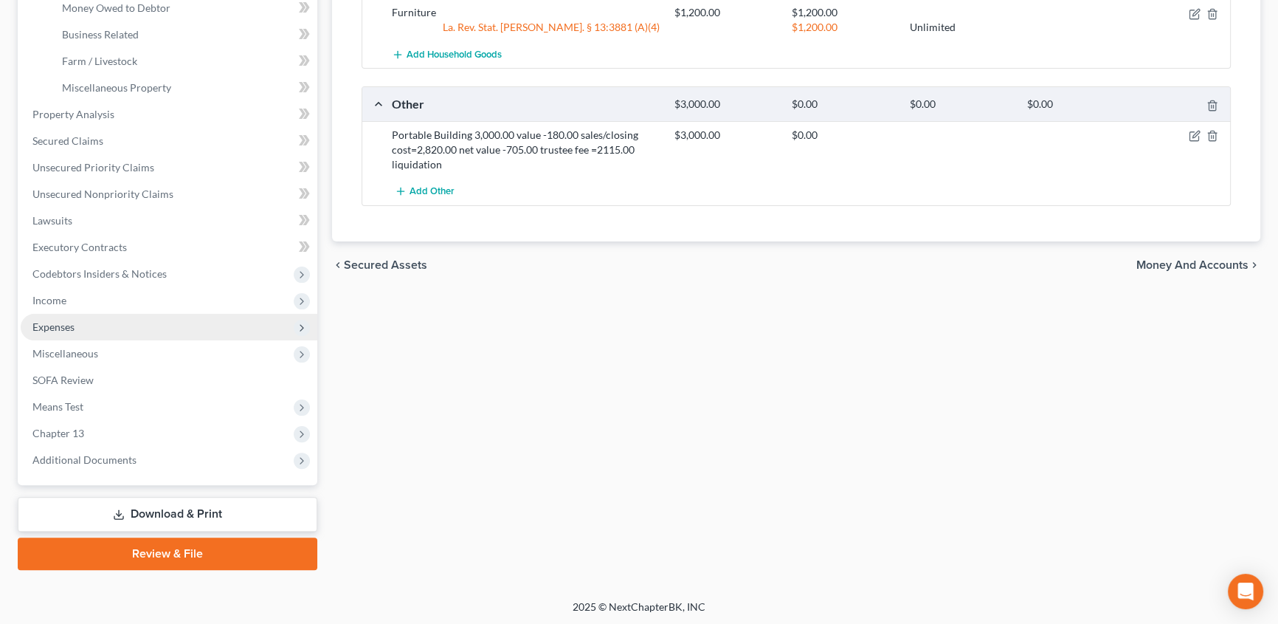
click at [64, 323] on span "Expenses" at bounding box center [53, 326] width 42 height 13
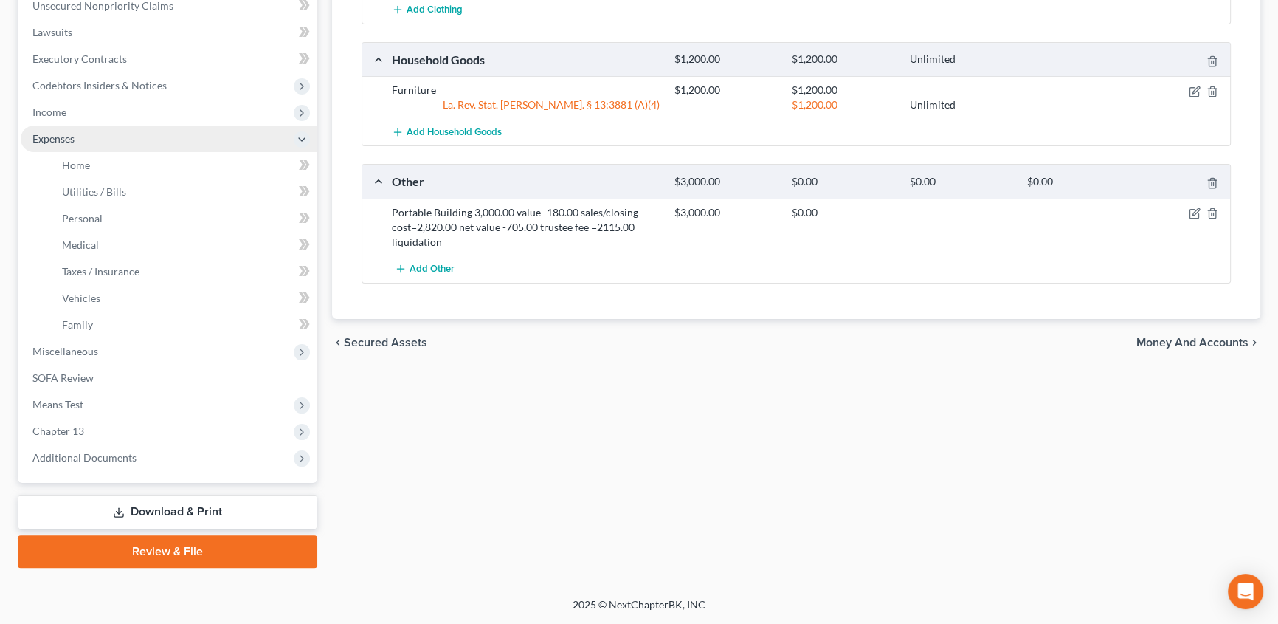
scroll to position [372, 0]
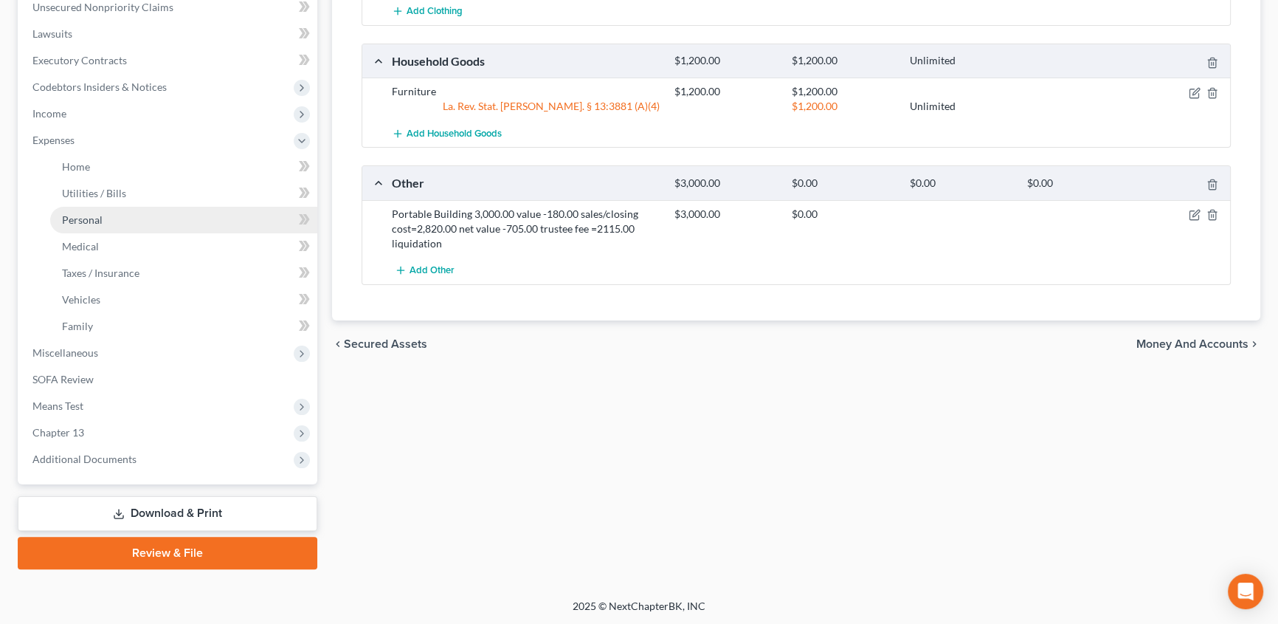
click at [97, 216] on span "Personal" at bounding box center [82, 219] width 41 height 13
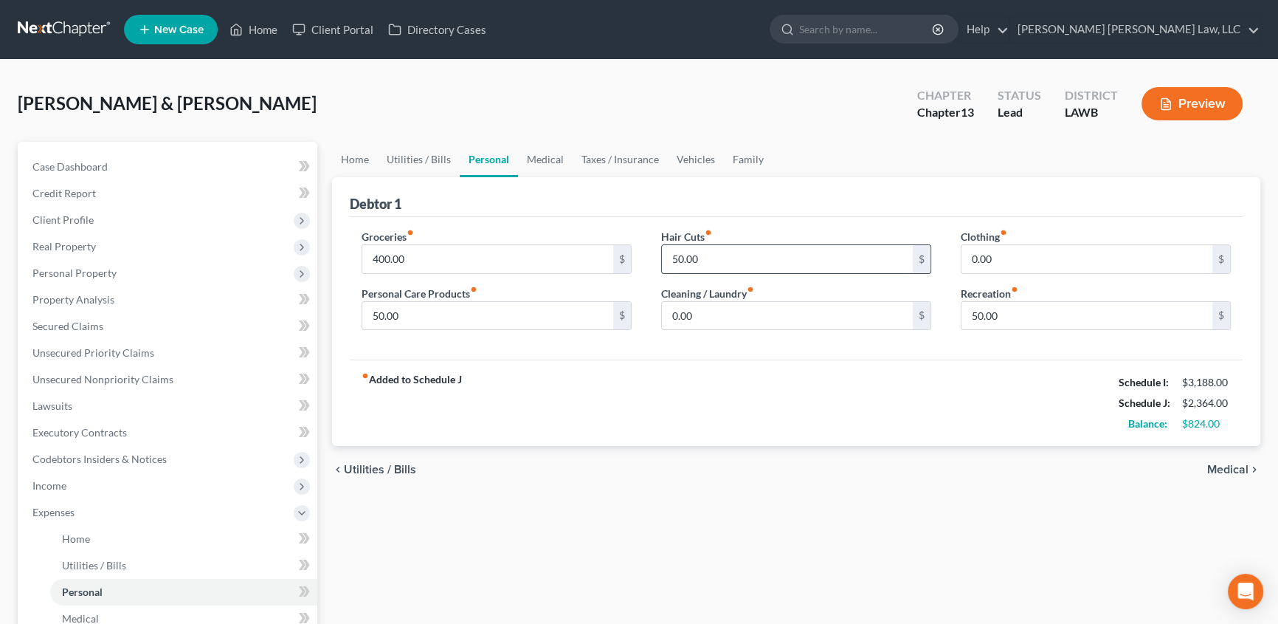
click at [717, 254] on input "50.00" at bounding box center [787, 259] width 251 height 28
click at [712, 253] on input "25.00" at bounding box center [787, 259] width 251 height 28
click at [726, 317] on input "0.00" at bounding box center [787, 316] width 251 height 28
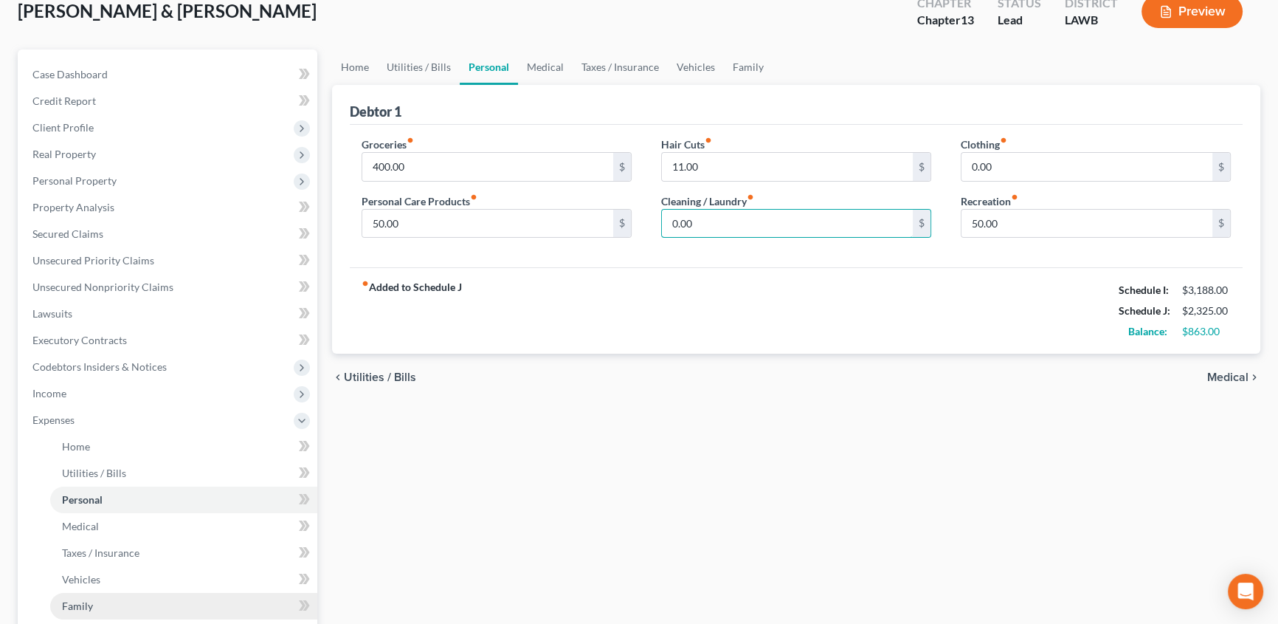
scroll to position [335, 0]
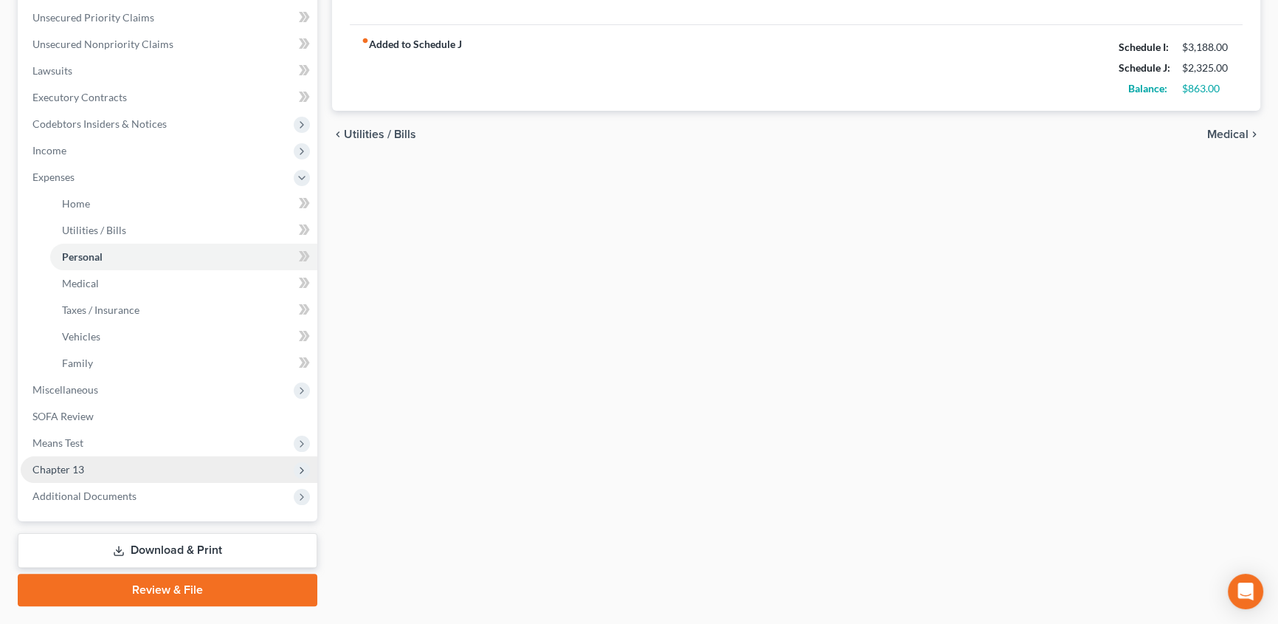
click at [66, 469] on span "Chapter 13" at bounding box center [58, 469] width 52 height 13
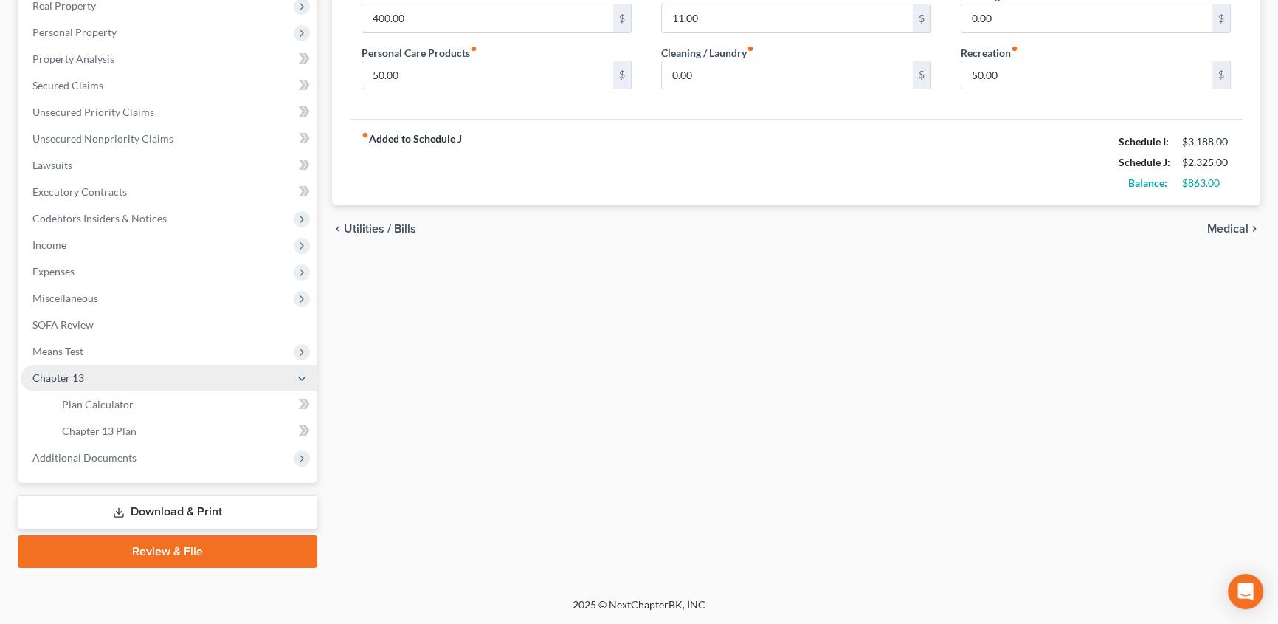
scroll to position [239, 0]
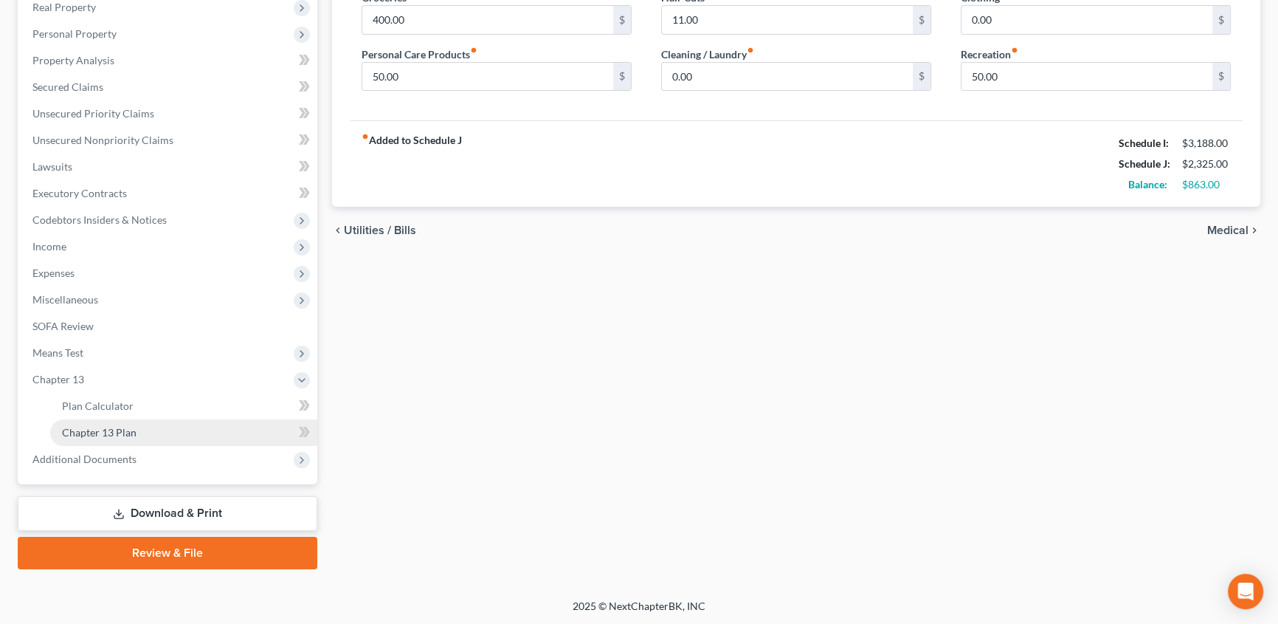
click at [118, 438] on link "Chapter 13 Plan" at bounding box center [183, 432] width 267 height 27
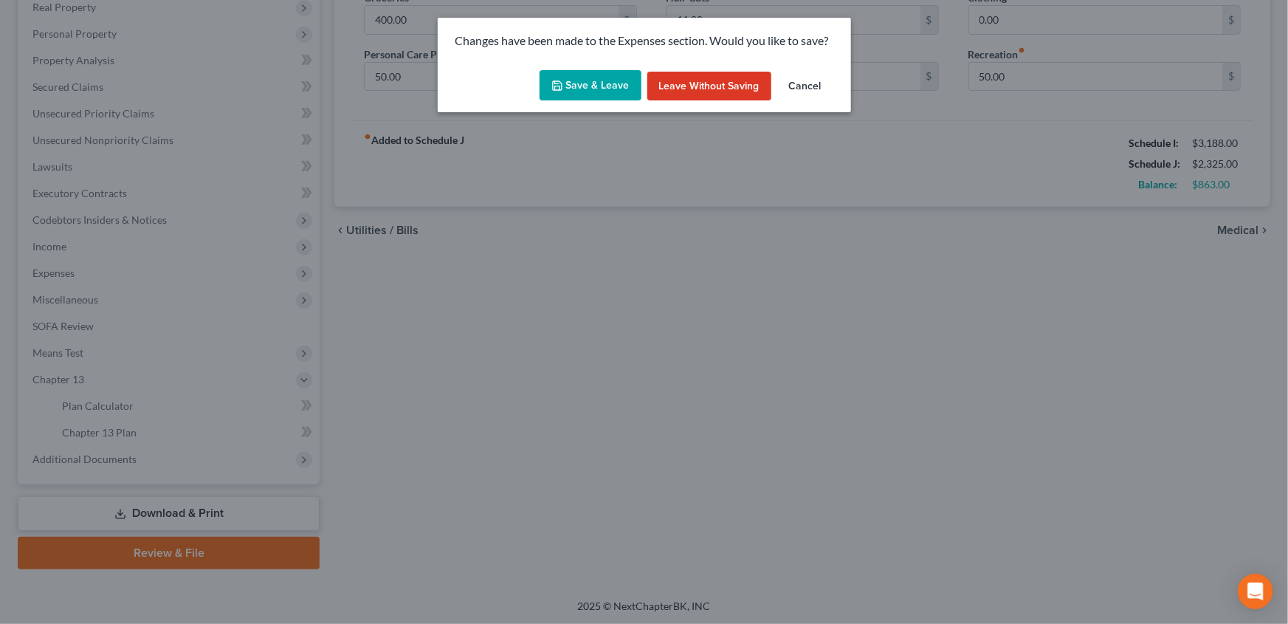
click at [620, 89] on button "Save & Leave" at bounding box center [591, 85] width 102 height 31
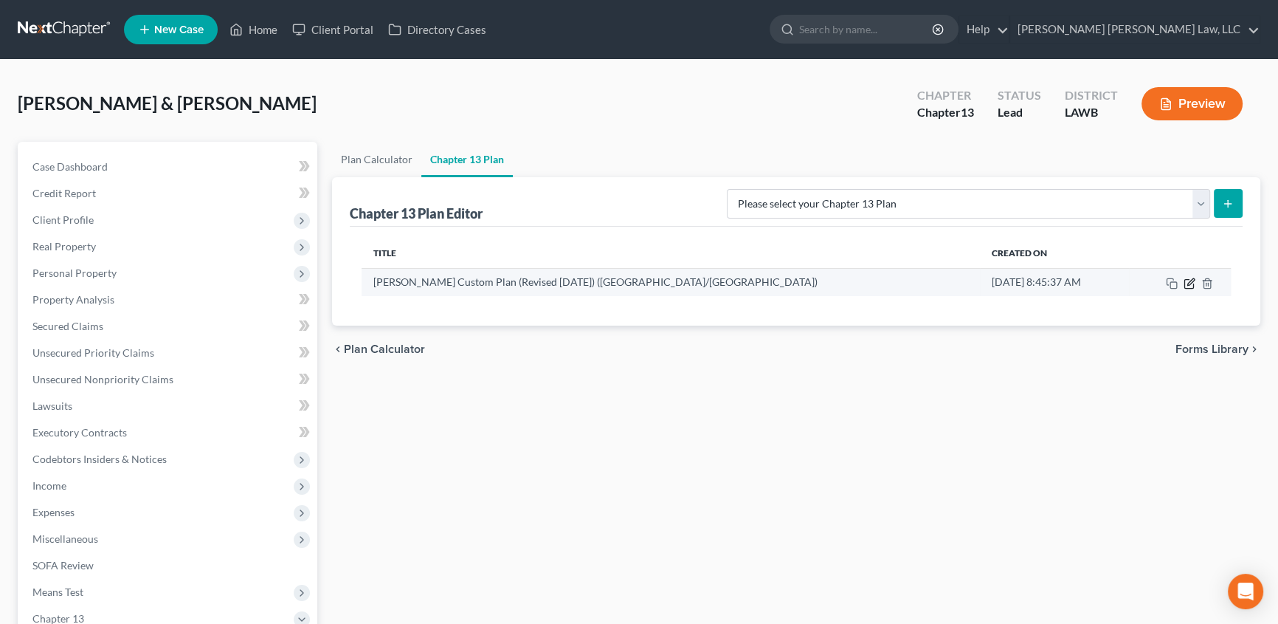
click at [1191, 284] on icon "button" at bounding box center [1190, 284] width 12 height 12
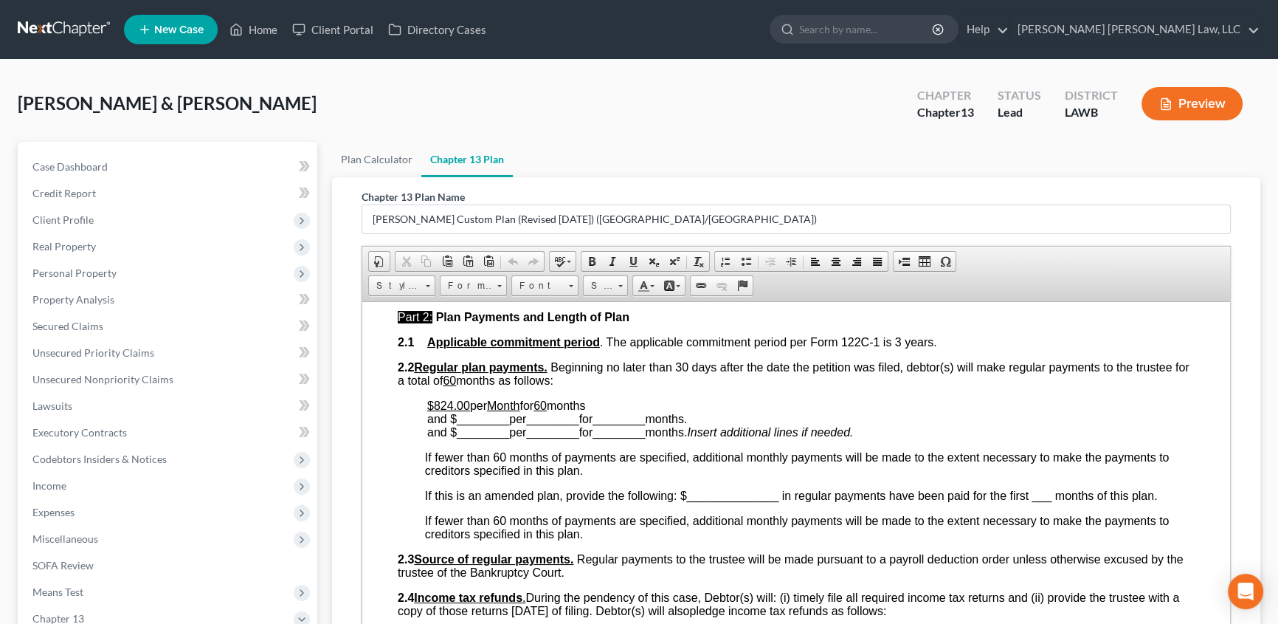
scroll to position [671, 0]
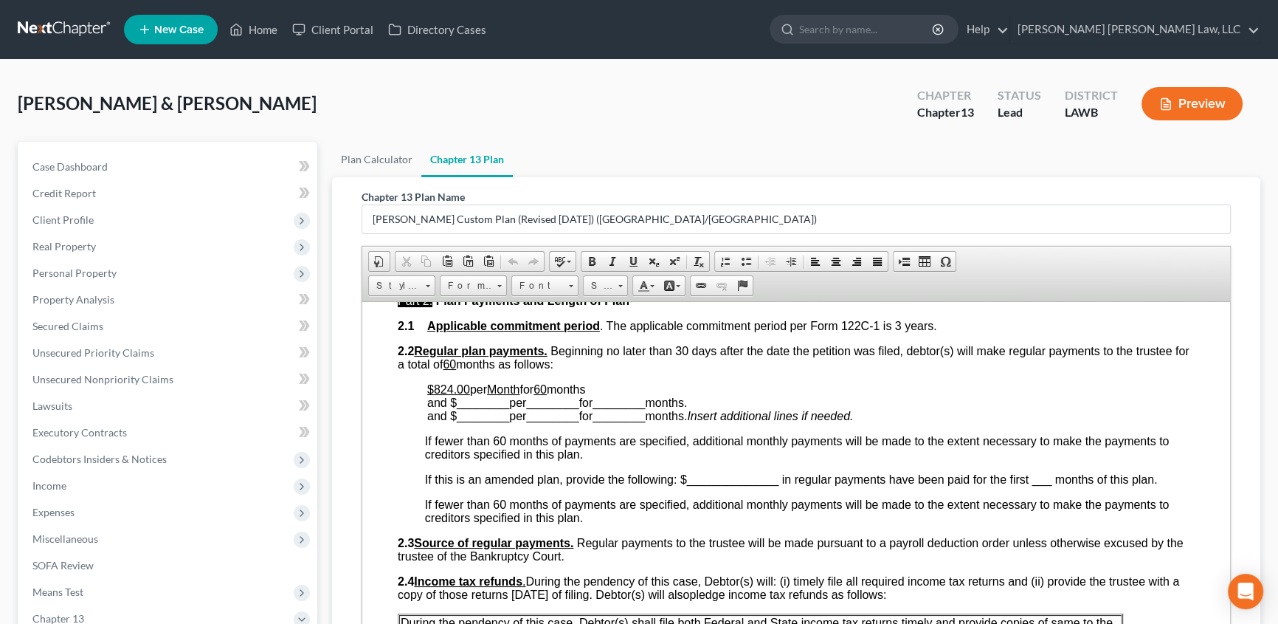
click at [439, 395] on u "$824.00" at bounding box center [448, 388] width 43 height 13
click at [613, 413] on p "$863 .00 per Month for 60 months and $ ________ per ________ for ________ month…" at bounding box center [811, 402] width 768 height 40
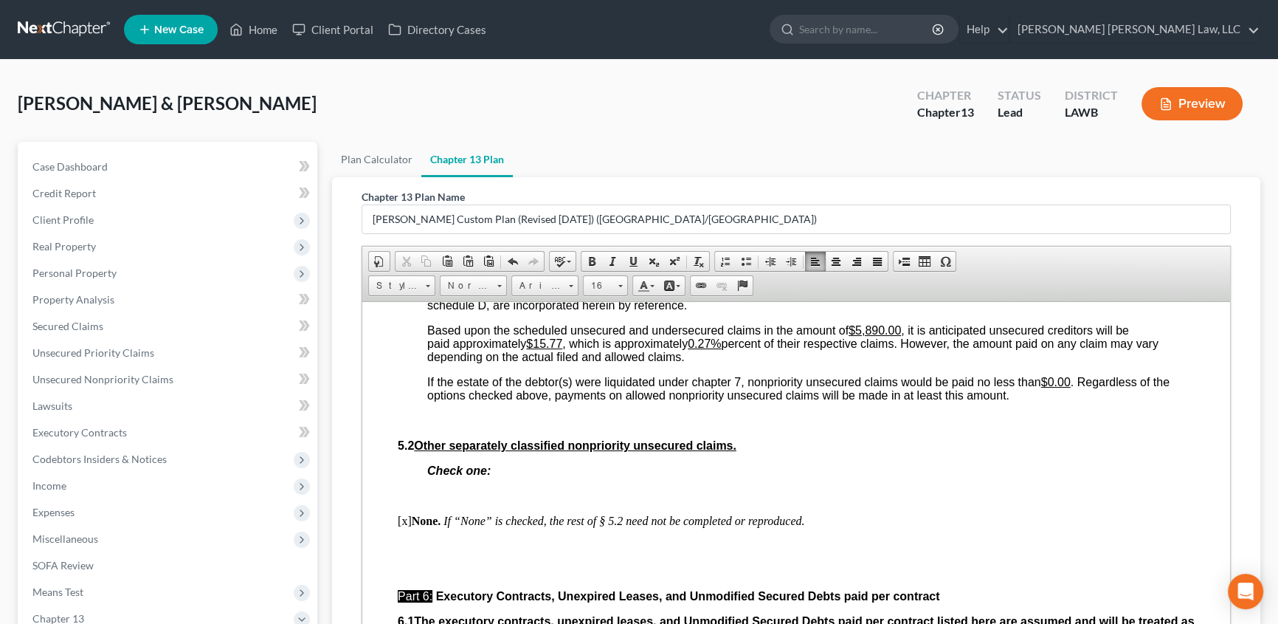
scroll to position [3624, 0]
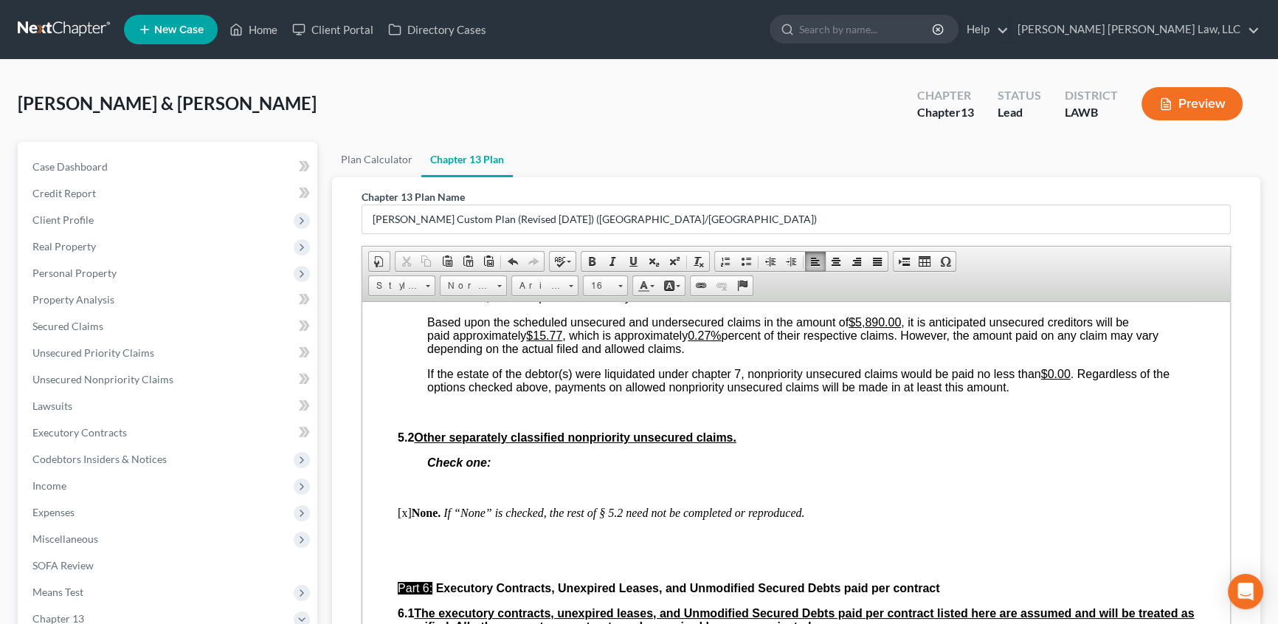
click at [537, 341] on u "$15.77" at bounding box center [544, 334] width 36 height 13
click at [544, 341] on u "$2121.77" at bounding box center [550, 334] width 49 height 13
click at [737, 341] on u "0.27%" at bounding box center [720, 334] width 33 height 13
click at [735, 341] on u "0.2736.02%" at bounding box center [735, 334] width 63 height 13
click at [748, 355] on p "Based upon the scheduled unsecured and undersecured claims in the amount of $5,…" at bounding box center [811, 335] width 768 height 40
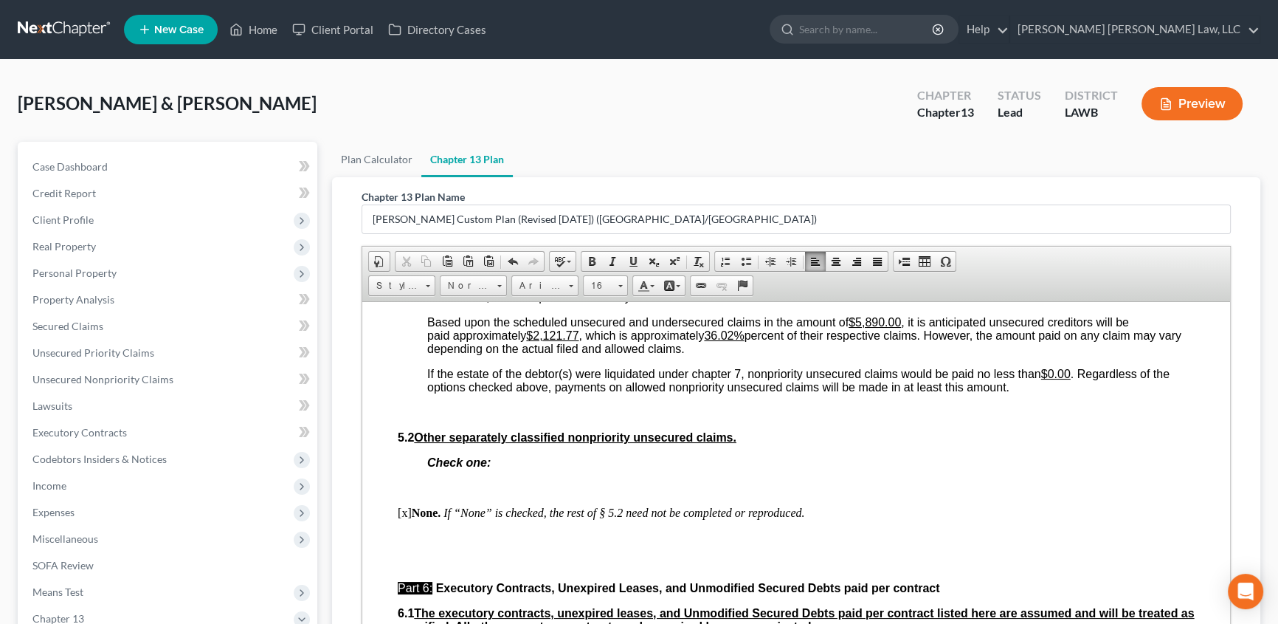
click at [1053, 379] on u "$0.00" at bounding box center [1057, 373] width 30 height 13
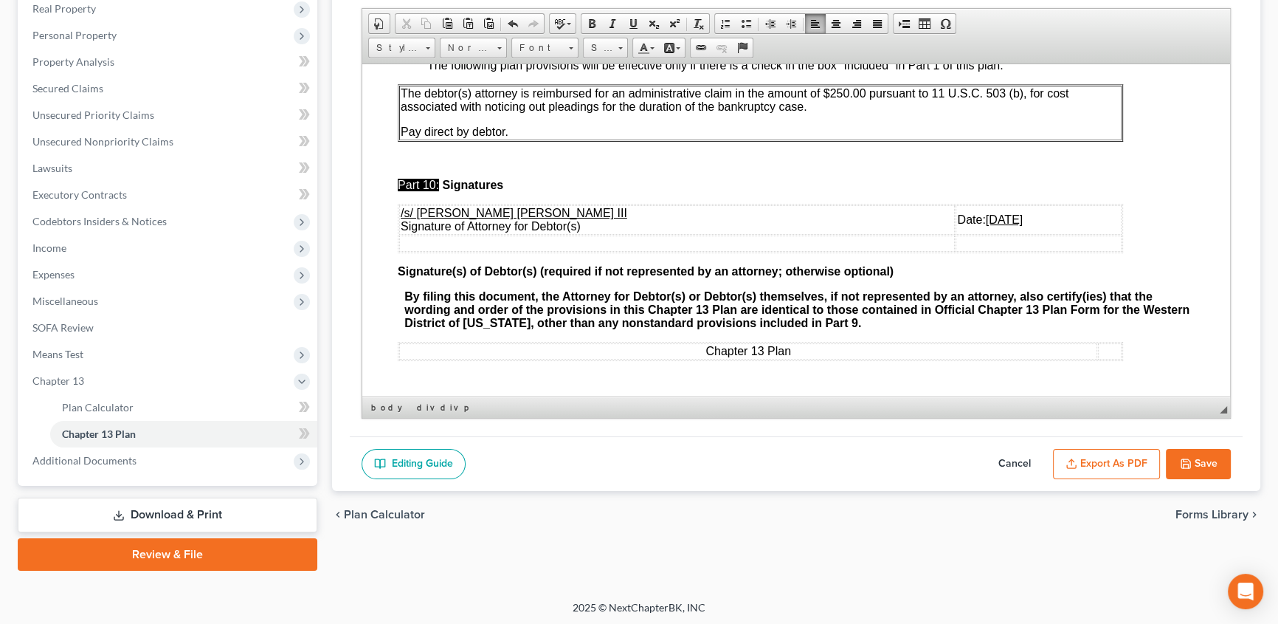
scroll to position [239, 0]
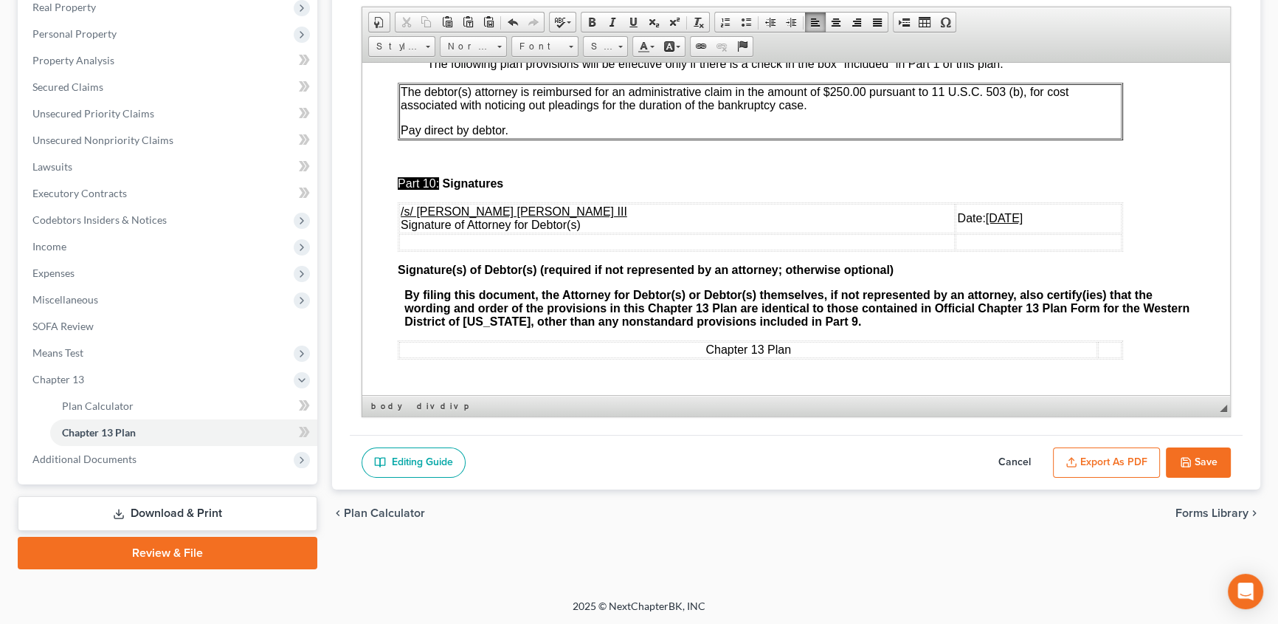
click at [1203, 469] on button "Save" at bounding box center [1198, 462] width 65 height 31
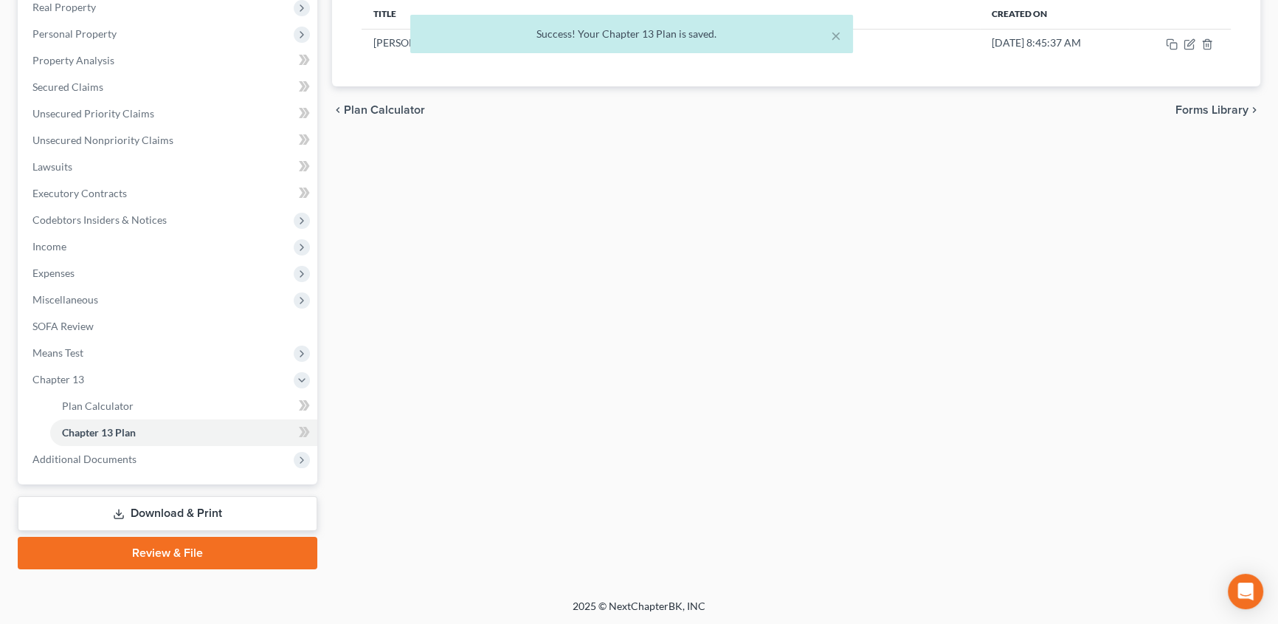
click at [1191, 42] on div "× Success! Your Chapter 13 Plan is saved." at bounding box center [632, 38] width 1278 height 46
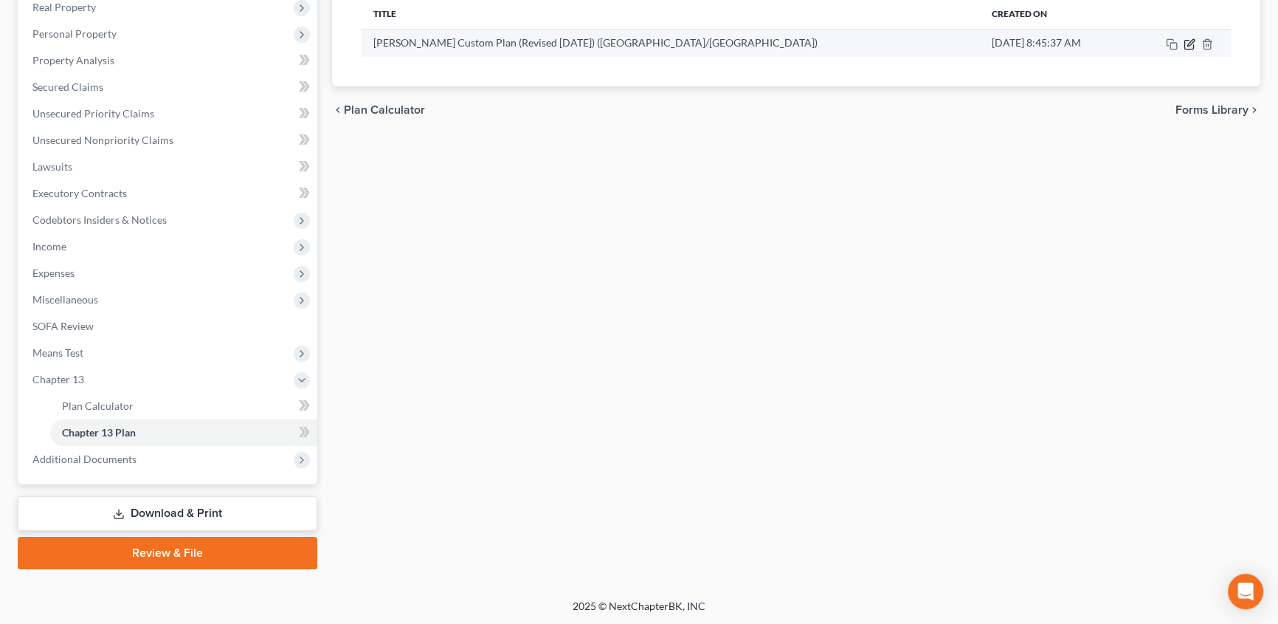
click at [1189, 44] on icon "button" at bounding box center [1190, 44] width 12 height 12
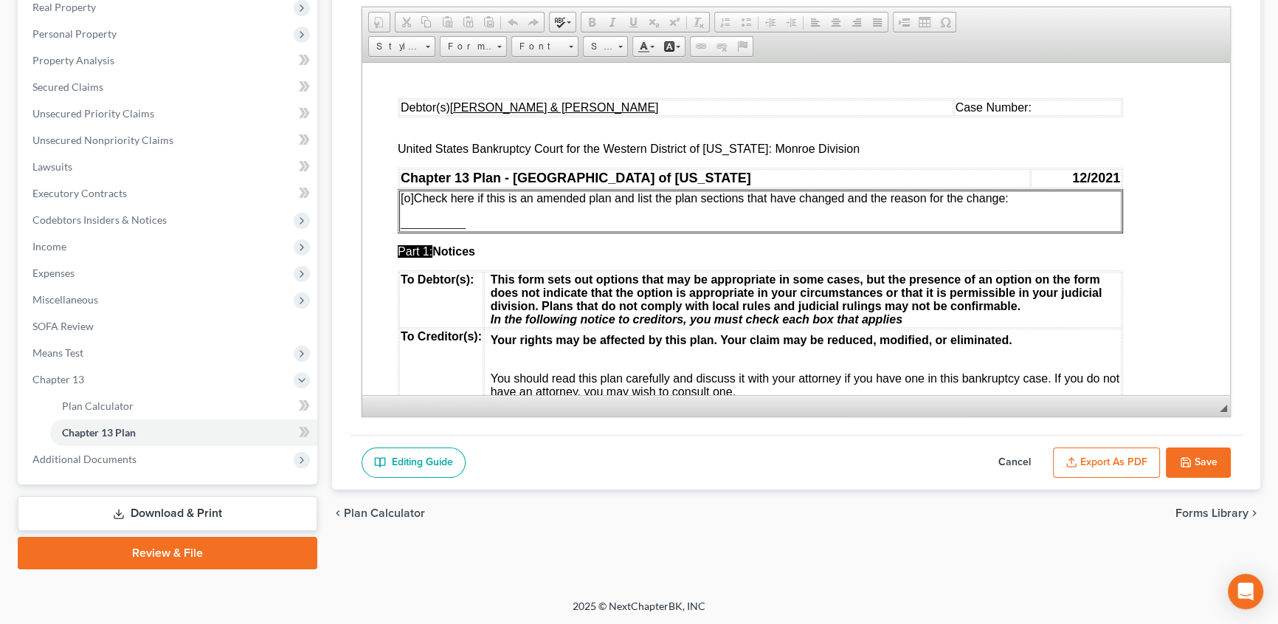
scroll to position [0, 0]
drag, startPoint x: 1120, startPoint y: 455, endPoint x: 471, endPoint y: 482, distance: 649.4
click at [1119, 455] on button "Export as PDF" at bounding box center [1106, 462] width 107 height 31
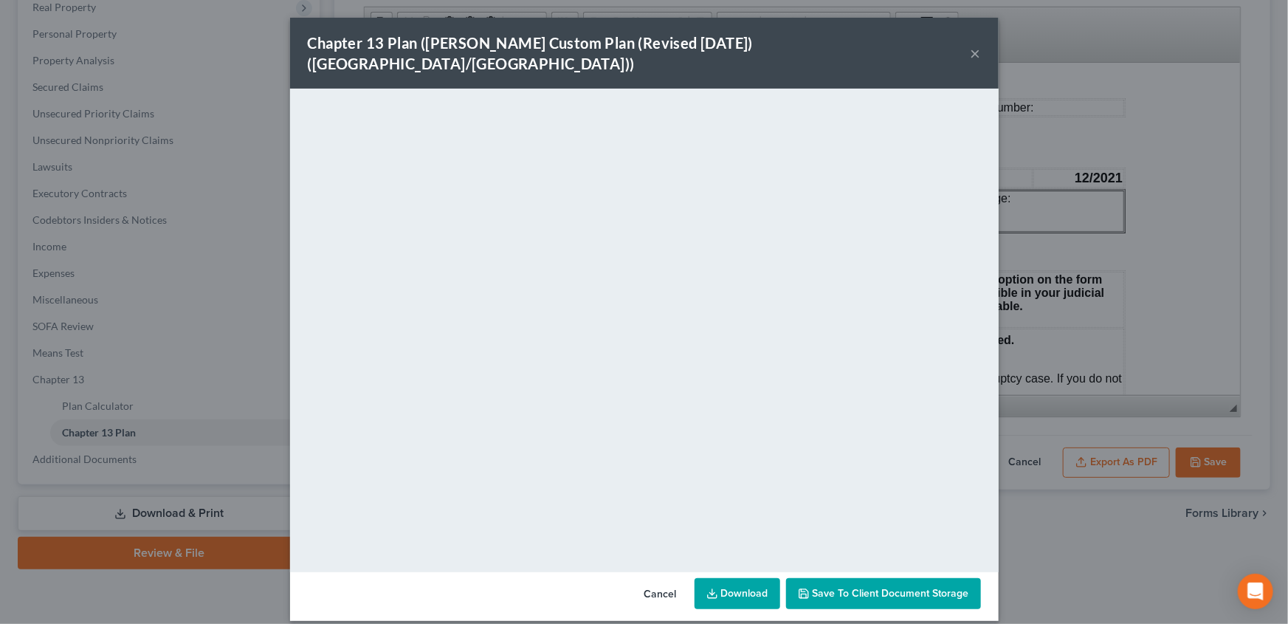
click at [977, 44] on button "×" at bounding box center [976, 53] width 10 height 18
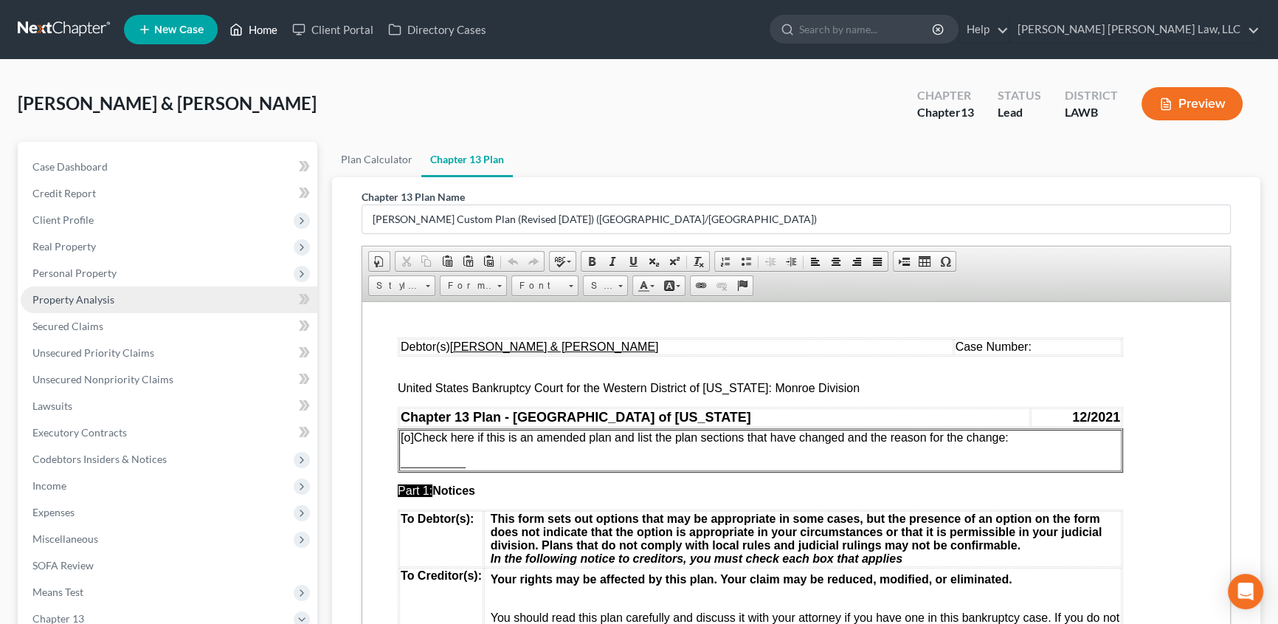
drag, startPoint x: 274, startPoint y: 29, endPoint x: 53, endPoint y: 294, distance: 344.9
click at [274, 29] on link "Home" at bounding box center [253, 29] width 63 height 27
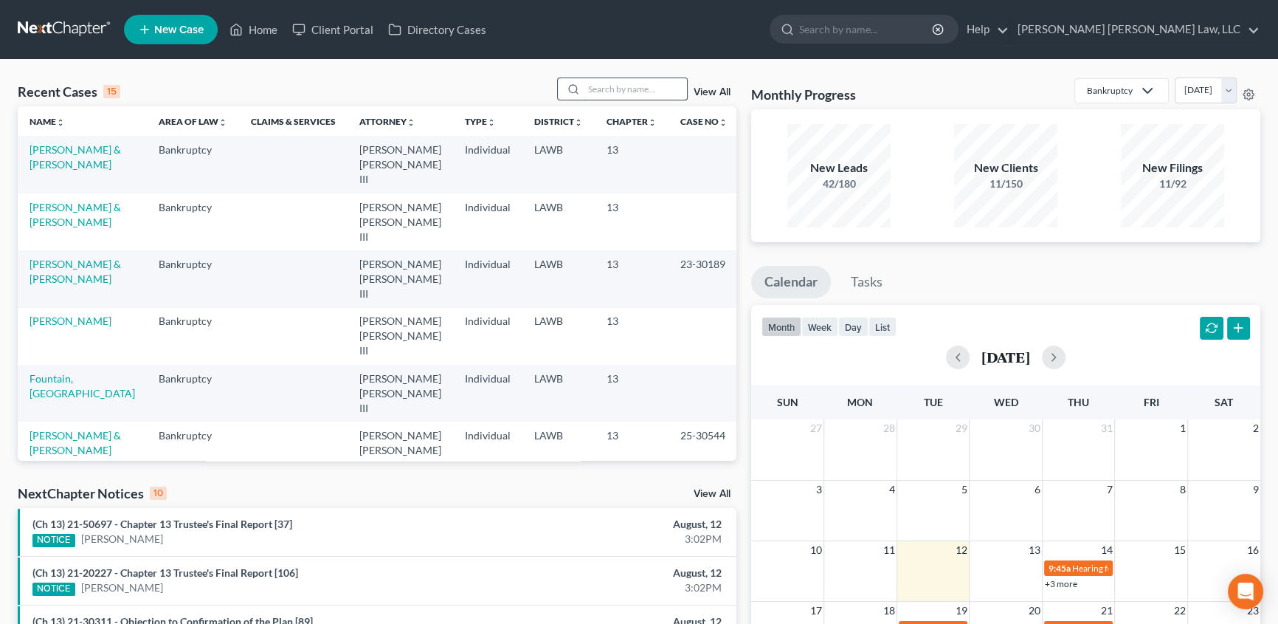
click at [613, 88] on input "search" at bounding box center [635, 88] width 103 height 21
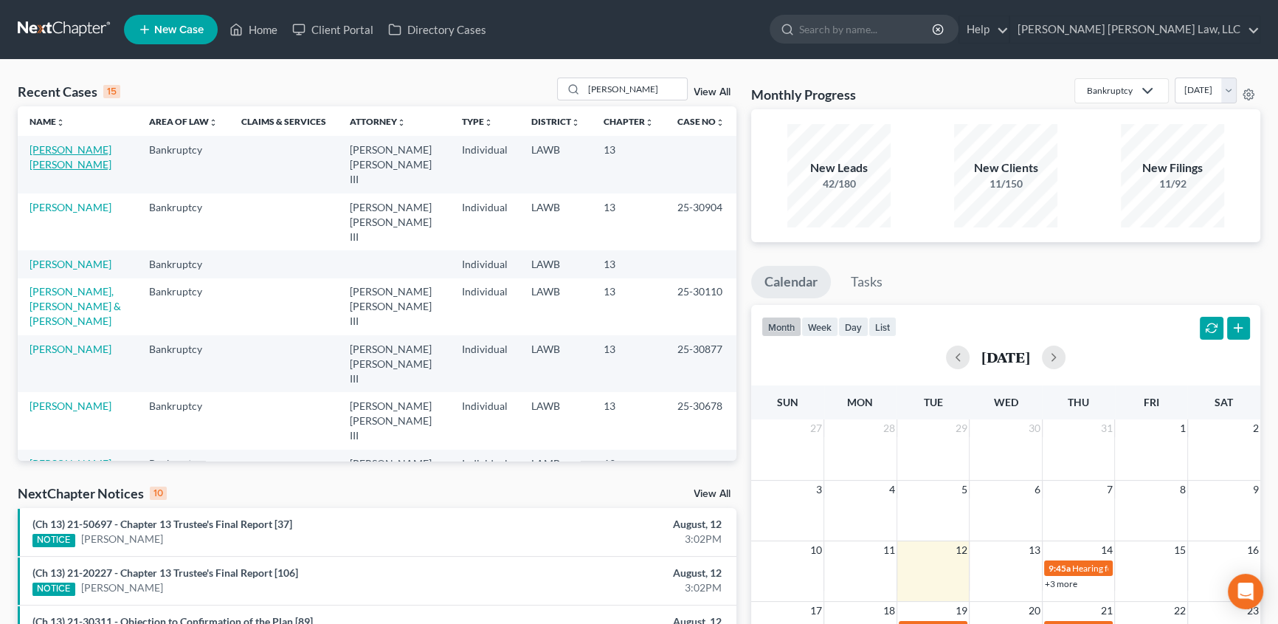
click at [66, 150] on link "[PERSON_NAME] [PERSON_NAME]" at bounding box center [71, 156] width 82 height 27
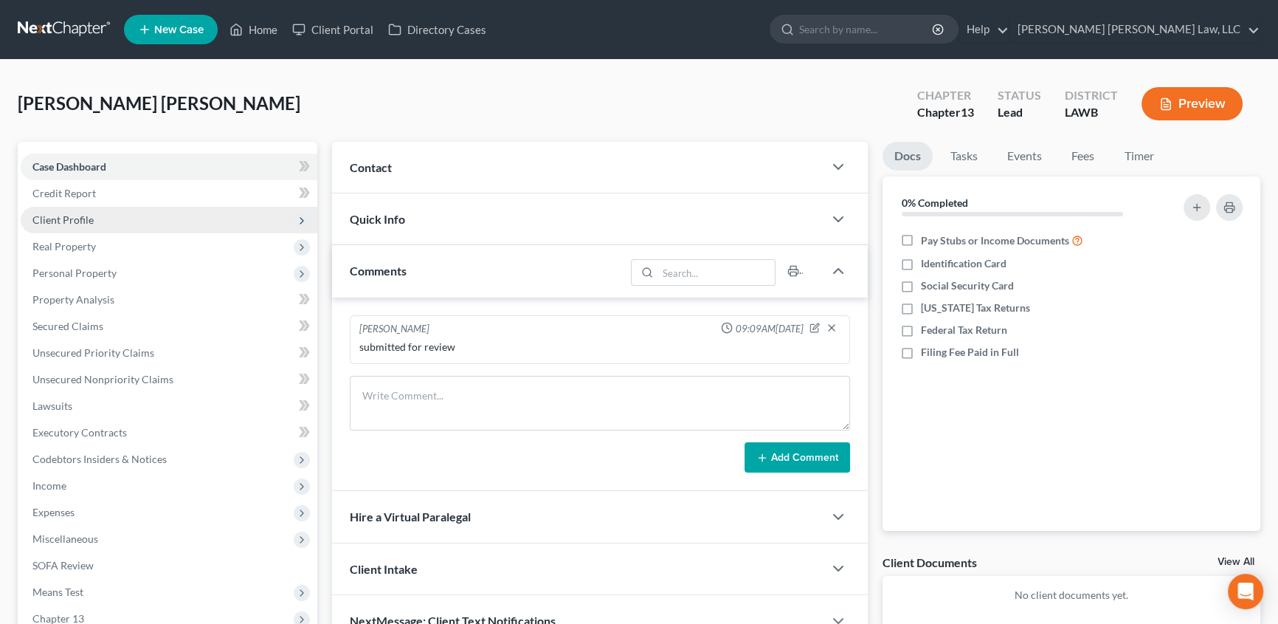
click at [100, 221] on span "Client Profile" at bounding box center [169, 220] width 297 height 27
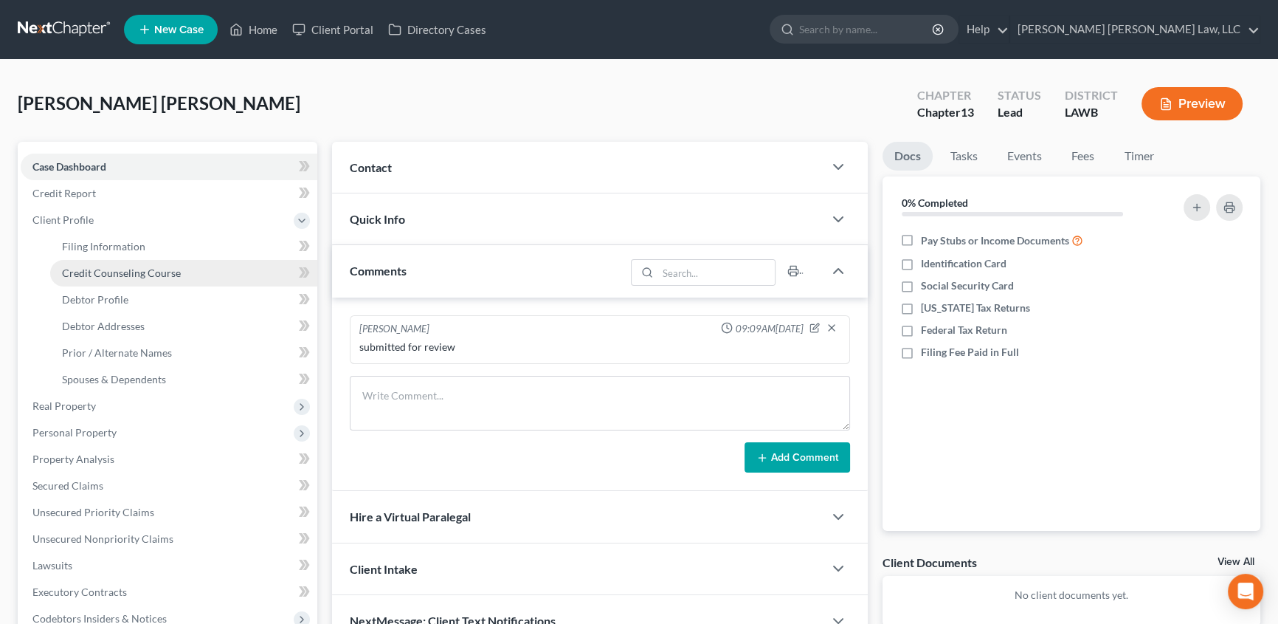
click at [137, 271] on span "Credit Counseling Course" at bounding box center [121, 272] width 119 height 13
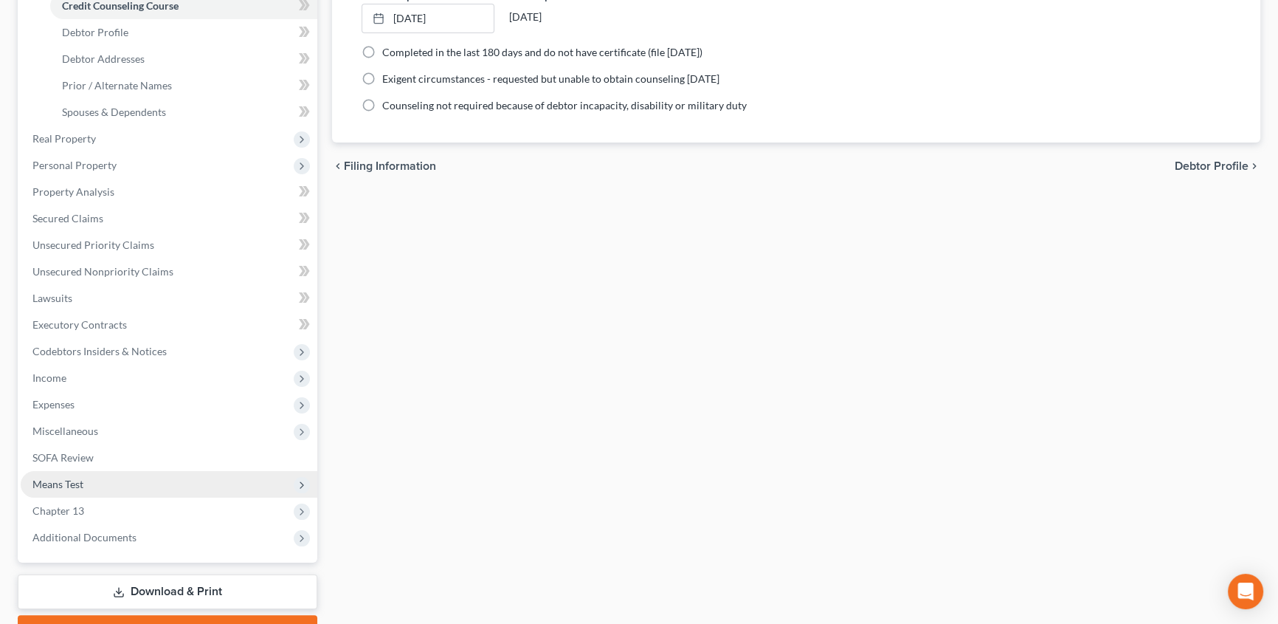
scroll to position [268, 0]
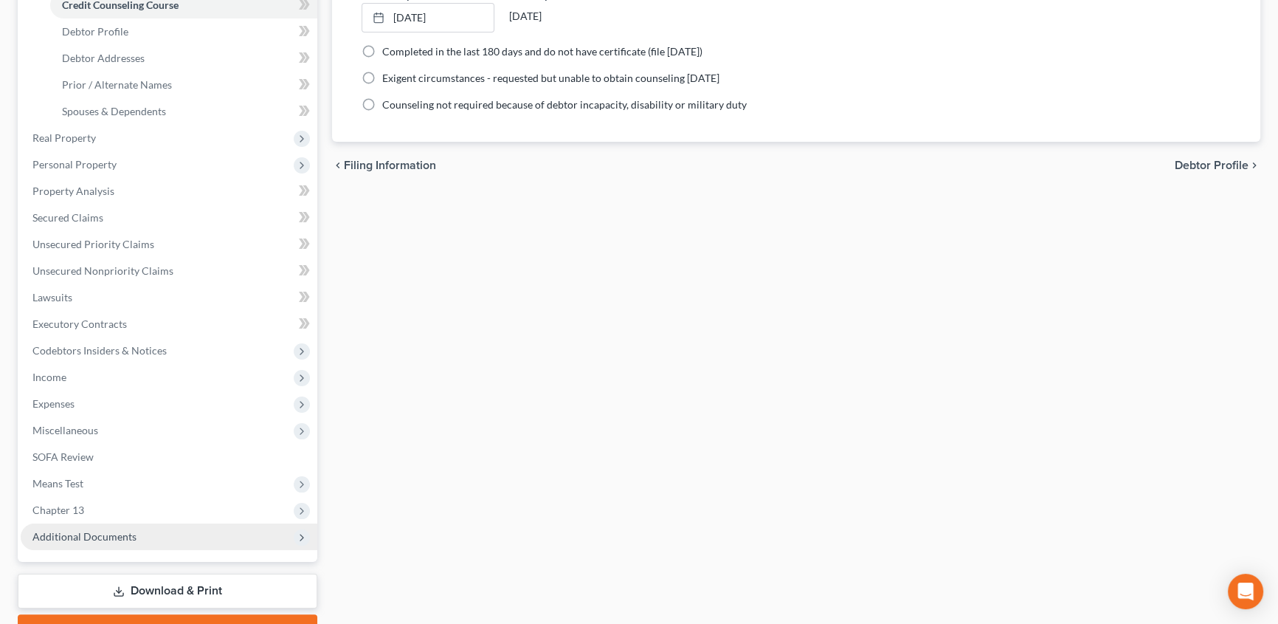
click at [78, 540] on span "Additional Documents" at bounding box center [169, 536] width 297 height 27
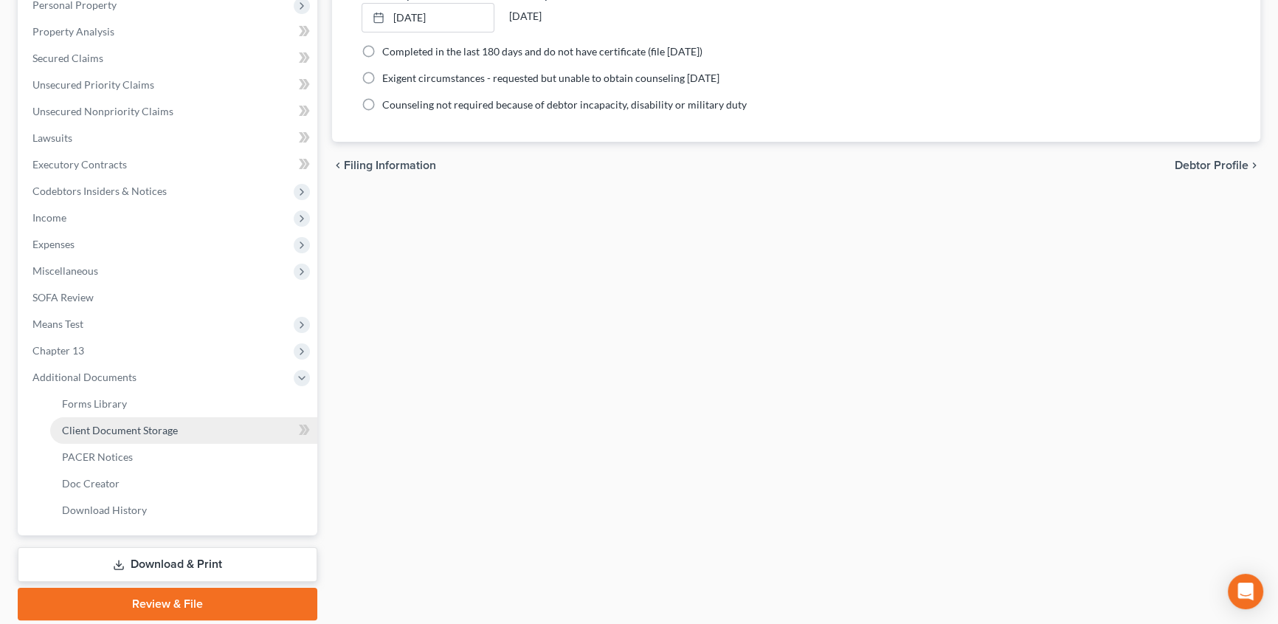
click at [156, 436] on link "Client Document Storage" at bounding box center [183, 430] width 267 height 27
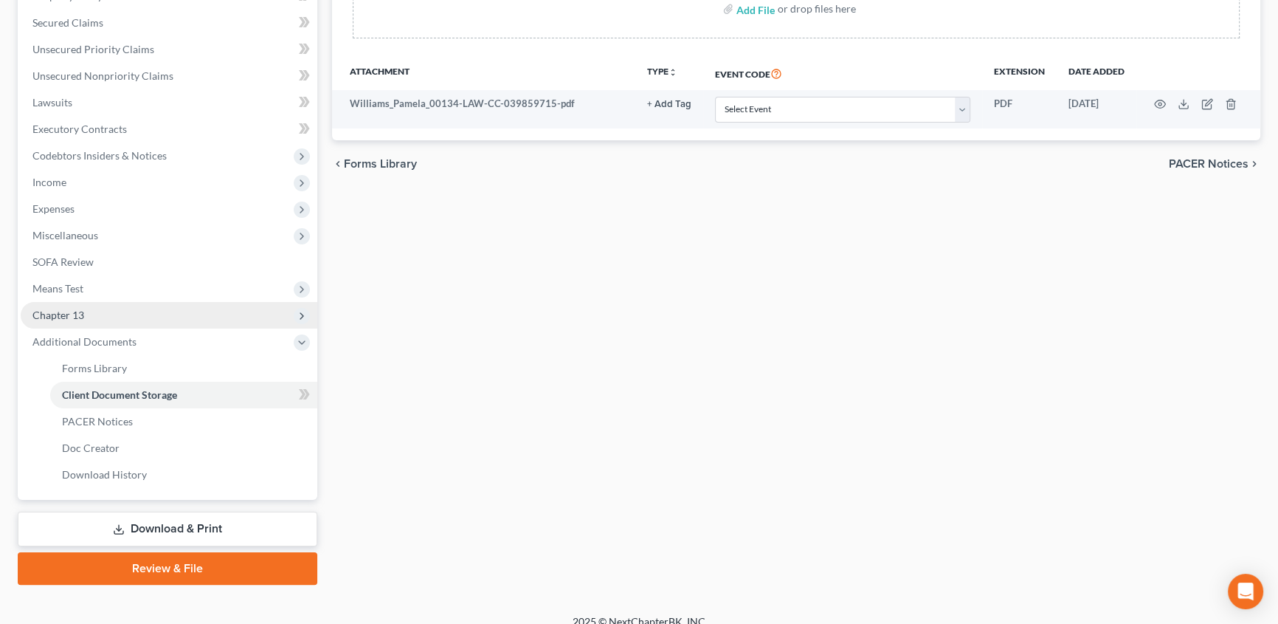
scroll to position [318, 0]
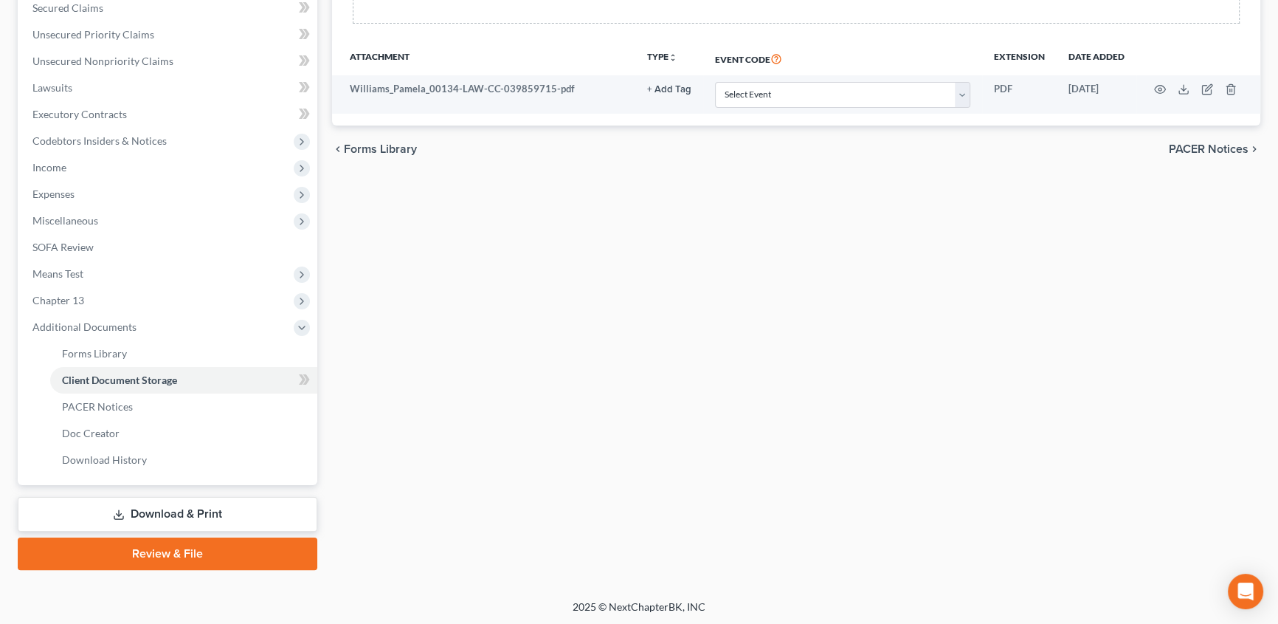
click at [162, 555] on link "Review & File" at bounding box center [168, 553] width 300 height 32
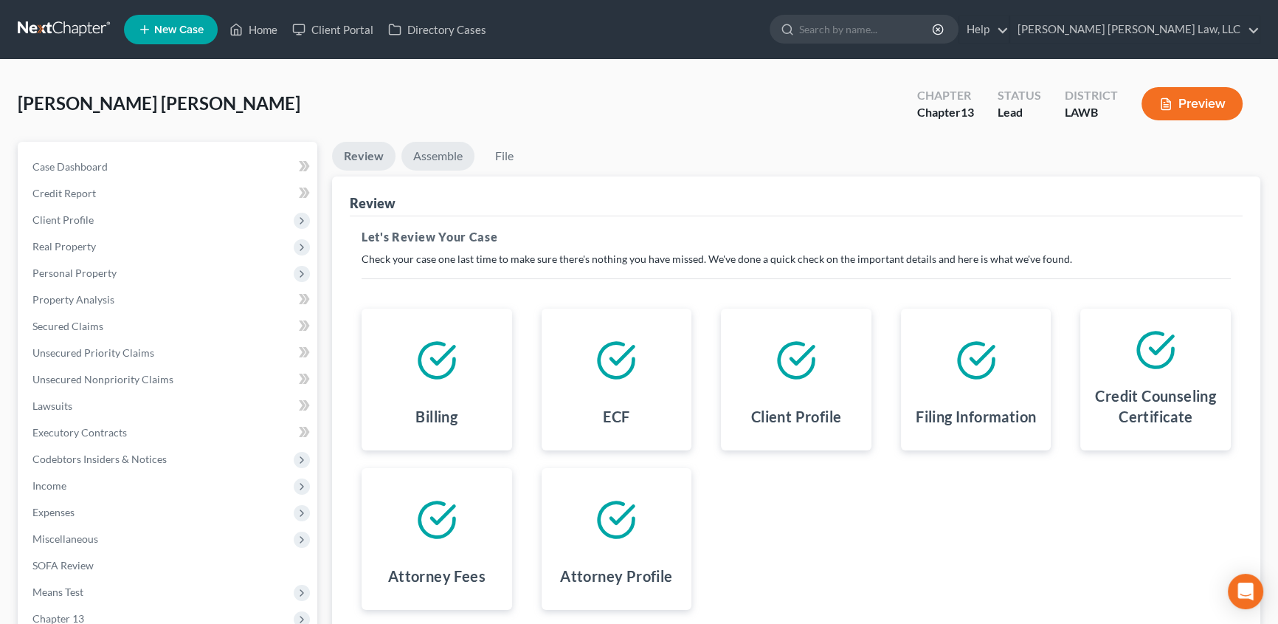
click at [452, 153] on link "Assemble" at bounding box center [438, 156] width 73 height 29
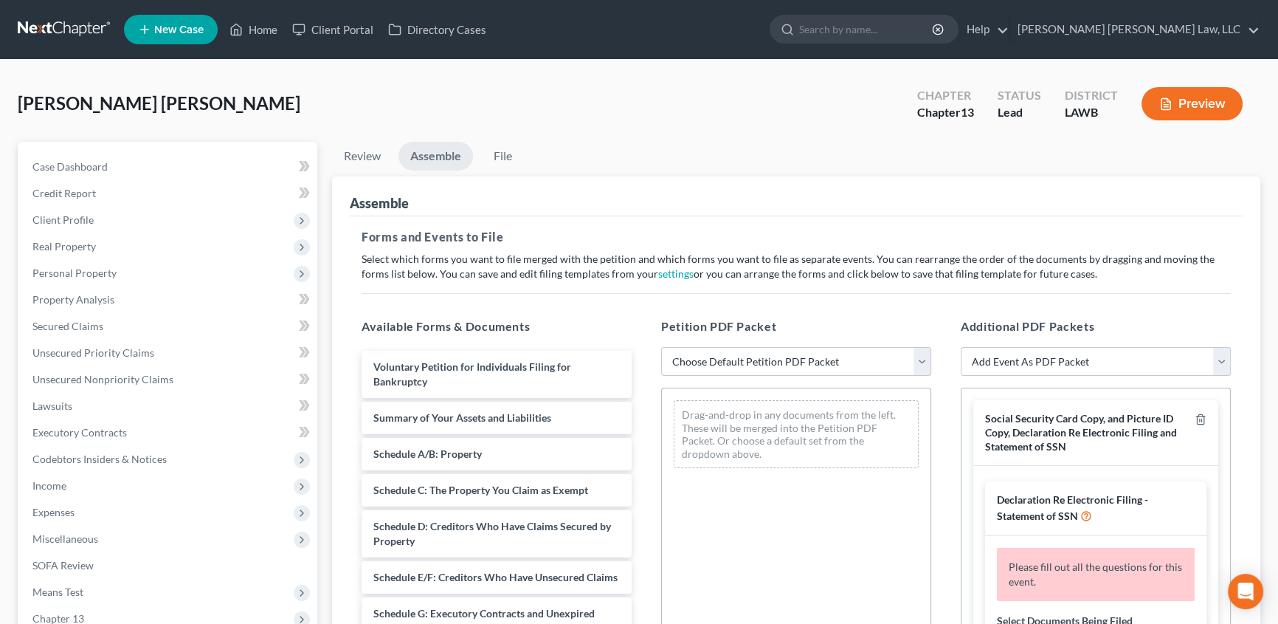
click at [735, 363] on select "Choose Default Petition PDF Packet Complete Bankruptcy Petition (all forms and …" at bounding box center [796, 362] width 270 height 30
click at [661, 347] on select "Choose Default Petition PDF Packet Complete Bankruptcy Petition (all forms and …" at bounding box center [796, 362] width 270 height 30
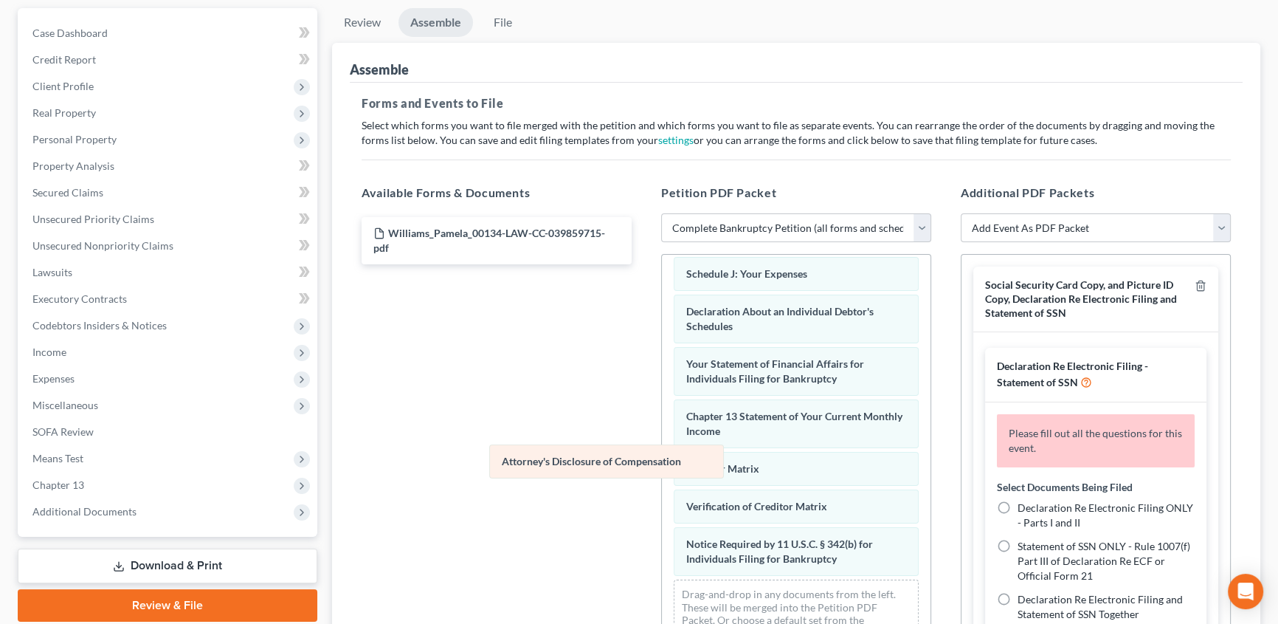
scroll to position [419, 0]
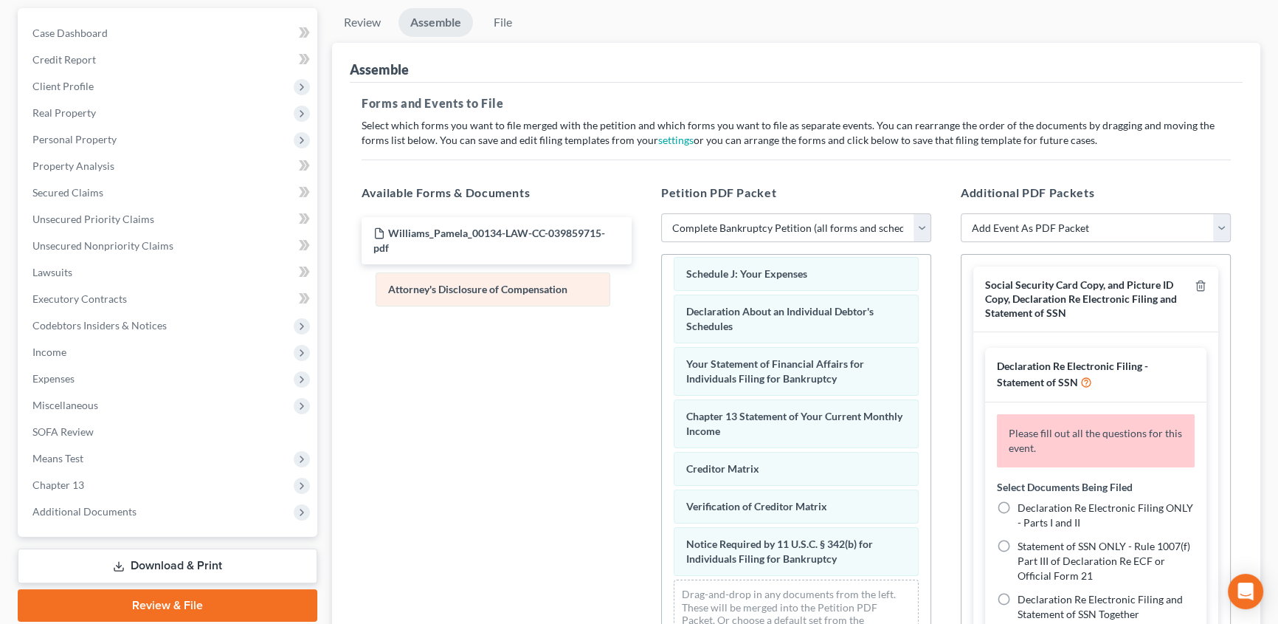
drag, startPoint x: 738, startPoint y: 561, endPoint x: 440, endPoint y: 293, distance: 400.9
click at [662, 293] on div "Attorney's Disclosure of Compensation Voluntary Petition for Individuals Filing…" at bounding box center [796, 253] width 269 height 812
click at [1197, 284] on icon "button" at bounding box center [1200, 286] width 7 height 10
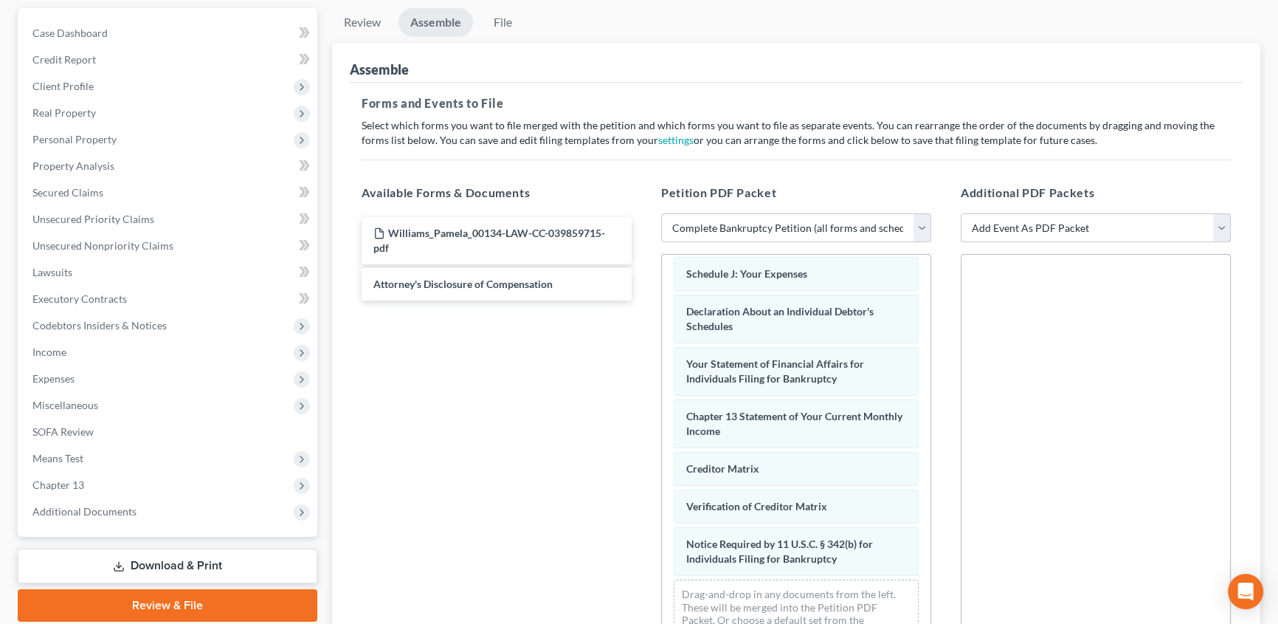
drag, startPoint x: 1022, startPoint y: 233, endPoint x: 1000, endPoint y: 238, distance: 22.0
click at [1022, 233] on select "Add Event As PDF Packet 20 Largest Unsecured Creditors Amended Creditor Matrix …" at bounding box center [1096, 228] width 270 height 30
click at [961, 213] on select "Add Event As PDF Packet 20 Largest Unsecured Creditors Amended Creditor Matrix …" at bounding box center [1096, 228] width 270 height 30
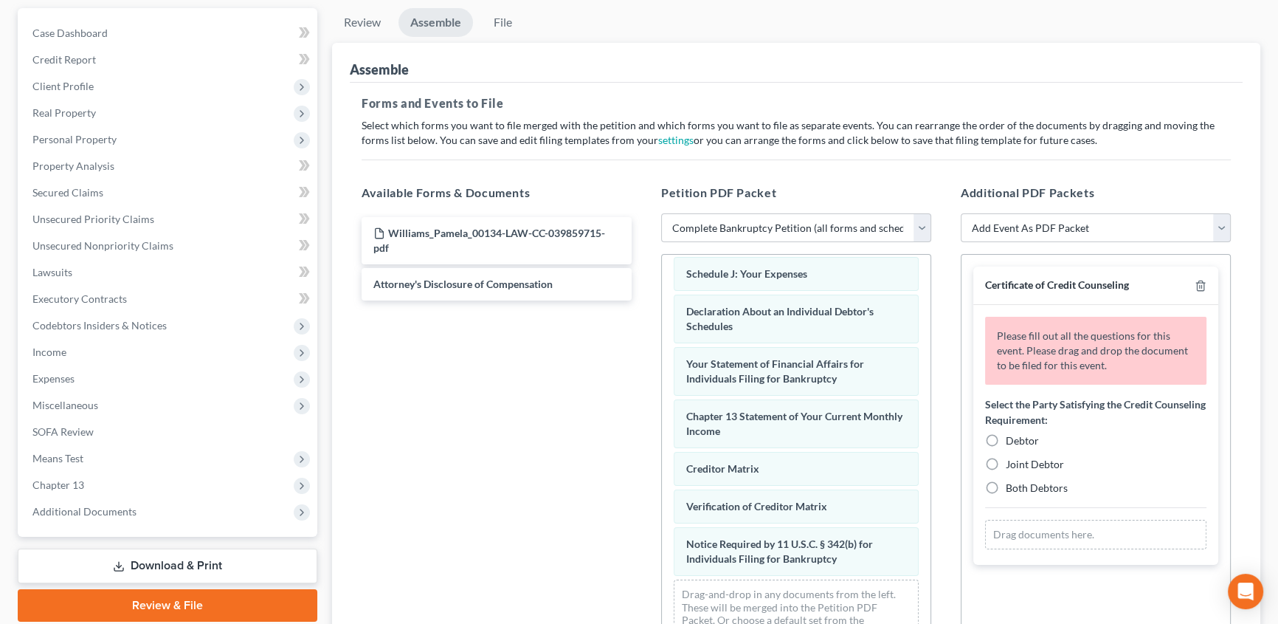
click at [1006, 440] on label "Debtor" at bounding box center [1022, 440] width 33 height 15
click at [1012, 440] on input "Debtor" at bounding box center [1017, 438] width 10 height 10
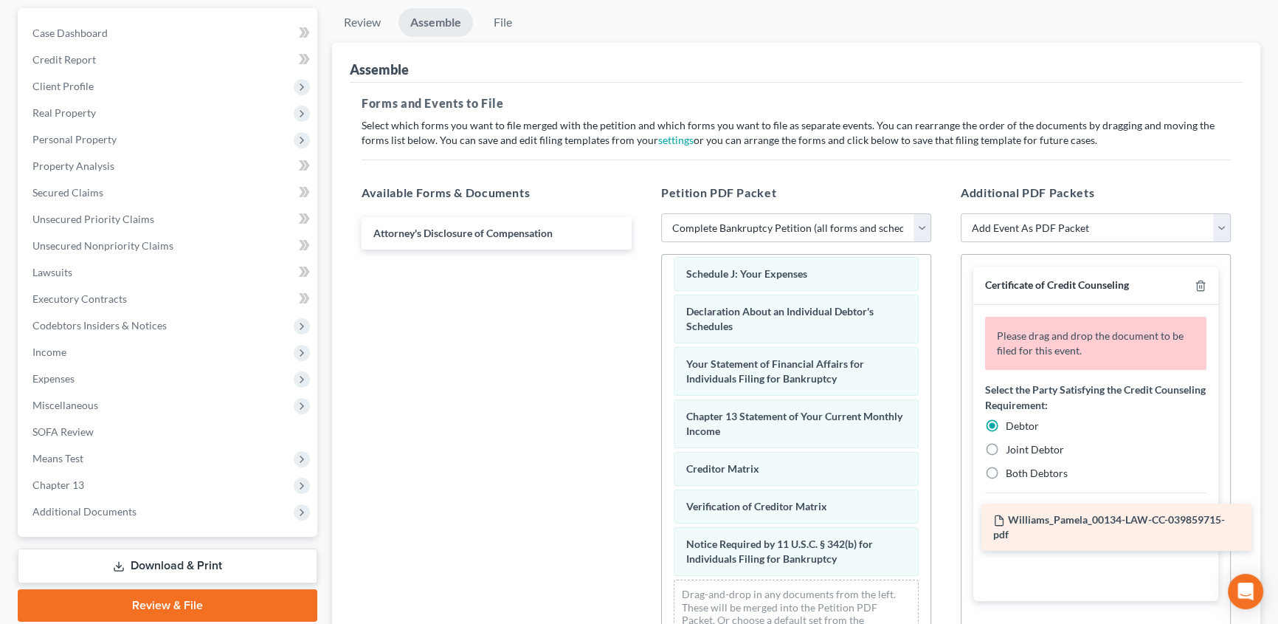
drag, startPoint x: 431, startPoint y: 240, endPoint x: 1051, endPoint y: 529, distance: 683.9
click at [644, 249] on div "Williams_Pamela_00134-LAW-CC-039859715-pdf Williams_Pamela_00134-LAW-CC-0398597…" at bounding box center [497, 233] width 294 height 32
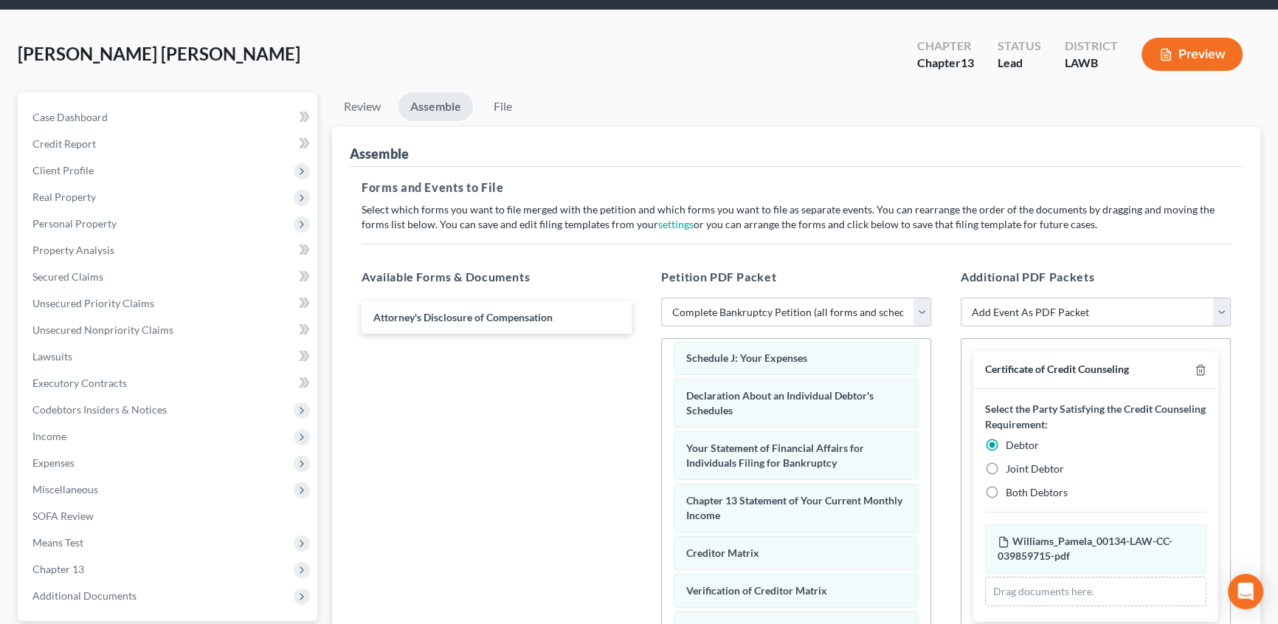
scroll to position [0, 0]
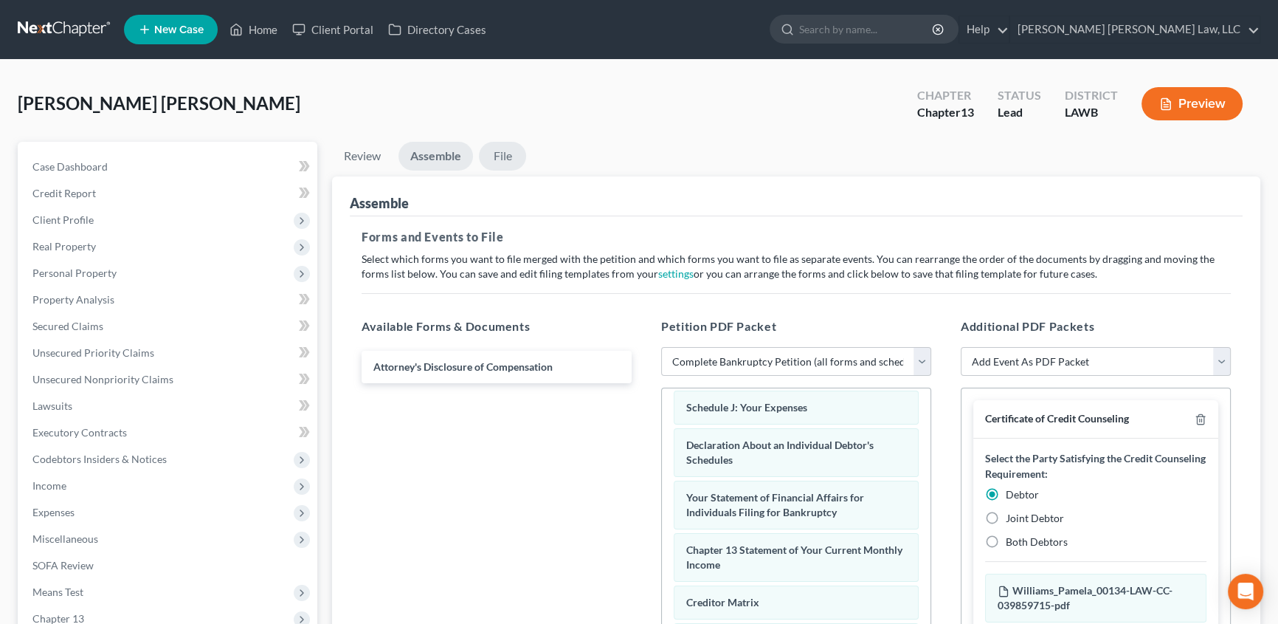
click at [497, 154] on link "File" at bounding box center [502, 156] width 47 height 29
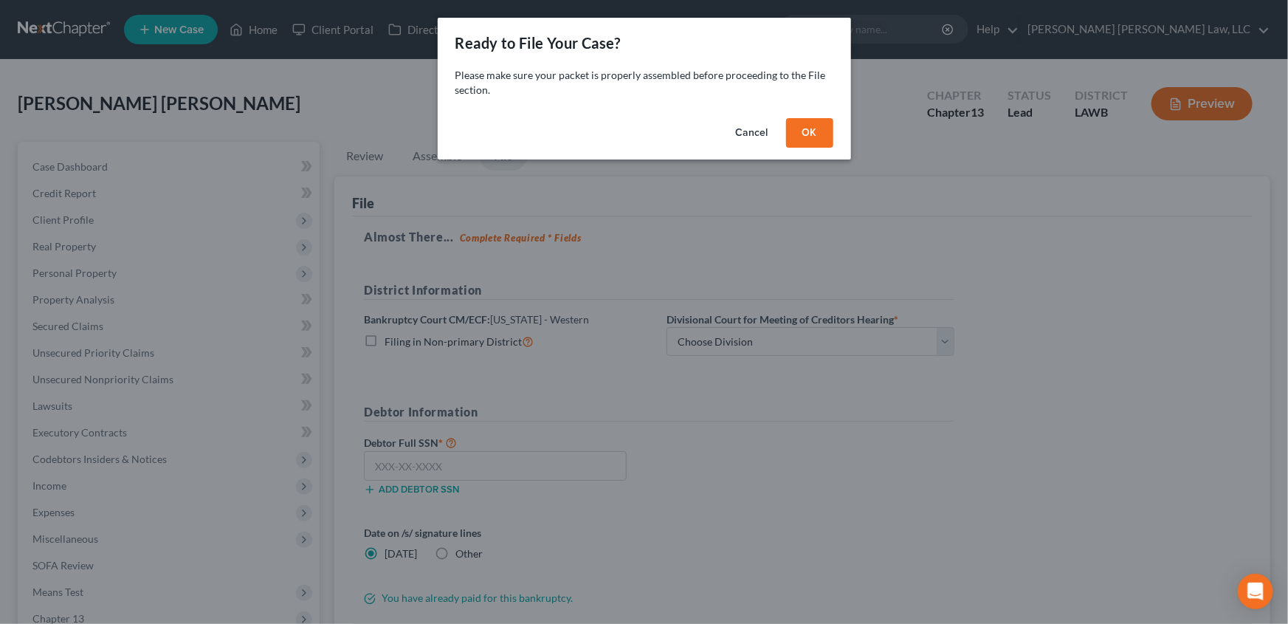
click at [805, 147] on button "OK" at bounding box center [809, 133] width 47 height 30
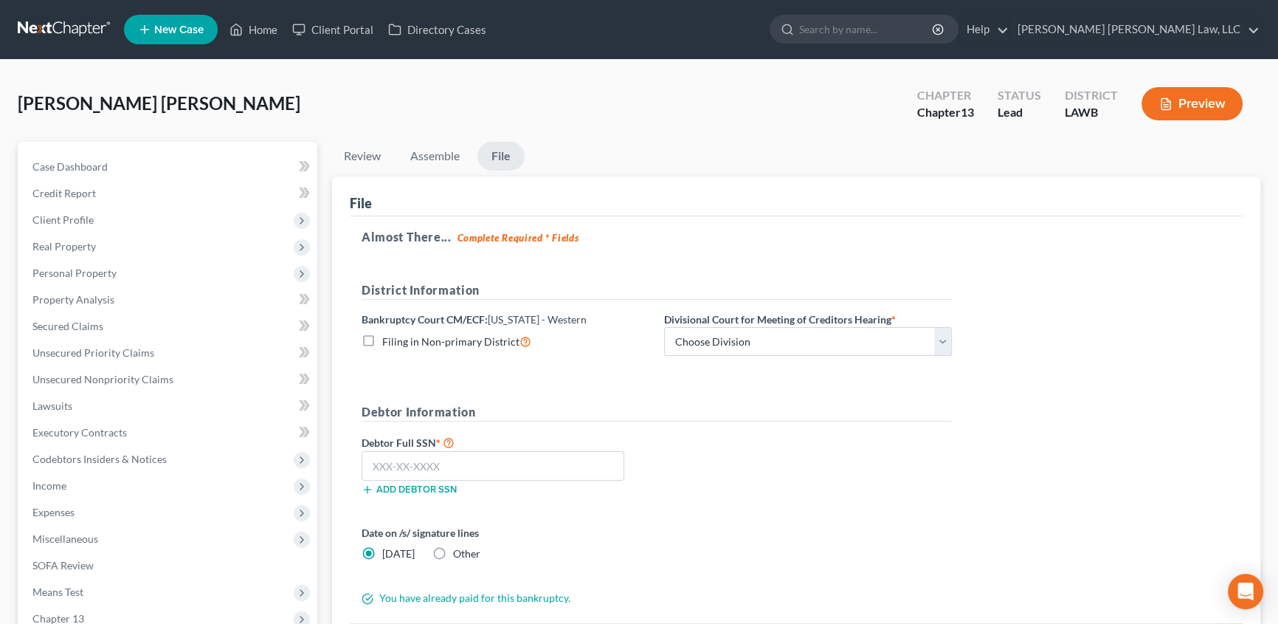
click at [382, 341] on label "Filing in Non-primary District" at bounding box center [456, 341] width 149 height 17
click at [388, 341] on input "Filing in Non-primary District" at bounding box center [393, 338] width 10 height 10
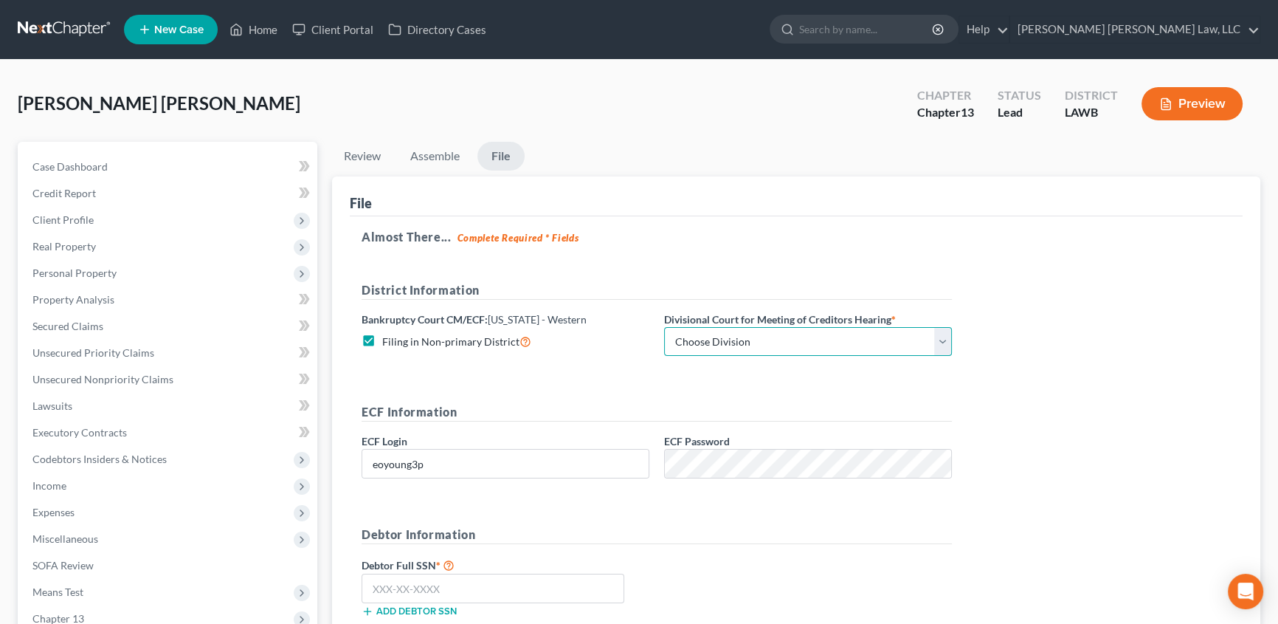
drag, startPoint x: 686, startPoint y: 343, endPoint x: 687, endPoint y: 354, distance: 11.1
click at [686, 343] on select "Choose Division [GEOGRAPHIC_DATA] [GEOGRAPHIC_DATA]-[GEOGRAPHIC_DATA] Lake [PER…" at bounding box center [808, 342] width 288 height 30
click at [664, 327] on select "Choose Division [GEOGRAPHIC_DATA] [GEOGRAPHIC_DATA]-[GEOGRAPHIC_DATA] Lake [PER…" at bounding box center [808, 342] width 288 height 30
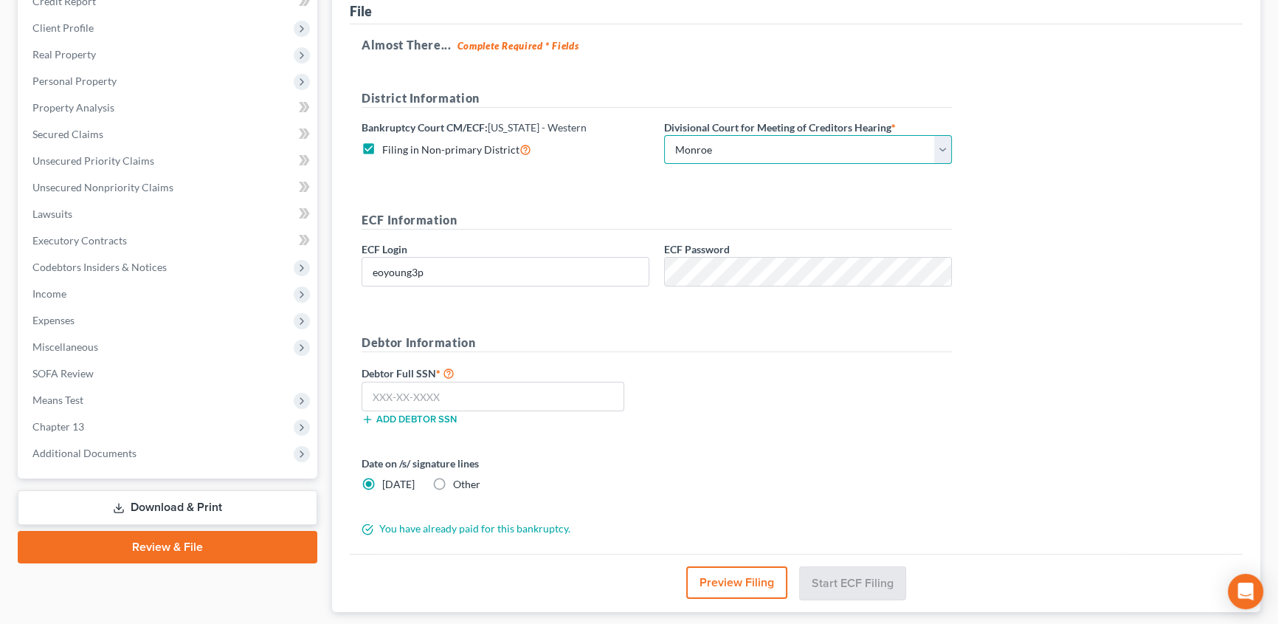
scroll to position [201, 0]
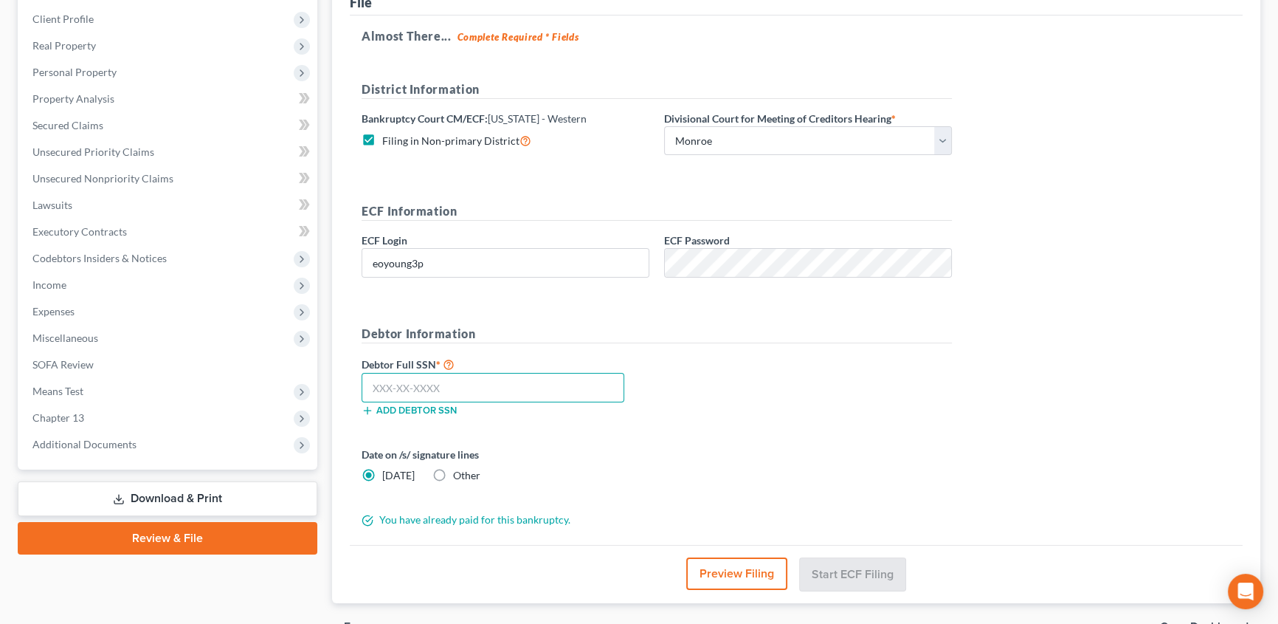
click at [378, 389] on input "text" at bounding box center [493, 388] width 263 height 30
click at [372, 388] on input "text" at bounding box center [493, 388] width 263 height 30
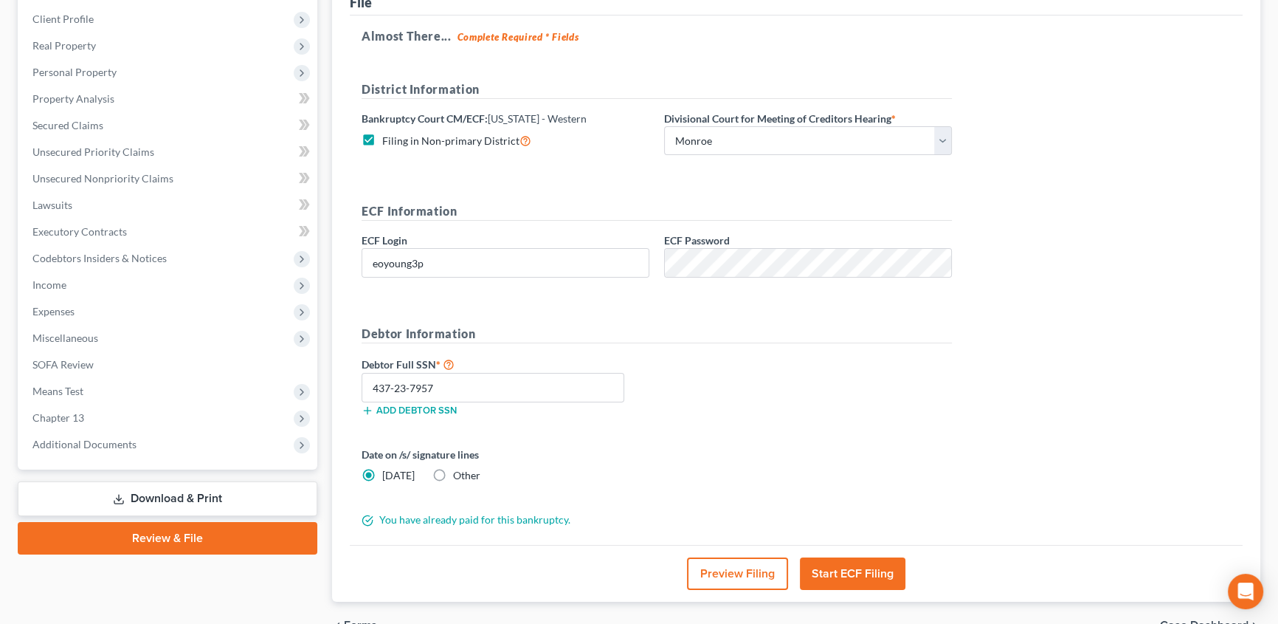
click at [875, 574] on button "Start ECF Filing" at bounding box center [853, 573] width 106 height 32
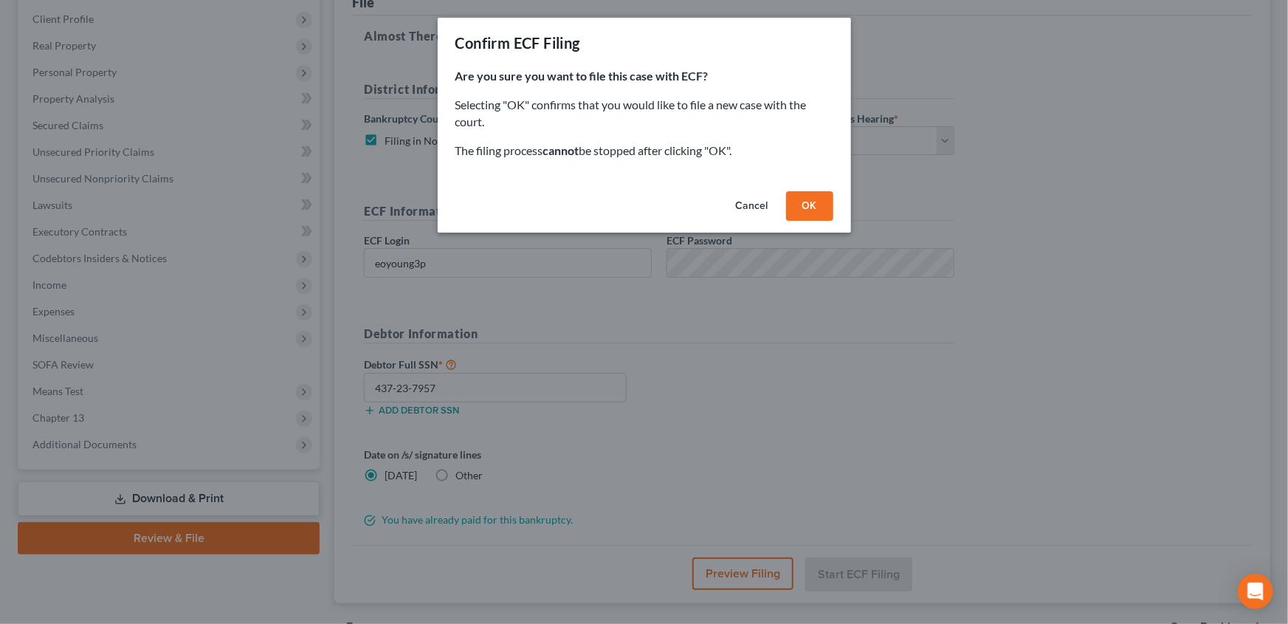
click at [814, 207] on button "OK" at bounding box center [809, 206] width 47 height 30
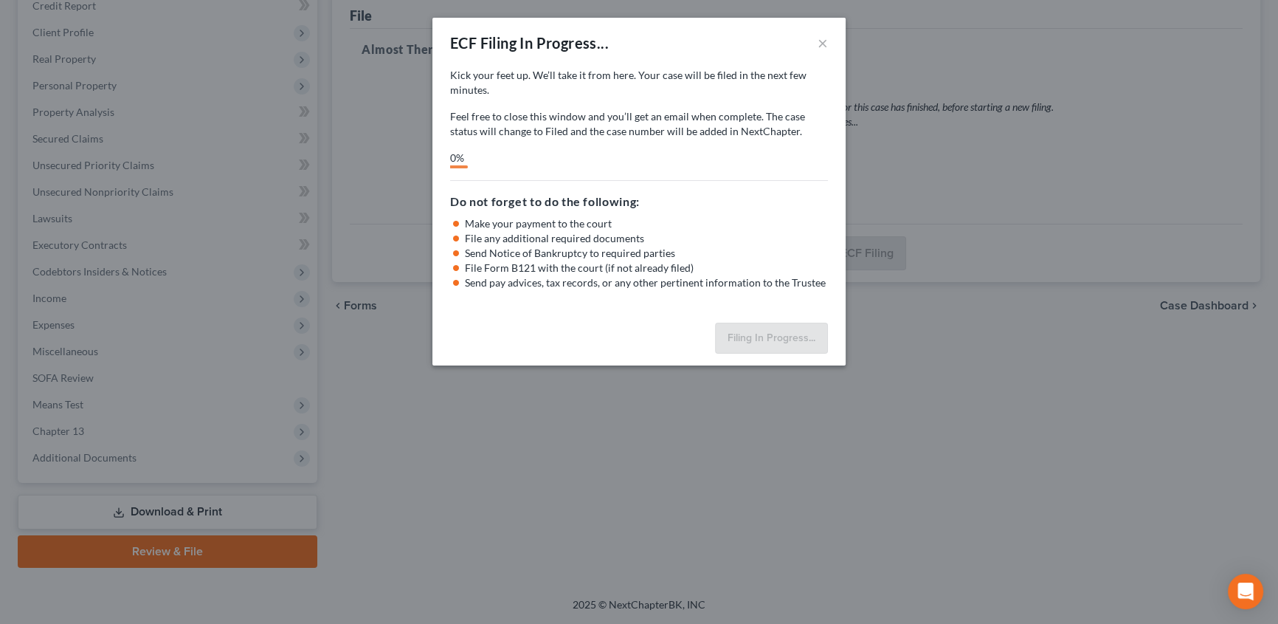
scroll to position [185, 0]
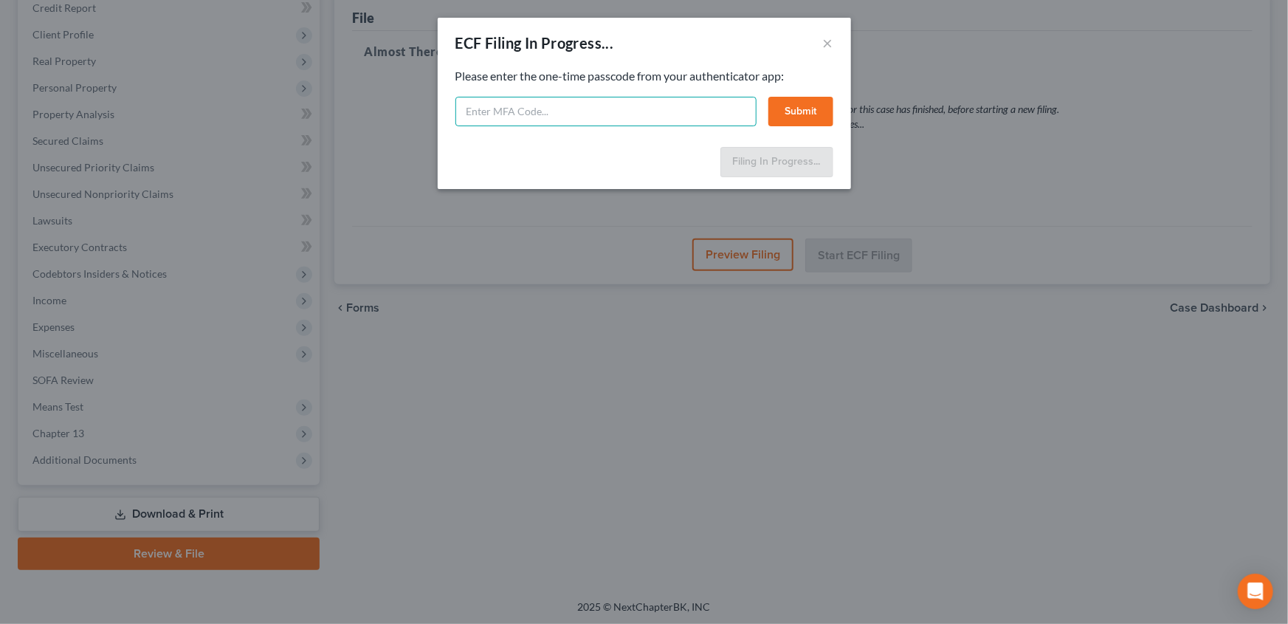
click at [529, 101] on input "text" at bounding box center [605, 112] width 301 height 30
click at [797, 109] on button "Submit" at bounding box center [800, 112] width 65 height 30
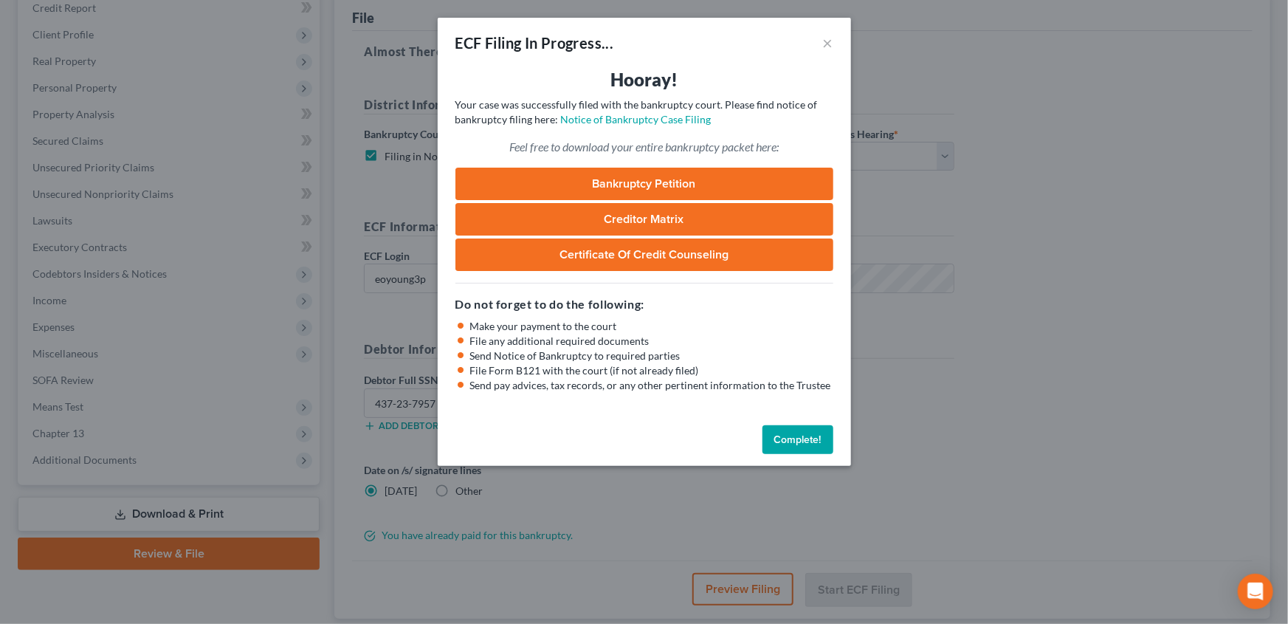
click at [796, 437] on button "Complete!" at bounding box center [798, 440] width 71 height 30
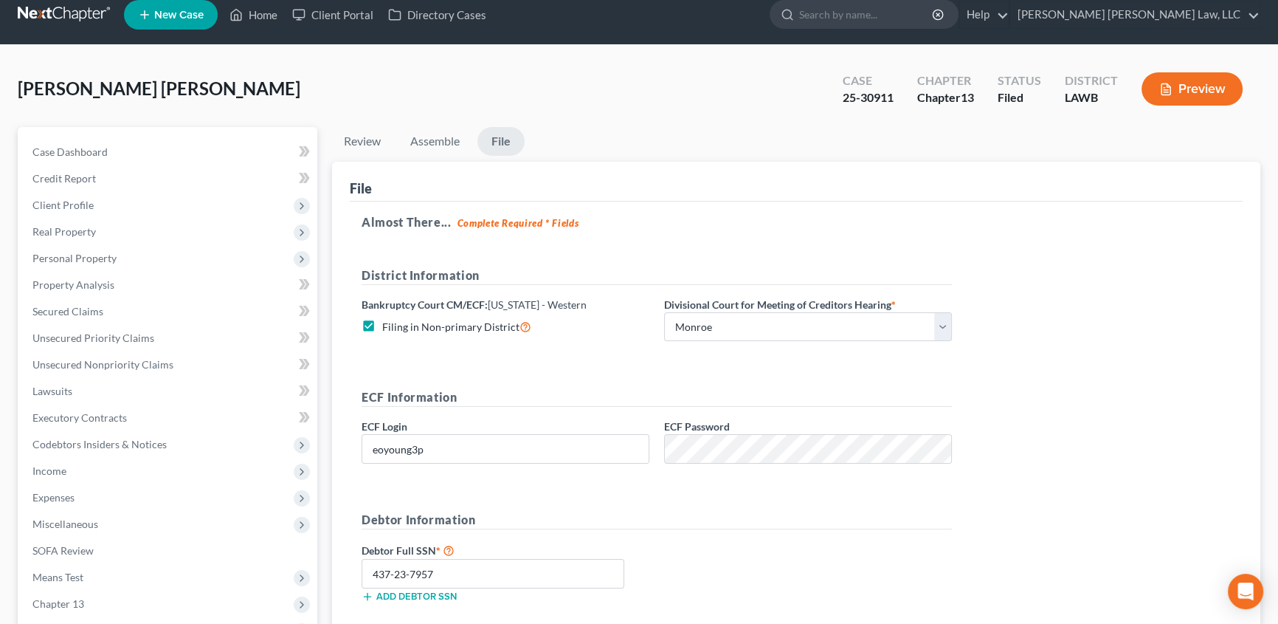
scroll to position [0, 0]
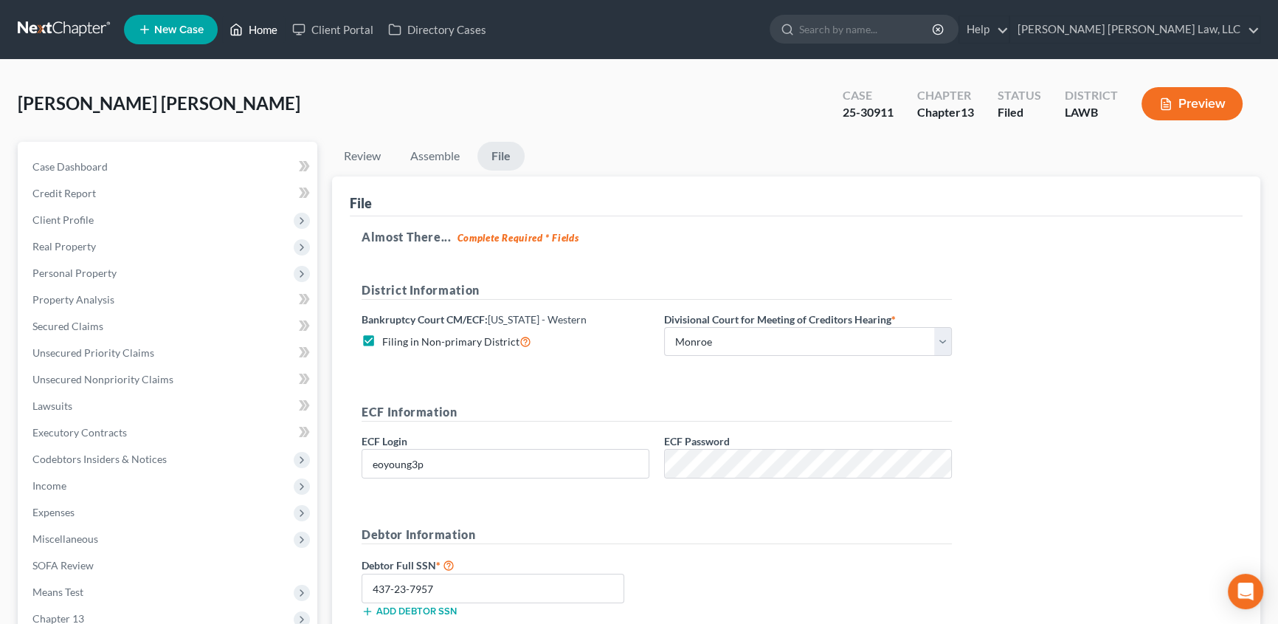
click at [264, 29] on link "Home" at bounding box center [253, 29] width 63 height 27
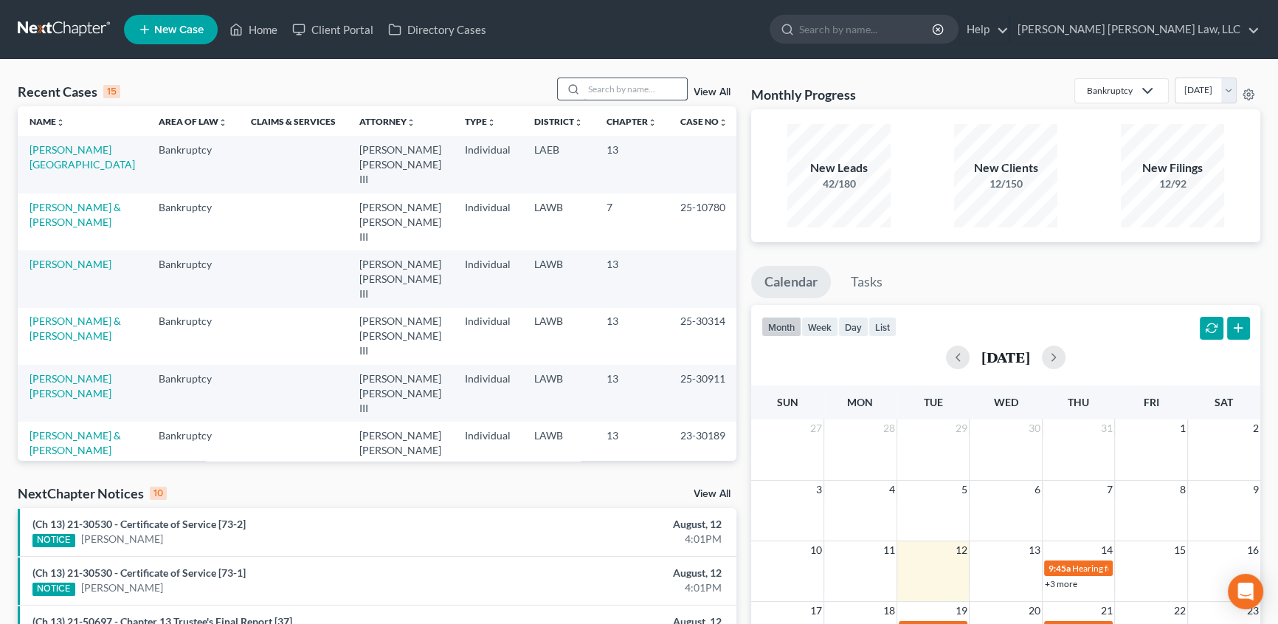
click at [587, 94] on input "search" at bounding box center [635, 88] width 103 height 21
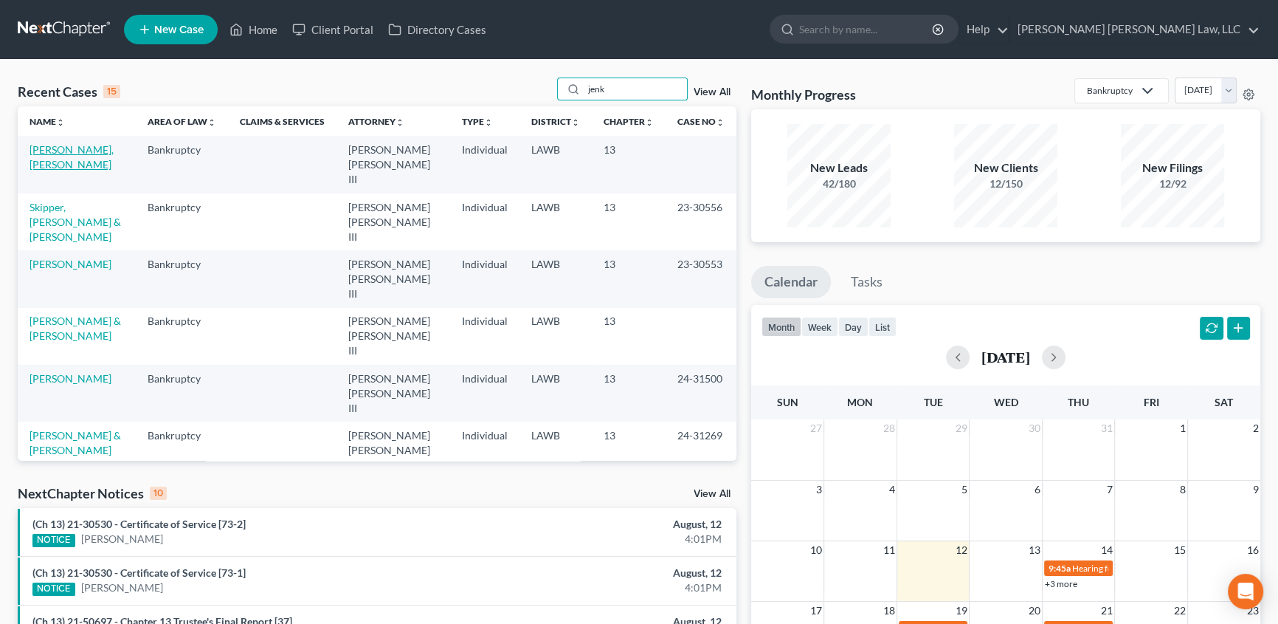
click at [89, 155] on link "[PERSON_NAME], [PERSON_NAME]" at bounding box center [72, 156] width 84 height 27
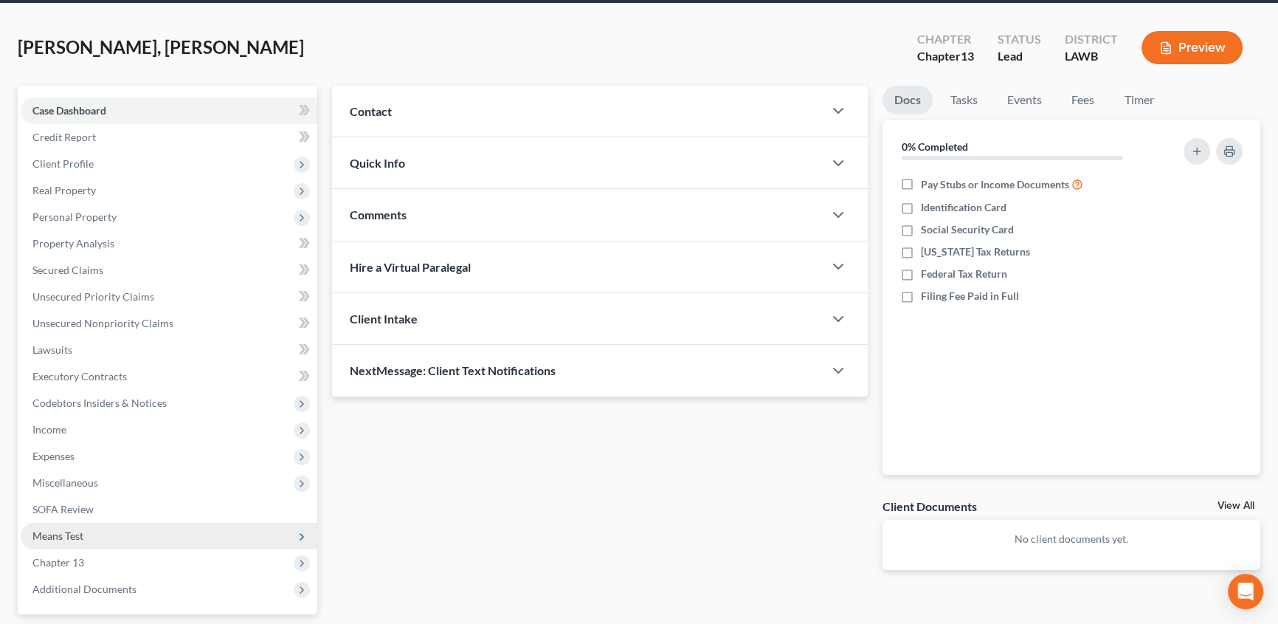
scroll to position [134, 0]
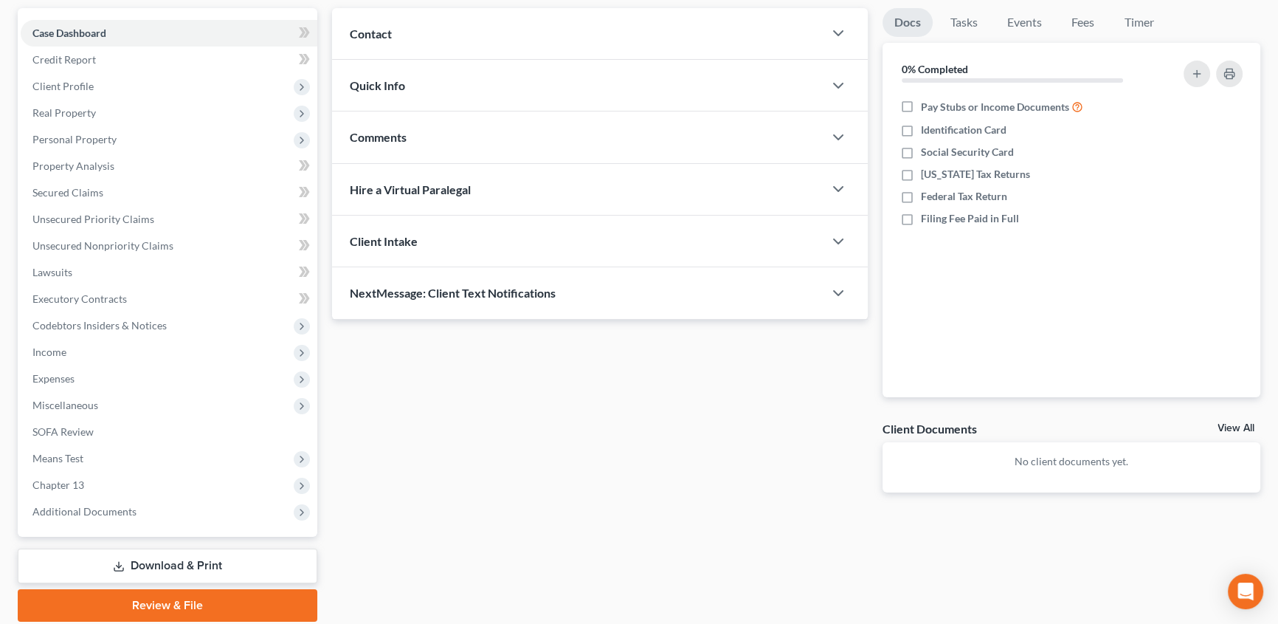
click at [203, 562] on link "Download & Print" at bounding box center [168, 565] width 300 height 35
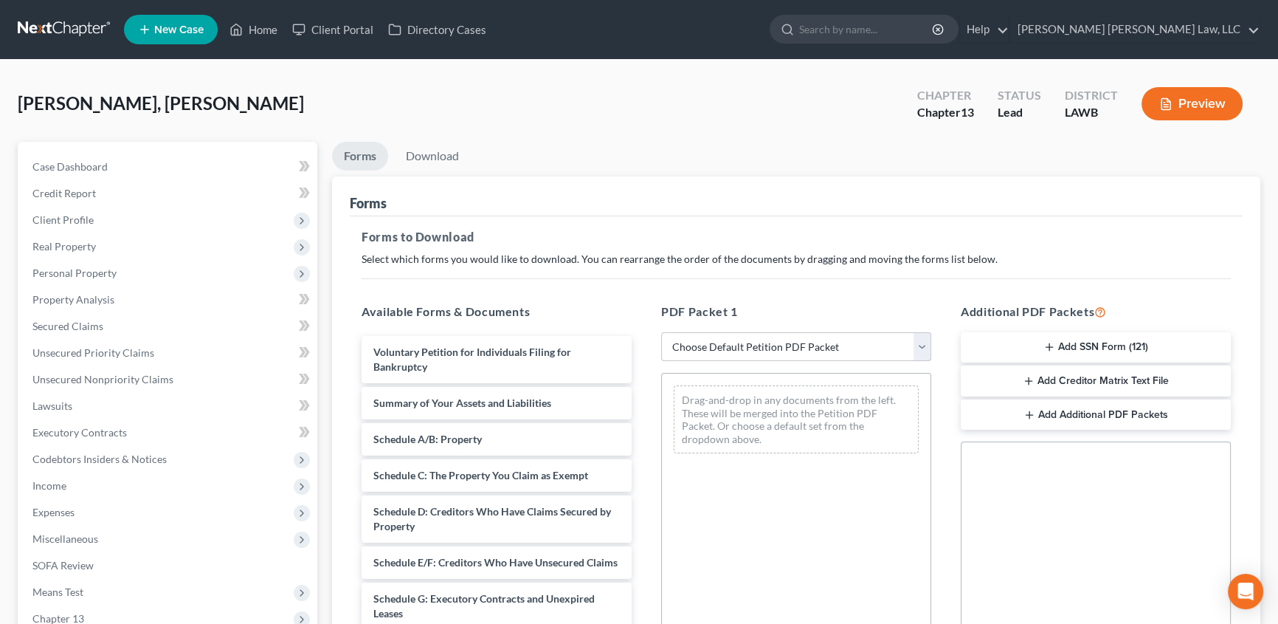
drag, startPoint x: 708, startPoint y: 346, endPoint x: 701, endPoint y: 331, distance: 16.9
click at [708, 346] on select "Choose Default Petition PDF Packet Complete Bankruptcy Petition (all forms and …" at bounding box center [796, 347] width 270 height 30
click at [661, 332] on select "Choose Default Petition PDF Packet Complete Bankruptcy Petition (all forms and …" at bounding box center [796, 347] width 270 height 30
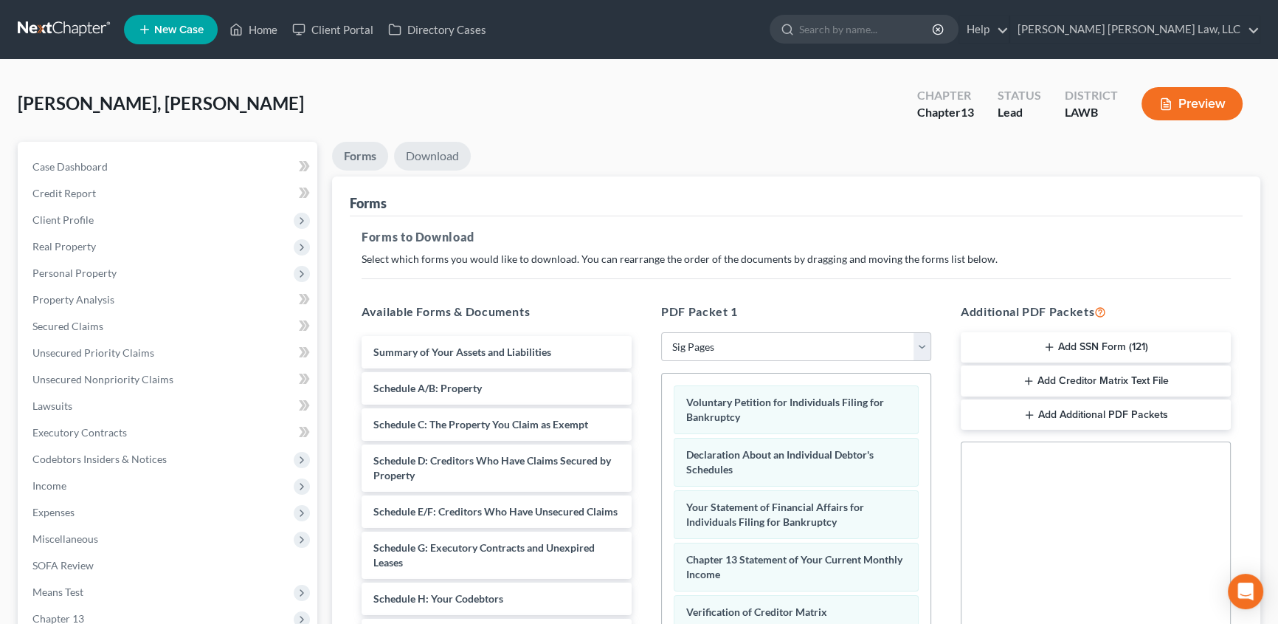
click at [436, 154] on link "Download" at bounding box center [432, 156] width 77 height 29
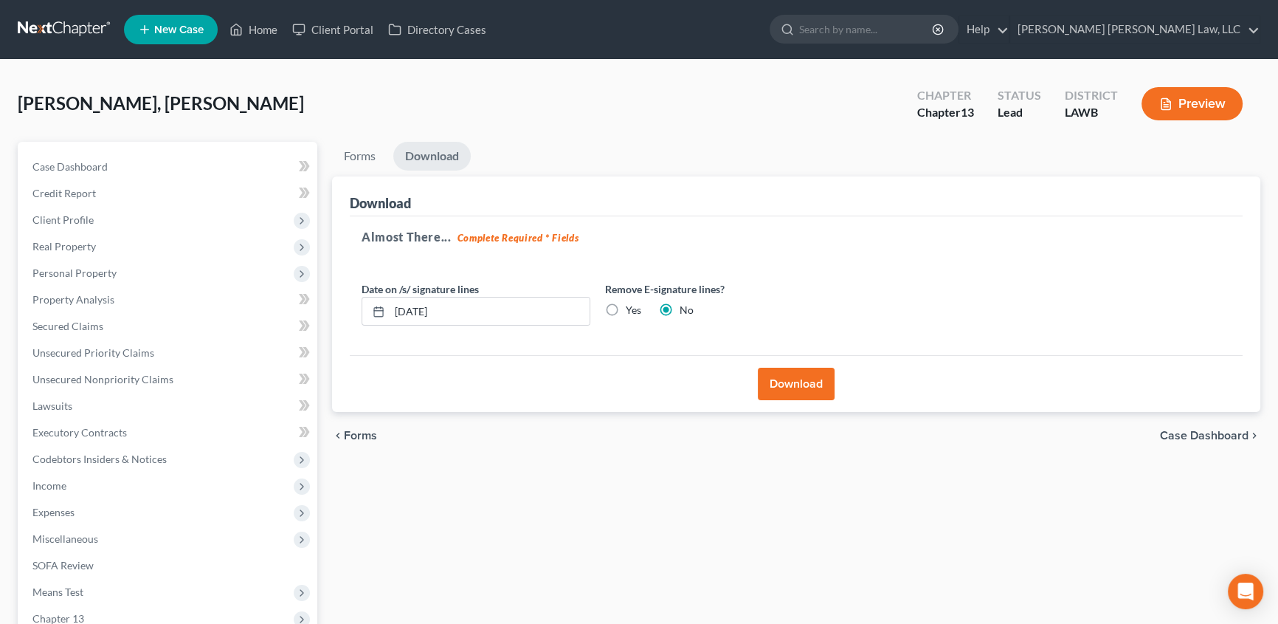
click at [785, 374] on button "Download" at bounding box center [796, 384] width 77 height 32
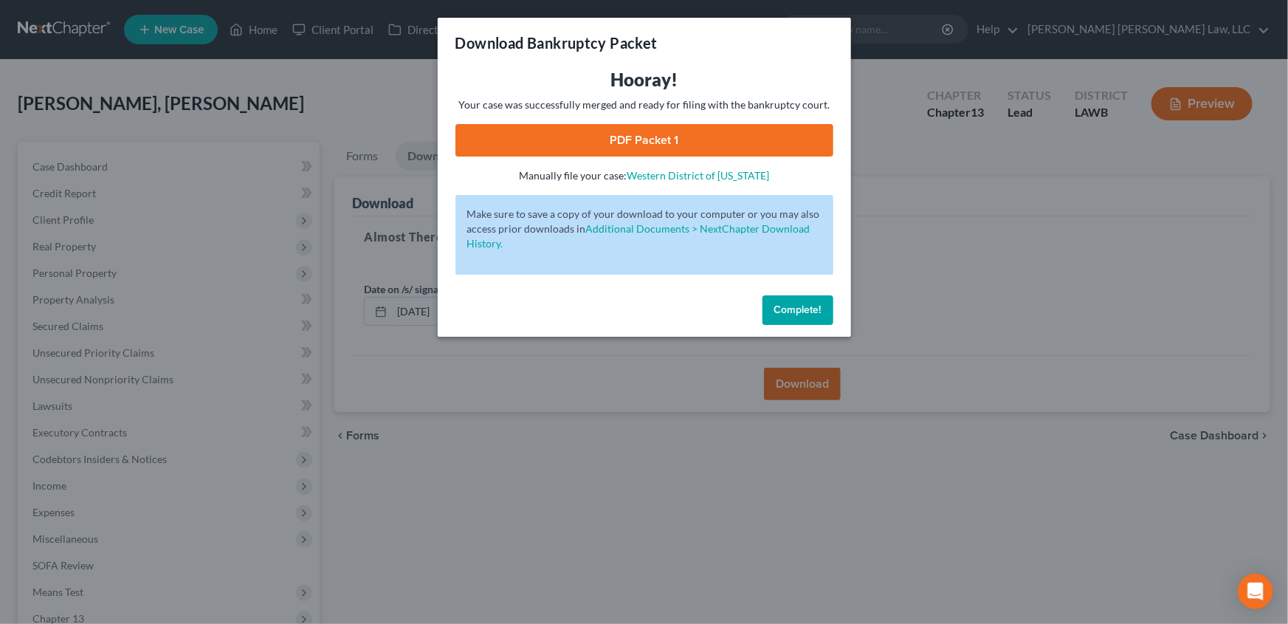
click at [687, 141] on link "PDF Packet 1" at bounding box center [644, 140] width 378 height 32
click at [808, 303] on span "Complete!" at bounding box center [797, 309] width 47 height 13
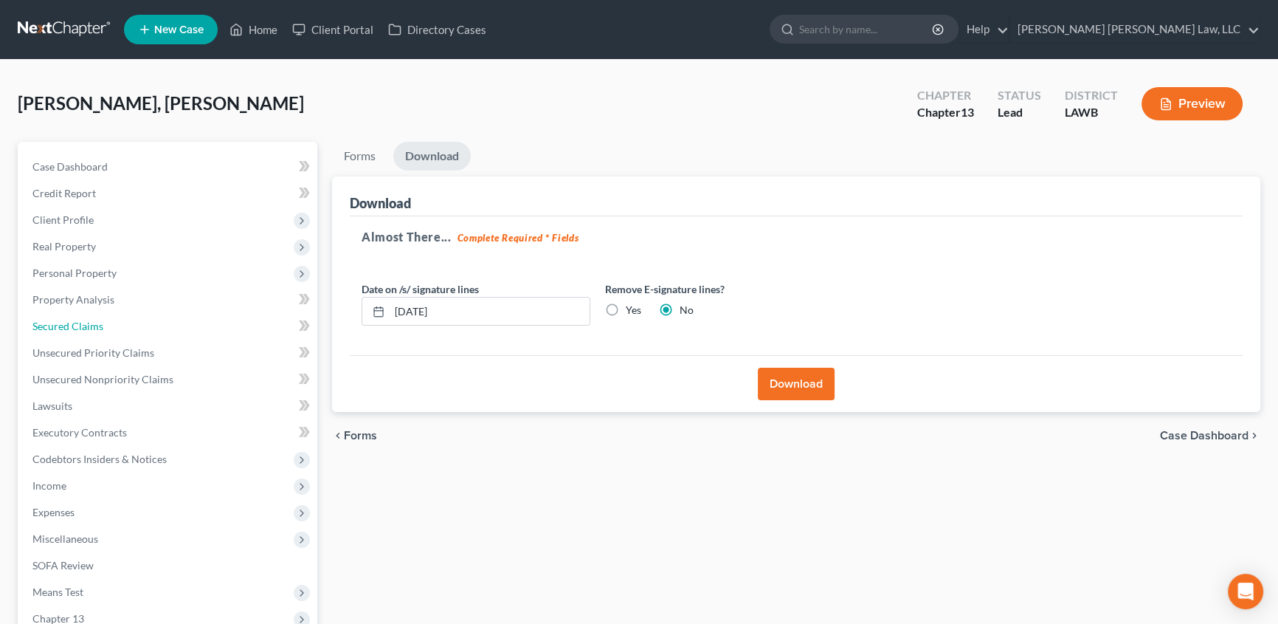
drag, startPoint x: 74, startPoint y: 329, endPoint x: 516, endPoint y: 492, distance: 471.0
click at [74, 329] on span "Secured Claims" at bounding box center [67, 326] width 71 height 13
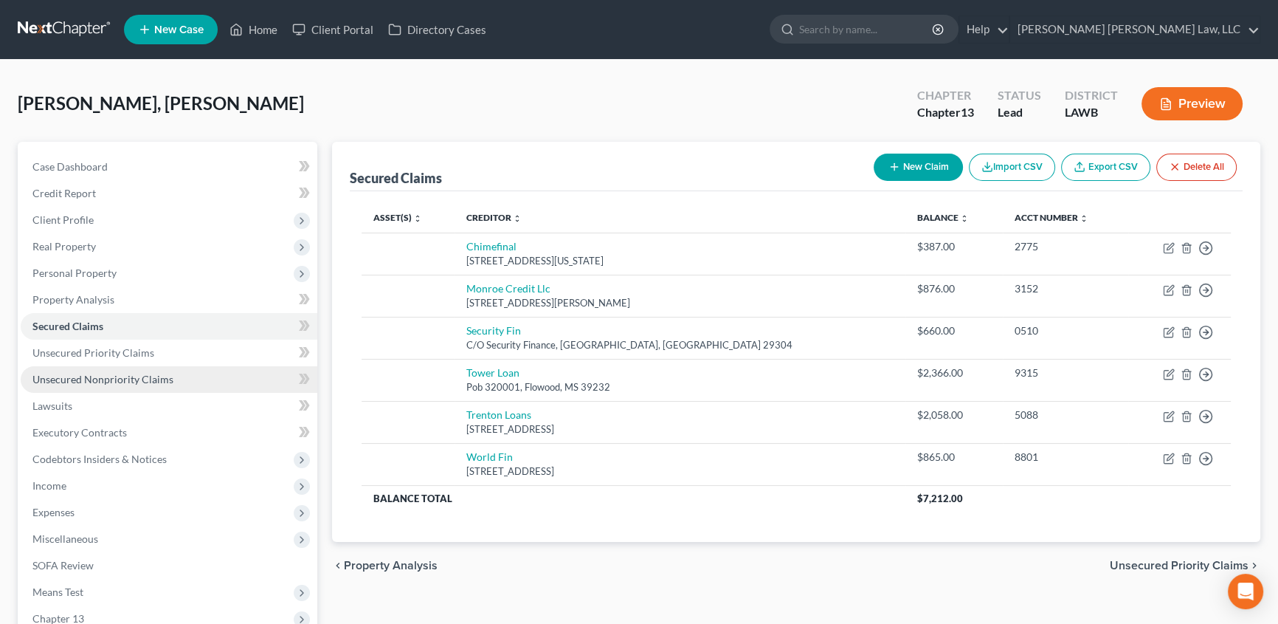
click at [66, 369] on link "Unsecured Nonpriority Claims" at bounding box center [169, 379] width 297 height 27
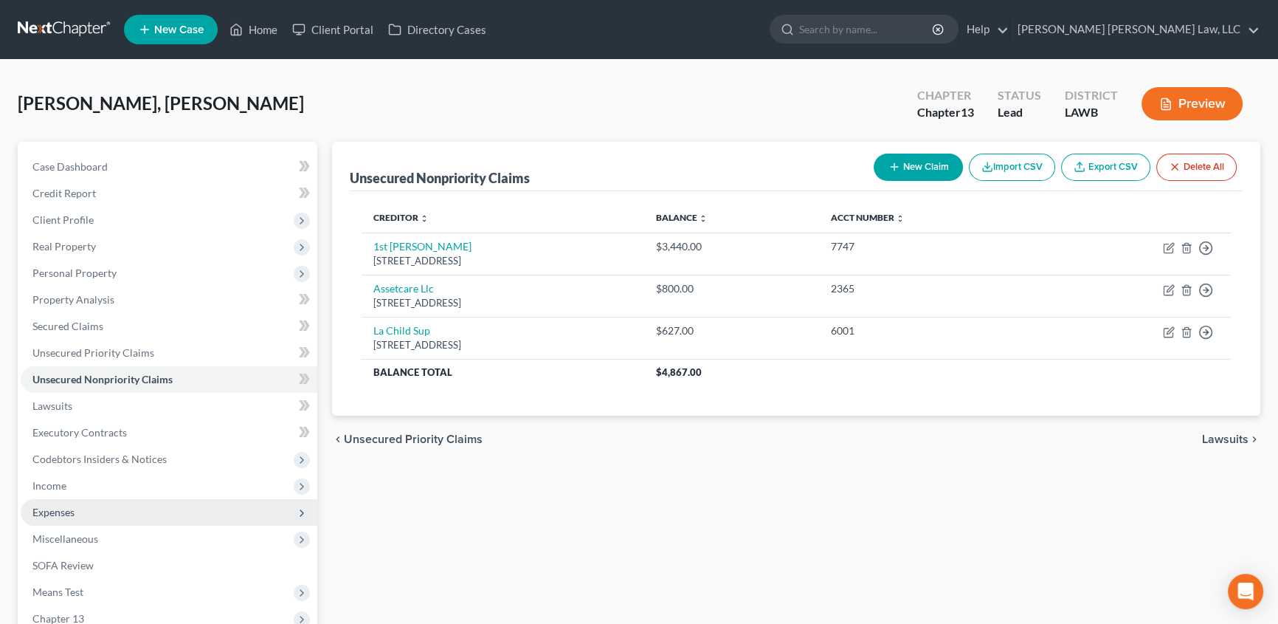
click at [83, 509] on span "Expenses" at bounding box center [169, 512] width 297 height 27
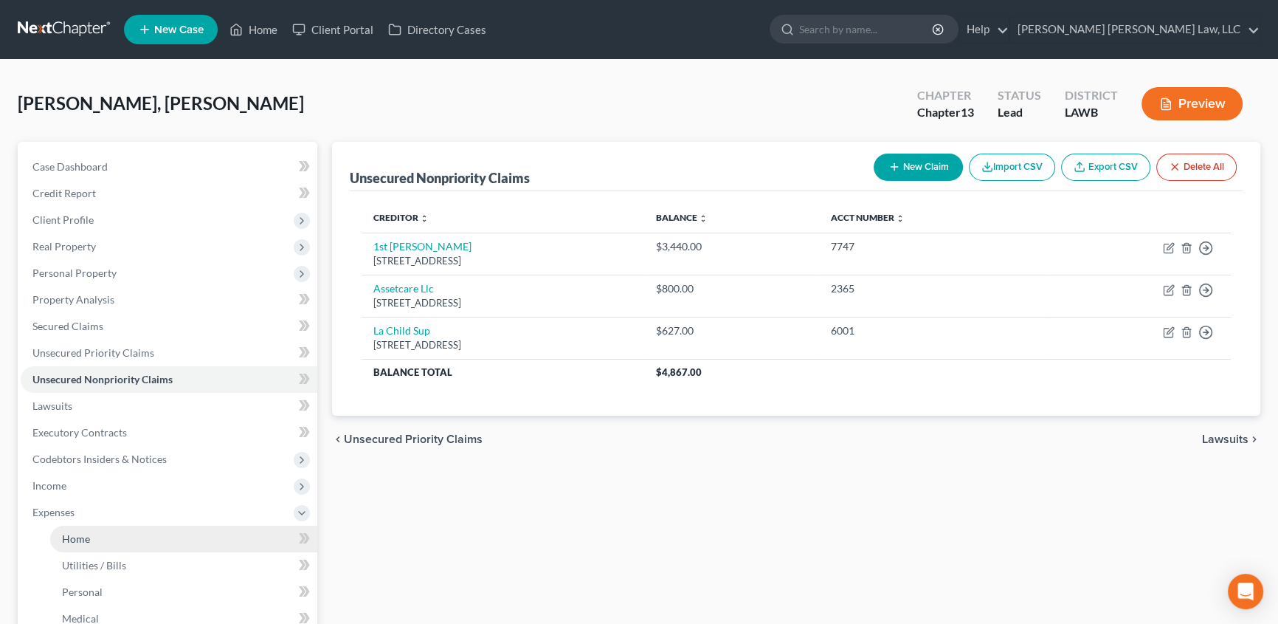
click at [72, 534] on span "Home" at bounding box center [76, 538] width 28 height 13
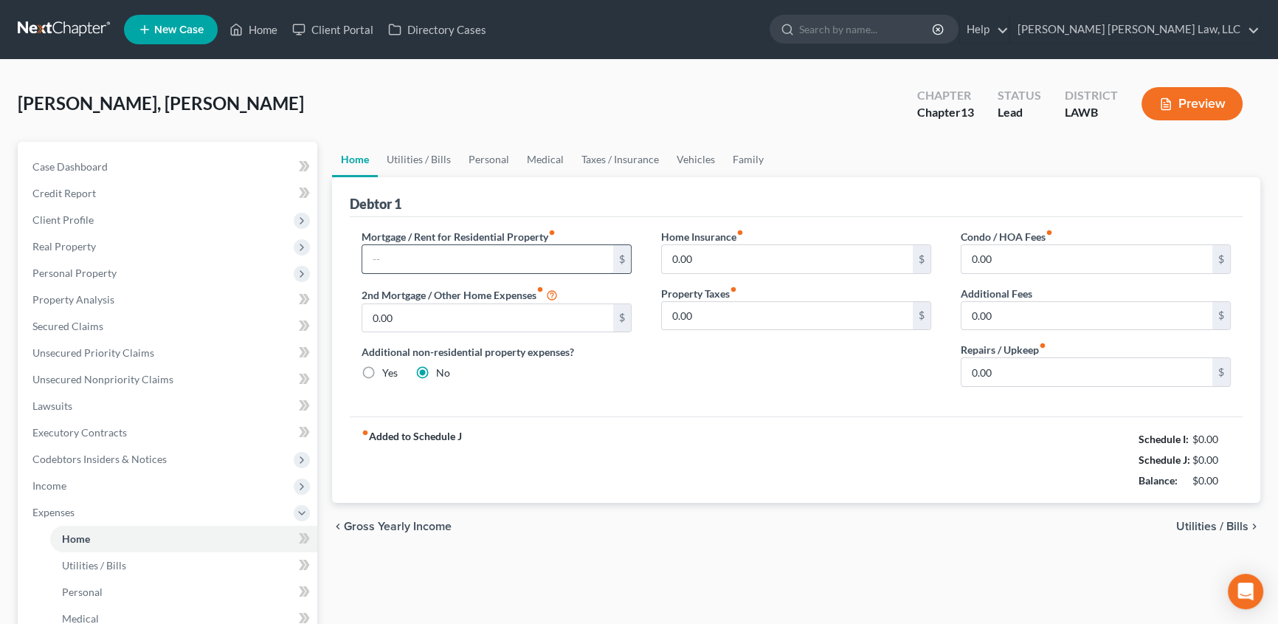
click at [436, 263] on input "text" at bounding box center [487, 259] width 251 height 28
click at [406, 152] on link "Utilities / Bills" at bounding box center [419, 159] width 82 height 35
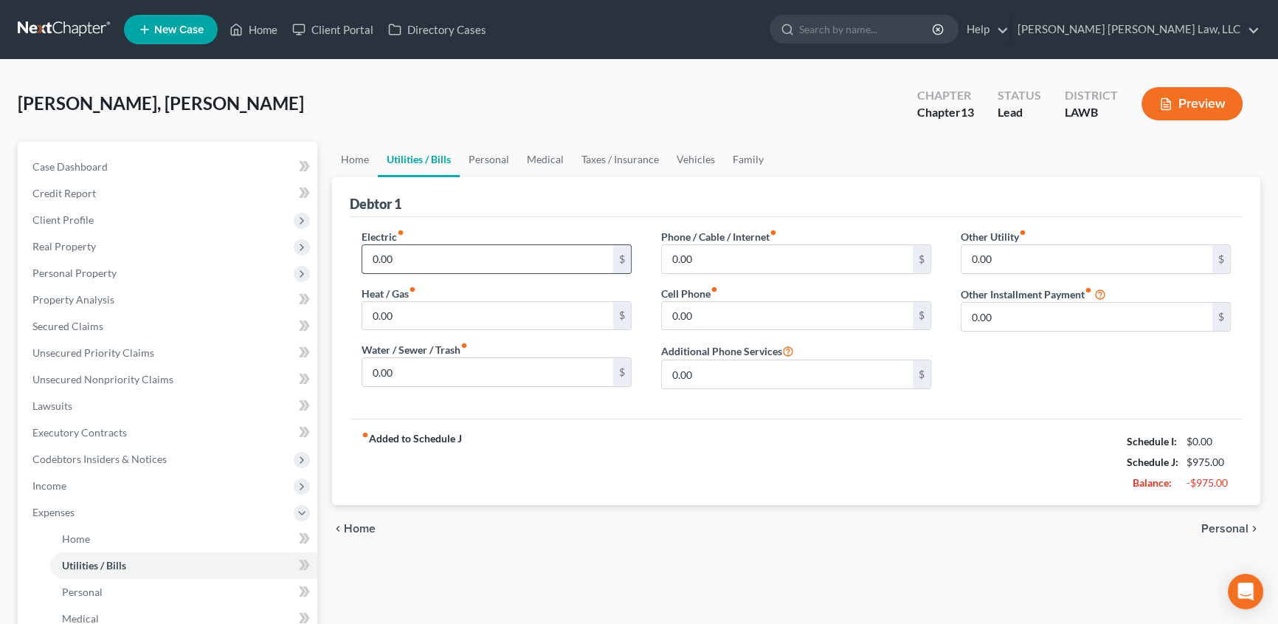
click at [416, 255] on input "0.00" at bounding box center [487, 259] width 251 height 28
click at [421, 255] on input "0.00" at bounding box center [487, 259] width 251 height 28
click at [400, 375] on input "0.00" at bounding box center [487, 372] width 251 height 28
click at [692, 312] on input "0.00" at bounding box center [787, 316] width 251 height 28
click at [708, 255] on input "0.00" at bounding box center [787, 259] width 251 height 28
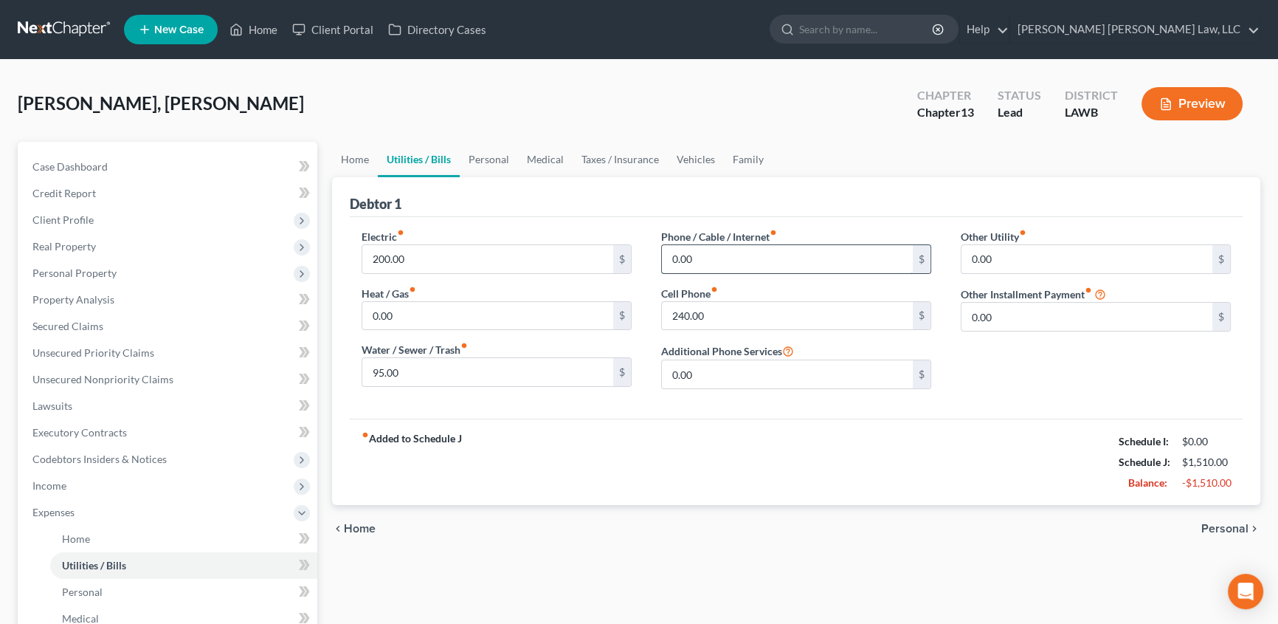
click at [706, 255] on input "0.00" at bounding box center [787, 259] width 251 height 28
click at [499, 161] on link "Personal" at bounding box center [489, 159] width 58 height 35
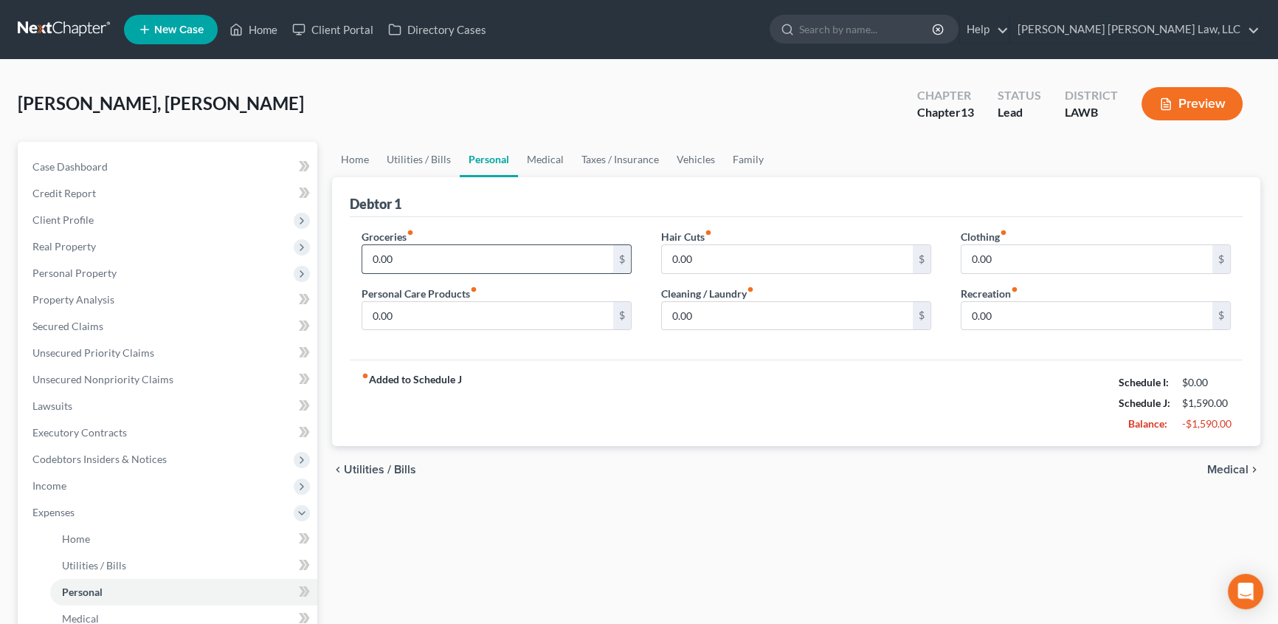
click at [421, 258] on input "0.00" at bounding box center [487, 259] width 251 height 28
click at [404, 250] on input "0.00" at bounding box center [487, 259] width 251 height 28
click at [549, 156] on link "Medical" at bounding box center [545, 159] width 55 height 35
click at [688, 160] on link "Vehicles" at bounding box center [696, 159] width 56 height 35
click at [434, 261] on input "300.00" at bounding box center [487, 259] width 251 height 28
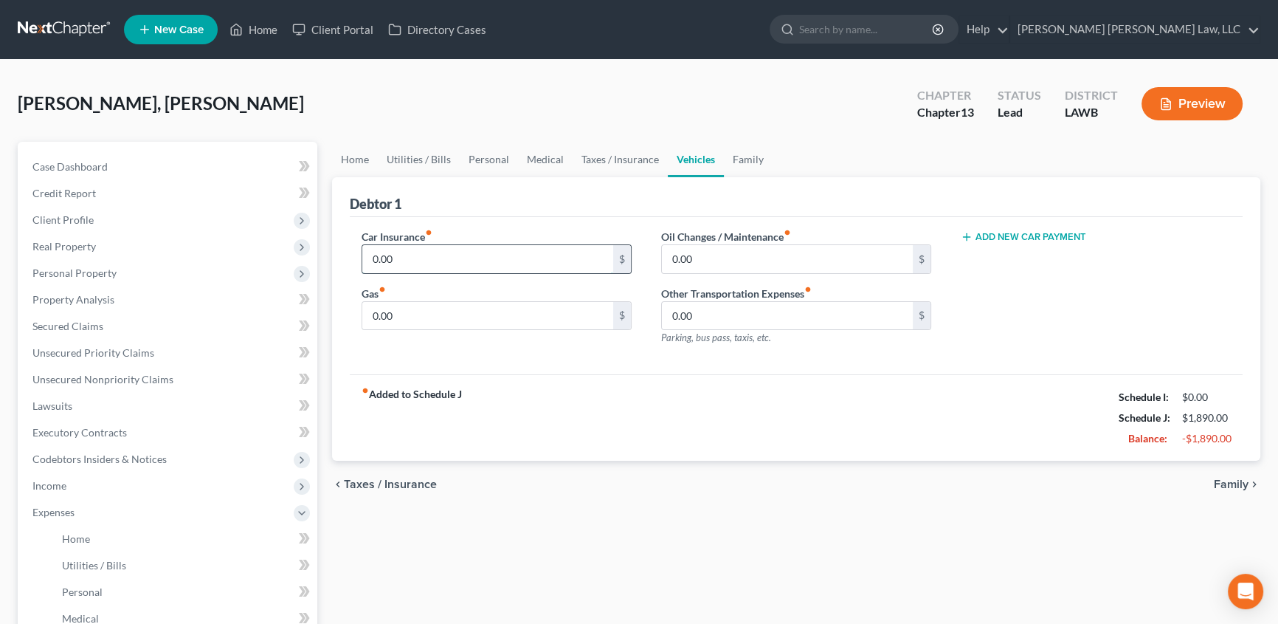
click at [413, 252] on input "0.00" at bounding box center [487, 259] width 251 height 28
click at [419, 316] on input "0.00" at bounding box center [487, 316] width 251 height 28
click at [705, 252] on input "0.00" at bounding box center [787, 259] width 251 height 28
click at [405, 309] on input "0.00" at bounding box center [487, 316] width 251 height 28
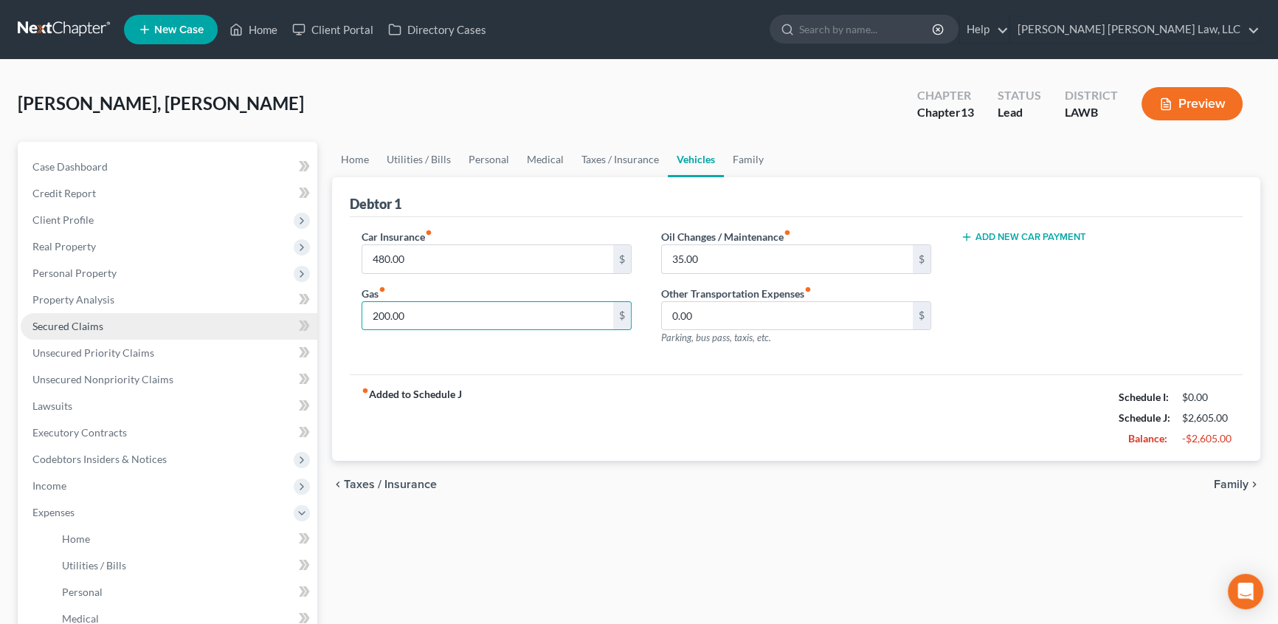
click at [78, 328] on span "Secured Claims" at bounding box center [67, 326] width 71 height 13
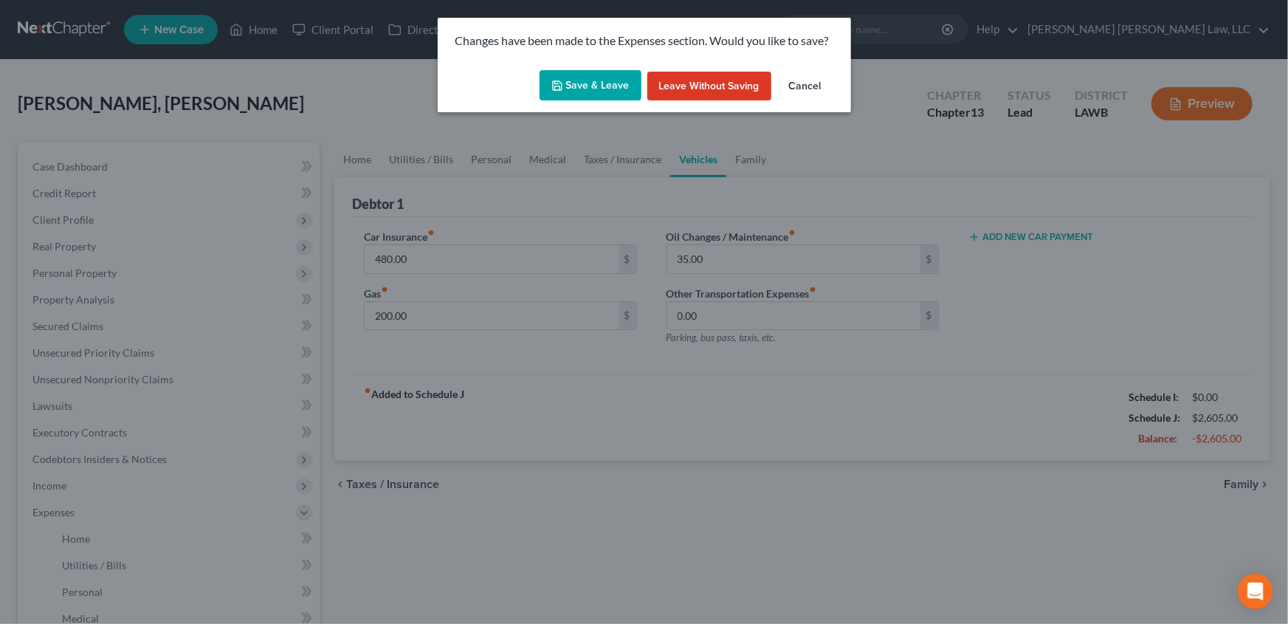
click at [563, 82] on icon "button" at bounding box center [557, 86] width 12 height 12
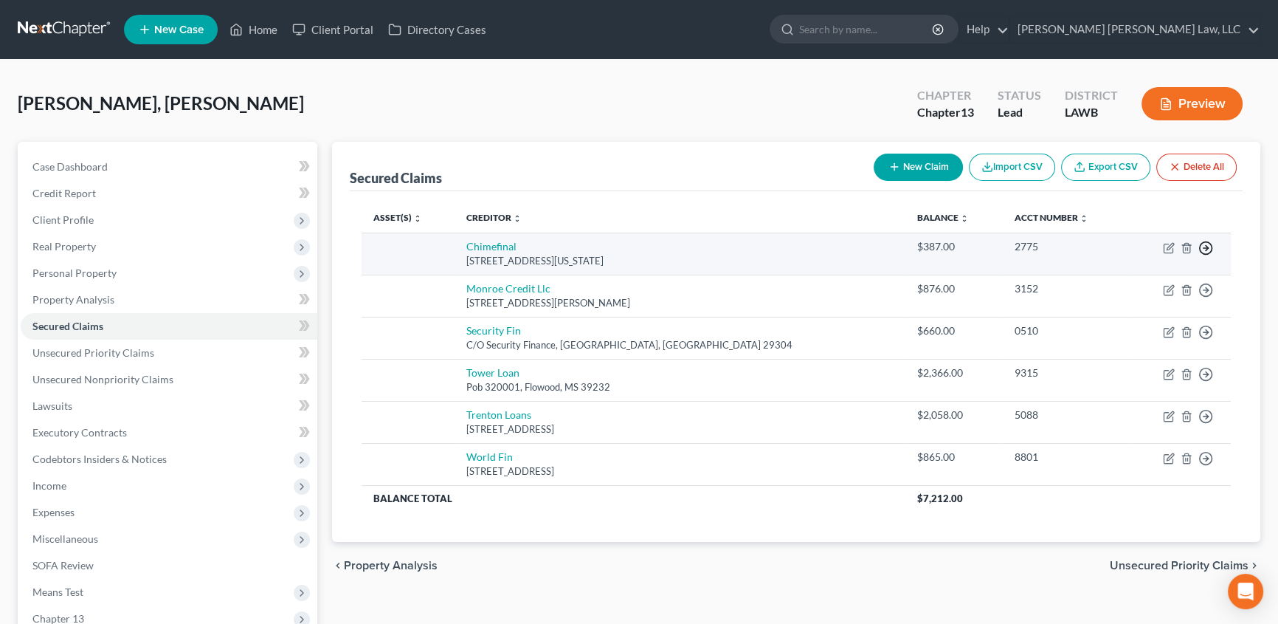
click at [1211, 249] on circle "button" at bounding box center [1206, 248] width 13 height 13
click at [1107, 285] on link "Move to F" at bounding box center [1138, 284] width 123 height 25
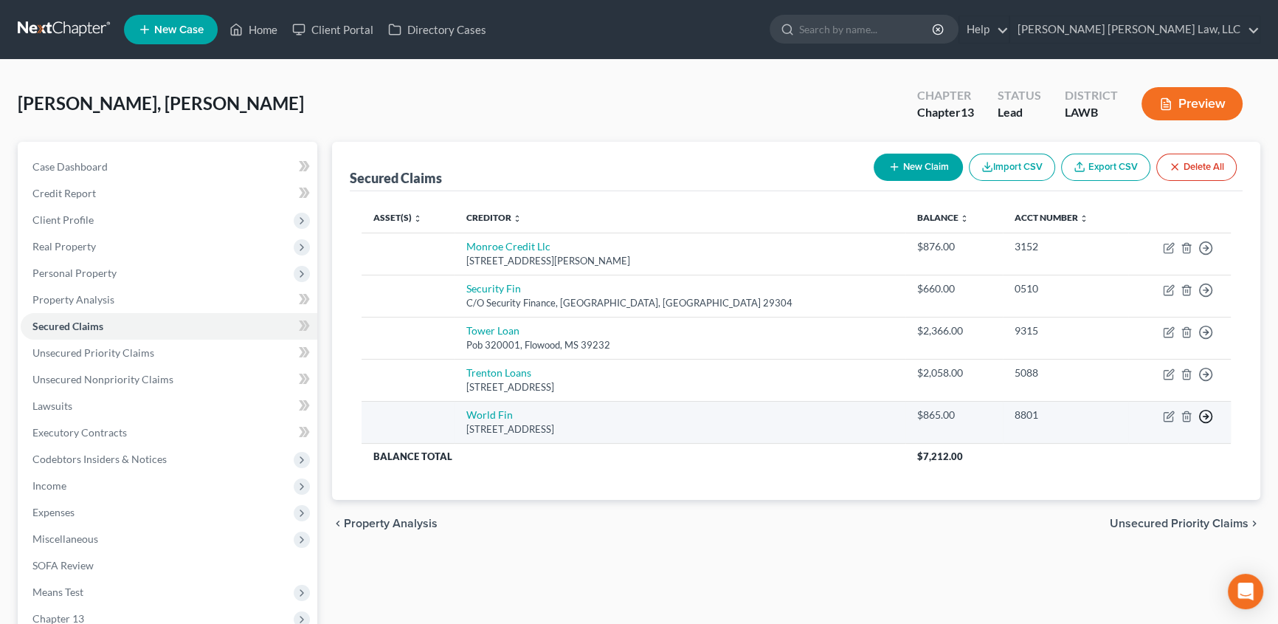
click at [1205, 255] on icon "button" at bounding box center [1206, 248] width 15 height 15
click at [1112, 447] on link "Move to F" at bounding box center [1138, 452] width 123 height 25
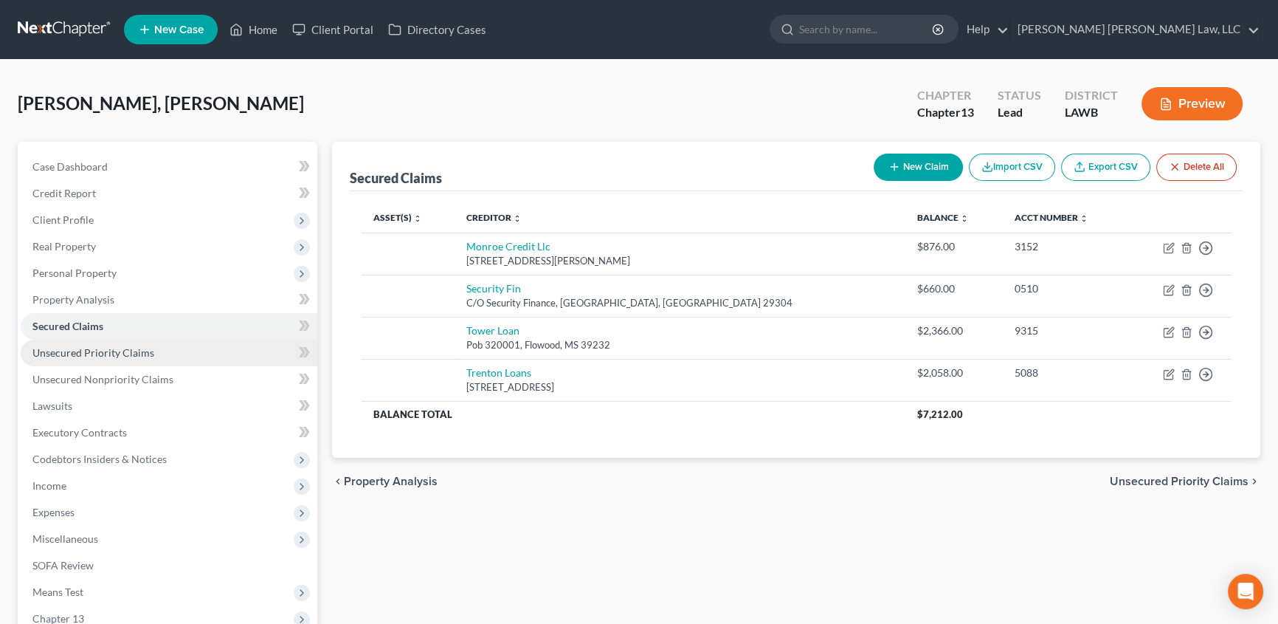
click at [109, 359] on link "Unsecured Priority Claims" at bounding box center [169, 353] width 297 height 27
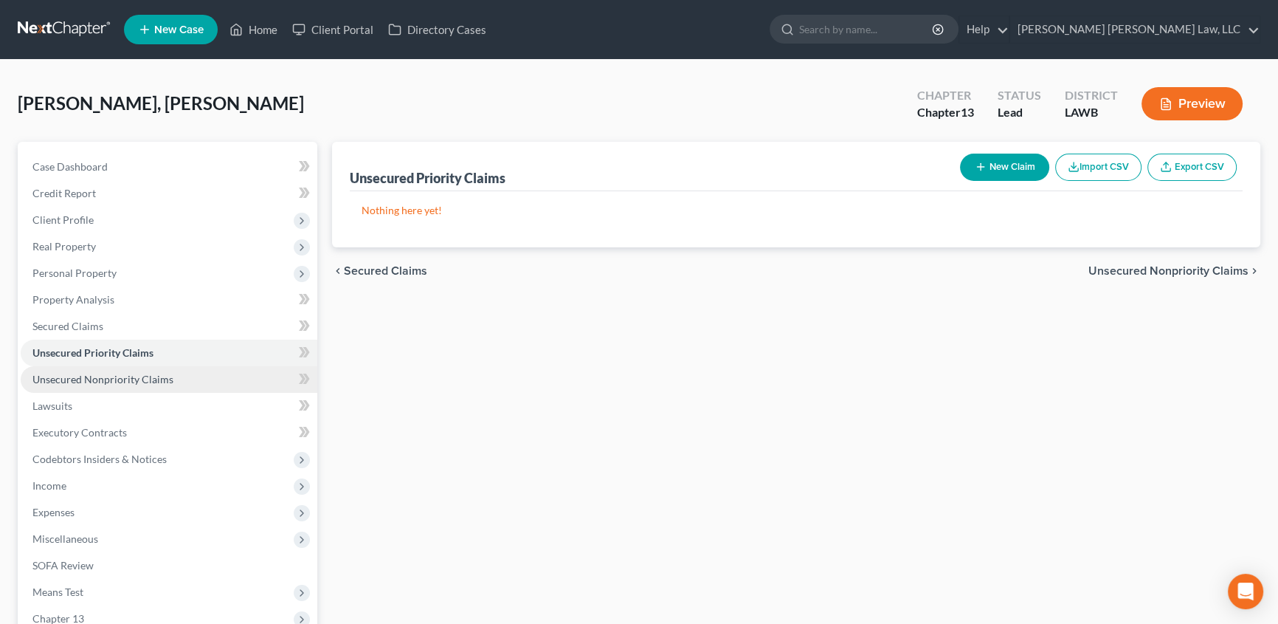
click at [88, 384] on span "Unsecured Nonpriority Claims" at bounding box center [102, 379] width 141 height 13
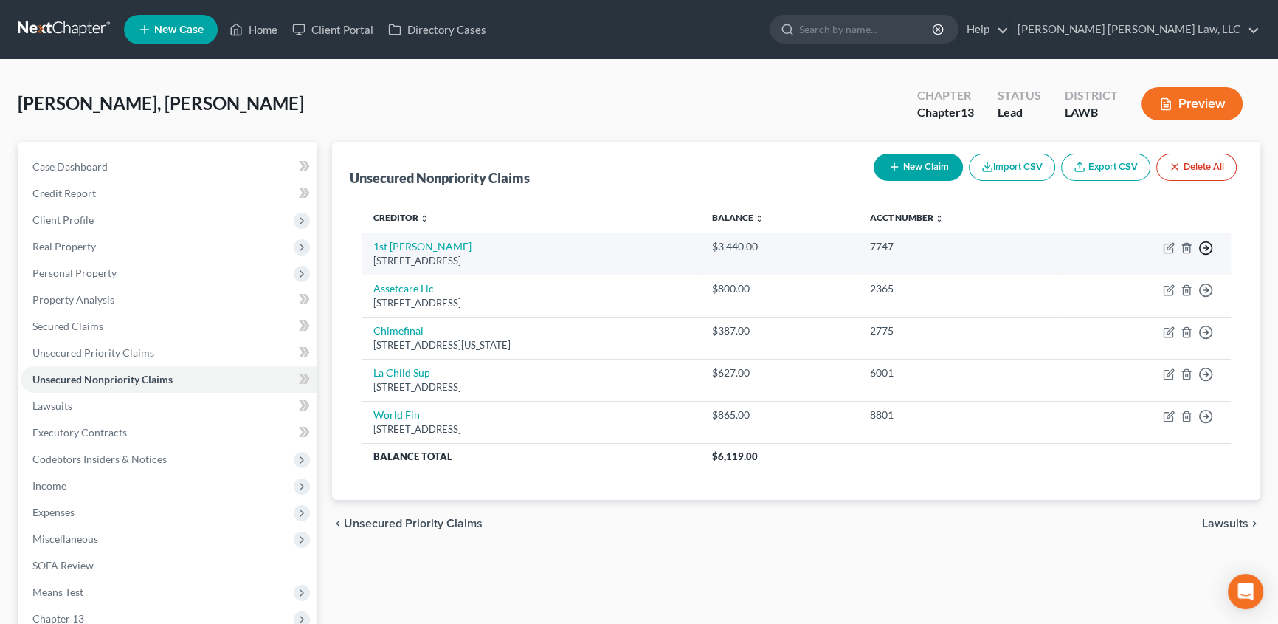
click at [1208, 248] on line "button" at bounding box center [1206, 248] width 5 height 0
click at [1115, 258] on link "Move to D" at bounding box center [1138, 259] width 123 height 25
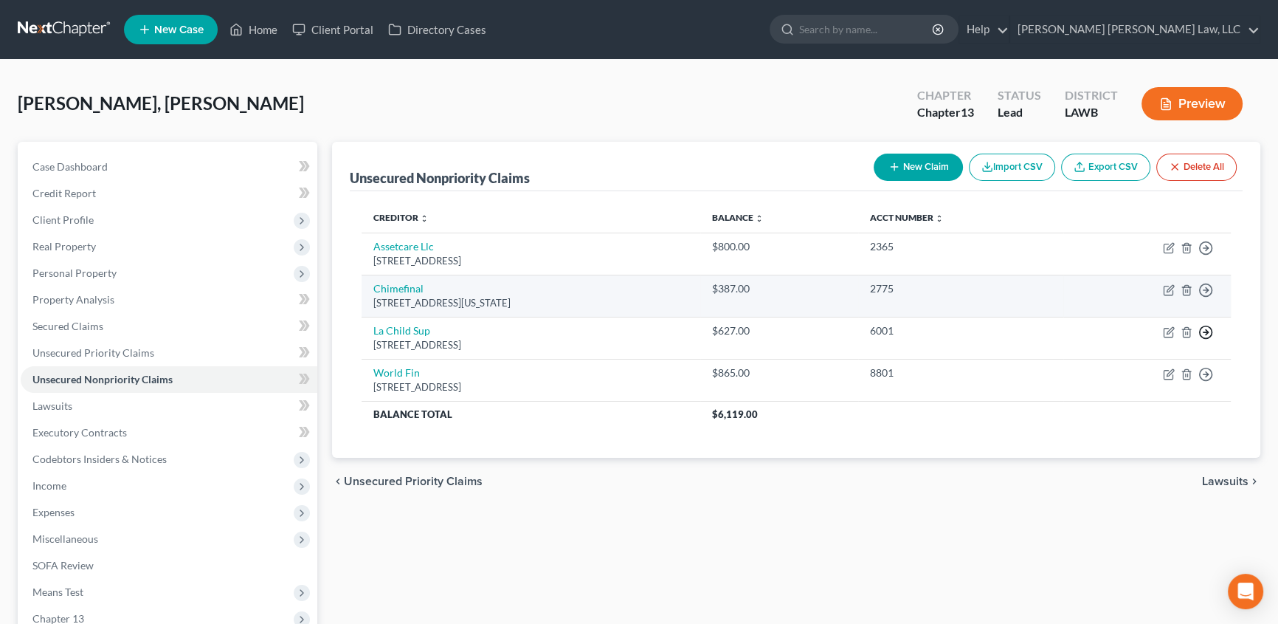
drag, startPoint x: 1205, startPoint y: 331, endPoint x: 1137, endPoint y: 314, distance: 70.2
click at [1206, 255] on icon "button" at bounding box center [1206, 248] width 15 height 15
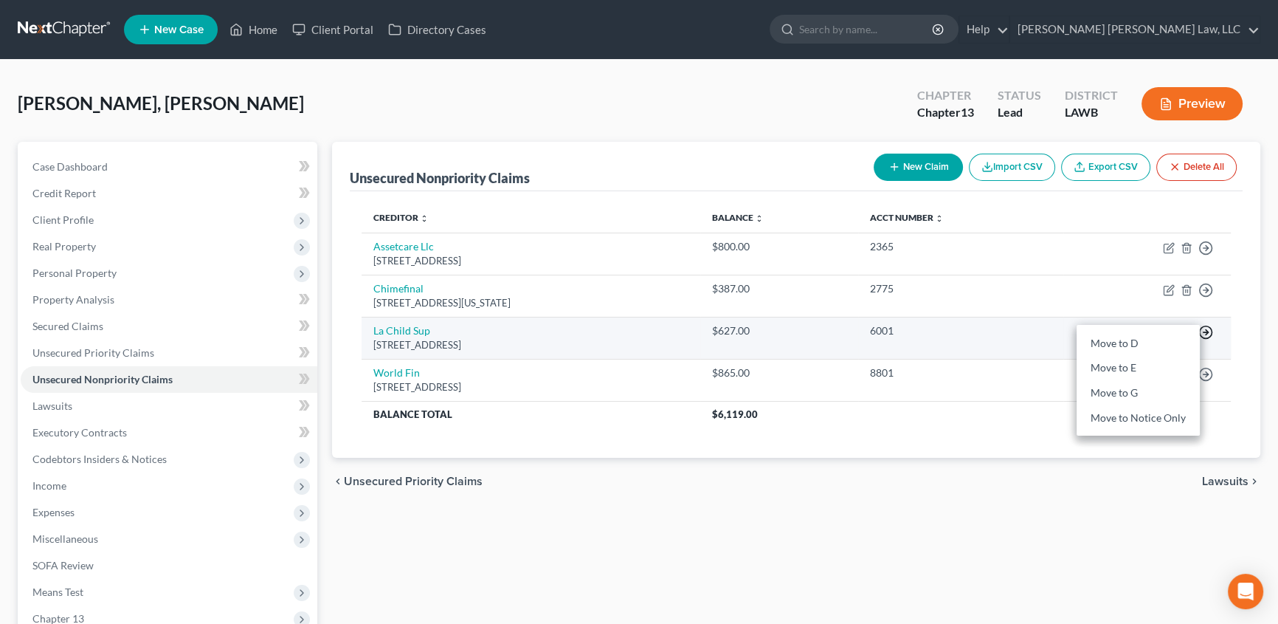
click at [1206, 331] on polyline "button" at bounding box center [1207, 332] width 2 height 5
click at [1205, 248] on line "button" at bounding box center [1206, 248] width 5 height 0
click at [1100, 362] on link "Move to E" at bounding box center [1138, 368] width 123 height 25
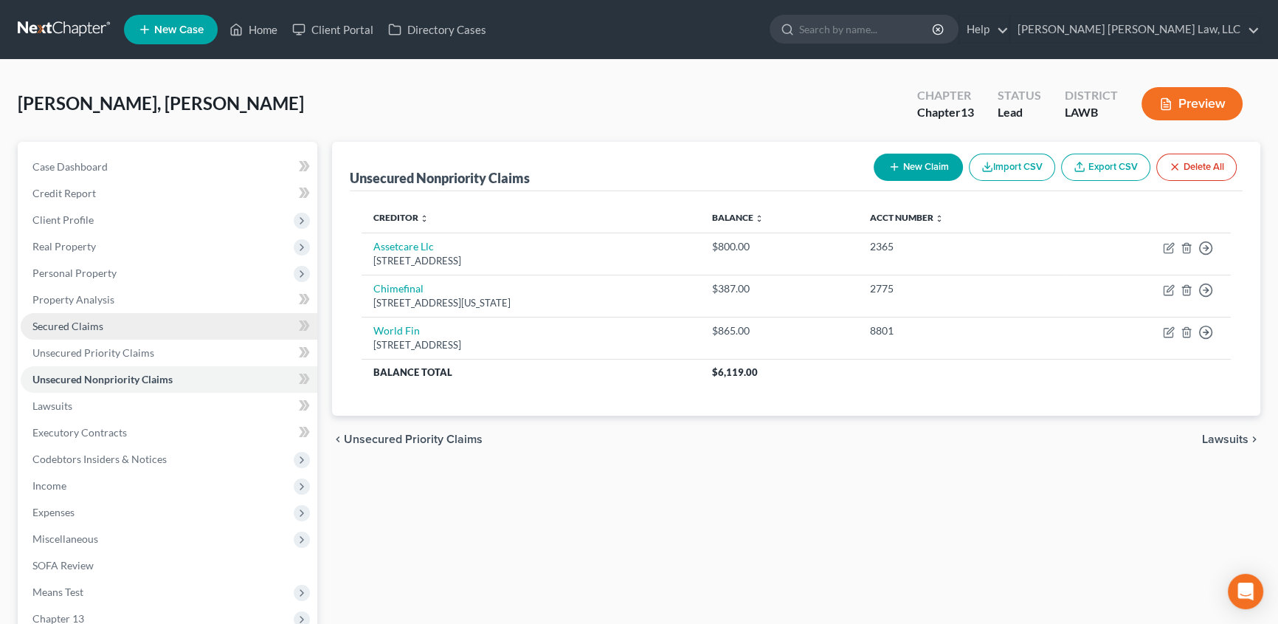
click at [48, 320] on span "Secured Claims" at bounding box center [67, 326] width 71 height 13
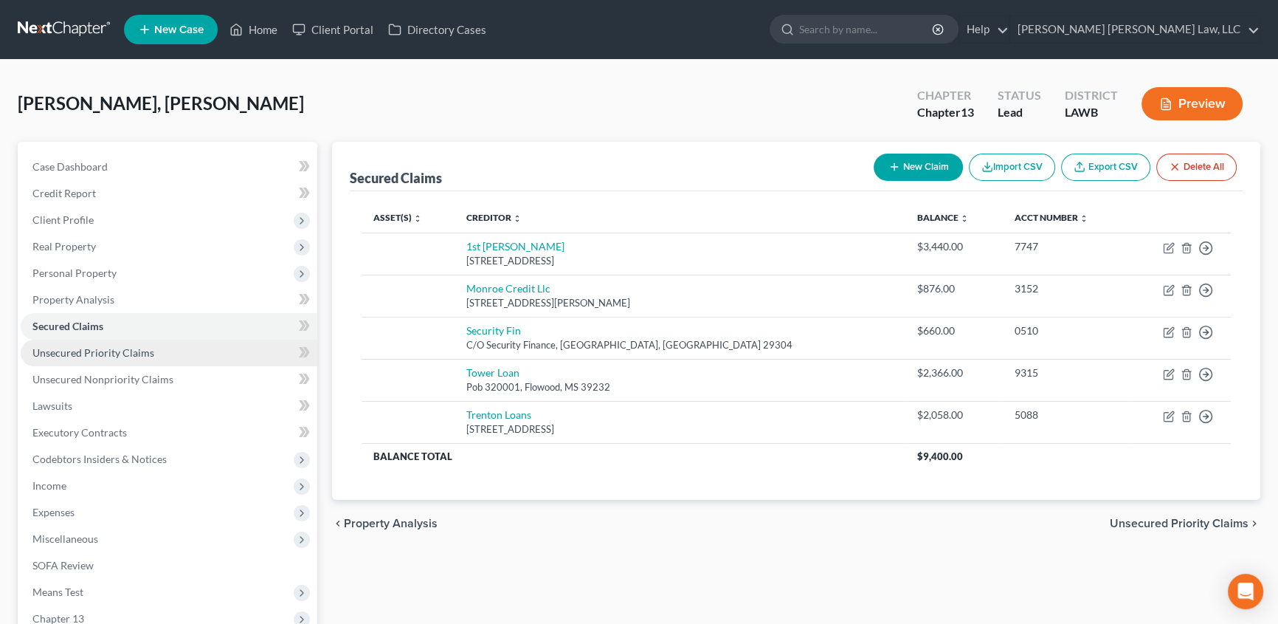
click at [123, 354] on span "Unsecured Priority Claims" at bounding box center [93, 352] width 122 height 13
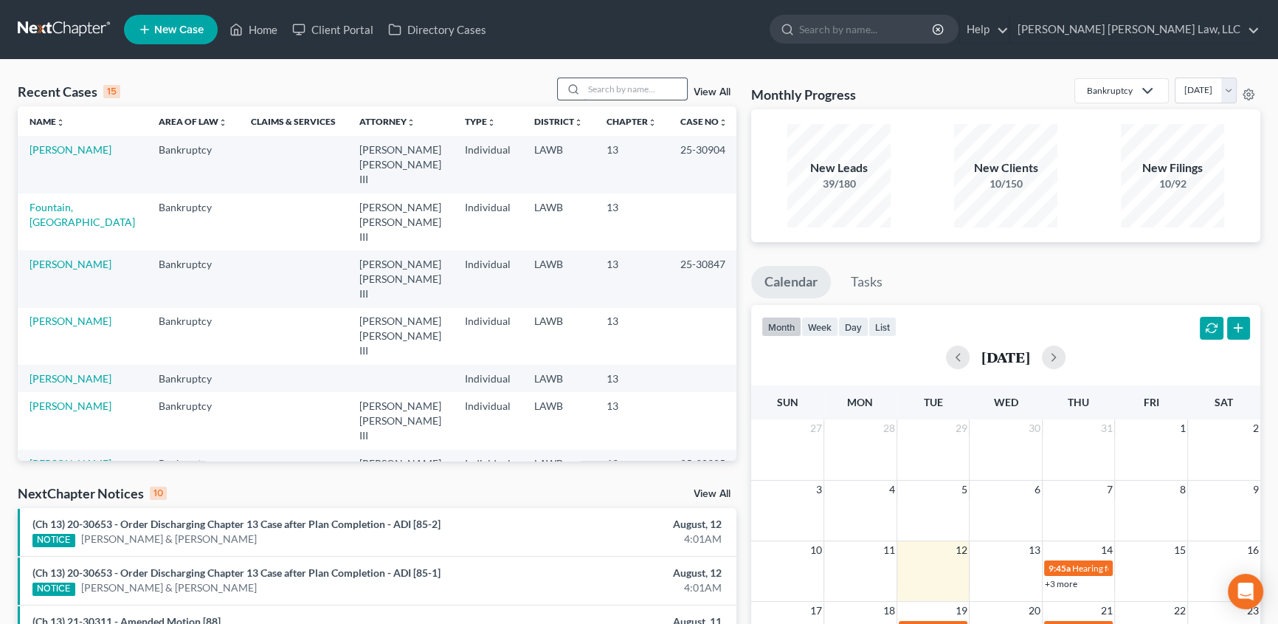
click at [641, 88] on input "search" at bounding box center [635, 88] width 103 height 21
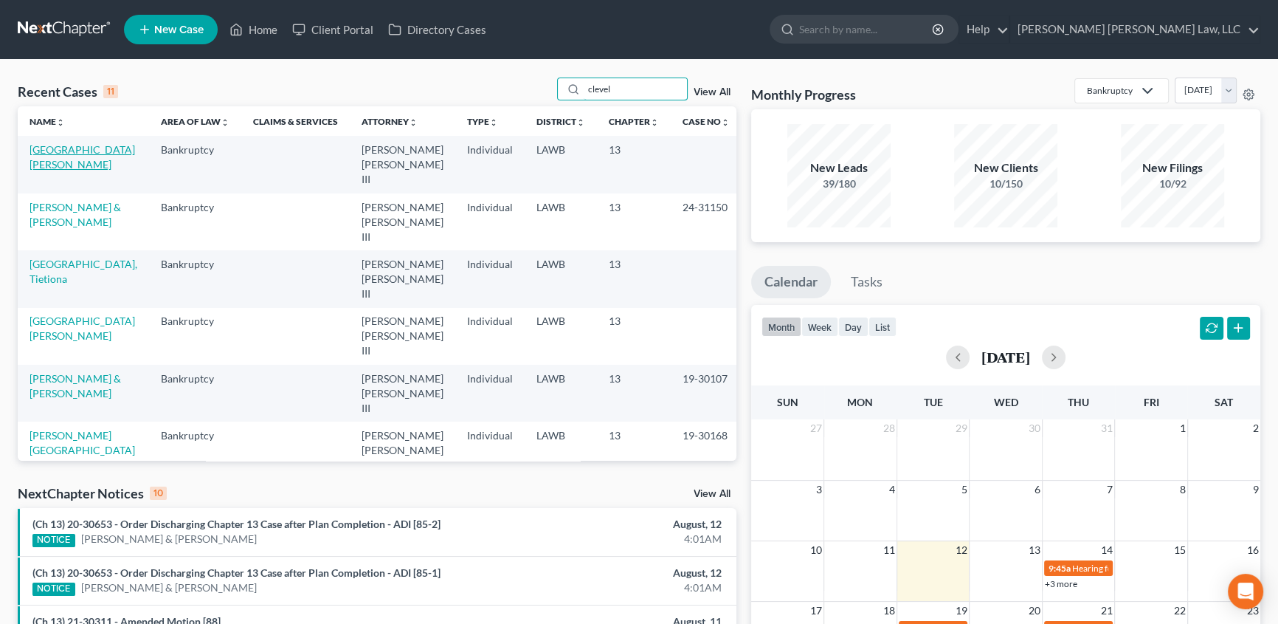
type input "clevel"
click at [87, 149] on link "[GEOGRAPHIC_DATA][PERSON_NAME]" at bounding box center [83, 156] width 106 height 27
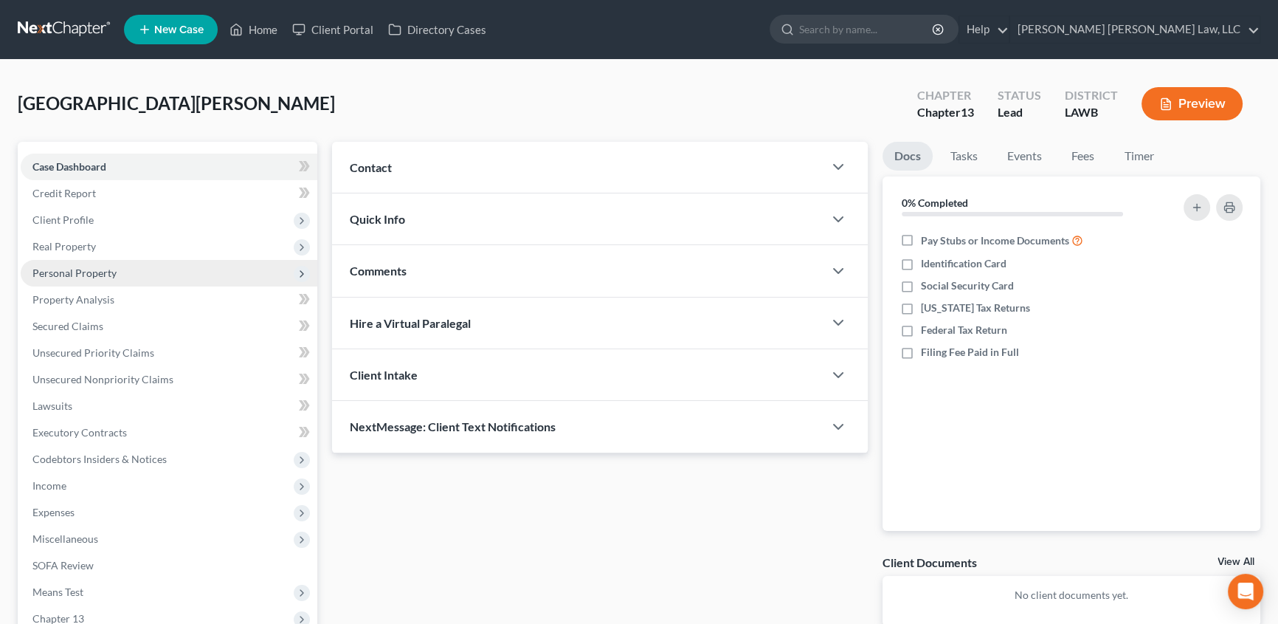
click at [63, 267] on span "Personal Property" at bounding box center [74, 272] width 84 height 13
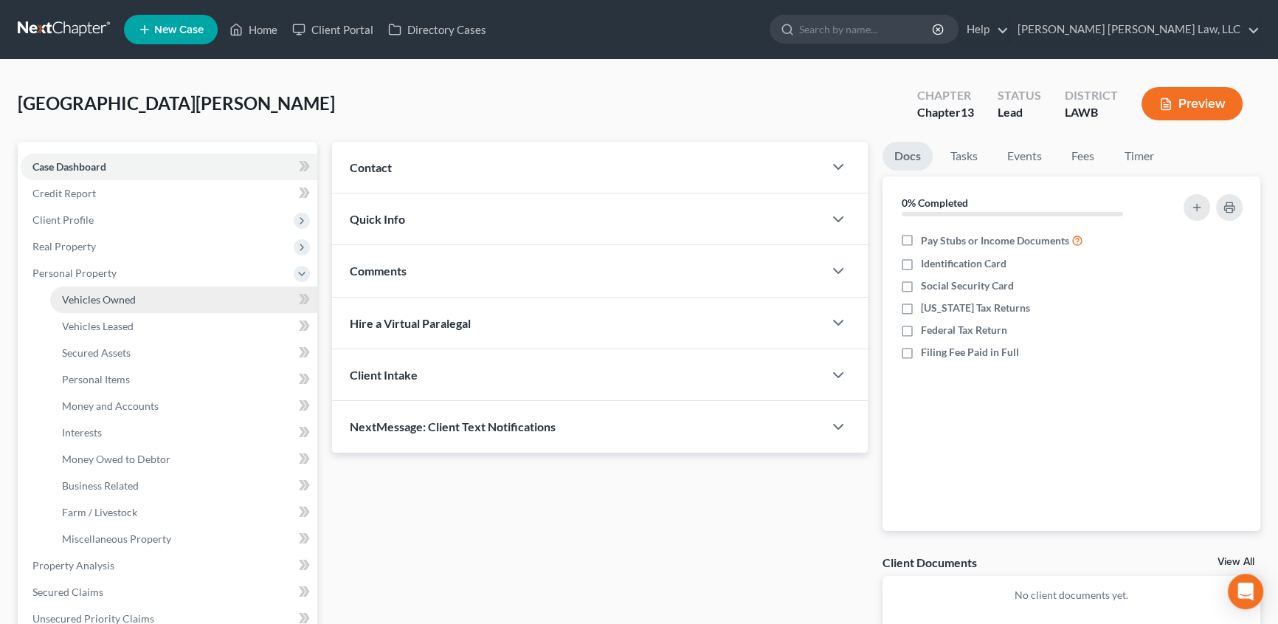
click at [112, 301] on span "Vehicles Owned" at bounding box center [99, 299] width 74 height 13
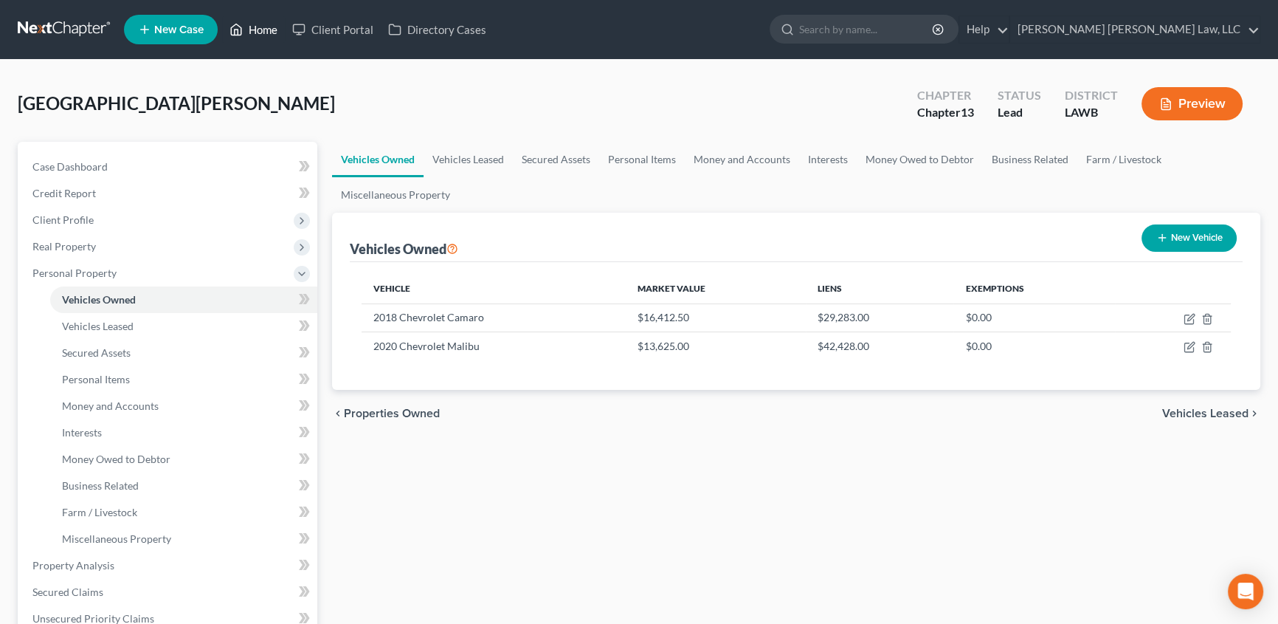
click at [255, 24] on link "Home" at bounding box center [253, 29] width 63 height 27
